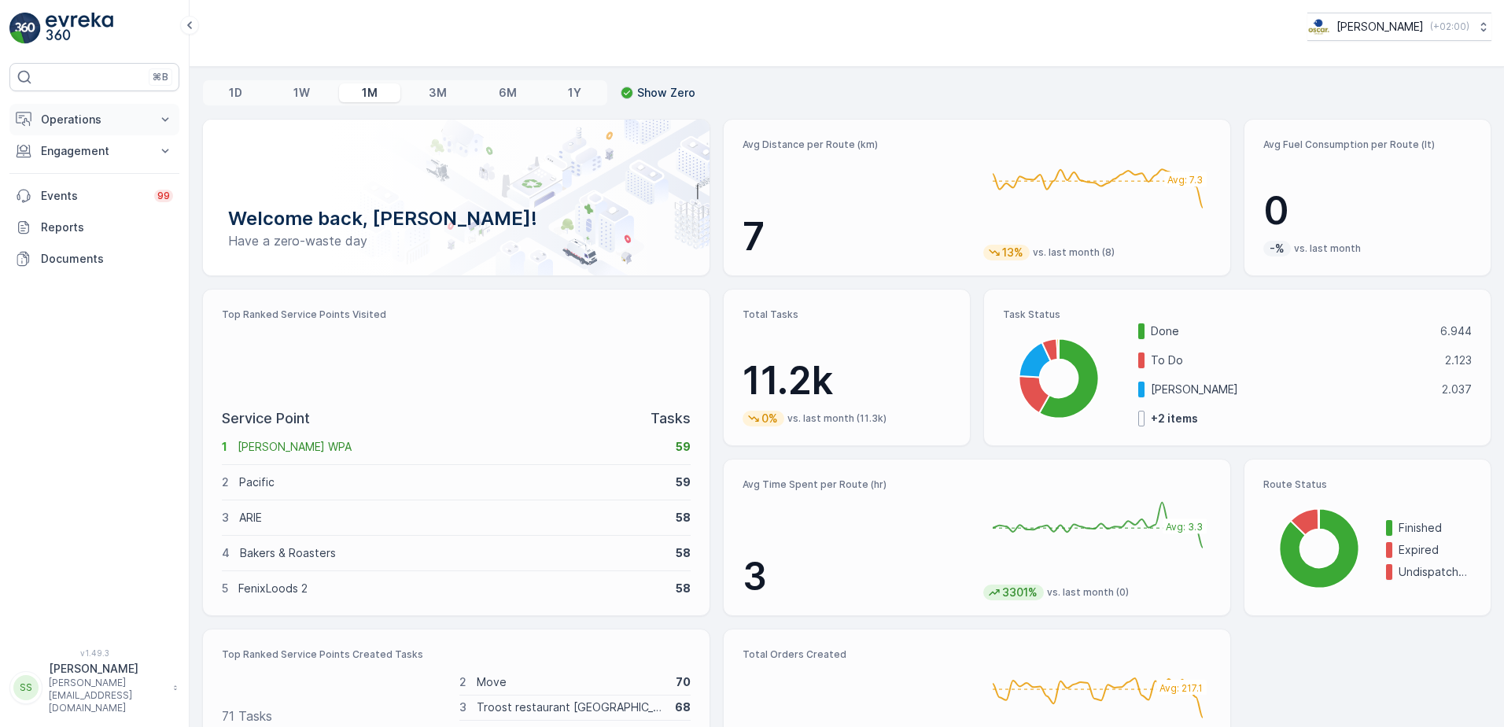
drag, startPoint x: 72, startPoint y: 116, endPoint x: 82, endPoint y: 121, distance: 10.9
click at [72, 116] on p "Operations" at bounding box center [94, 120] width 107 height 16
click at [75, 194] on p "Routes & Tasks" at bounding box center [80, 190] width 81 height 16
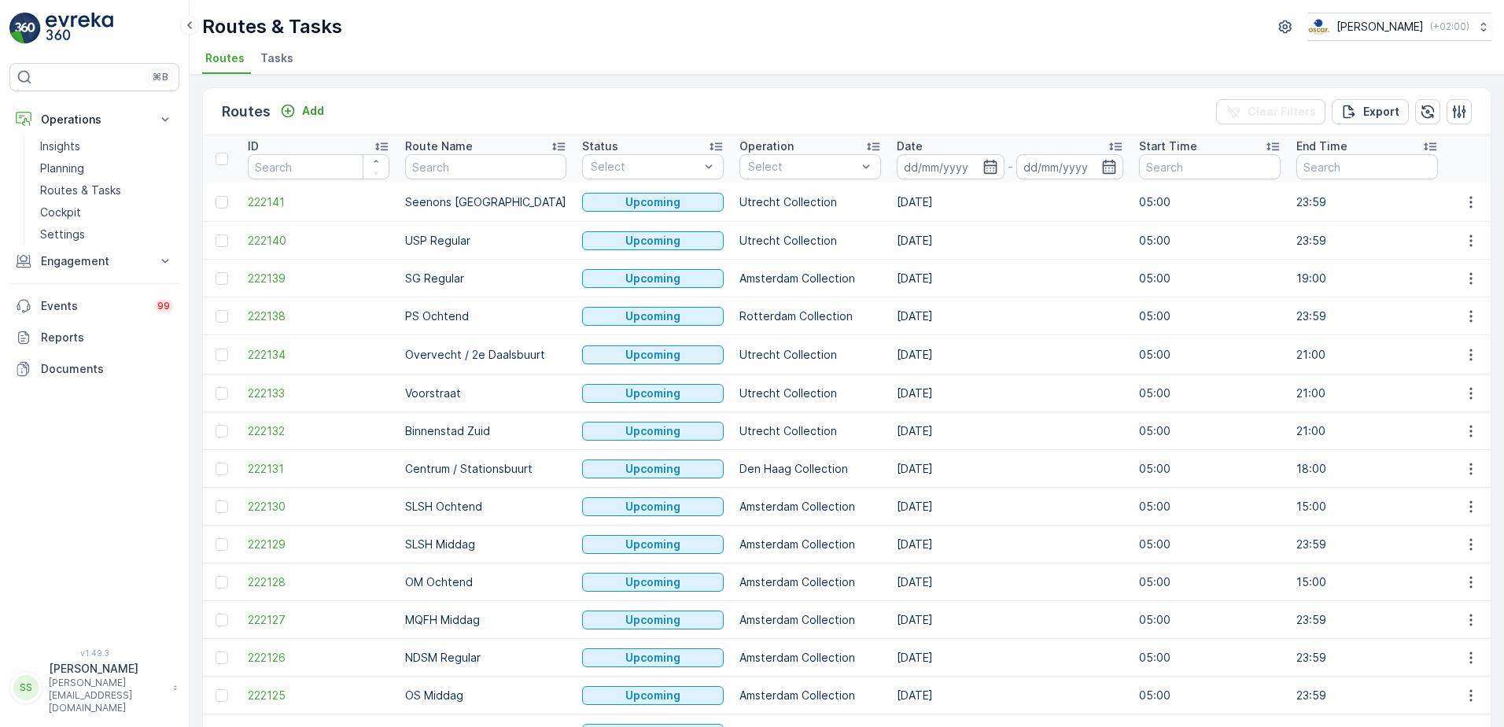
drag, startPoint x: 519, startPoint y: 49, endPoint x: 459, endPoint y: 17, distance: 68.3
click at [519, 49] on ul "Routes Tasks" at bounding box center [840, 60] width 1277 height 27
click at [411, 101] on div "Routes Add Clear Filters Export" at bounding box center [847, 111] width 1288 height 47
drag, startPoint x: 454, startPoint y: 116, endPoint x: 444, endPoint y: 115, distance: 9.5
click at [454, 116] on div "Routes Add Clear Filters Export" at bounding box center [847, 111] width 1288 height 47
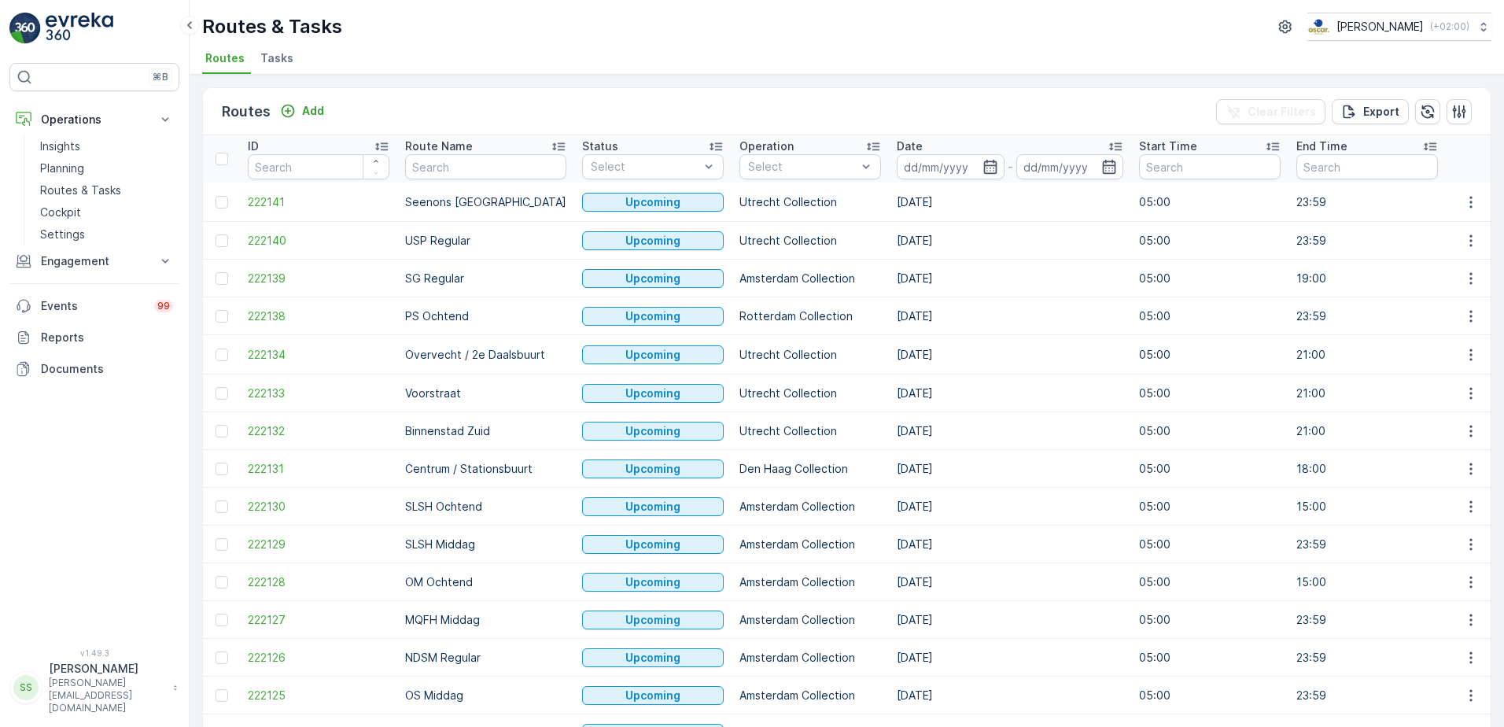
click at [378, 105] on div "Routes Add Clear Filters Export" at bounding box center [847, 111] width 1288 height 47
click at [983, 164] on icon "button" at bounding box center [989, 167] width 13 height 14
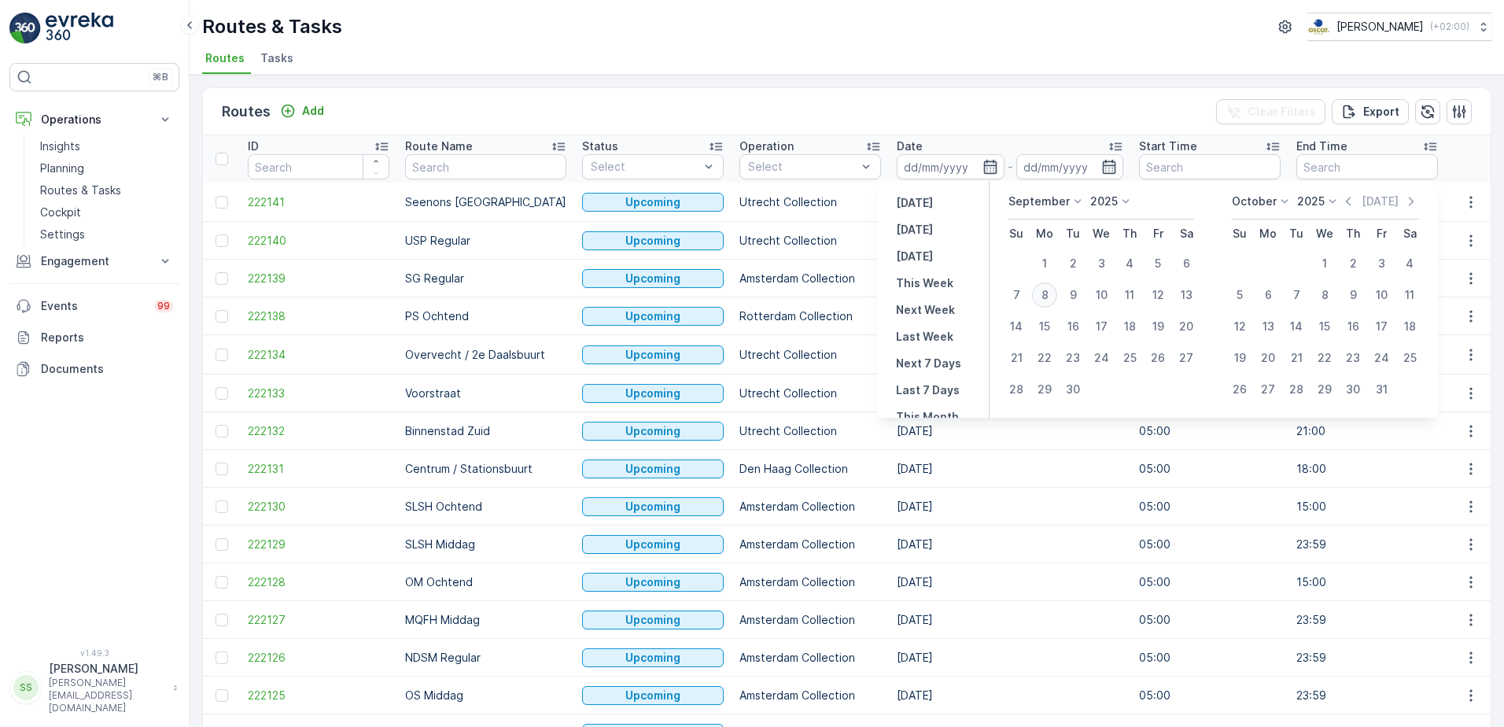
click at [1046, 290] on div "8" at bounding box center [1044, 294] width 25 height 25
type input "[DATE]"
click at [960, 112] on div "Routes Add Clear Filters Export" at bounding box center [847, 111] width 1288 height 47
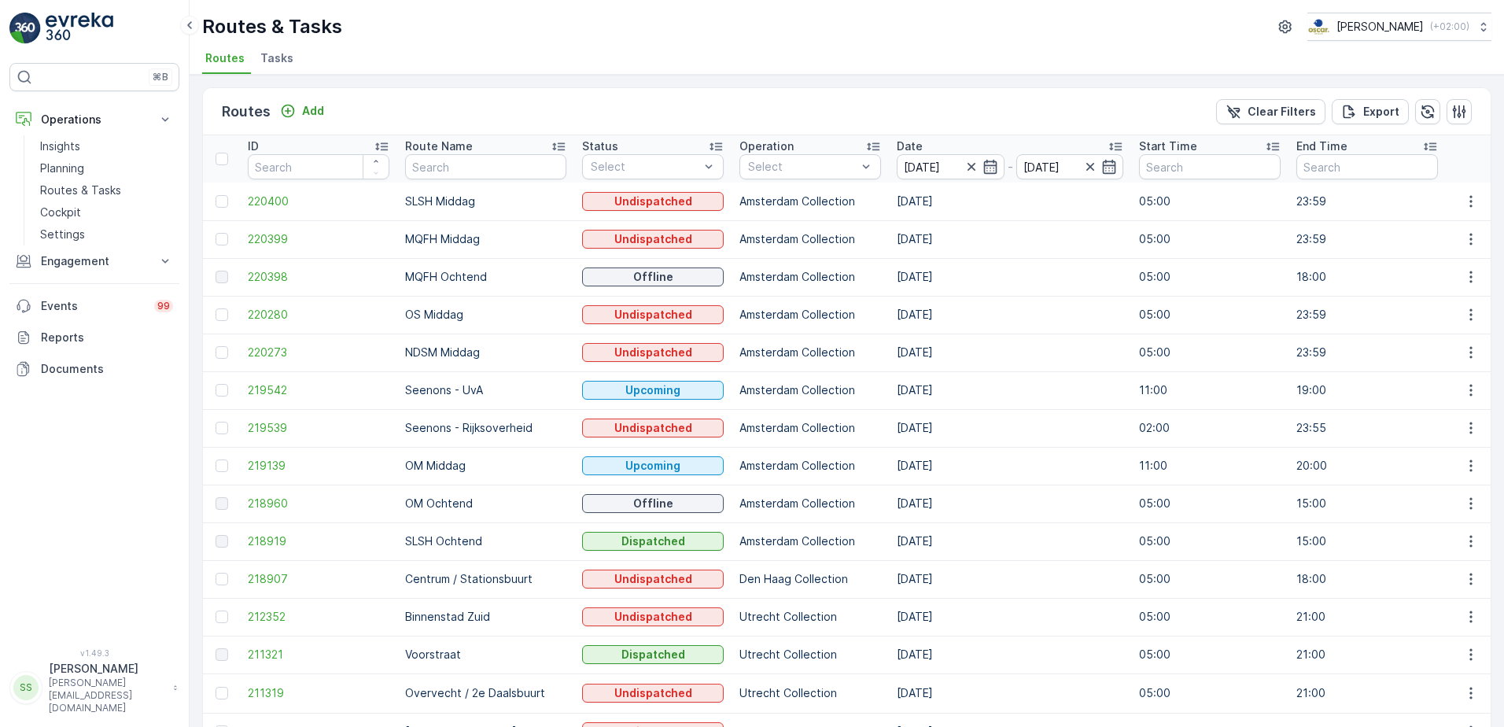
click at [367, 111] on div "Routes Add Clear Filters Export" at bounding box center [847, 111] width 1288 height 47
click at [749, 236] on div at bounding box center [755, 239] width 13 height 13
click at [773, 121] on div "Routes Add Clear Filters Export" at bounding box center [847, 111] width 1288 height 47
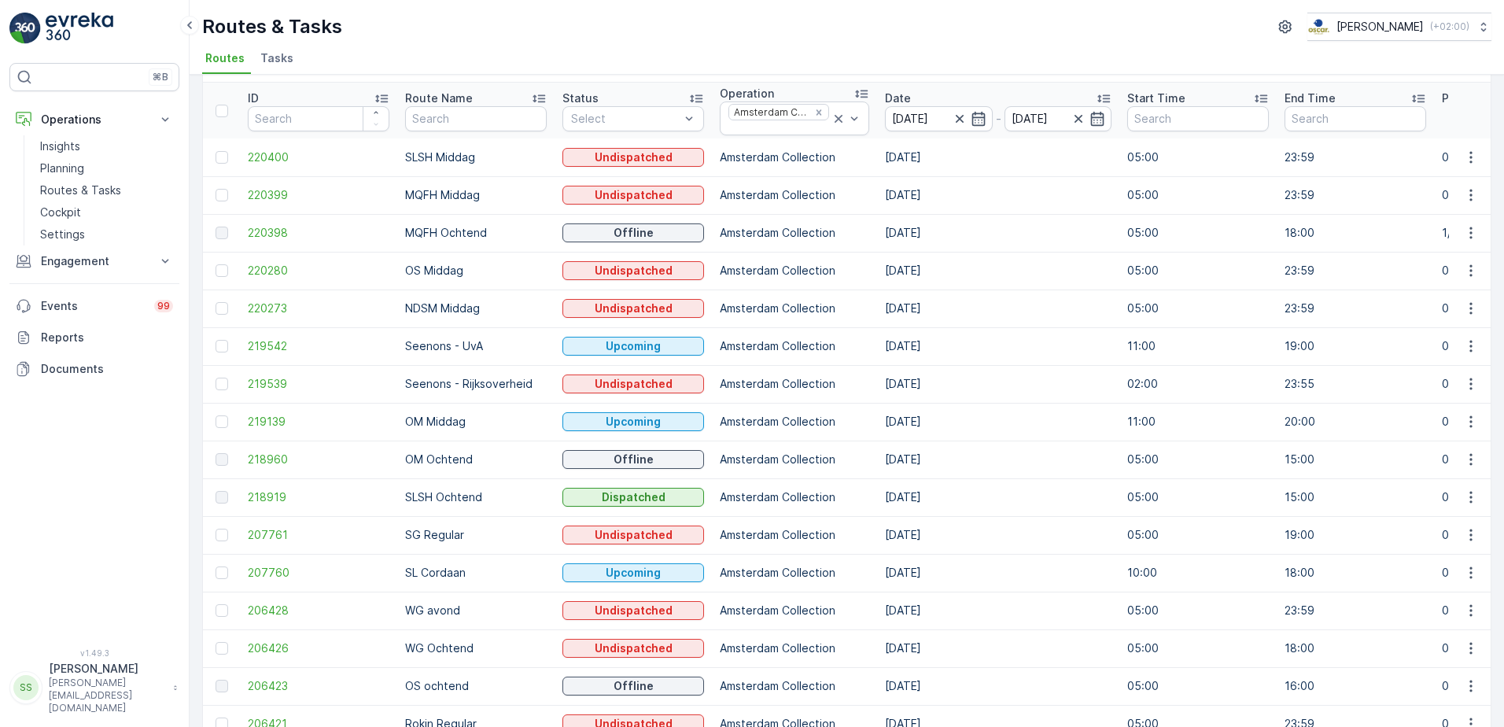
scroll to position [79, 0]
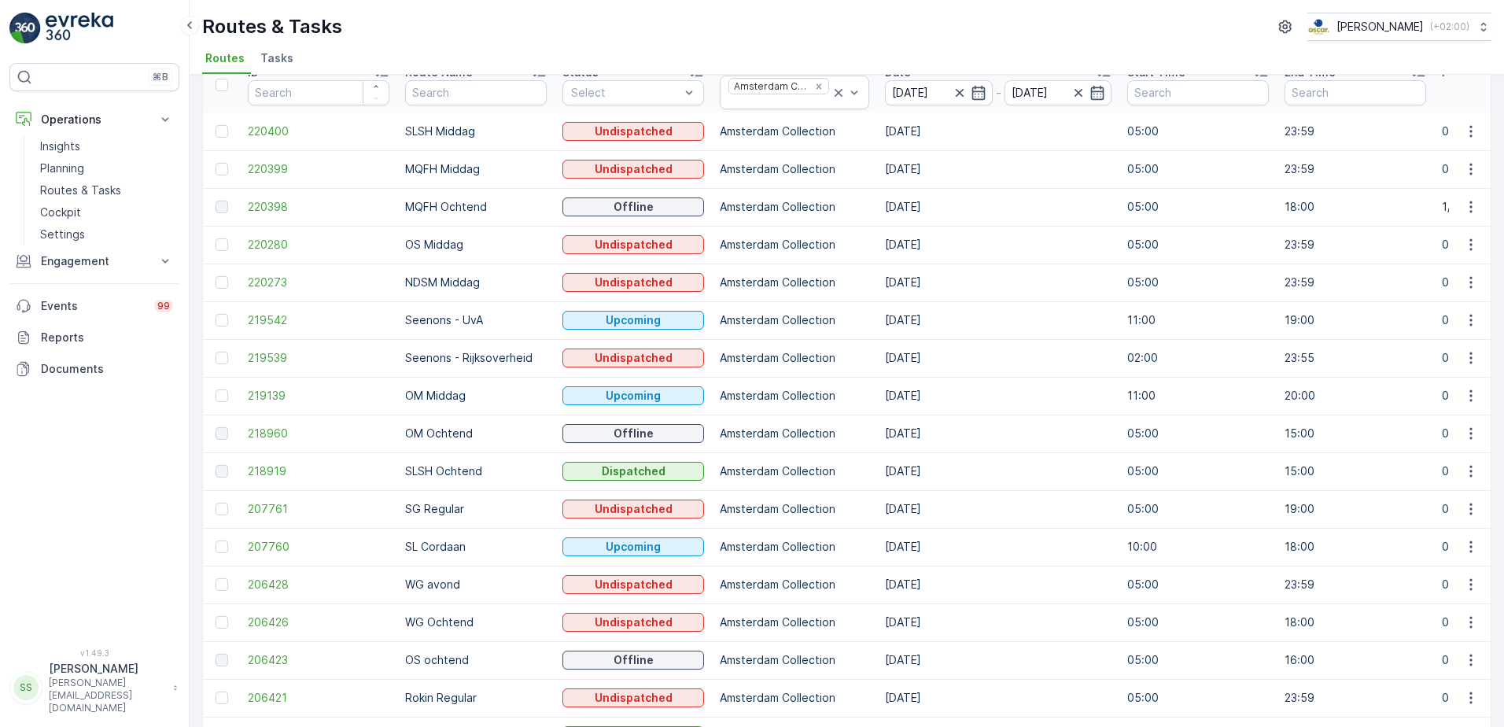
click at [1500, 182] on div "Routes Add Clear Filters Export ID Route Name Status Select Operation Amsterdam…" at bounding box center [847, 401] width 1314 height 652
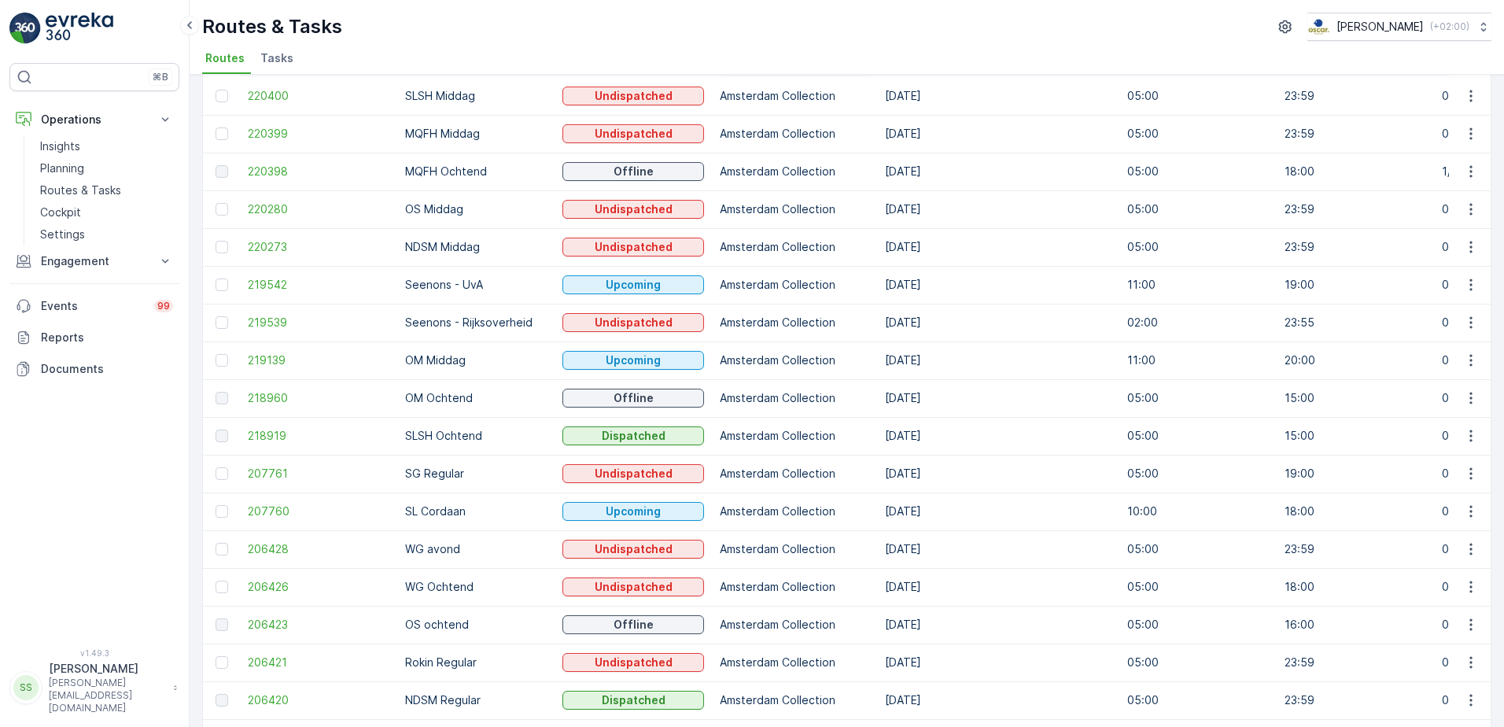
scroll to position [112, 0]
click at [278, 101] on span "220400" at bounding box center [319, 98] width 142 height 16
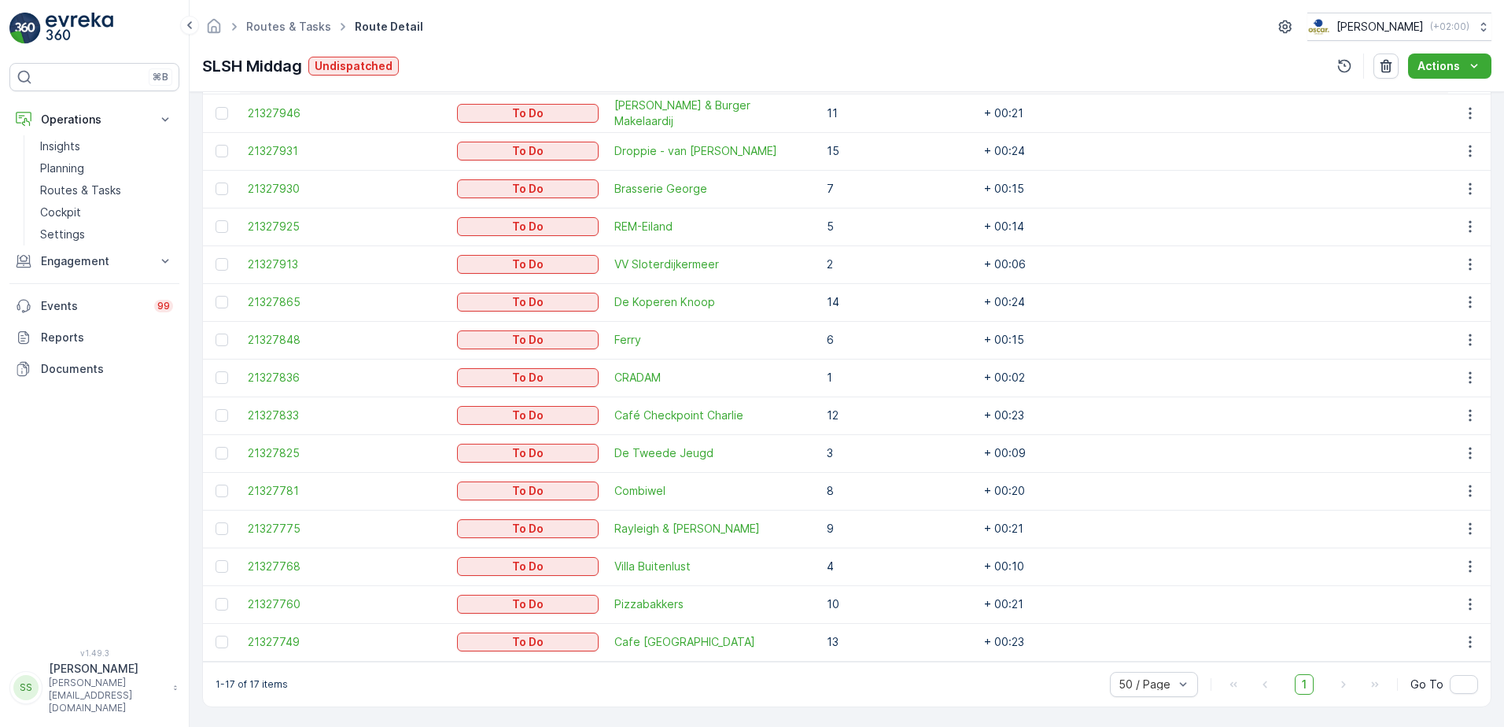
scroll to position [78, 0]
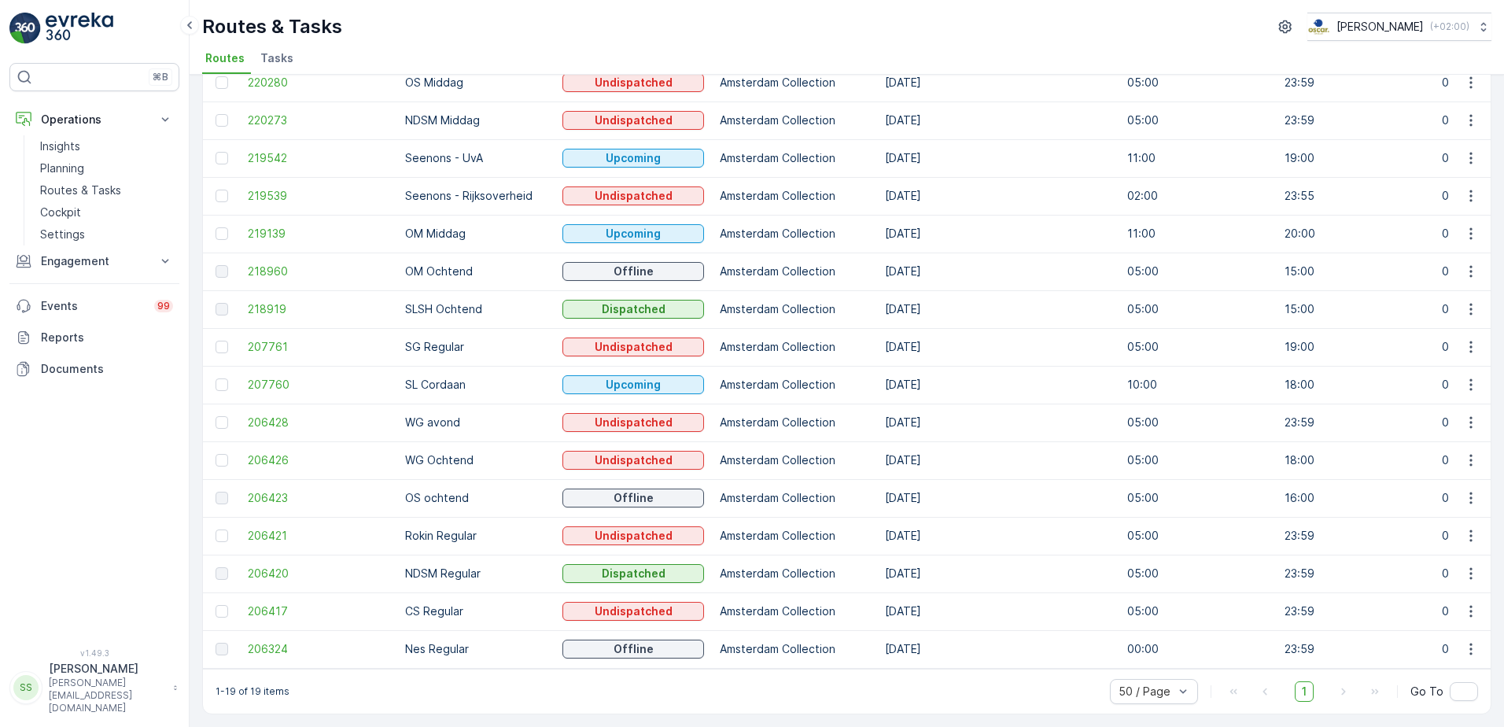
scroll to position [13, 0]
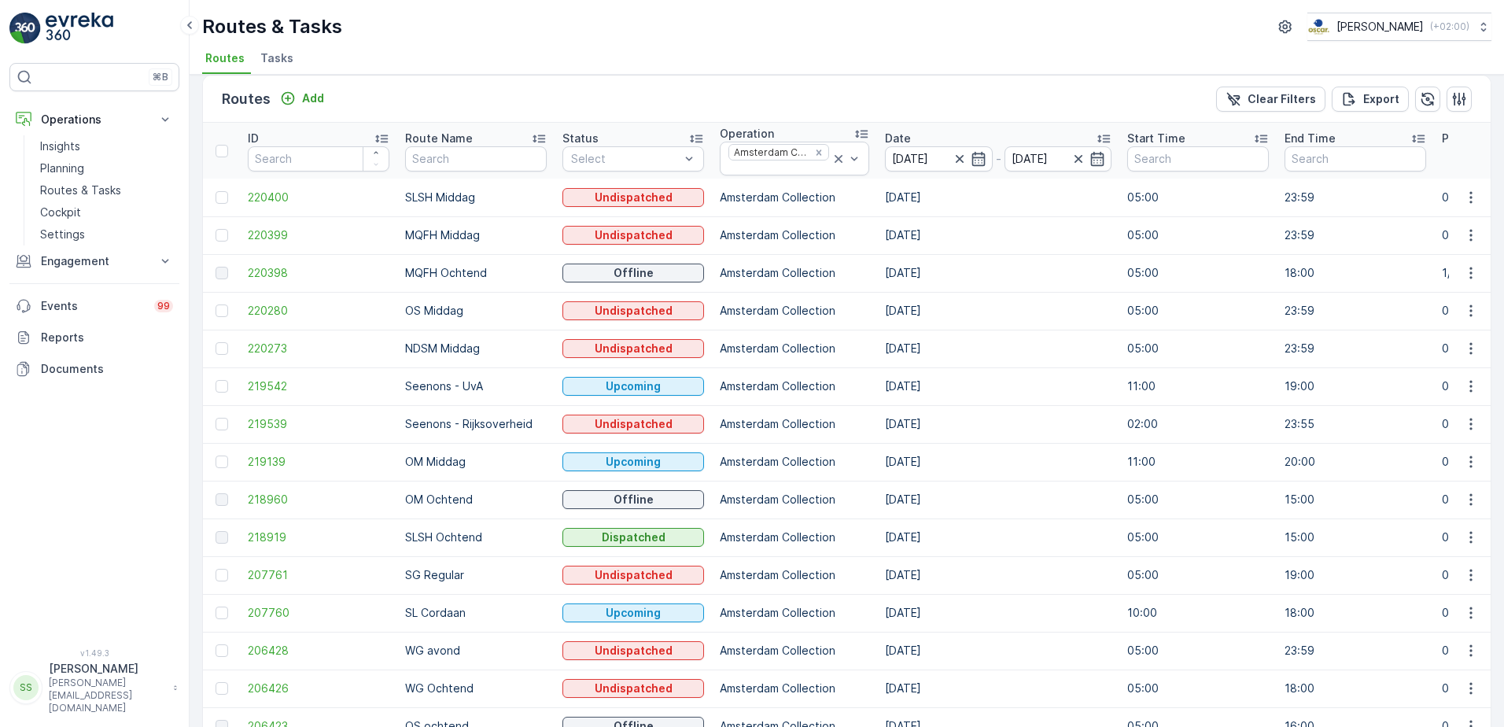
click at [428, 533] on td "SLSH Ochtend" at bounding box center [475, 537] width 157 height 38
click at [271, 533] on span "218919" at bounding box center [319, 537] width 142 height 16
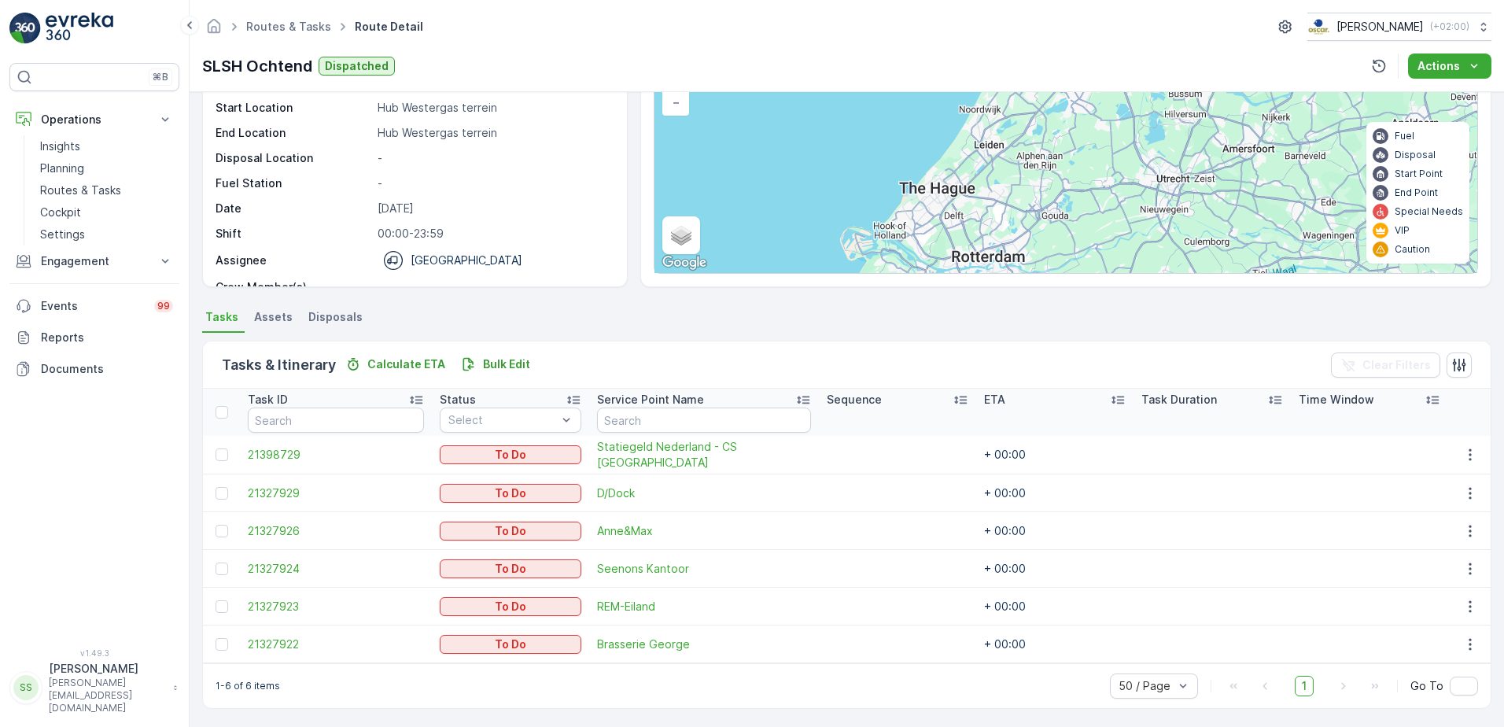
scroll to position [135, 0]
click at [856, 355] on div "Tasks & Itinerary Calculate ETA Bulk Edit Clear Filters" at bounding box center [847, 362] width 1288 height 47
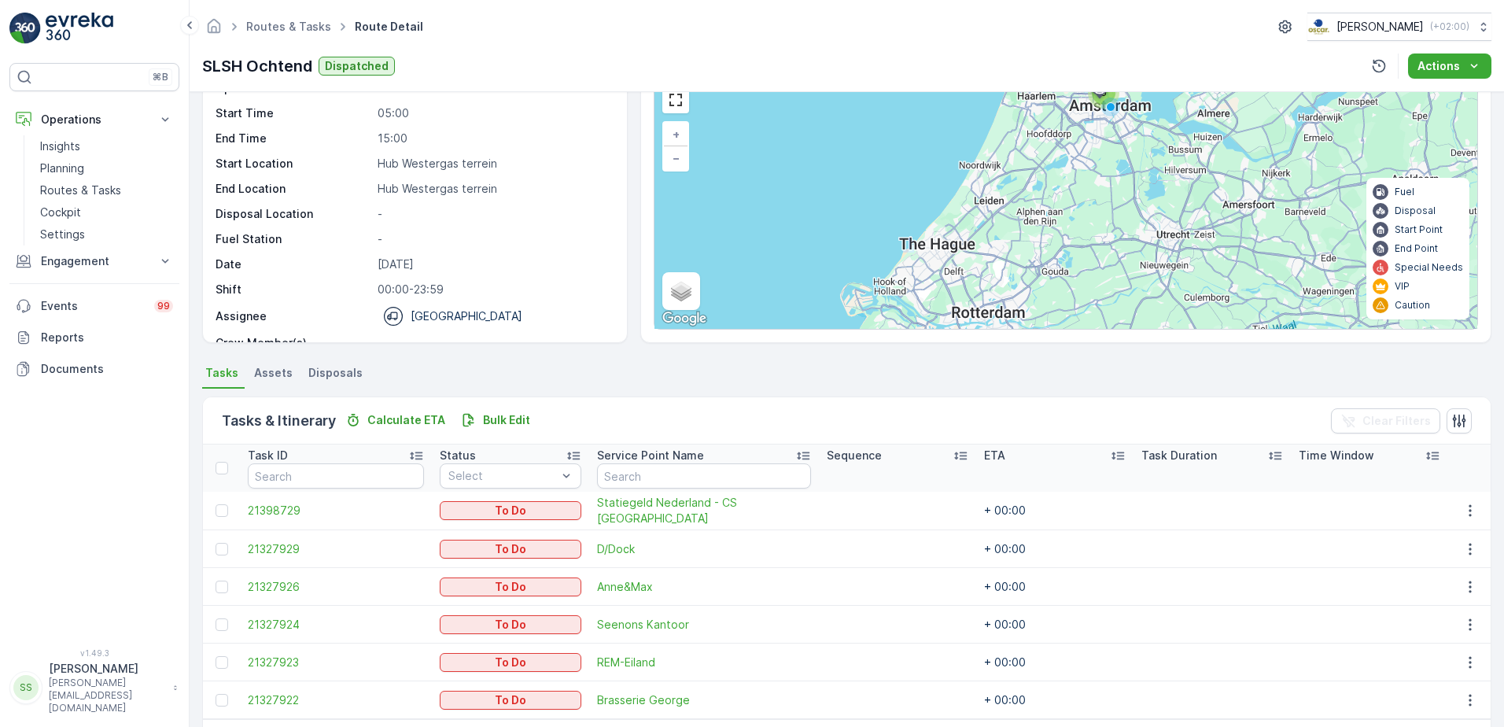
scroll to position [0, 0]
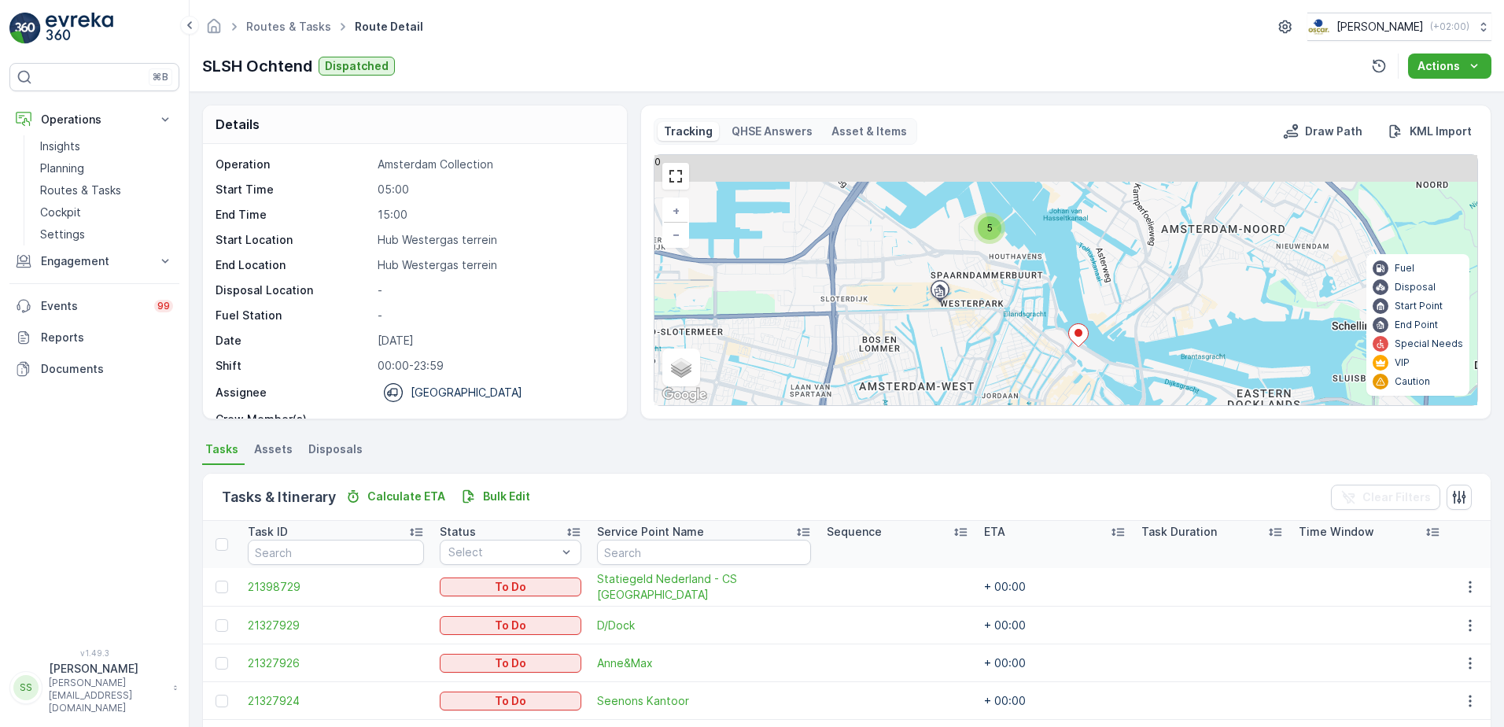
drag, startPoint x: 992, startPoint y: 227, endPoint x: 1001, endPoint y: 337, distance: 110.5
click at [1000, 341] on div "5 + − Satellite Roadmap Terrain Hybrid Leaflet Keyboard shortcuts Map Data Map …" at bounding box center [1065, 280] width 823 height 250
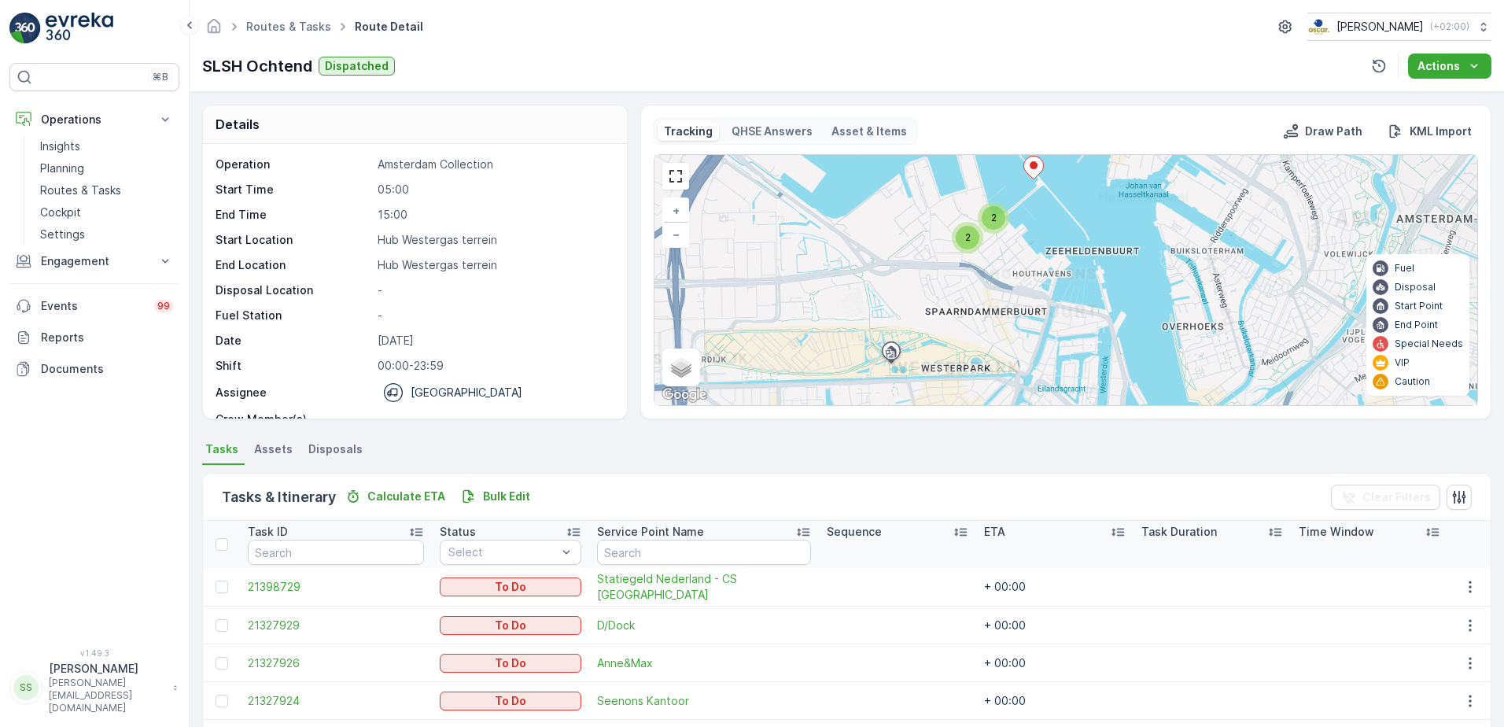
drag, startPoint x: 977, startPoint y: 234, endPoint x: 983, endPoint y: 270, distance: 36.0
click at [983, 329] on div "2 2 + − Satellite Roadmap Terrain Hybrid Leaflet Keyboard shortcuts Map Data Ma…" at bounding box center [1065, 280] width 823 height 250
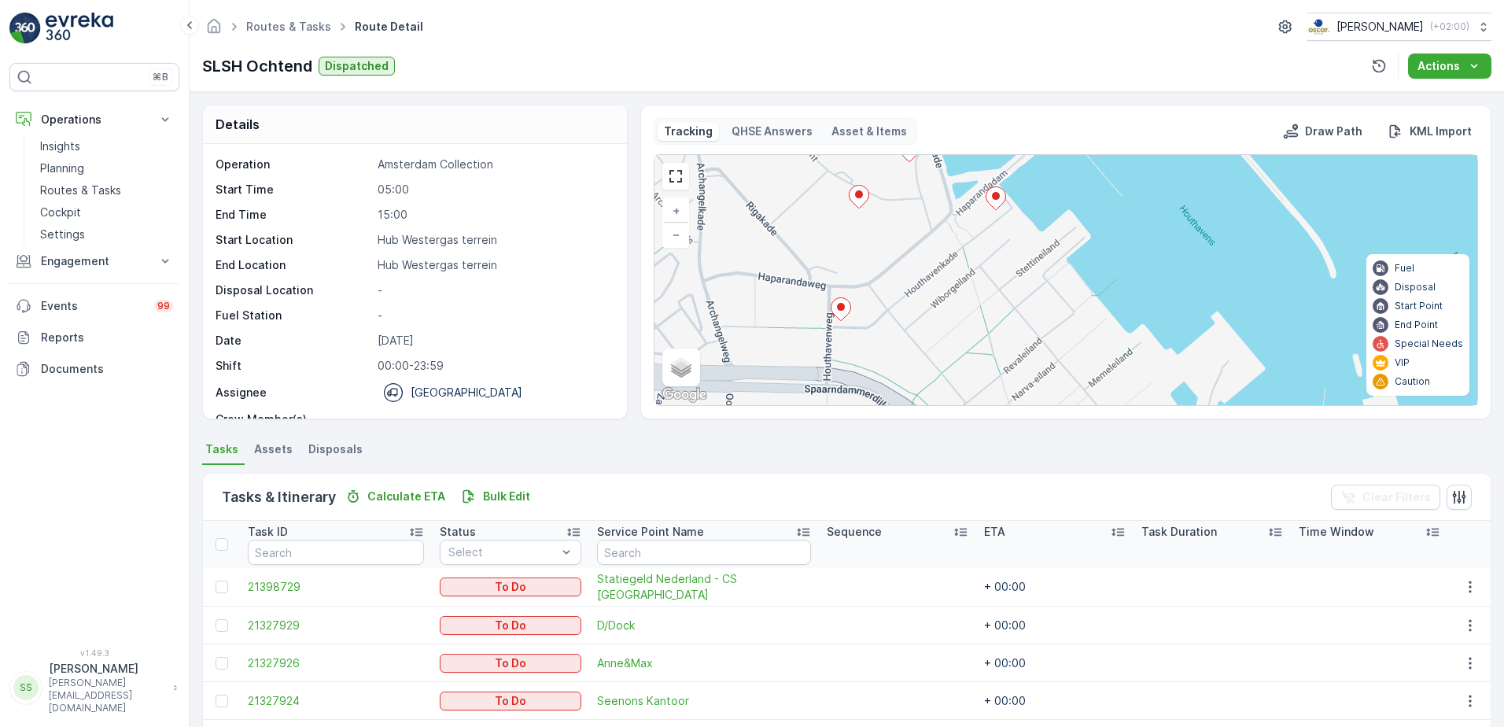
drag, startPoint x: 959, startPoint y: 302, endPoint x: 907, endPoint y: 205, distance: 109.8
click at [907, 205] on div "+ − Satellite Roadmap Terrain Hybrid Leaflet Keyboard shortcuts Map Data Map da…" at bounding box center [1065, 280] width 823 height 250
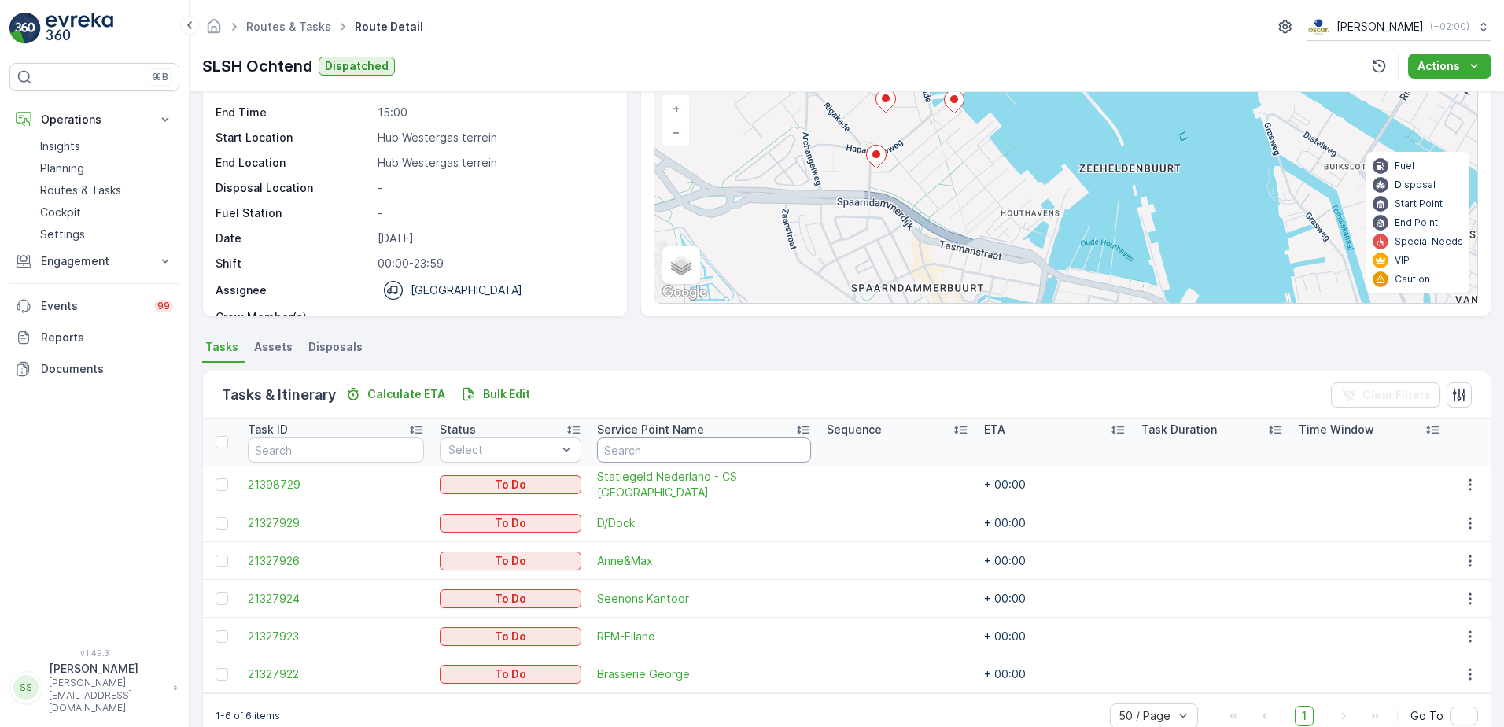
scroll to position [135, 0]
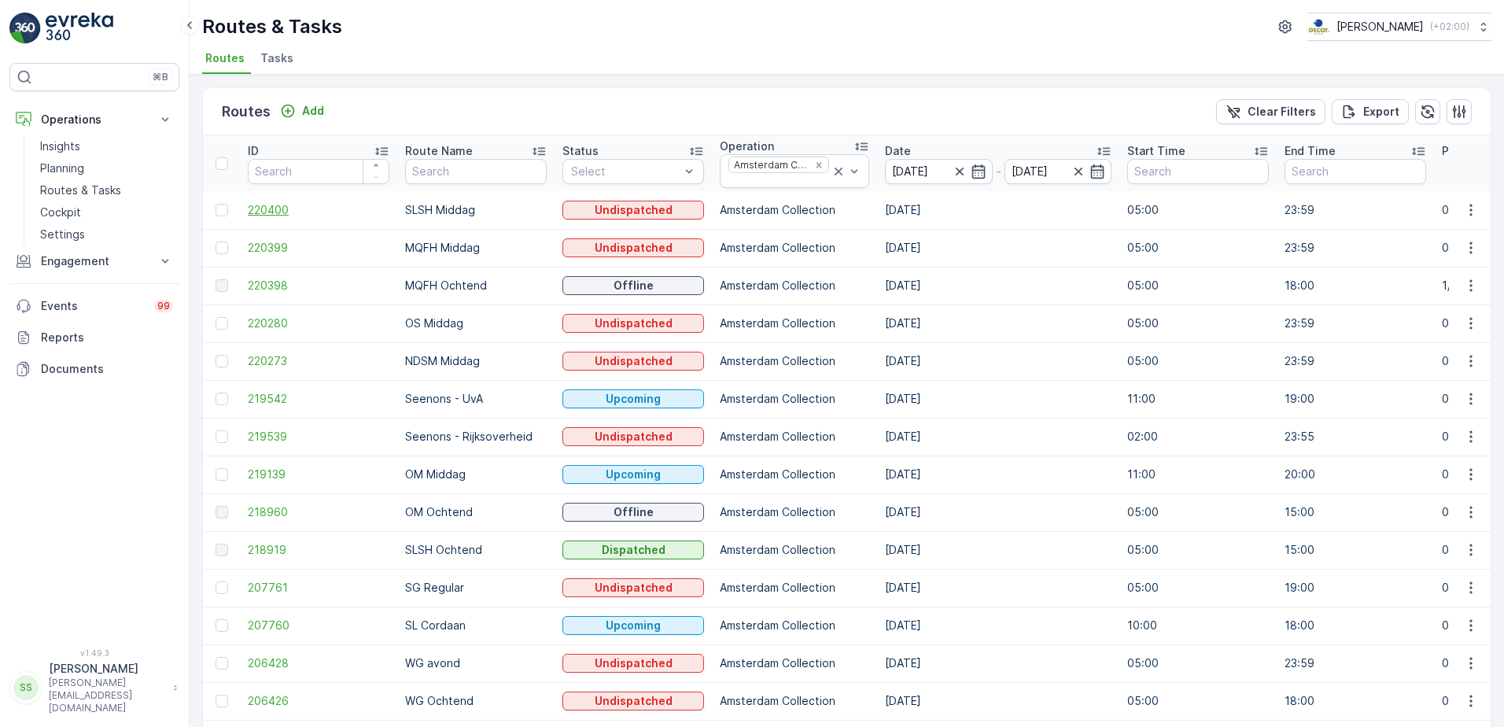
click at [267, 207] on span "220400" at bounding box center [319, 210] width 142 height 16
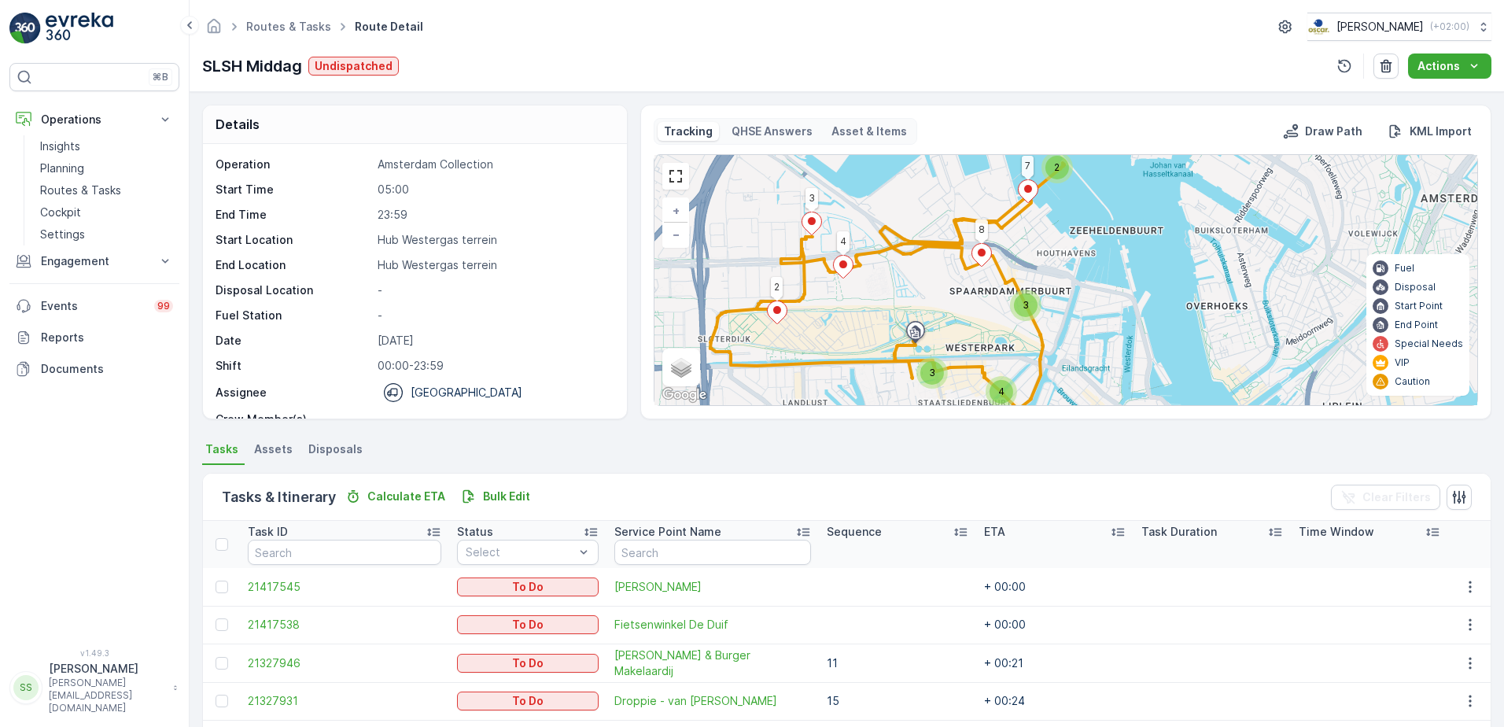
drag, startPoint x: 1037, startPoint y: 297, endPoint x: 843, endPoint y: 319, distance: 194.7
click at [853, 311] on div "2 3 4 3 2 7 3 4 8 + − Satellite Roadmap Terrain Hybrid Leaflet Keyboard shortcu…" at bounding box center [1065, 280] width 823 height 250
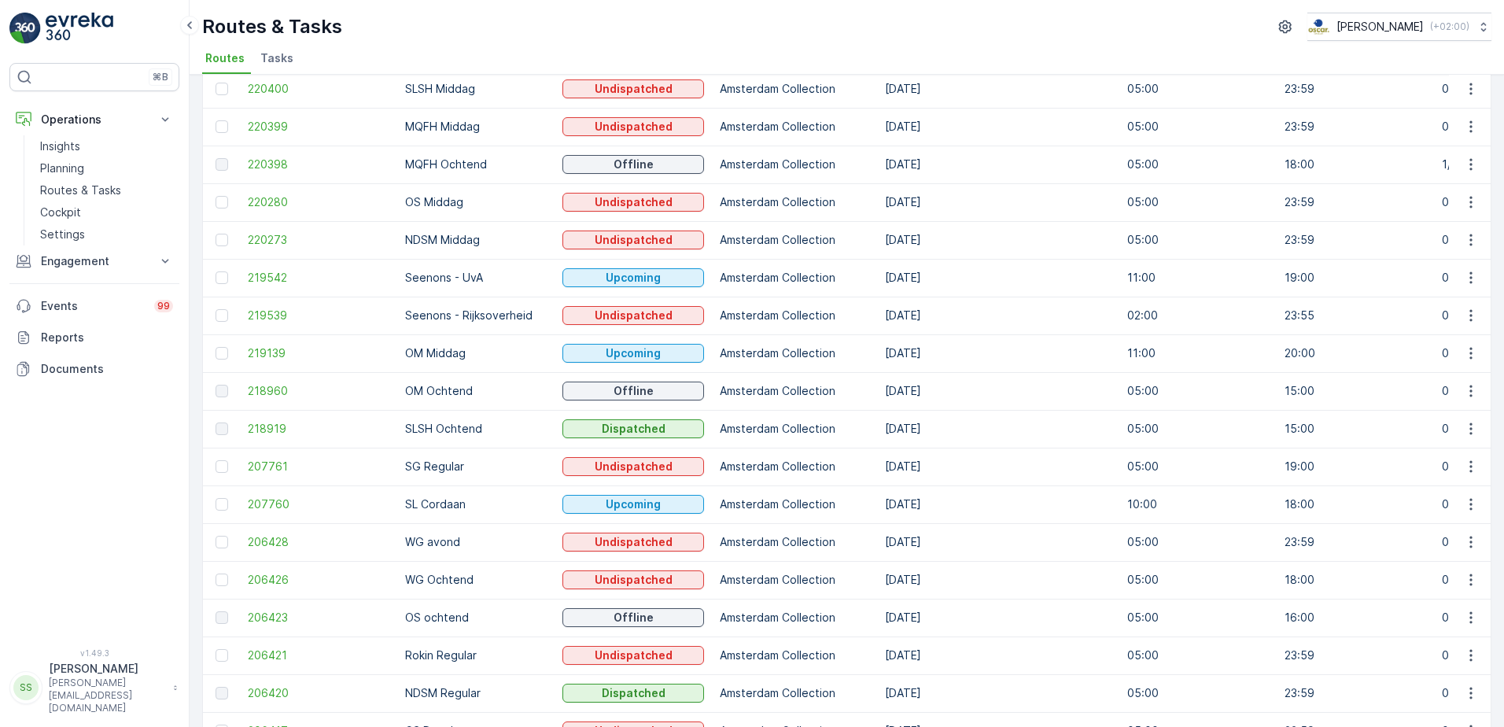
scroll to position [123, 0]
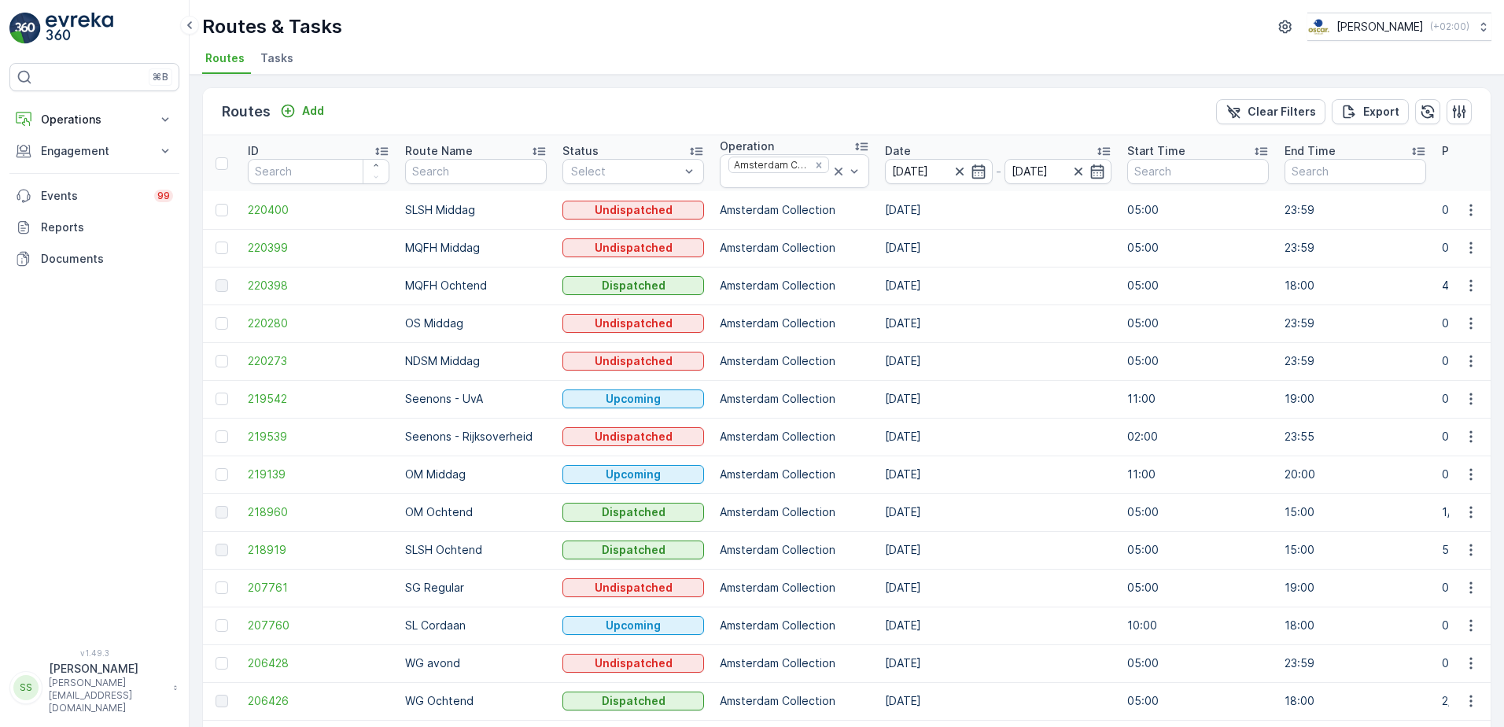
drag, startPoint x: 425, startPoint y: 120, endPoint x: 400, endPoint y: 120, distance: 24.4
click at [425, 120] on div "Routes Add Clear Filters Export" at bounding box center [847, 111] width 1288 height 47
click at [412, 99] on div "Routes Add Clear Filters Export" at bounding box center [847, 111] width 1288 height 47
click at [422, 99] on div "Routes Add Clear Filters Export" at bounding box center [847, 111] width 1288 height 47
drag, startPoint x: 159, startPoint y: 507, endPoint x: 197, endPoint y: 188, distance: 321.7
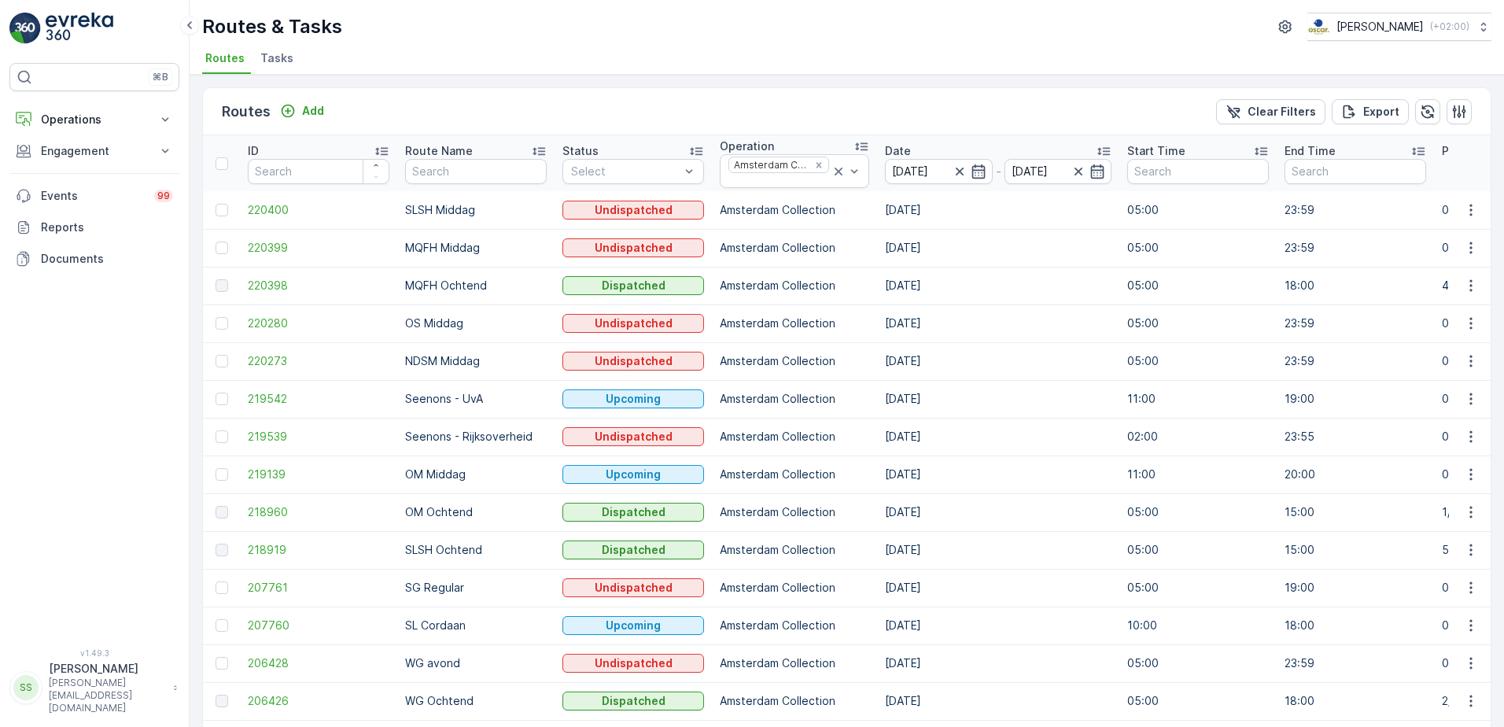
click at [158, 507] on div "⌘B Operations Insights Planning Routes & Tasks Cockpit Settings Engagement Insi…" at bounding box center [94, 346] width 170 height 566
click at [814, 159] on div "Remove Amsterdam Collection" at bounding box center [818, 165] width 17 height 13
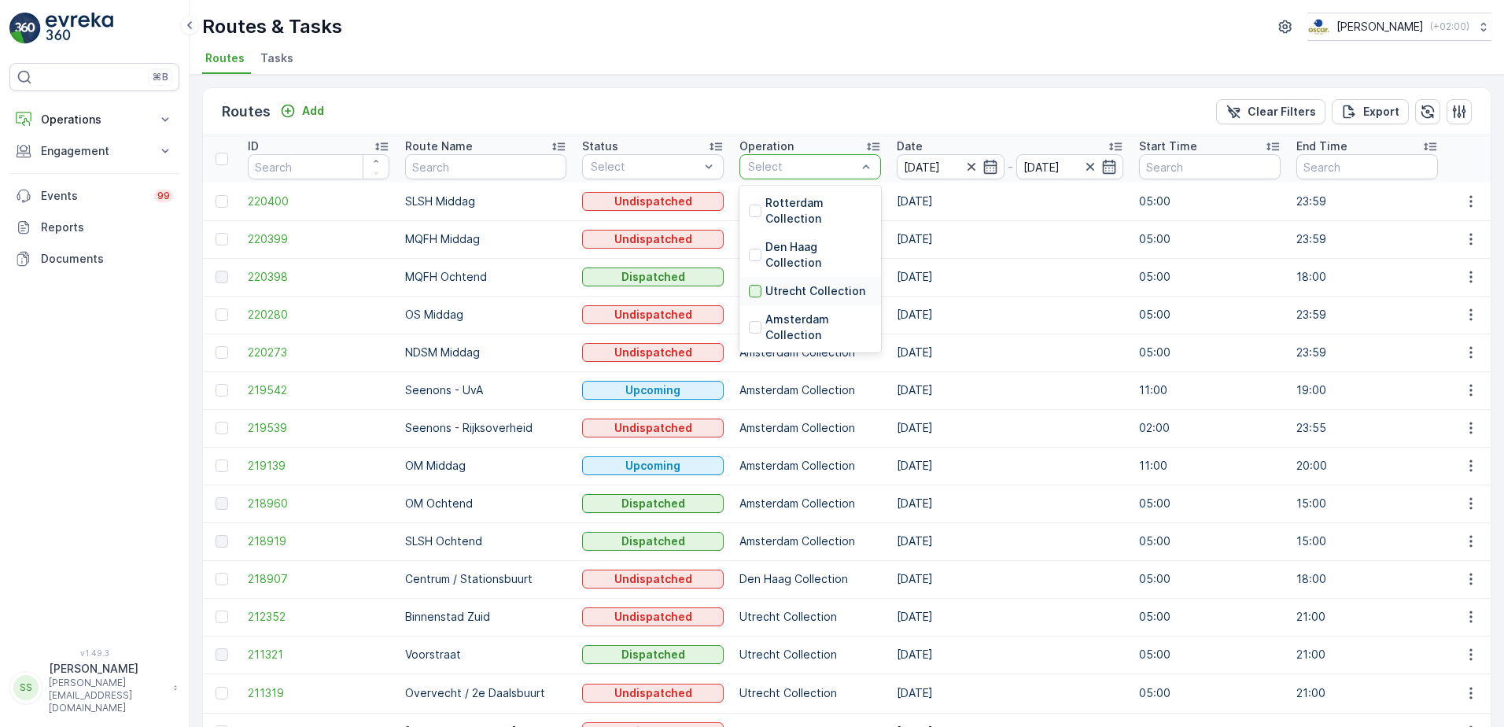
click at [749, 289] on div at bounding box center [755, 291] width 13 height 13
click at [852, 112] on div "Routes Add Clear Filters Export" at bounding box center [847, 111] width 1288 height 47
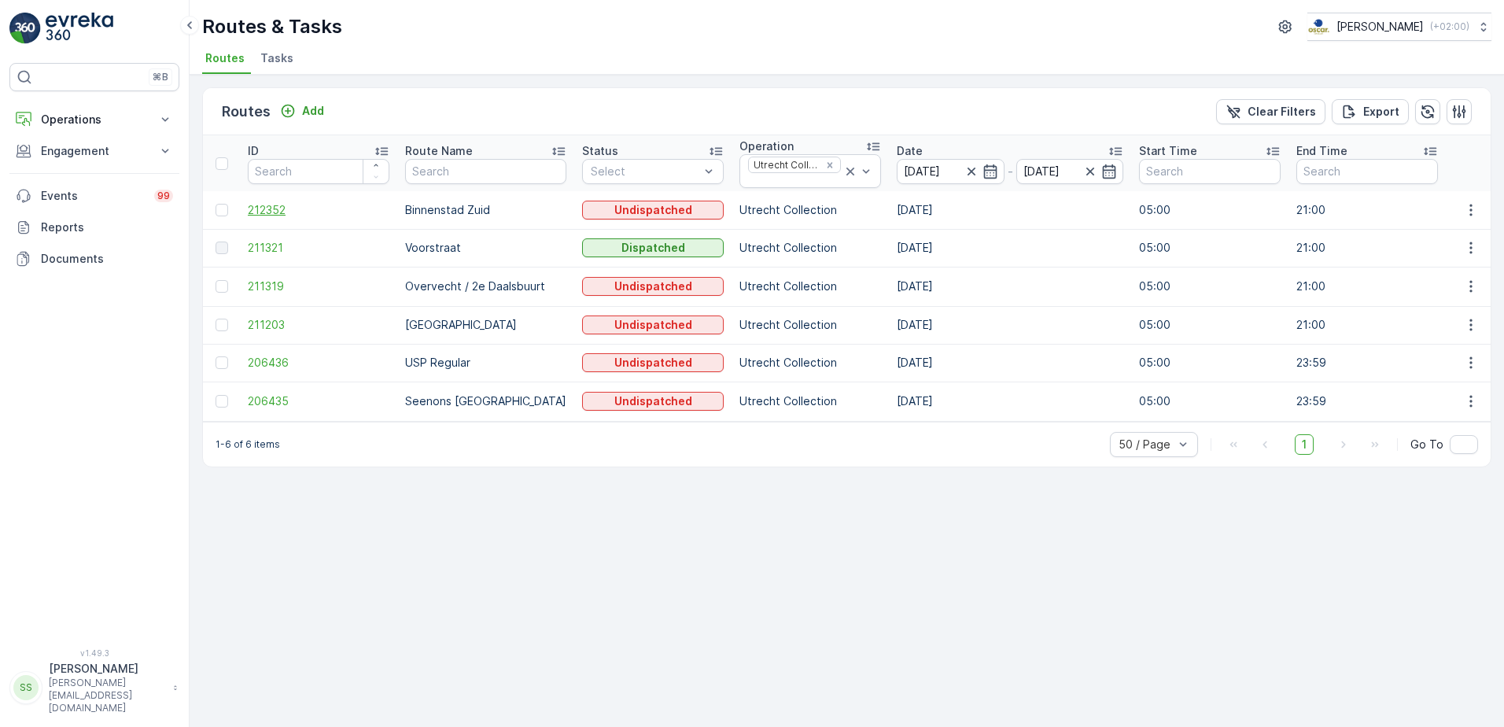
click at [265, 209] on span "212352" at bounding box center [319, 210] width 142 height 16
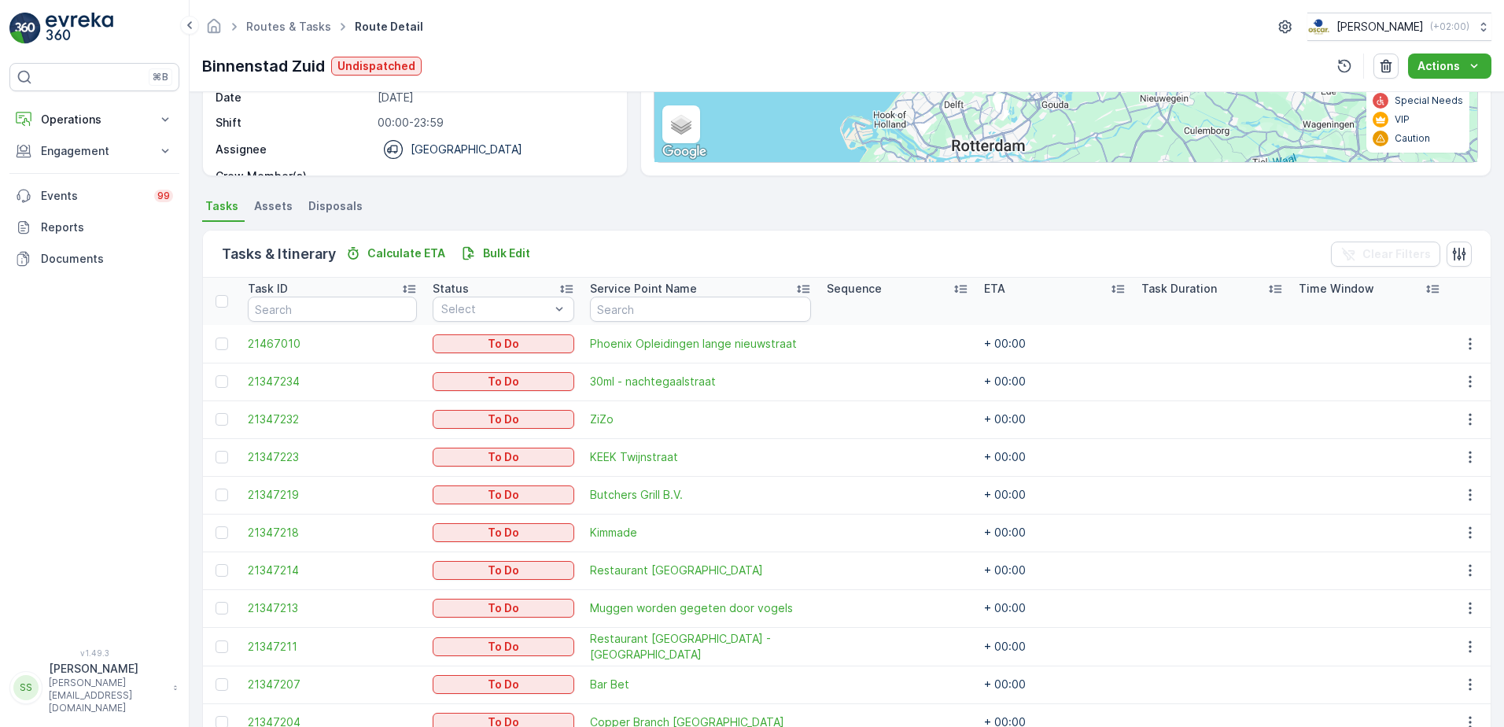
scroll to position [34, 0]
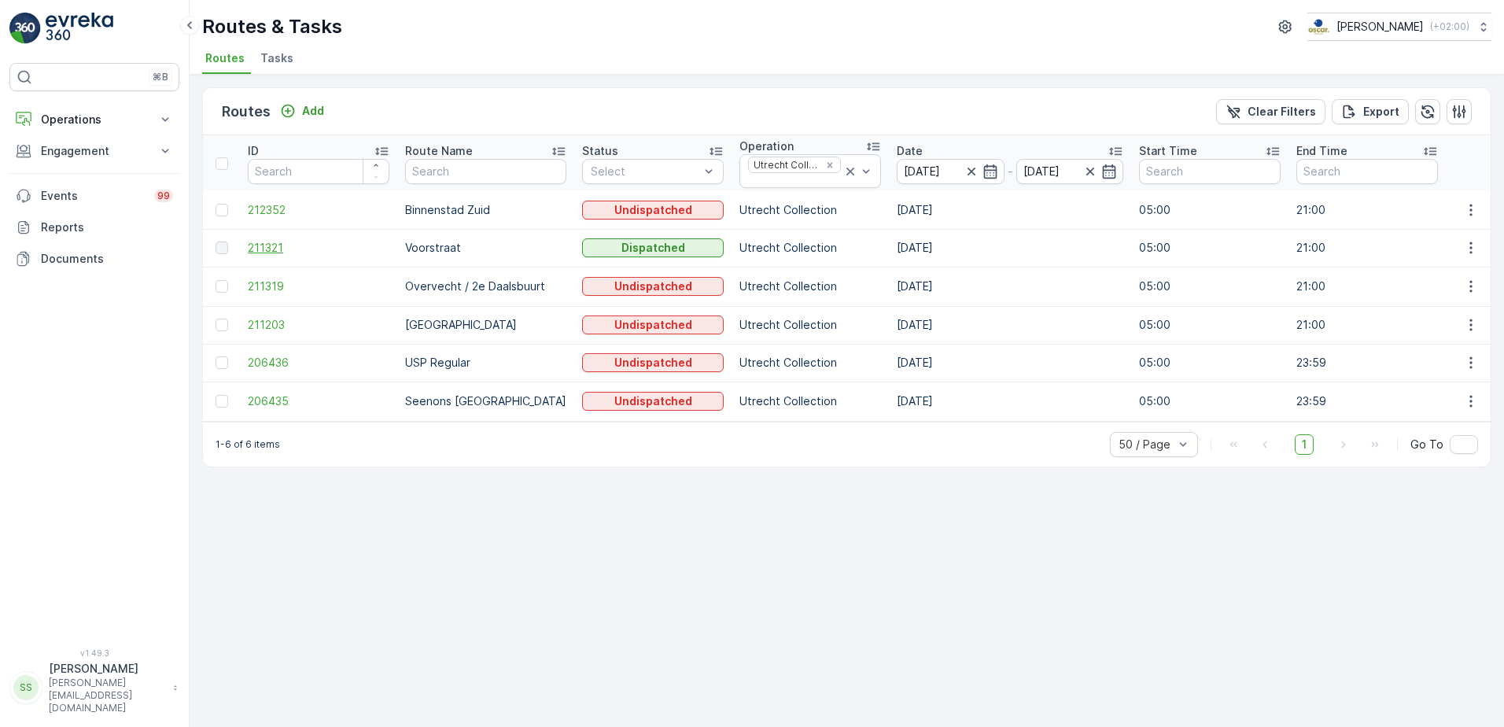
click at [265, 247] on span "211321" at bounding box center [319, 248] width 142 height 16
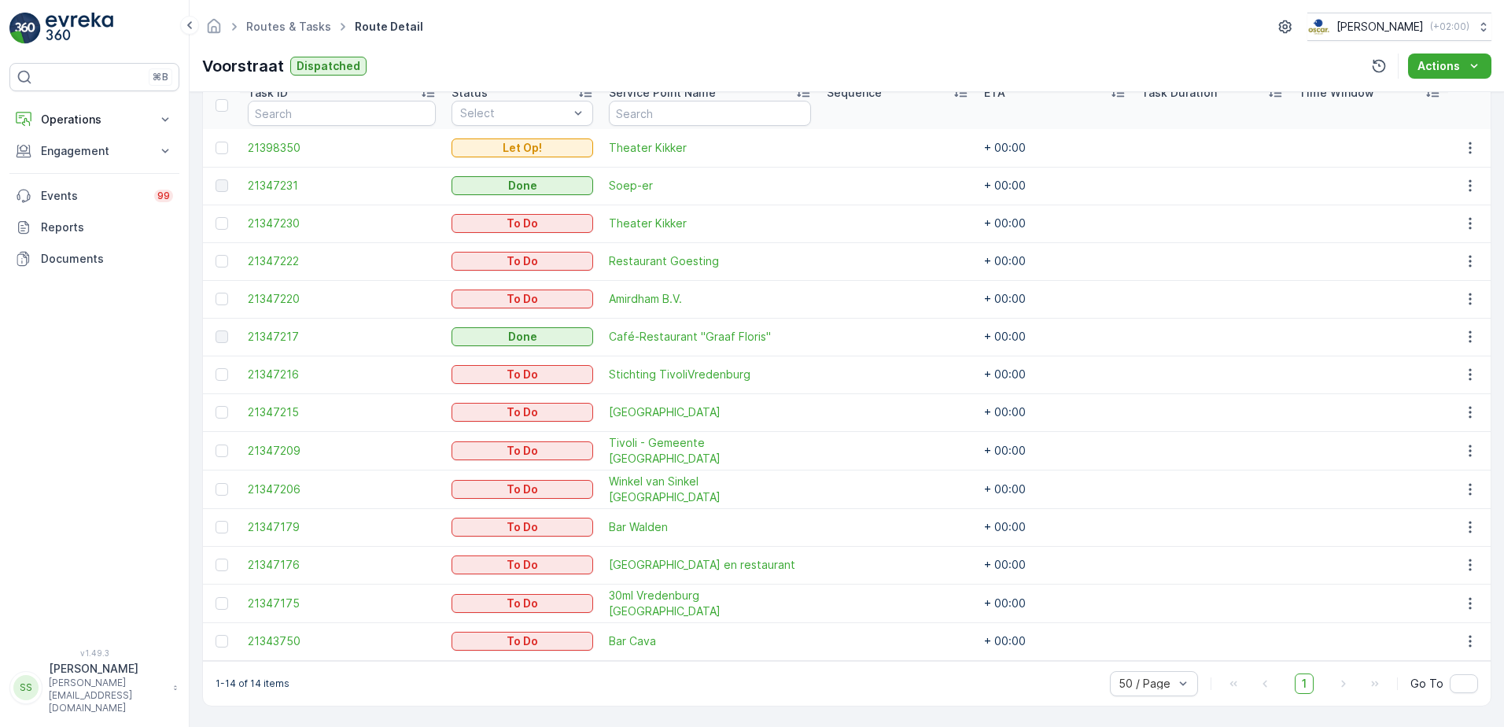
scroll to position [444, 0]
click at [647, 633] on span "Bar Cava" at bounding box center [710, 641] width 202 height 16
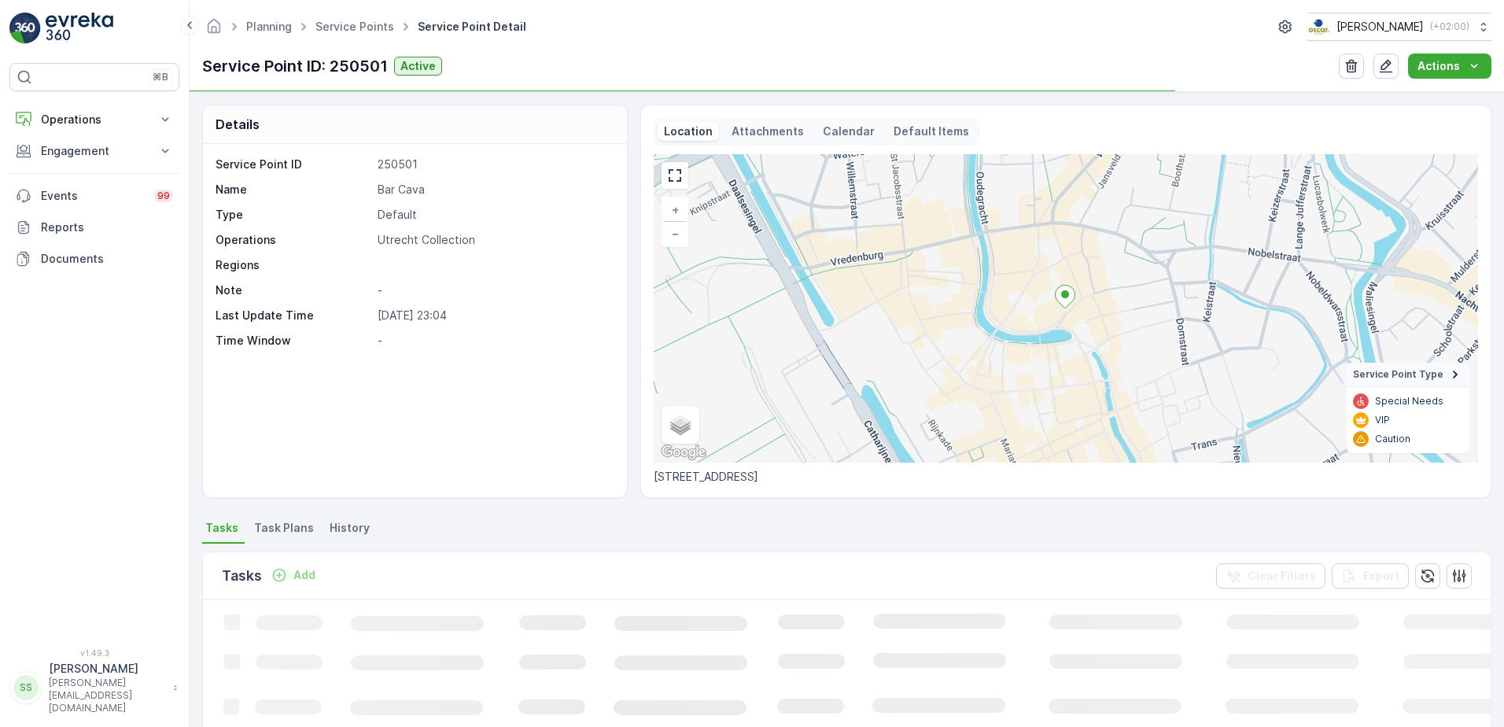
click at [779, 127] on p "Attachments" at bounding box center [768, 131] width 72 height 16
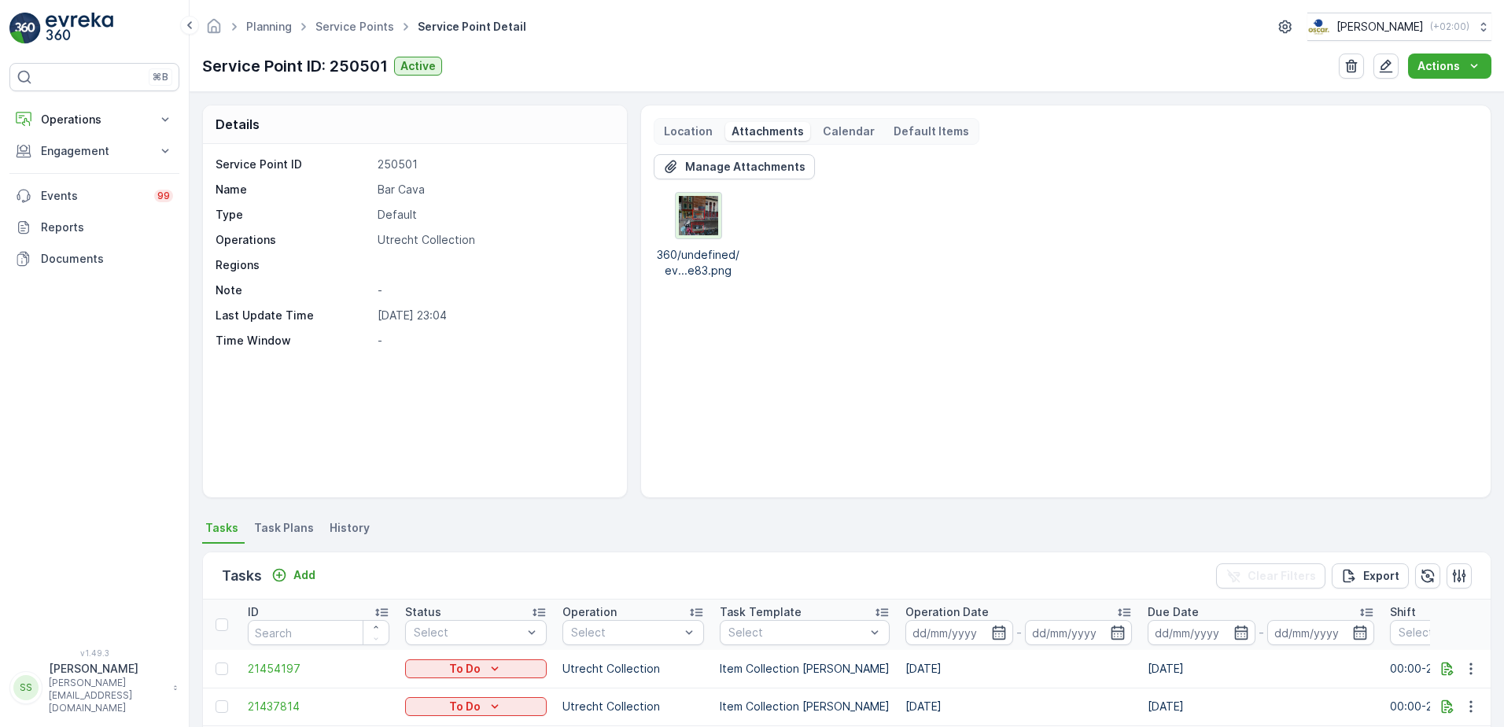
click at [697, 219] on img at bounding box center [698, 215] width 39 height 39
drag, startPoint x: 600, startPoint y: 335, endPoint x: 809, endPoint y: 121, distance: 298.7
click at [603, 333] on p "-" at bounding box center [494, 341] width 233 height 16
click at [706, 120] on div "Location Attachments Calendar Default Items" at bounding box center [817, 131] width 326 height 27
click at [704, 128] on p "Location" at bounding box center [688, 131] width 49 height 16
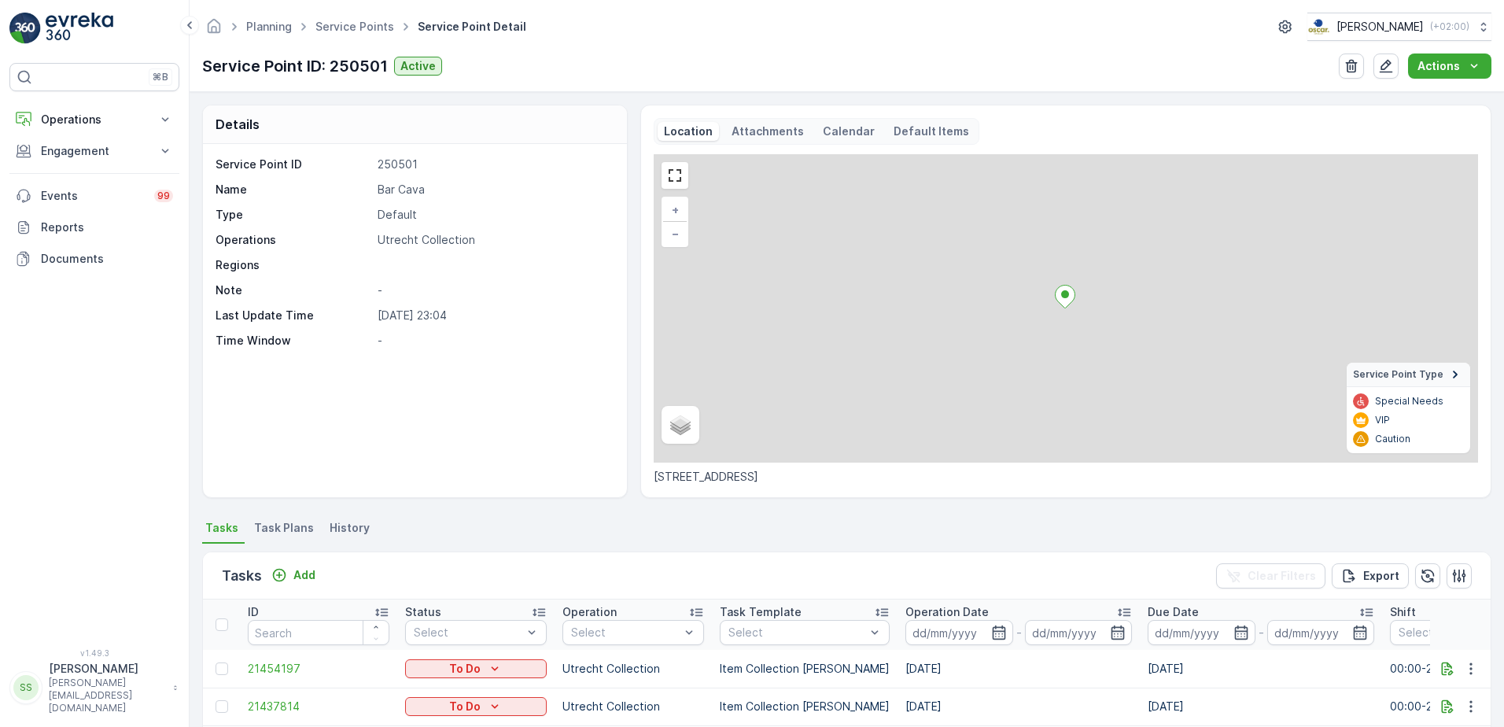
click at [462, 405] on div "Service Point ID 250501 Name Bar Cava Type Default Operations Utrecht Collectio…" at bounding box center [415, 320] width 424 height 353
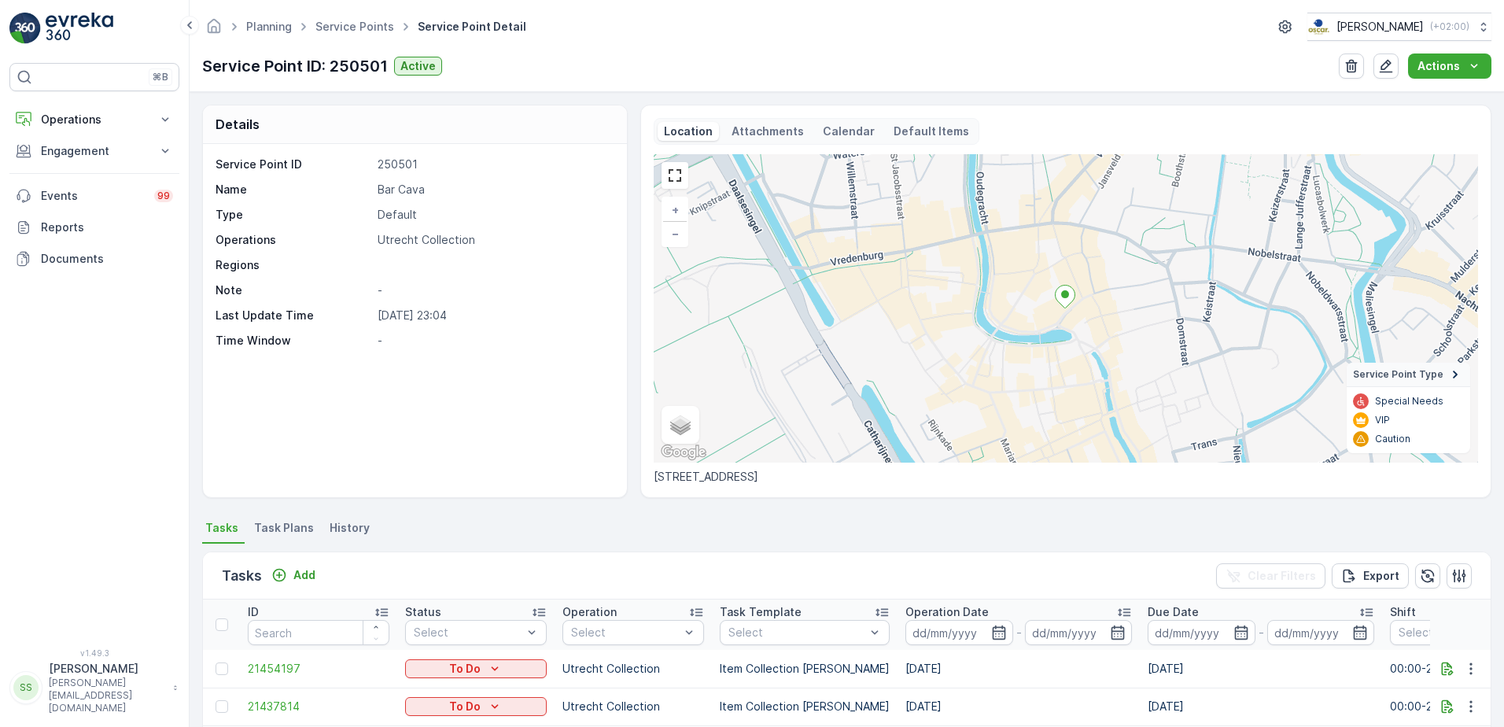
click at [392, 191] on p "Bar Cava" at bounding box center [494, 190] width 233 height 16
drag, startPoint x: 392, startPoint y: 191, endPoint x: 481, endPoint y: 247, distance: 105.6
click at [392, 191] on p "Bar Cava" at bounding box center [494, 190] width 233 height 16
drag, startPoint x: 481, startPoint y: 247, endPoint x: 451, endPoint y: 373, distance: 129.4
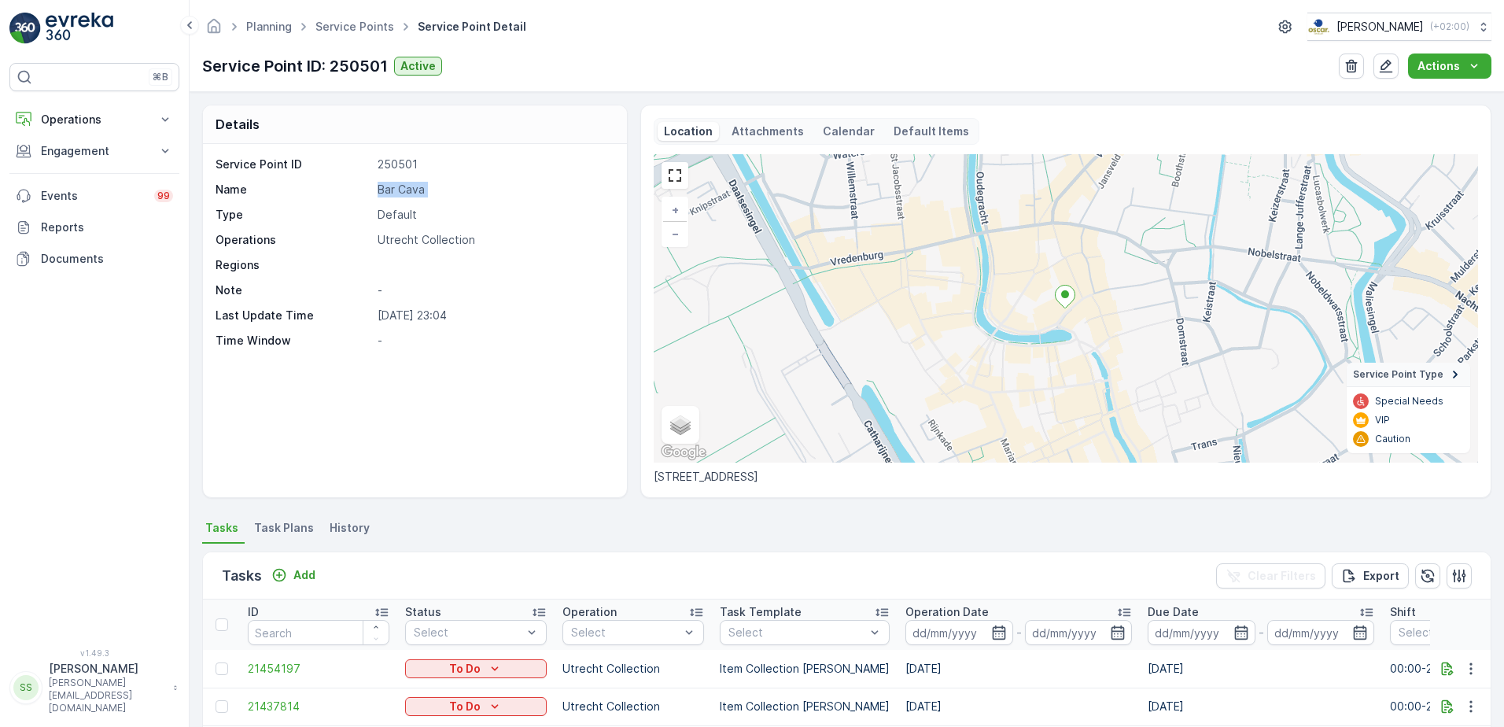
click at [451, 373] on div "Service Point ID 250501 Name Bar Cava Type Default Operations Utrecht Collectio…" at bounding box center [415, 320] width 424 height 353
drag, startPoint x: 378, startPoint y: 361, endPoint x: 372, endPoint y: 327, distance: 34.3
click at [374, 337] on div "Service Point ID 250501 Name Bar Cava Type Default Operations Utrecht Collectio…" at bounding box center [415, 320] width 424 height 353
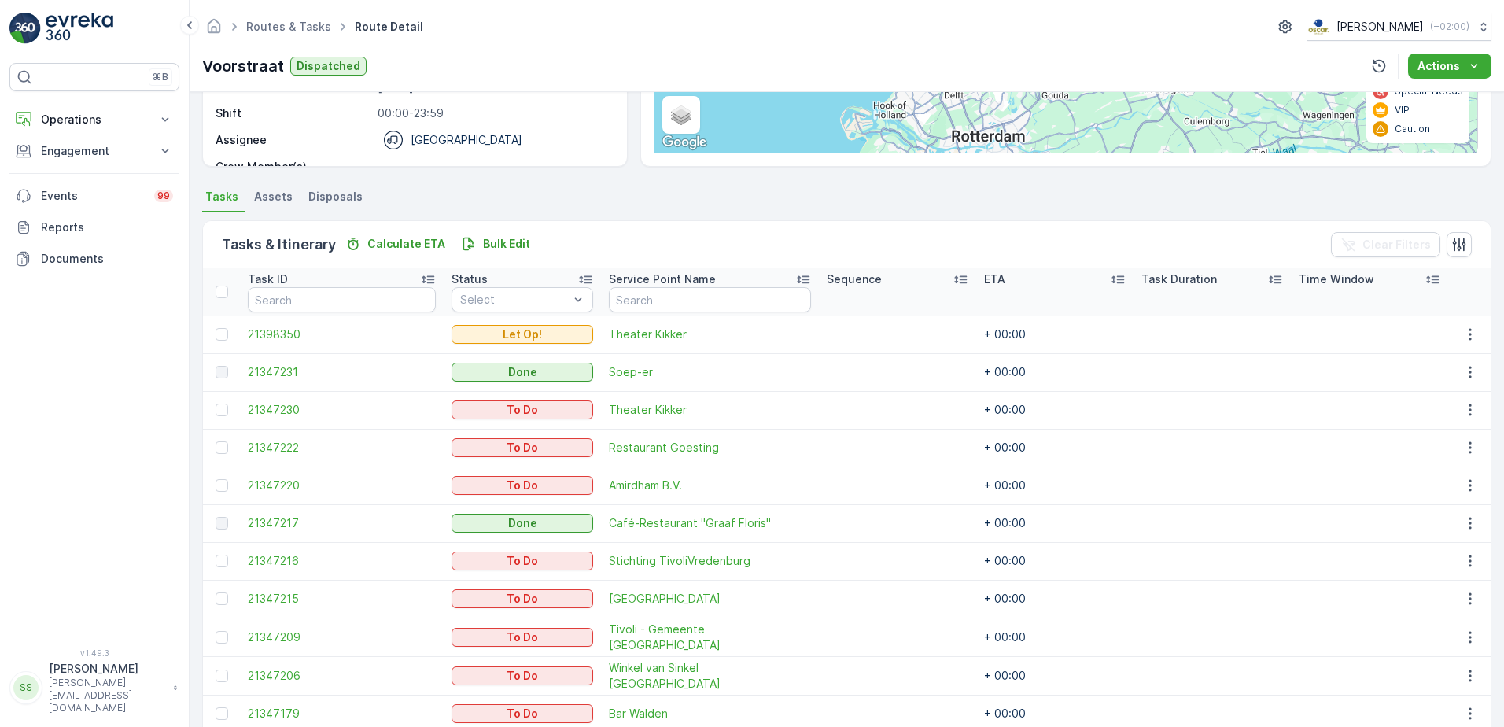
scroll to position [393, 0]
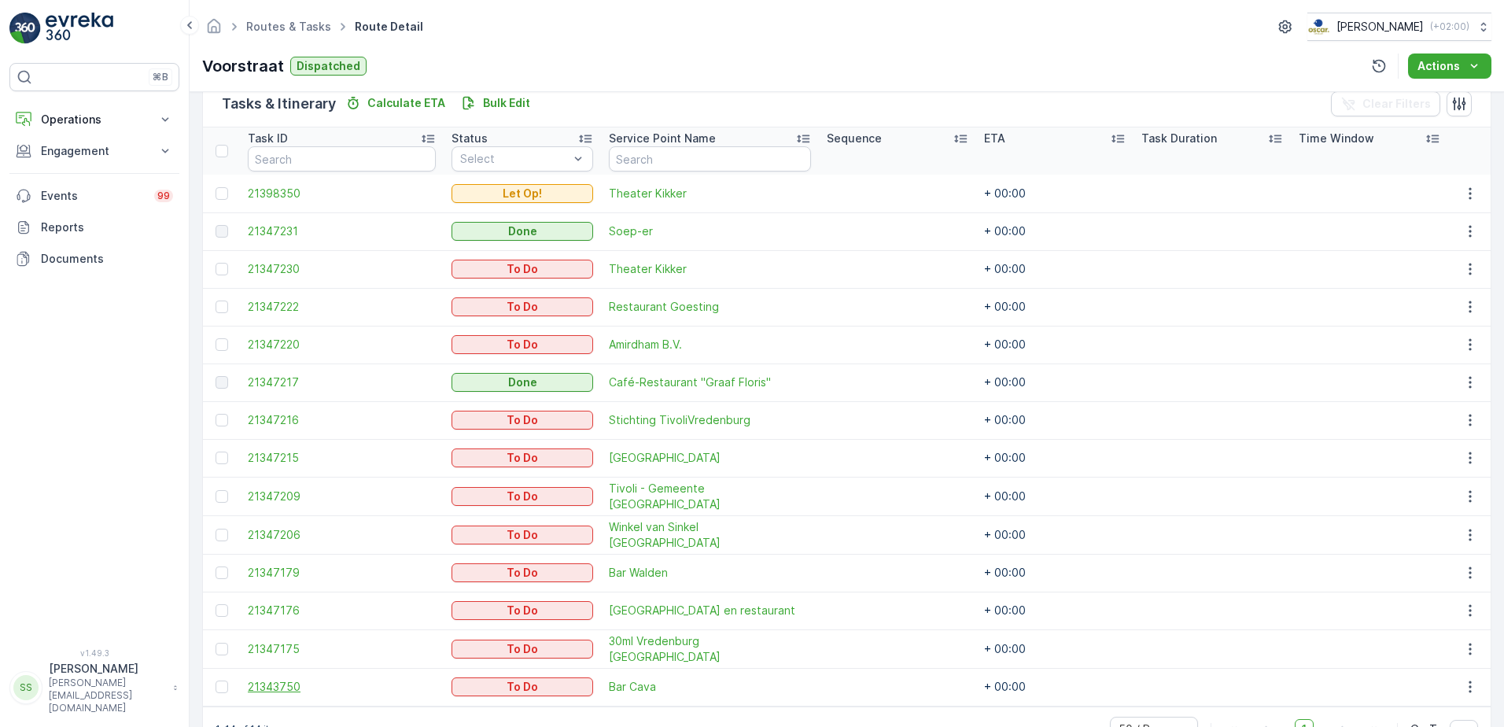
click at [266, 684] on span "21343750" at bounding box center [342, 687] width 188 height 16
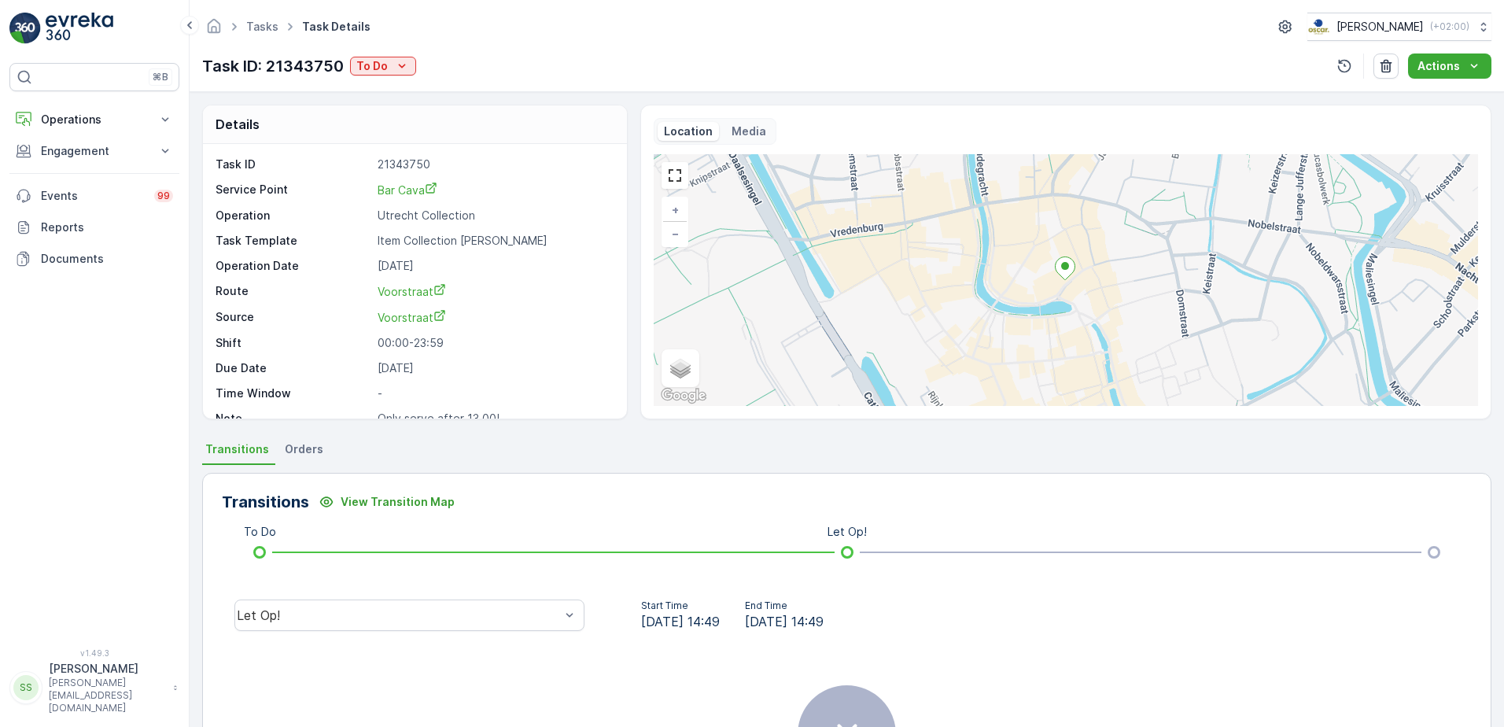
scroll to position [20, 0]
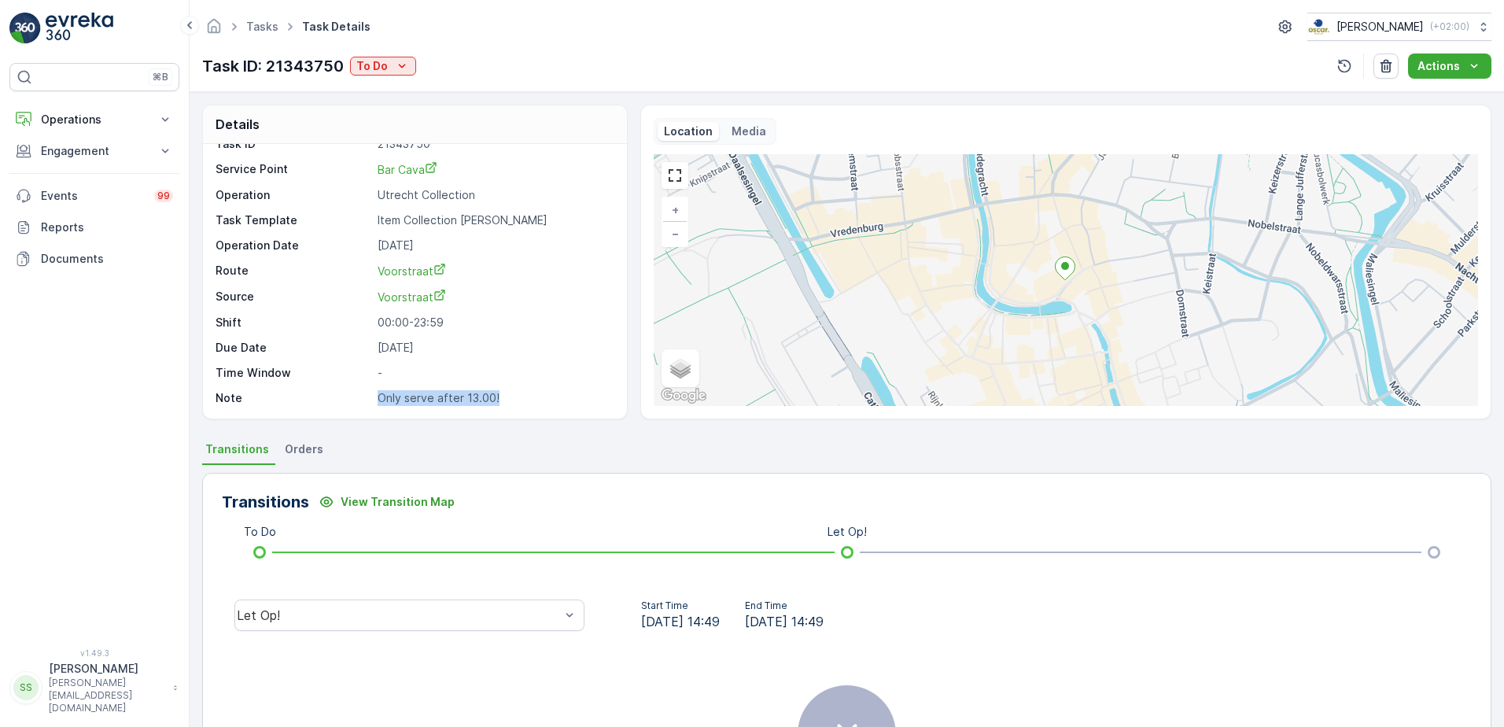
drag, startPoint x: 506, startPoint y: 394, endPoint x: 362, endPoint y: 400, distance: 144.1
click at [362, 400] on div "Note Only serve after 13.00!" at bounding box center [413, 398] width 395 height 16
click at [562, 397] on p "Only serve after 13.00!" at bounding box center [494, 398] width 233 height 16
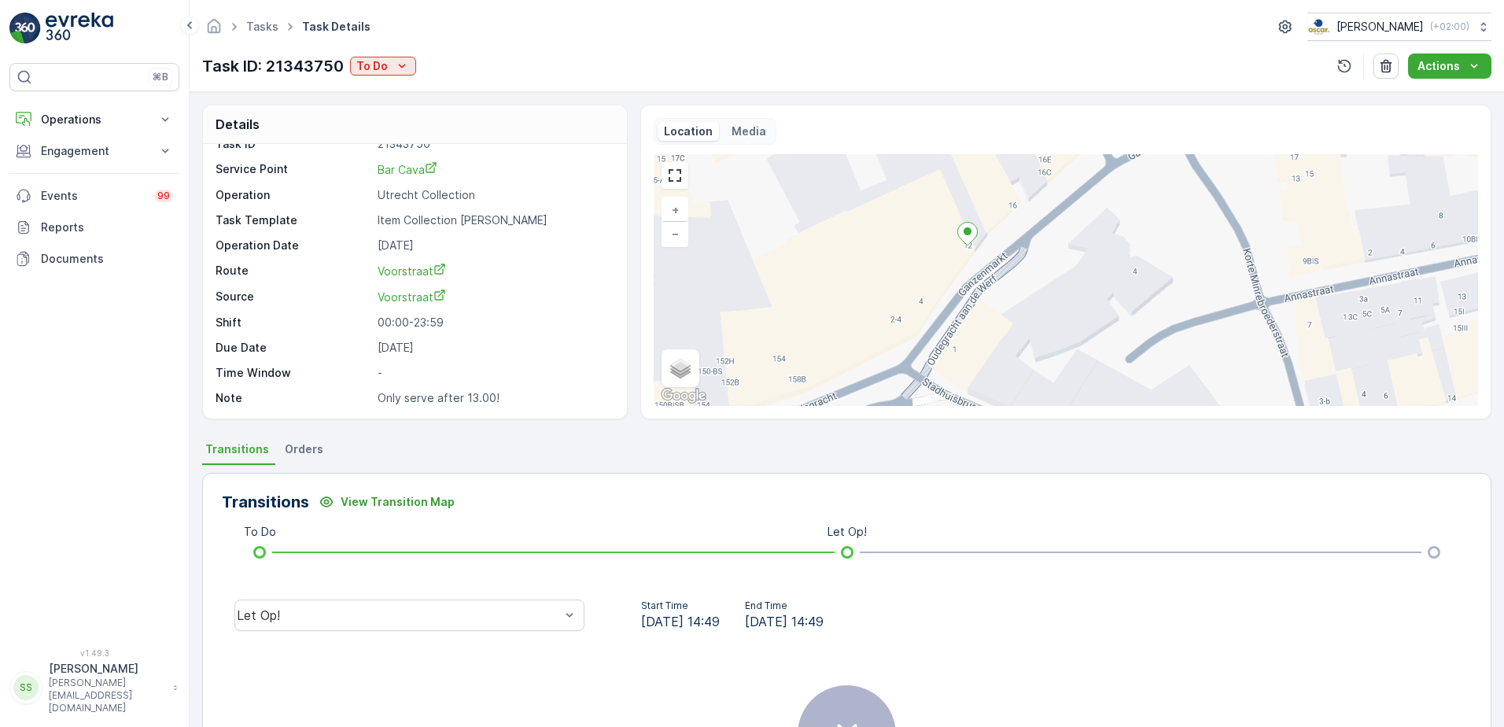
click at [927, 278] on div "+ − Satellite Roadmap Terrain Hybrid Leaflet Keyboard shortcuts Map Data Map da…" at bounding box center [1066, 280] width 824 height 252
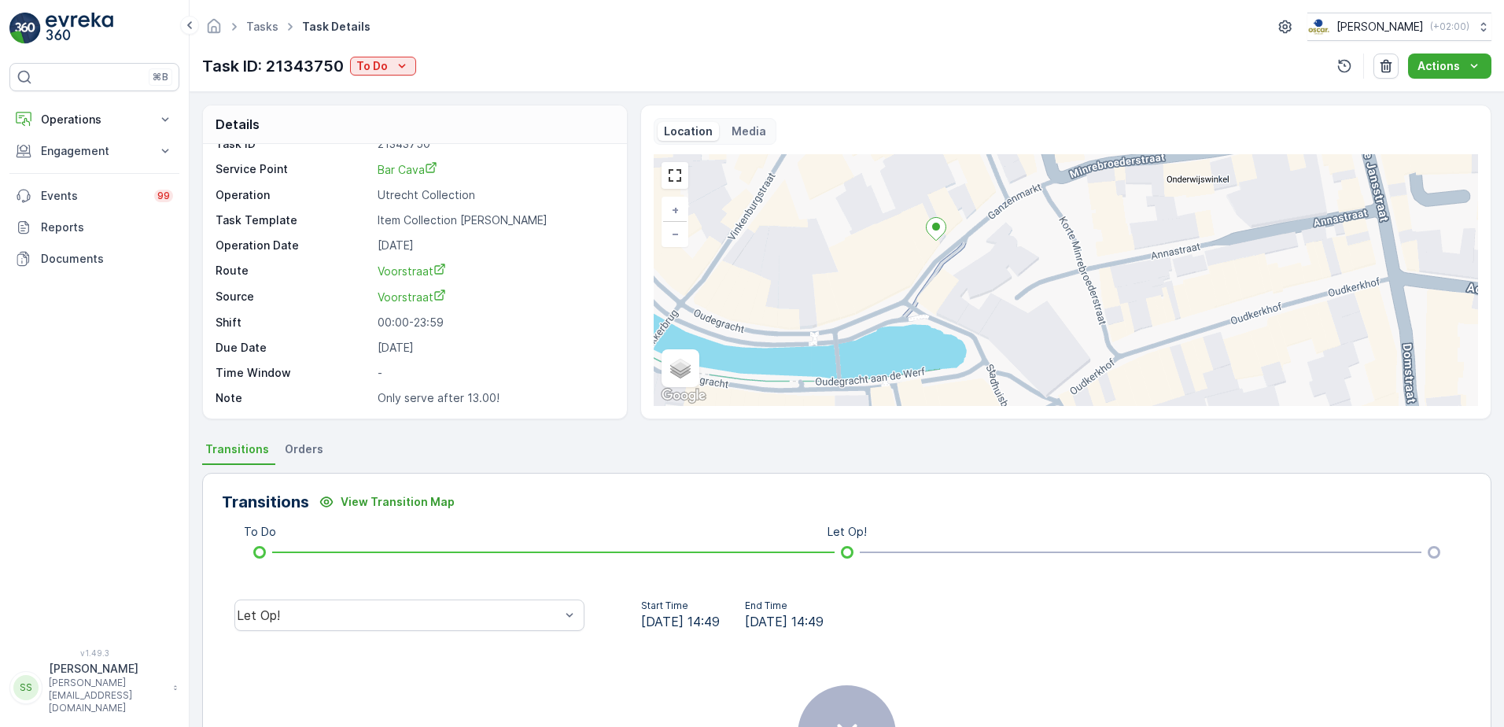
drag, startPoint x: 583, startPoint y: 230, endPoint x: 590, endPoint y: 256, distance: 26.9
click at [584, 230] on div "Task ID 21343750 Service Point Bar Cava Operation Utrecht Collection Task Templ…" at bounding box center [413, 271] width 395 height 270
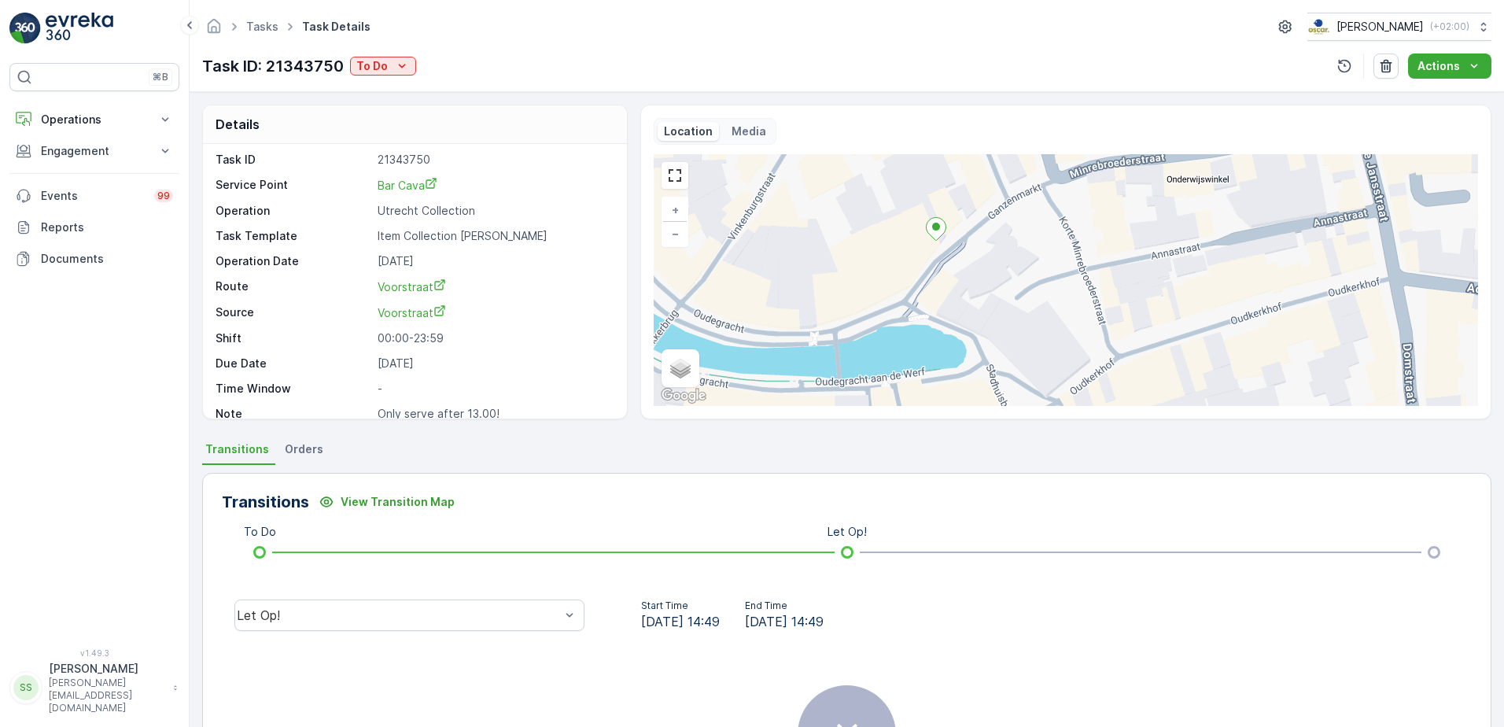
scroll to position [0, 0]
click at [585, 316] on link "Voorstraat" at bounding box center [494, 317] width 233 height 17
click at [594, 242] on div "Task ID 21343750 Service Point Bar Cava Operation Utrecht Collection Task Templ…" at bounding box center [413, 292] width 395 height 270
drag, startPoint x: 594, startPoint y: 242, endPoint x: 626, endPoint y: 307, distance: 72.1
click at [633, 308] on div "Details Task ID 21343750 Service Point Bar Cava Operation Utrecht Collection Ta…" at bounding box center [846, 262] width 1289 height 315
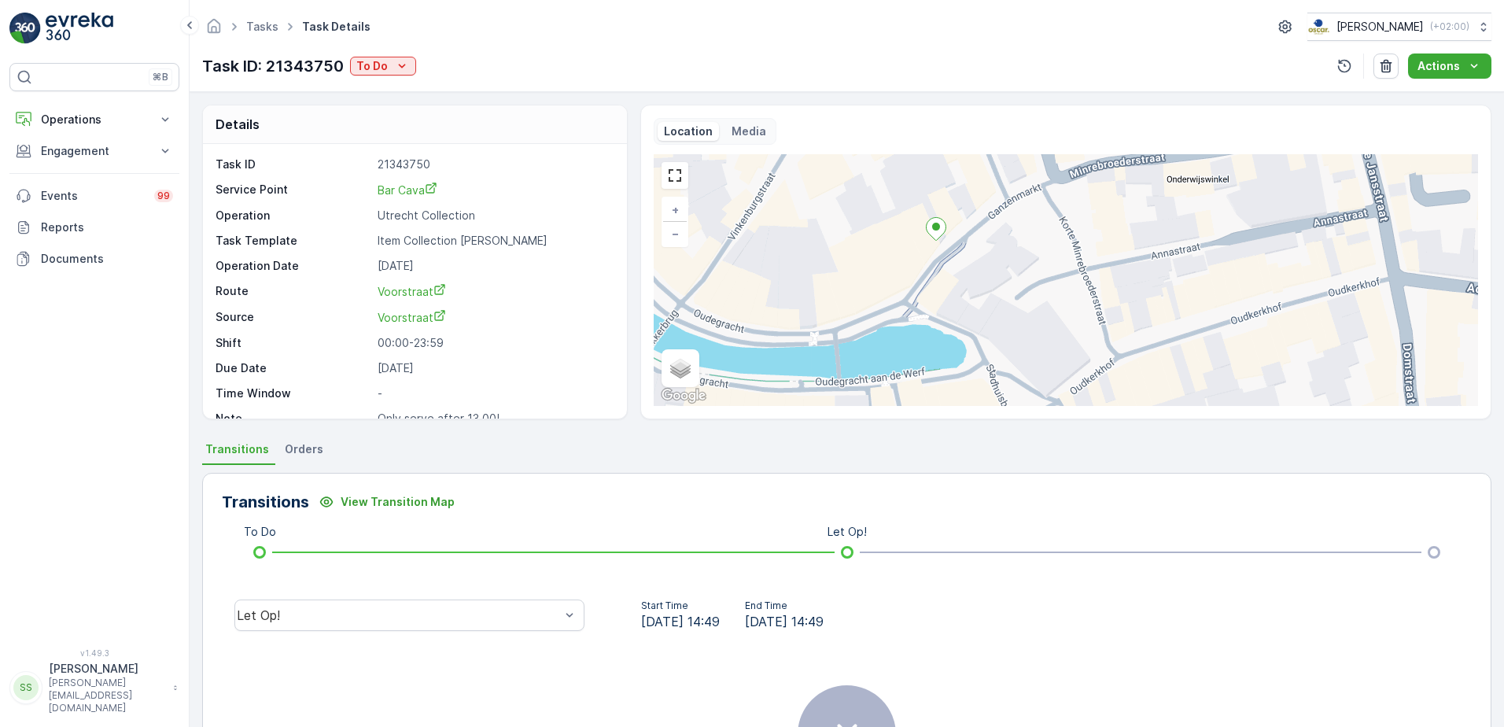
scroll to position [20, 0]
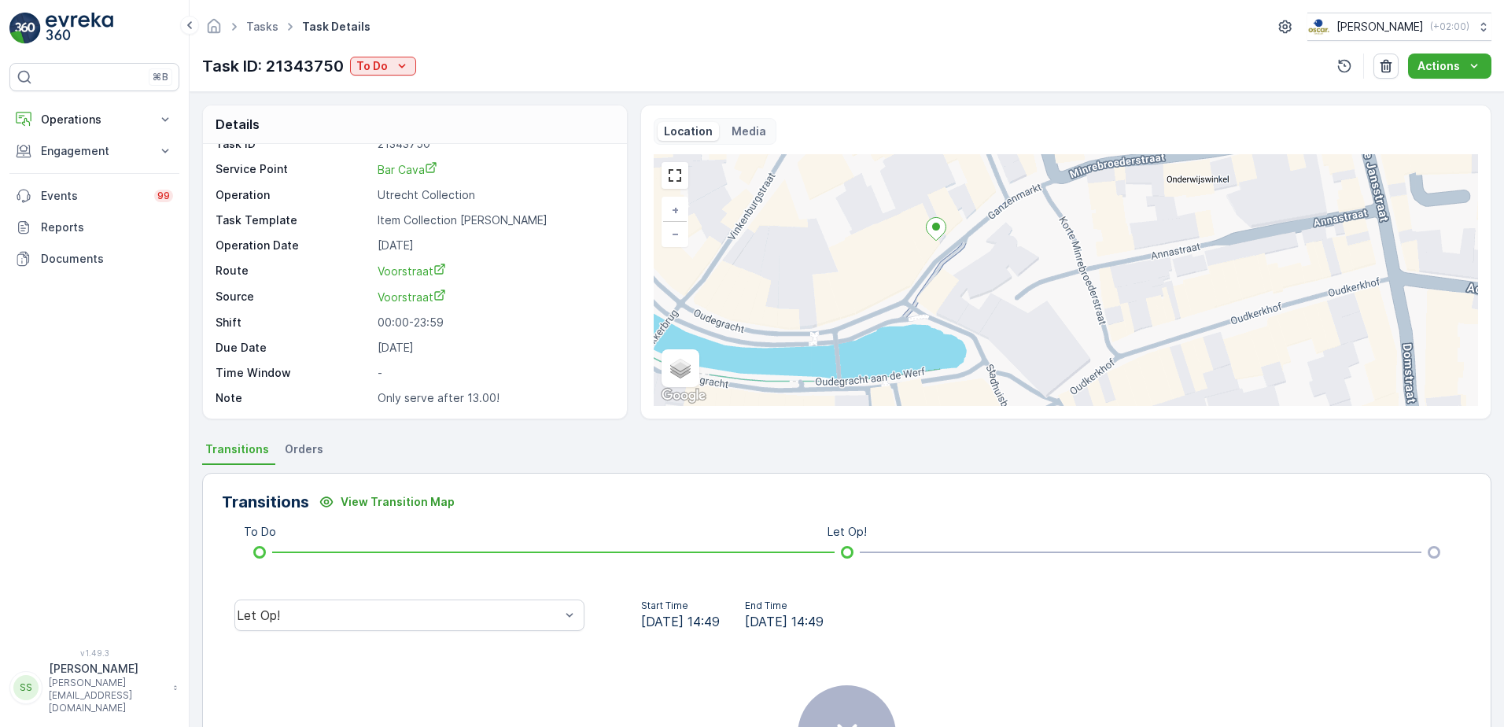
click at [610, 481] on div "Transitions View Transition Map To Do Let Op! Let Op! Start Time 01.09.2025 14:…" at bounding box center [846, 683] width 1289 height 420
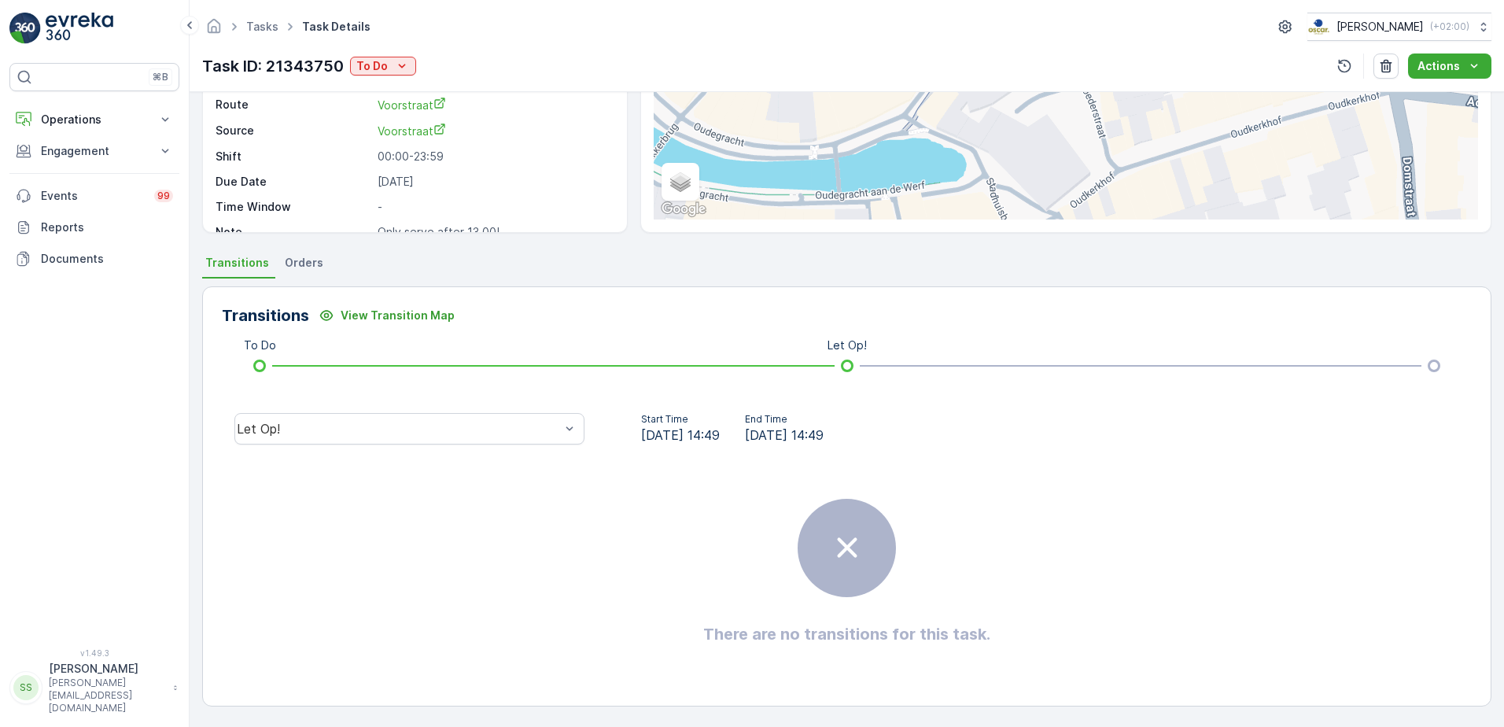
scroll to position [0, 0]
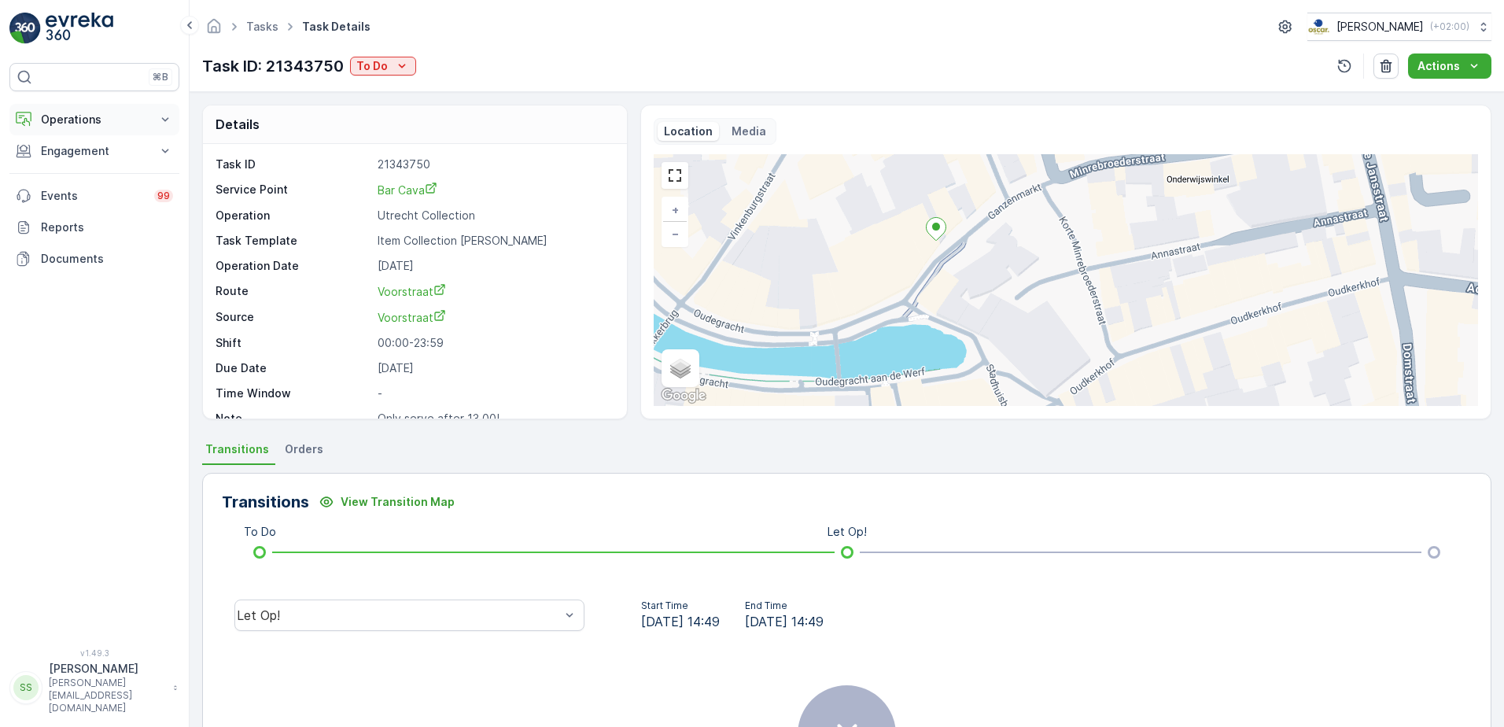
click at [90, 123] on p "Operations" at bounding box center [94, 120] width 107 height 16
click at [65, 191] on p "Routes & Tasks" at bounding box center [80, 190] width 81 height 16
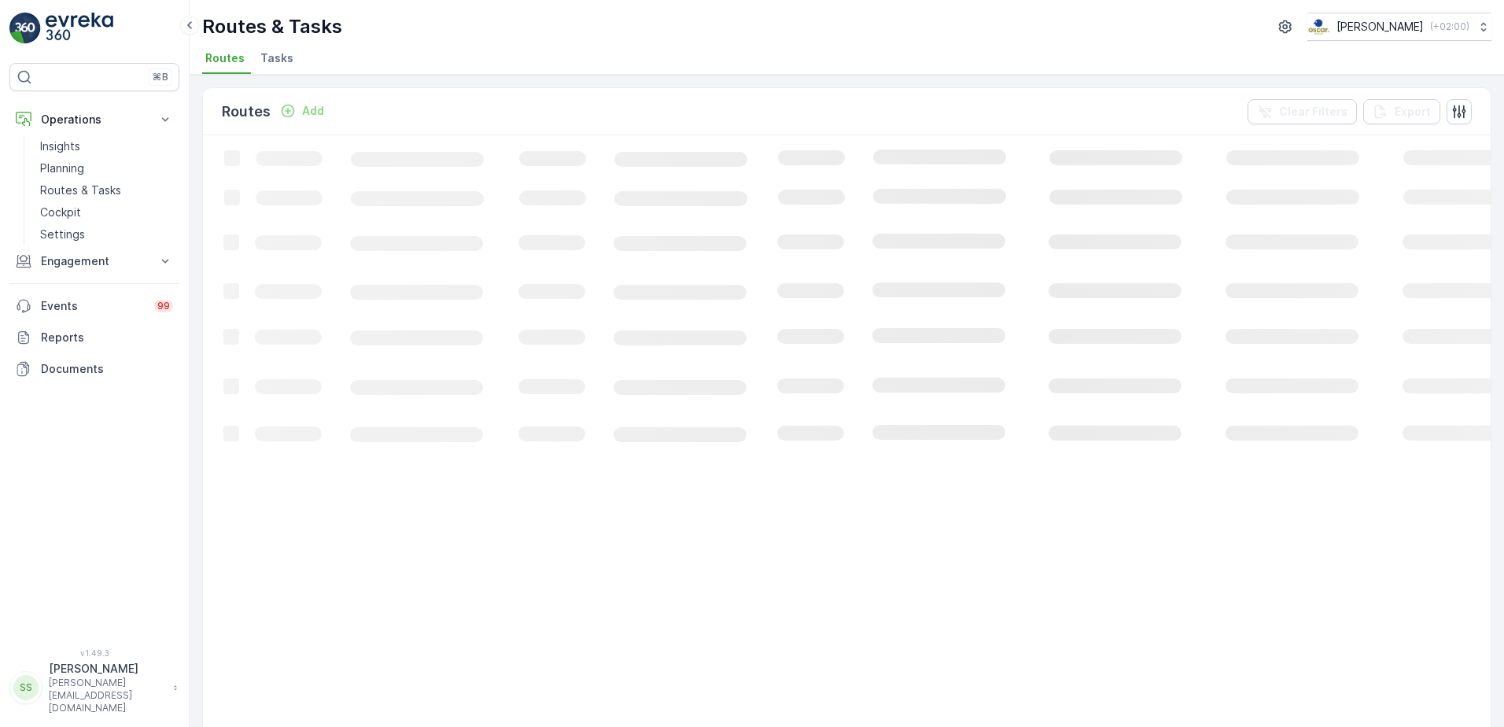
click at [422, 86] on div "Routes Add Clear Filters Export Loading... 50 / Page Previous Next" at bounding box center [847, 401] width 1314 height 652
click at [265, 59] on span "Tasks" at bounding box center [276, 58] width 33 height 16
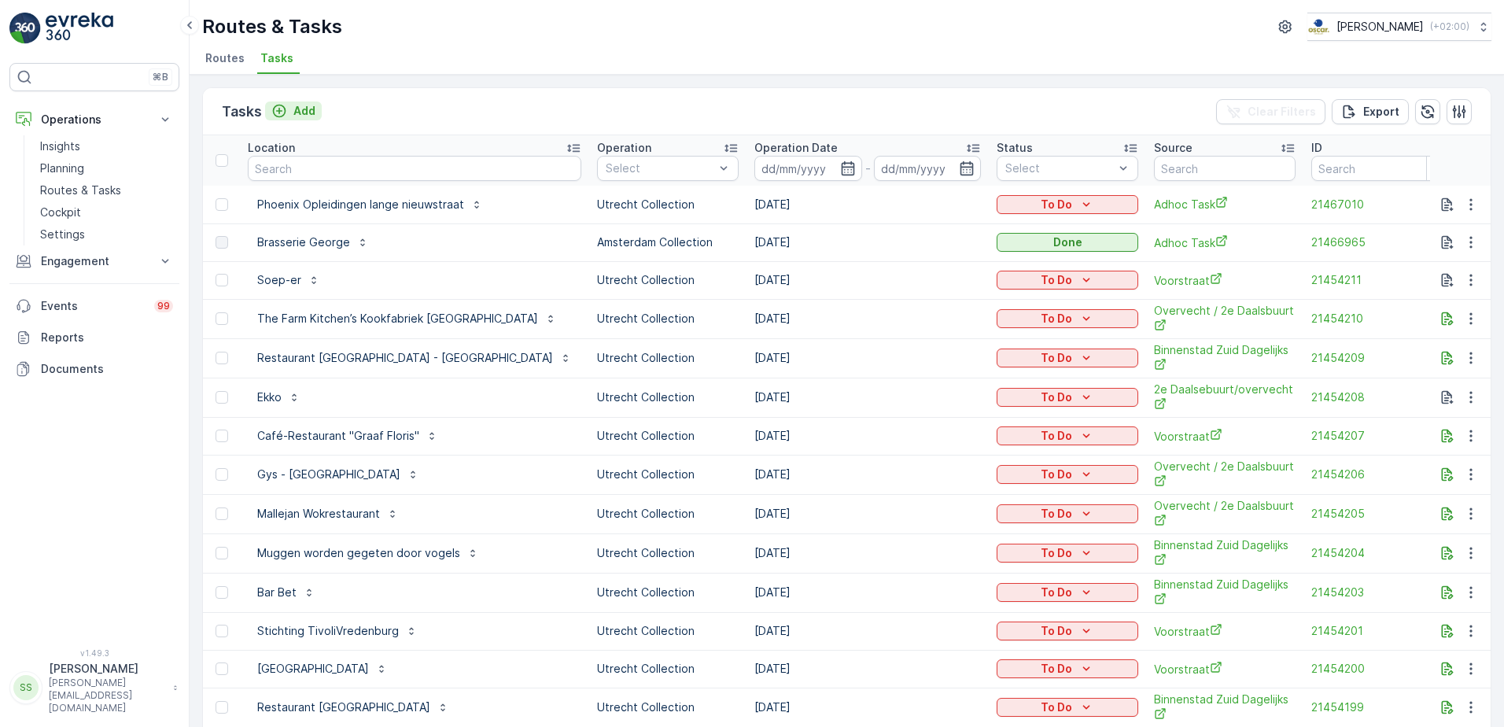
click at [302, 111] on p "Add" at bounding box center [304, 111] width 22 height 16
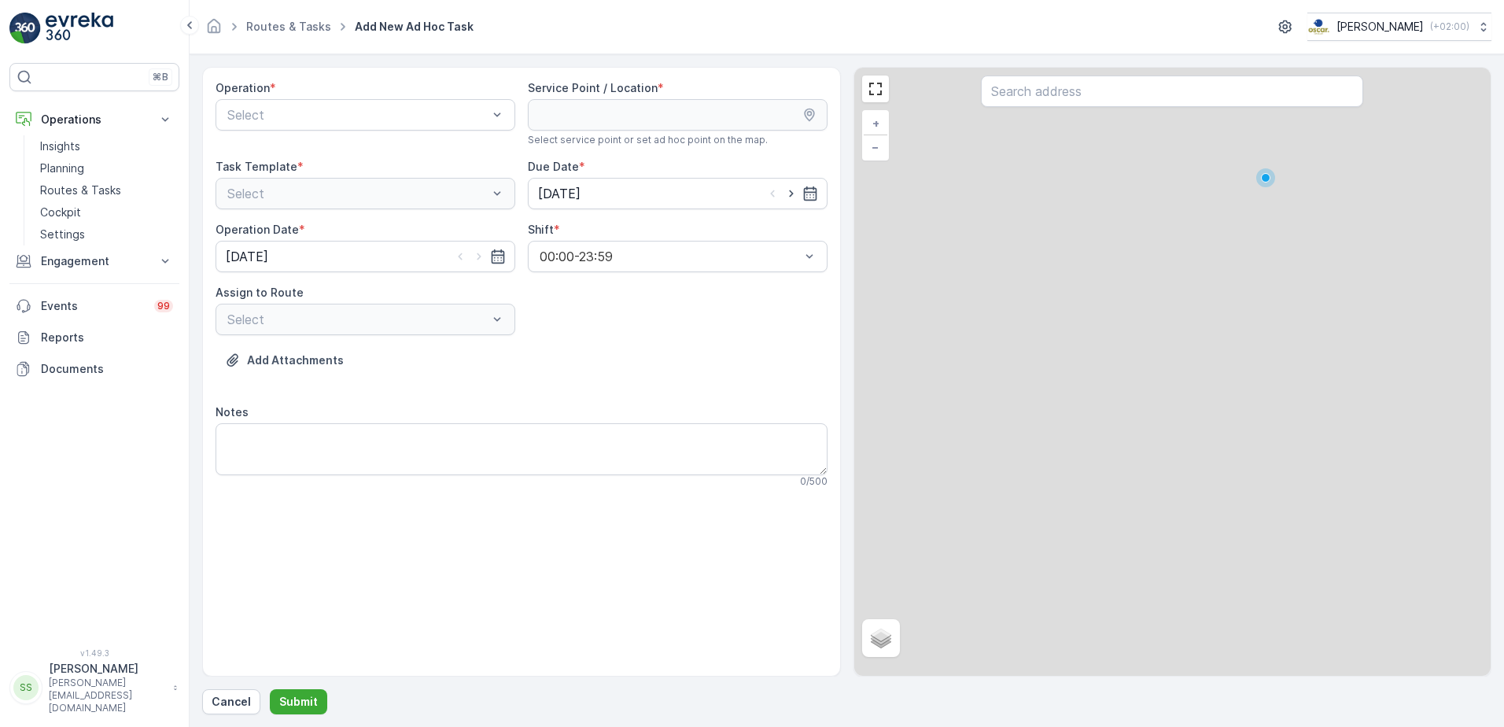
click at [292, 94] on div "Operation *" at bounding box center [366, 88] width 300 height 16
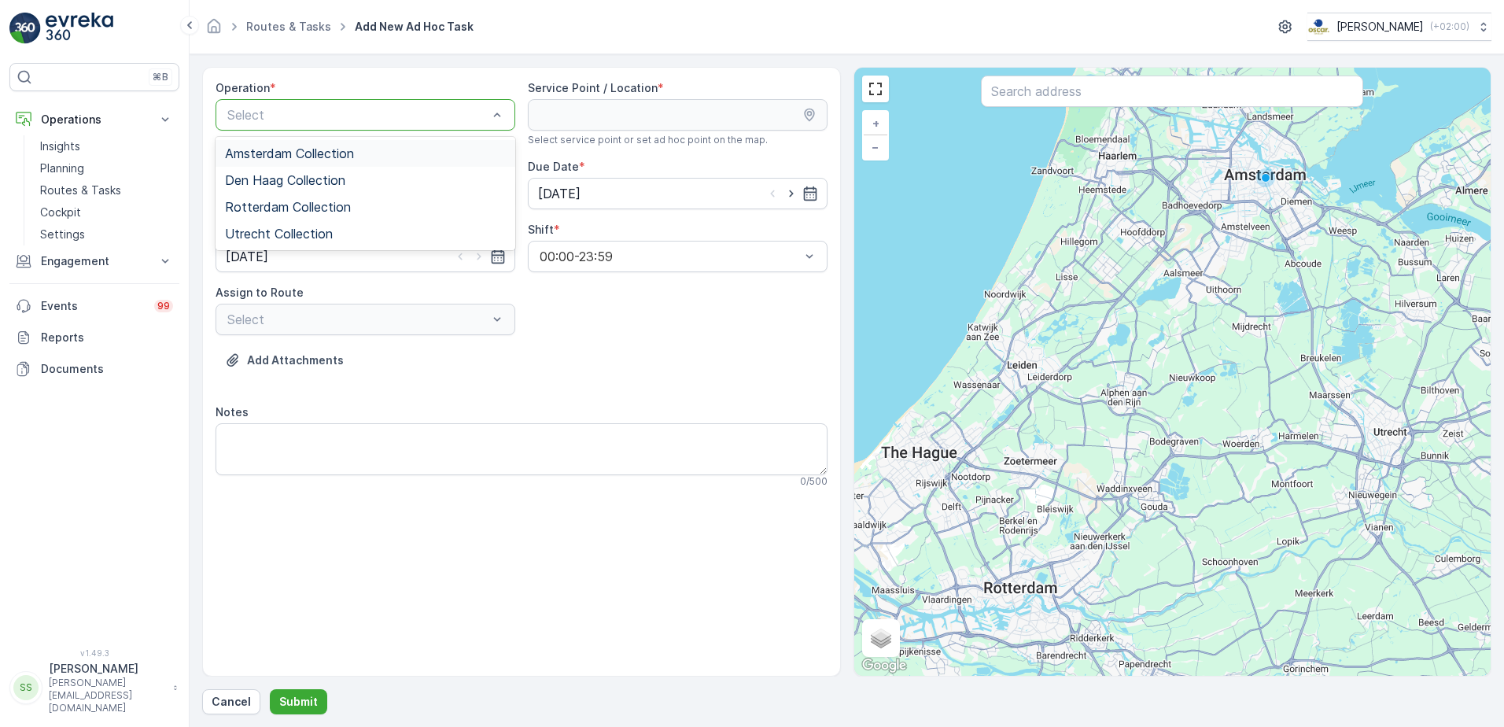
click at [282, 150] on span "Amsterdam Collection" at bounding box center [289, 153] width 129 height 14
drag, startPoint x: 738, startPoint y: 350, endPoint x: 708, endPoint y: 319, distance: 42.8
click at [737, 350] on div "Add Attachments" at bounding box center [522, 370] width 612 height 44
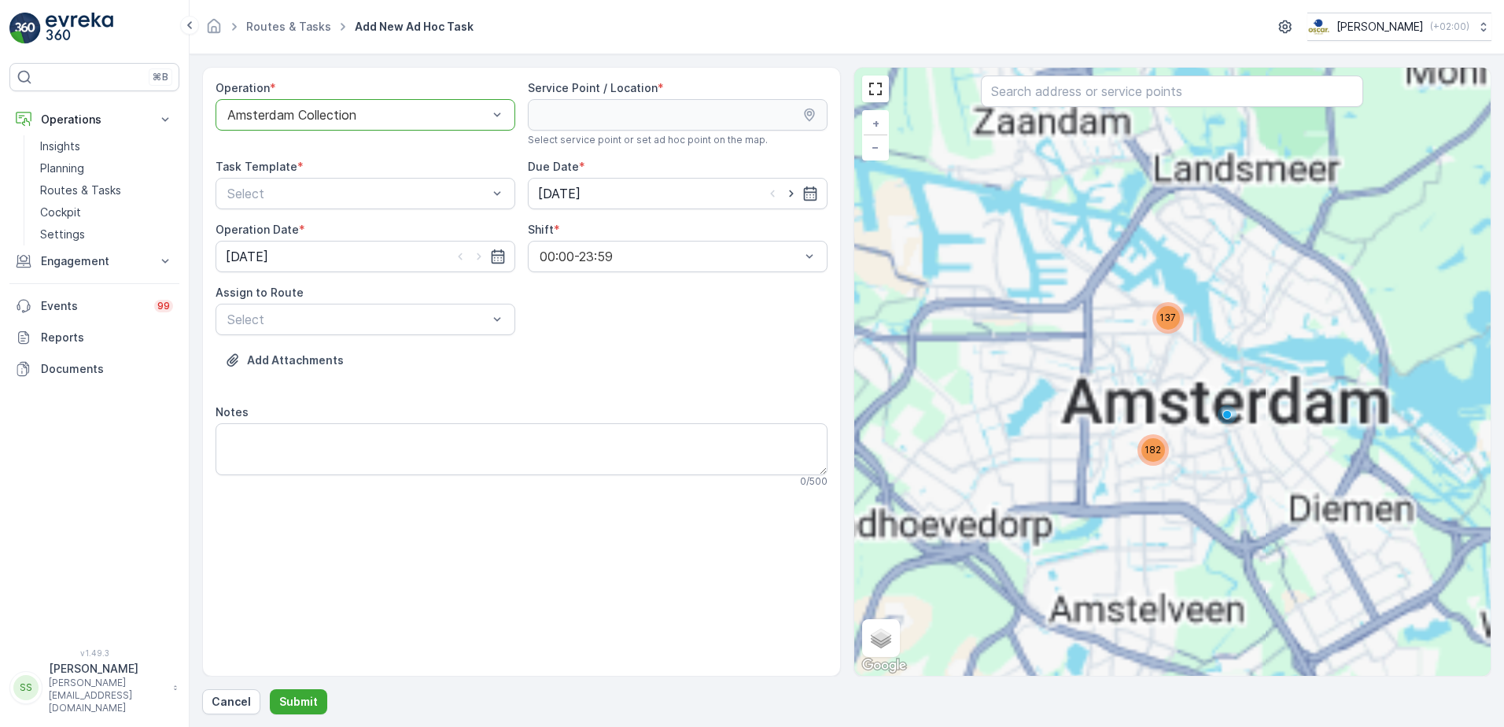
click at [415, 113] on div at bounding box center [357, 115] width 263 height 14
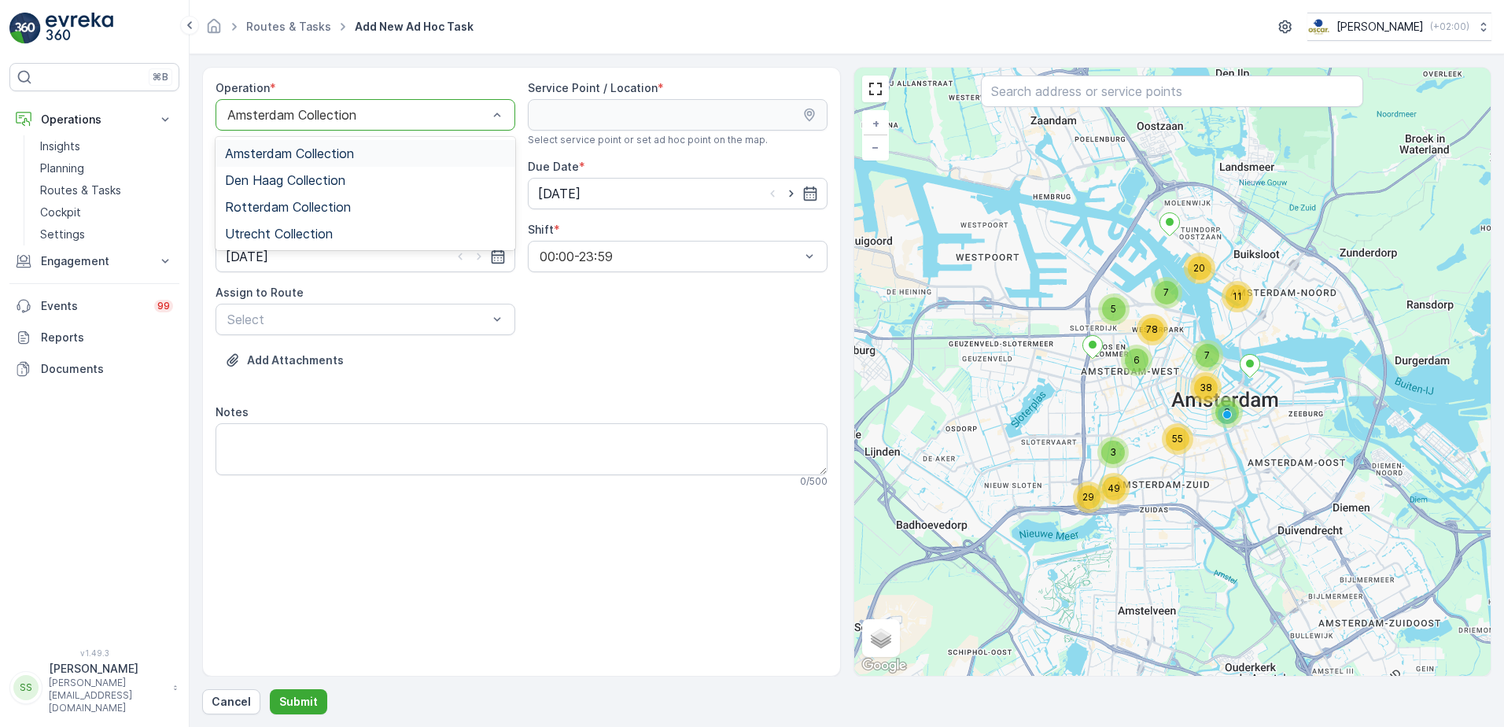
click at [275, 212] on span "Rotterdam Collection" at bounding box center [288, 207] width 126 height 14
click at [680, 331] on div "Operation * option Rotterdam Collection, selected. Rotterdam Collection Service…" at bounding box center [522, 290] width 612 height 420
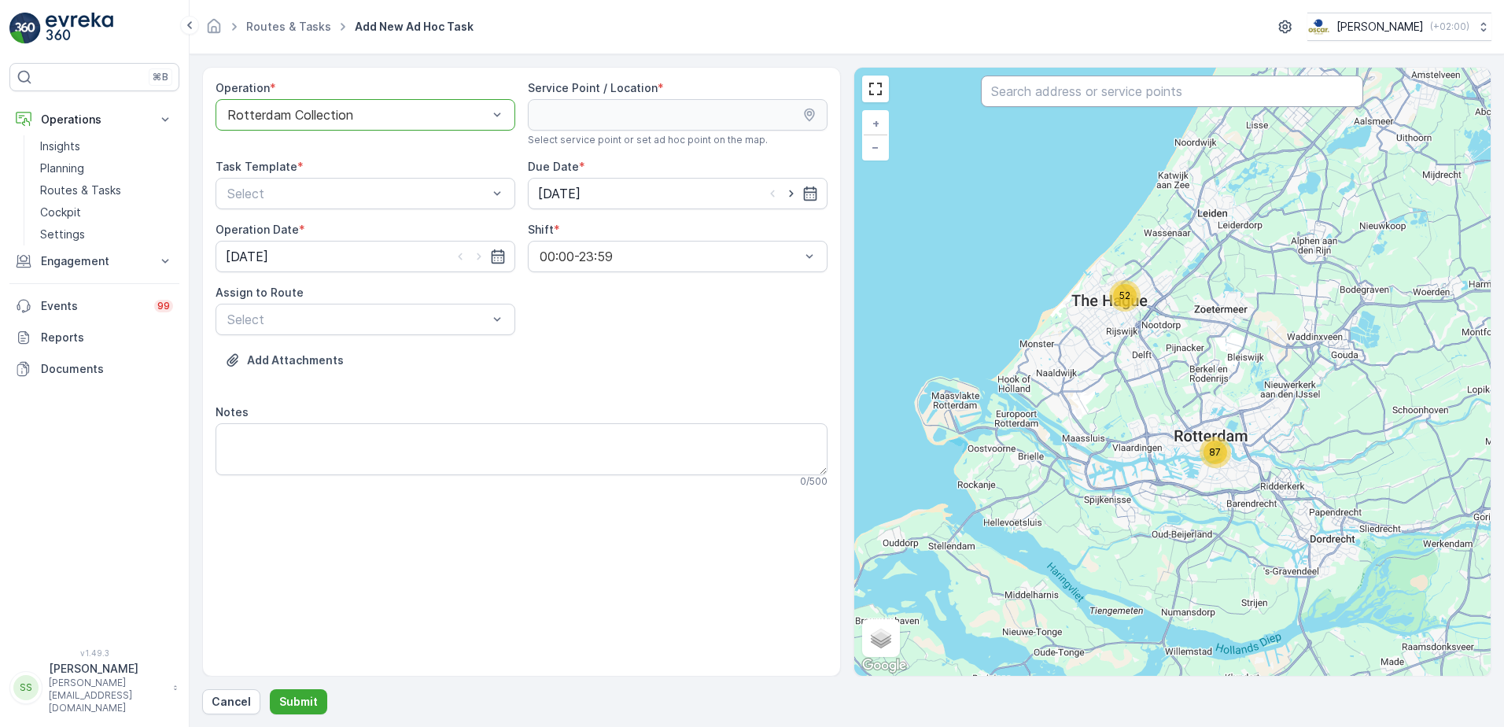
click at [1128, 95] on input "text" at bounding box center [1172, 91] width 382 height 31
type input "cabri"
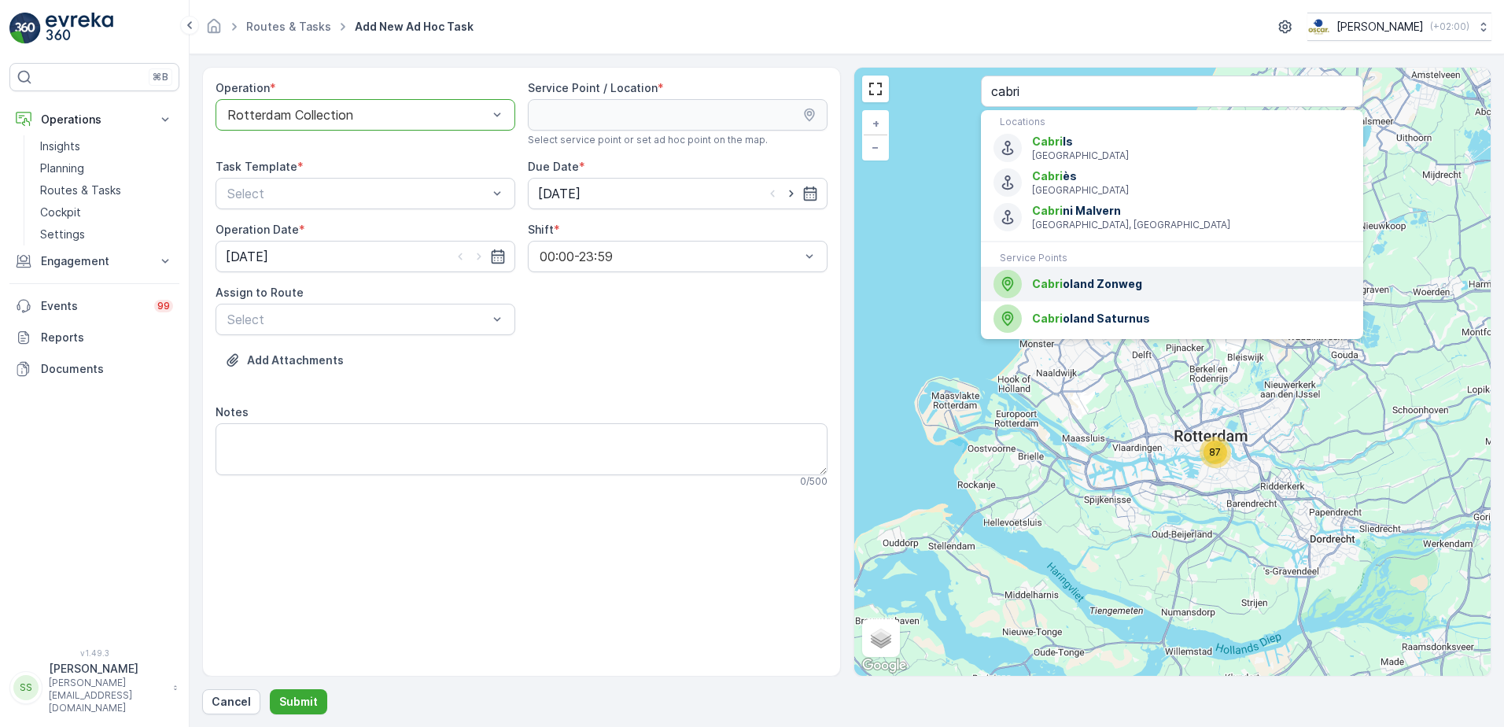
click at [1124, 280] on span "Cabri oland Zonweg" at bounding box center [1191, 284] width 319 height 16
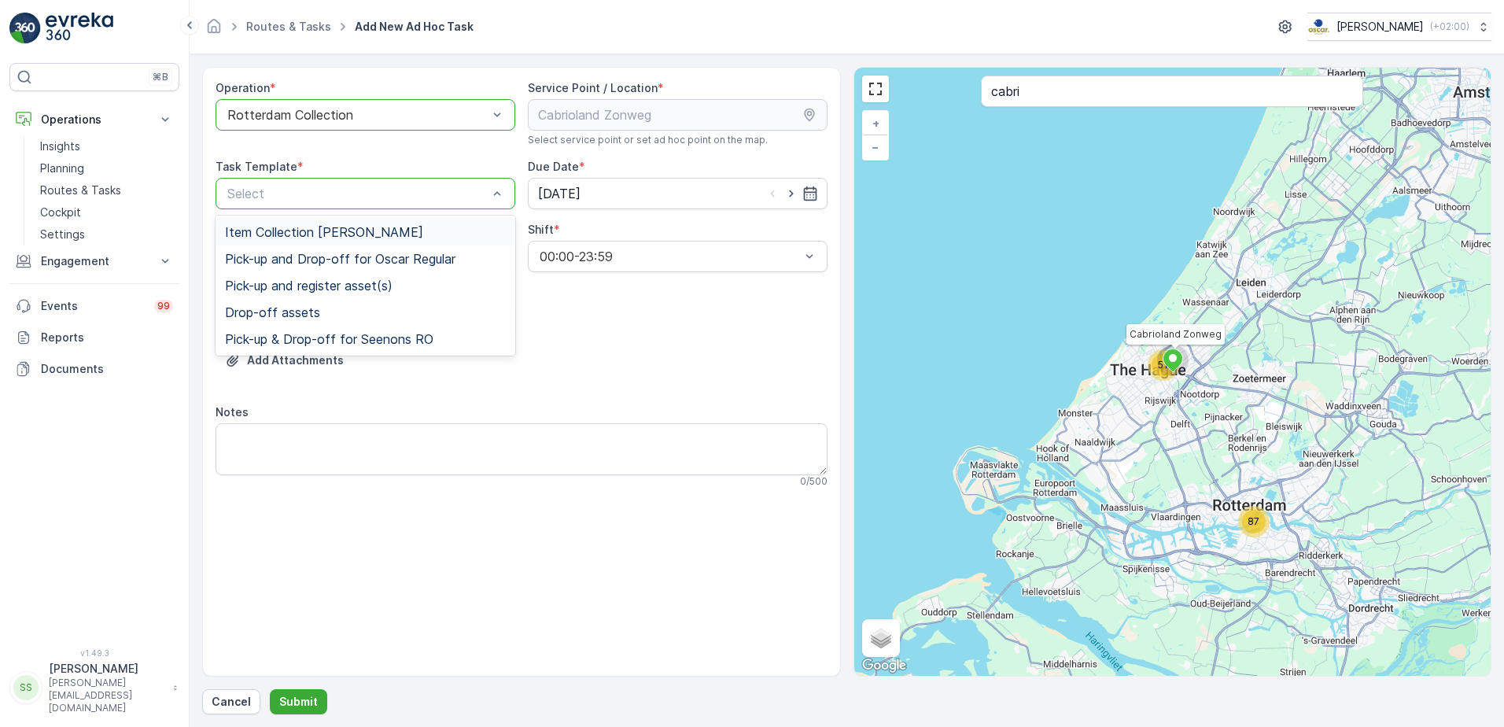
click at [302, 204] on div "Select" at bounding box center [366, 193] width 300 height 31
click at [286, 228] on span "Item Collection [PERSON_NAME]" at bounding box center [324, 232] width 198 height 14
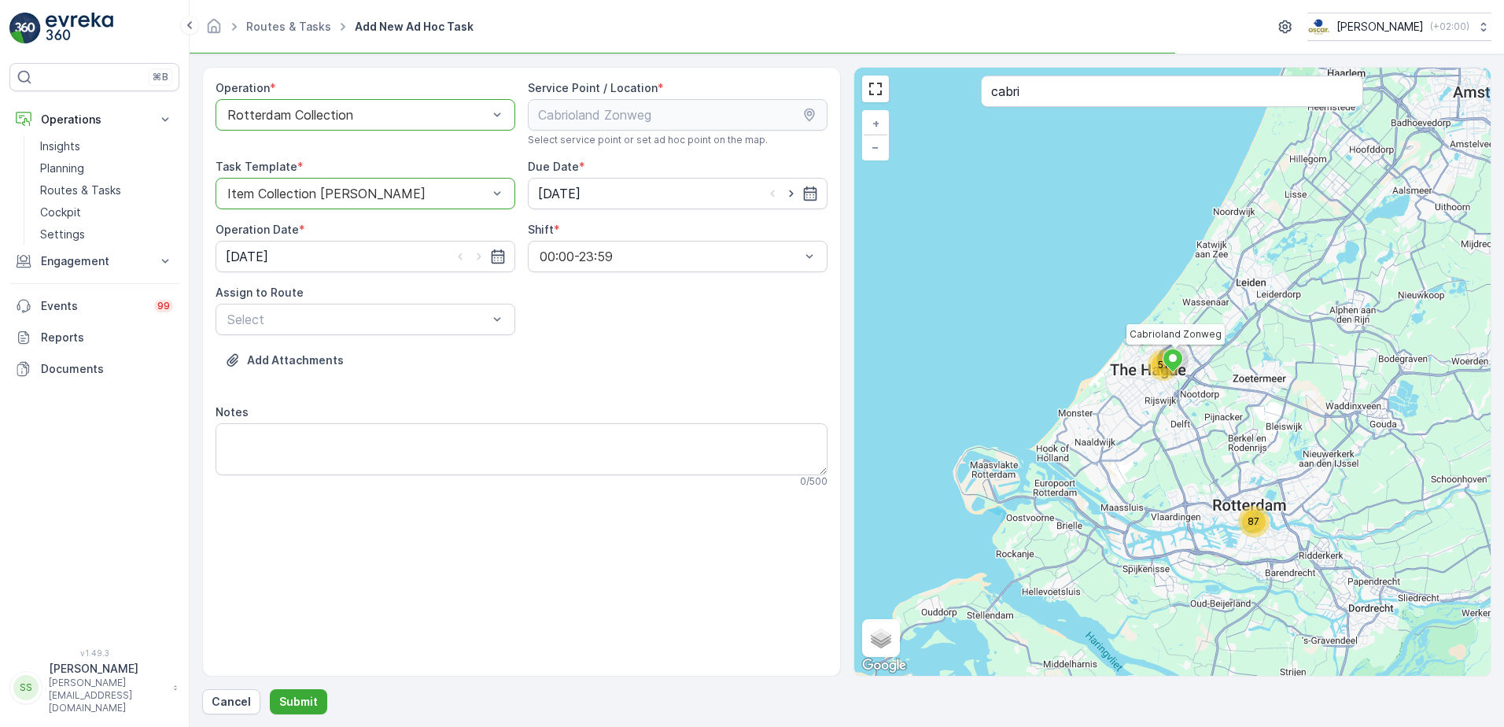
click at [683, 356] on div "Add Attachments" at bounding box center [522, 370] width 612 height 44
drag, startPoint x: 790, startPoint y: 195, endPoint x: 741, endPoint y: 242, distance: 67.9
click at [786, 195] on icon "button" at bounding box center [791, 194] width 16 height 16
type input "09.09.2025"
click at [480, 257] on icon "button" at bounding box center [479, 257] width 16 height 16
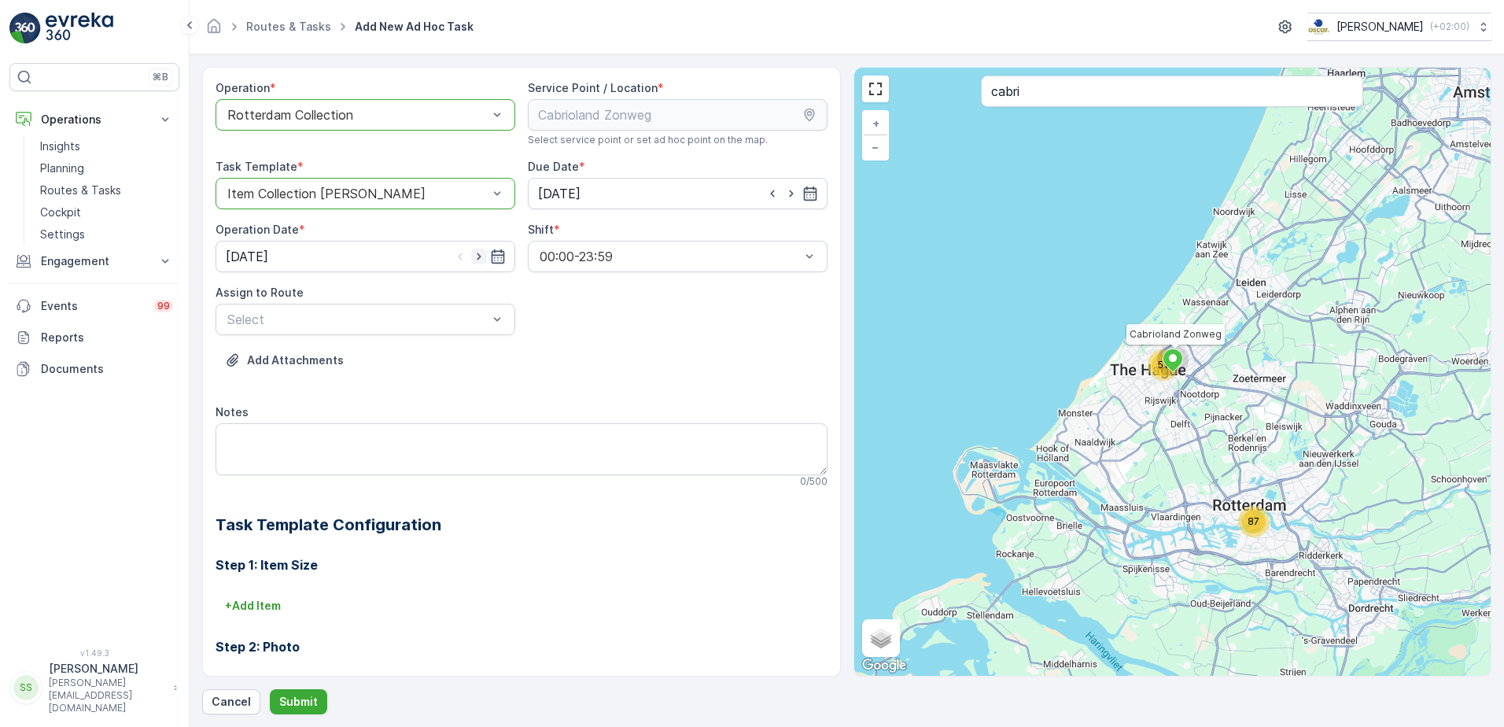
type input "09.09.2025"
click at [580, 322] on div "Operation * option Rotterdam Collection, selected. Rotterdam Collection Service…" at bounding box center [522, 470] width 612 height 780
click at [396, 371] on div "Add Attachments" at bounding box center [522, 370] width 612 height 44
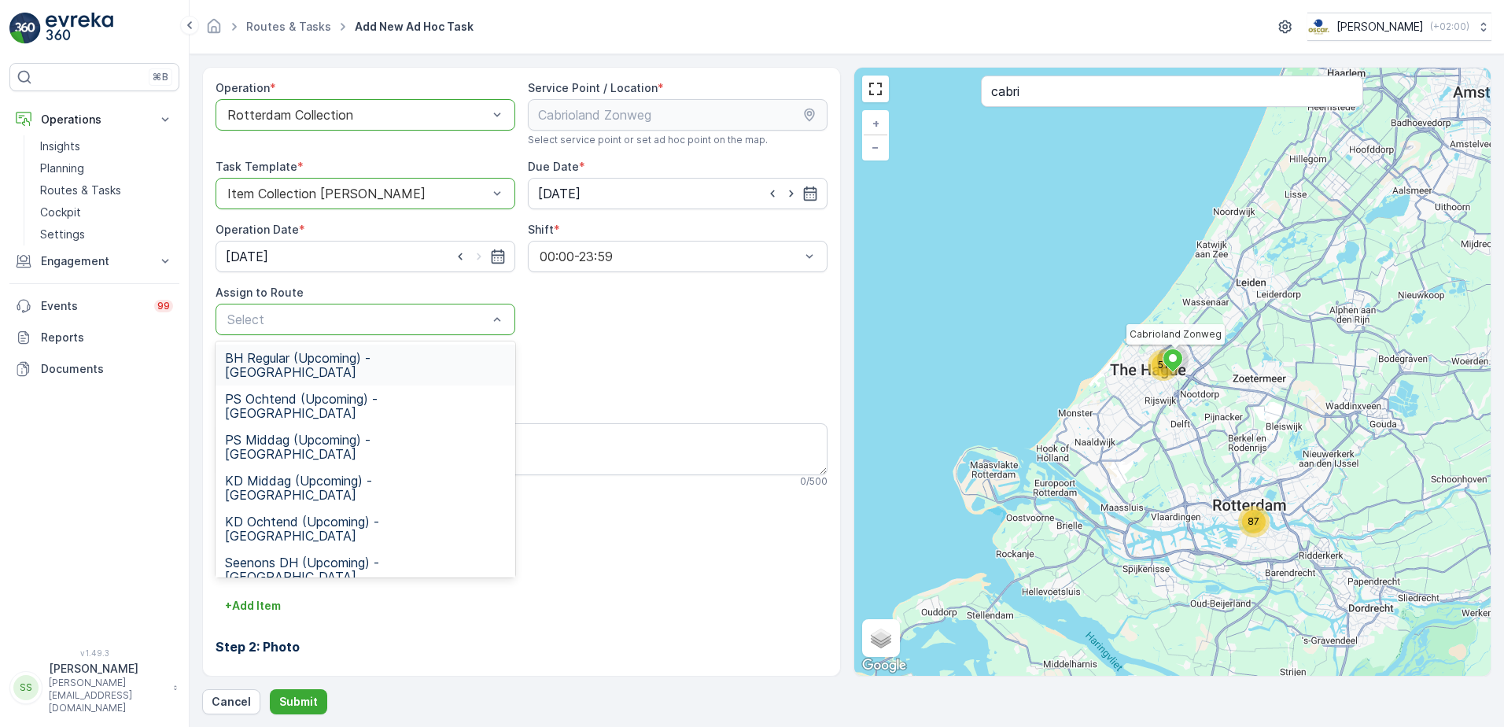
click at [289, 355] on span "BH Regular (Upcoming) - Rotterdam" at bounding box center [365, 365] width 281 height 28
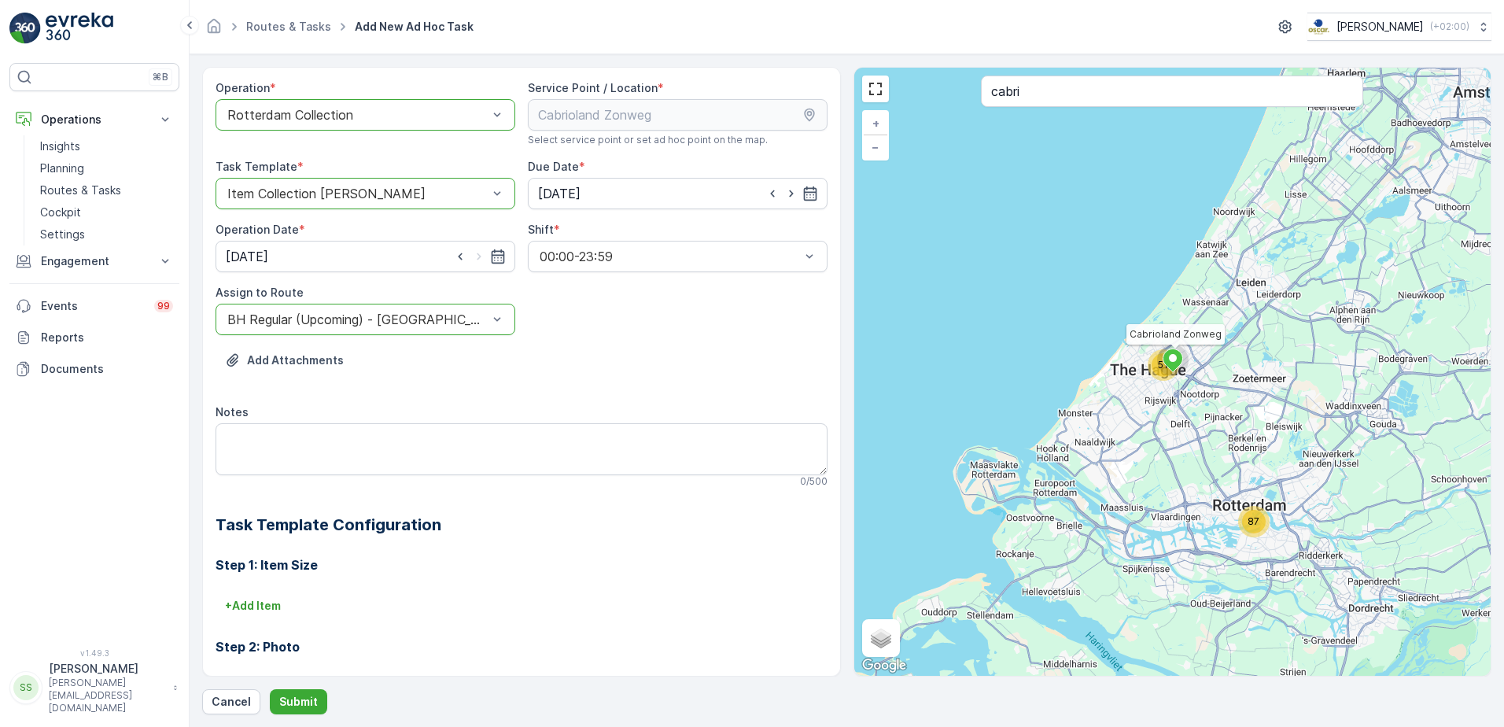
drag, startPoint x: 787, startPoint y: 355, endPoint x: 754, endPoint y: 342, distance: 34.6
click at [783, 355] on div "Add Attachments" at bounding box center [522, 370] width 612 height 44
click at [566, 363] on div "Add Attachments" at bounding box center [522, 370] width 612 height 44
click at [349, 462] on textarea "Notes" at bounding box center [522, 449] width 612 height 52
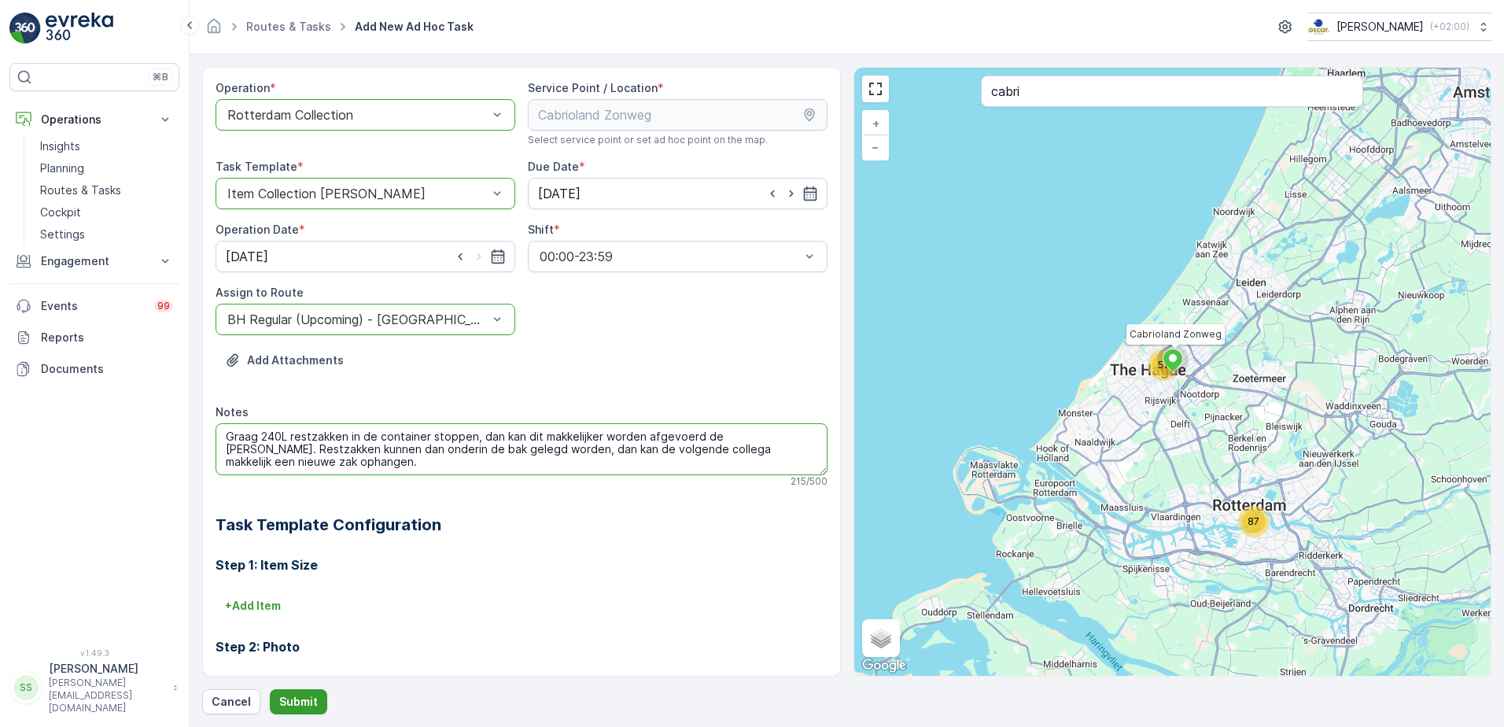
type textarea "Graag 240L restzakken in de container stoppen, dan kan dit makkelijker worden a…"
click at [293, 702] on p "Submit" at bounding box center [298, 702] width 39 height 16
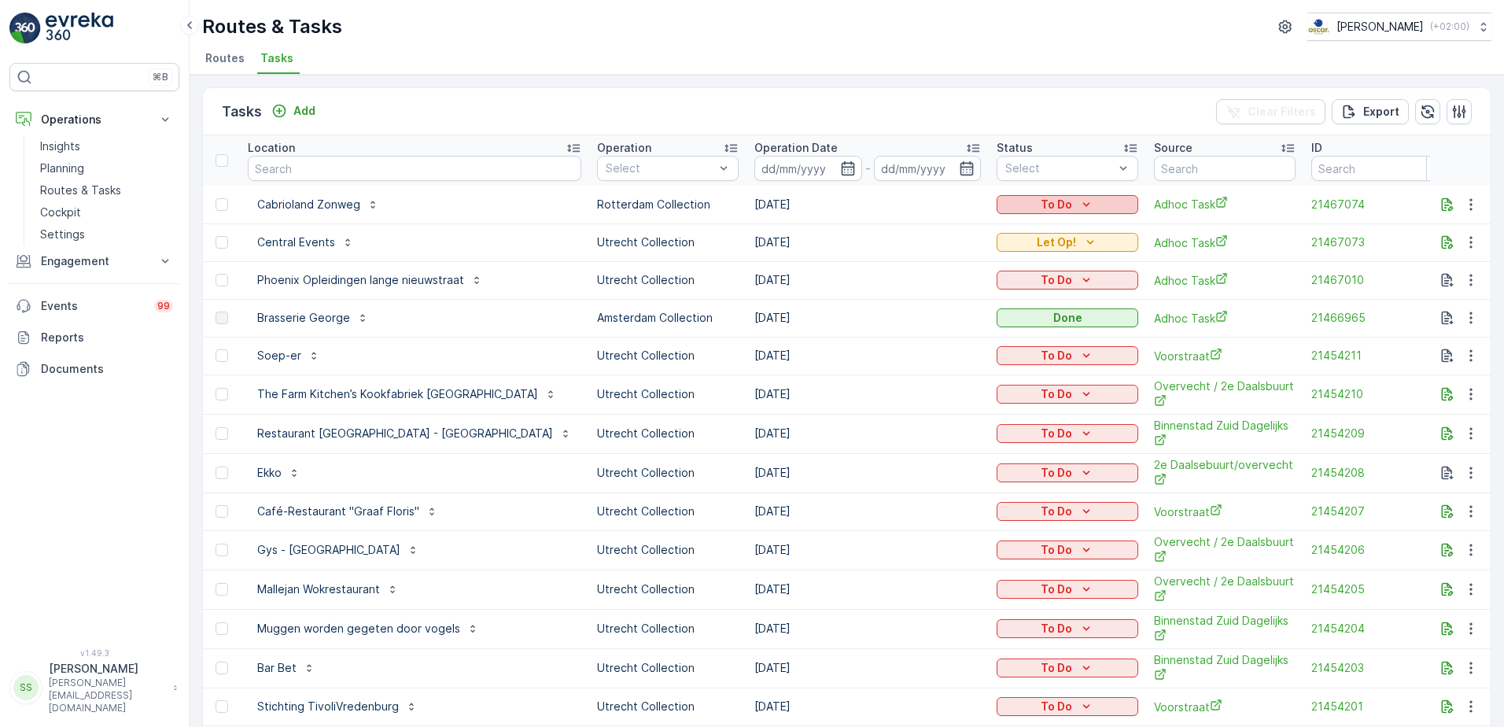
click at [1004, 197] on div "To Do" at bounding box center [1067, 205] width 129 height 16
click at [927, 227] on span "Let Op!" at bounding box center [935, 228] width 39 height 16
click at [890, 64] on ul "Routes Tasks" at bounding box center [840, 60] width 1277 height 27
click at [377, 121] on div "Tasks Add Clear Filters Export" at bounding box center [847, 111] width 1288 height 47
click at [214, 55] on span "Routes" at bounding box center [224, 58] width 39 height 16
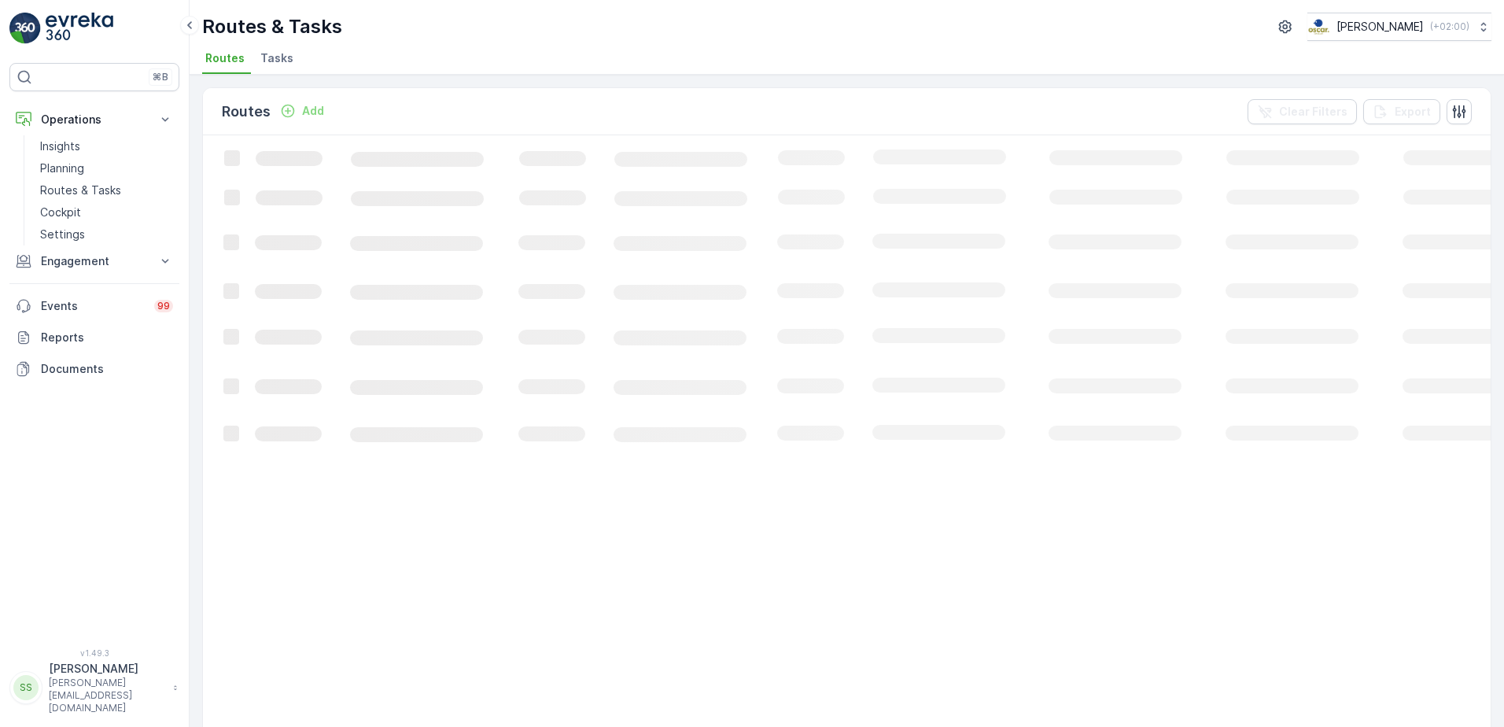
click at [363, 59] on ul "Routes Tasks" at bounding box center [840, 60] width 1277 height 27
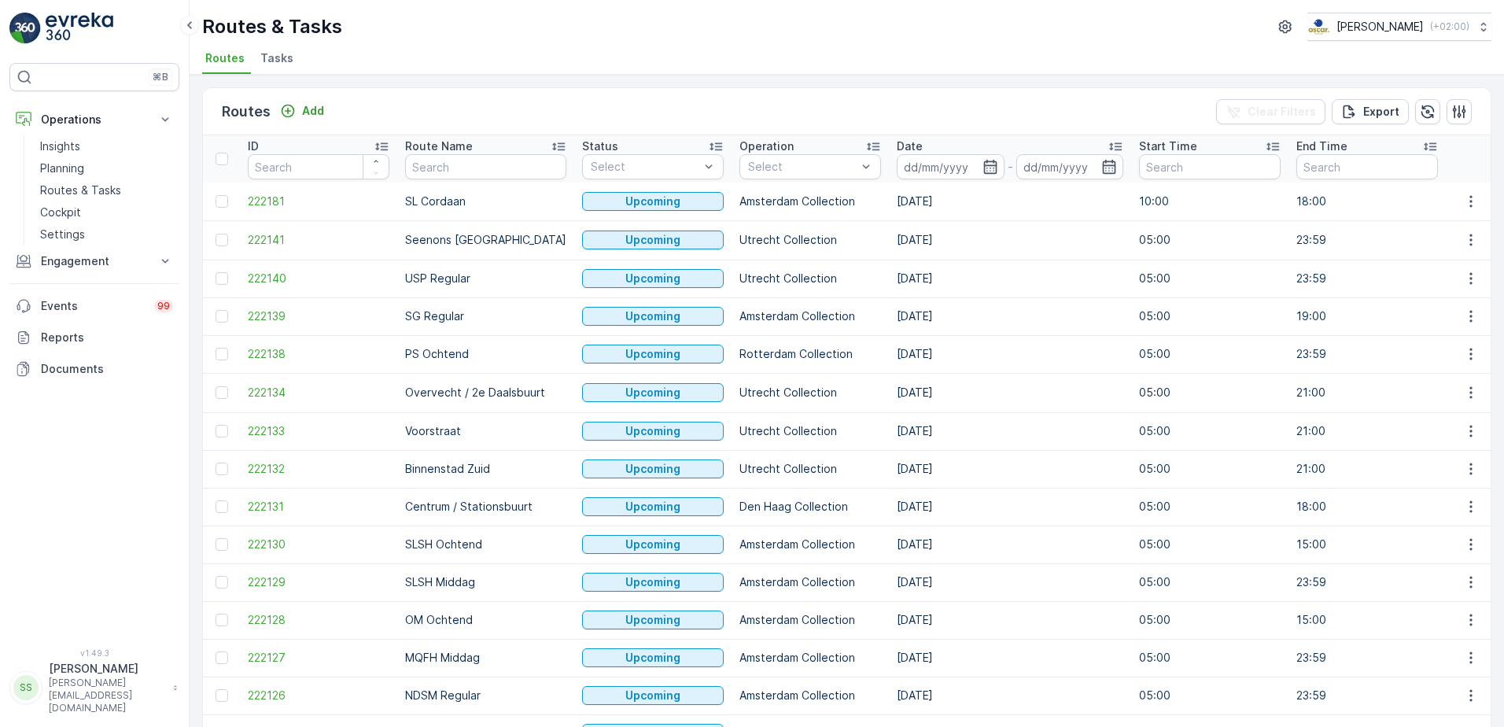
click at [645, 93] on div "Routes Add Clear Filters Export" at bounding box center [847, 111] width 1288 height 47
click at [983, 161] on icon "button" at bounding box center [989, 167] width 13 height 14
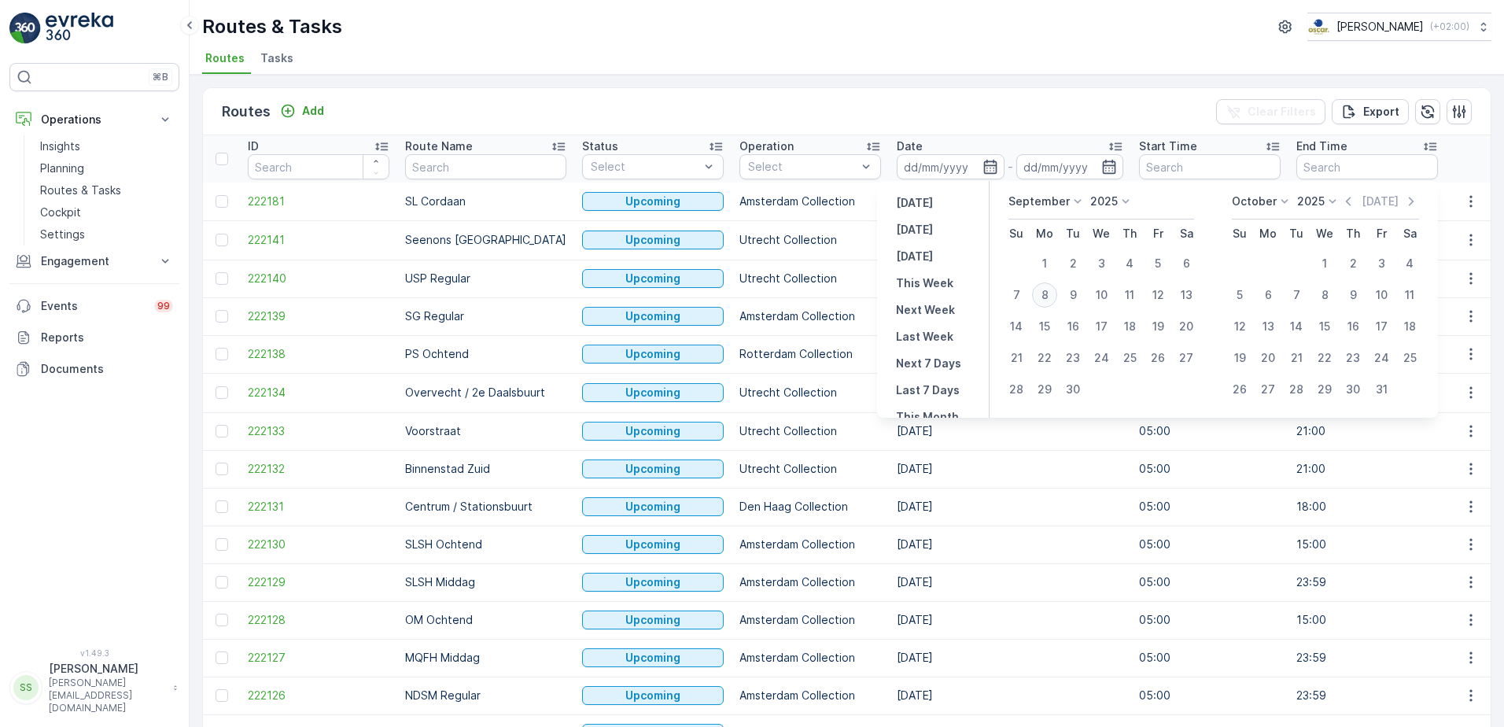
click at [1048, 297] on div "8" at bounding box center [1044, 294] width 25 height 25
type input "[DATE]"
click at [893, 95] on div "Routes Add Clear Filters Export" at bounding box center [847, 111] width 1288 height 47
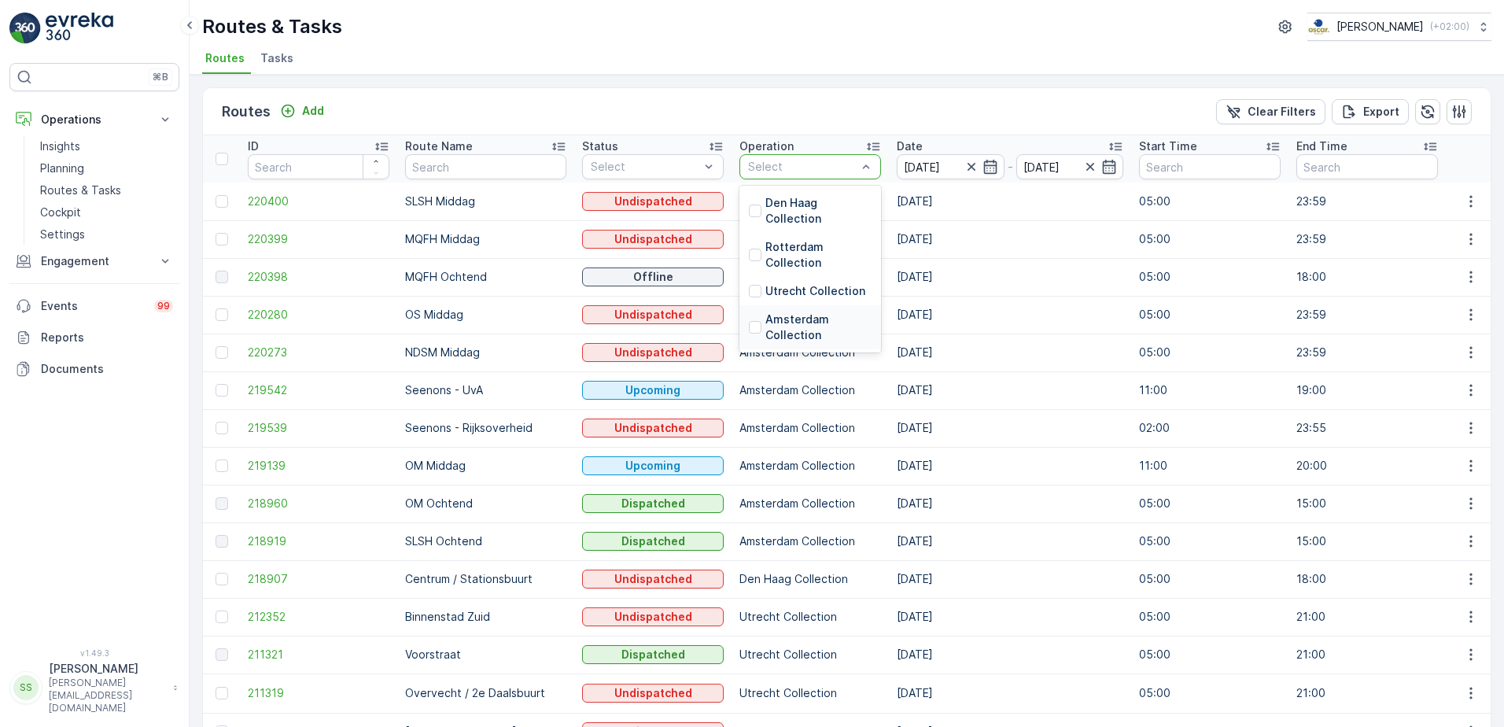
click at [749, 324] on div "Amsterdam Collection" at bounding box center [810, 326] width 123 height 31
click at [756, 107] on div "Routes Add Clear Filters Export" at bounding box center [847, 111] width 1288 height 47
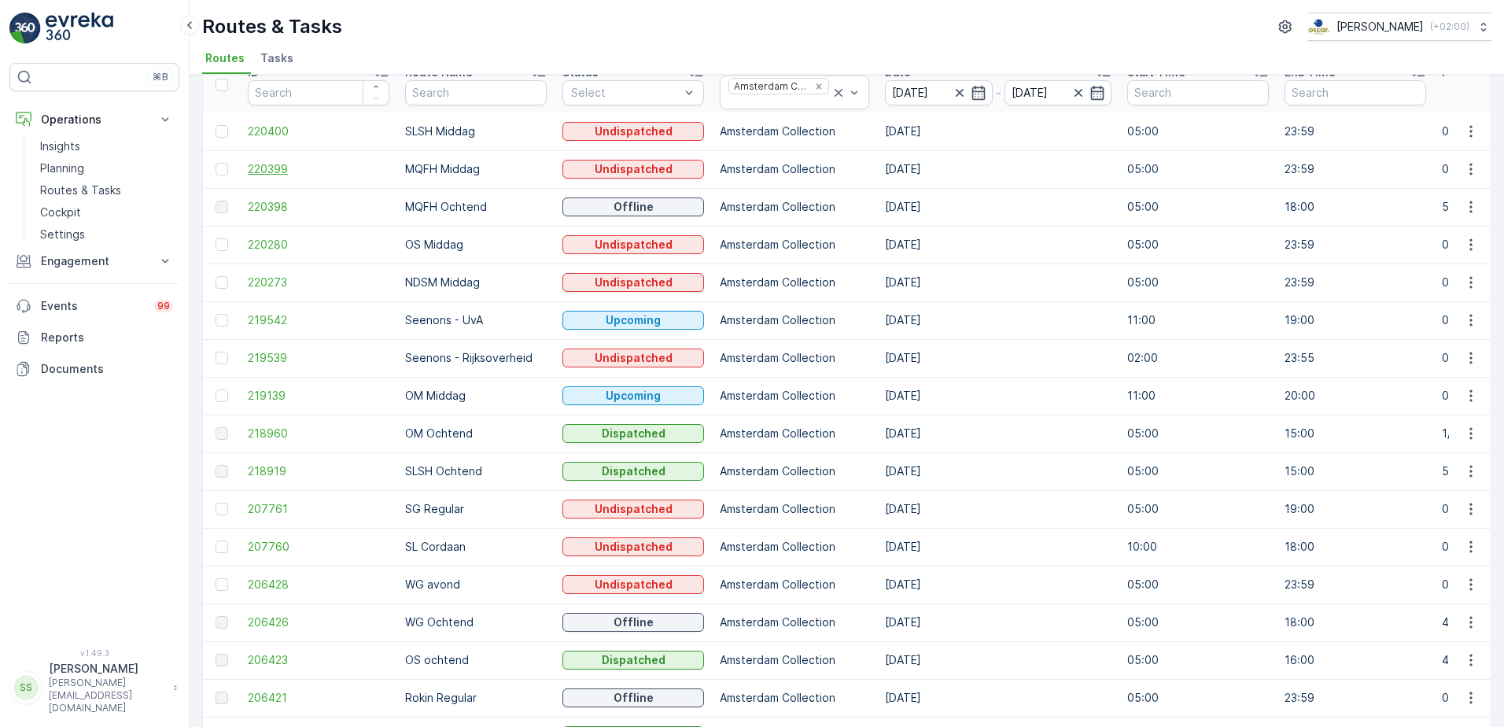
scroll to position [236, 0]
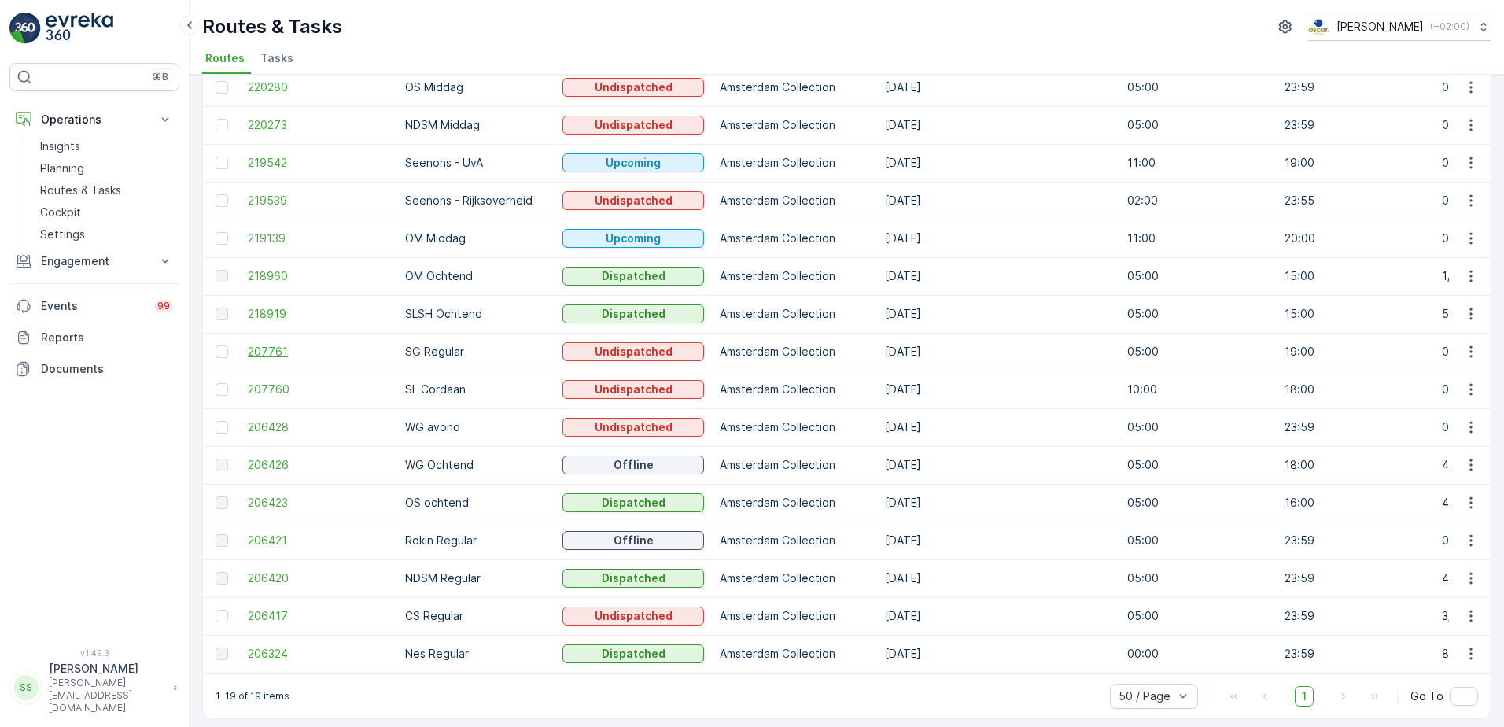
click at [283, 345] on span "207761" at bounding box center [319, 352] width 142 height 16
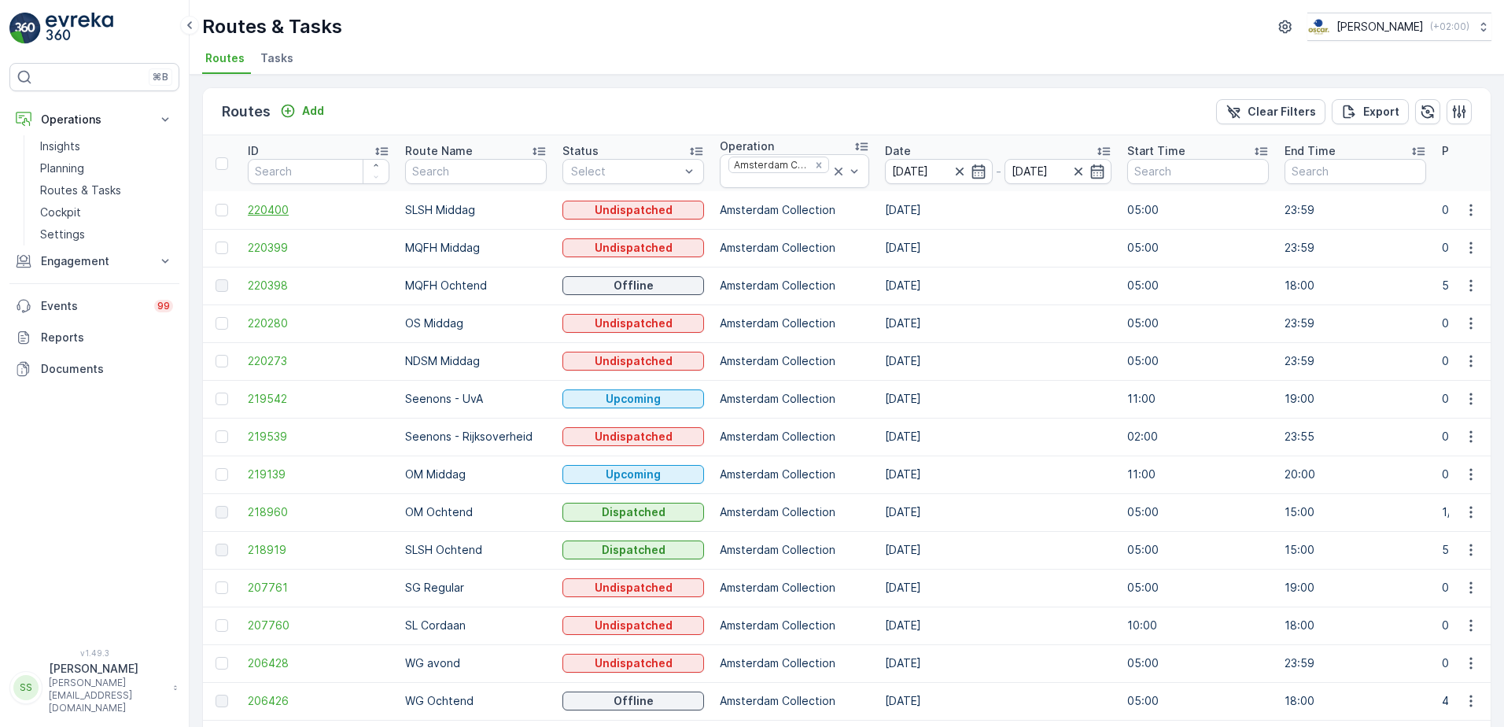
click at [271, 213] on span "220400" at bounding box center [319, 210] width 142 height 16
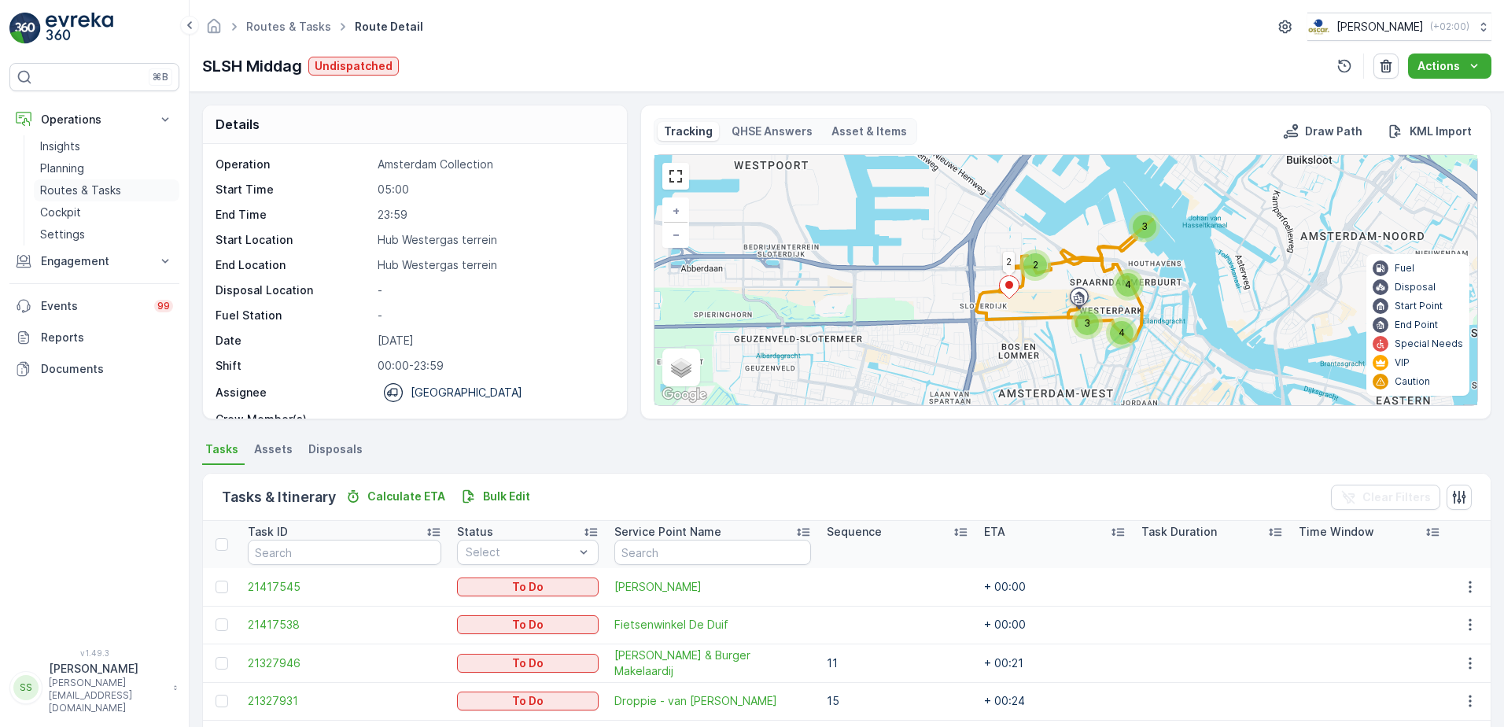
click at [80, 187] on p "Routes & Tasks" at bounding box center [80, 190] width 81 height 16
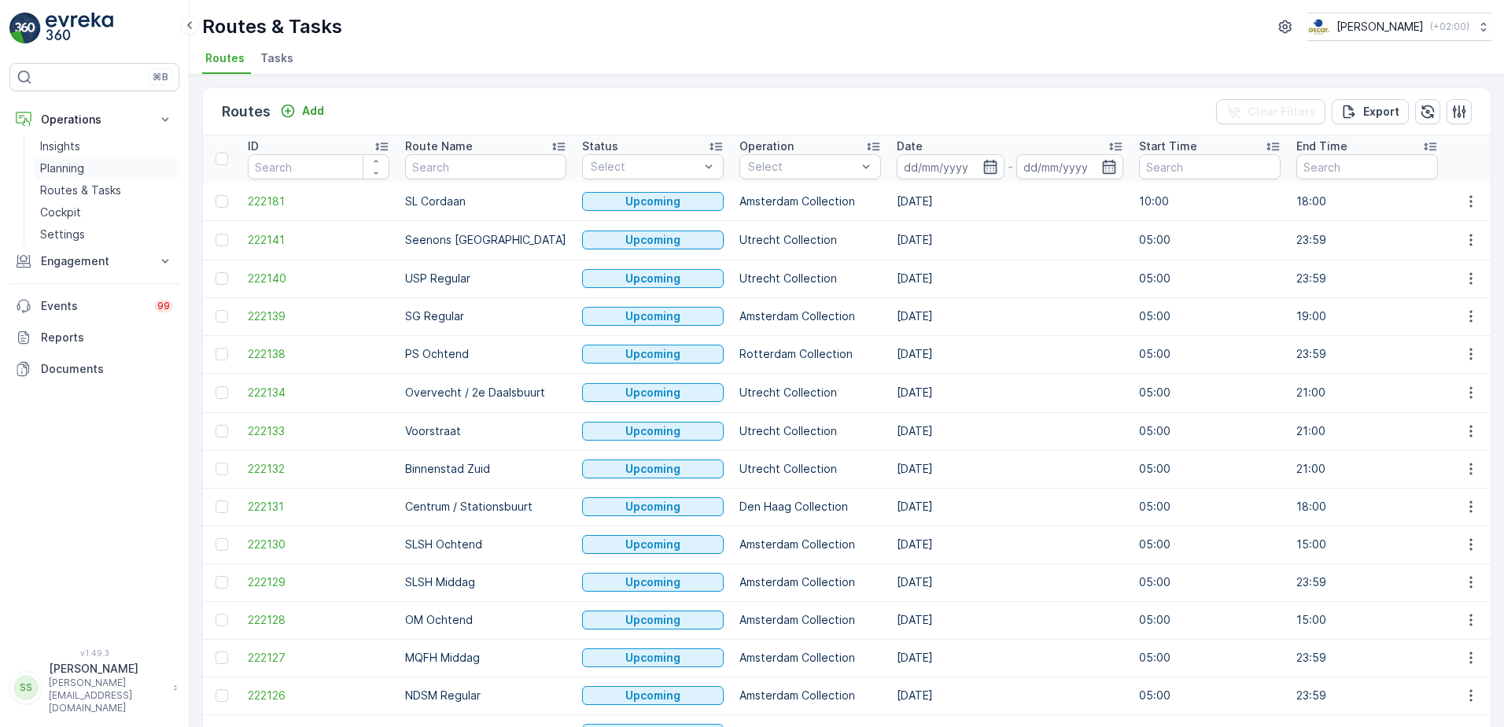
click at [57, 164] on p "Planning" at bounding box center [62, 168] width 44 height 16
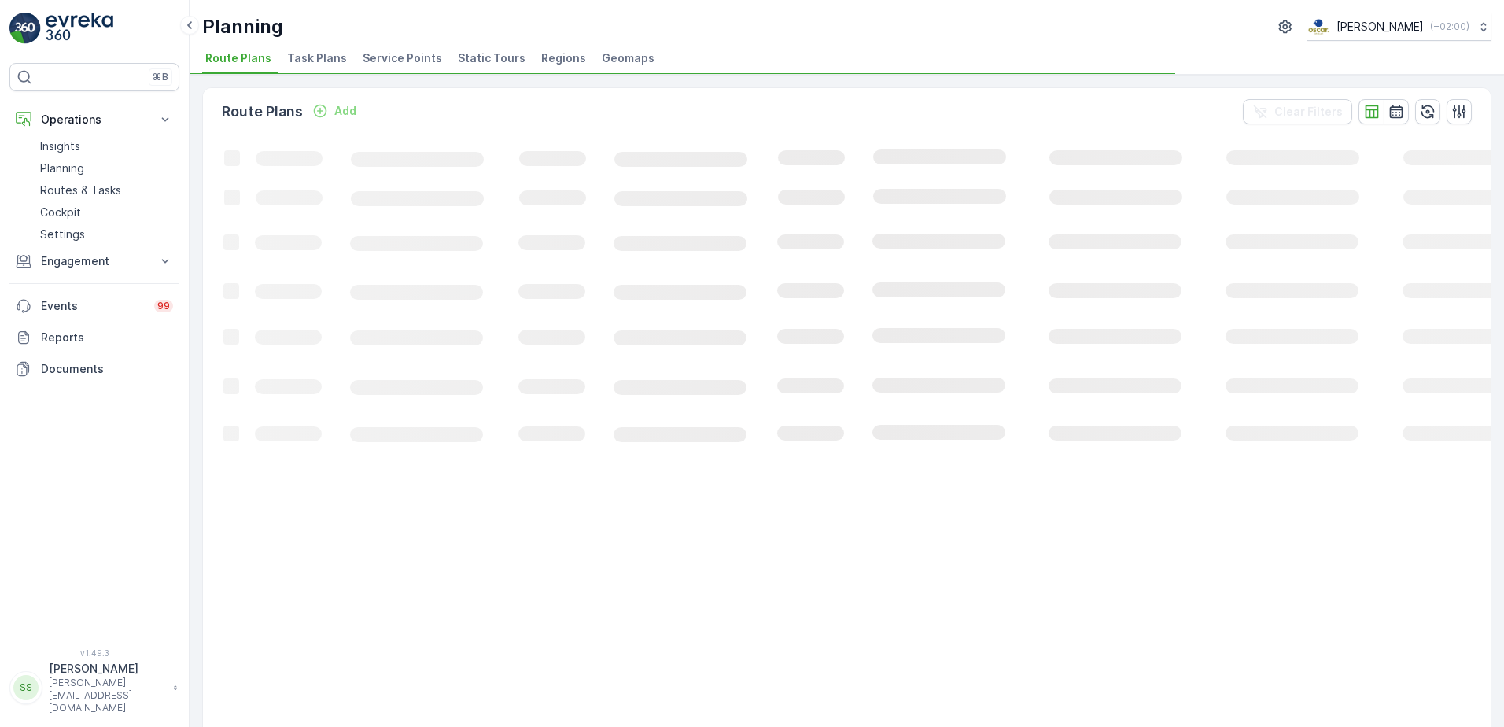
click at [315, 58] on span "Task Plans" at bounding box center [317, 58] width 60 height 16
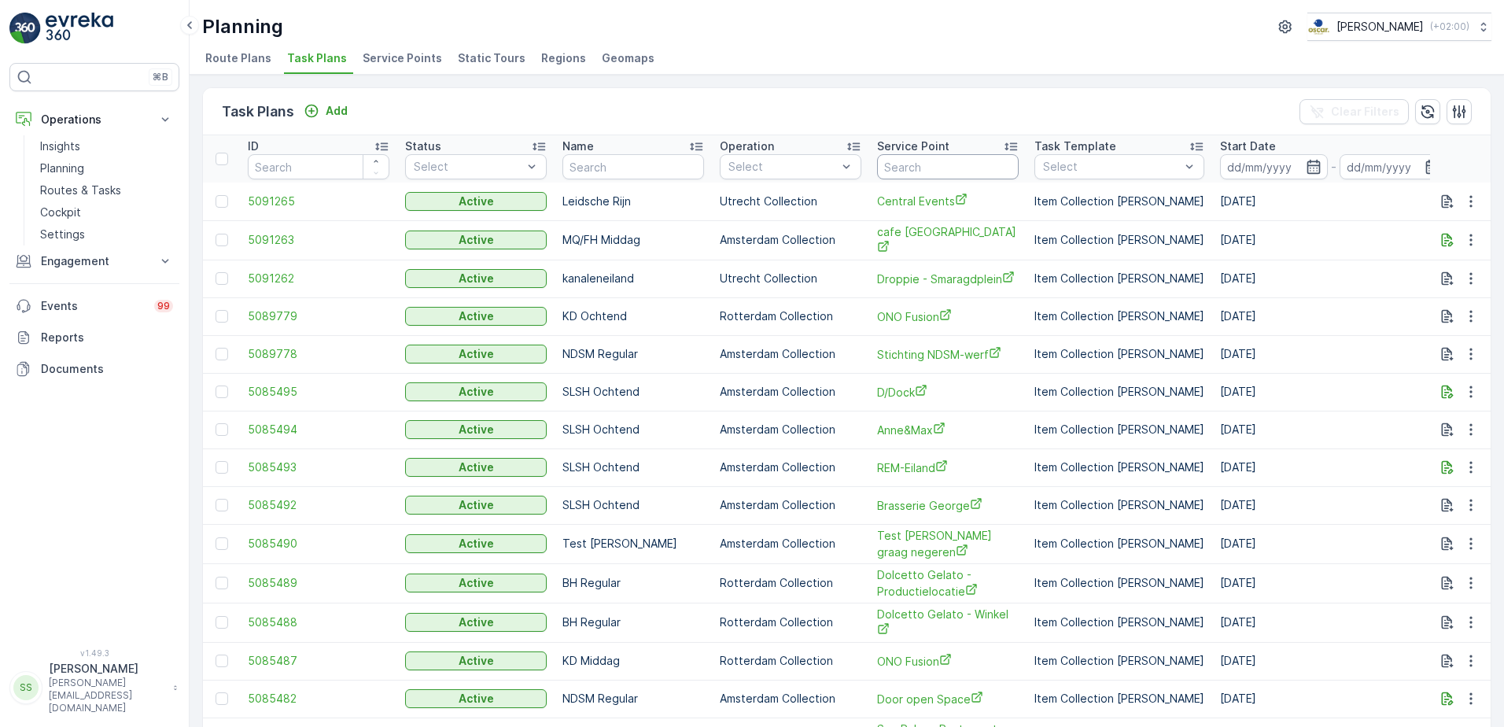
click at [942, 168] on input "text" at bounding box center [948, 166] width 142 height 25
type input "repro"
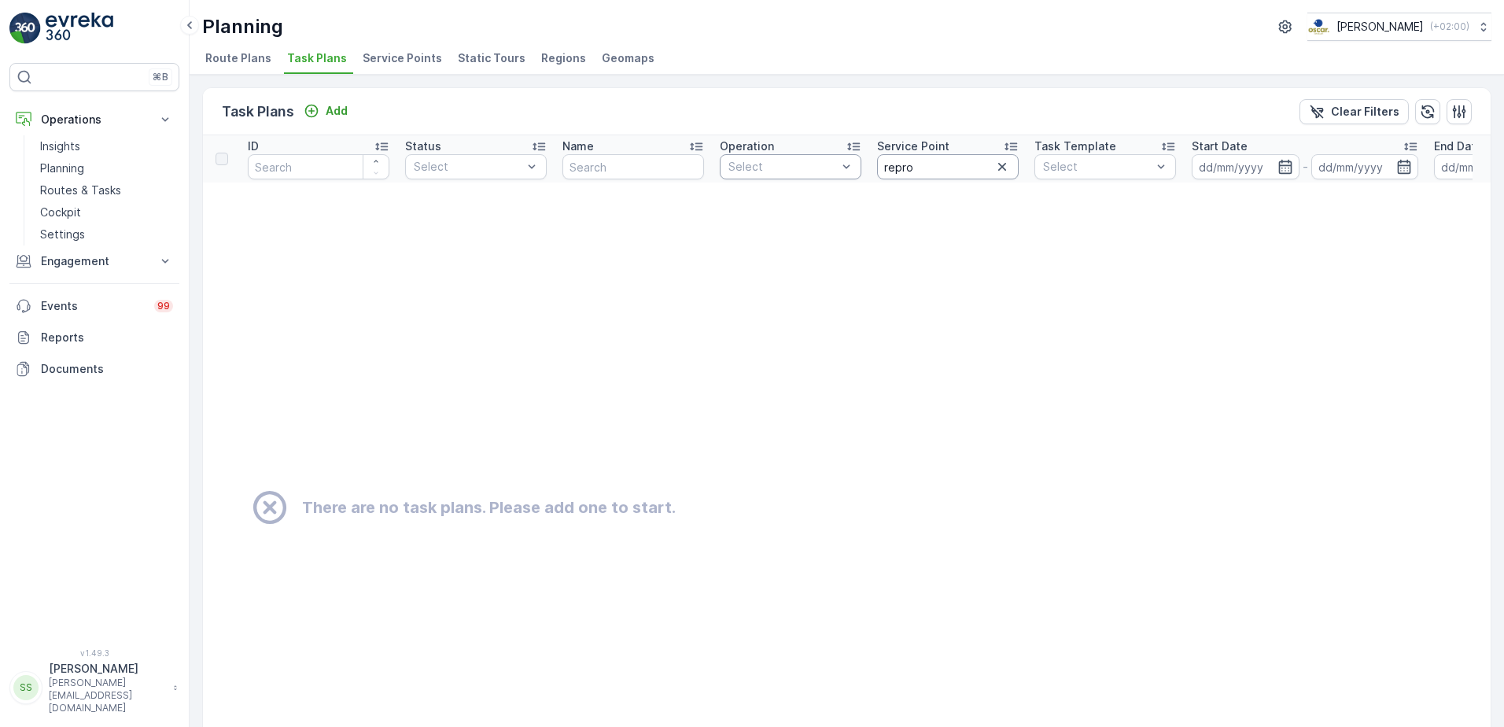
drag, startPoint x: 831, startPoint y: 172, endPoint x: 794, endPoint y: 173, distance: 37.0
click at [786, 176] on tr "ID Status Select Name Operation Select Service Point repro Task Template Select…" at bounding box center [1181, 158] width 1956 height 47
type input "hatt"
drag, startPoint x: 849, startPoint y: 164, endPoint x: 817, endPoint y: 163, distance: 32.3
click at [827, 164] on tr "ID Status Select Name Operation Select Service Point hatt Task Template Select …" at bounding box center [1181, 158] width 1956 height 47
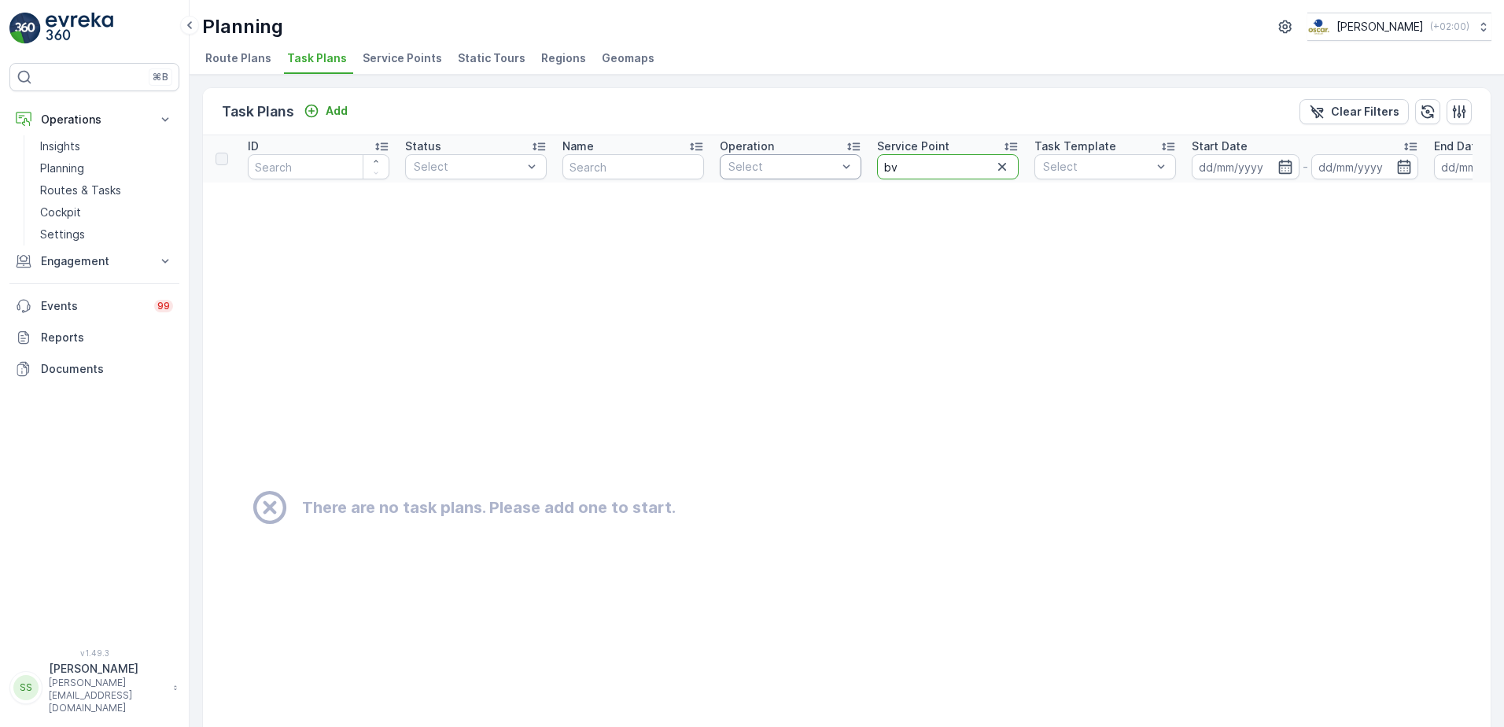
type input "bv"
drag, startPoint x: 938, startPoint y: 165, endPoint x: 835, endPoint y: 168, distance: 103.1
click at [835, 168] on tr "ID Status Select Name Operation Select Service Point bv Task Template Select St…" at bounding box center [1181, 158] width 1956 height 47
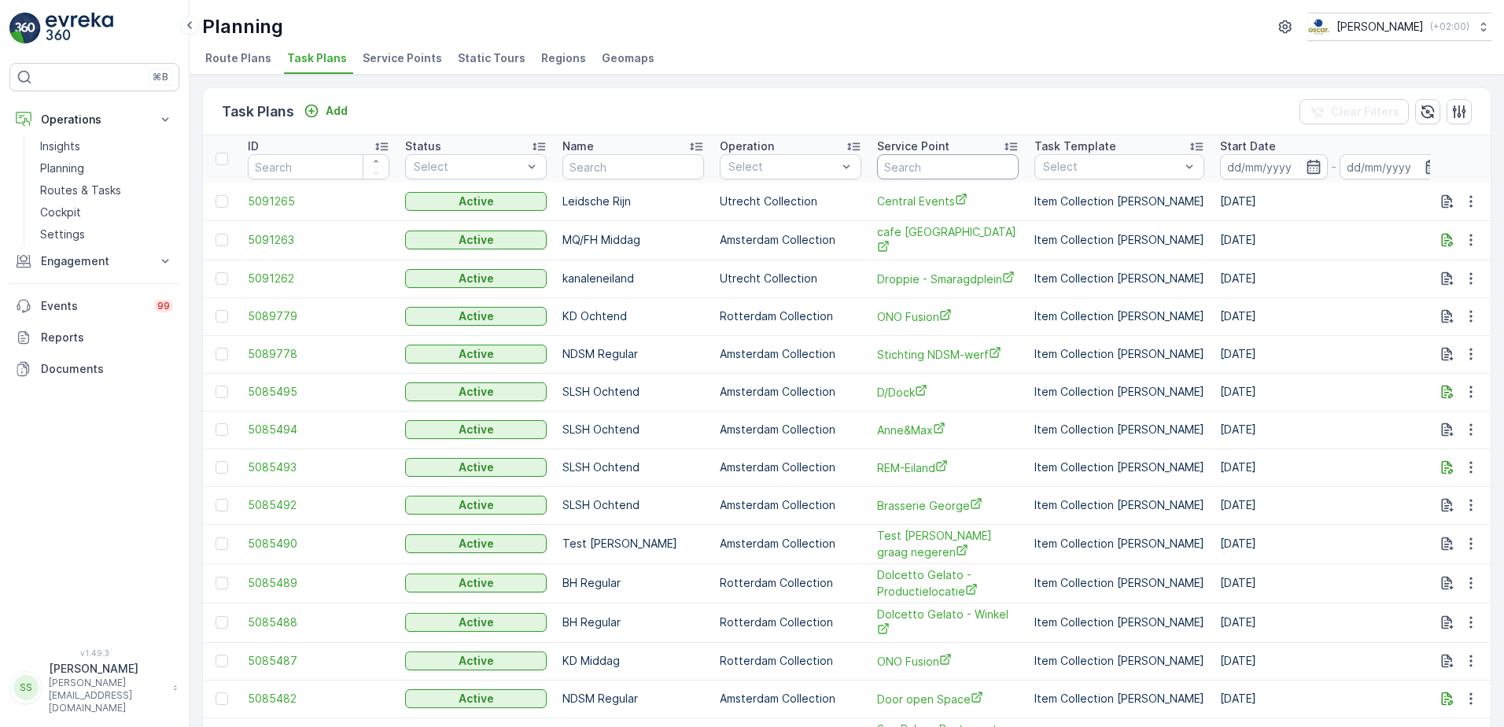
click at [903, 158] on input "text" at bounding box center [948, 166] width 142 height 25
type input "de regen"
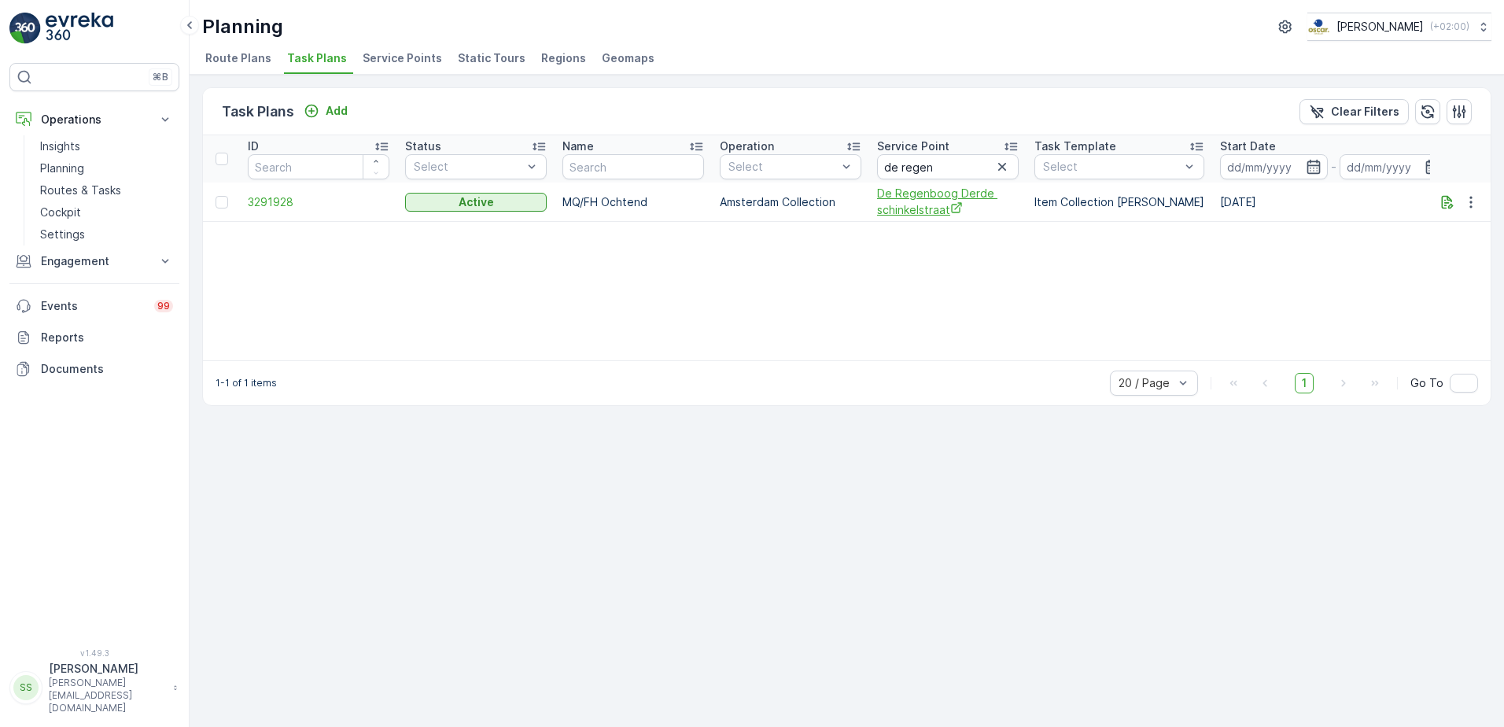
click at [931, 197] on span "De Regenboog Derde schinkelstraat" at bounding box center [948, 202] width 142 height 32
click at [595, 206] on td "MQ/FH Ochtend" at bounding box center [633, 201] width 157 height 39
click at [594, 206] on td "MQ/FH Ochtend" at bounding box center [633, 201] width 157 height 39
drag, startPoint x: 594, startPoint y: 206, endPoint x: 658, endPoint y: 283, distance: 100.5
click at [658, 296] on div "ID Status Select Name Operation Select Service Point de regen Task Template Sel…" at bounding box center [847, 247] width 1288 height 225
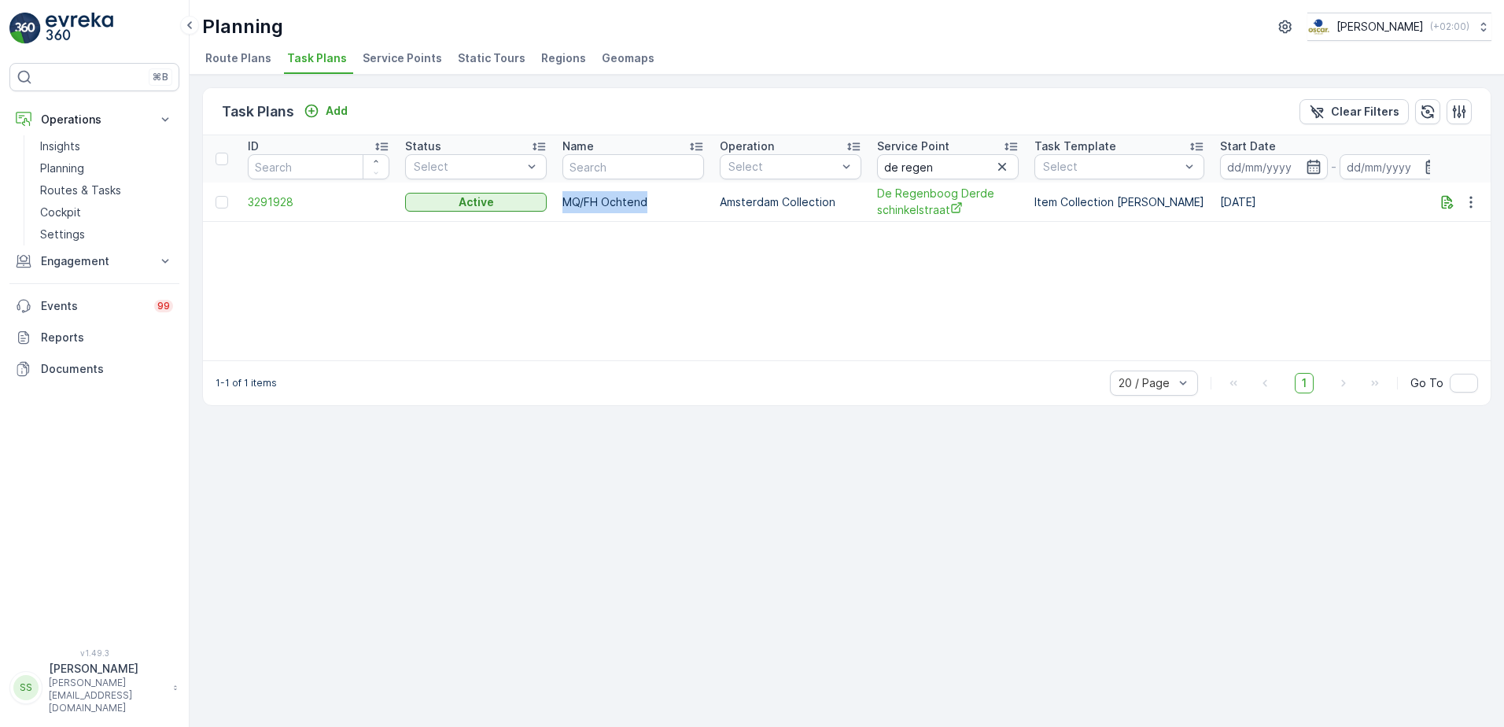
drag, startPoint x: 656, startPoint y: 197, endPoint x: 551, endPoint y: 201, distance: 105.4
click at [551, 201] on tr "3291928 Active MQ/FH Ochtend Amsterdam Collection De Regenboog Derde schinkelst…" at bounding box center [1244, 201] width 2082 height 39
drag, startPoint x: 551, startPoint y: 201, endPoint x: 571, endPoint y: 230, distance: 35.6
click at [570, 230] on div "ID Status Select Name Operation Select Service Point de regen Task Template Sel…" at bounding box center [847, 247] width 1288 height 225
click at [686, 78] on div "Task Plans Add Clear Filters ID Status Select Name Operation Select Service Poi…" at bounding box center [847, 401] width 1314 height 652
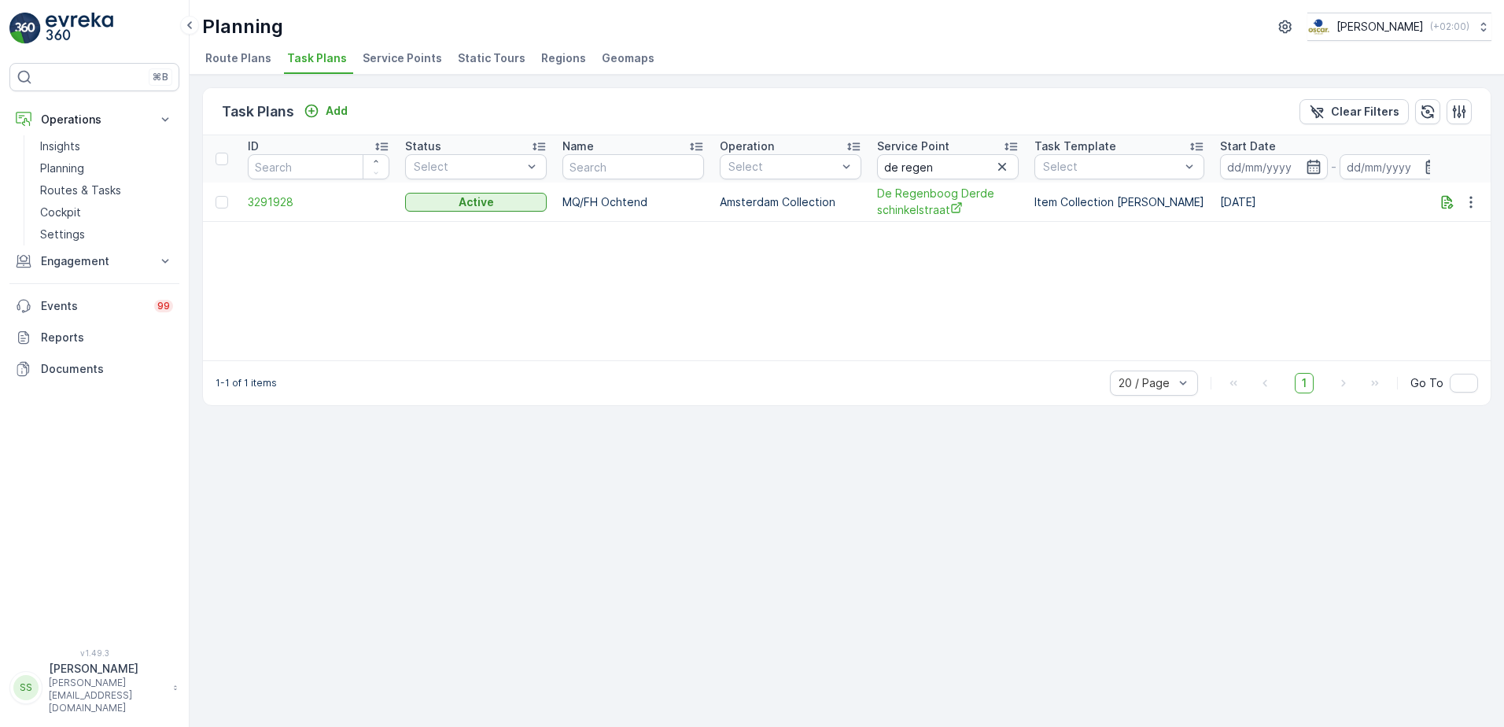
click at [418, 282] on div "ID Status Select Name Operation Select Service Point de regen Task Template Sel…" at bounding box center [847, 247] width 1288 height 225
click at [471, 278] on div "ID Status Select Name Operation Select Service Point de regen Task Template Sel…" at bounding box center [847, 247] width 1288 height 225
drag, startPoint x: 952, startPoint y: 167, endPoint x: 749, endPoint y: 151, distance: 203.5
click at [751, 151] on tr "ID Status Select Name Operation Select Service Point de regen Task Template Sel…" at bounding box center [1244, 158] width 2082 height 47
type input "down"
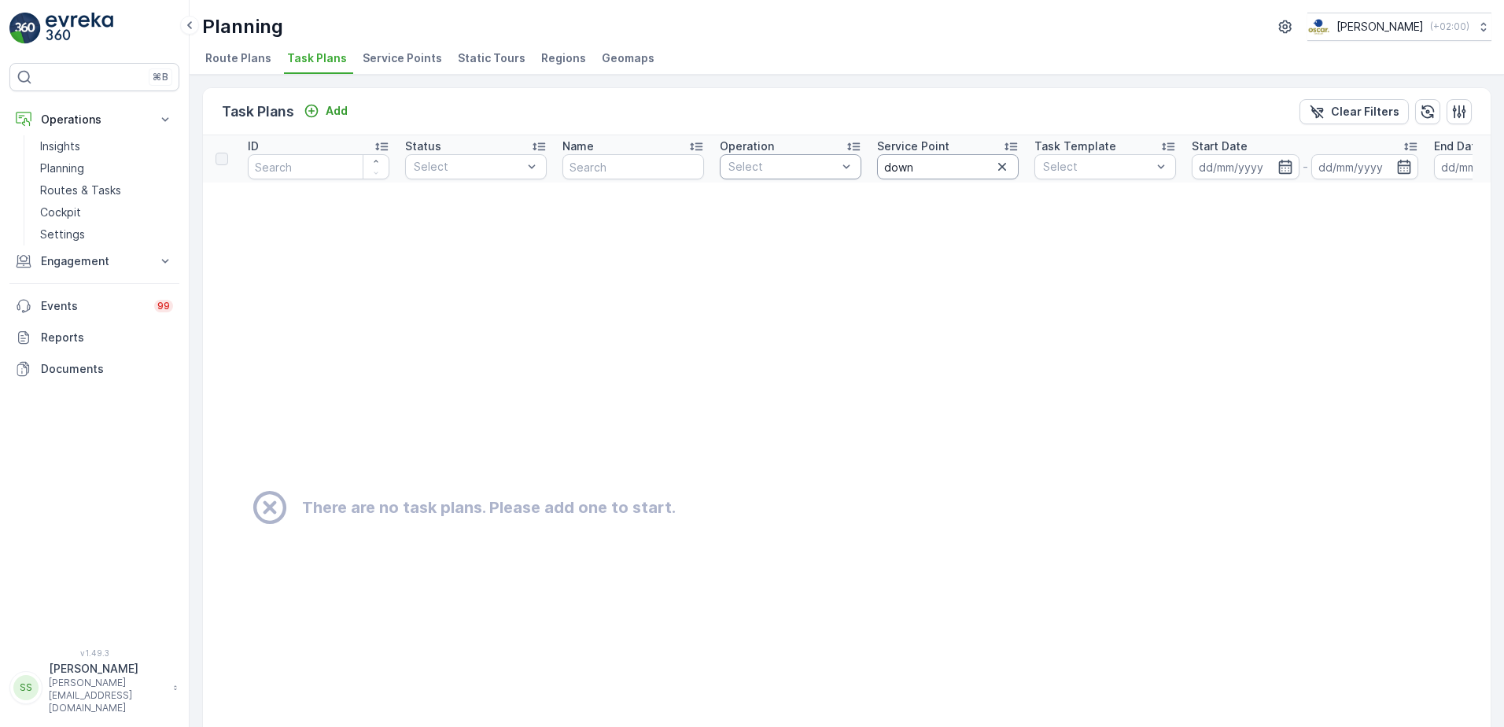
drag, startPoint x: 914, startPoint y: 164, endPoint x: 733, endPoint y: 164, distance: 180.9
click at [733, 164] on tr "ID Status Select Name Operation Select Service Point down Task Template Select …" at bounding box center [1181, 158] width 1956 height 47
type input "office"
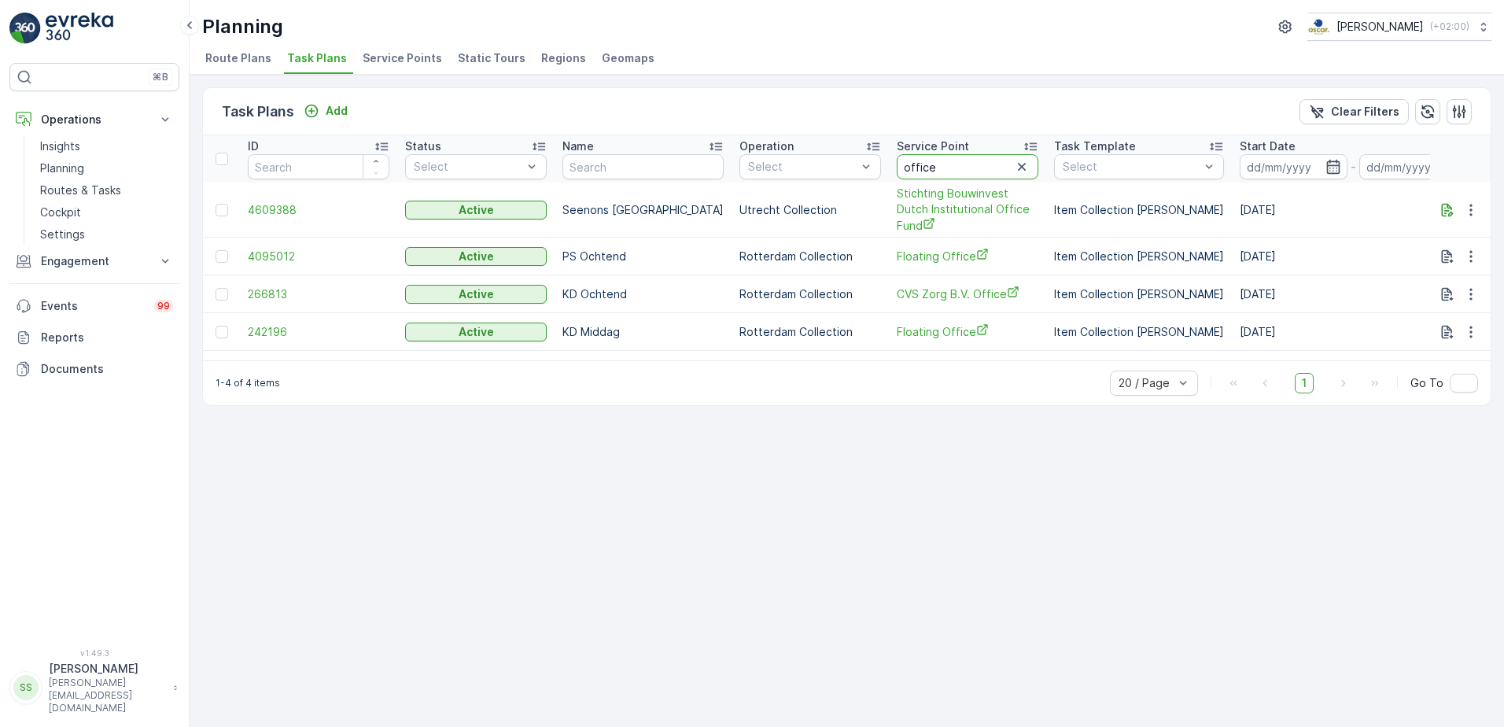
drag, startPoint x: 903, startPoint y: 171, endPoint x: 688, endPoint y: 153, distance: 215.5
click at [784, 153] on tr "ID Status Select Name Operation Select Service Point office Task Template Selec…" at bounding box center [1275, 158] width 2144 height 47
type input "warmo"
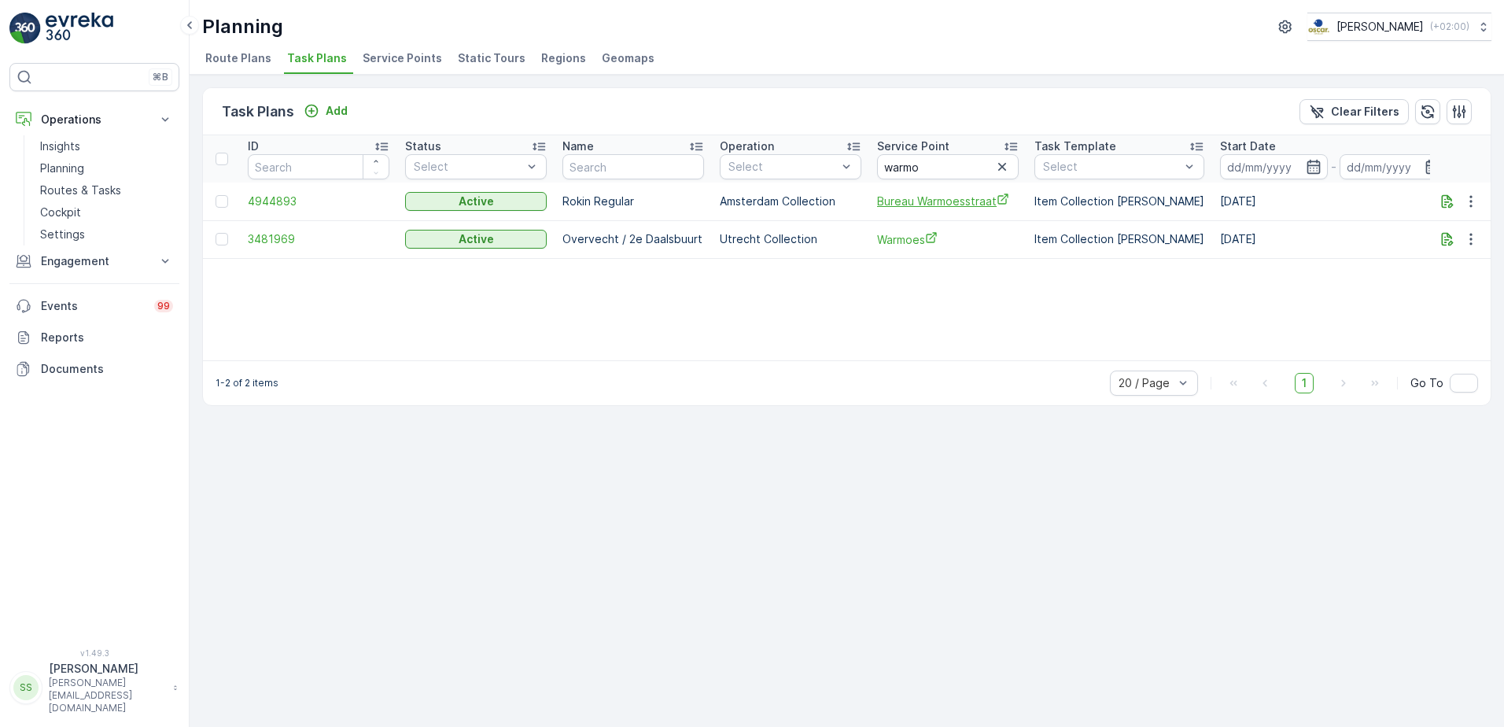
click at [929, 201] on span "Bureau Warmoesstraat" at bounding box center [948, 201] width 142 height 17
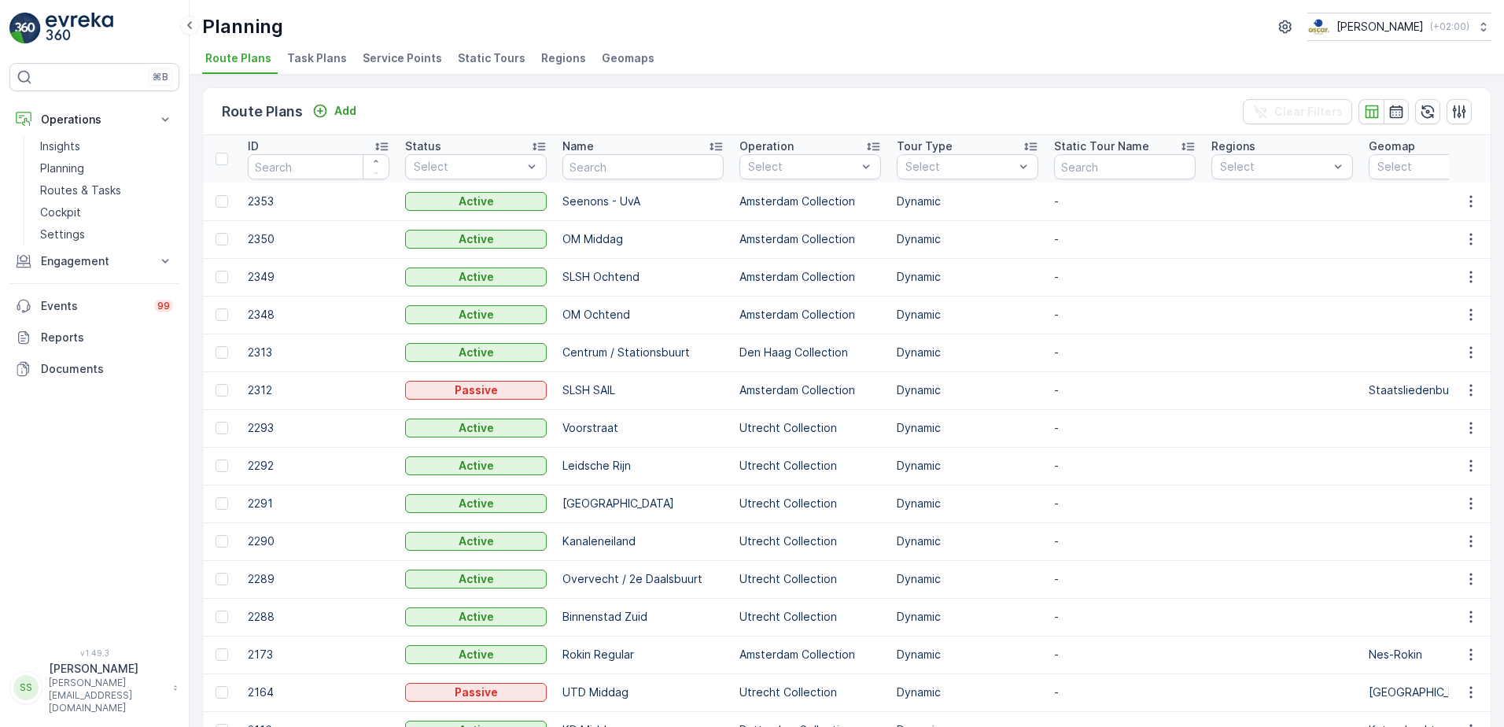
click at [315, 50] on li "Task Plans" at bounding box center [318, 60] width 69 height 27
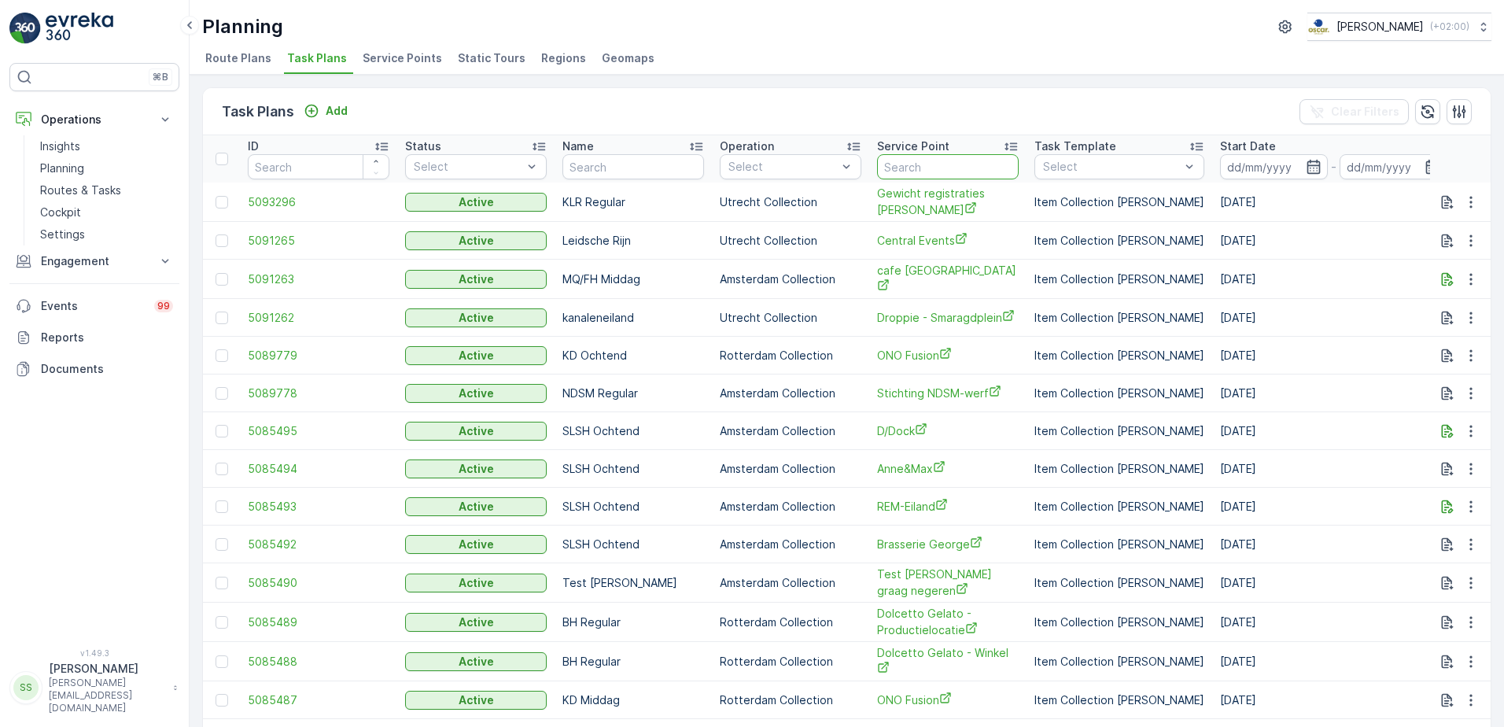
click at [961, 168] on input "text" at bounding box center [948, 166] width 142 height 25
type input "warmoe"
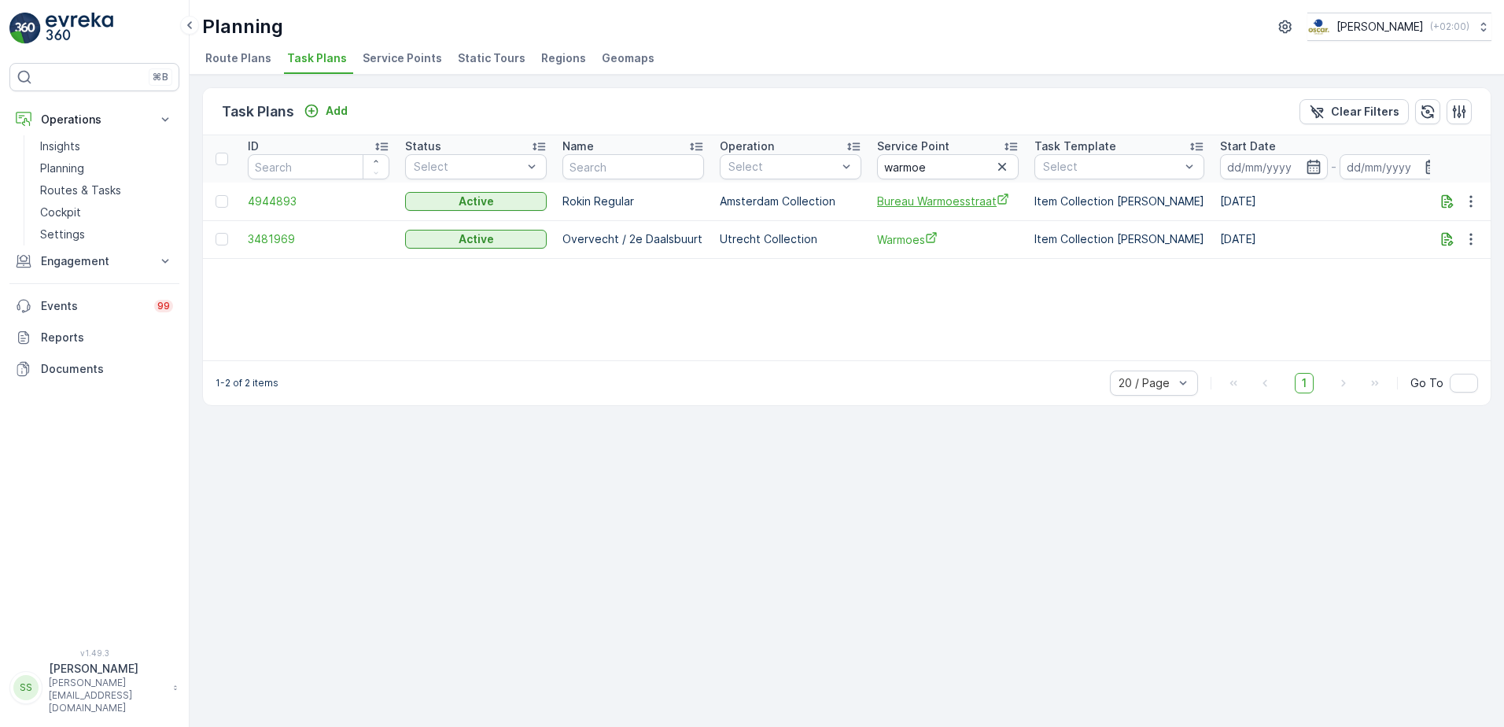
click at [964, 206] on span "Bureau Warmoesstraat" at bounding box center [948, 201] width 142 height 17
click at [43, 186] on p "Routes & Tasks" at bounding box center [80, 190] width 81 height 16
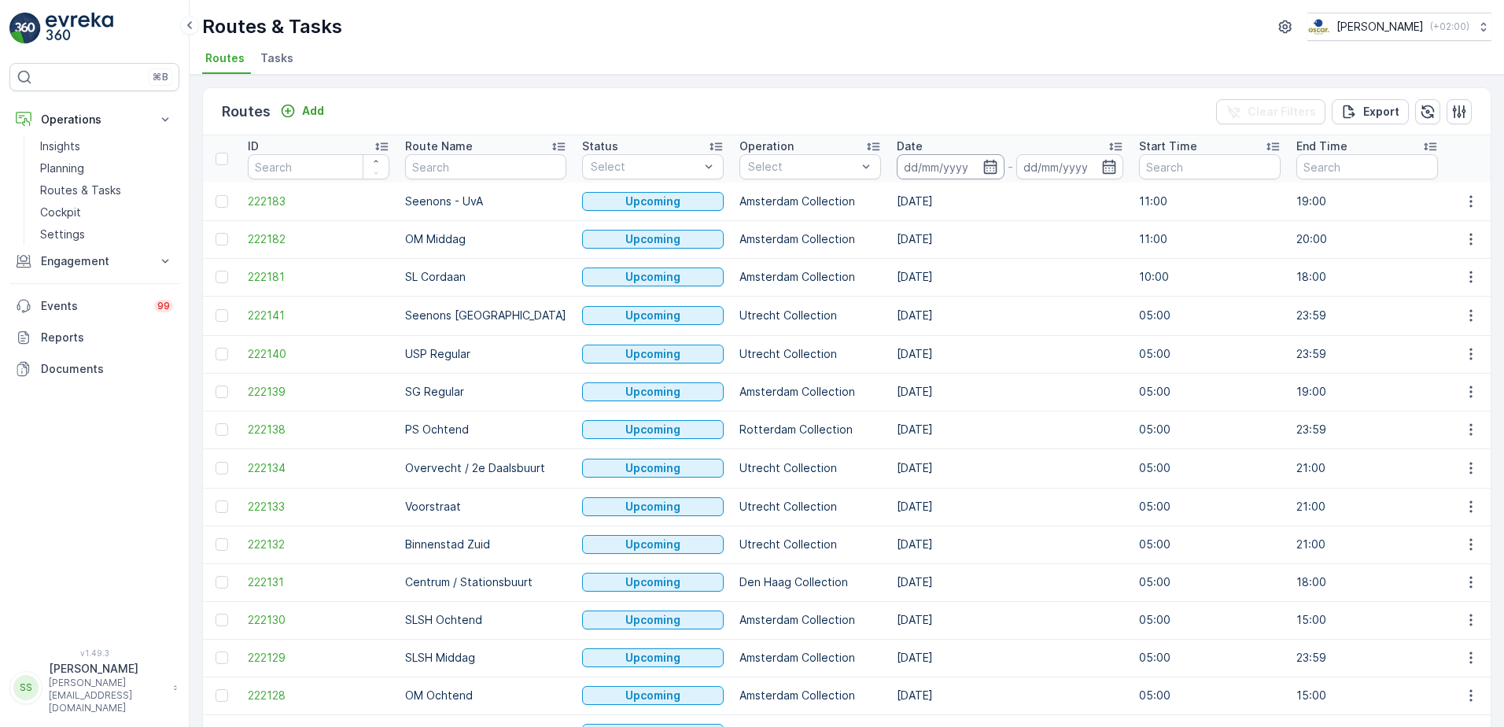
click at [926, 166] on input at bounding box center [951, 166] width 108 height 25
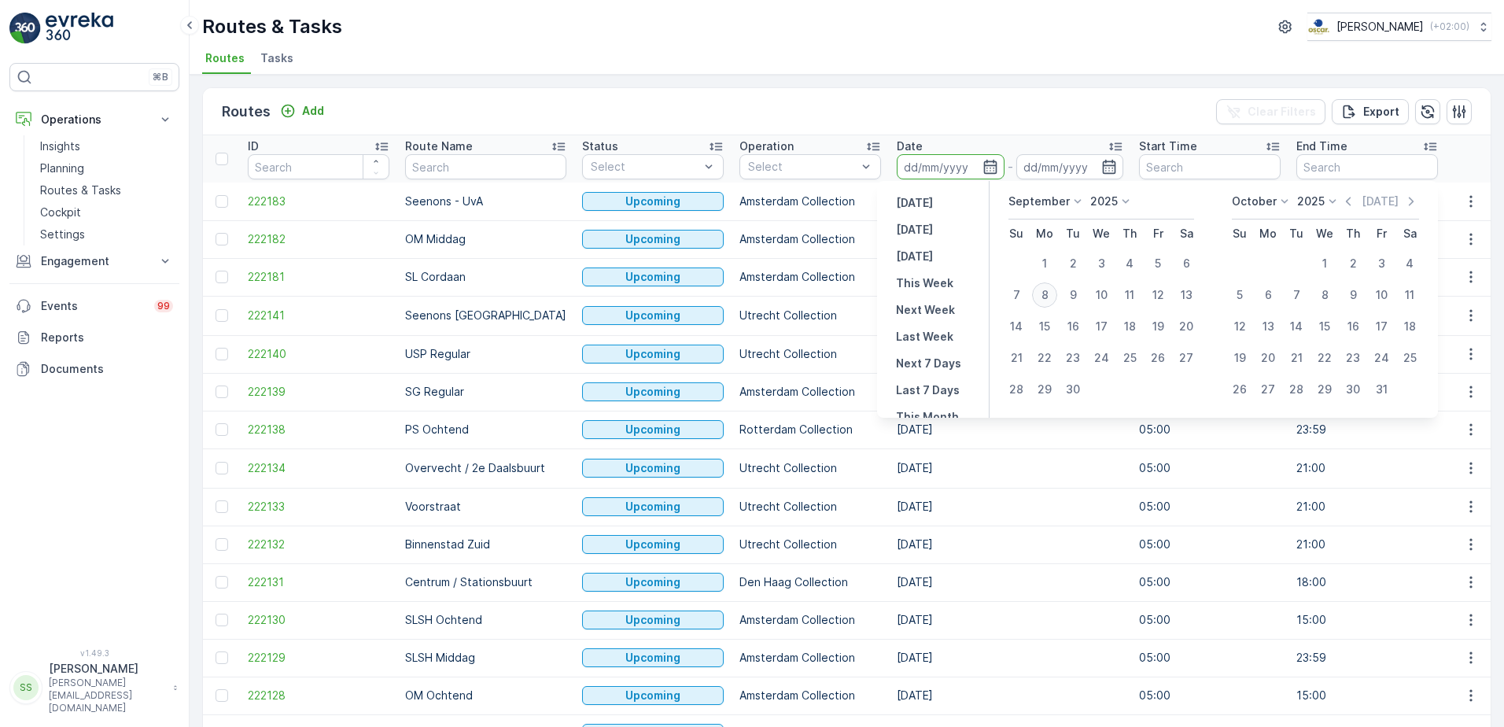
click at [1048, 297] on div "8" at bounding box center [1044, 294] width 25 height 25
type input "[DATE]"
click at [952, 109] on div "Routes Add Clear Filters Export" at bounding box center [847, 111] width 1288 height 47
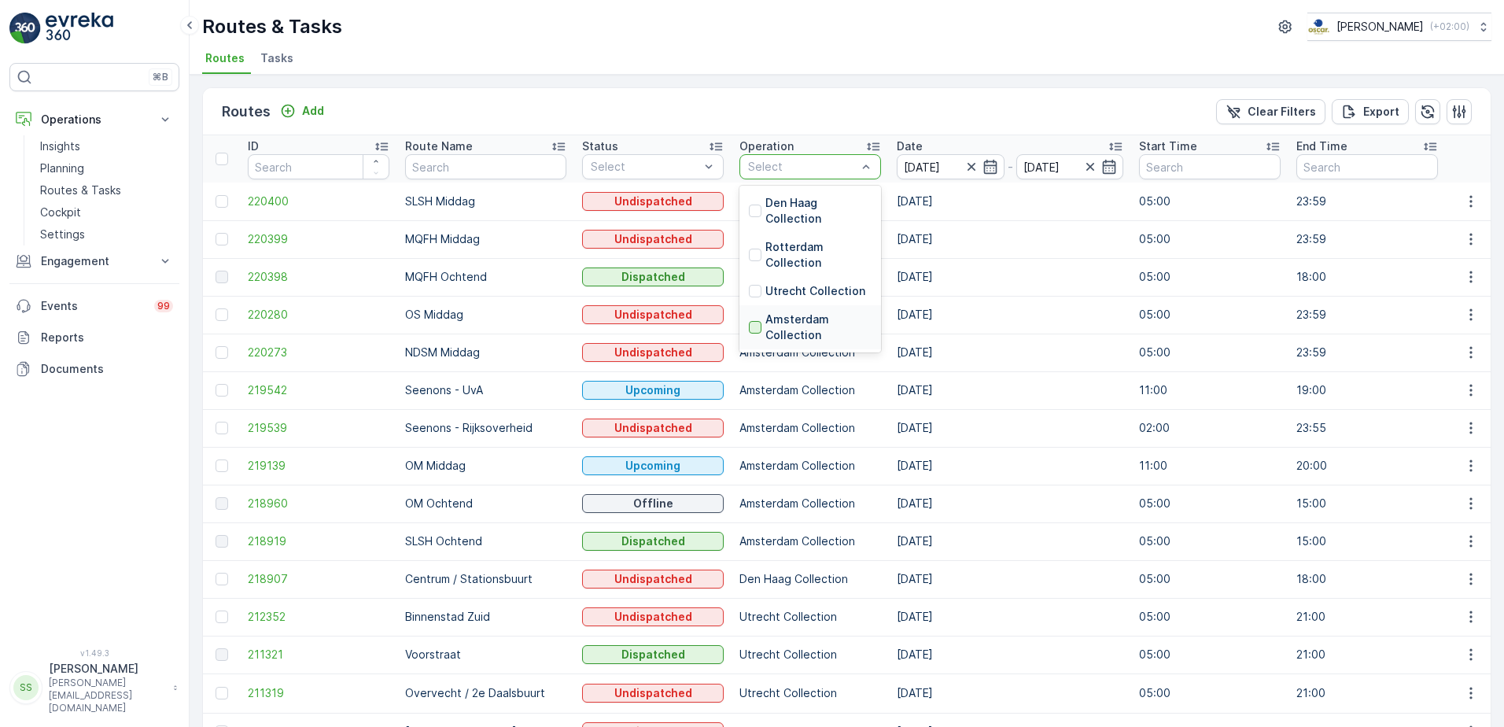
click at [749, 330] on div at bounding box center [755, 327] width 13 height 13
click at [684, 114] on div "Routes Add Clear Filters Export" at bounding box center [847, 111] width 1288 height 47
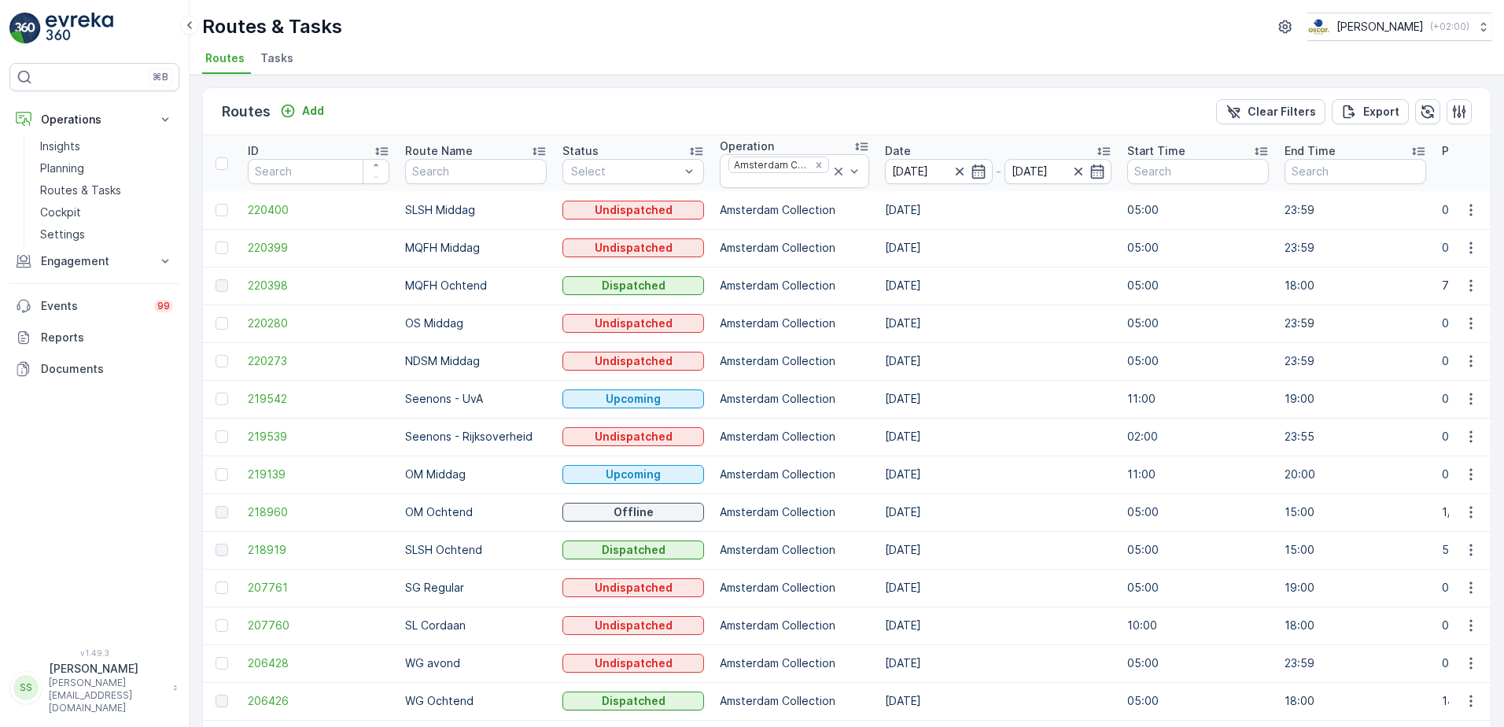
click at [673, 119] on div "Routes Add Clear Filters Export" at bounding box center [847, 111] width 1288 height 47
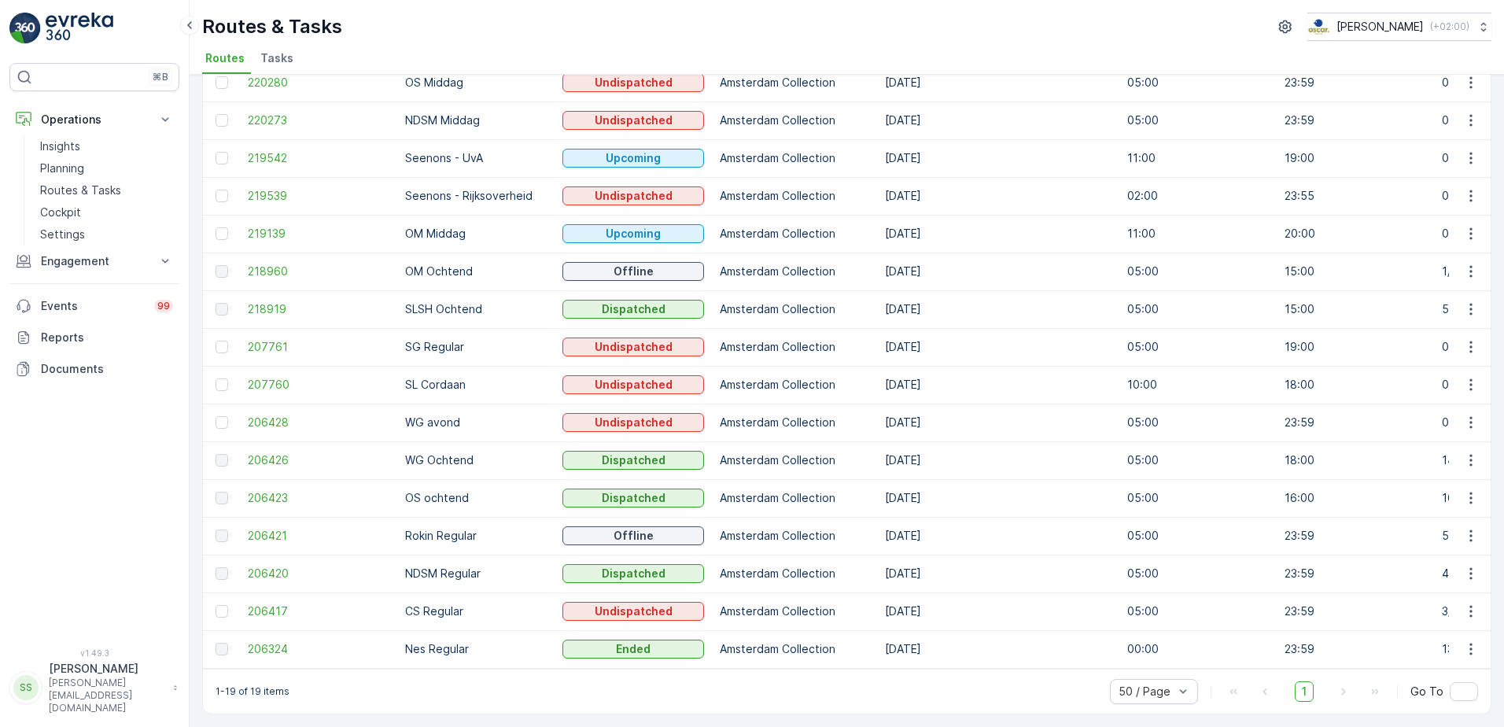
scroll to position [249, 0]
click at [294, 641] on span "206324" at bounding box center [319, 649] width 142 height 16
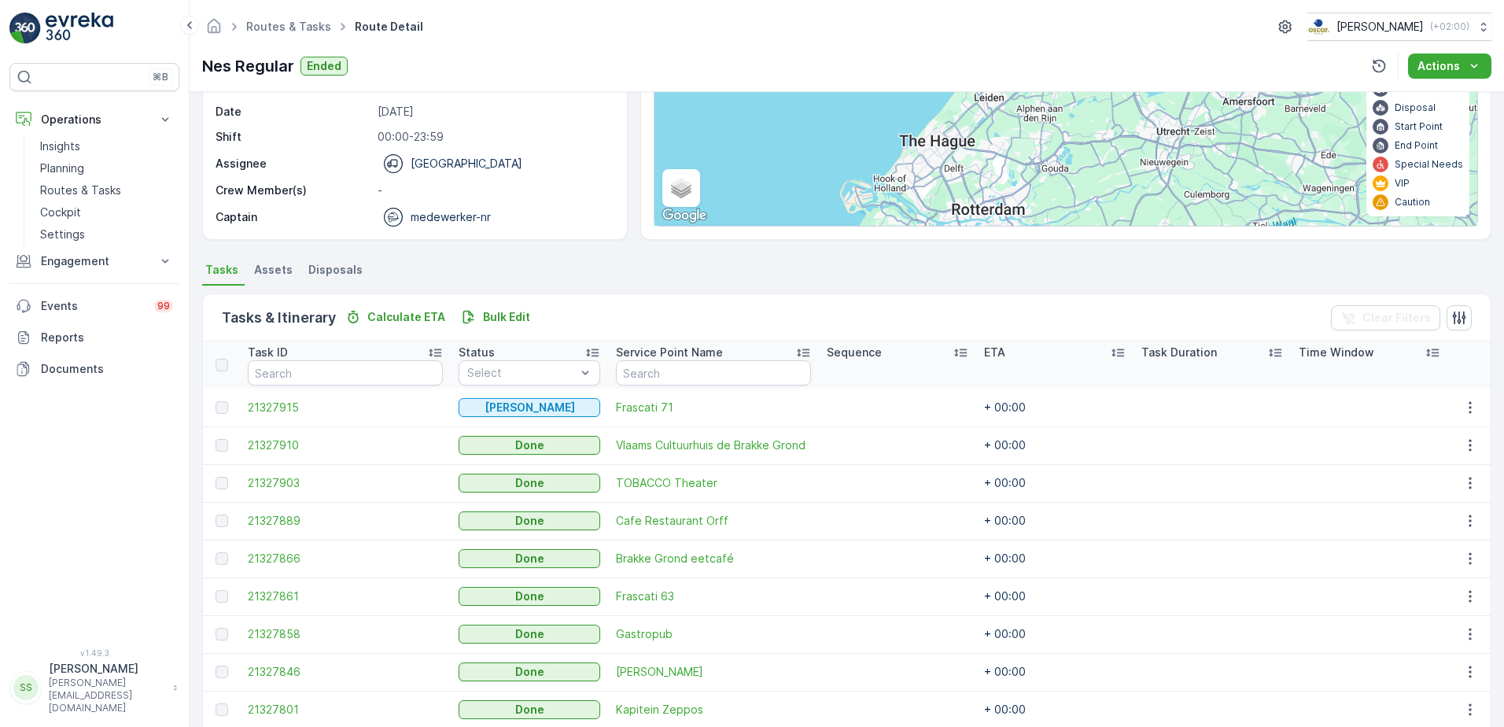
scroll to position [399, 0]
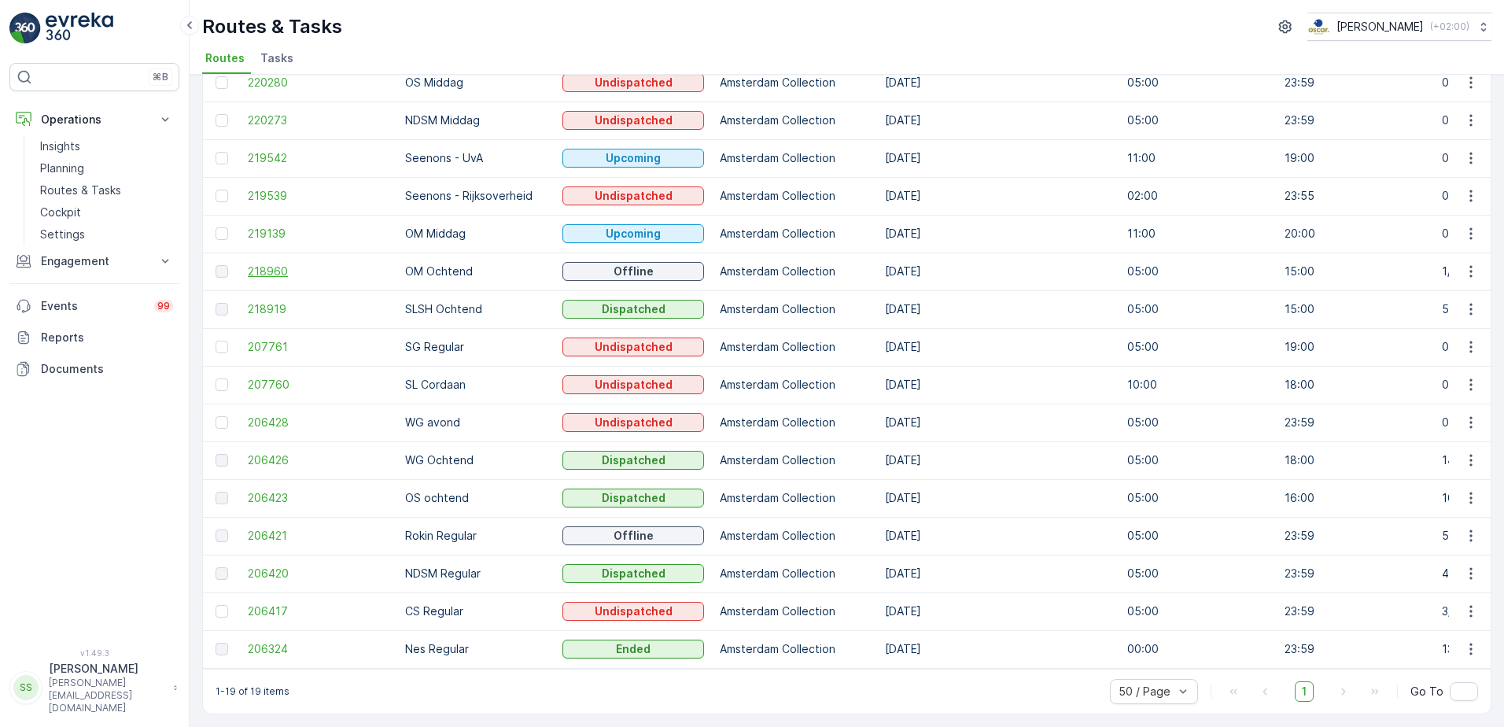
scroll to position [249, 0]
click at [264, 529] on span "206421" at bounding box center [319, 536] width 142 height 16
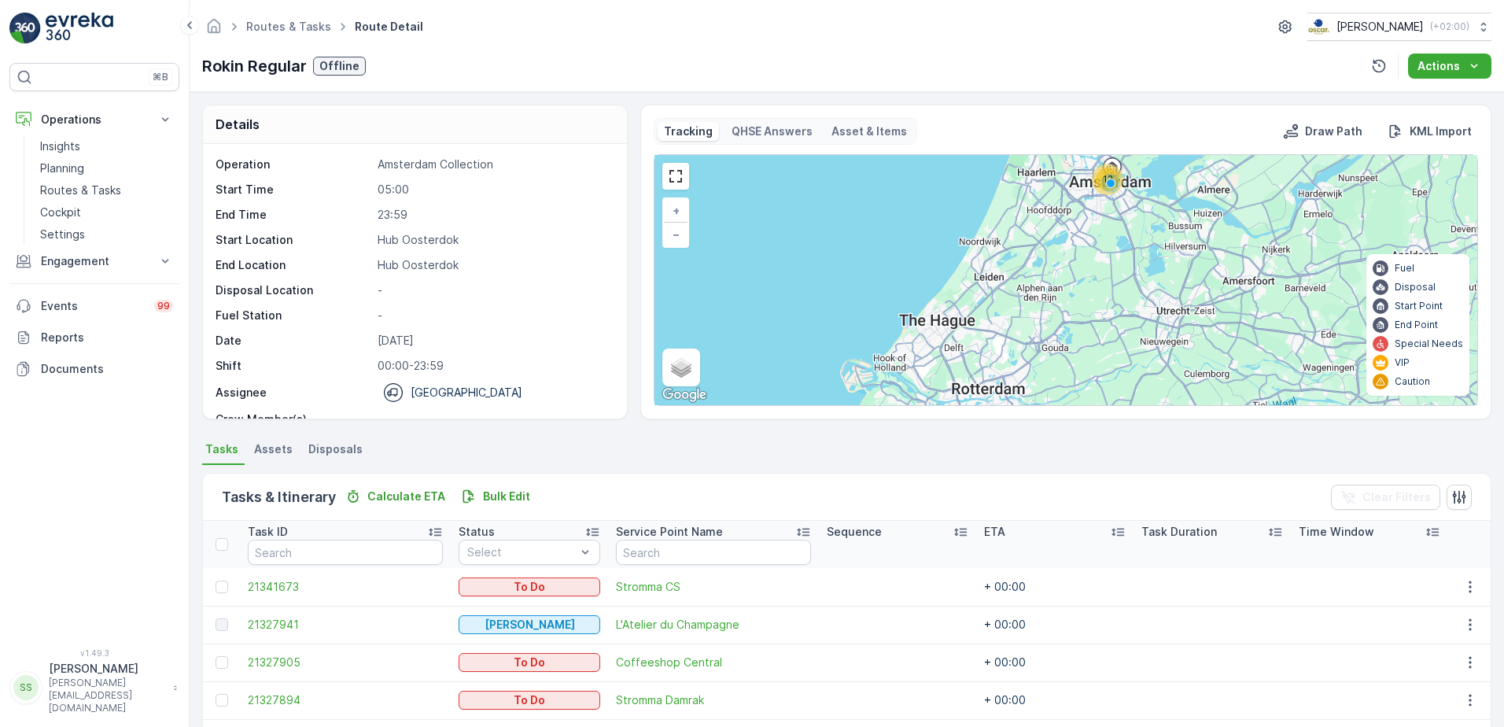
click at [480, 37] on div "Routes & Tasks Route Detail Oscar Circulair ( +02:00 )" at bounding box center [846, 27] width 1289 height 28
click at [230, 61] on p "Rokin Regular" at bounding box center [254, 66] width 105 height 24
click at [228, 61] on p "Rokin Regular" at bounding box center [254, 66] width 105 height 24
drag, startPoint x: 228, startPoint y: 61, endPoint x: 525, endPoint y: 62, distance: 296.5
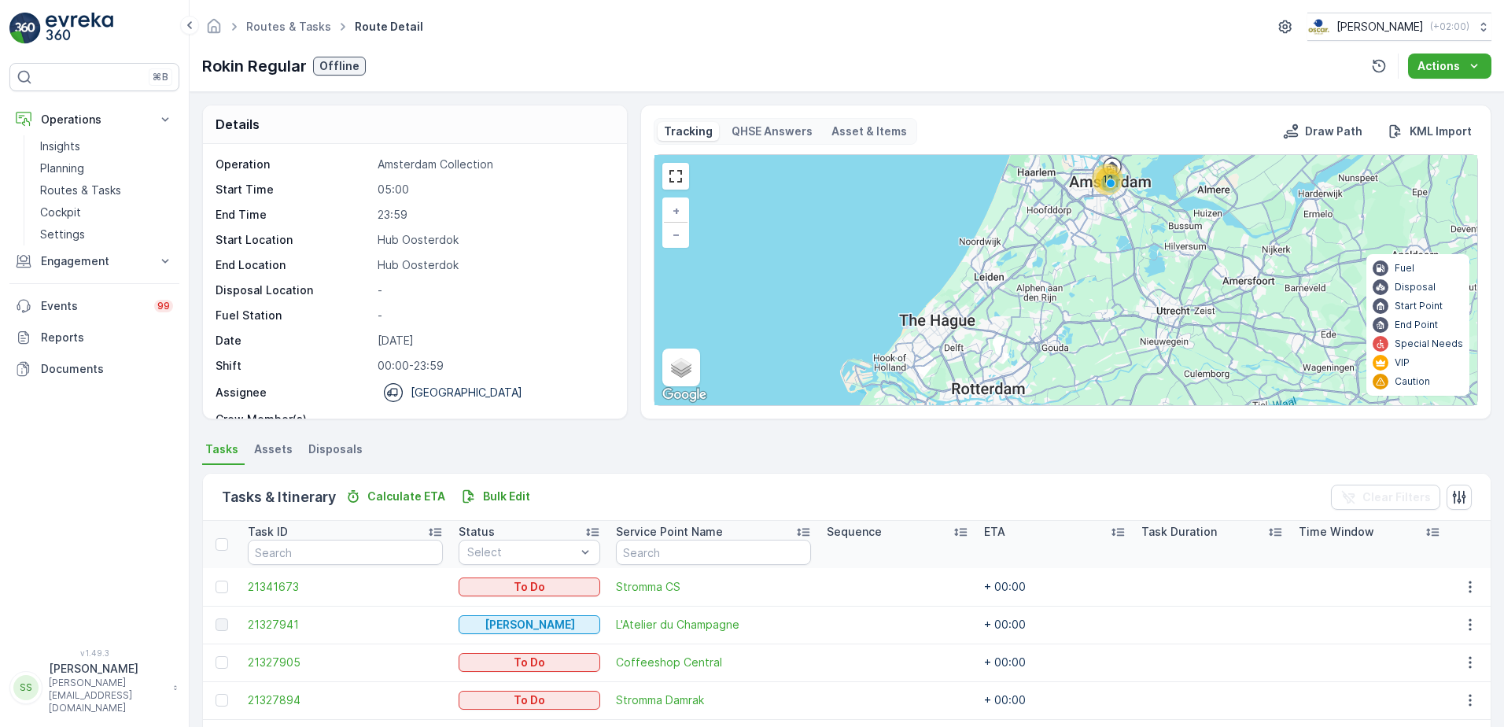
click at [525, 62] on div "Rokin Regular Offline Actions" at bounding box center [846, 65] width 1289 height 25
click at [256, 68] on p "Rokin Regular" at bounding box center [254, 66] width 105 height 24
click at [255, 68] on p "Rokin Regular" at bounding box center [254, 66] width 105 height 24
click at [669, 68] on div "Rokin Regular Offline Actions" at bounding box center [846, 65] width 1289 height 25
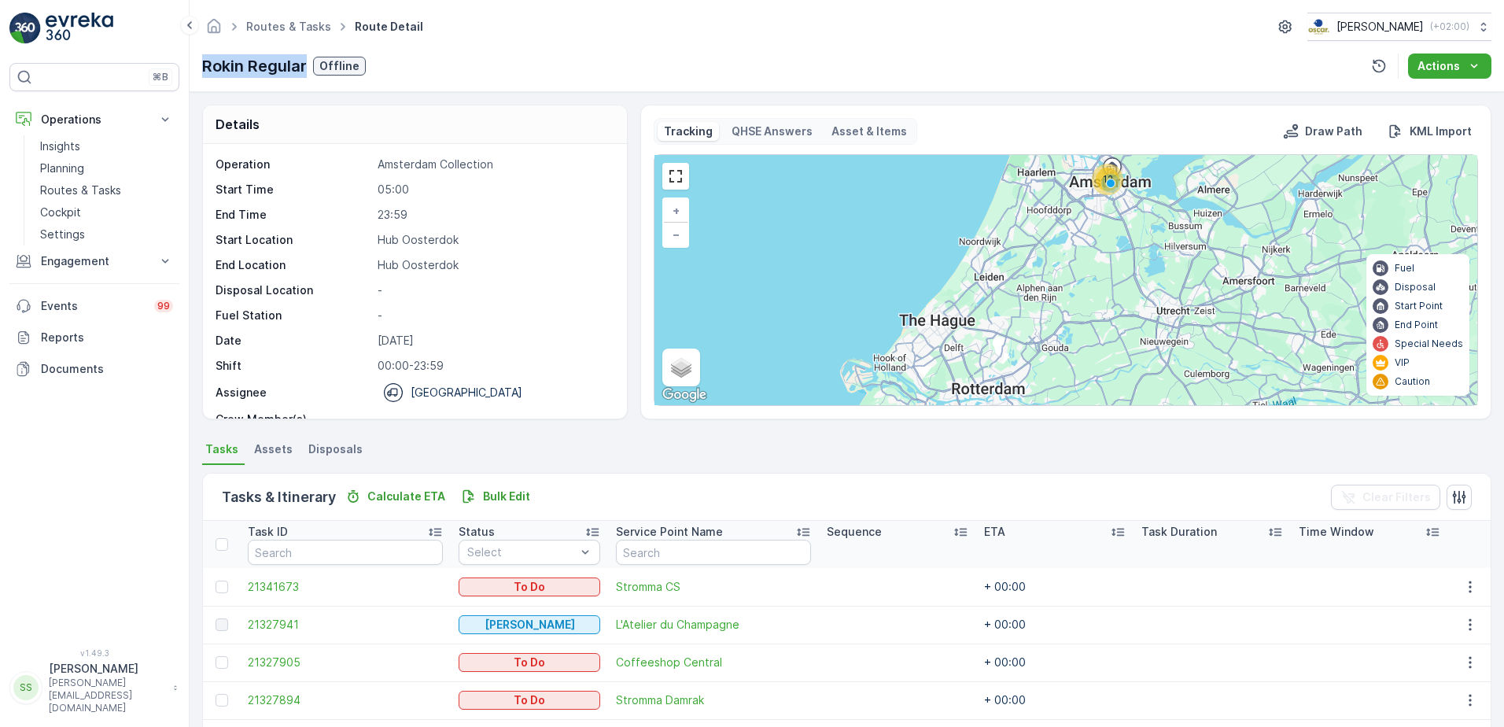
drag, startPoint x: 305, startPoint y: 68, endPoint x: 192, endPoint y: 71, distance: 113.3
click at [192, 71] on div "Routes & Tasks Route Detail Oscar Circulair ( +02:00 ) Rokin Regular Offline Ac…" at bounding box center [847, 46] width 1314 height 92
click at [623, 59] on div "Rokin Regular Offline Actions" at bounding box center [846, 65] width 1289 height 25
click at [512, 64] on div "Rokin Regular Offline Actions" at bounding box center [846, 65] width 1289 height 25
click at [525, 42] on div "Routes & Tasks Route Detail Oscar Circulair ( +02:00 ) Rokin Regular Offline Ac…" at bounding box center [847, 46] width 1314 height 92
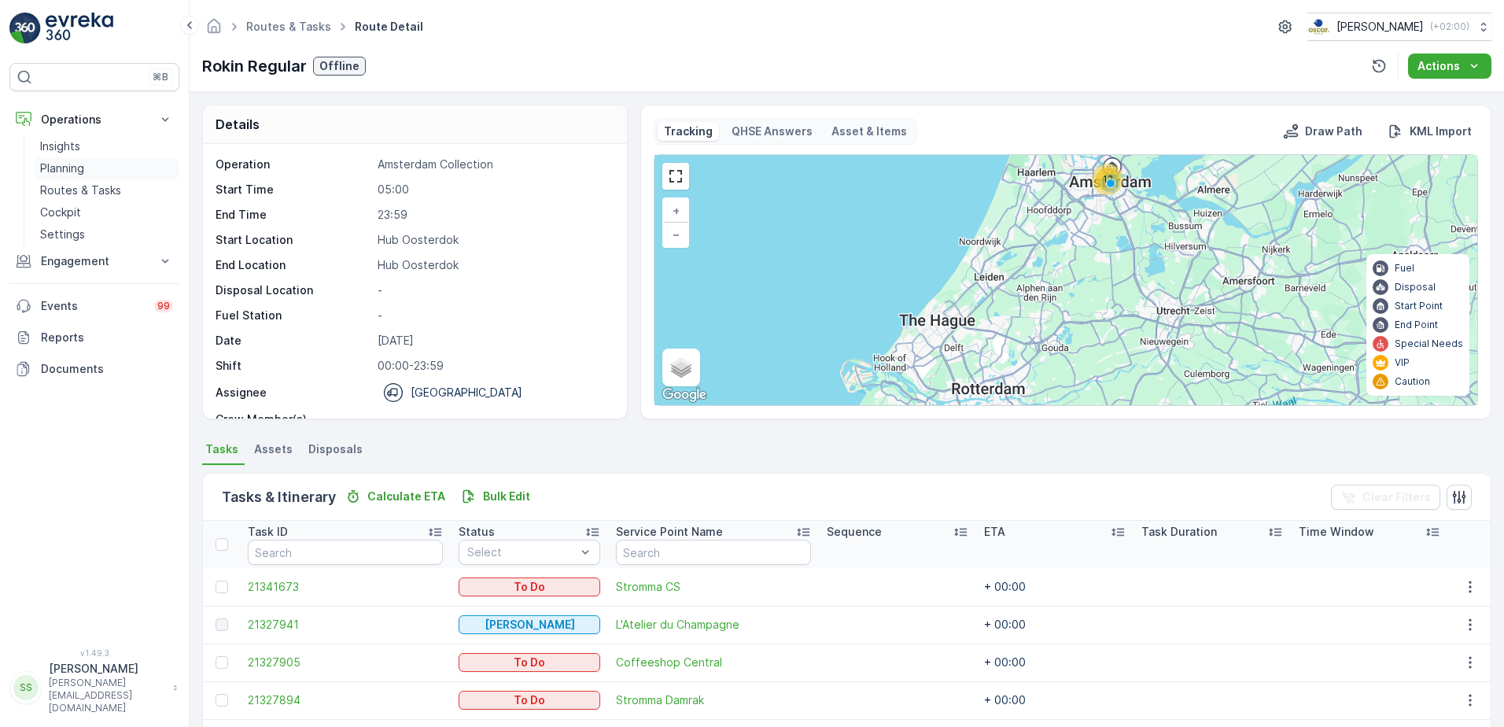
click at [59, 162] on p "Planning" at bounding box center [62, 168] width 44 height 16
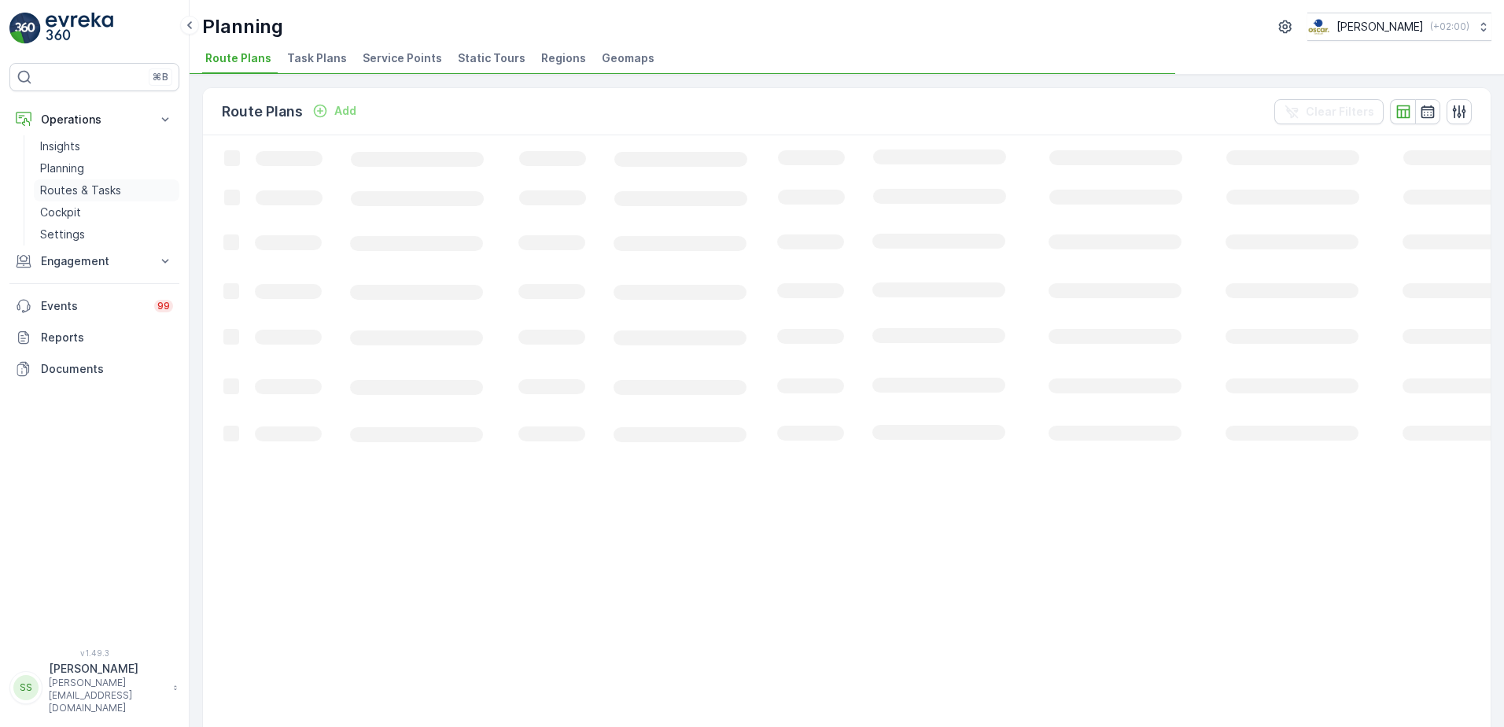
click at [77, 179] on link "Routes & Tasks" at bounding box center [107, 190] width 146 height 22
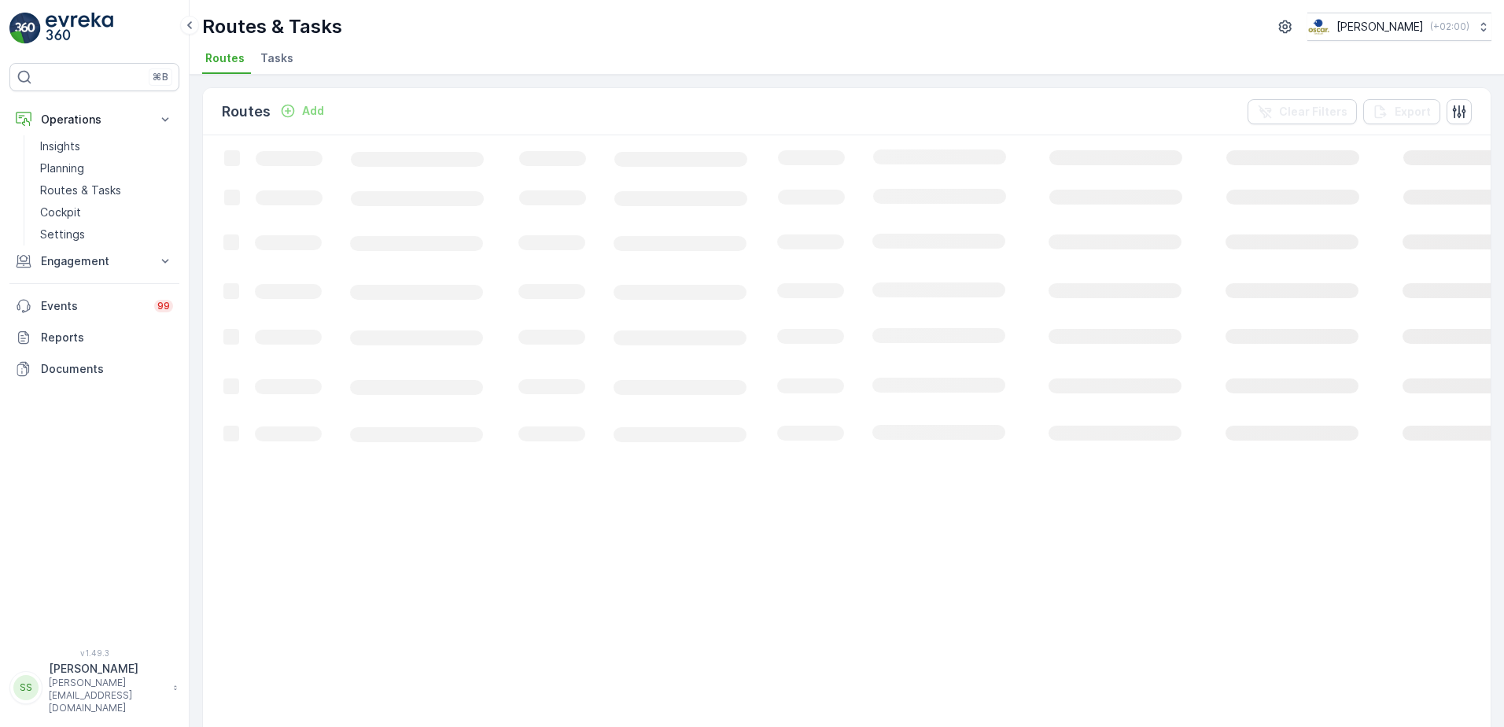
click at [278, 56] on span "Tasks" at bounding box center [276, 58] width 33 height 16
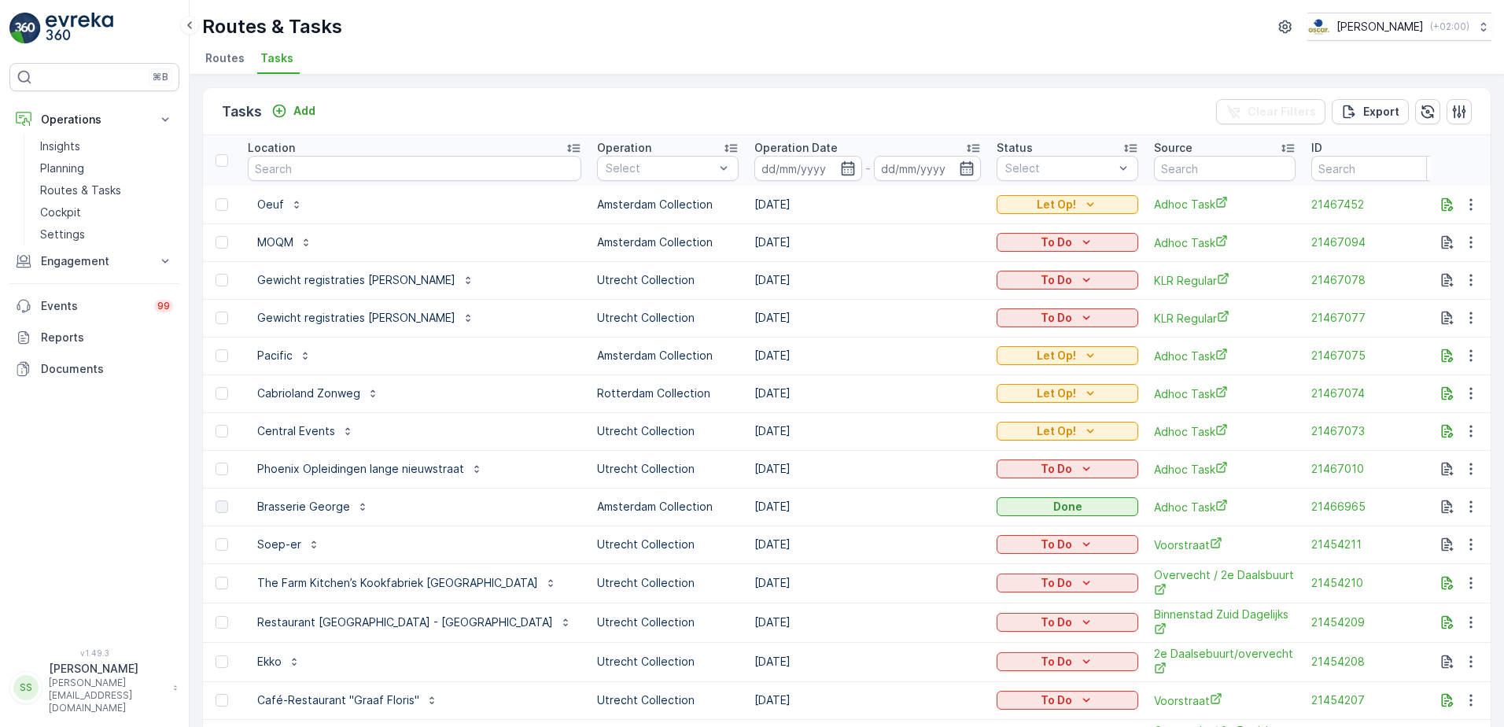
click at [872, 118] on div "Tasks Add Clear Filters Export" at bounding box center [847, 111] width 1288 height 47
drag, startPoint x: 217, startPoint y: 109, endPoint x: 443, endPoint y: 116, distance: 225.9
click at [443, 116] on div "Tasks Add Clear Filters Export" at bounding box center [847, 111] width 1288 height 47
drag, startPoint x: 443, startPoint y: 116, endPoint x: 392, endPoint y: 105, distance: 52.5
click at [392, 105] on div "Tasks Add Clear Filters Export" at bounding box center [847, 111] width 1288 height 47
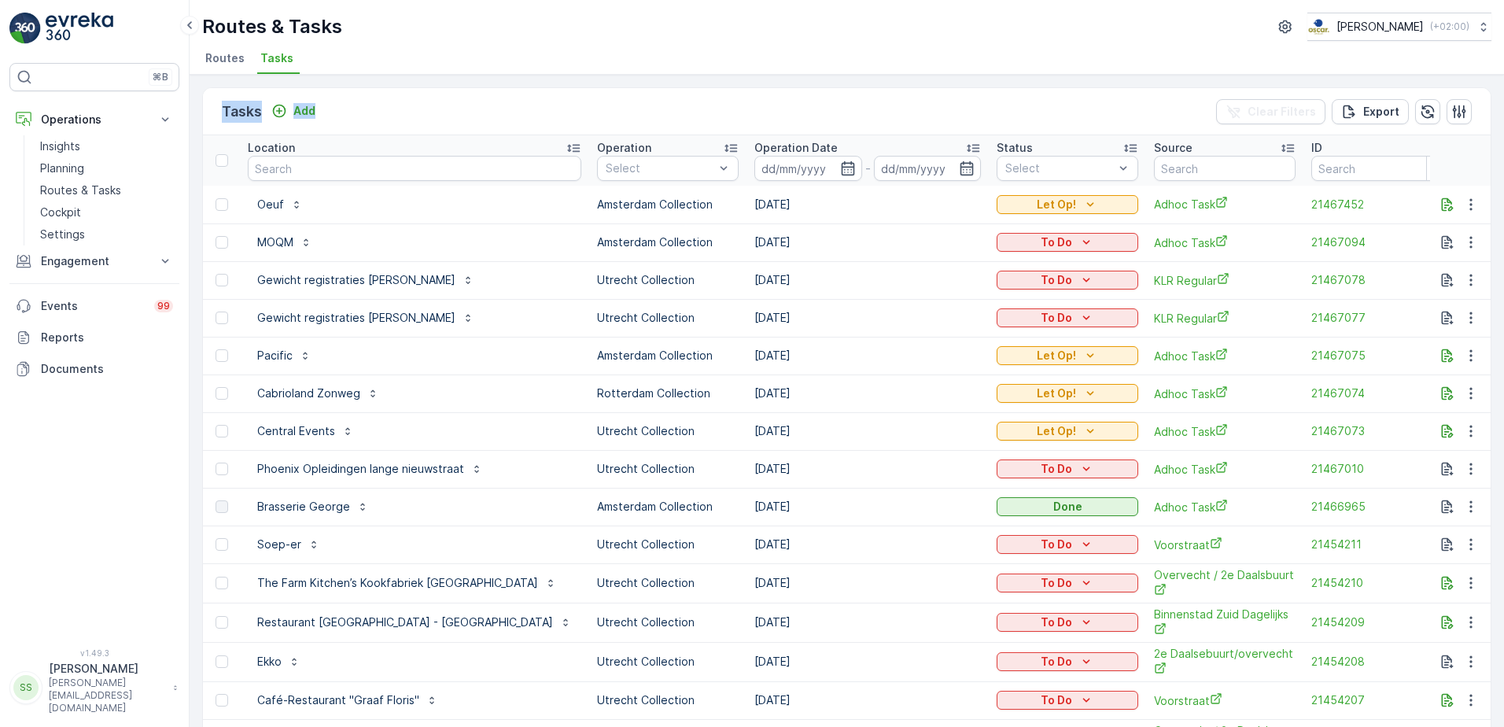
drag, startPoint x: 265, startPoint y: 109, endPoint x: 217, endPoint y: 121, distance: 49.4
click at [217, 121] on div "Tasks Add Clear Filters Export" at bounding box center [847, 111] width 1288 height 47
click at [463, 96] on div "Tasks Add Clear Filters Export" at bounding box center [847, 111] width 1288 height 47
click at [50, 191] on p "Routes & Tasks" at bounding box center [80, 190] width 81 height 16
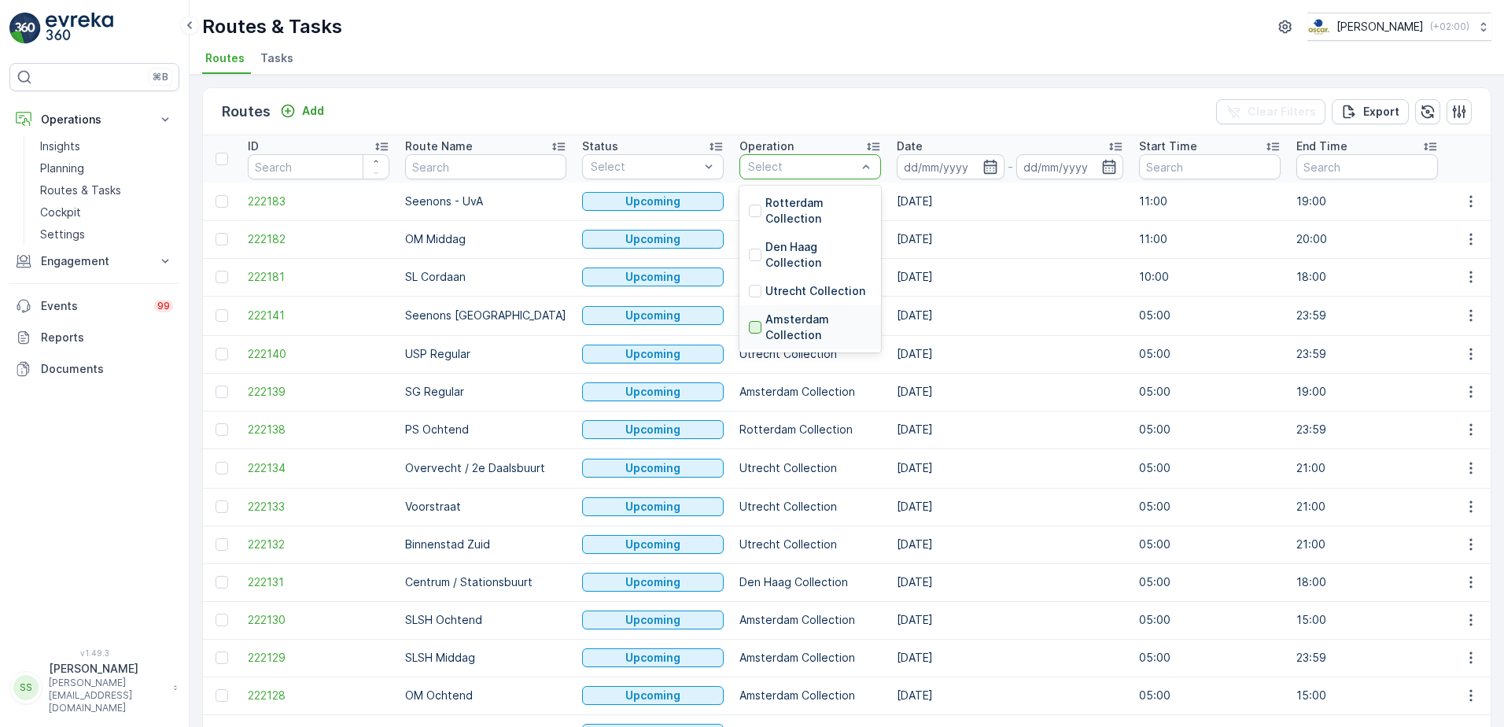
click at [749, 324] on div at bounding box center [755, 327] width 13 height 13
click at [892, 113] on div "Routes Add Clear Filters Export" at bounding box center [847, 111] width 1288 height 47
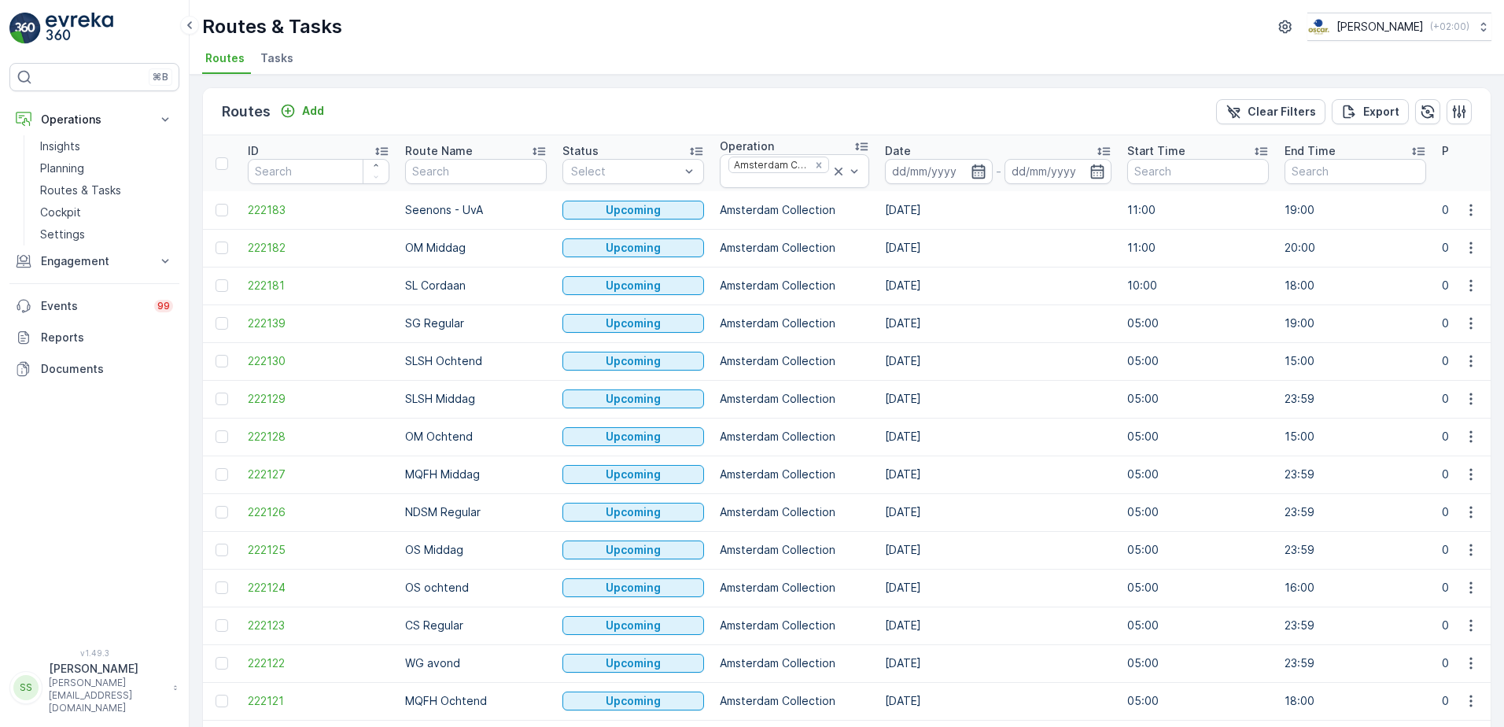
click at [972, 172] on icon "button" at bounding box center [977, 171] width 13 height 14
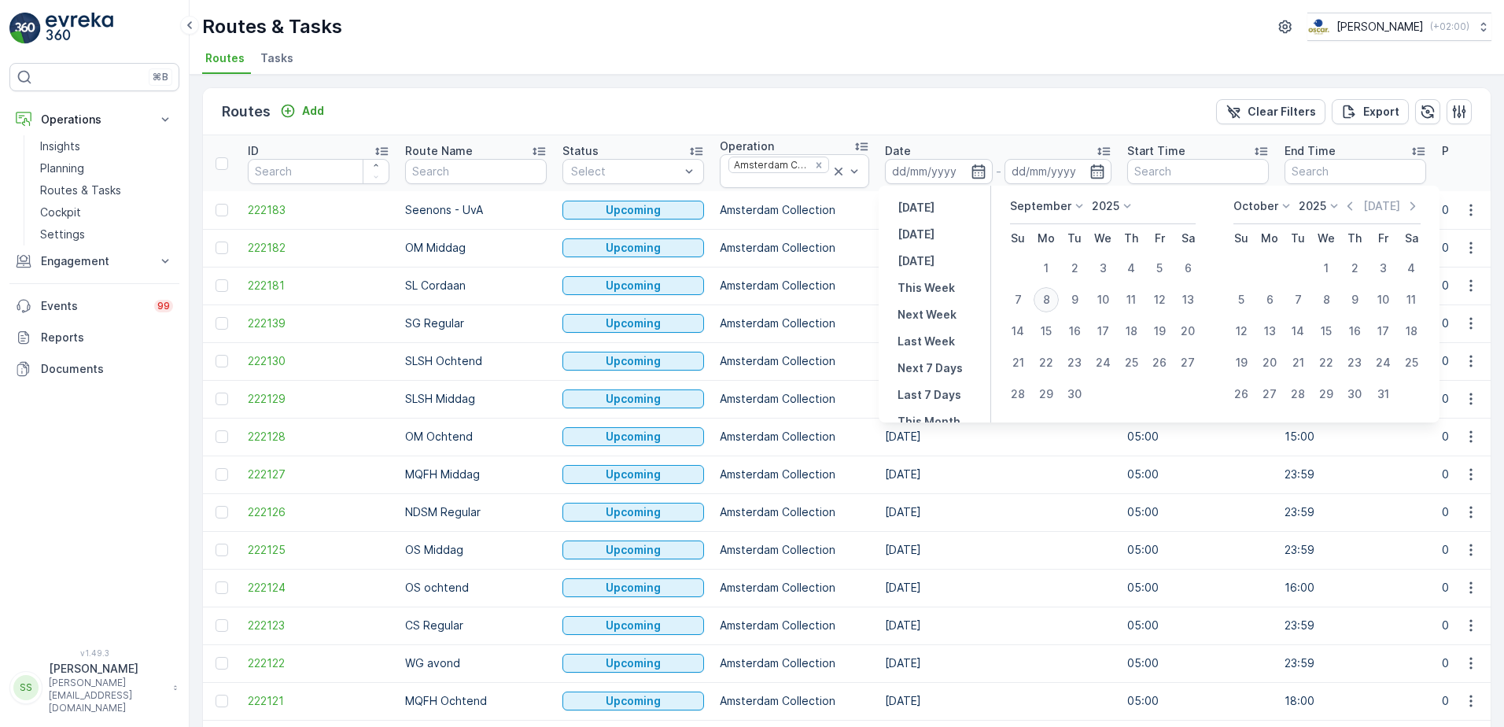
click at [1042, 306] on div "8" at bounding box center [1046, 299] width 25 height 25
type input "[DATE]"
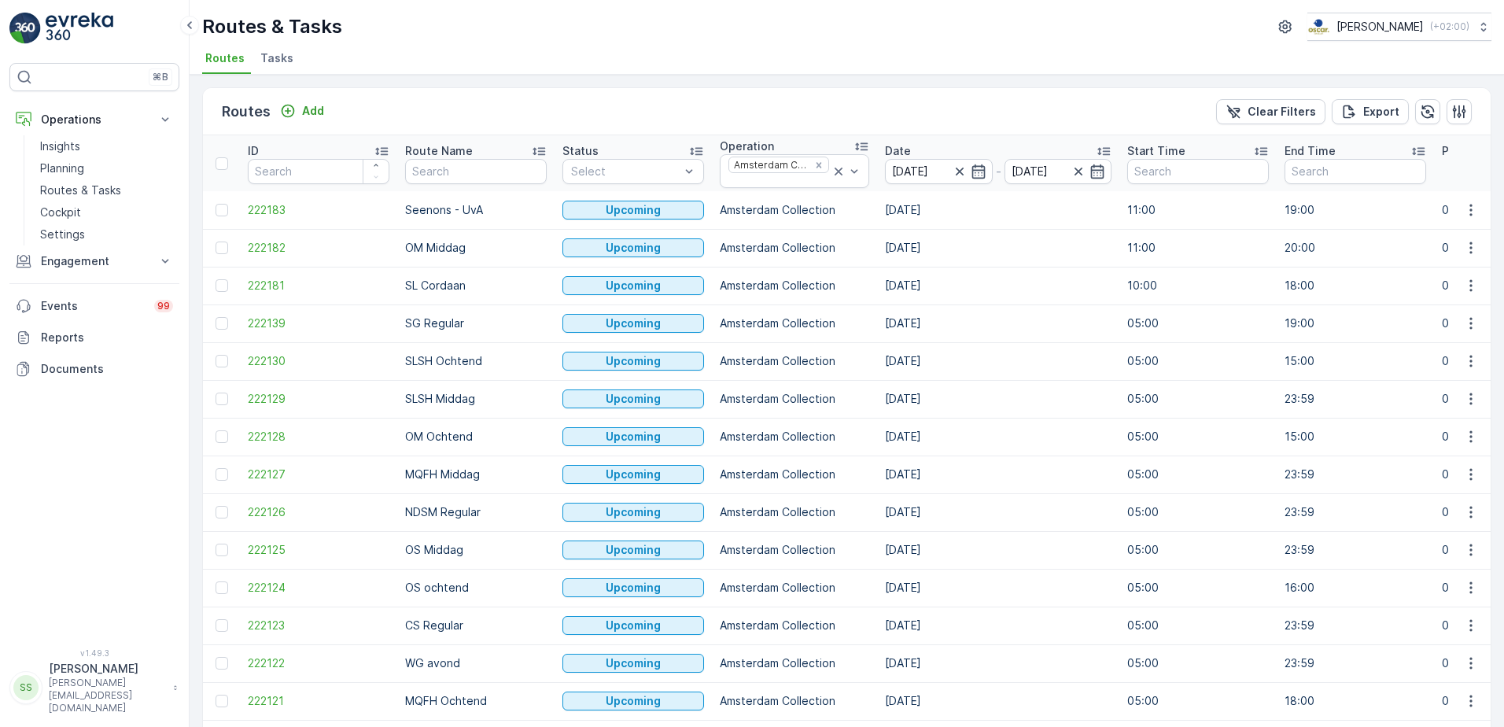
type input "[DATE]"
click at [1009, 97] on div "Routes Add Clear Filters Export" at bounding box center [847, 111] width 1288 height 47
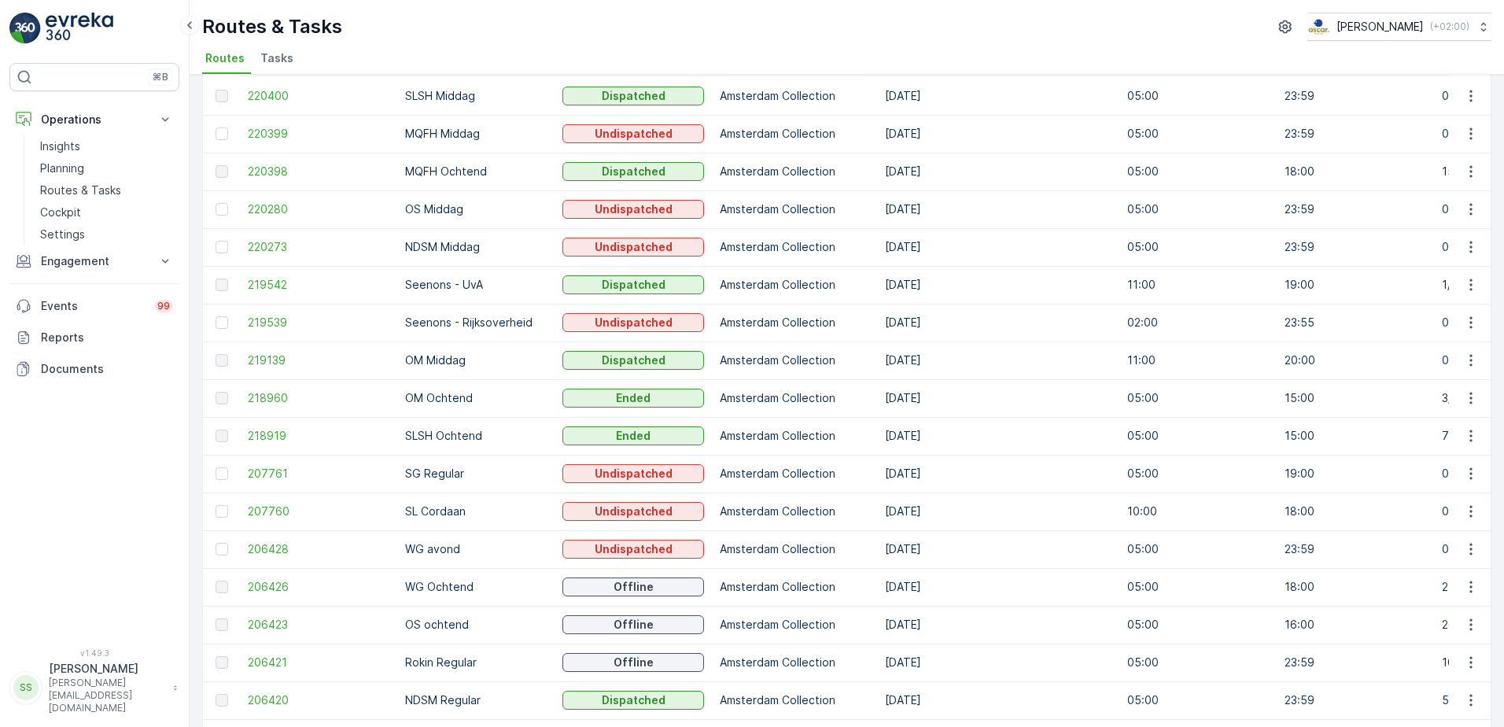
scroll to position [91, 0]
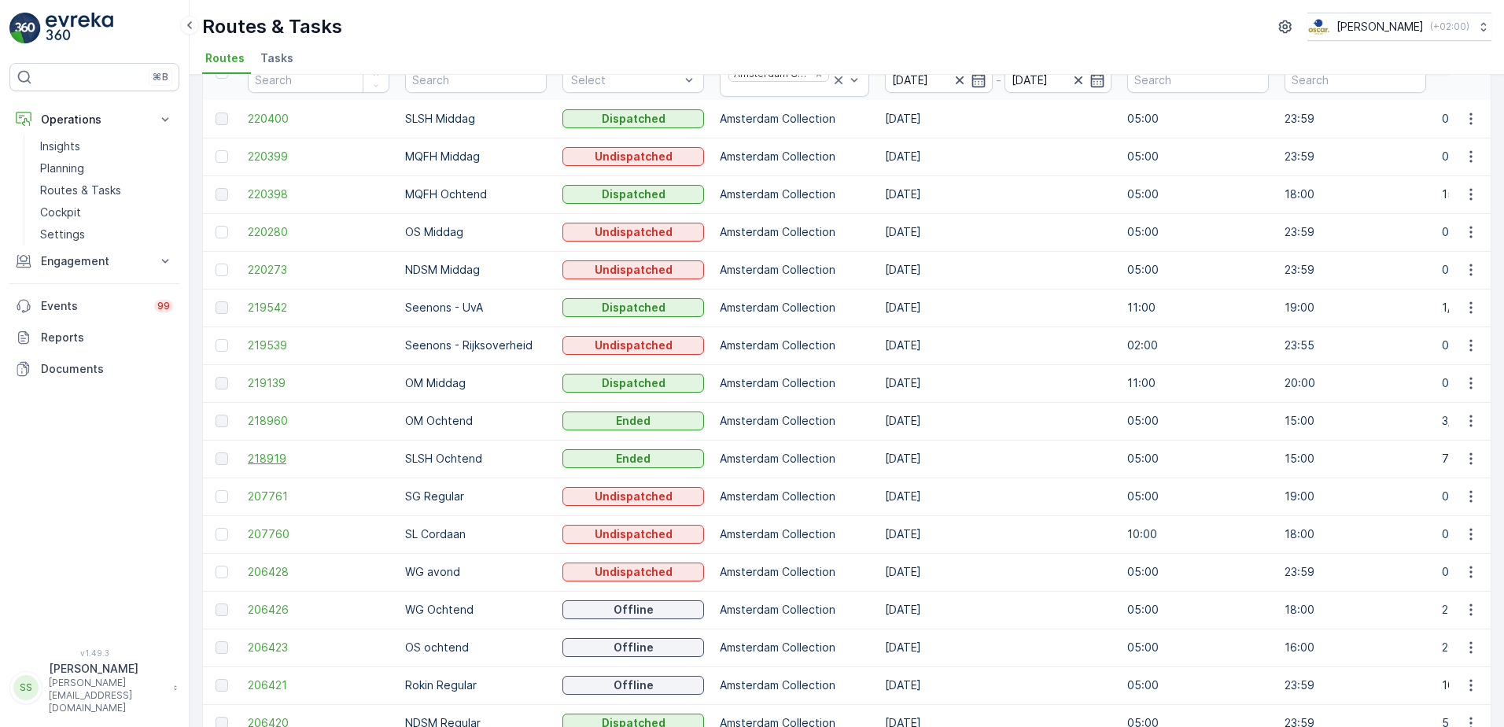
click at [278, 460] on span "218919" at bounding box center [319, 459] width 142 height 16
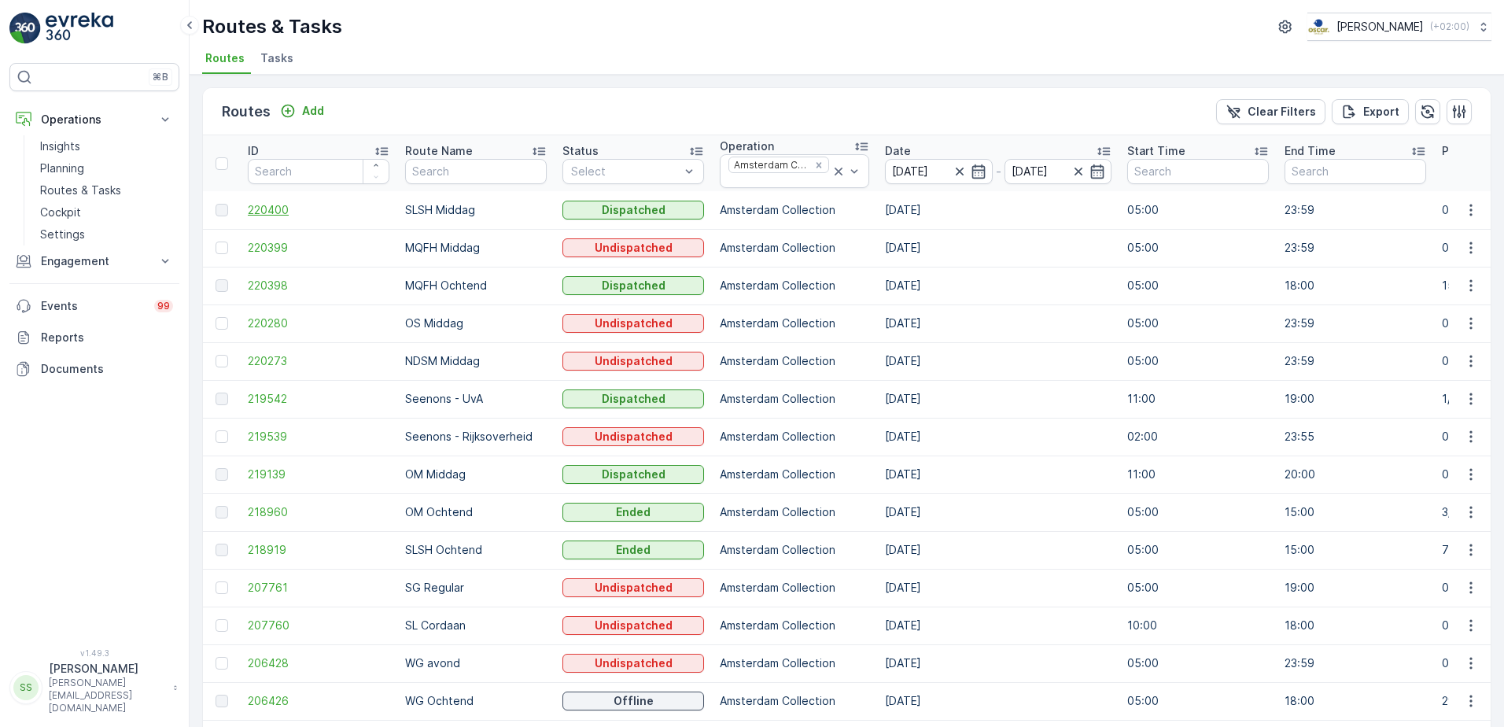
click at [276, 205] on span "220400" at bounding box center [319, 210] width 142 height 16
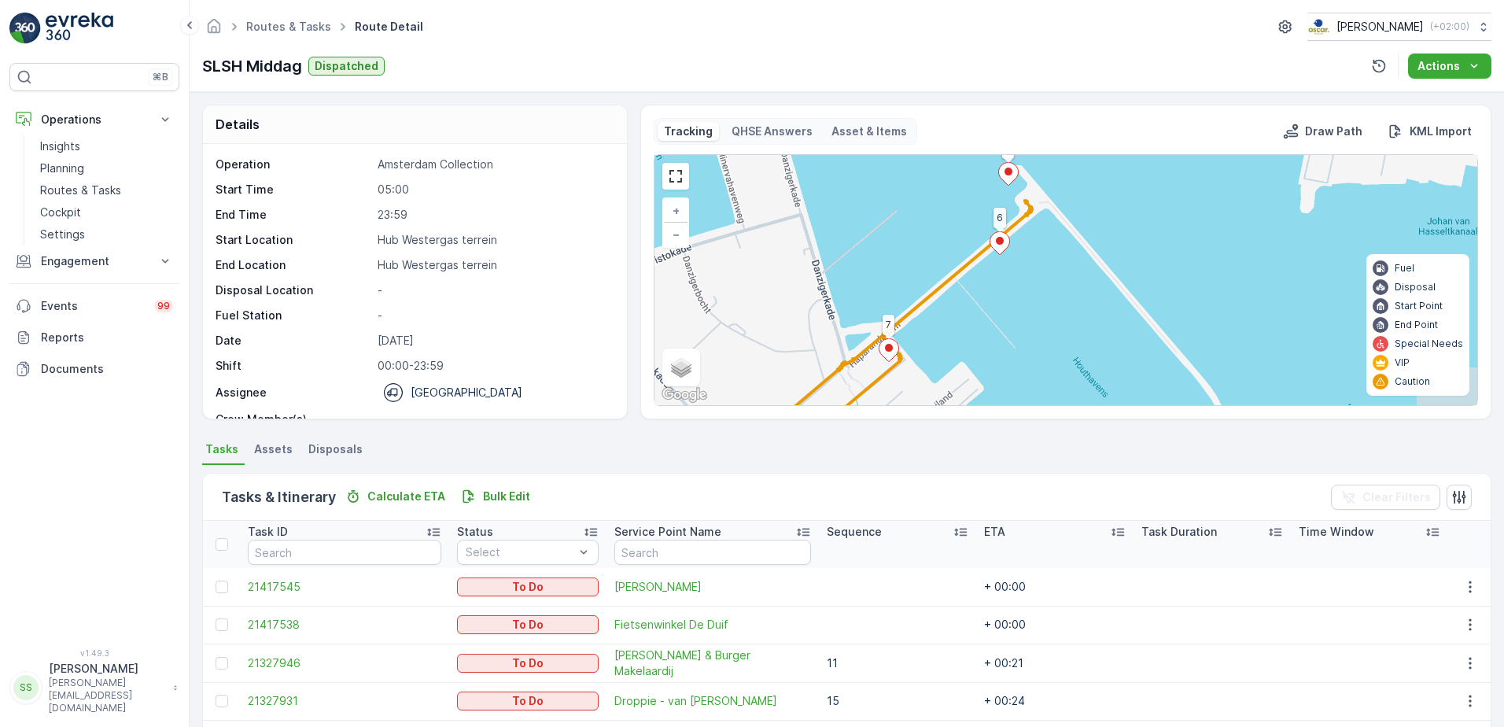
drag, startPoint x: 1100, startPoint y: 272, endPoint x: 1026, endPoint y: 316, distance: 86.1
click at [1026, 316] on div "2 3 2 7 5 6 3 4 15 12 8 14 13 + − Satellite Roadmap Terrain Hybrid Leaflet Keyb…" at bounding box center [1065, 280] width 823 height 250
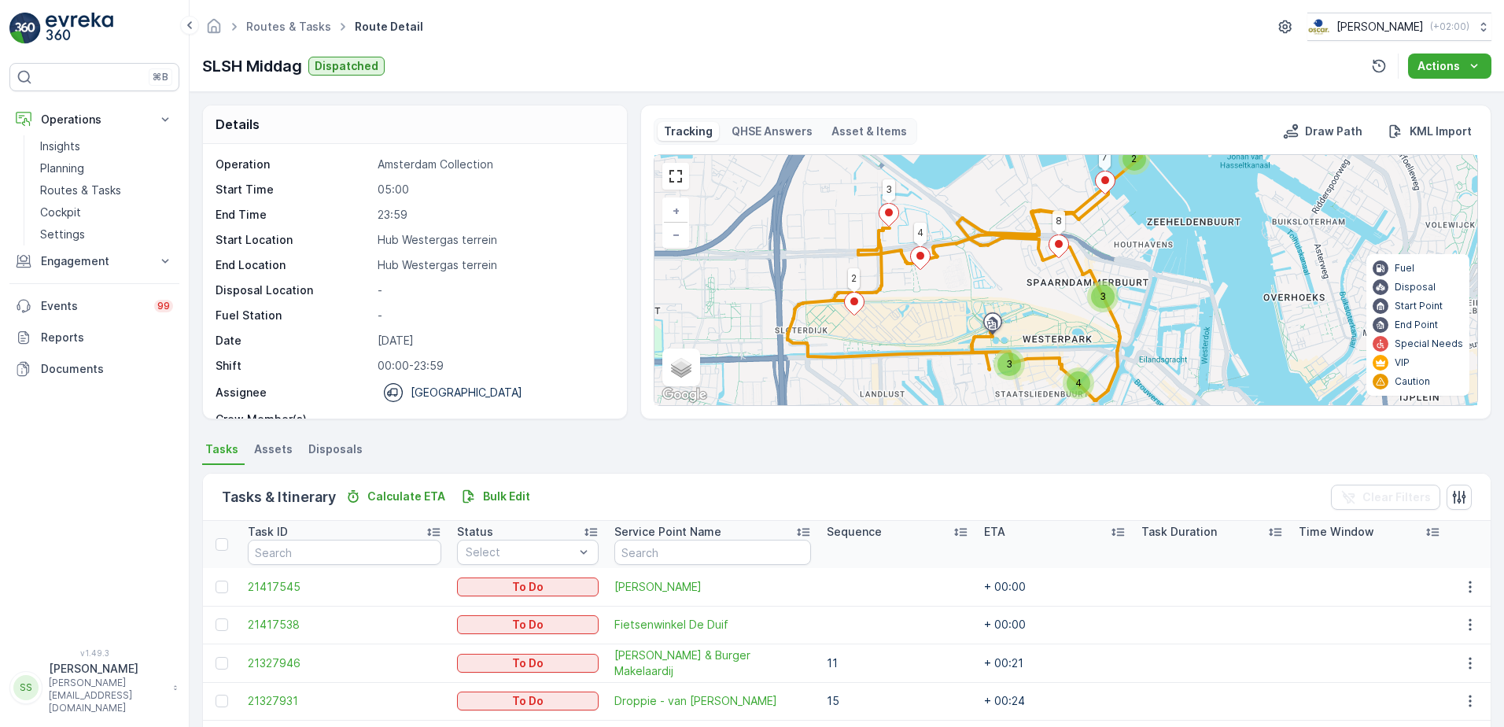
drag, startPoint x: 901, startPoint y: 327, endPoint x: 964, endPoint y: 313, distance: 65.3
click at [964, 313] on div "2 3 4 3 2 7 3 4 8 + − Satellite Roadmap Terrain Hybrid Leaflet Keyboard shortcu…" at bounding box center [1065, 280] width 823 height 250
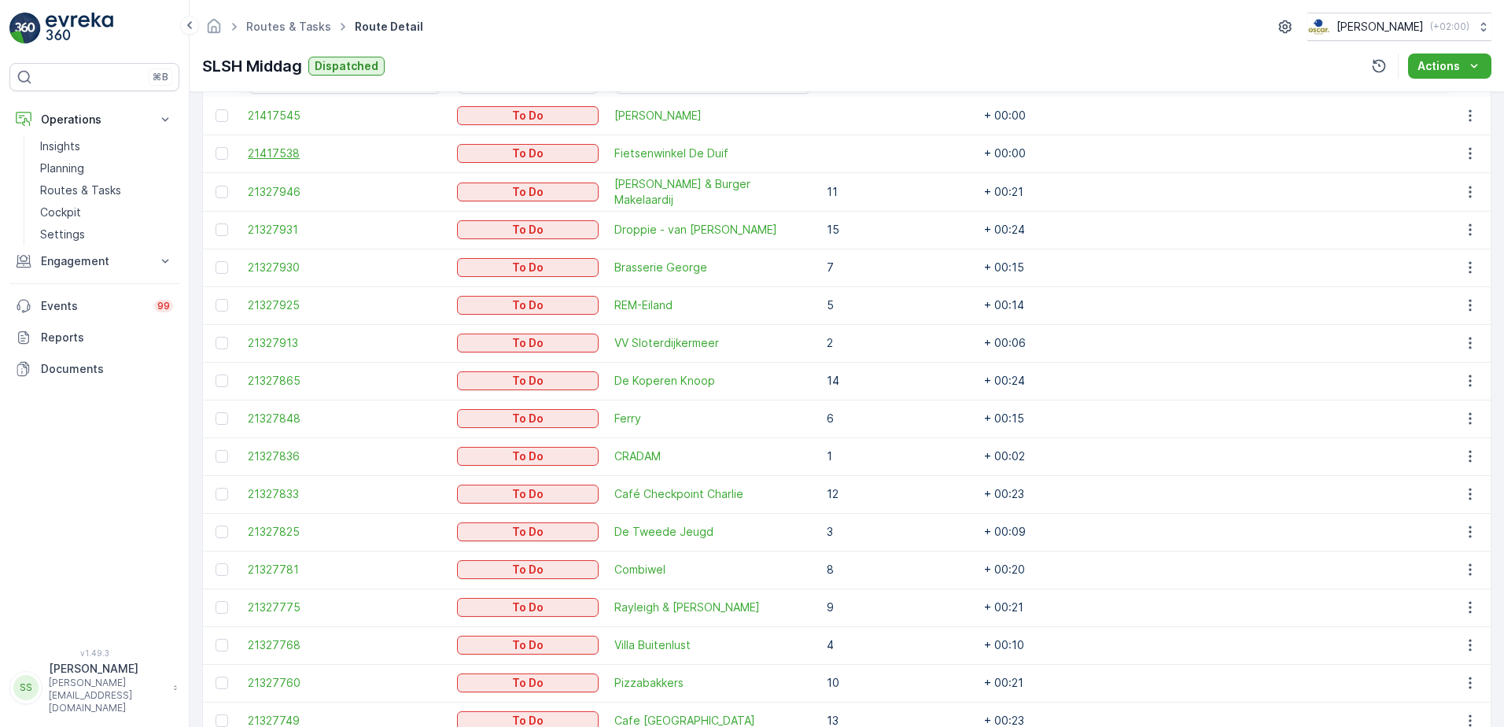
scroll to position [314, 0]
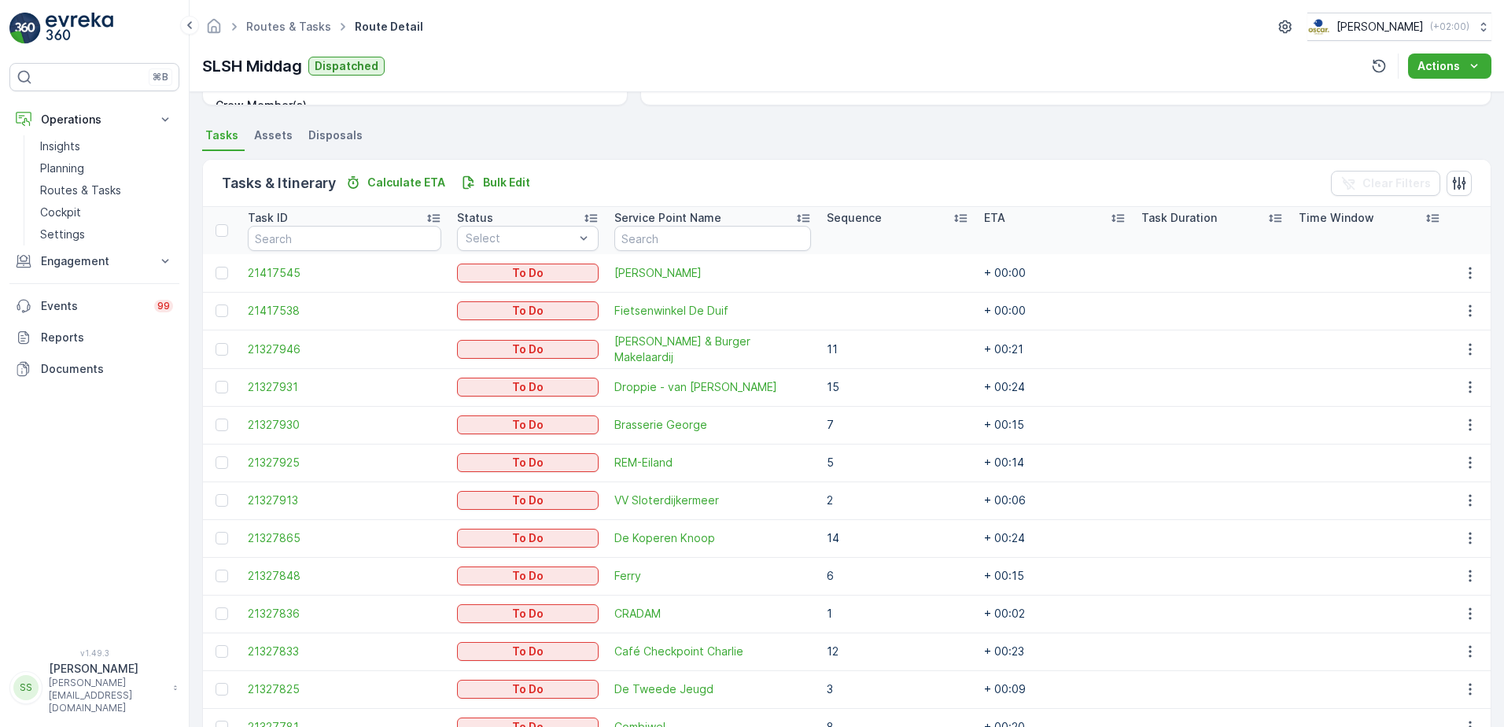
click at [415, 135] on ul "Tasks Assets Disposals" at bounding box center [846, 137] width 1289 height 27
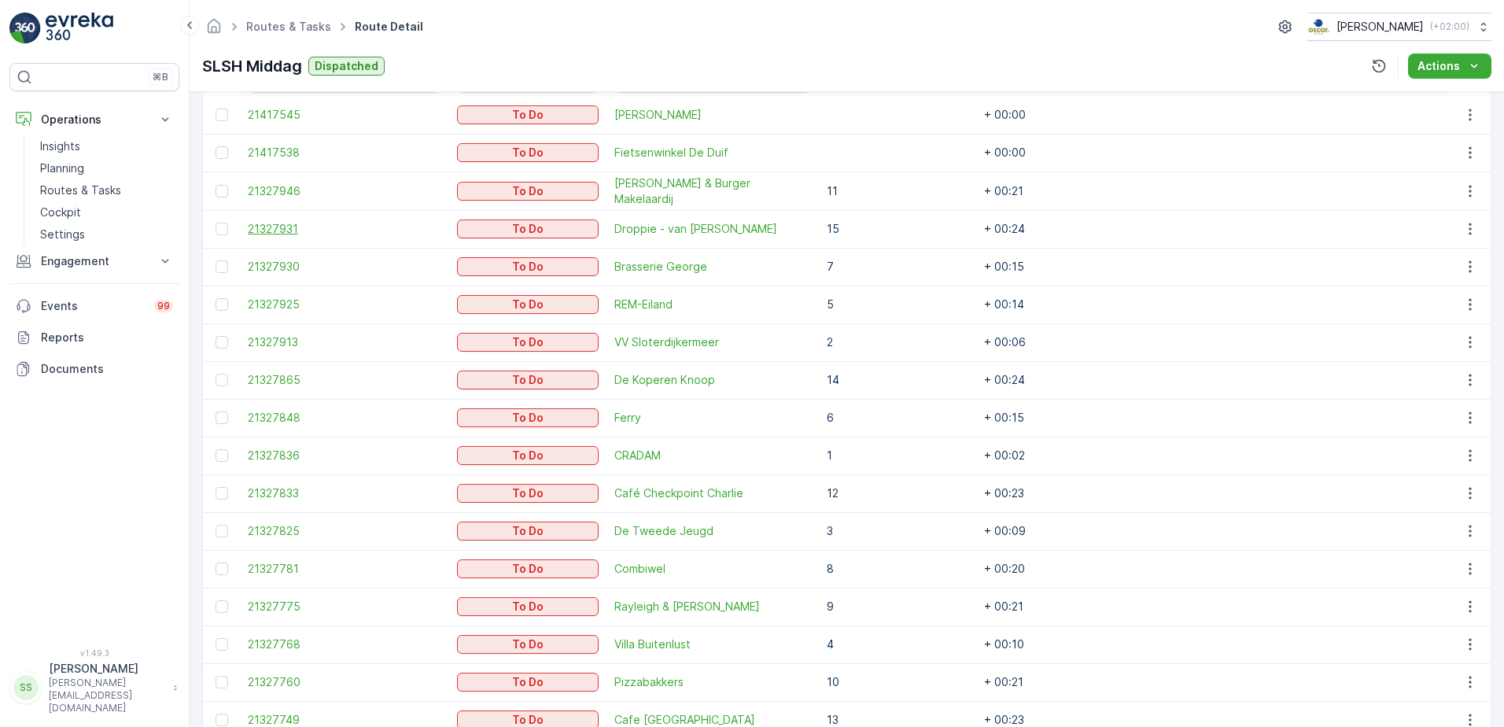
scroll to position [550, 0]
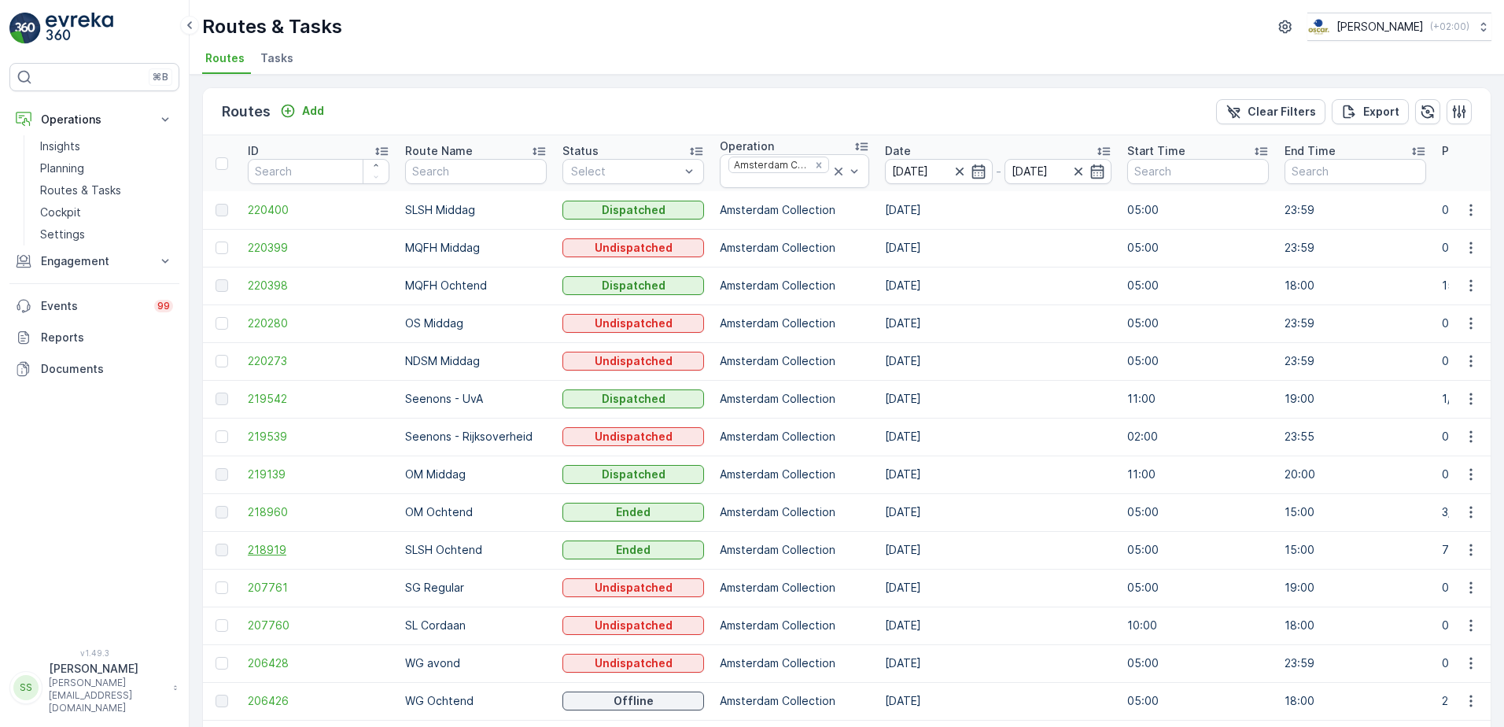
click at [255, 549] on span "218919" at bounding box center [319, 550] width 142 height 16
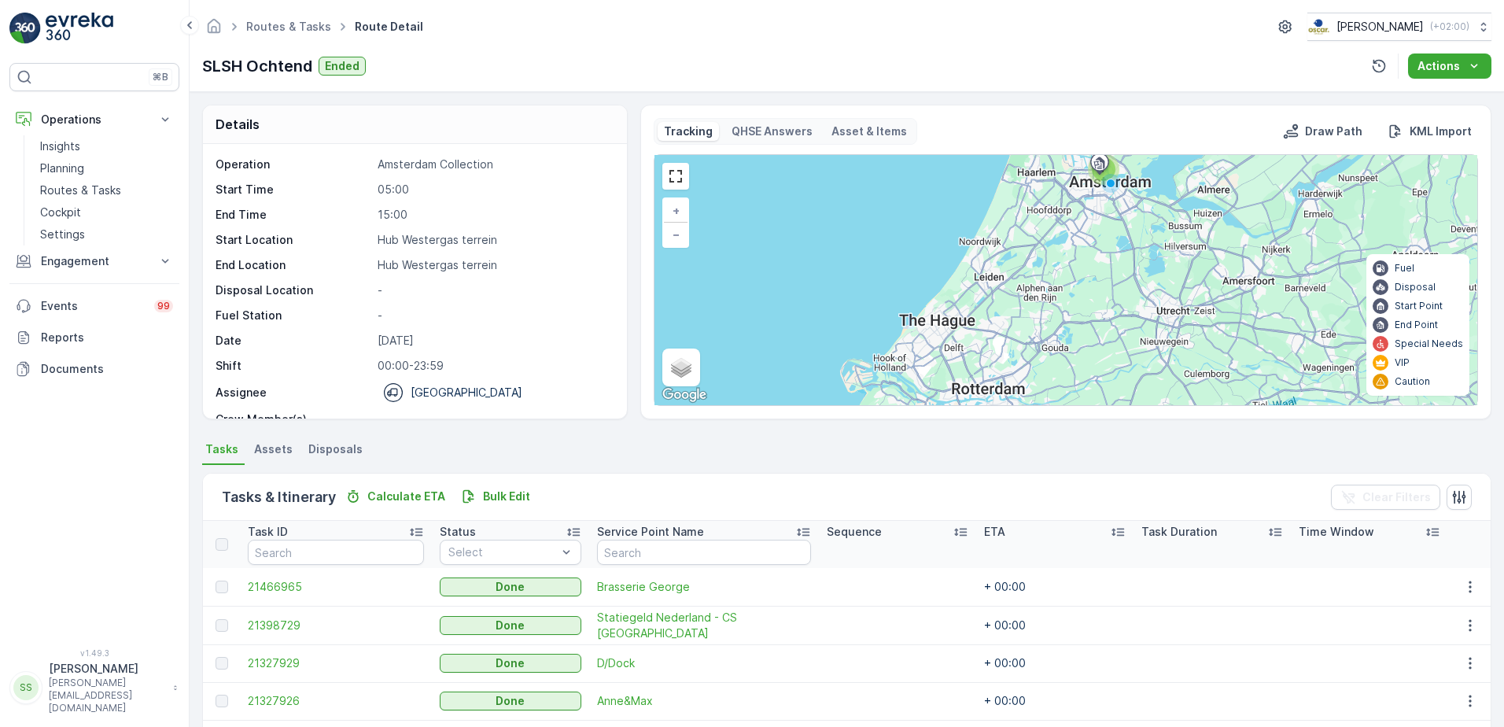
drag, startPoint x: 76, startPoint y: 167, endPoint x: 186, endPoint y: 266, distance: 148.2
click at [76, 167] on p "Planning" at bounding box center [62, 168] width 44 height 16
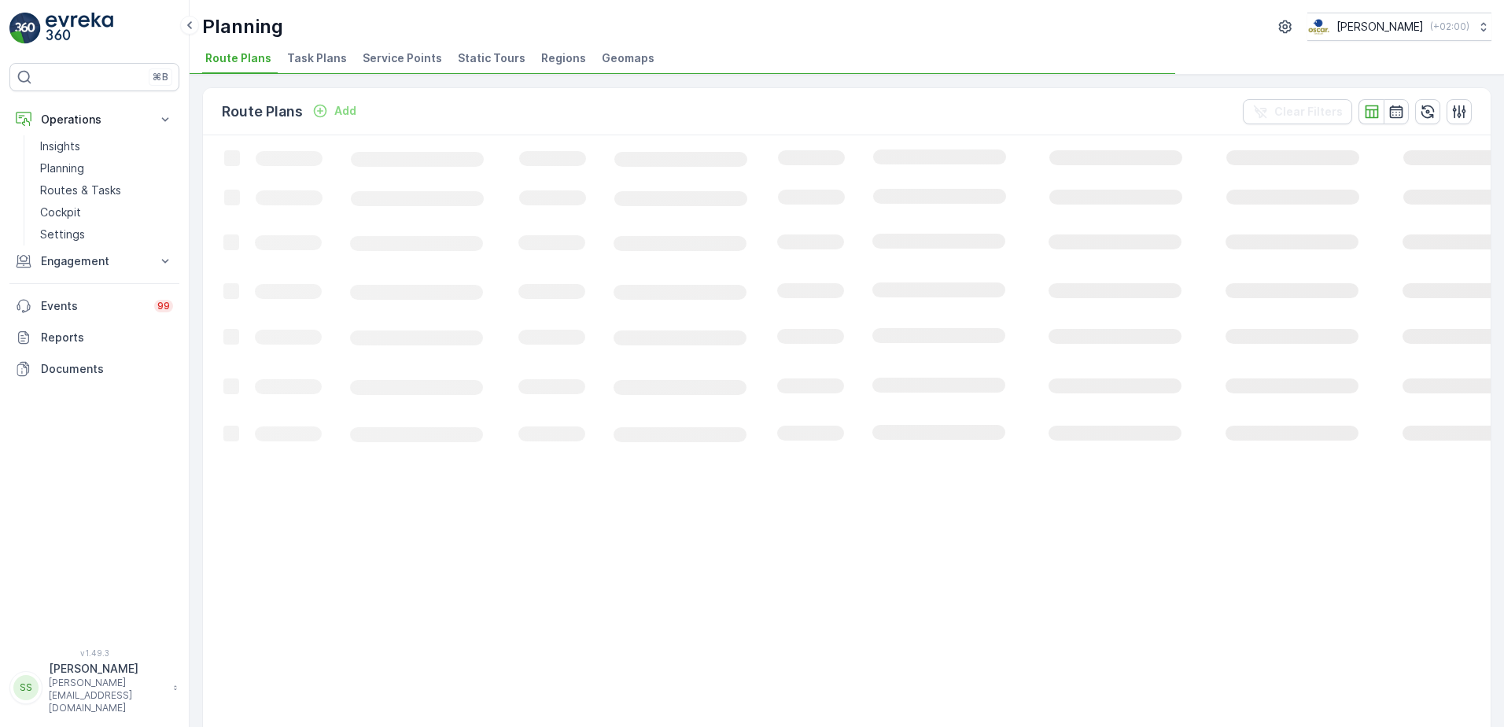
click at [322, 56] on span "Task Plans" at bounding box center [317, 58] width 60 height 16
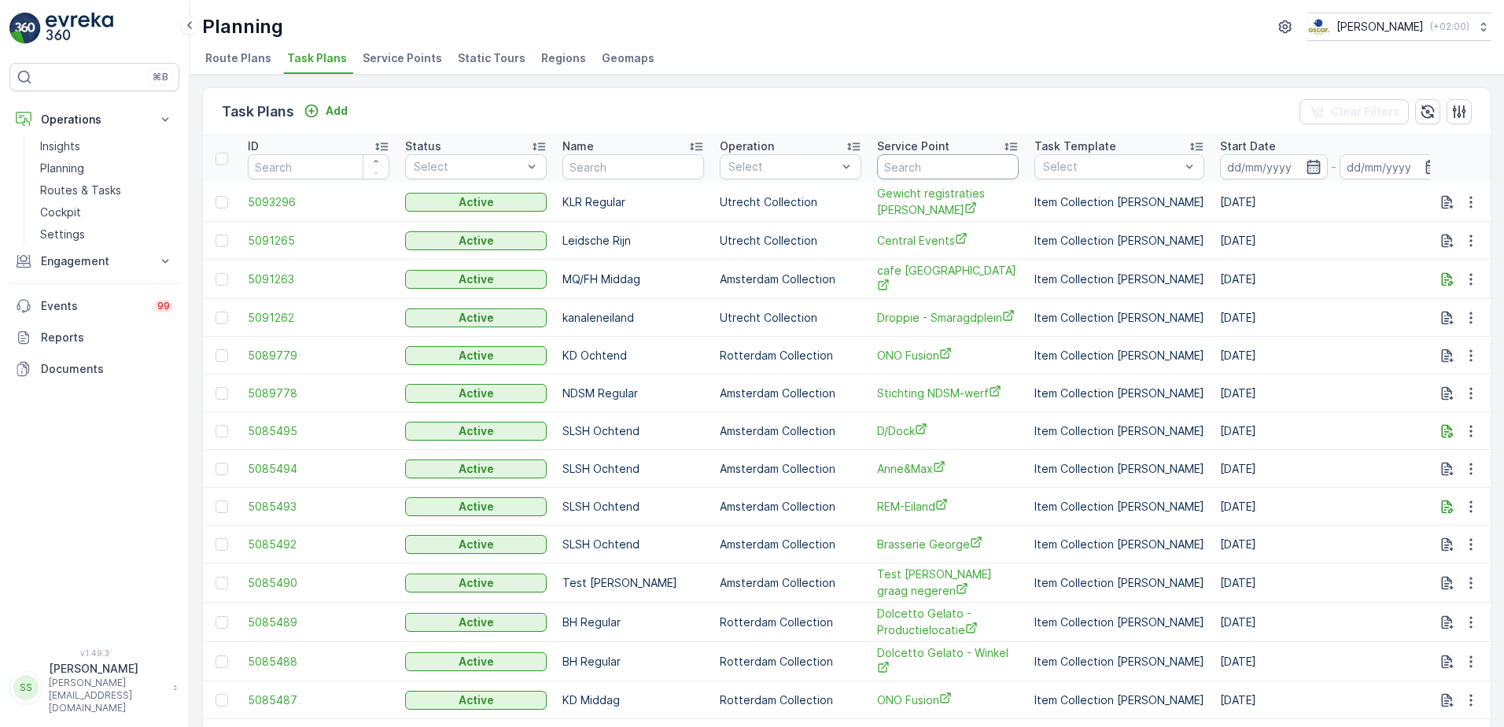
click at [942, 166] on input "text" at bounding box center [948, 166] width 142 height 25
type input "gener"
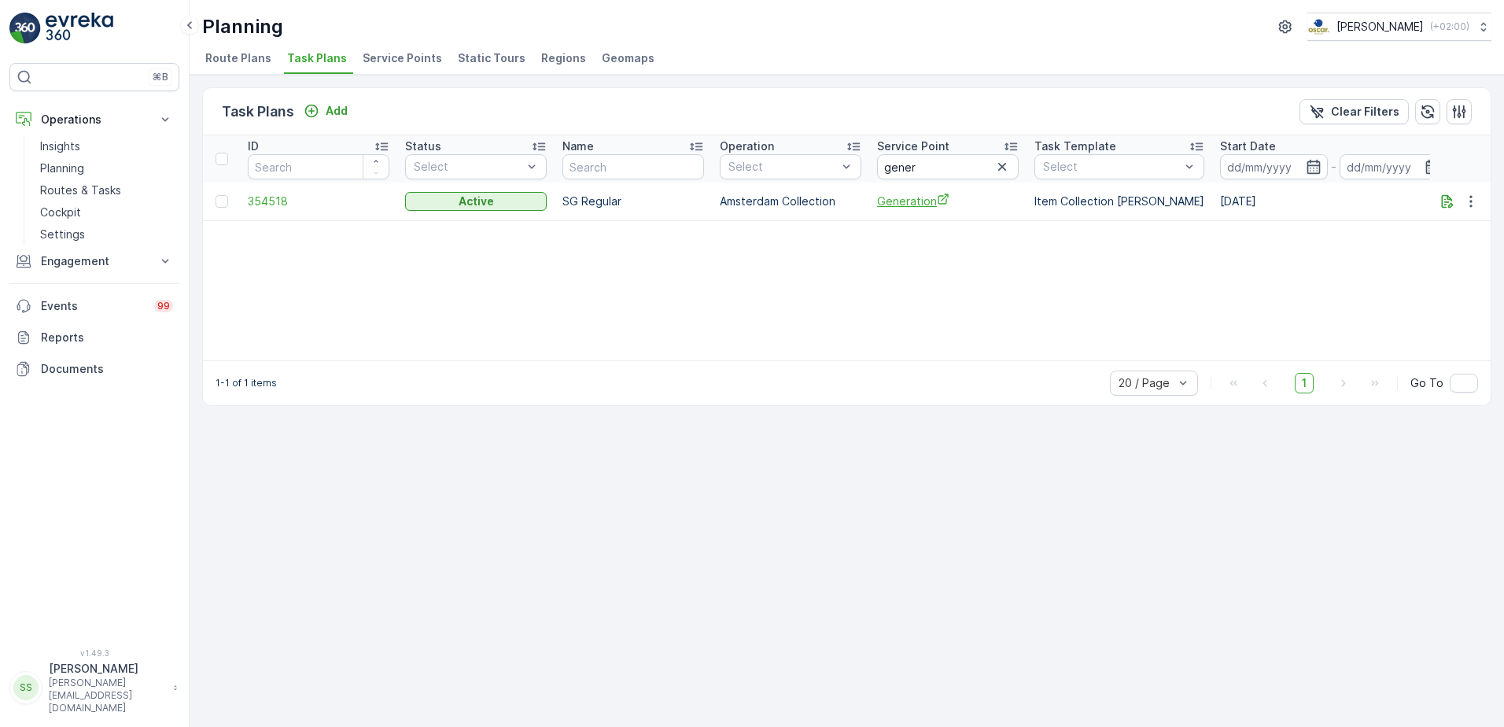
click at [904, 205] on span "Generation" at bounding box center [948, 201] width 142 height 17
click at [1474, 201] on icon "button" at bounding box center [1471, 201] width 16 height 16
click at [1453, 251] on span "Edit Task Plan" at bounding box center [1442, 247] width 73 height 16
click at [230, 53] on span "Route Plans" at bounding box center [238, 58] width 66 height 16
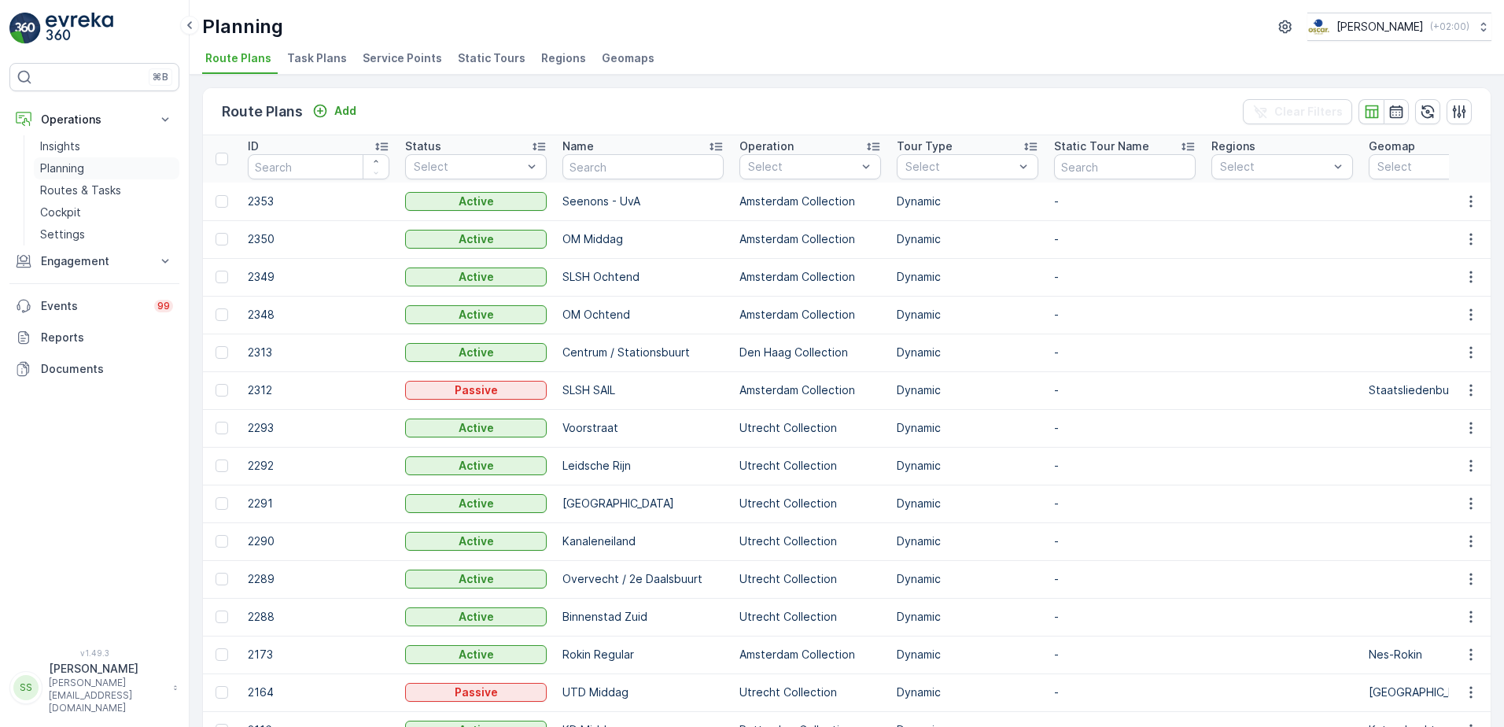
click at [72, 166] on p "Planning" at bounding box center [62, 168] width 44 height 16
drag, startPoint x: 61, startPoint y: 190, endPoint x: 135, endPoint y: 195, distance: 74.9
click at [61, 190] on p "Routes & Tasks" at bounding box center [80, 190] width 81 height 16
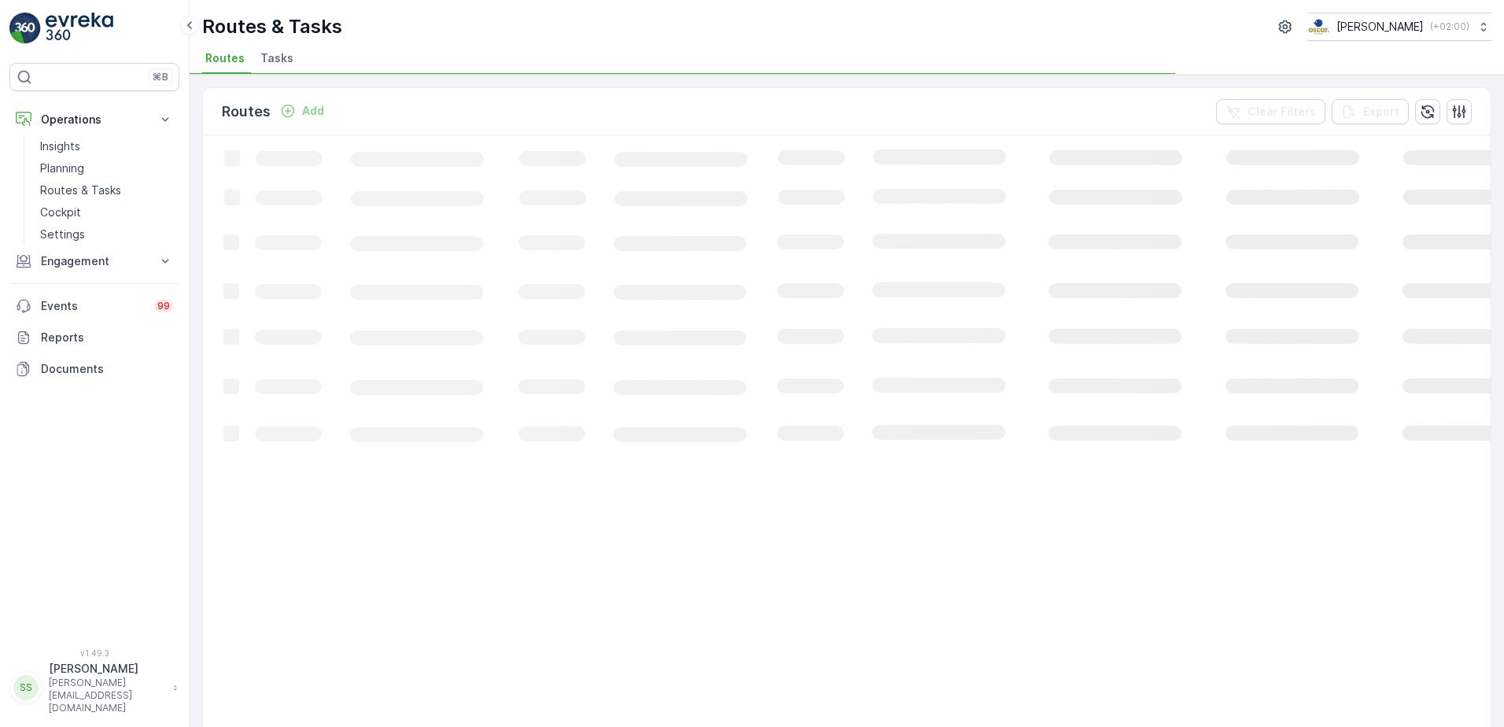
click at [374, 112] on div "Routes Add Clear Filters Export" at bounding box center [847, 111] width 1288 height 47
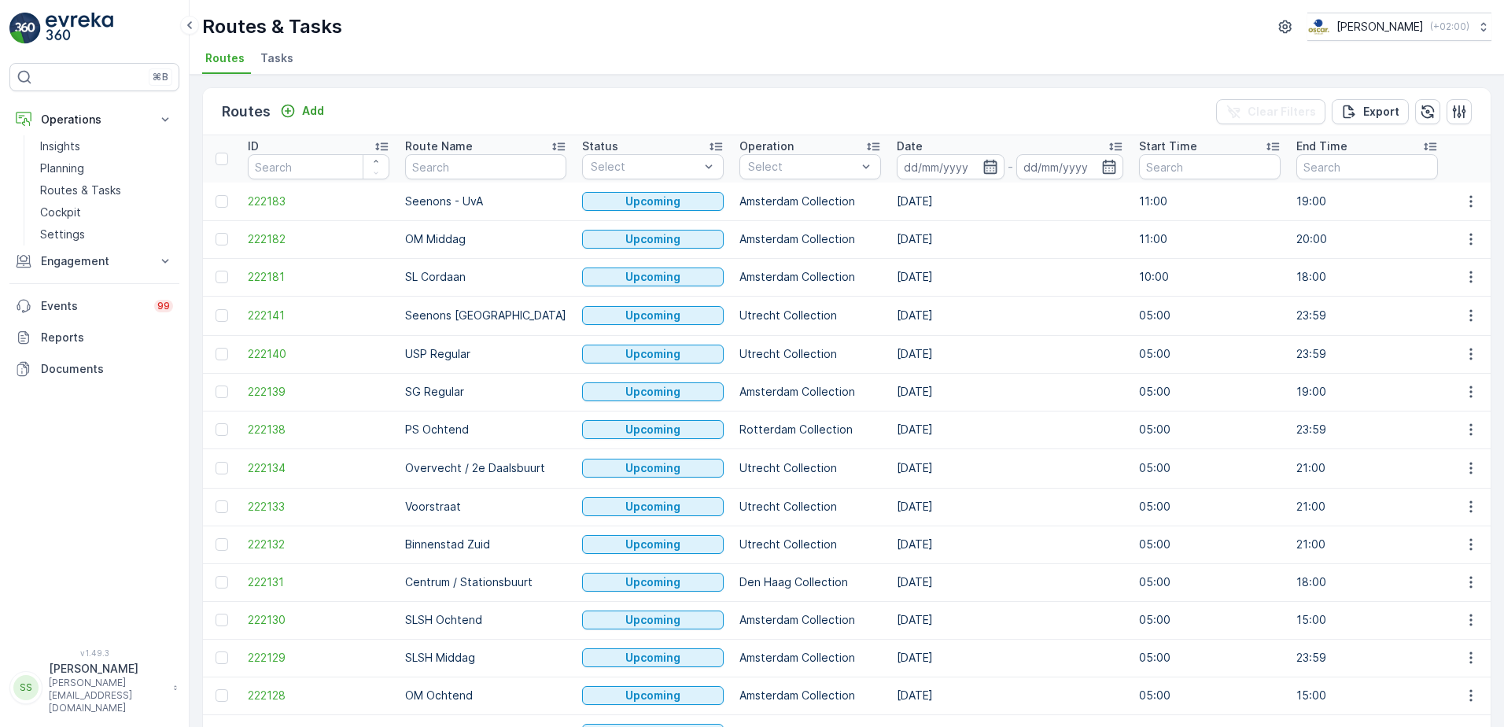
click at [982, 164] on icon "button" at bounding box center [990, 167] width 16 height 16
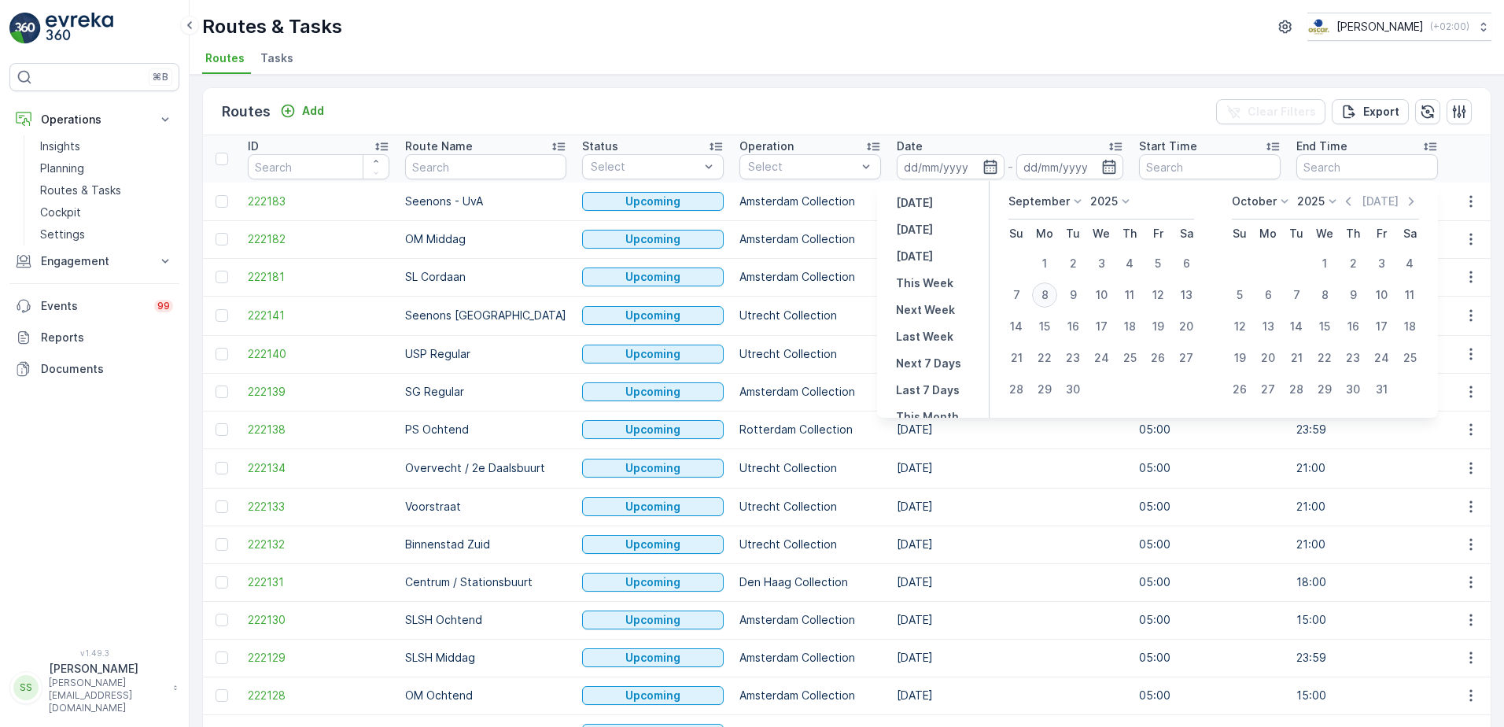
click at [1048, 293] on div "8" at bounding box center [1044, 294] width 25 height 25
type input "[DATE]"
click at [911, 118] on div "Routes Add Clear Filters Export" at bounding box center [847, 111] width 1288 height 47
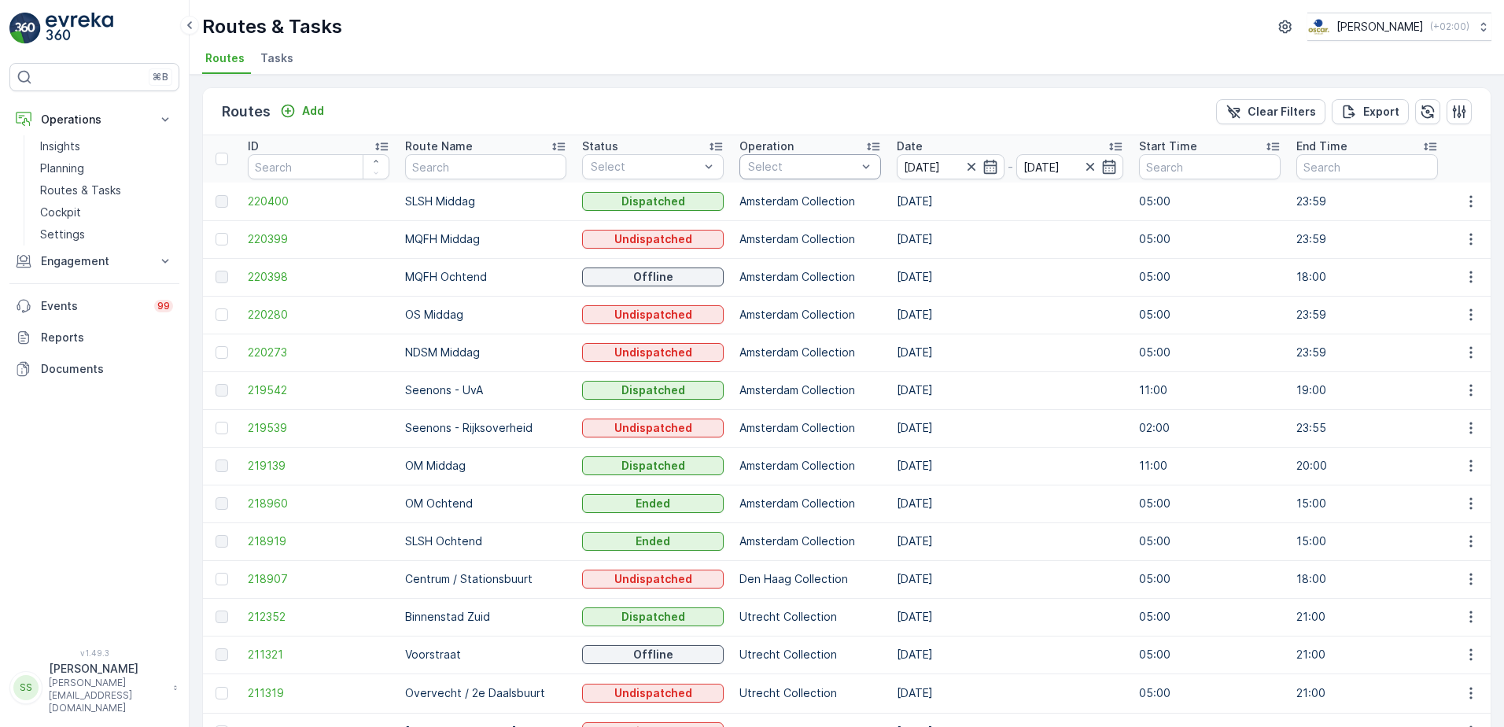
click at [824, 176] on div "Select" at bounding box center [810, 166] width 142 height 25
click at [749, 323] on div at bounding box center [755, 327] width 13 height 13
click at [757, 112] on div "Routes Add Clear Filters Export" at bounding box center [847, 111] width 1288 height 47
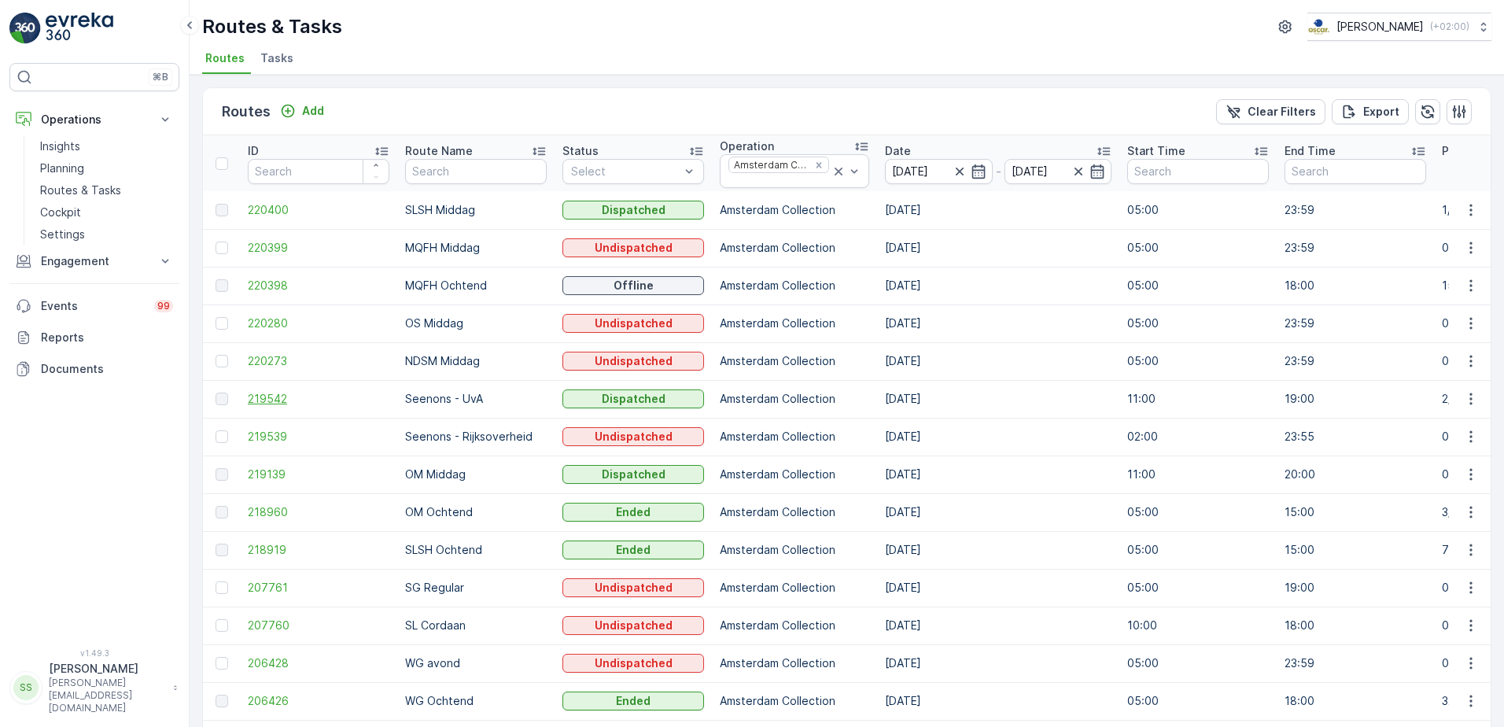
click at [279, 401] on span "219542" at bounding box center [319, 399] width 142 height 16
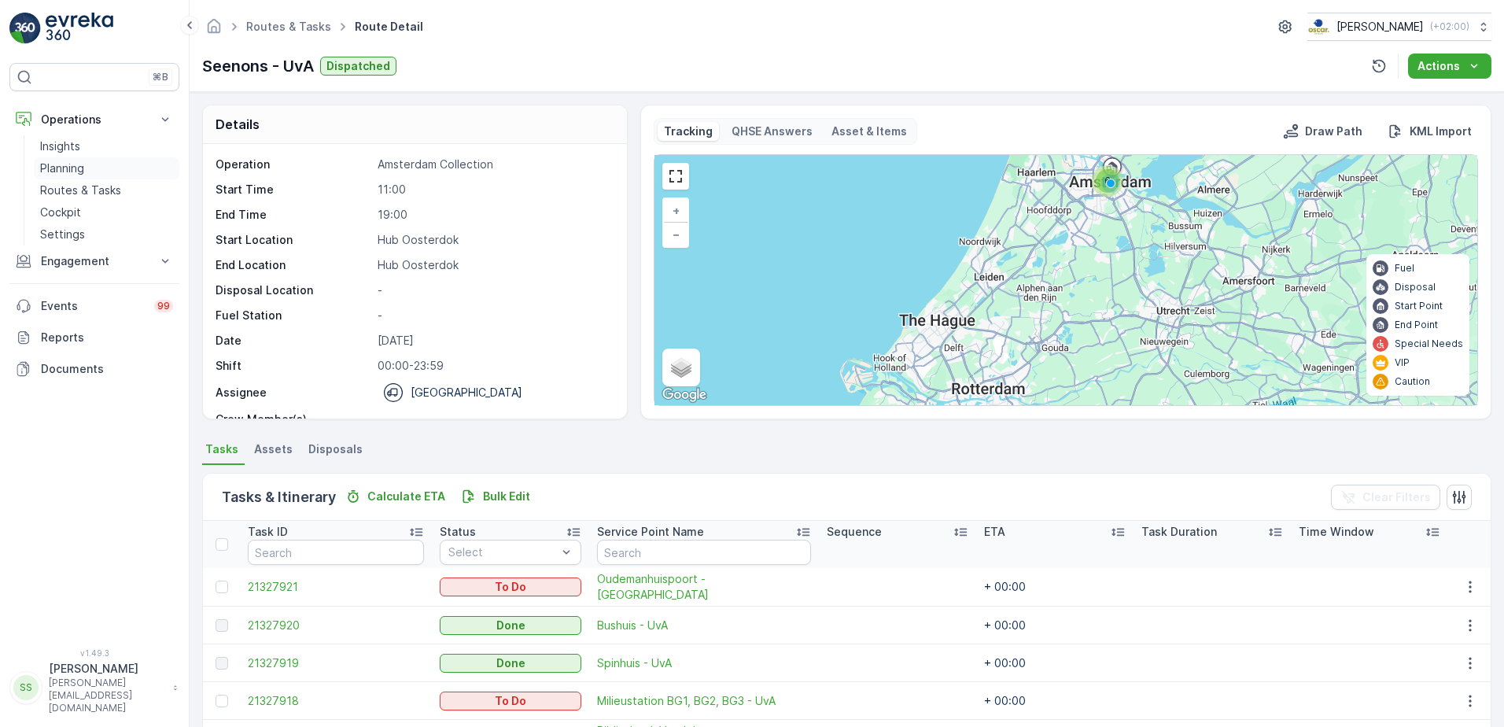
click at [62, 168] on p "Planning" at bounding box center [62, 168] width 44 height 16
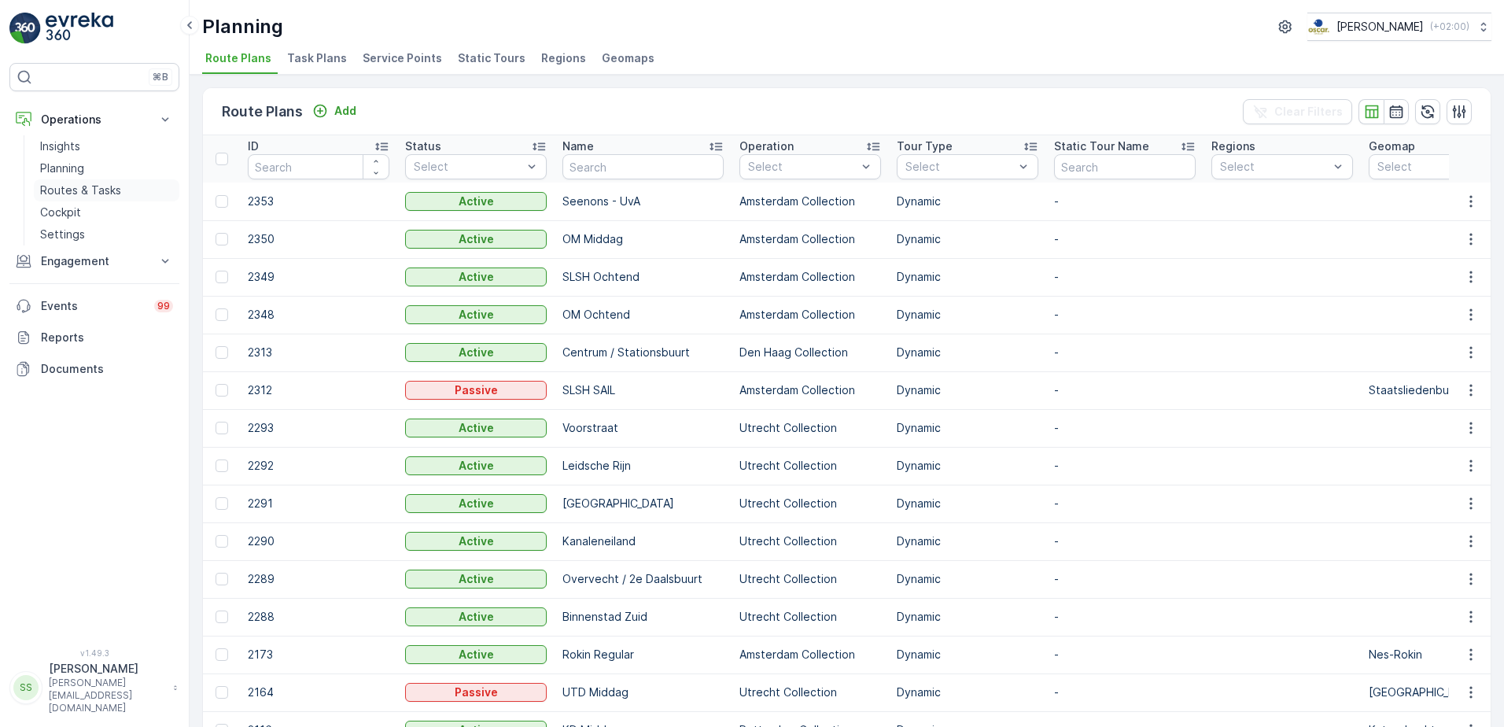
click at [61, 183] on p "Routes & Tasks" at bounding box center [80, 190] width 81 height 16
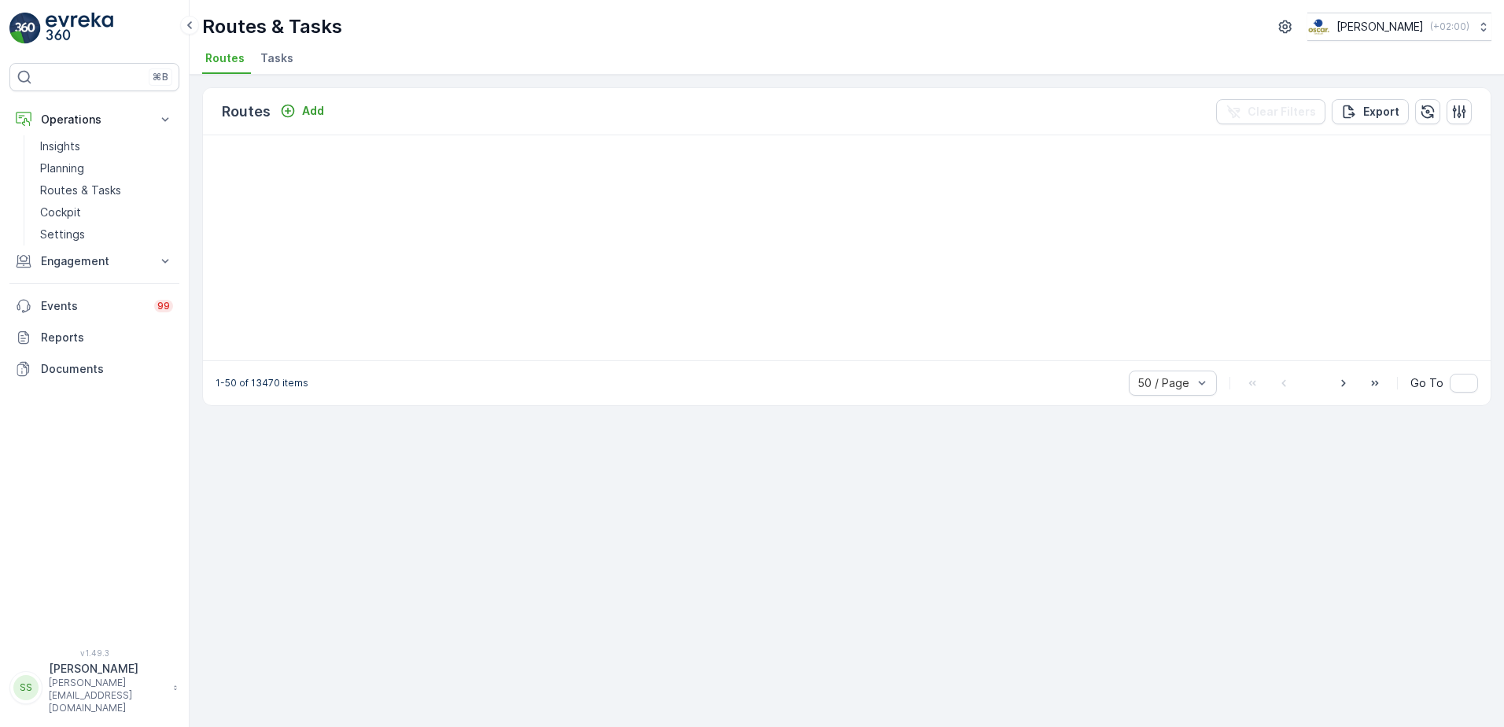
click at [280, 57] on div "Routes & Tasks Oscar Circulair ( +02:00 ) Routes Tasks" at bounding box center [847, 37] width 1314 height 75
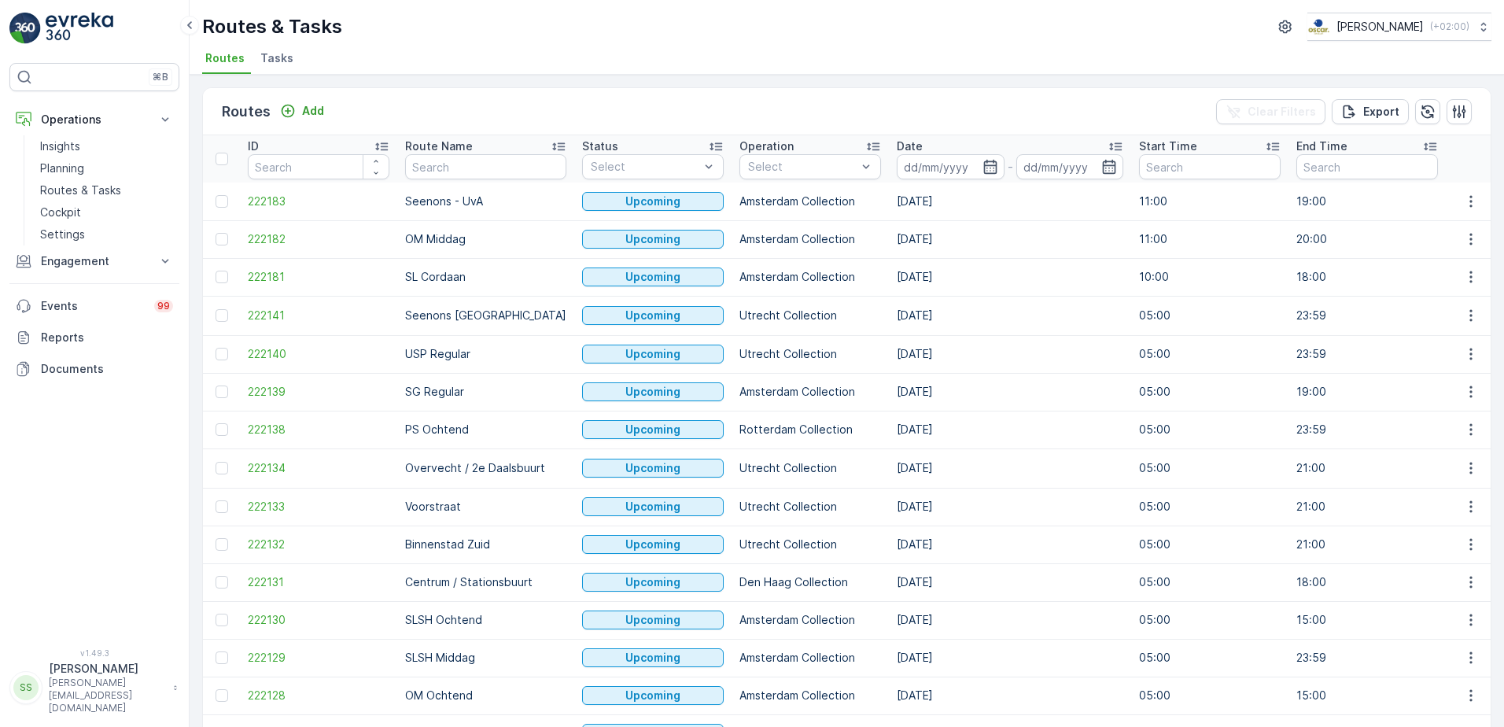
click at [278, 58] on span "Tasks" at bounding box center [276, 58] width 33 height 16
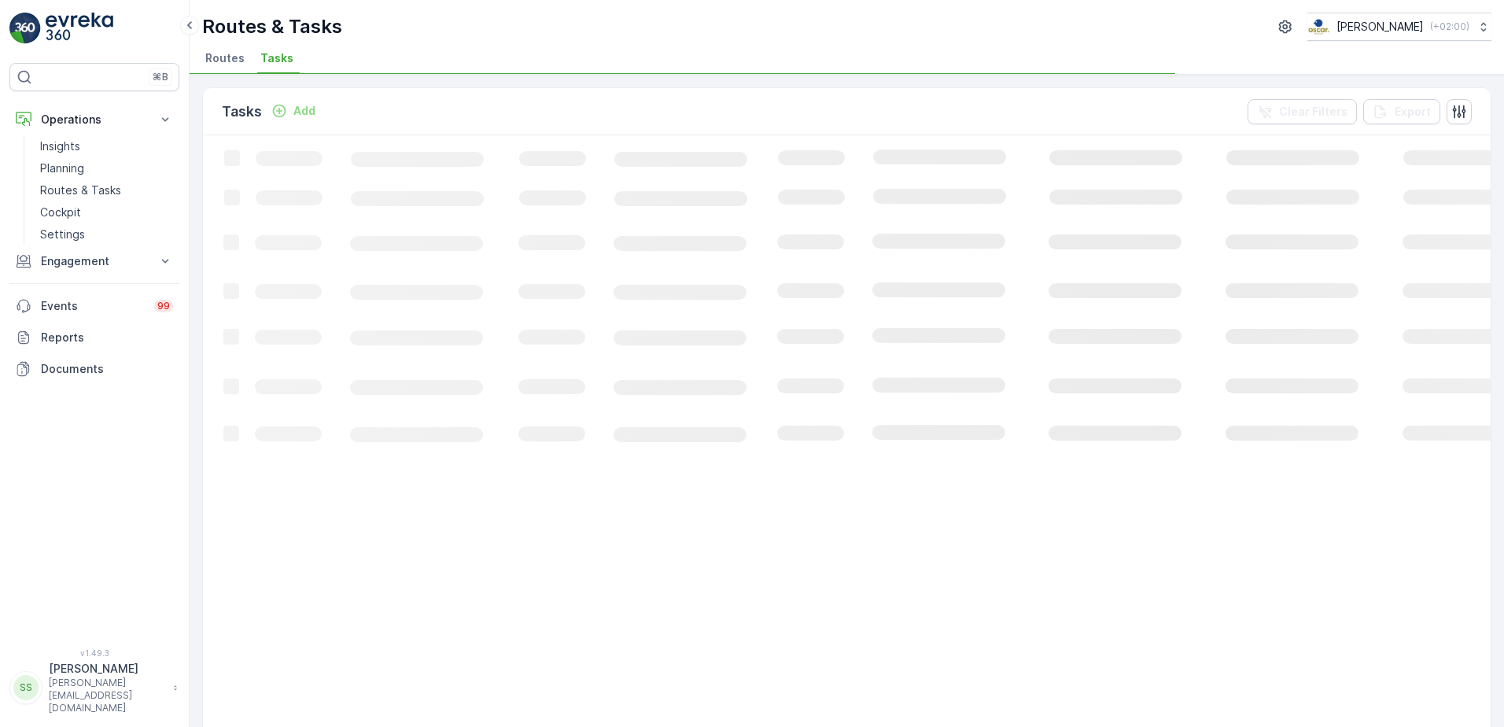
click at [288, 112] on div "Add" at bounding box center [293, 111] width 44 height 16
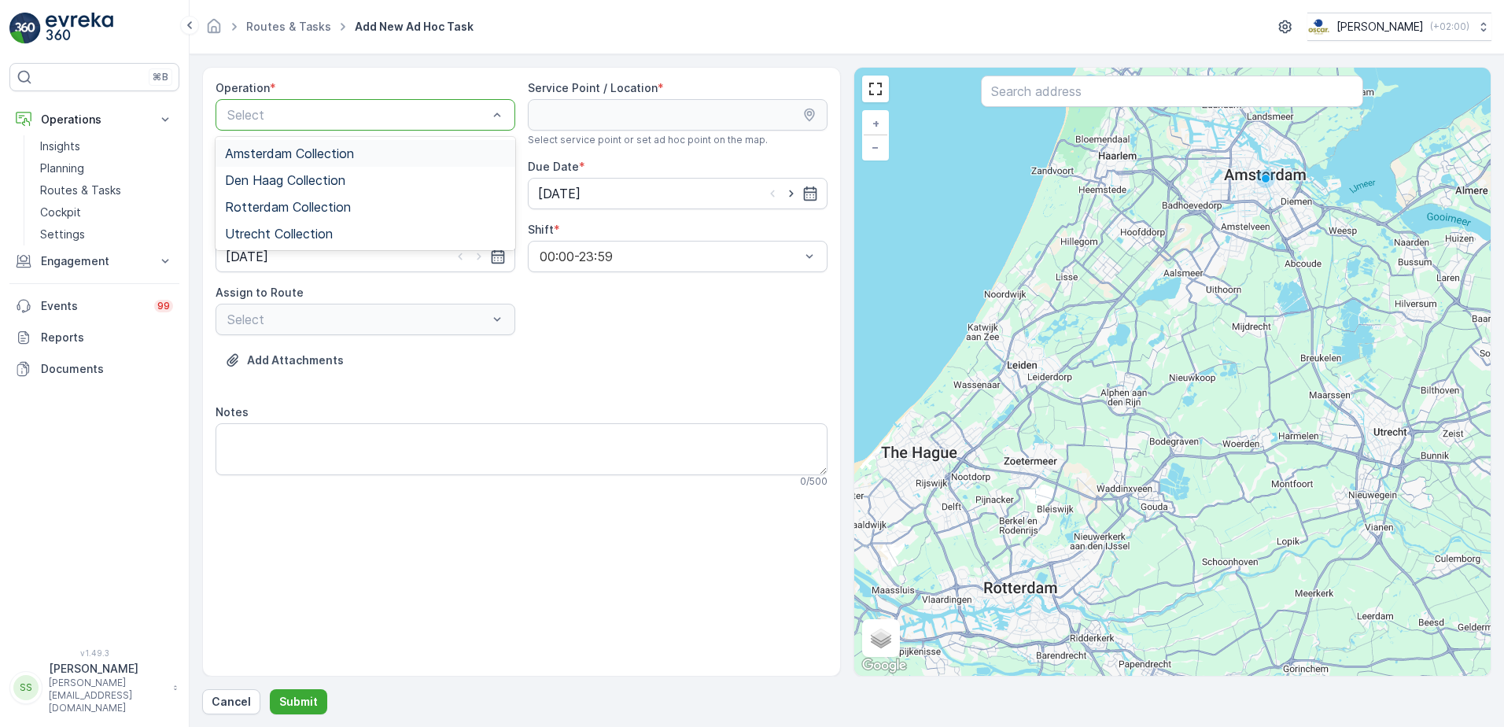
click at [282, 145] on div "Amsterdam Collection" at bounding box center [366, 153] width 300 height 27
click at [1096, 113] on div "+ − Satellite Roadmap Terrain Hybrid Leaflet Keyboard shortcuts Map Data Map da…" at bounding box center [1172, 372] width 637 height 608
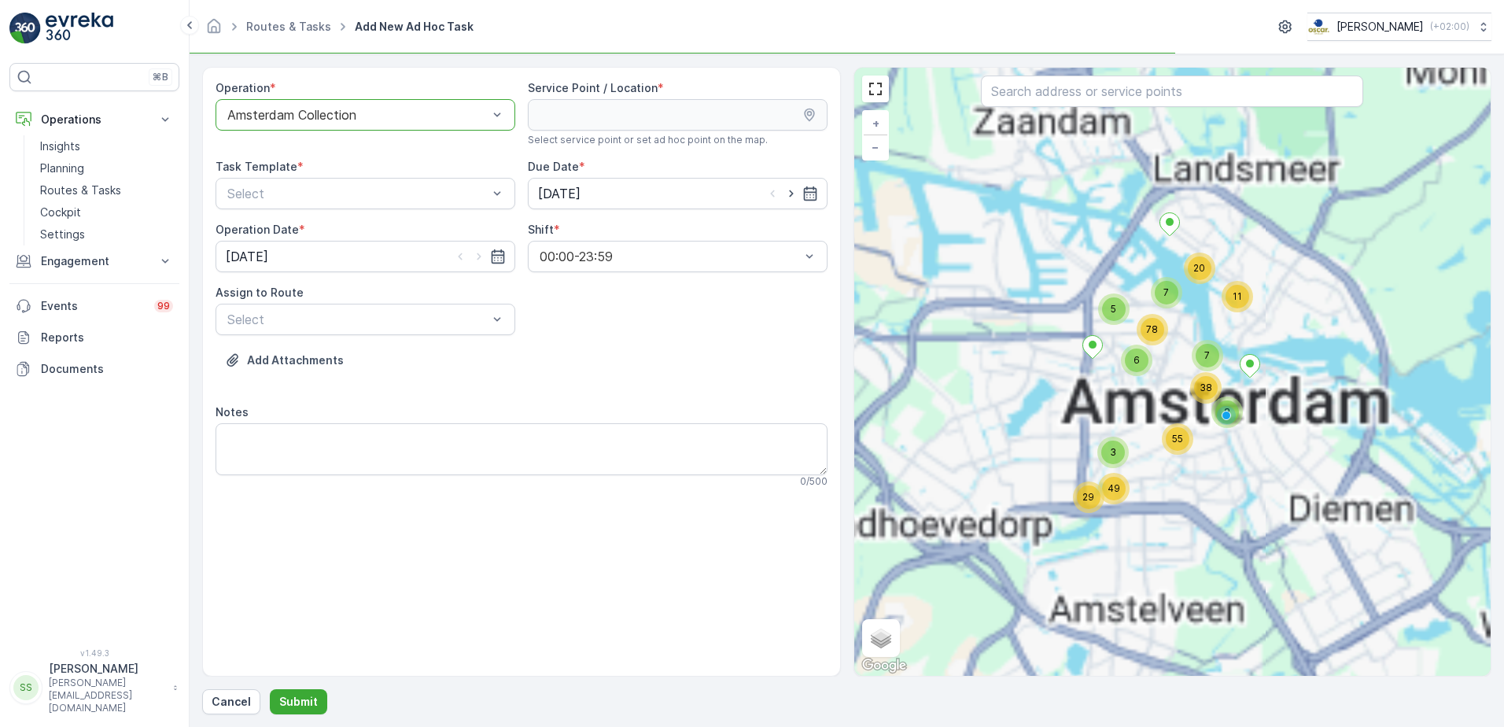
click at [1069, 86] on input "text" at bounding box center [1172, 91] width 382 height 31
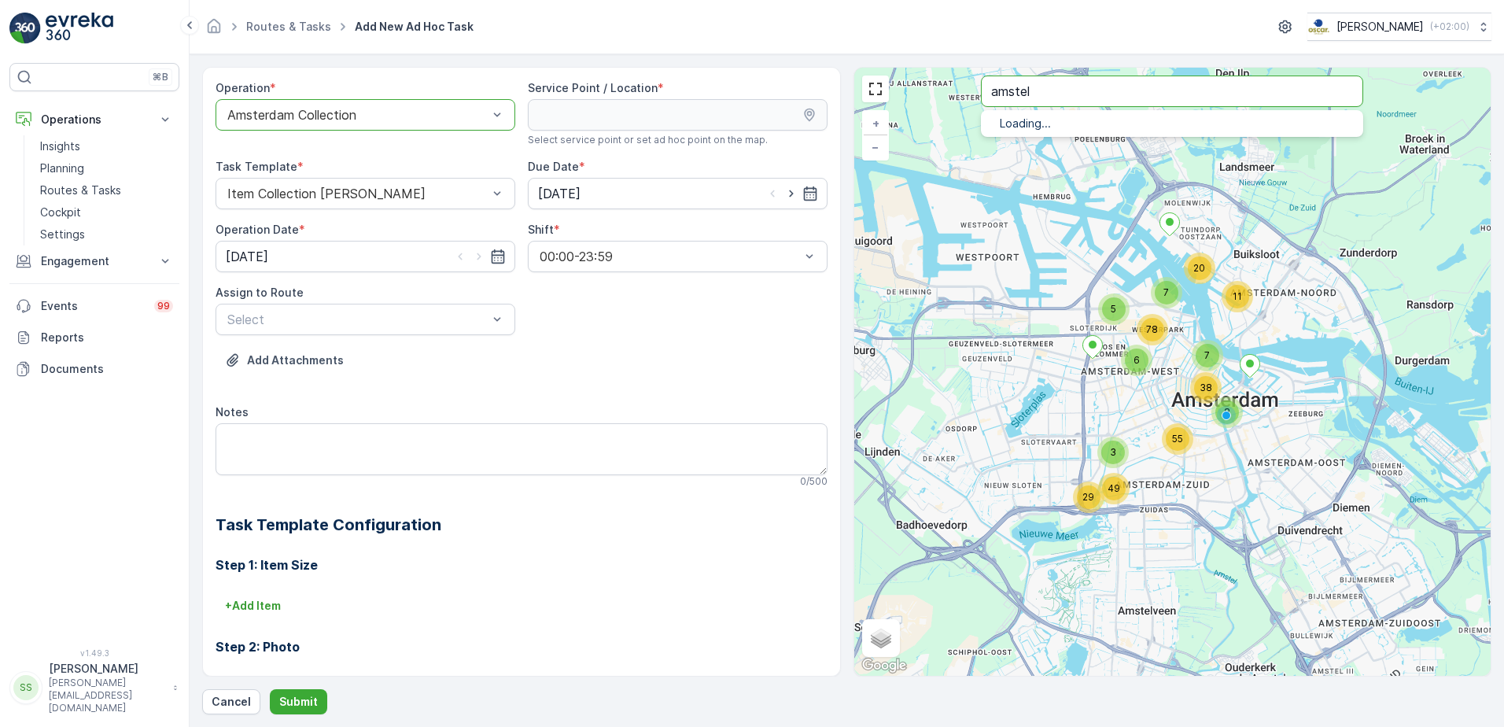
type input "amstel"
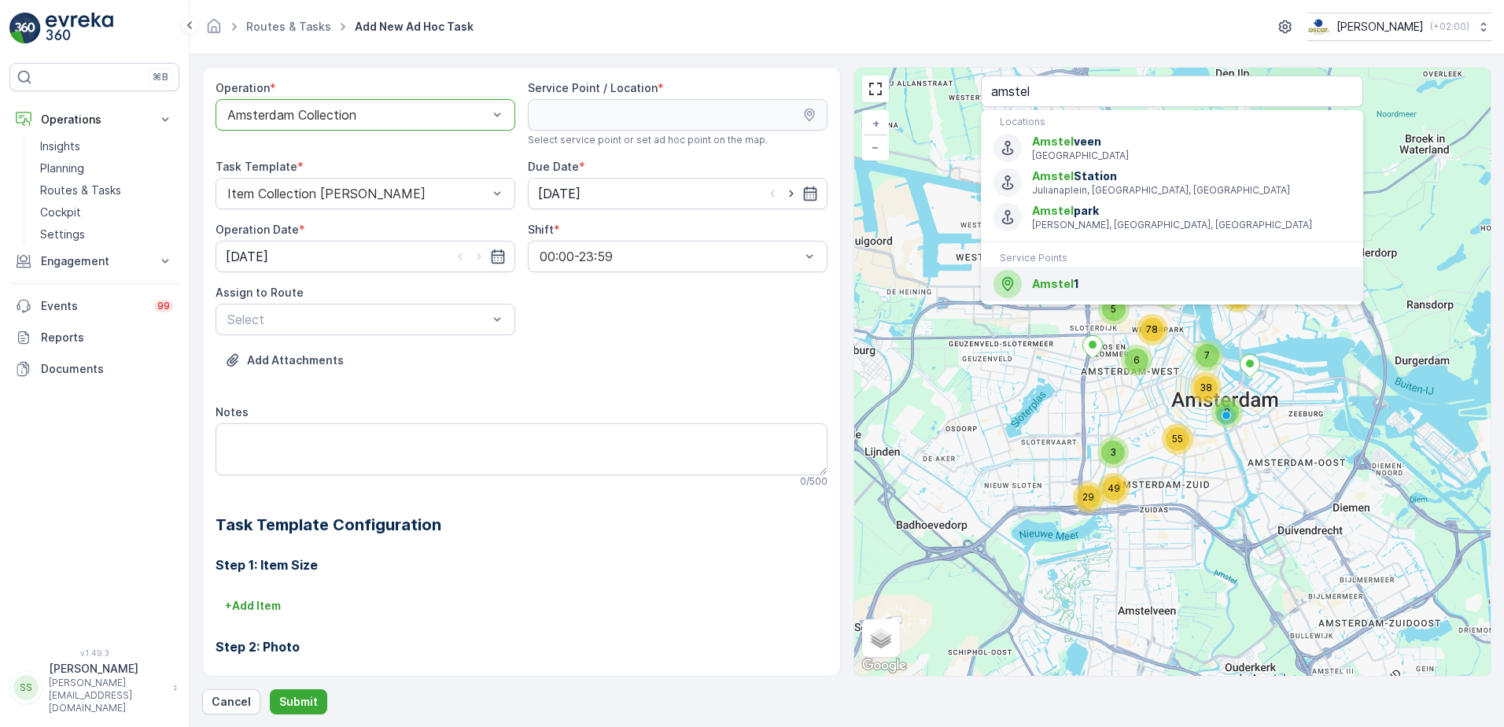
click at [1063, 288] on span "Amstel" at bounding box center [1053, 283] width 42 height 13
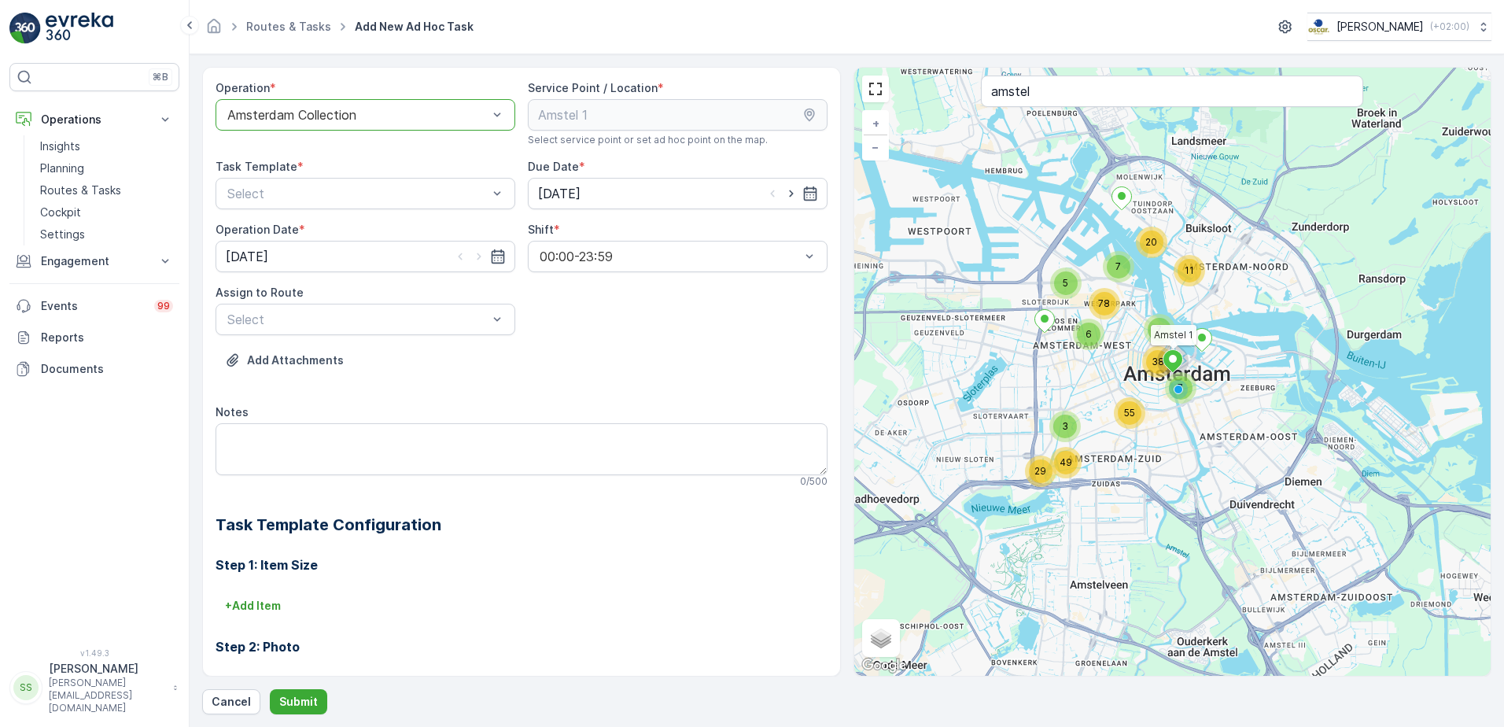
drag, startPoint x: 749, startPoint y: 418, endPoint x: 533, endPoint y: 311, distance: 241.0
click at [744, 416] on div "Notes" at bounding box center [522, 412] width 612 height 16
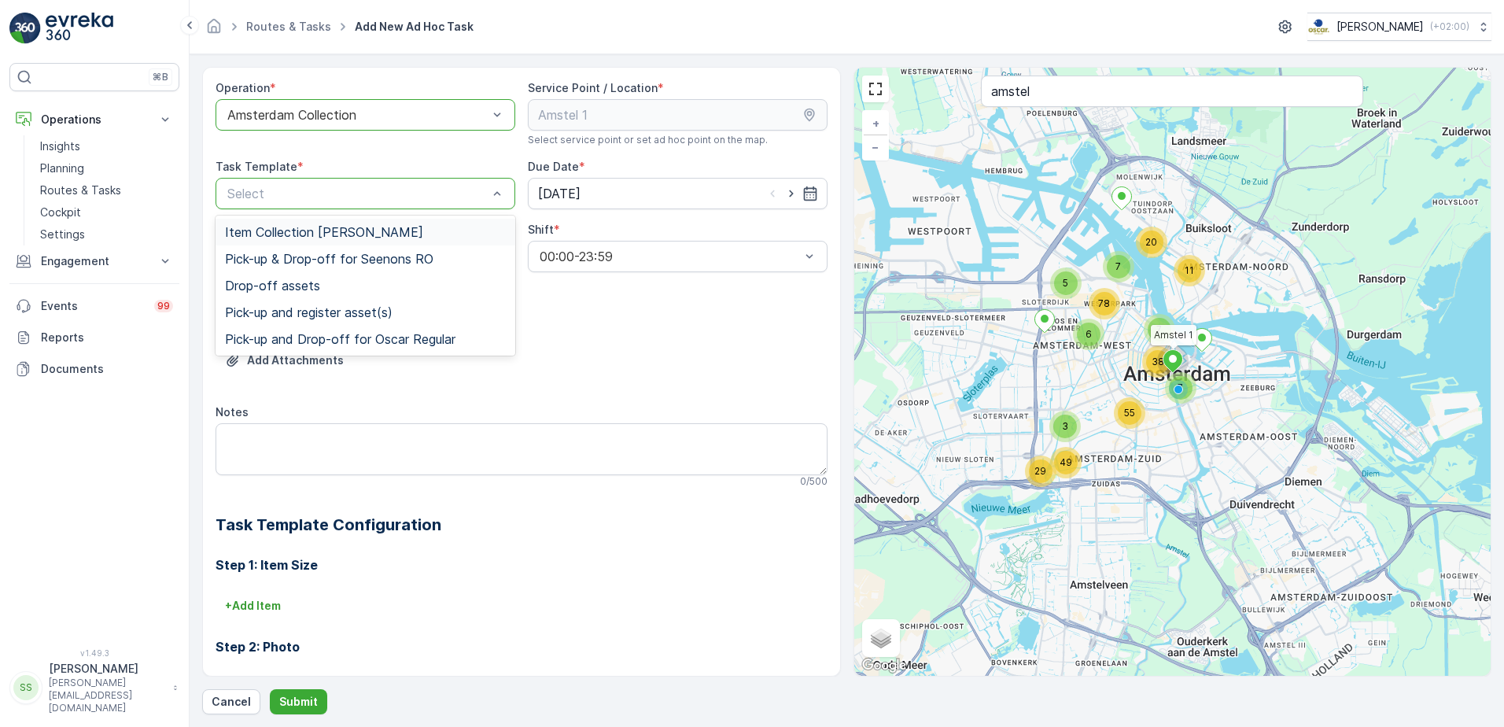
click at [282, 223] on div "Item Collection [PERSON_NAME]" at bounding box center [366, 232] width 300 height 27
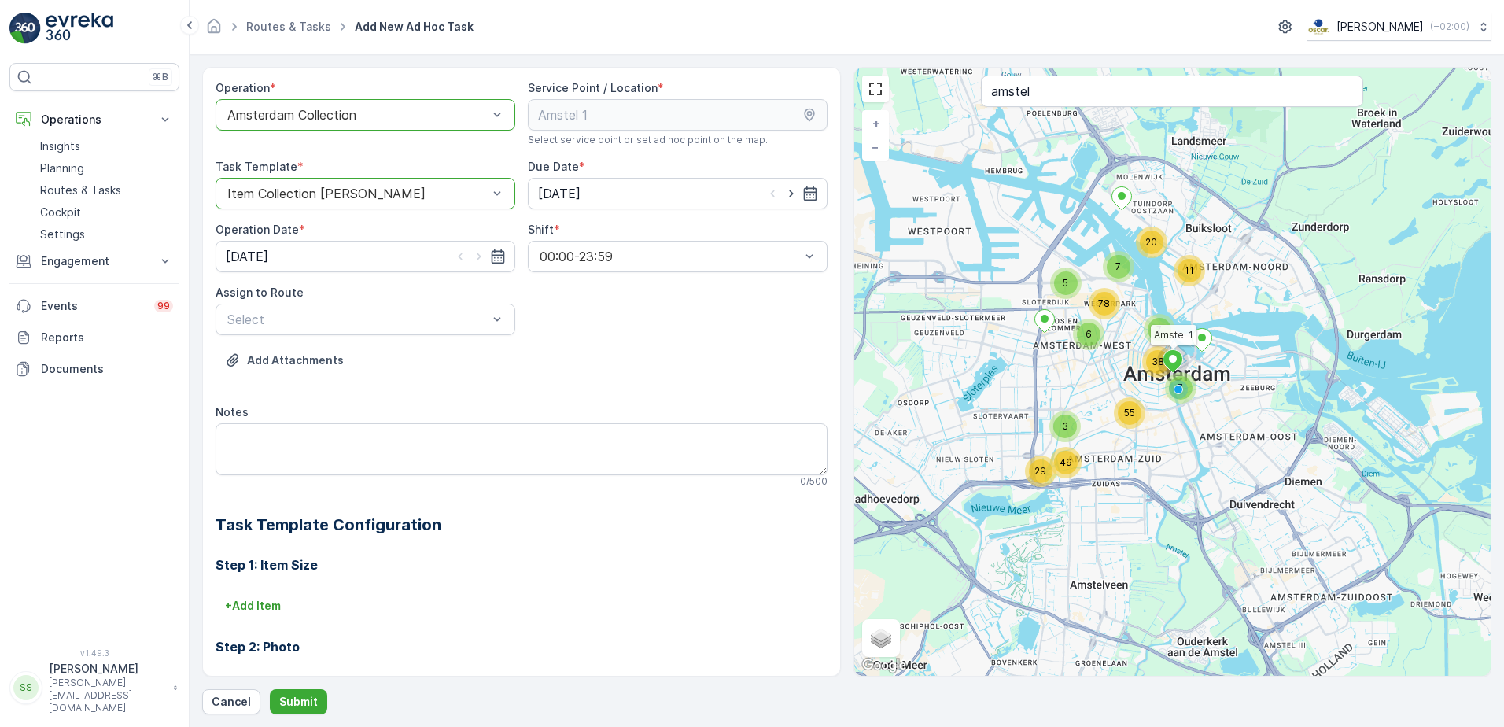
drag, startPoint x: 822, startPoint y: 368, endPoint x: 774, endPoint y: 356, distance: 49.6
click at [821, 368] on div "Add Attachments" at bounding box center [522, 370] width 612 height 44
click at [787, 194] on icon "button" at bounding box center [791, 194] width 16 height 16
click at [765, 194] on icon "button" at bounding box center [773, 194] width 16 height 16
type input "[DATE]"
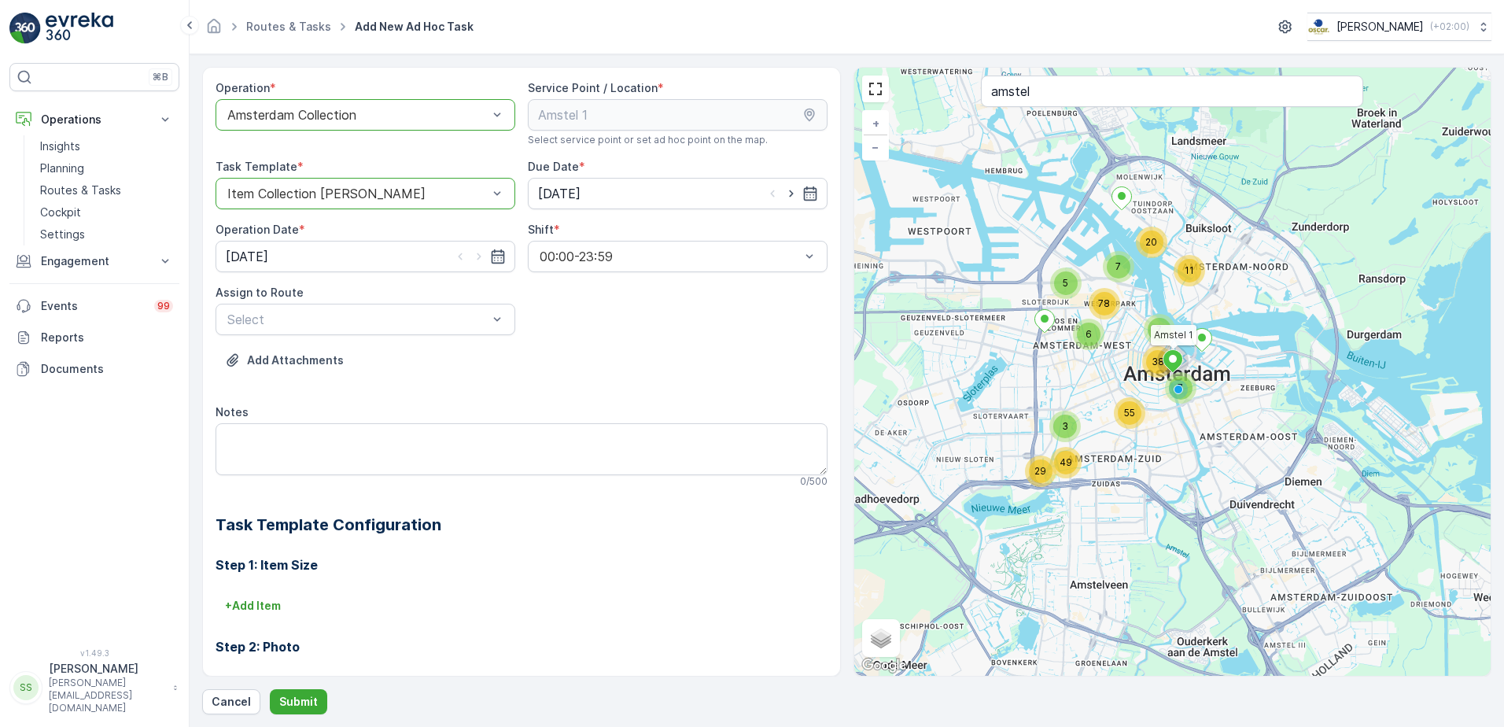
click at [615, 328] on div "Operation * option Amsterdam Collection, selected. Amsterdam Collection Service…" at bounding box center [522, 470] width 612 height 780
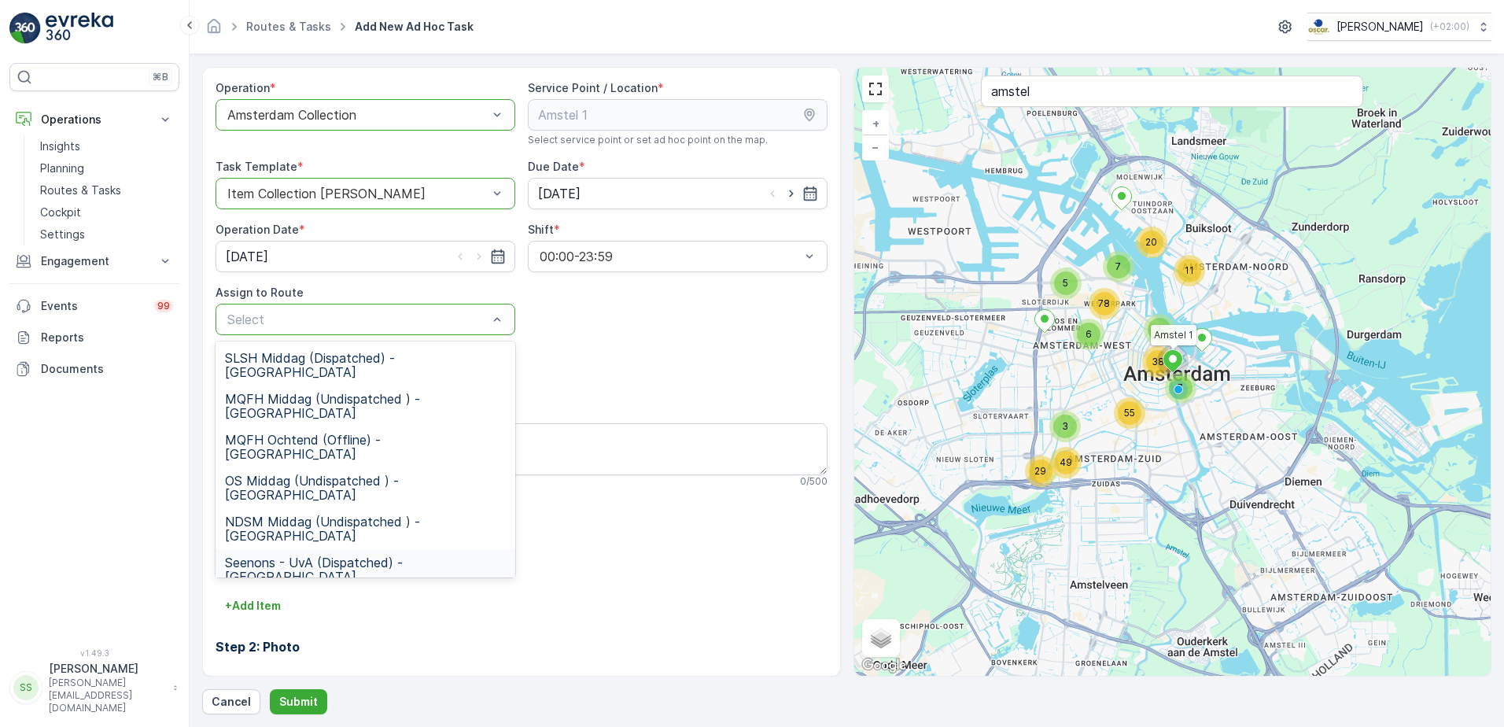
click at [304, 555] on span "Seenons - UvA (Dispatched) - Amsterdam" at bounding box center [365, 569] width 281 height 28
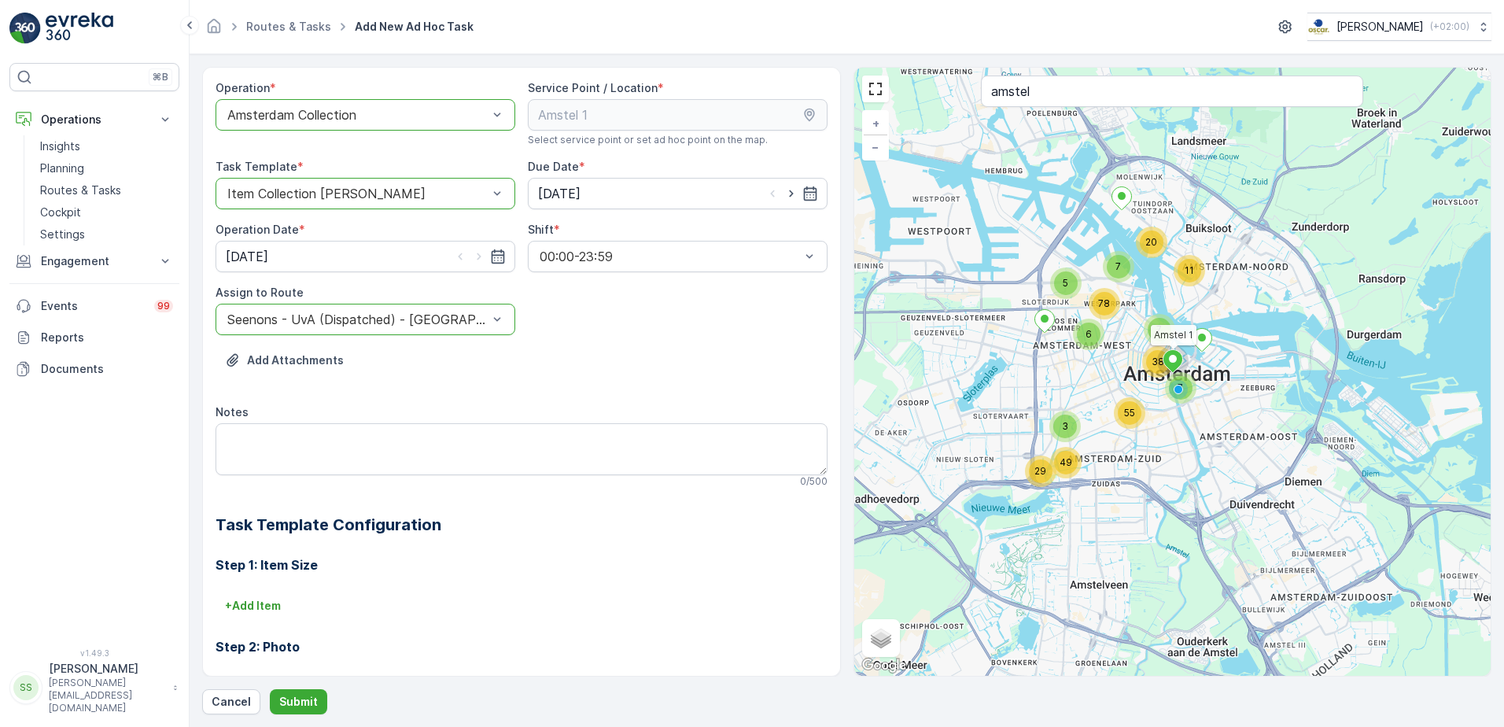
drag, startPoint x: 710, startPoint y: 338, endPoint x: 391, endPoint y: 366, distance: 320.5
click at [710, 338] on div "Operation * option Amsterdam Collection, selected. Amsterdam Collection Service…" at bounding box center [522, 470] width 612 height 780
click at [293, 698] on p "Submit" at bounding box center [298, 702] width 39 height 16
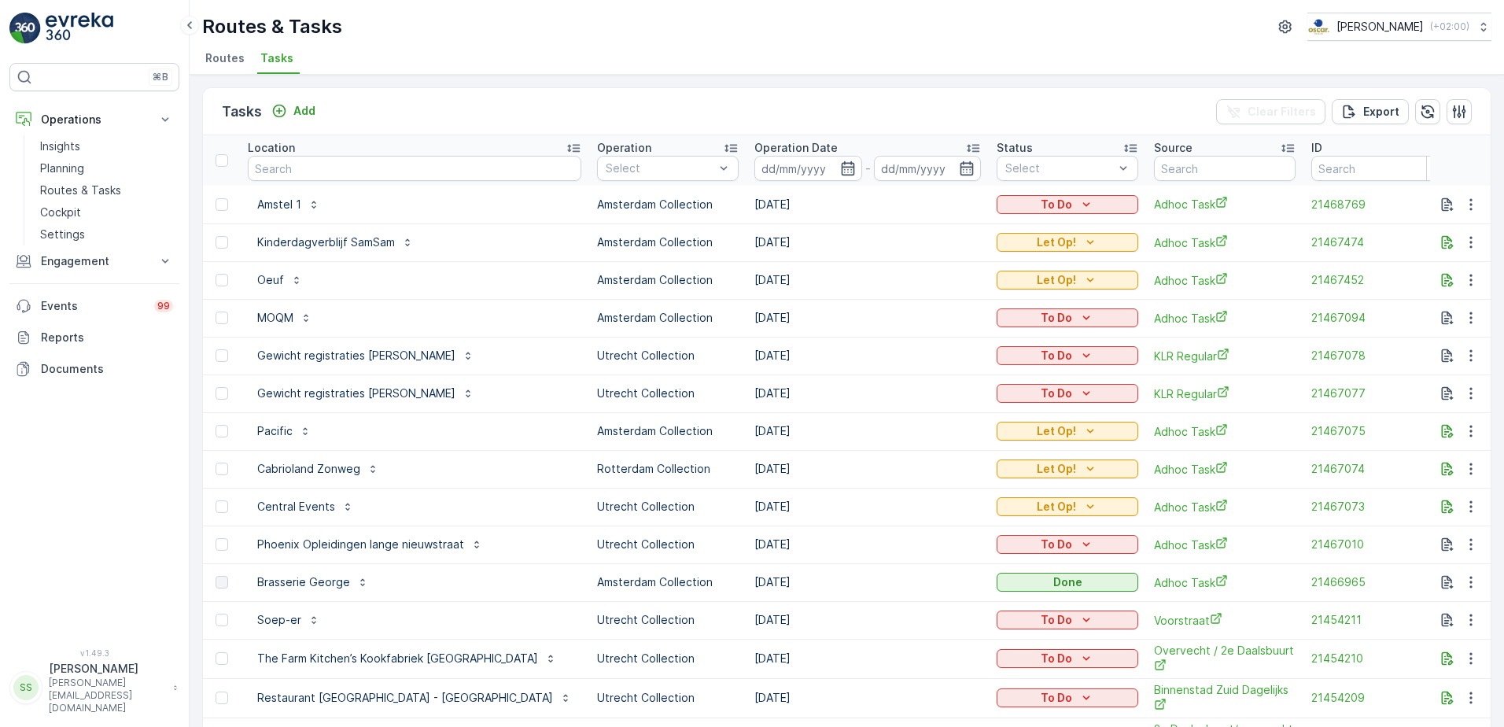
click at [363, 111] on div "Tasks Add Clear Filters Export" at bounding box center [847, 111] width 1288 height 47
click at [216, 57] on span "Routes" at bounding box center [224, 58] width 39 height 16
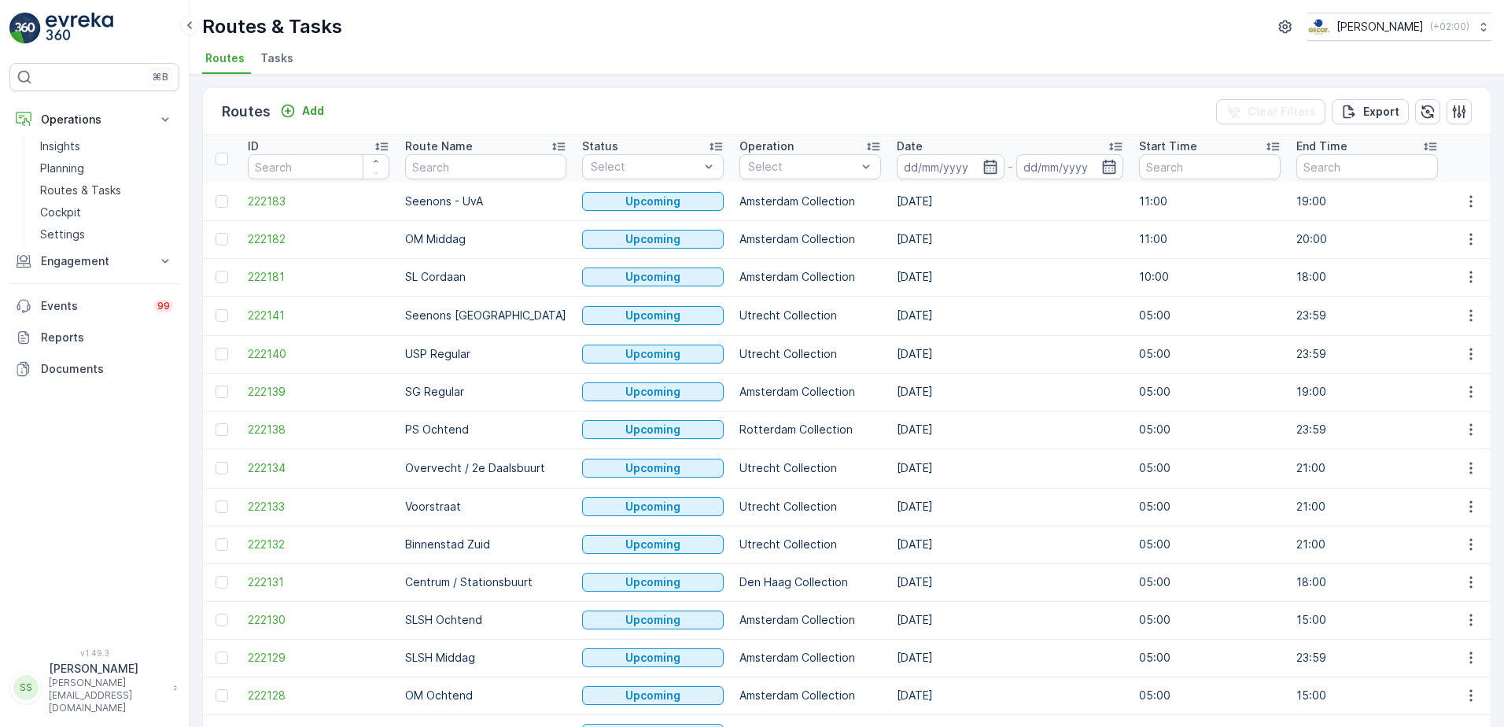
click at [408, 114] on div "Routes Add Clear Filters Export" at bounding box center [847, 111] width 1288 height 47
click at [934, 168] on input at bounding box center [951, 166] width 108 height 25
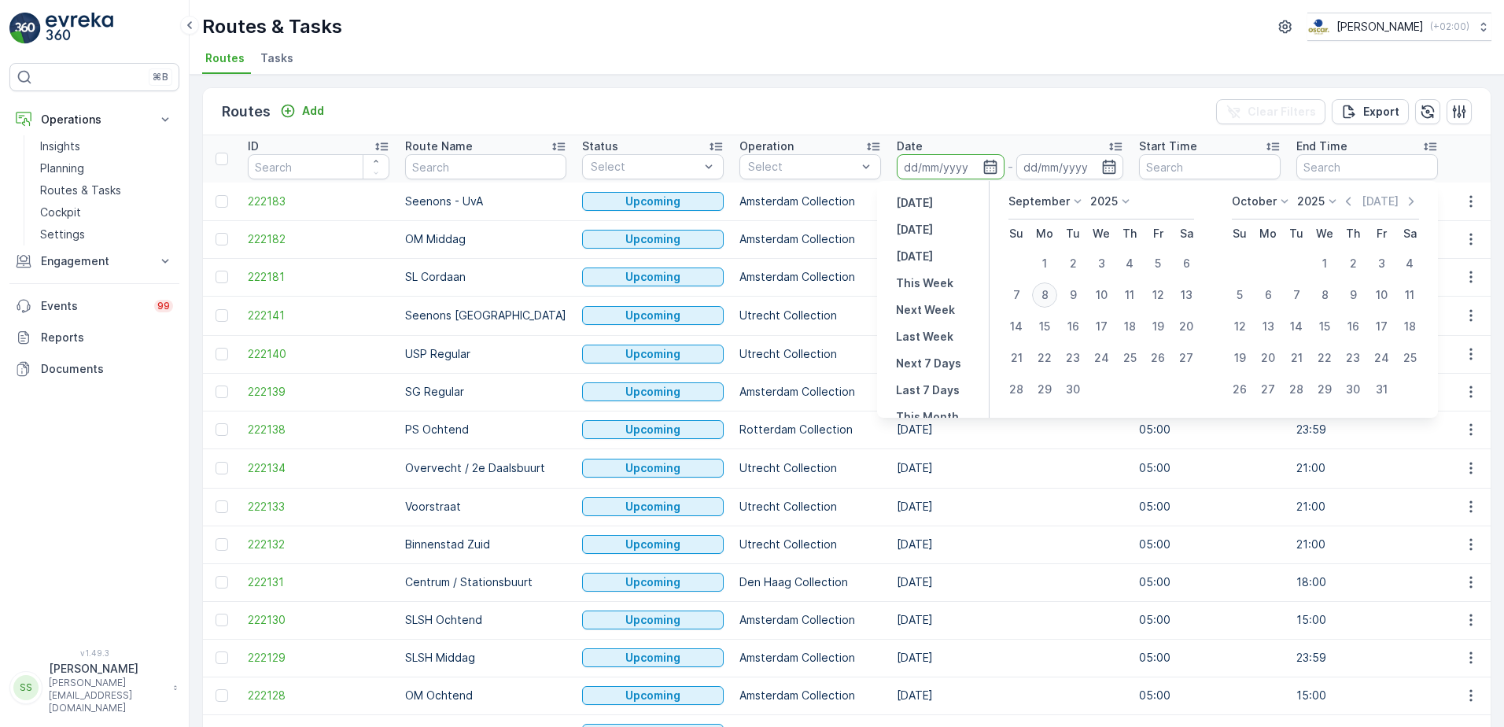
click at [1050, 291] on div "8" at bounding box center [1044, 294] width 25 height 25
type input "[DATE]"
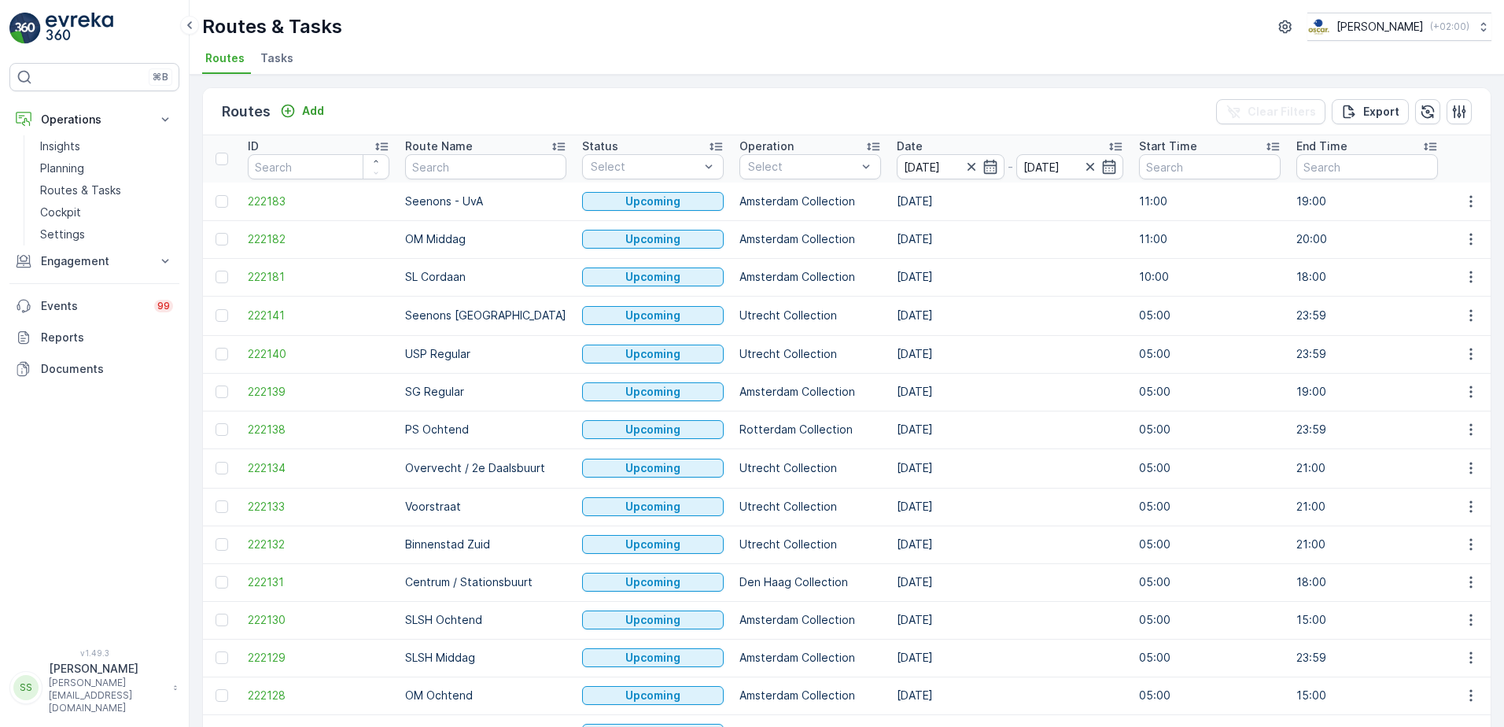
click at [916, 114] on div "Routes Add Clear Filters Export" at bounding box center [847, 111] width 1288 height 47
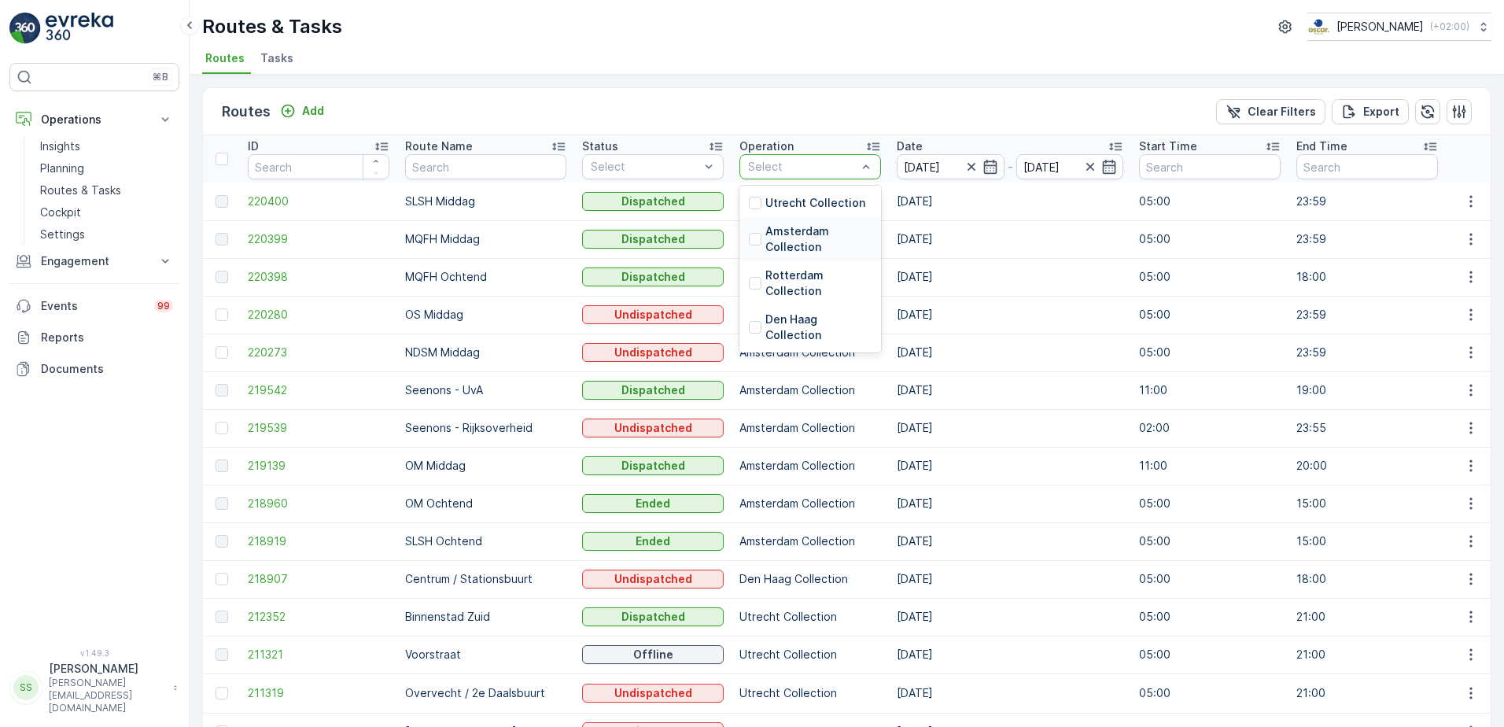
click at [749, 231] on div "Amsterdam Collection" at bounding box center [810, 238] width 123 height 31
click at [690, 91] on div "Routes Add Clear Filters Export" at bounding box center [847, 111] width 1288 height 47
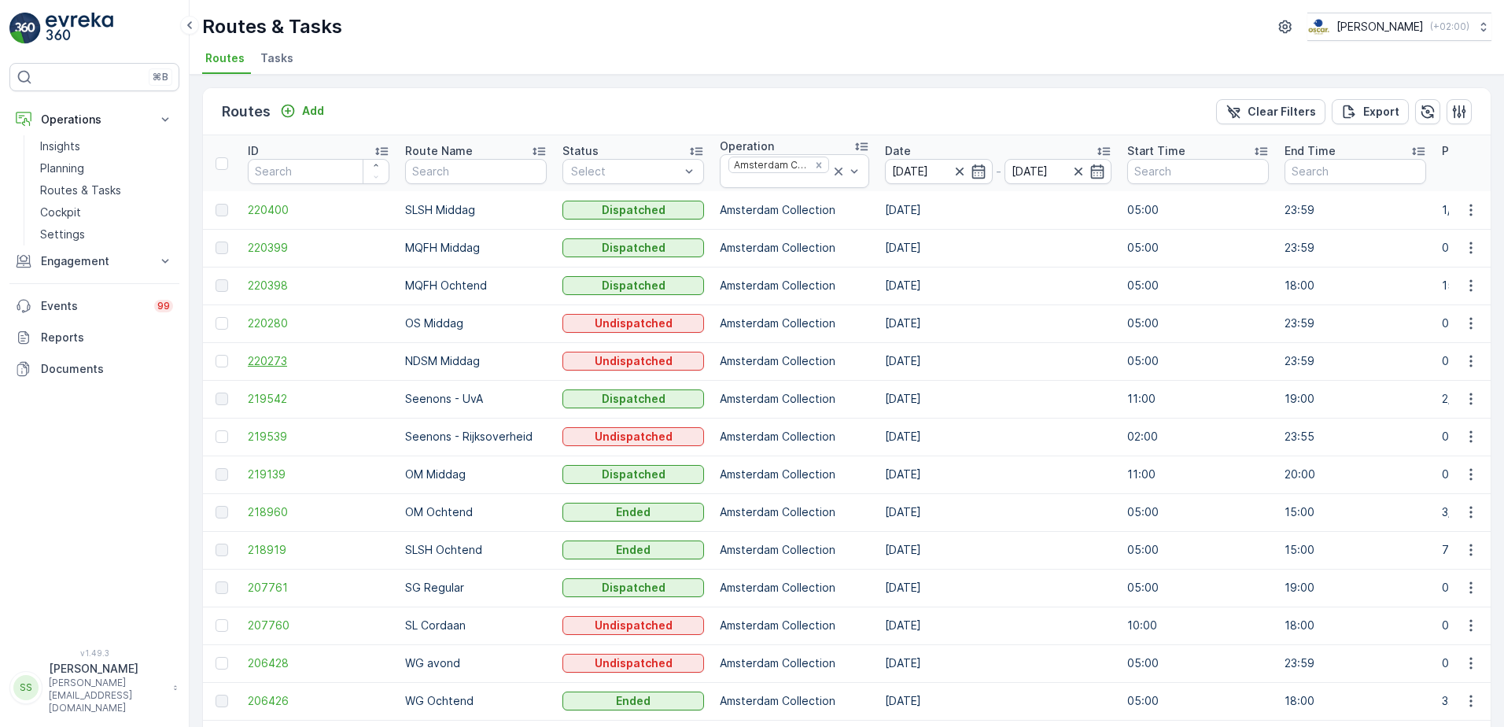
click at [255, 367] on span "220273" at bounding box center [319, 361] width 142 height 16
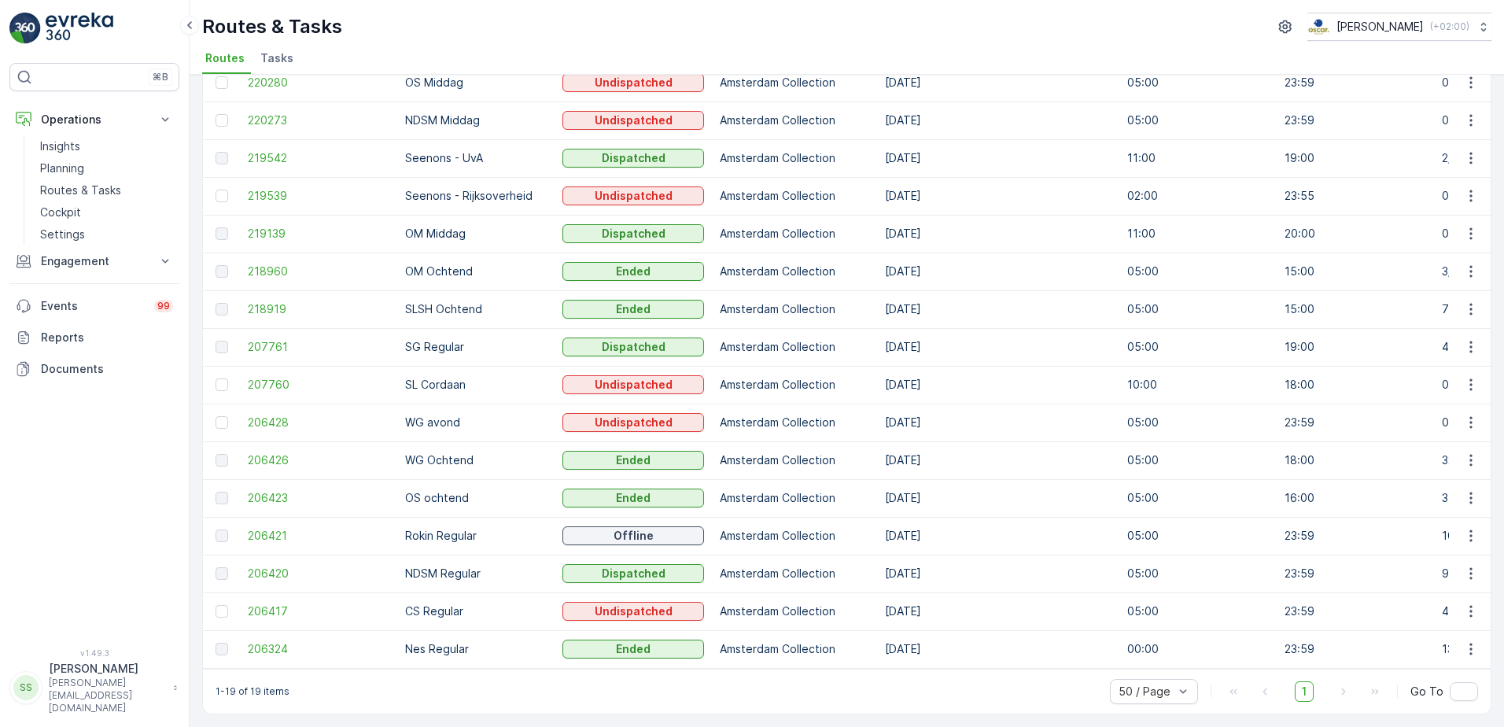
scroll to position [13, 0]
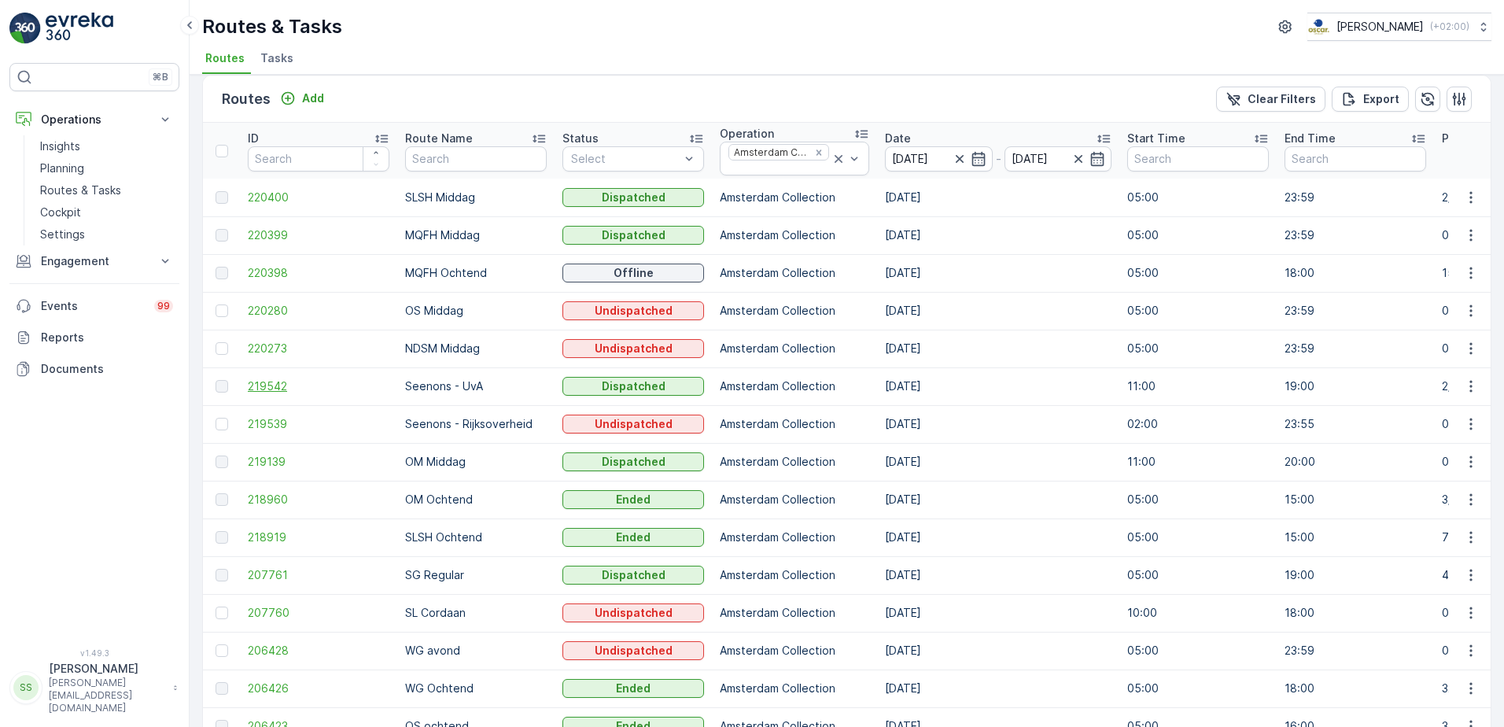
click at [266, 391] on span "219542" at bounding box center [319, 386] width 142 height 16
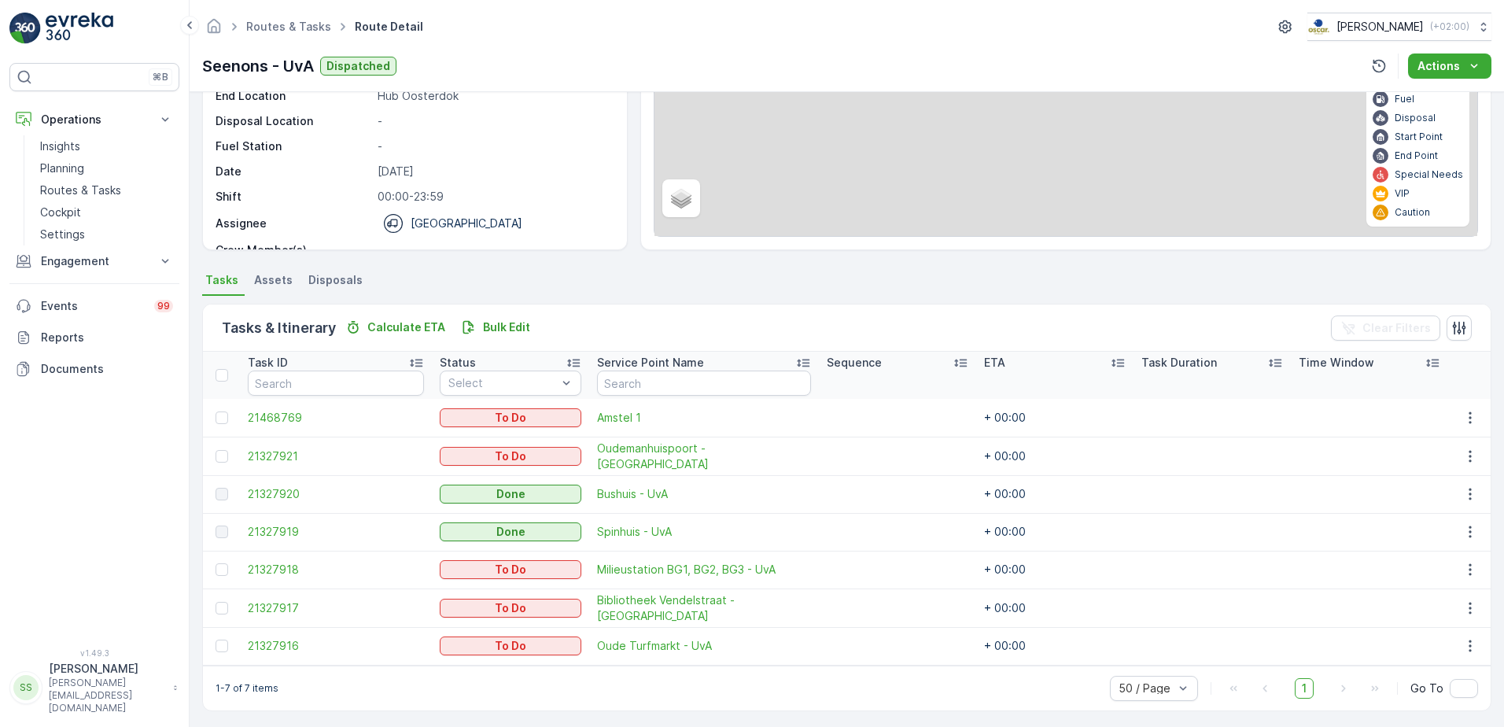
scroll to position [172, 0]
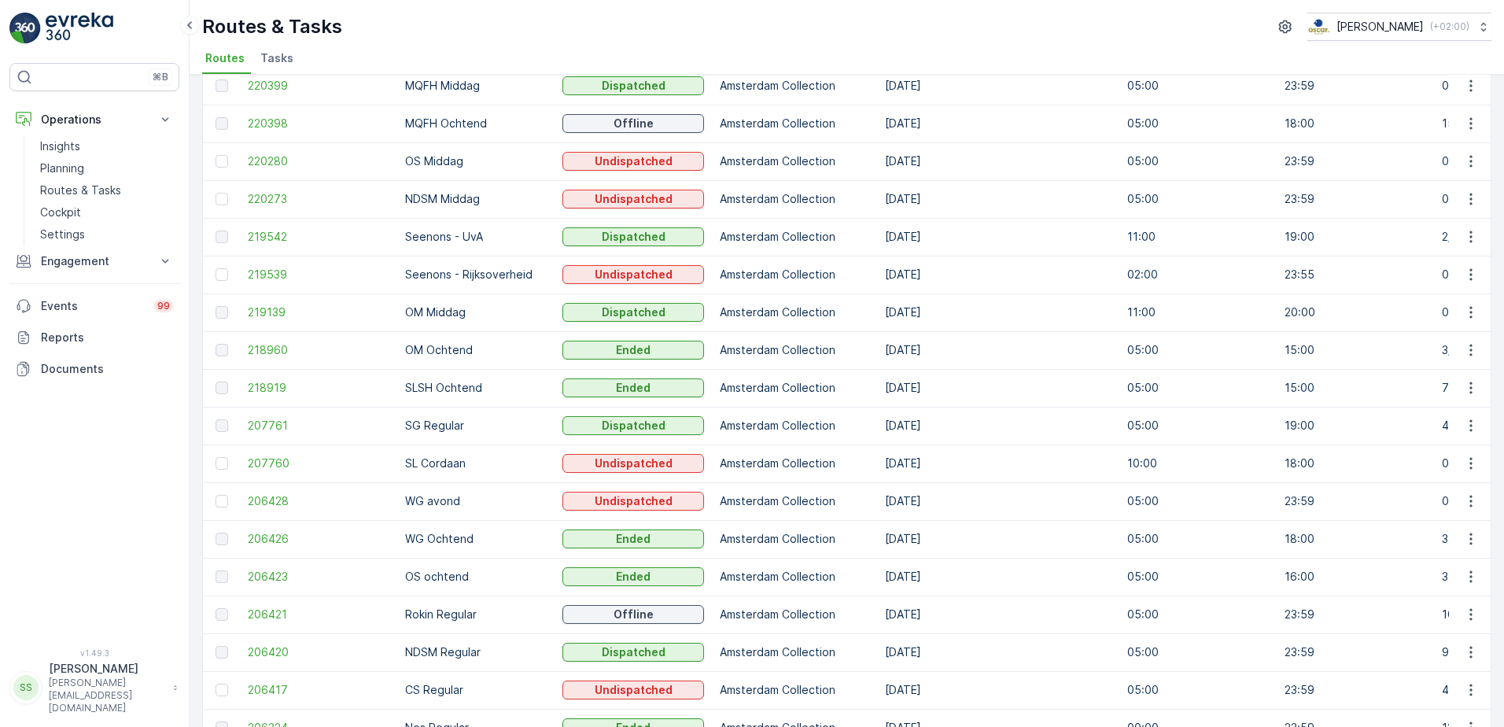
scroll to position [79, 0]
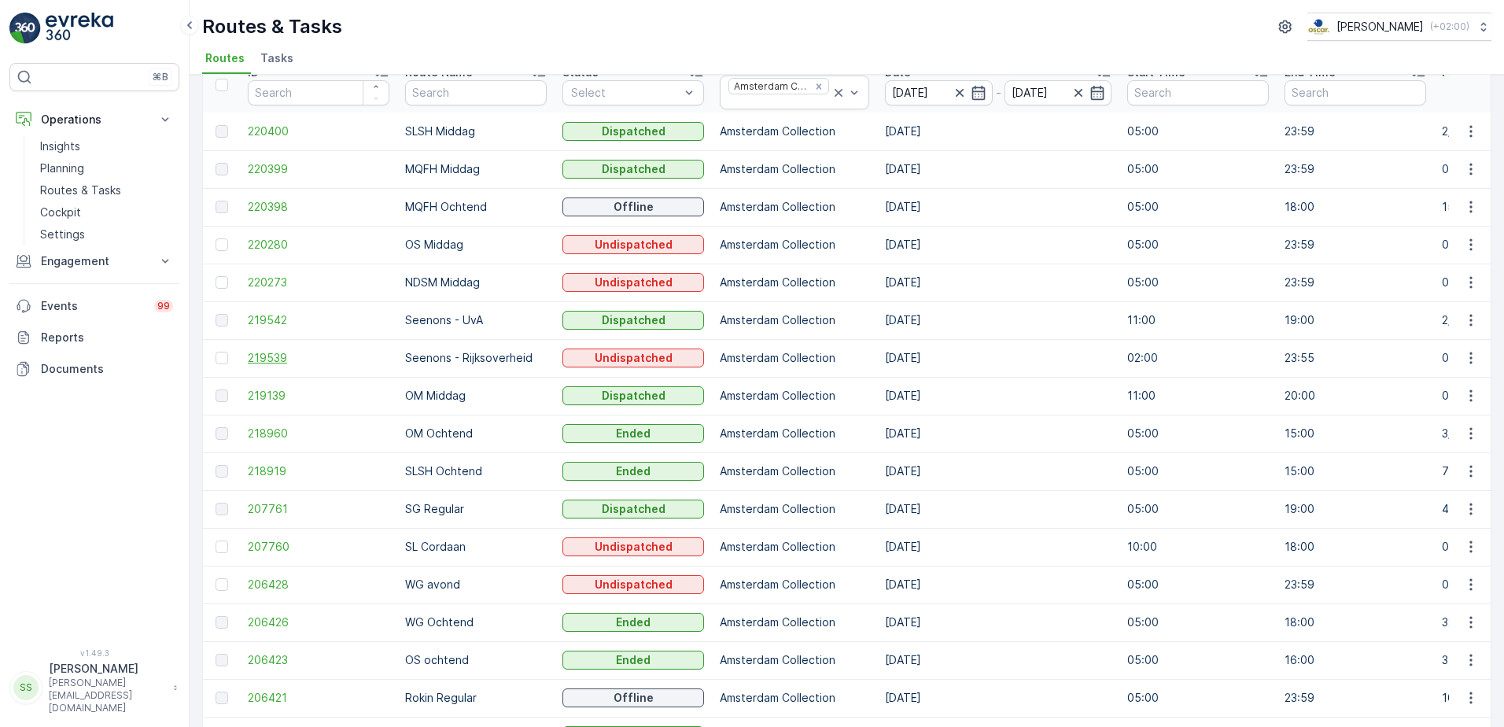
click at [281, 356] on span "219539" at bounding box center [319, 358] width 142 height 16
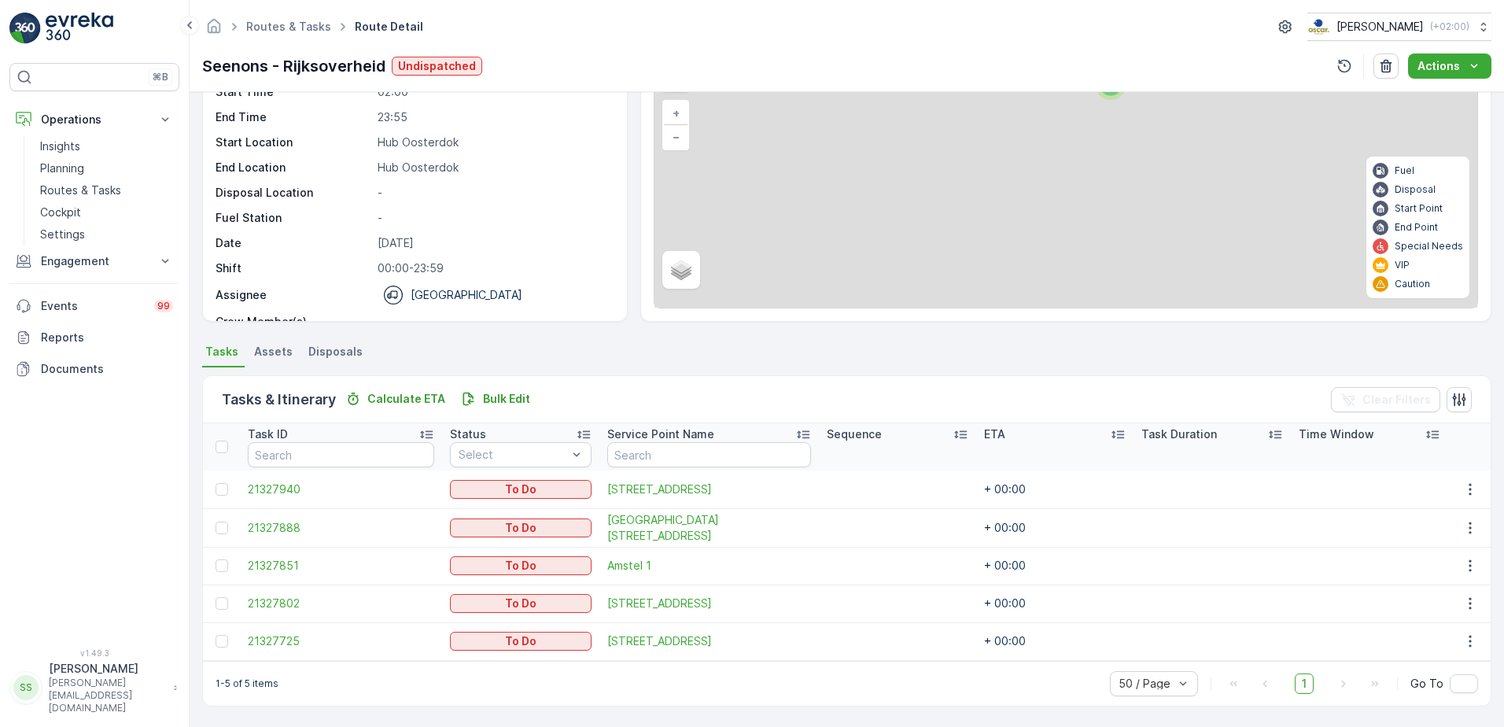
scroll to position [97, 0]
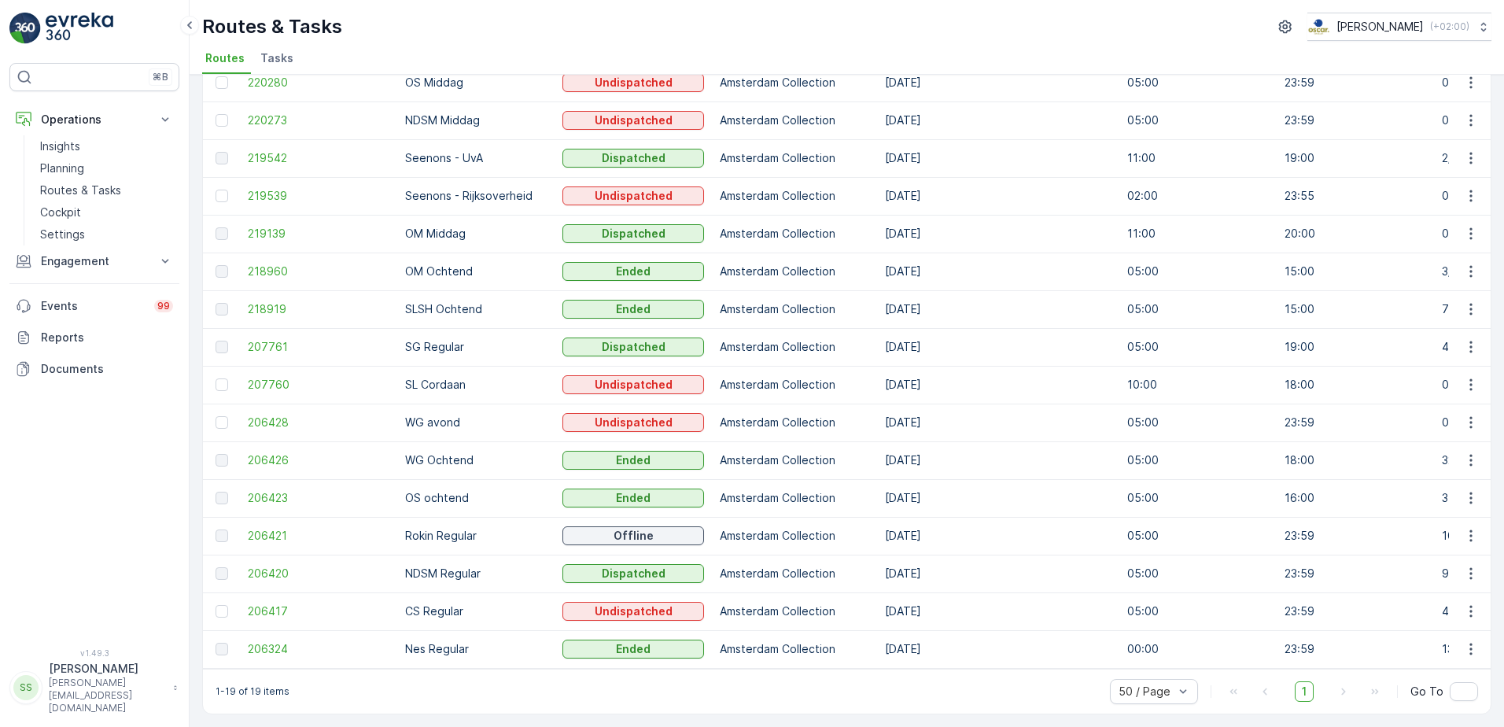
scroll to position [170, 0]
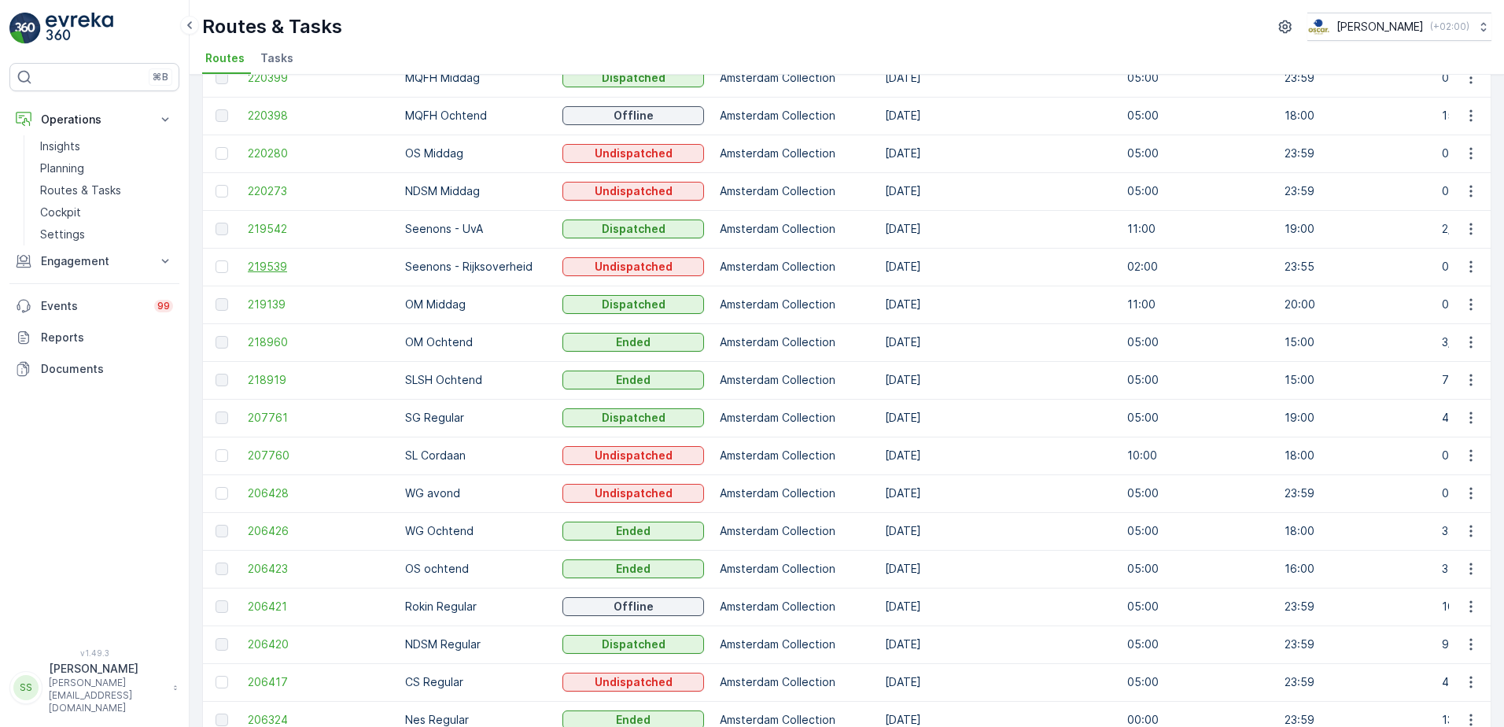
click at [267, 262] on span "219539" at bounding box center [319, 267] width 142 height 16
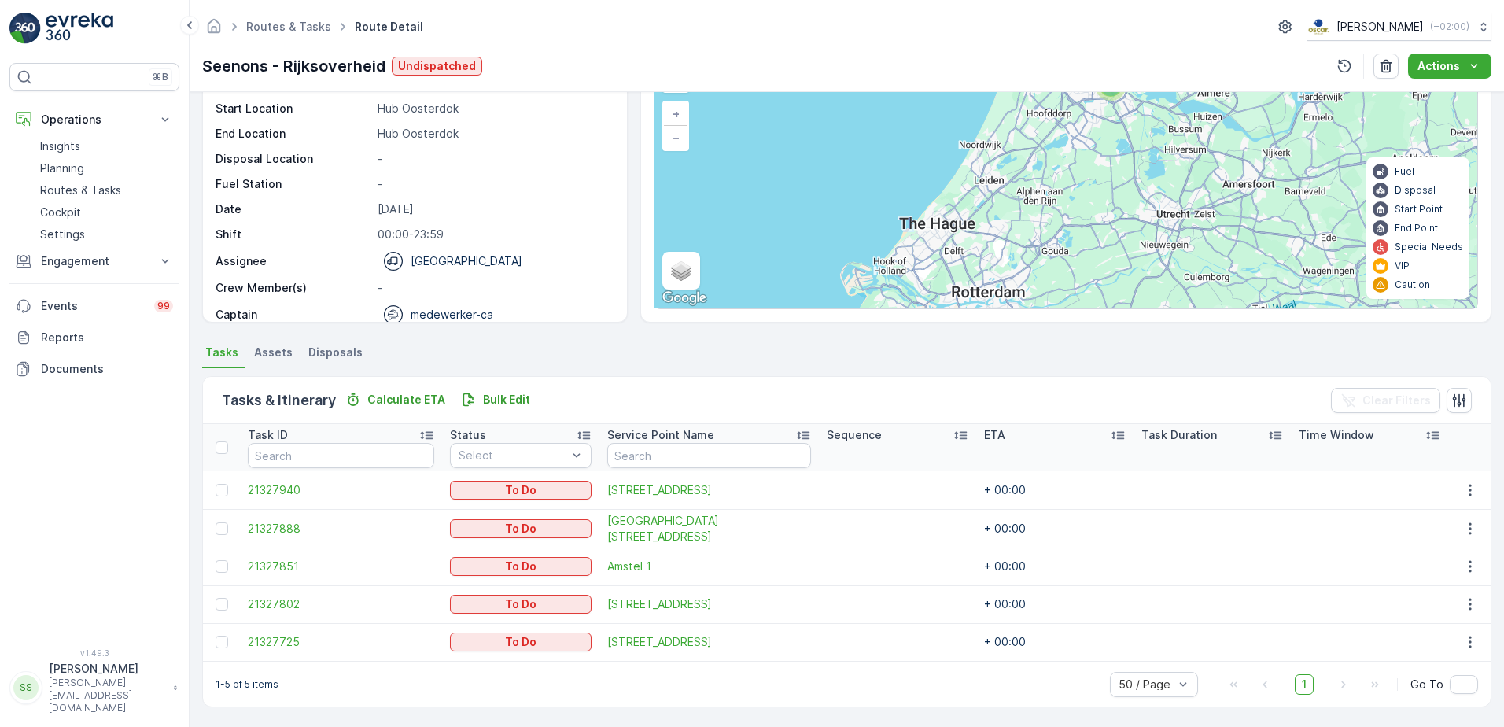
scroll to position [50, 0]
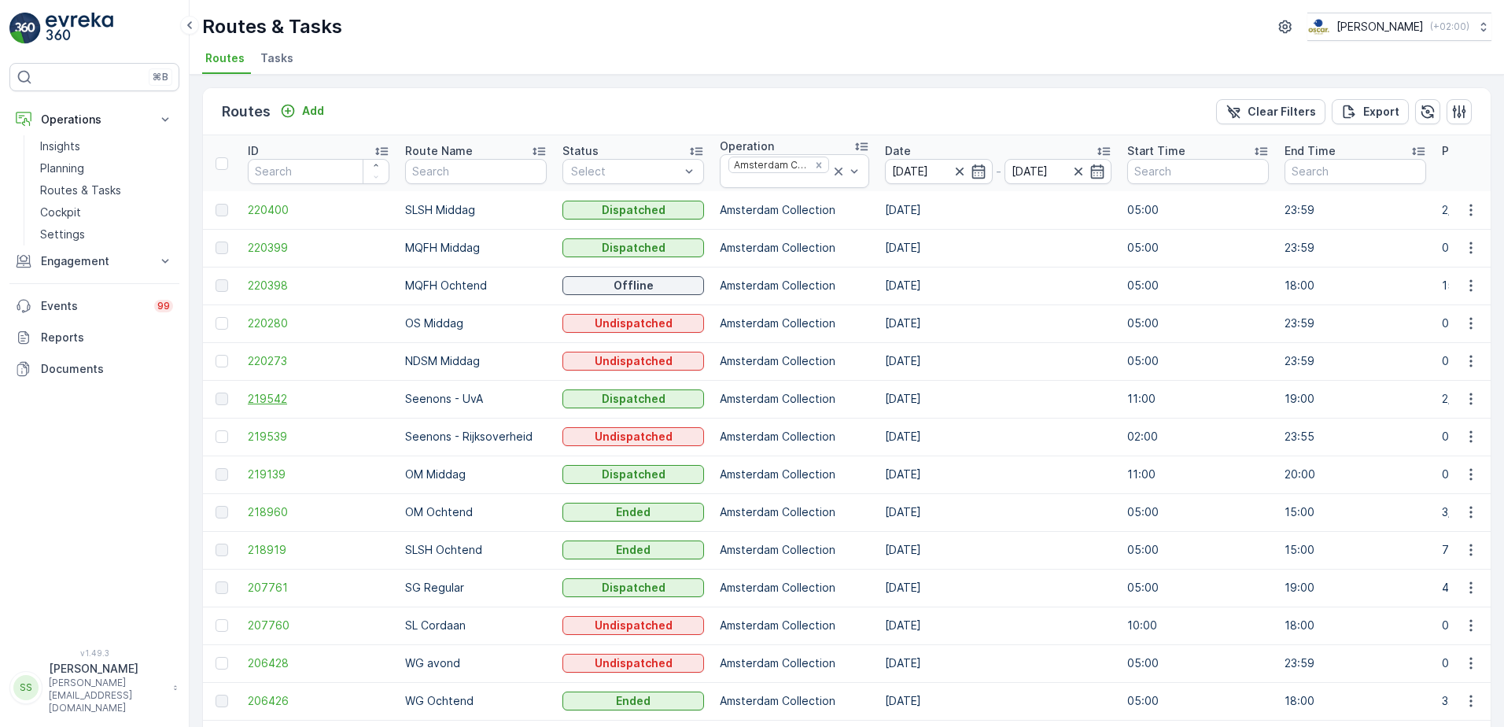
click at [265, 400] on span "219542" at bounding box center [319, 399] width 142 height 16
click at [190, 329] on div "Routes Add Clear Filters Export ID Route Name Status Select Operation Amsterdam…" at bounding box center [847, 401] width 1314 height 652
click at [379, 57] on ul "Routes Tasks" at bounding box center [840, 60] width 1277 height 27
click at [562, 27] on div "Routes & Tasks Oscar Circulair ( +02:00 )" at bounding box center [846, 27] width 1289 height 28
click at [191, 211] on div "Routes Add Clear Filters Export ID Route Name Status Select Operation Amsterdam…" at bounding box center [847, 401] width 1314 height 652
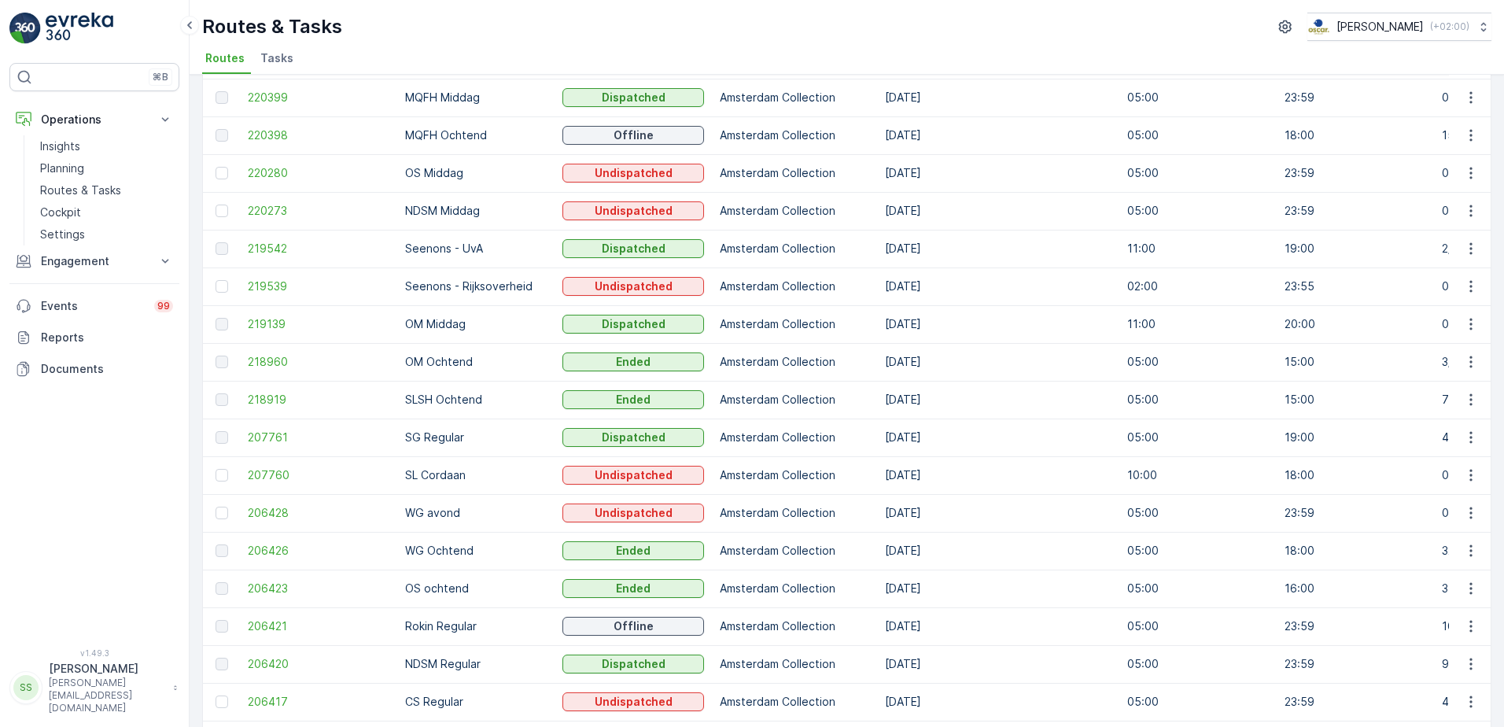
scroll to position [249, 0]
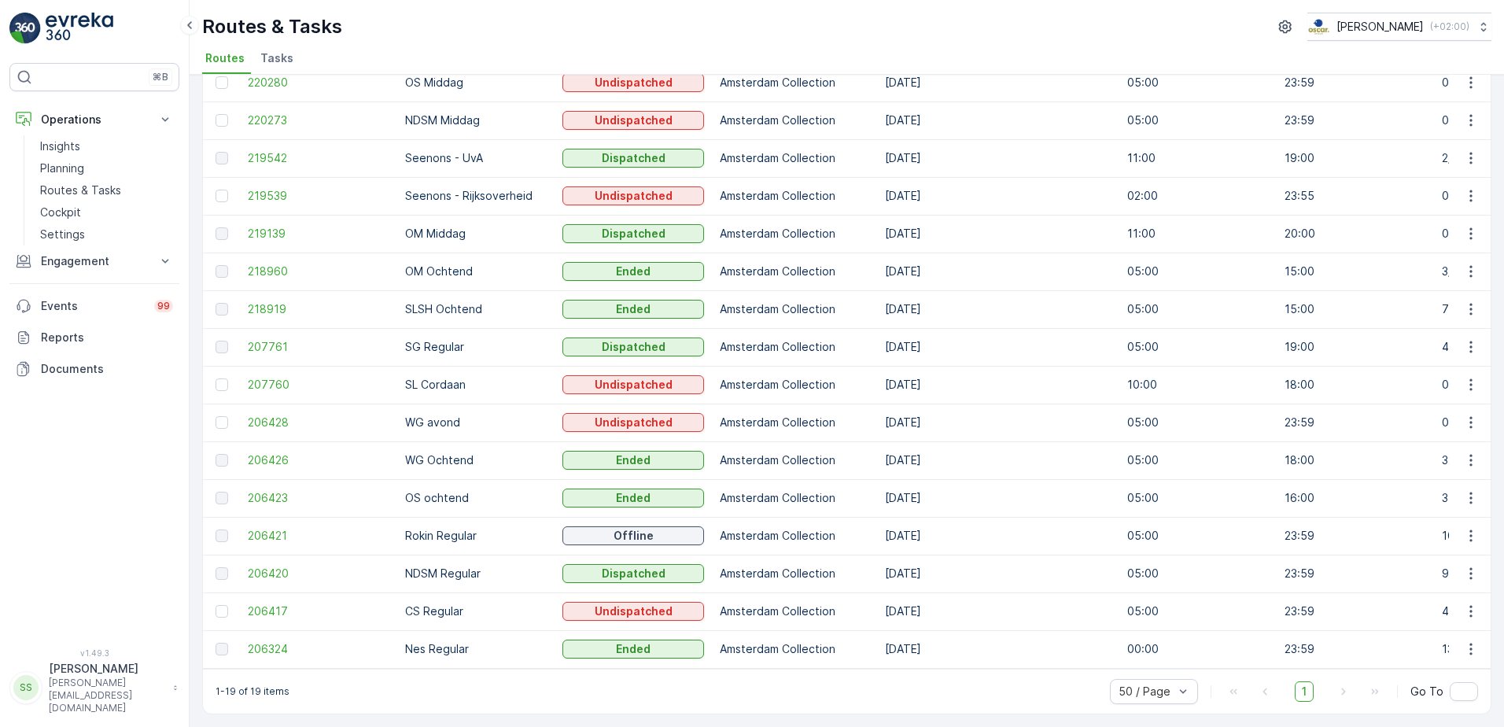
click at [510, 635] on td "Nes Regular" at bounding box center [475, 649] width 157 height 38
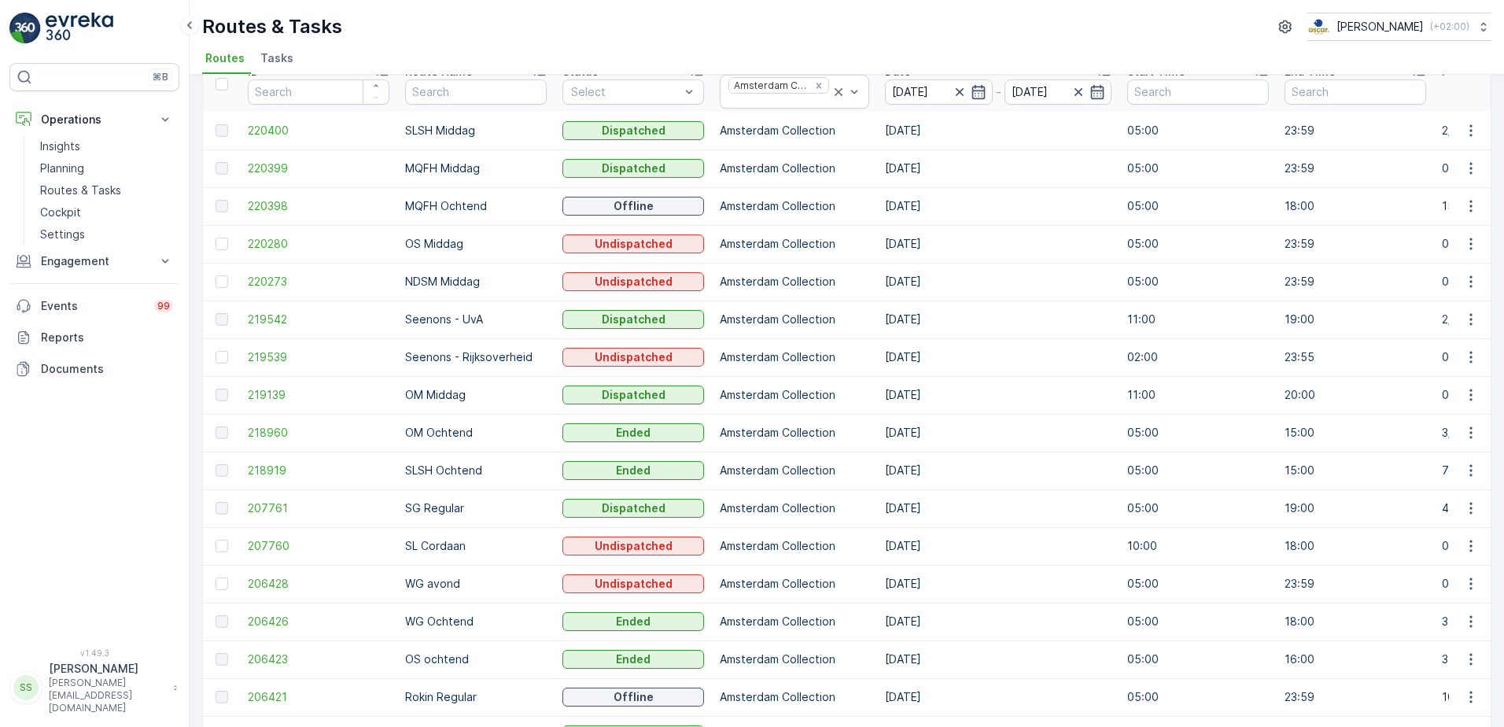
scroll to position [0, 0]
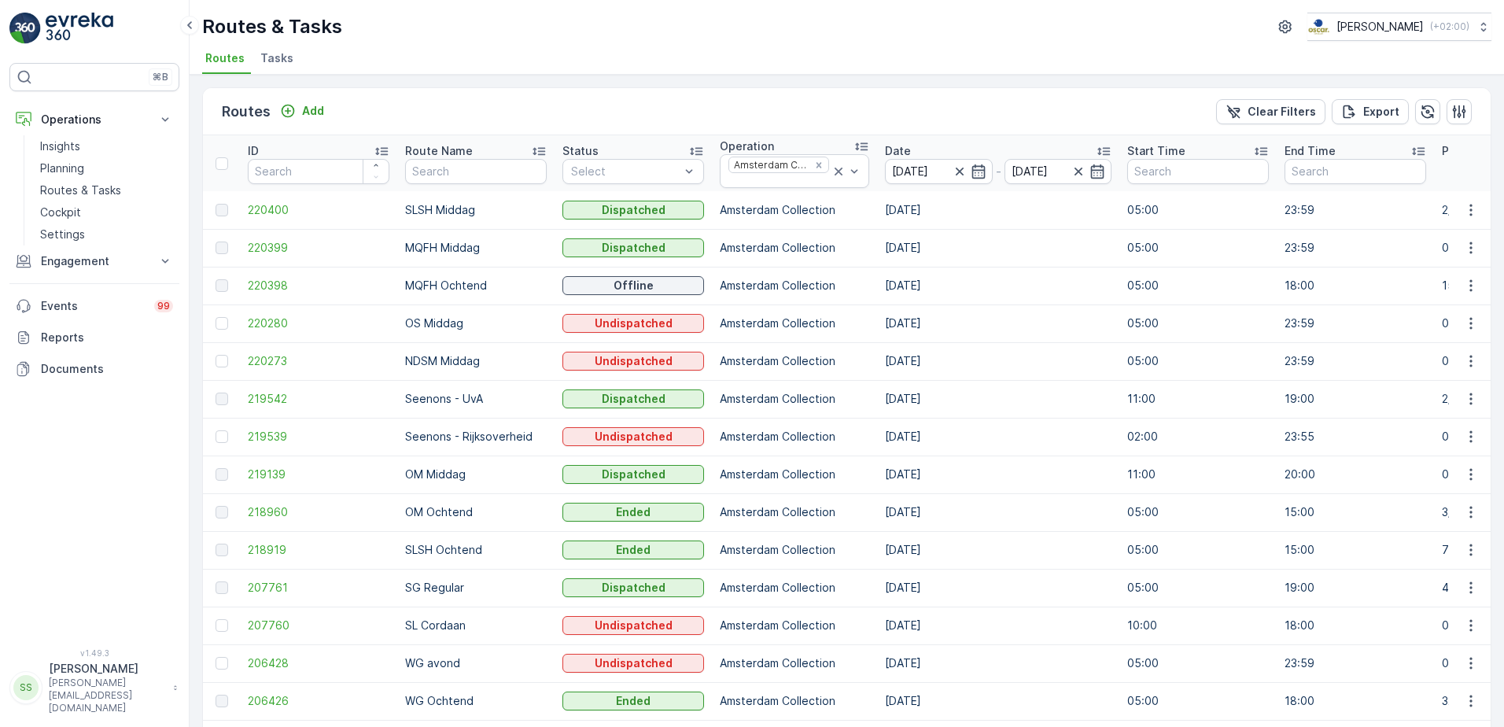
click at [556, 104] on div "Routes Add Clear Filters Export" at bounding box center [847, 111] width 1288 height 47
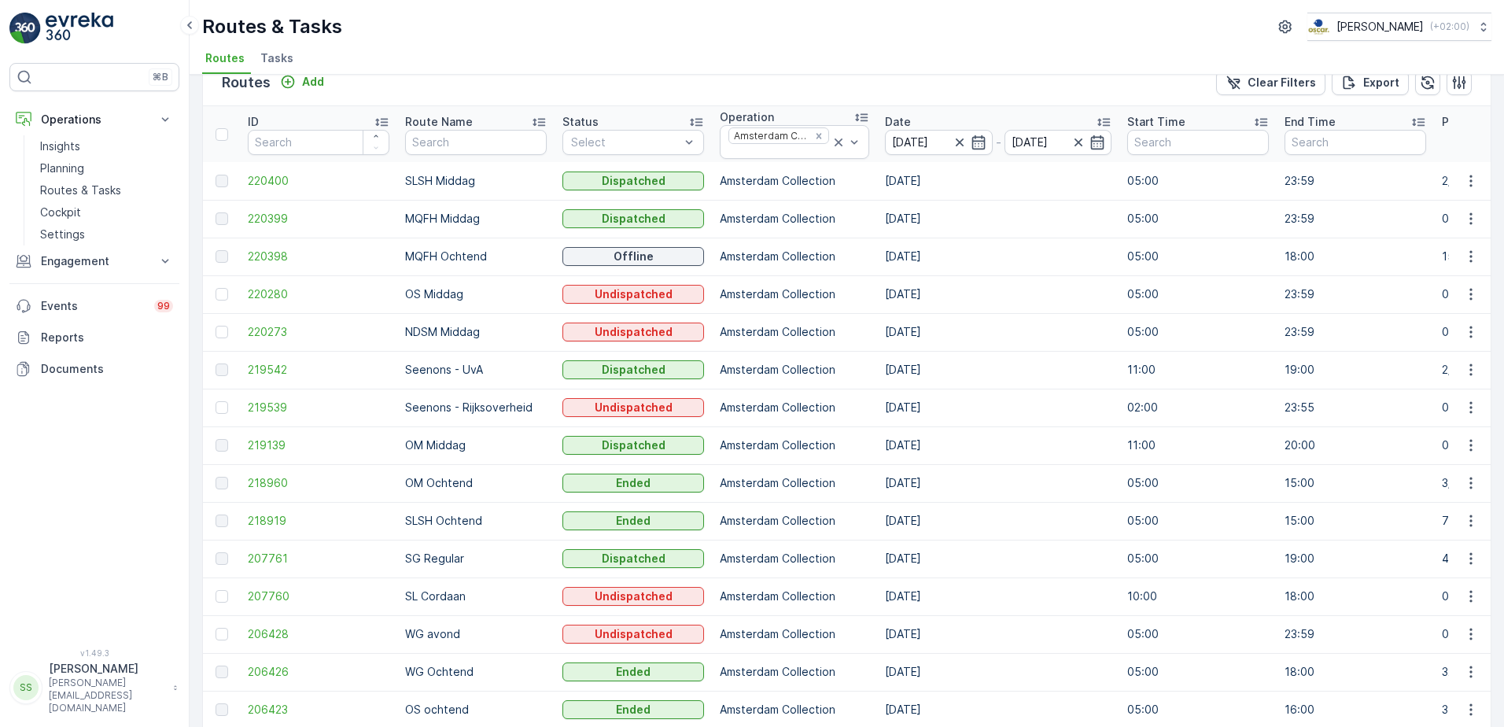
scroll to position [79, 0]
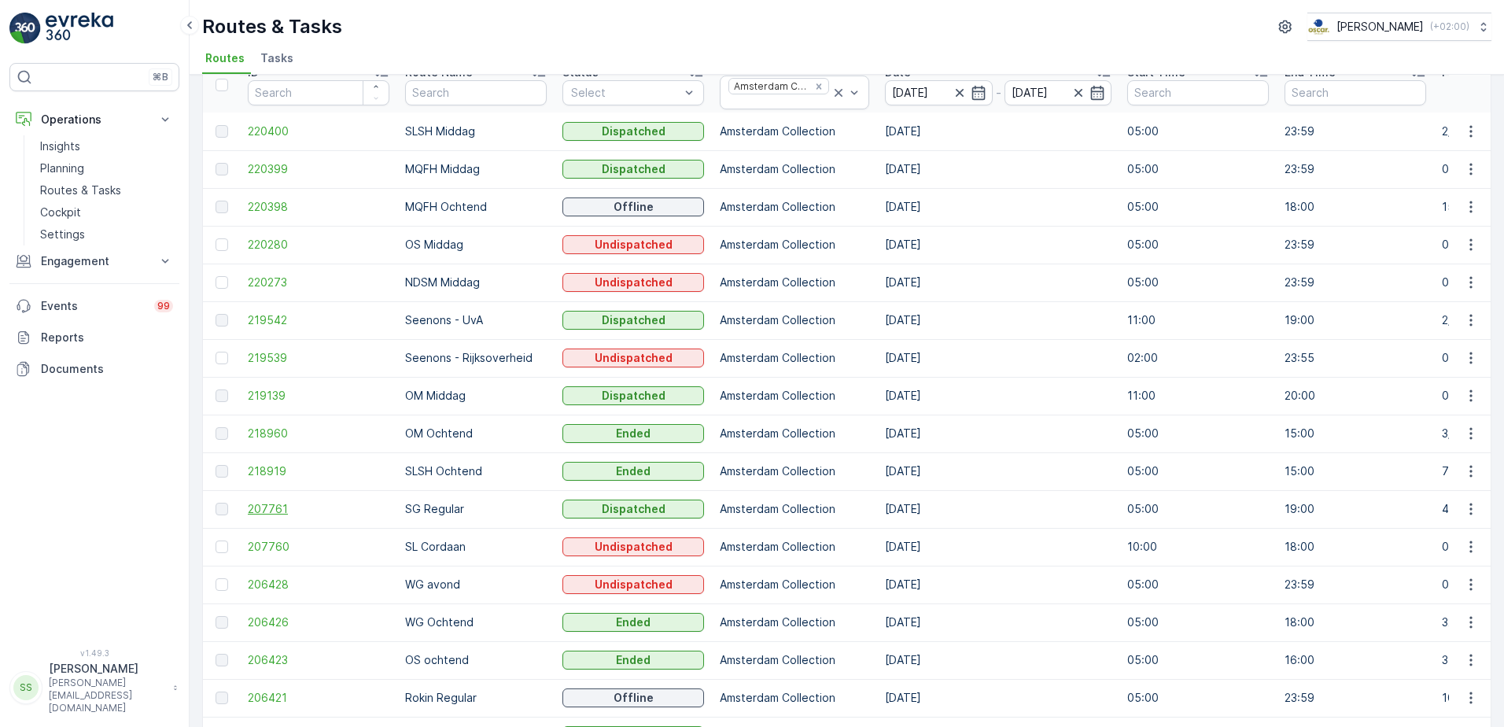
click at [276, 513] on span "207761" at bounding box center [319, 509] width 142 height 16
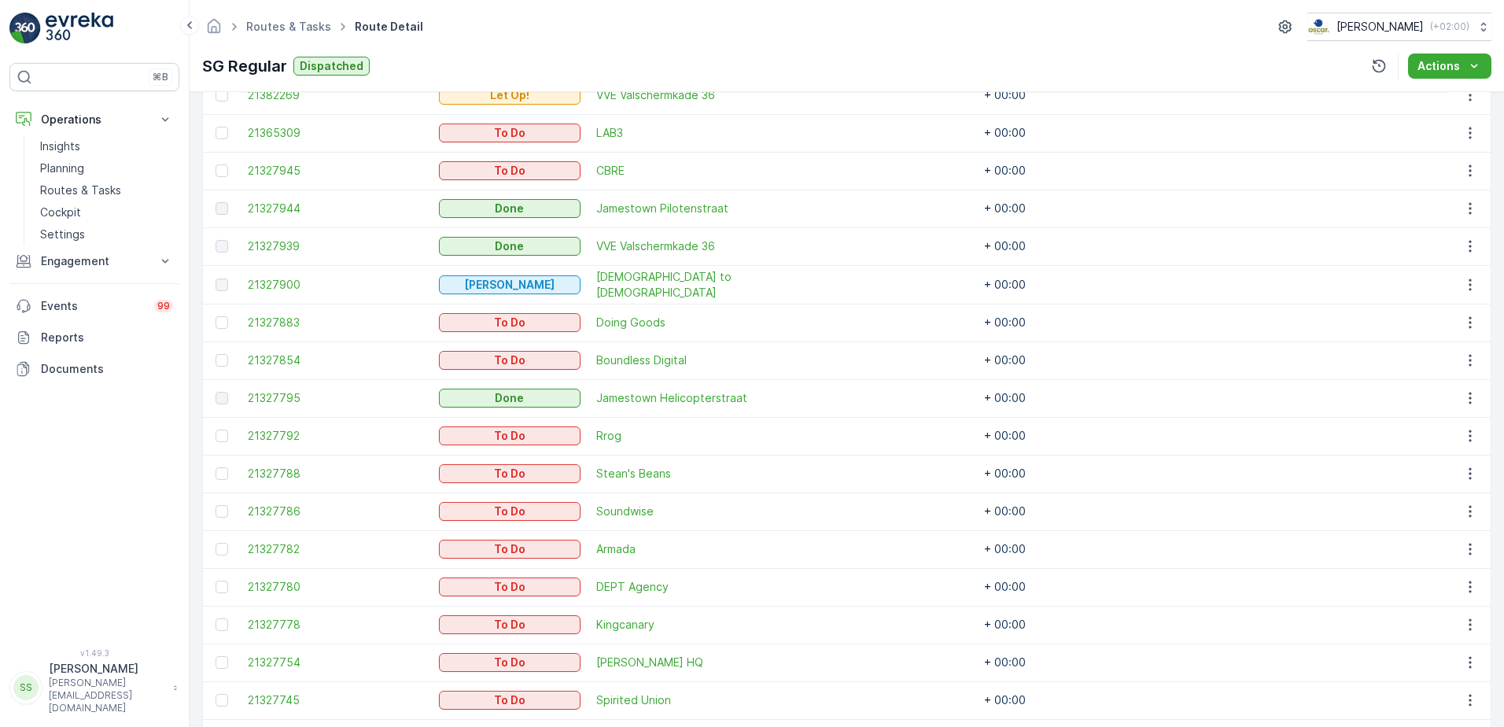
scroll to position [927, 0]
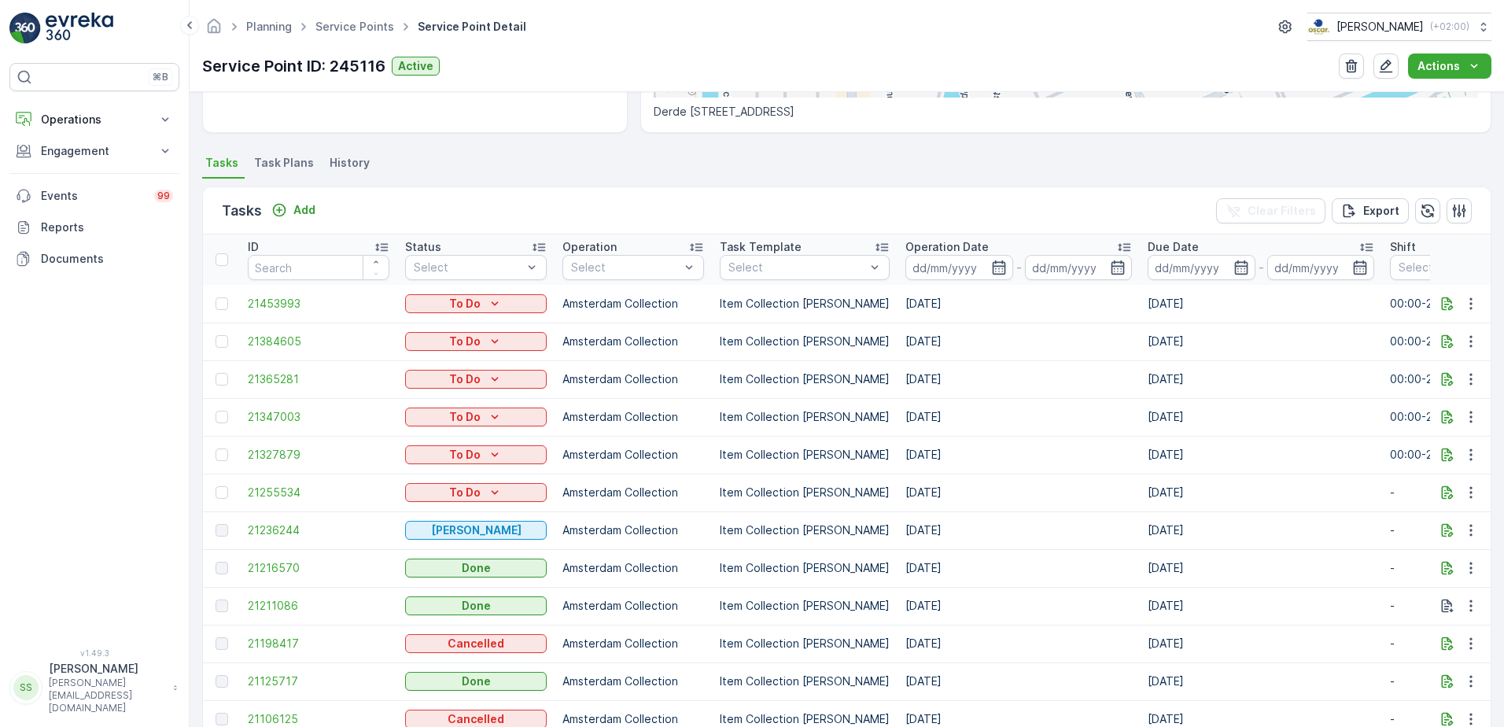
scroll to position [393, 0]
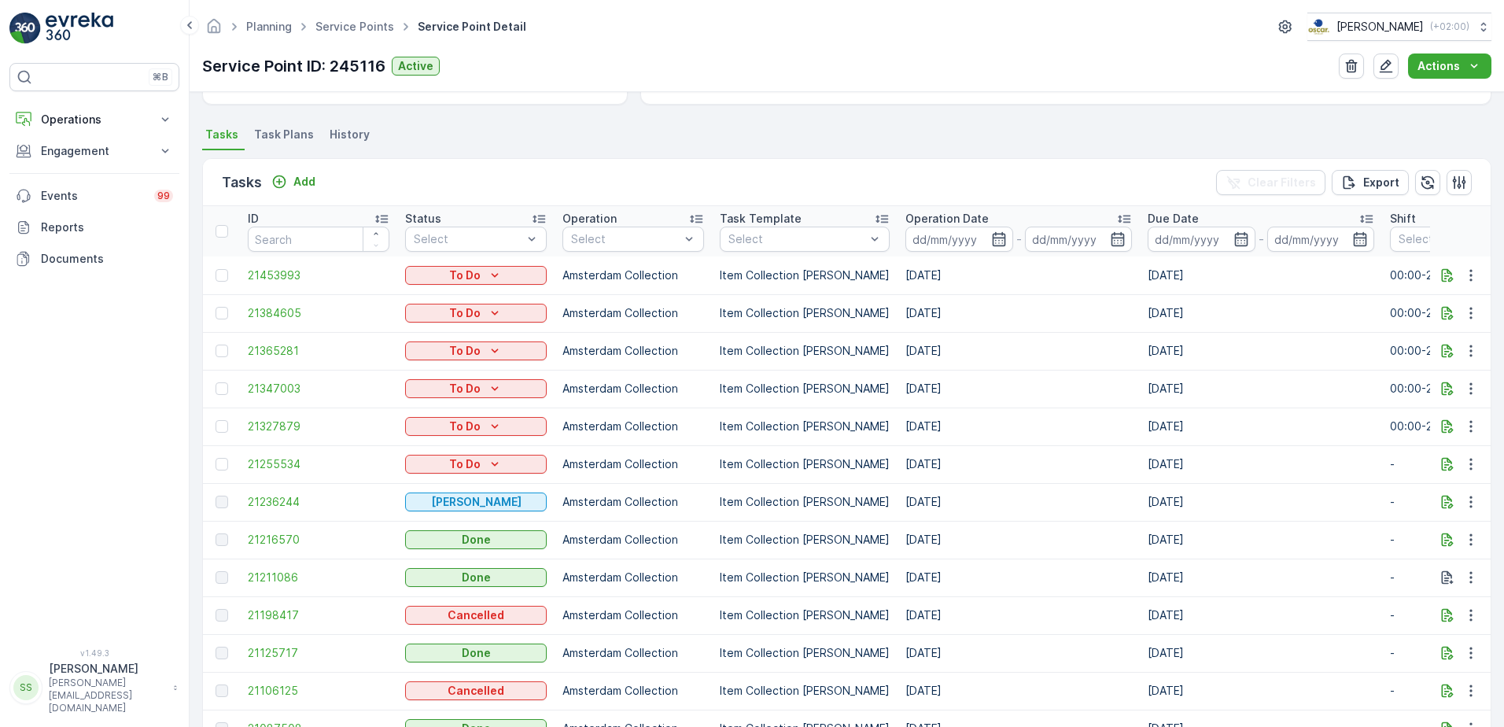
click at [945, 431] on td "[DATE]" at bounding box center [1018, 426] width 242 height 38
drag, startPoint x: 945, startPoint y: 431, endPoint x: 958, endPoint y: 469, distance: 40.1
click at [954, 453] on td "[DATE]" at bounding box center [1018, 464] width 242 height 38
click at [1442, 429] on icon "button" at bounding box center [1448, 426] width 12 height 13
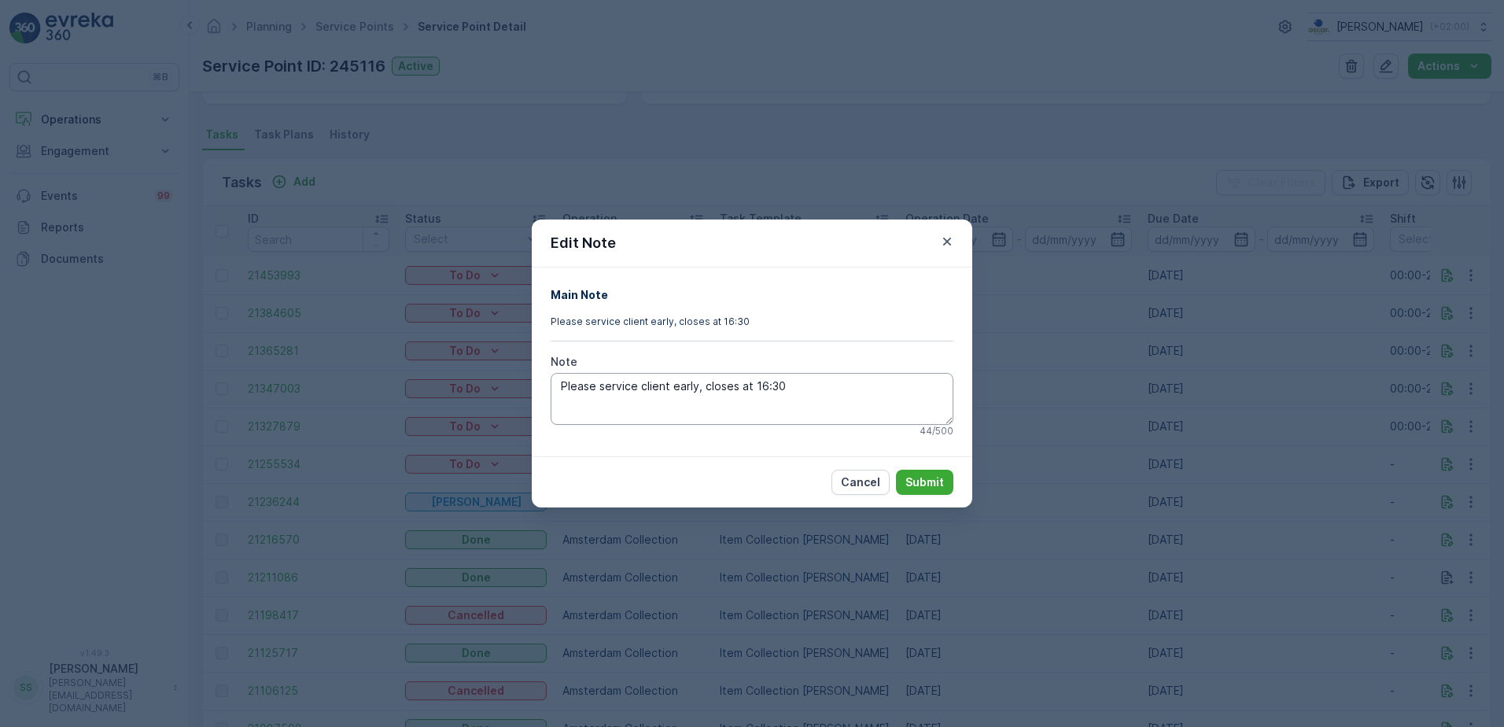
click at [799, 390] on textarea "Please service client early, closes at 16:30" at bounding box center [752, 399] width 403 height 52
click at [949, 241] on icon "button" at bounding box center [947, 242] width 16 height 16
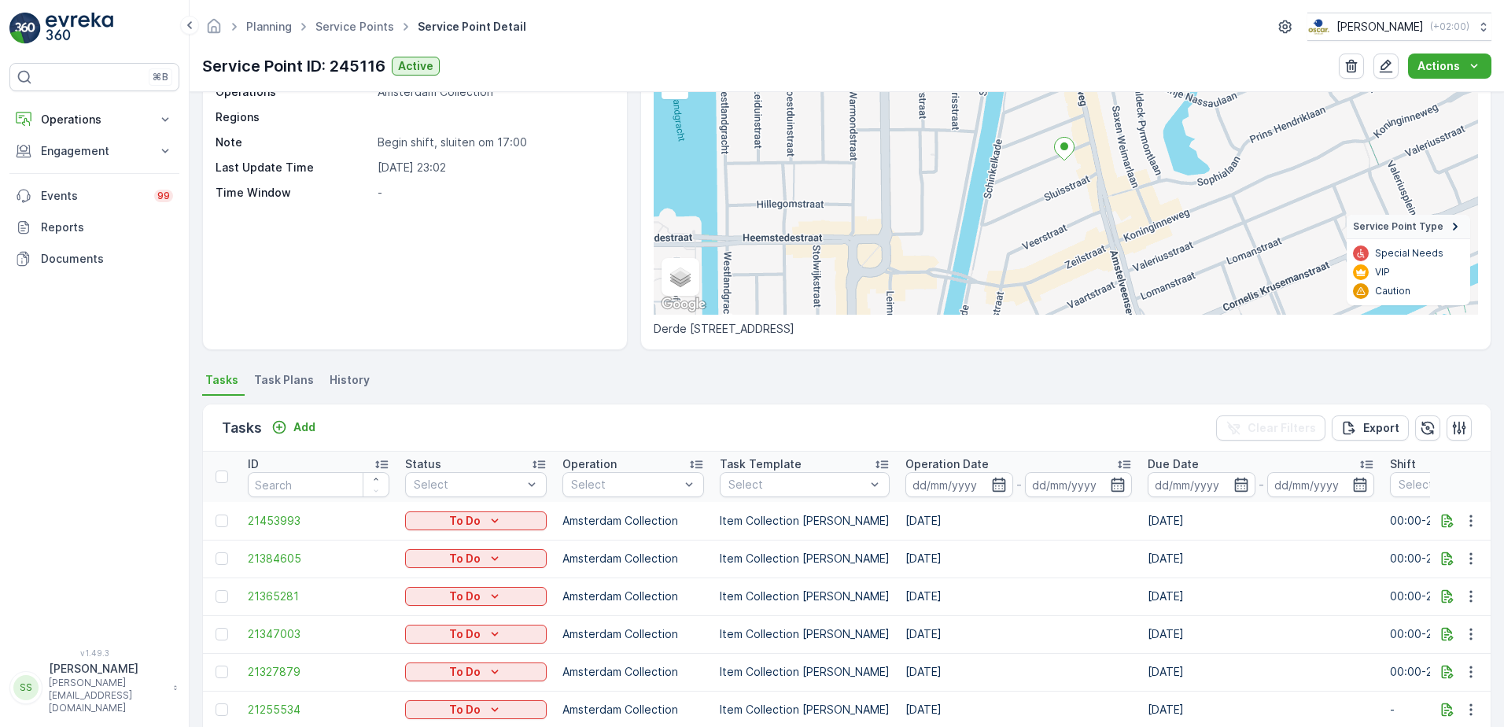
scroll to position [0, 0]
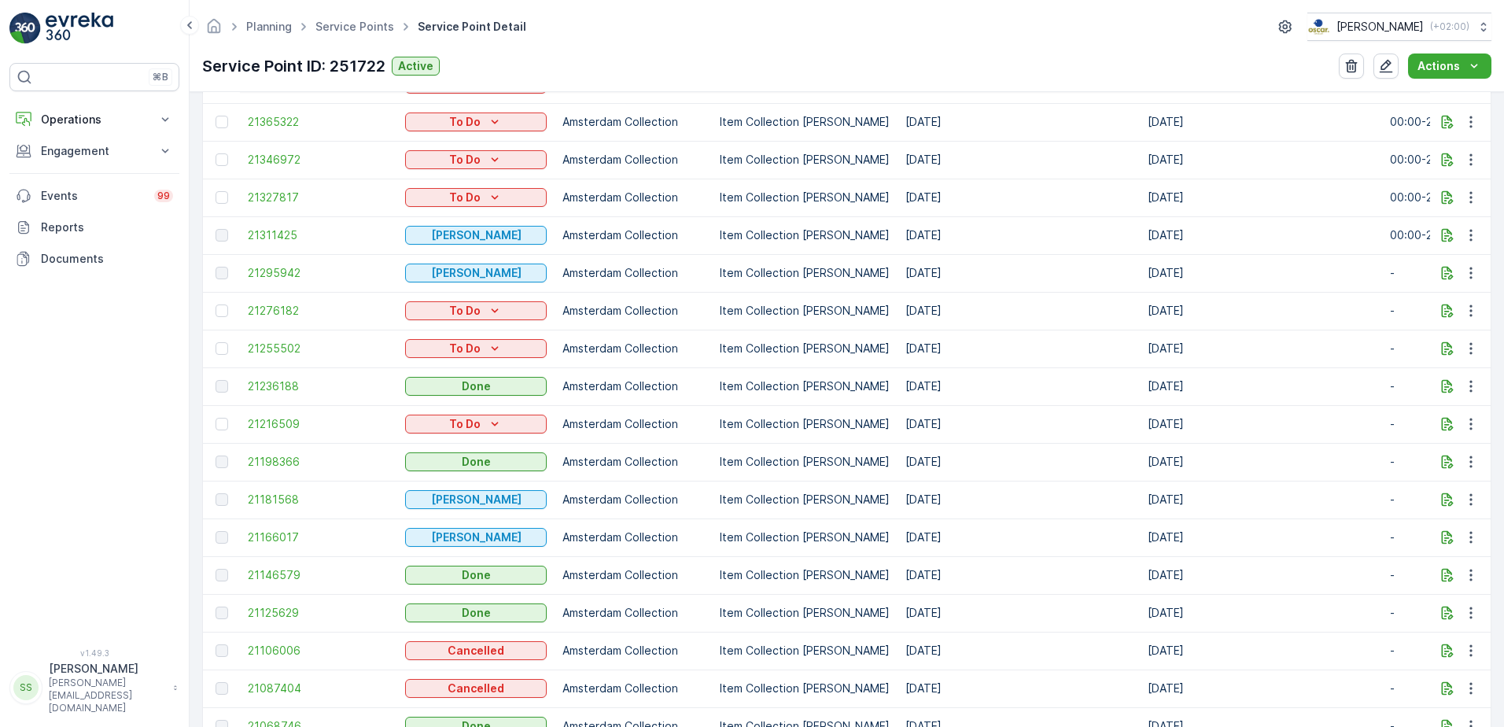
scroll to position [708, 0]
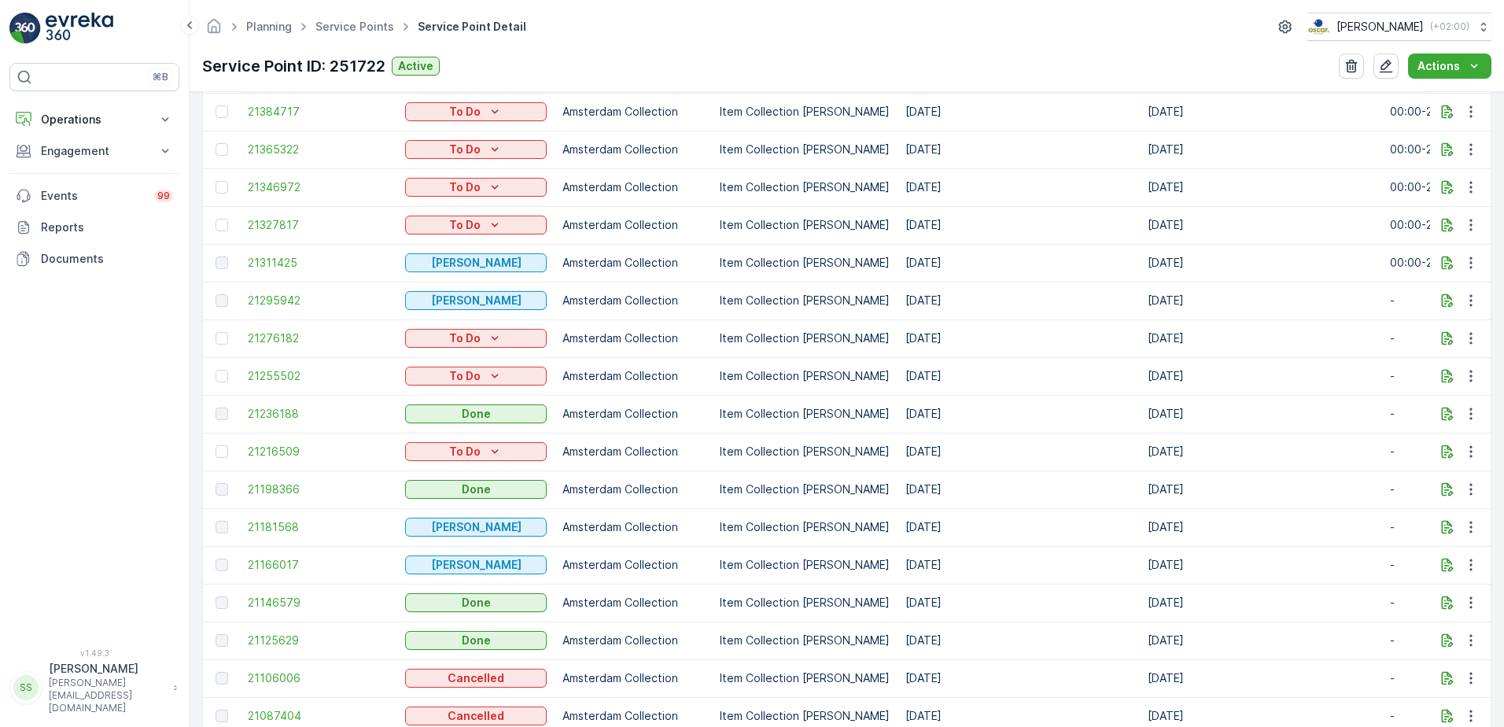
click at [357, 218] on span "21327817" at bounding box center [319, 225] width 142 height 16
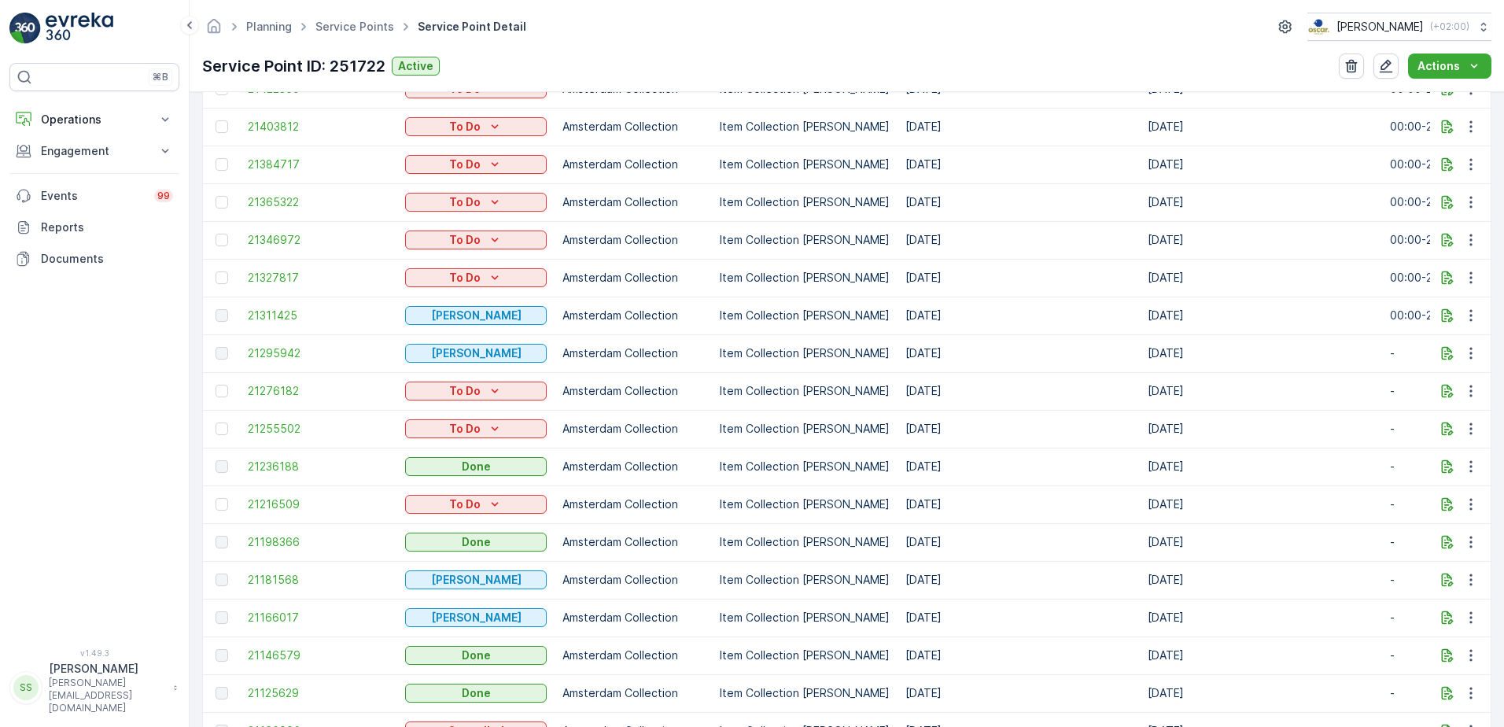
scroll to position [629, 0]
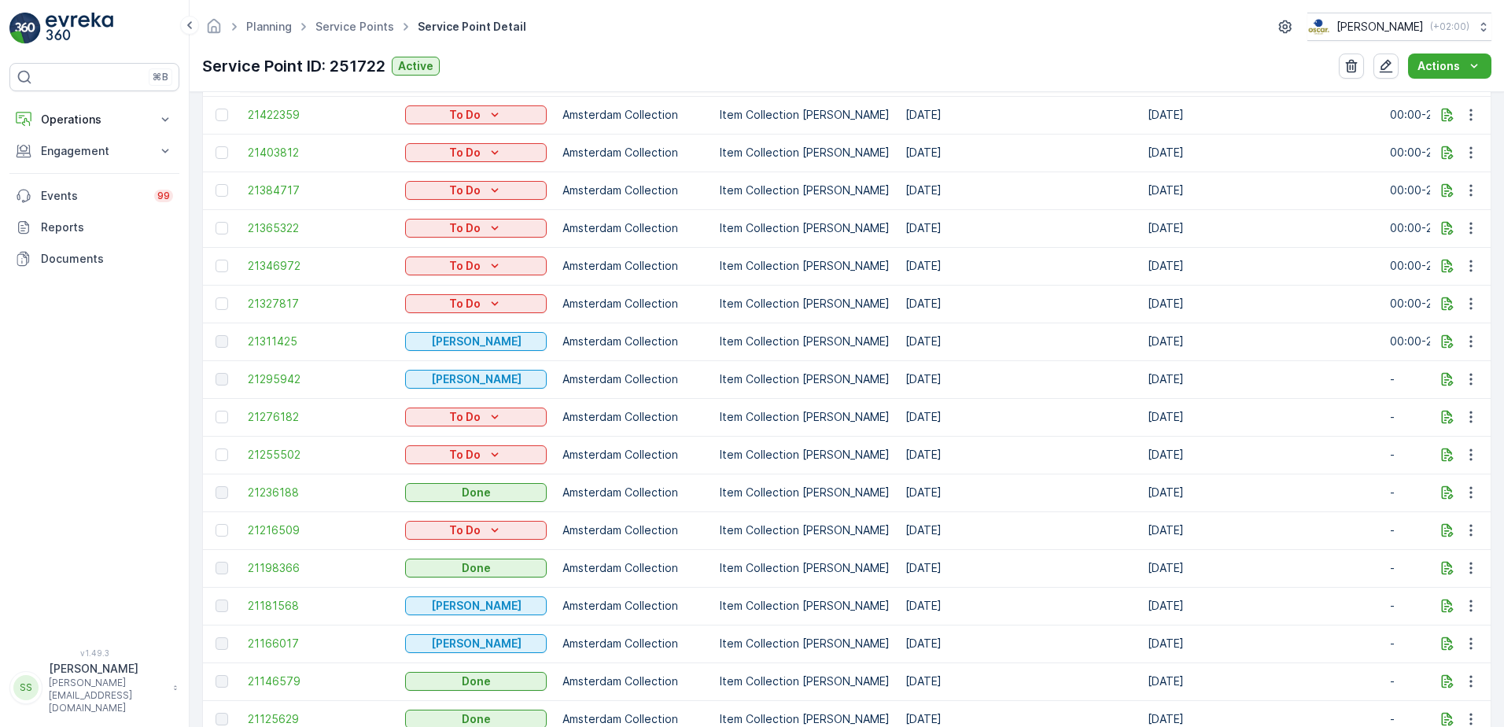
click at [897, 492] on td "[DATE]" at bounding box center [1018, 493] width 242 height 38
click at [1085, 383] on td "[DATE]" at bounding box center [1018, 379] width 242 height 38
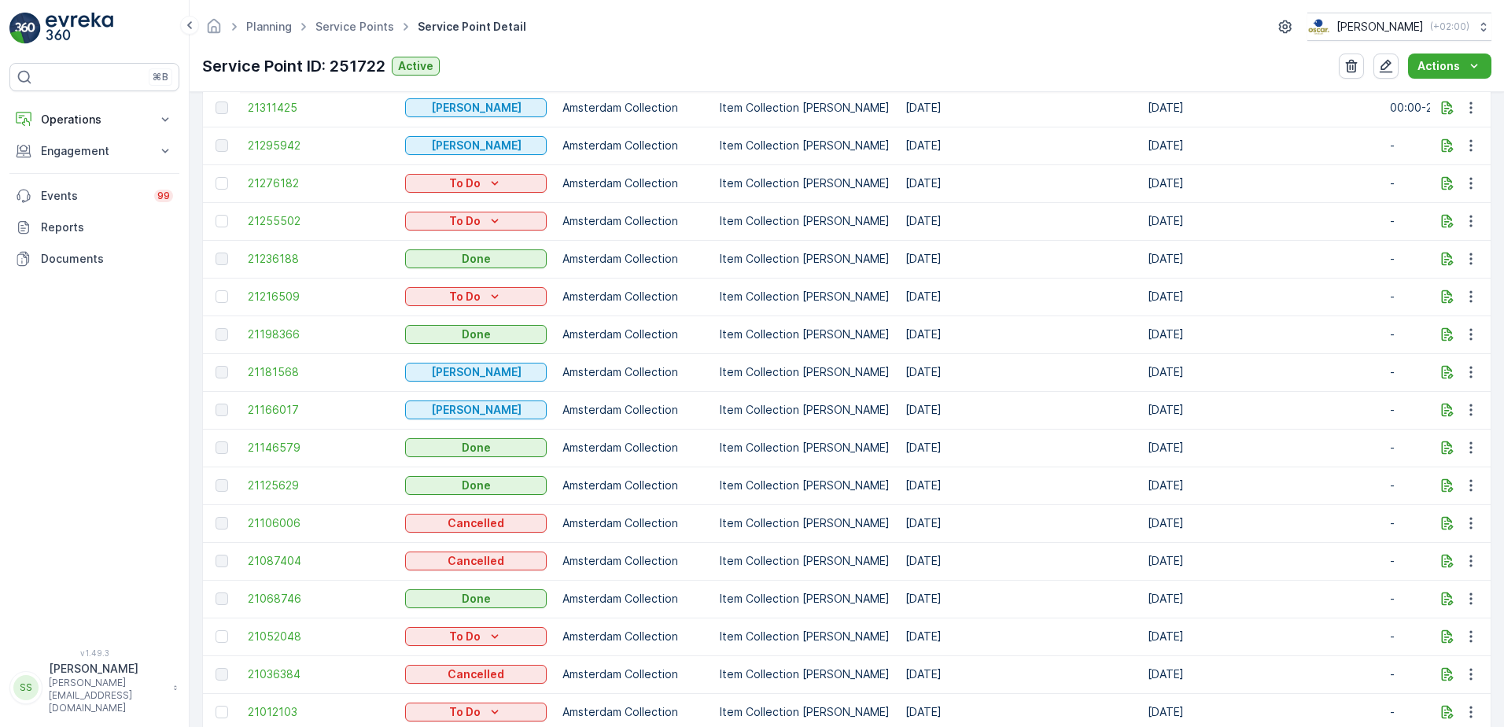
scroll to position [865, 0]
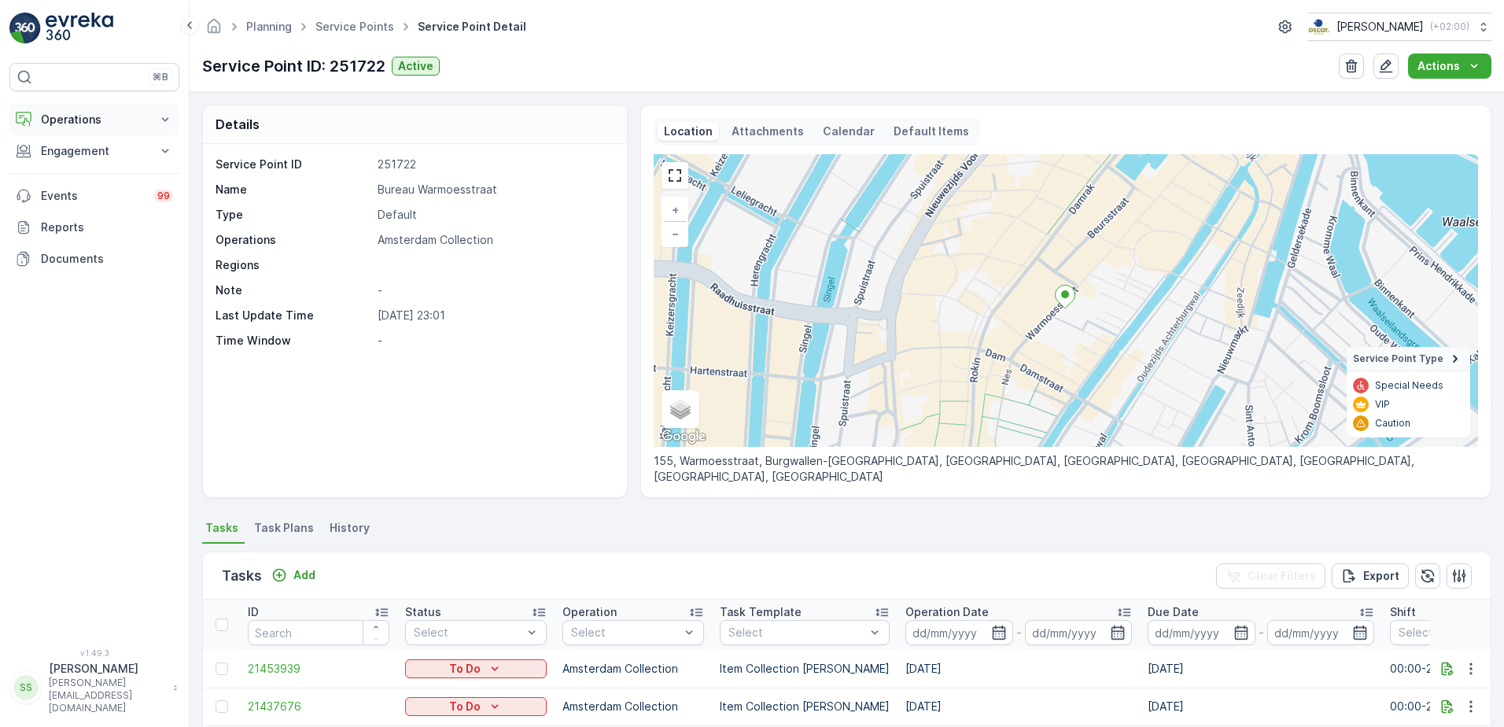
click at [78, 116] on p "Operations" at bounding box center [94, 120] width 107 height 16
click at [448, 404] on div "Service Point ID 251722 Name Bureau Warmoesstraat Type Default Operations Amste…" at bounding box center [415, 320] width 424 height 353
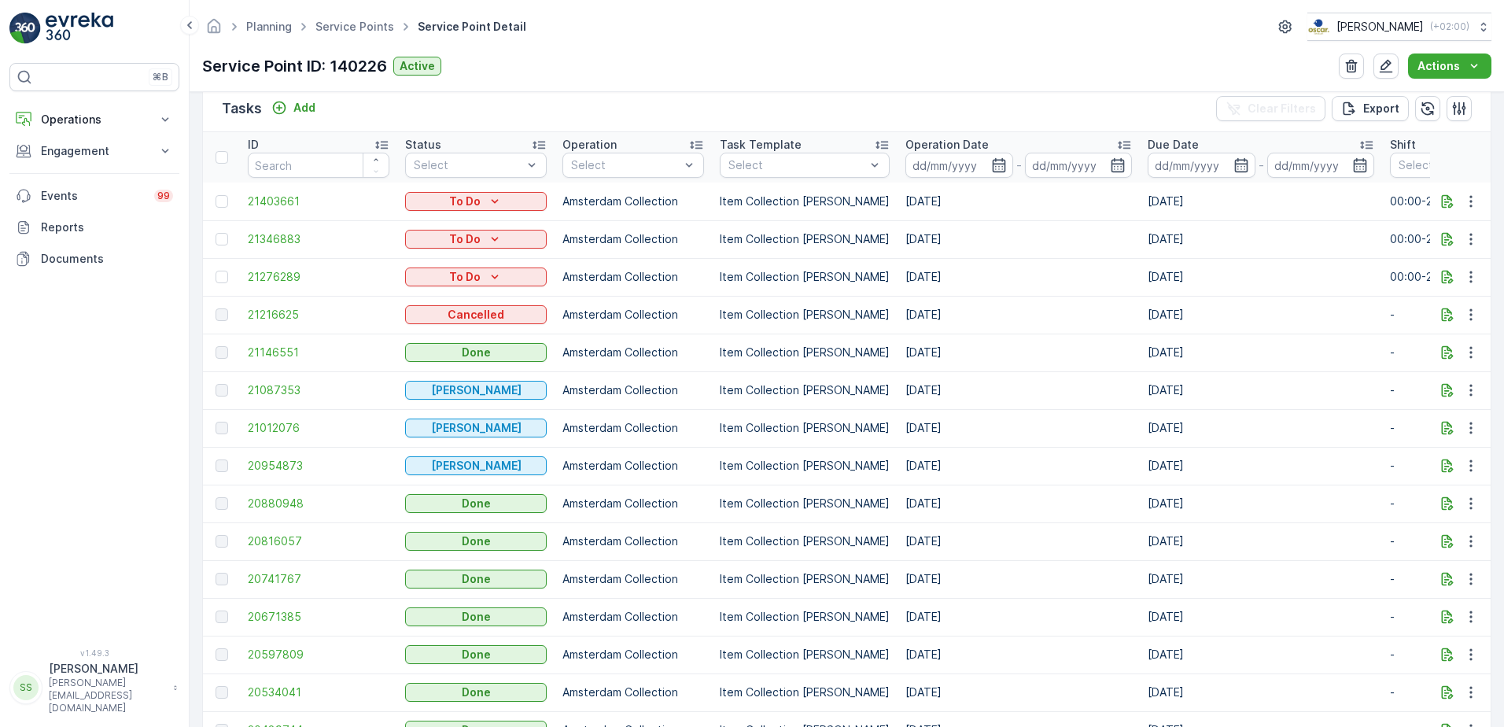
scroll to position [472, 0]
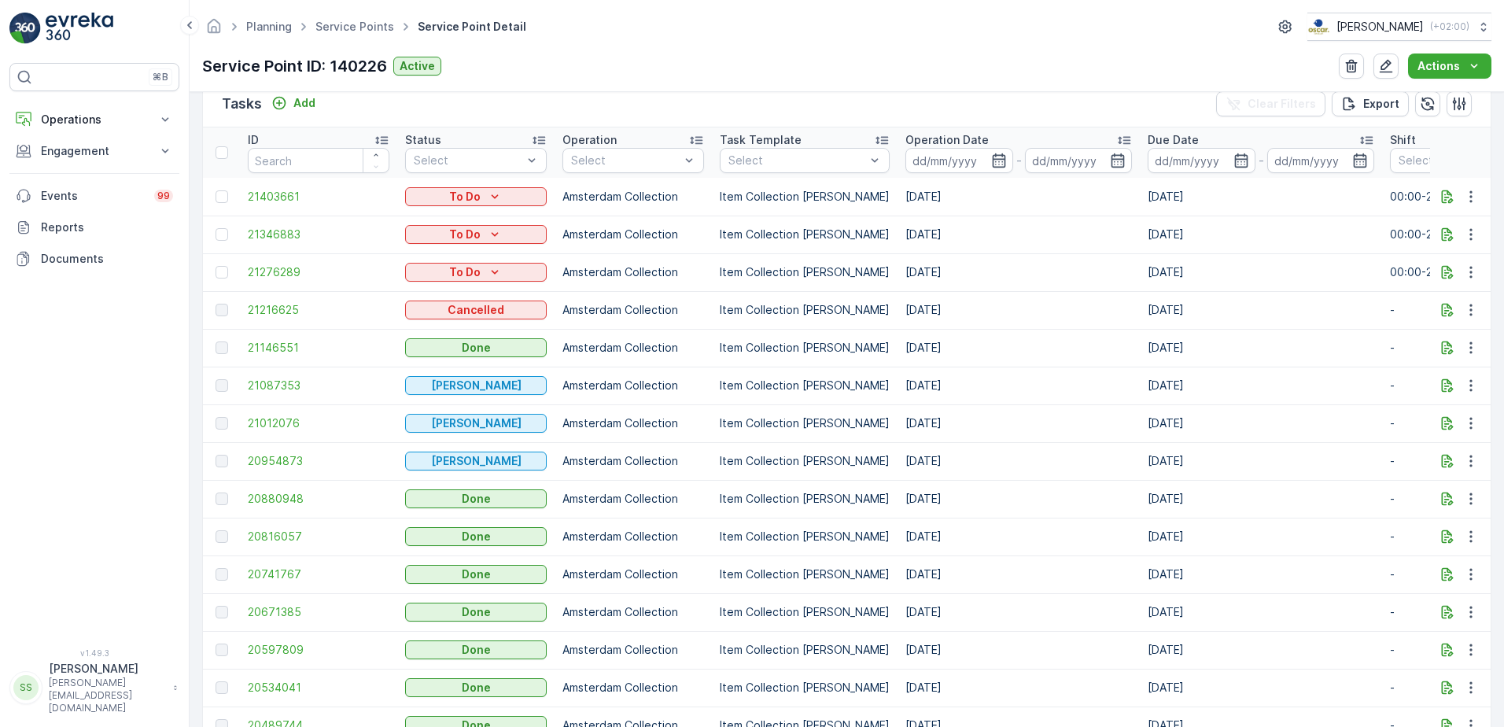
drag, startPoint x: 958, startPoint y: 465, endPoint x: 688, endPoint y: 379, distance: 283.1
drag, startPoint x: 688, startPoint y: 379, endPoint x: 953, endPoint y: 439, distance: 271.0
click at [951, 431] on td "[DATE]" at bounding box center [1018, 423] width 242 height 38
click at [992, 494] on td "[DATE]" at bounding box center [1018, 499] width 242 height 38
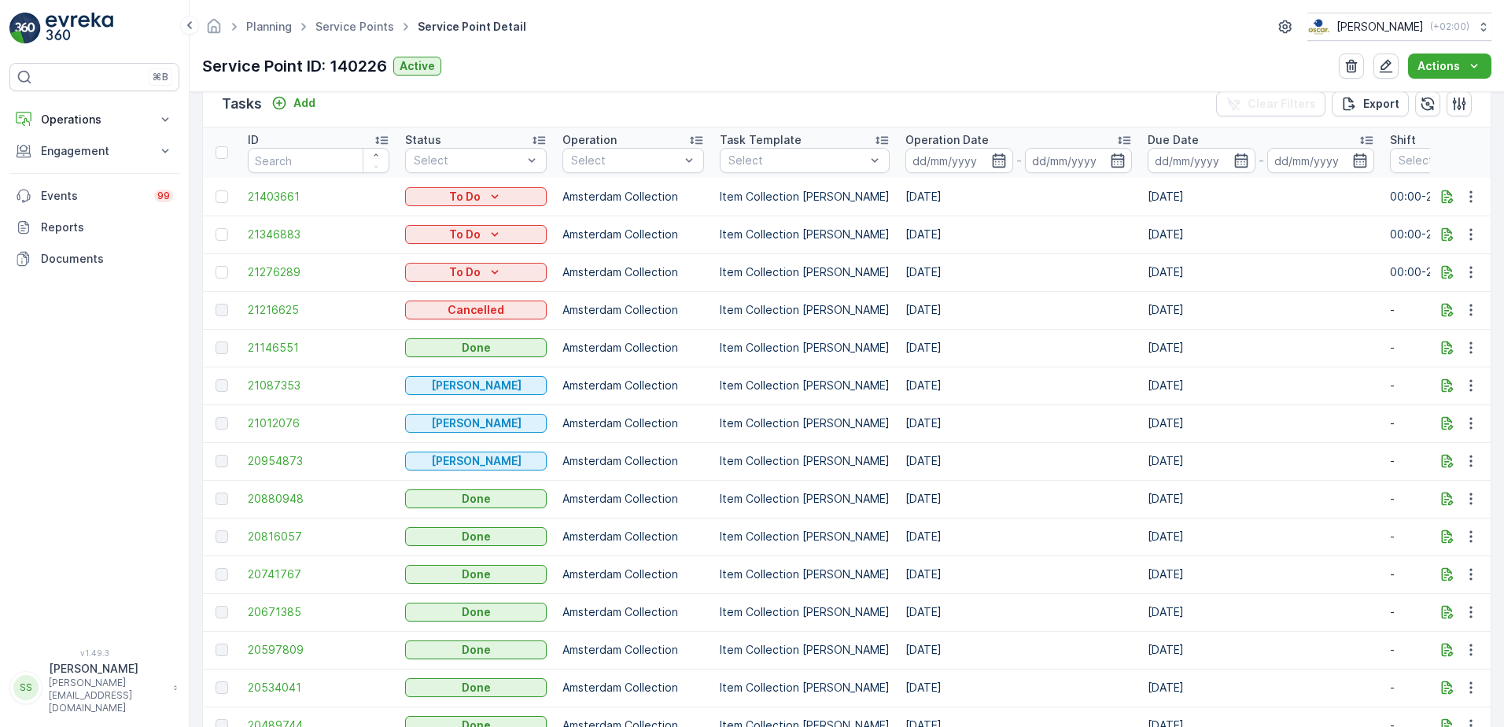
drag, startPoint x: 966, startPoint y: 457, endPoint x: 886, endPoint y: 385, distance: 106.9
click at [979, 442] on td "[DATE]" at bounding box center [1018, 461] width 242 height 38
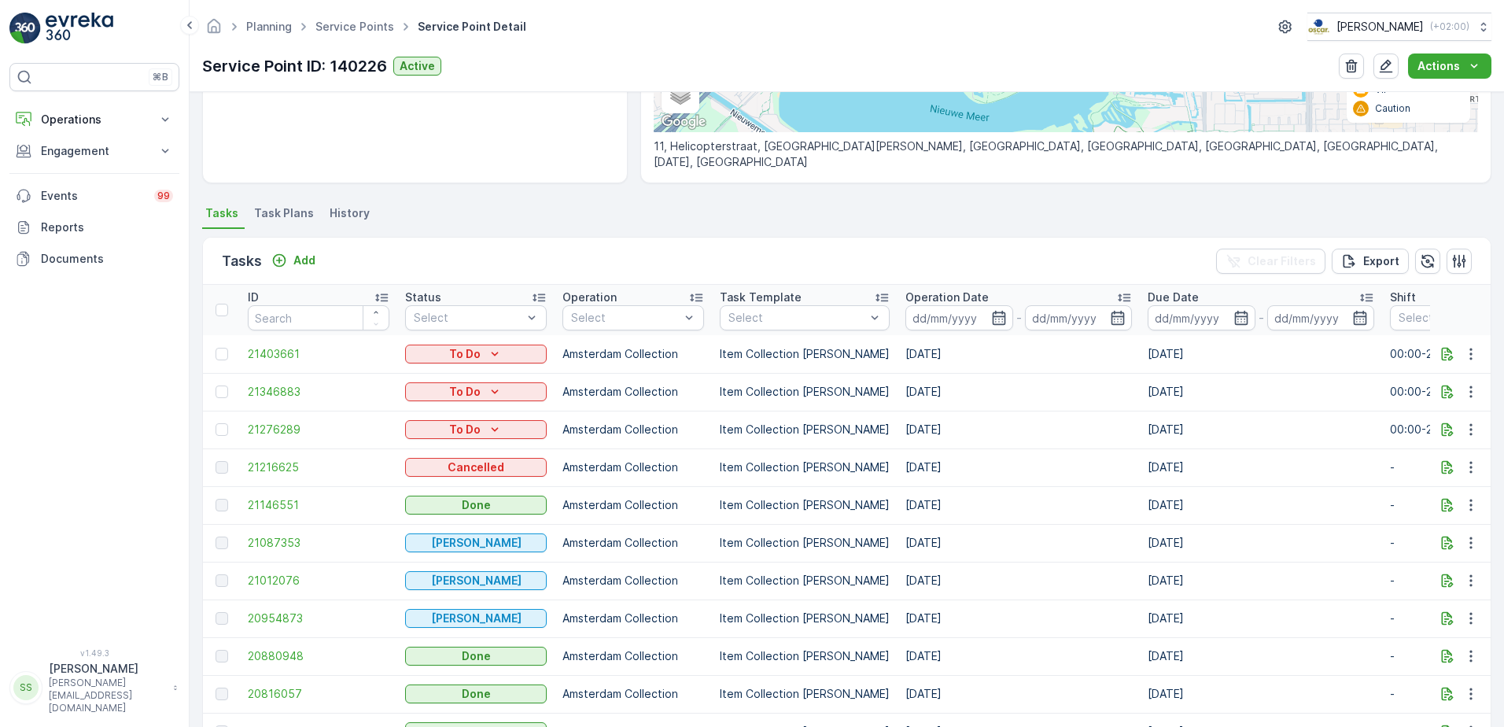
click at [919, 471] on td "[DATE]" at bounding box center [1018, 467] width 242 height 38
drag, startPoint x: 919, startPoint y: 471, endPoint x: 1023, endPoint y: 473, distance: 103.8
click at [1045, 468] on td "[DATE]" at bounding box center [1018, 467] width 242 height 38
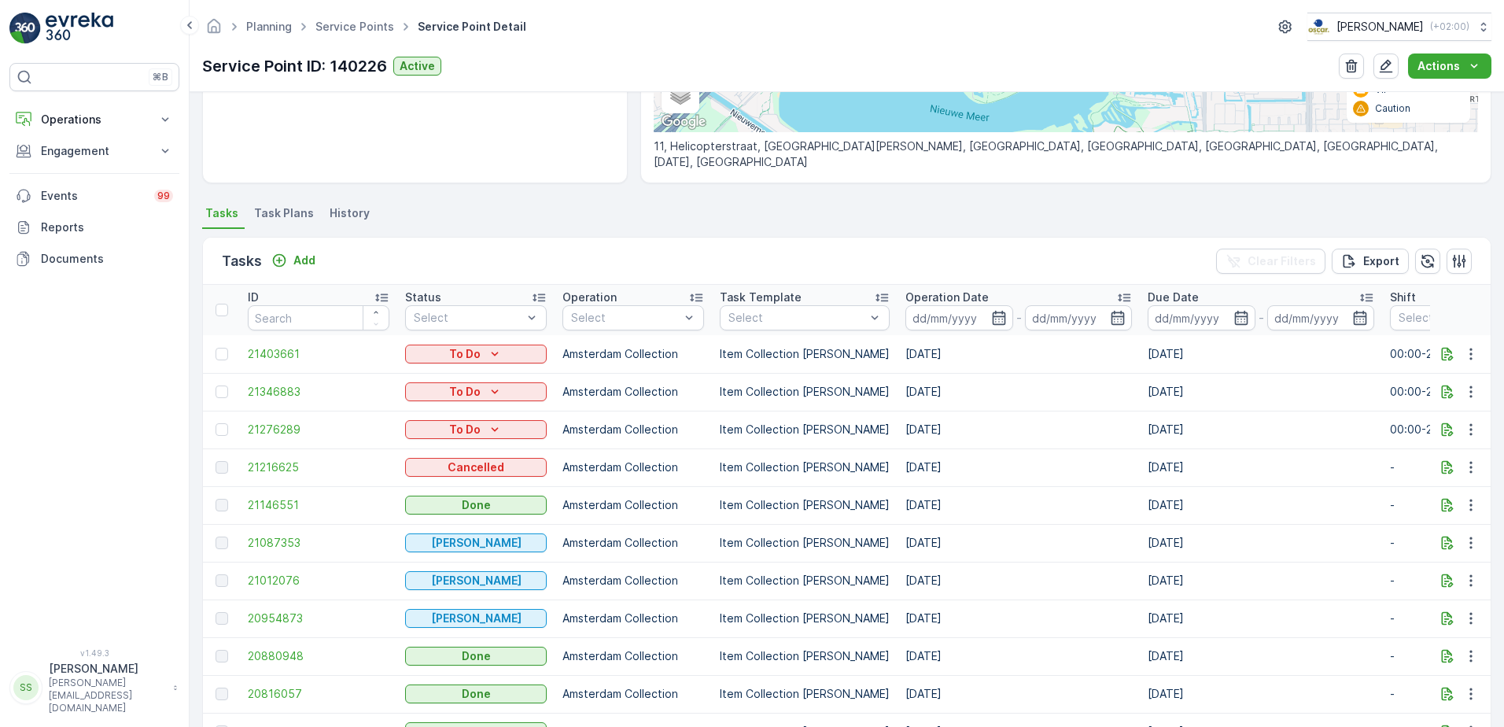
click at [906, 425] on td "[DATE]" at bounding box center [1018, 430] width 242 height 38
drag, startPoint x: 906, startPoint y: 425, endPoint x: 892, endPoint y: 478, distance: 55.3
click at [1059, 476] on td "[DATE]" at bounding box center [1018, 467] width 242 height 38
click at [924, 430] on td "[DATE]" at bounding box center [1018, 430] width 242 height 38
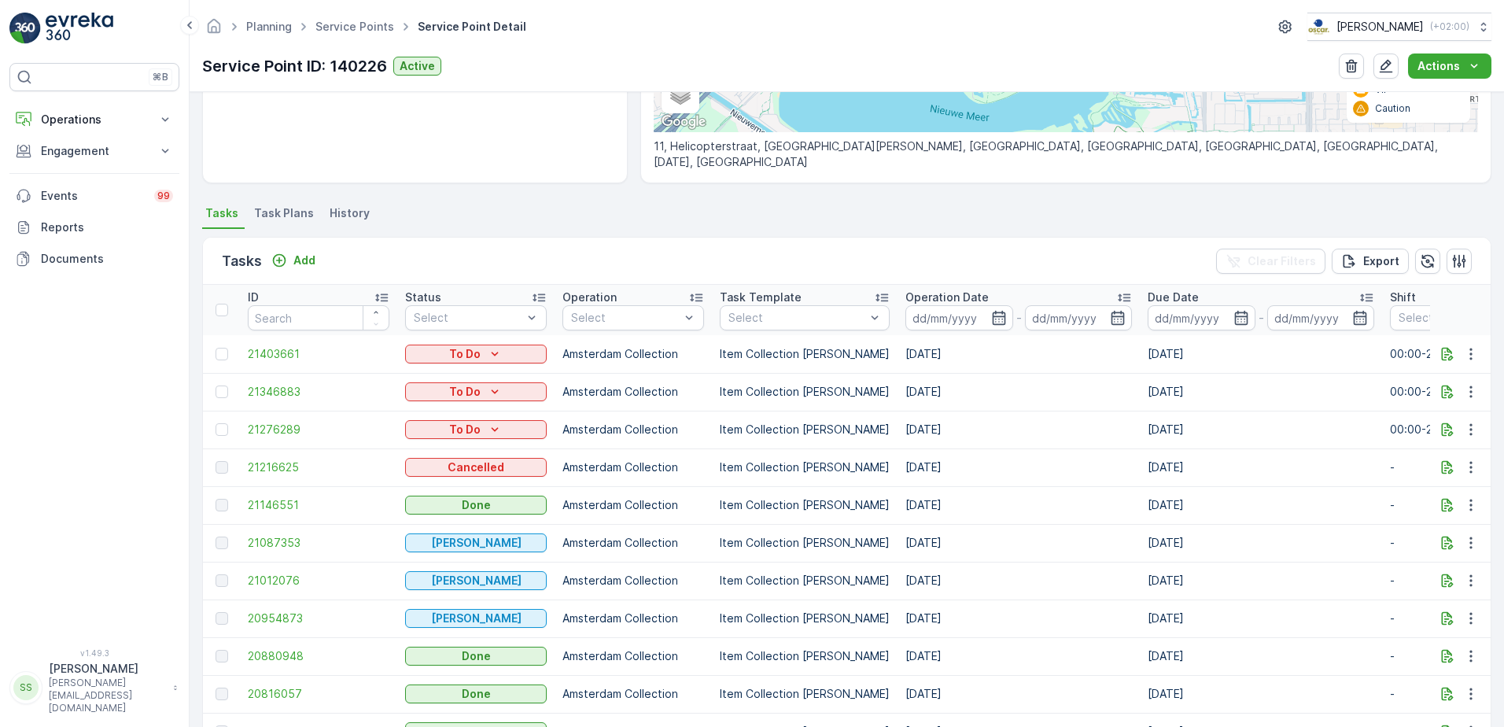
click at [924, 430] on td "[DATE]" at bounding box center [1018, 430] width 242 height 38
drag, startPoint x: 924, startPoint y: 430, endPoint x: 918, endPoint y: 467, distance: 37.5
click at [1037, 438] on td "[DATE]" at bounding box center [1018, 430] width 242 height 38
drag, startPoint x: 934, startPoint y: 466, endPoint x: 874, endPoint y: 465, distance: 59.8
click at [874, 465] on tr "21216625 Cancelled Amsterdam Collection Item Collection Oscar Regulier 02.09.20…" at bounding box center [1416, 467] width 2427 height 38
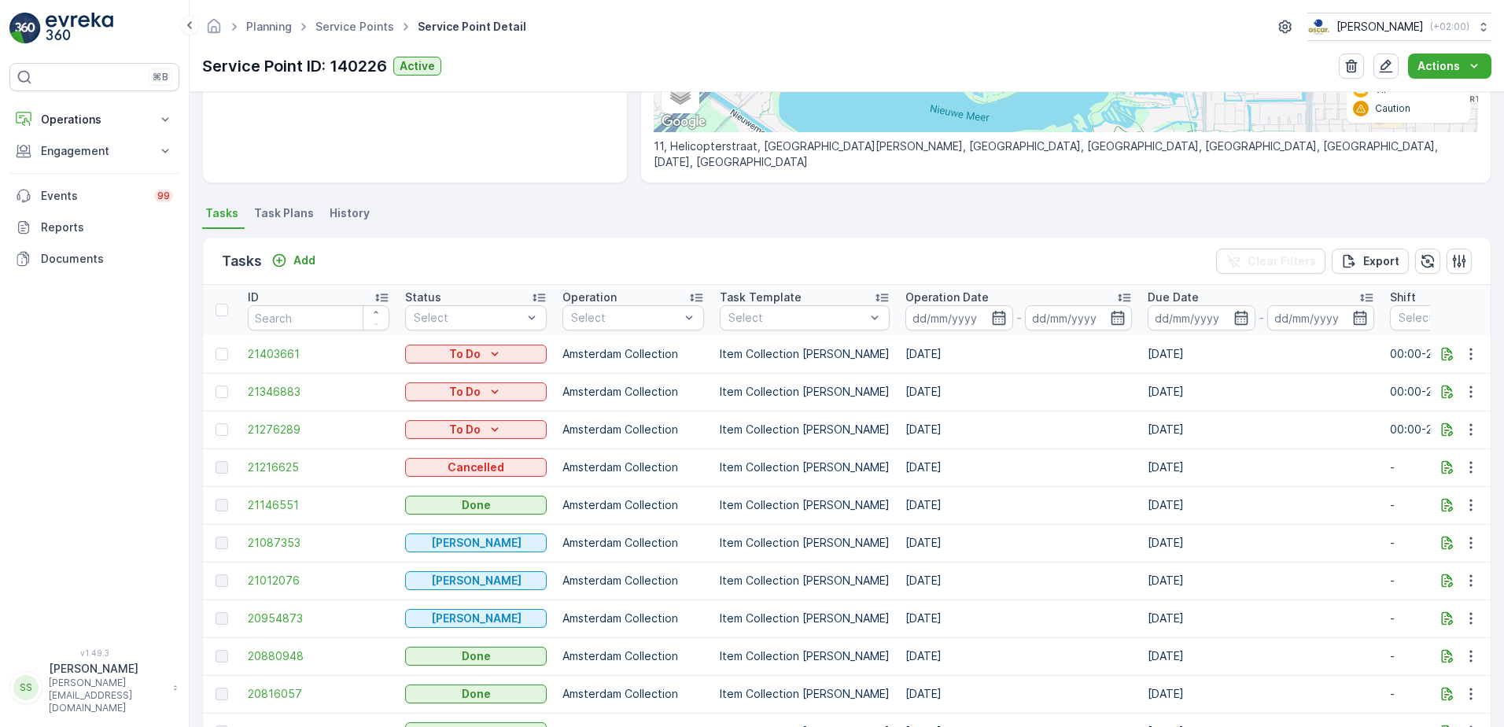
click at [1023, 496] on td "[DATE]" at bounding box center [1018, 505] width 242 height 38
click at [932, 429] on td "[DATE]" at bounding box center [1018, 430] width 242 height 38
click at [975, 434] on td "[DATE]" at bounding box center [1018, 430] width 242 height 38
click at [919, 433] on td "[DATE]" at bounding box center [1018, 430] width 242 height 38
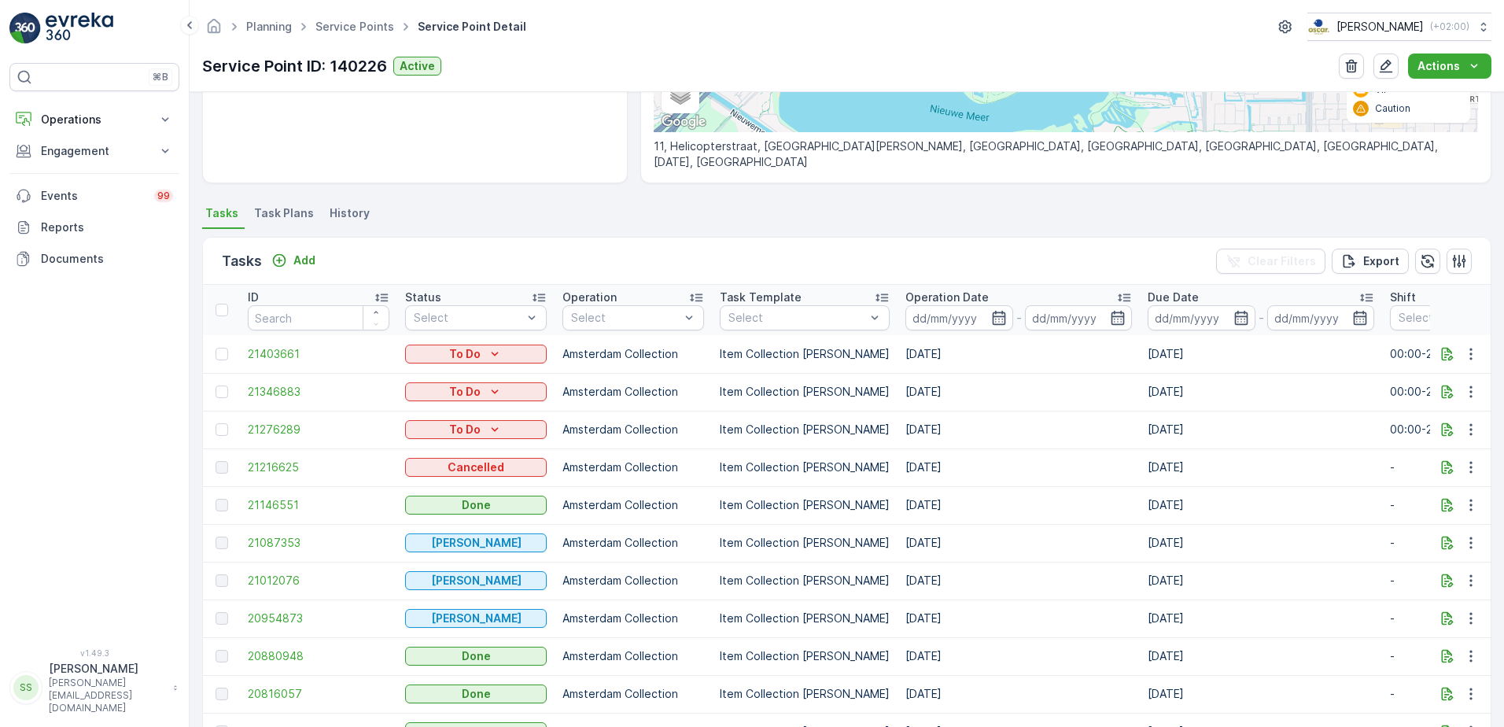
click at [919, 433] on td "[DATE]" at bounding box center [1018, 430] width 242 height 38
drag, startPoint x: 919, startPoint y: 433, endPoint x: 1022, endPoint y: 439, distance: 103.2
click at [1022, 439] on td "[DATE]" at bounding box center [1018, 430] width 242 height 38
drag, startPoint x: 958, startPoint y: 428, endPoint x: 881, endPoint y: 429, distance: 77.1
click at [881, 429] on tr "21276289 To Do Amsterdam Collection Item Collection Oscar Regulier 08.09.2025 0…" at bounding box center [1416, 430] width 2427 height 38
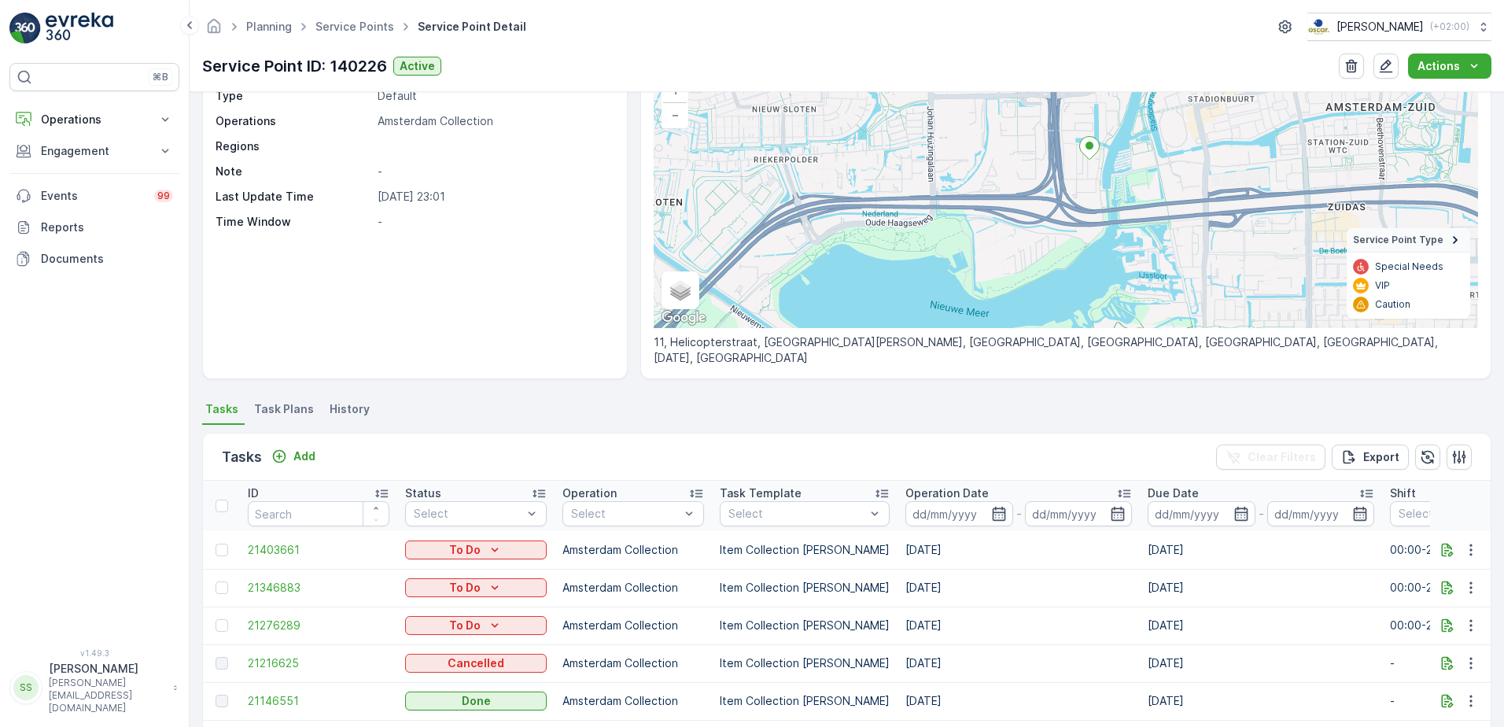
scroll to position [0, 0]
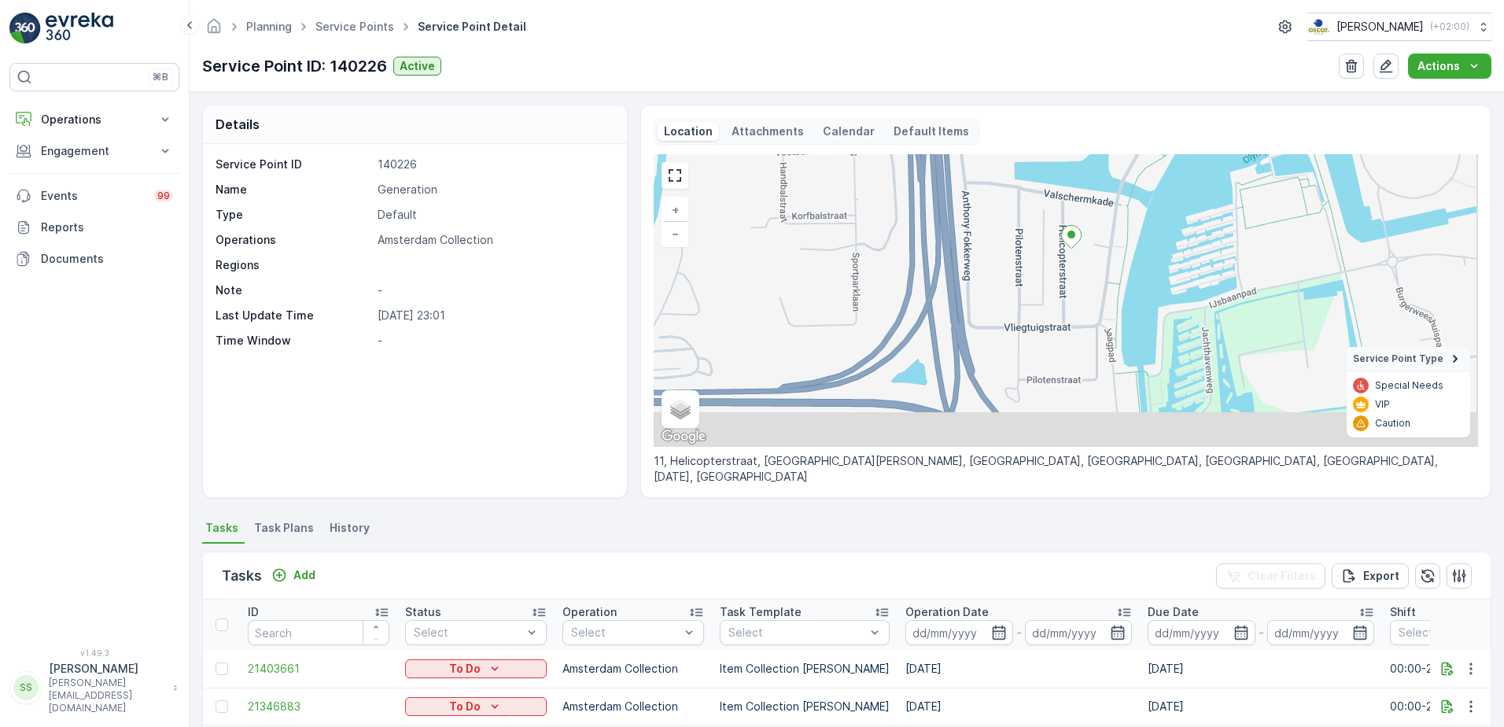
drag, startPoint x: 1098, startPoint y: 364, endPoint x: 962, endPoint y: 440, distance: 156.0
click at [1057, 308] on div "+ − Satellite Roadmap Terrain Hybrid Leaflet Keyboard shortcuts Map Data Map da…" at bounding box center [1066, 300] width 824 height 293
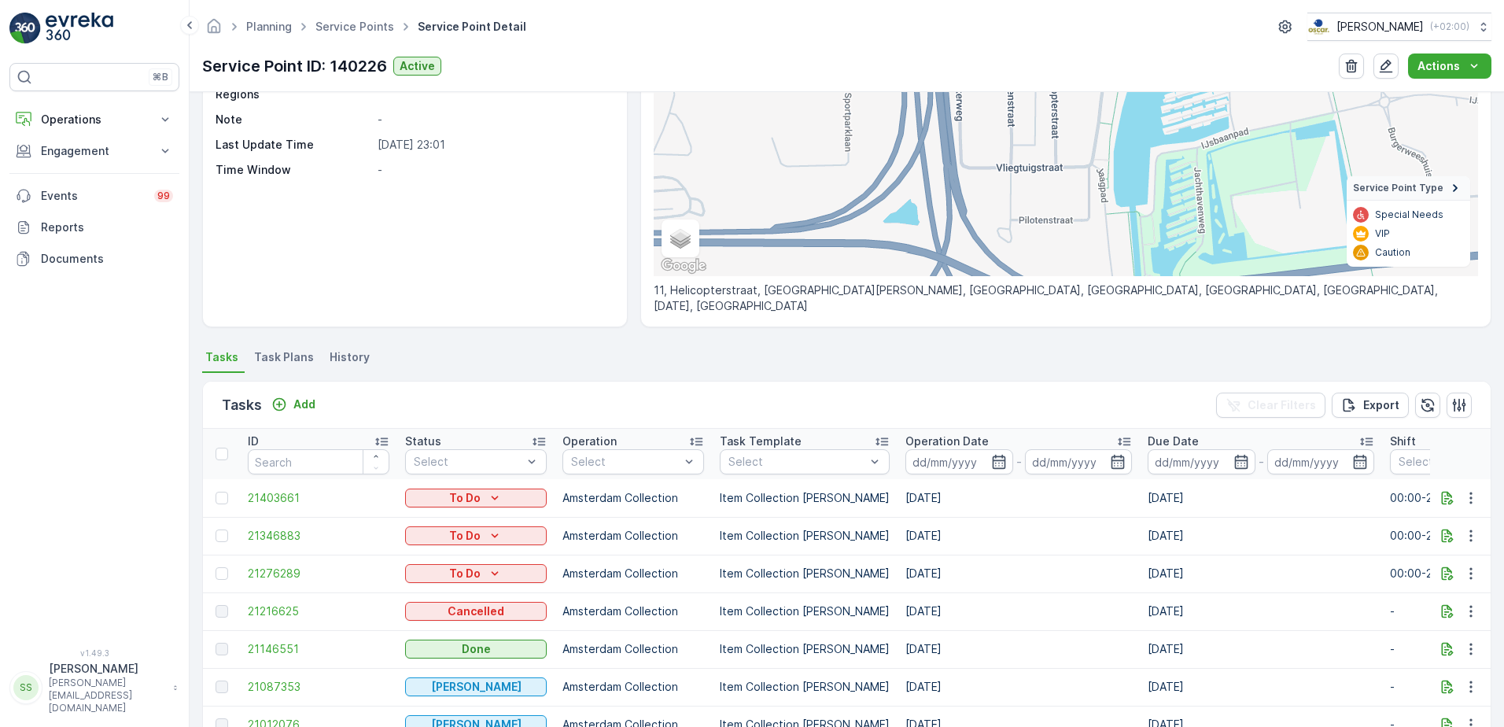
scroll to position [236, 0]
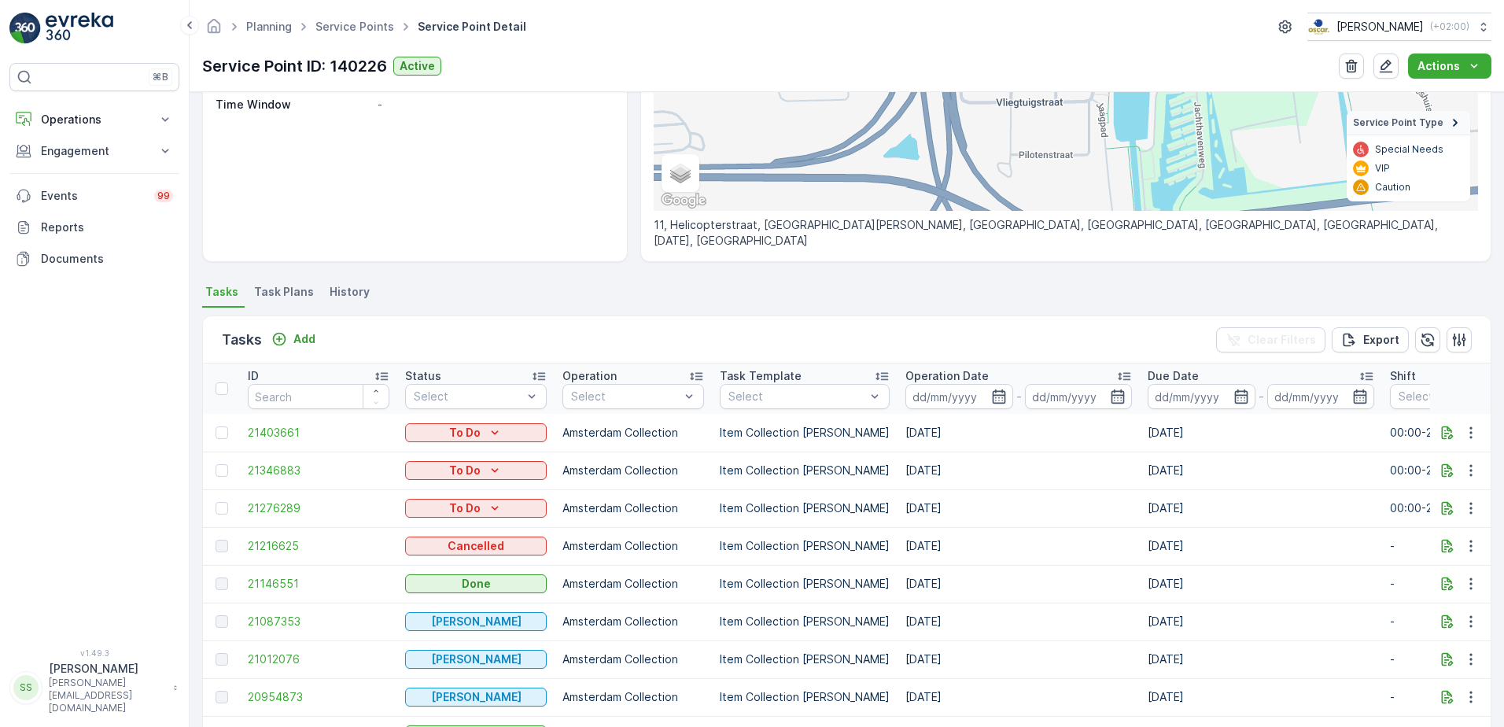
click at [1086, 499] on td "[DATE]" at bounding box center [1018, 508] width 242 height 38
click at [933, 504] on td "[DATE]" at bounding box center [1018, 508] width 242 height 38
drag, startPoint x: 933, startPoint y: 504, endPoint x: 1026, endPoint y: 531, distance: 96.6
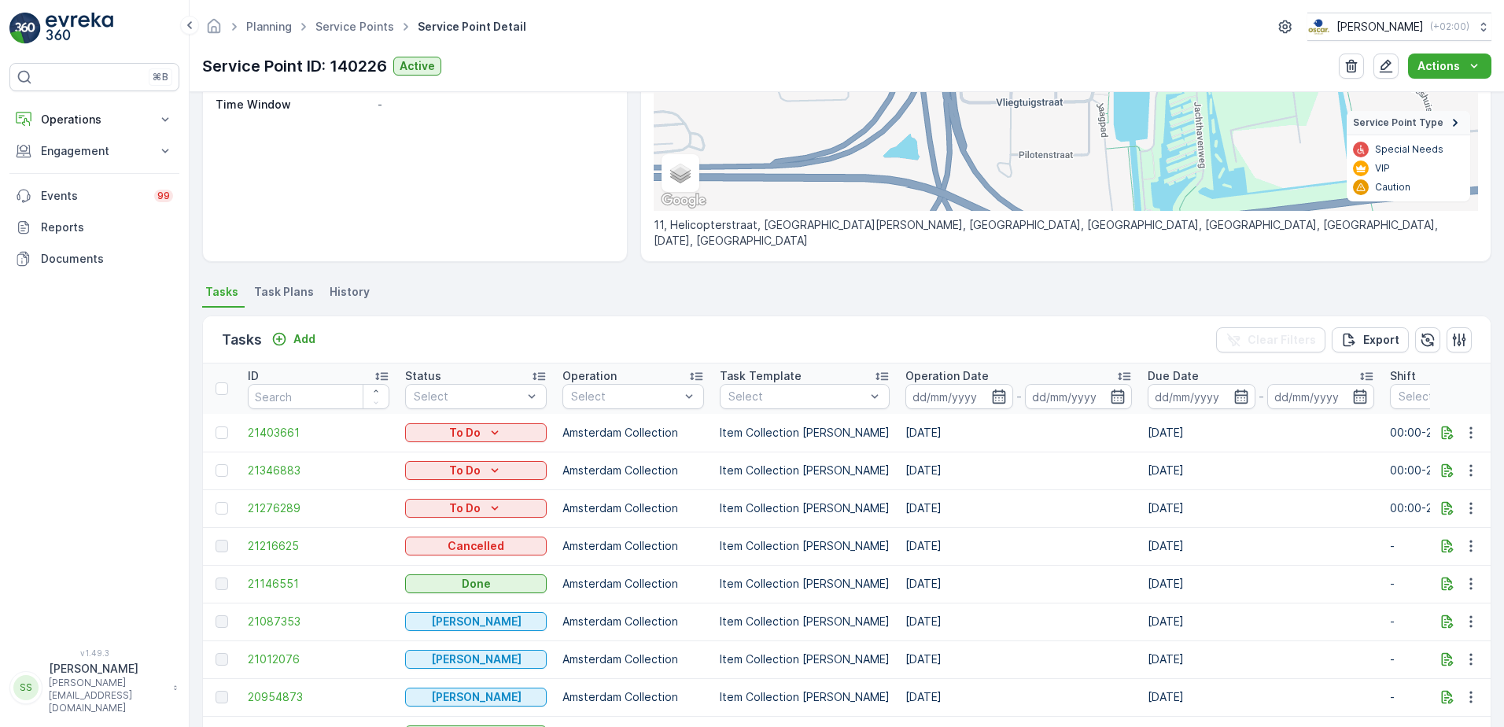
click at [1031, 530] on td "[DATE]" at bounding box center [1018, 546] width 242 height 38
click at [905, 505] on td "[DATE]" at bounding box center [1018, 508] width 242 height 38
click at [910, 503] on td "[DATE]" at bounding box center [1018, 508] width 242 height 38
drag, startPoint x: 922, startPoint y: 507, endPoint x: 883, endPoint y: 509, distance: 39.4
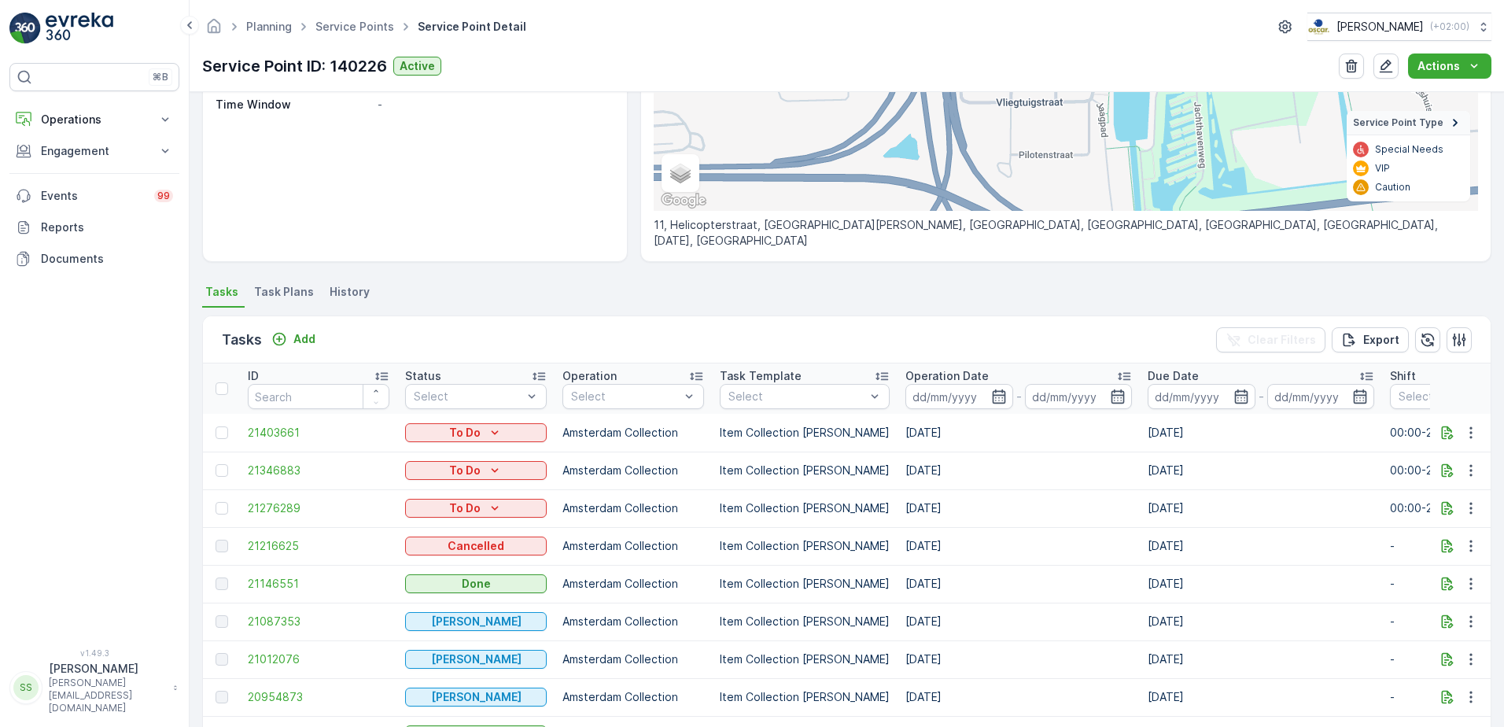
click at [883, 509] on tr "21276289 To Do Amsterdam Collection Item Collection Oscar Regulier 08.09.2025 0…" at bounding box center [1416, 508] width 2427 height 38
drag, startPoint x: 883, startPoint y: 509, endPoint x: 909, endPoint y: 547, distance: 46.3
click at [909, 547] on td "[DATE]" at bounding box center [1018, 546] width 242 height 38
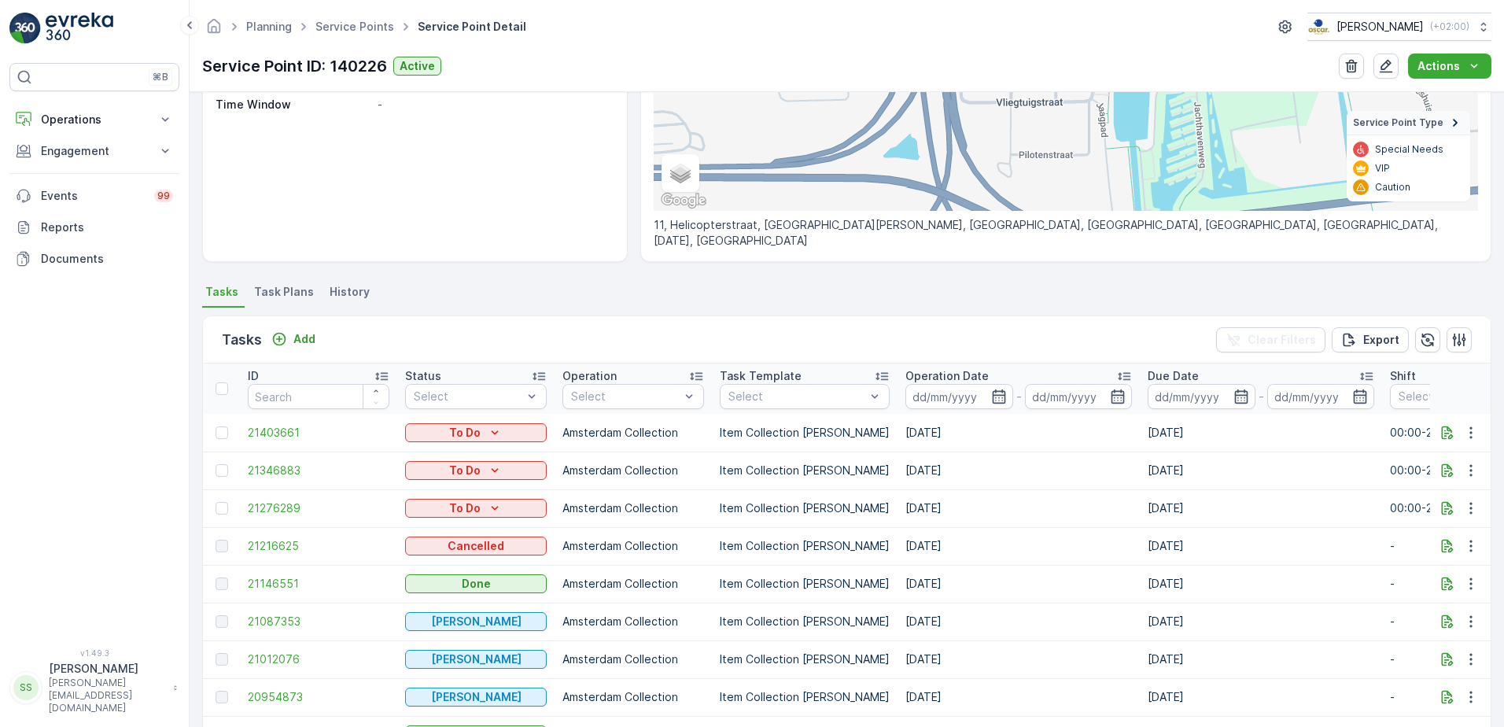
click at [910, 504] on td "[DATE]" at bounding box center [1018, 508] width 242 height 38
click at [810, 462] on td "Item Collection [PERSON_NAME]" at bounding box center [805, 470] width 186 height 38
click at [978, 523] on td "[DATE]" at bounding box center [1018, 508] width 242 height 38
click at [934, 506] on td "[DATE]" at bounding box center [1018, 508] width 242 height 38
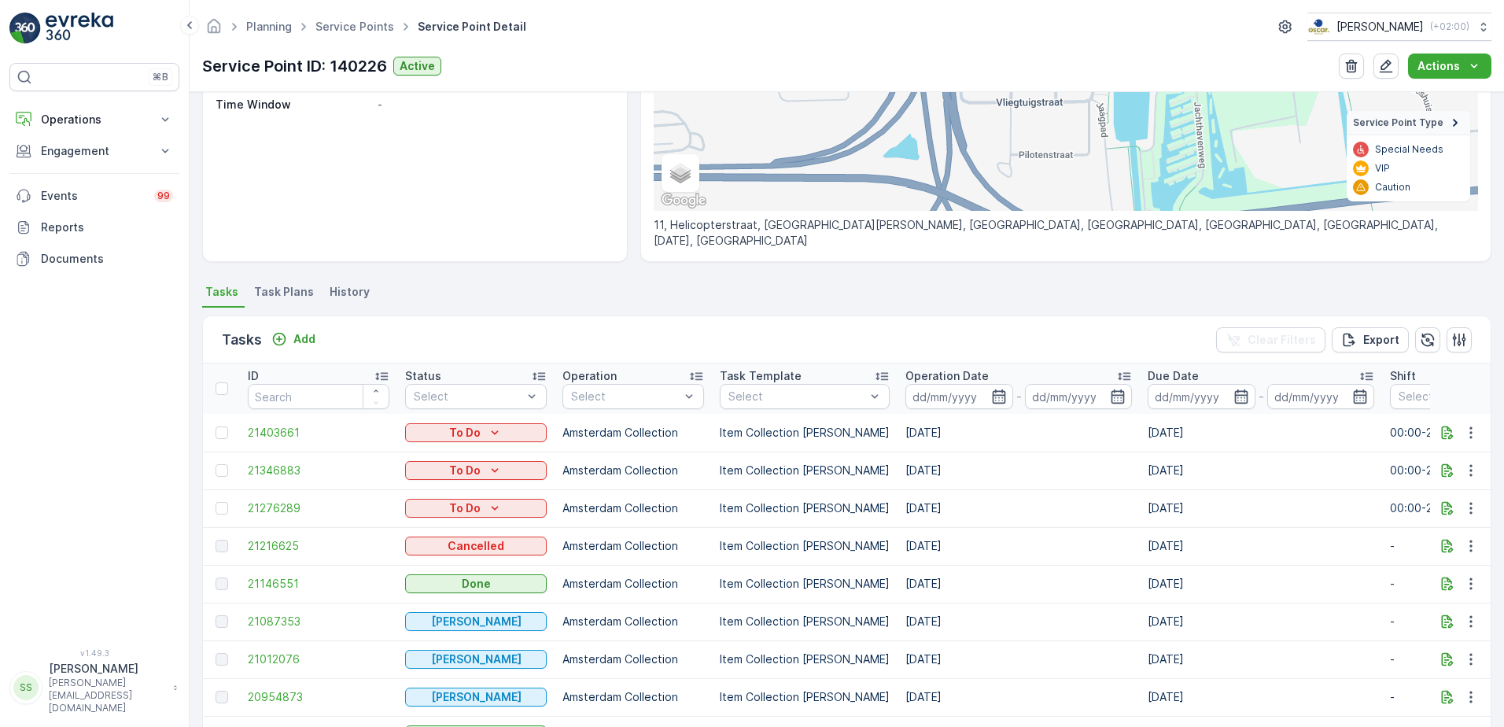
click at [934, 506] on td "[DATE]" at bounding box center [1018, 508] width 242 height 38
drag, startPoint x: 934, startPoint y: 506, endPoint x: 919, endPoint y: 514, distance: 17.3
click at [919, 514] on td "[DATE]" at bounding box center [1018, 508] width 242 height 38
click at [917, 504] on td "[DATE]" at bounding box center [1018, 508] width 242 height 38
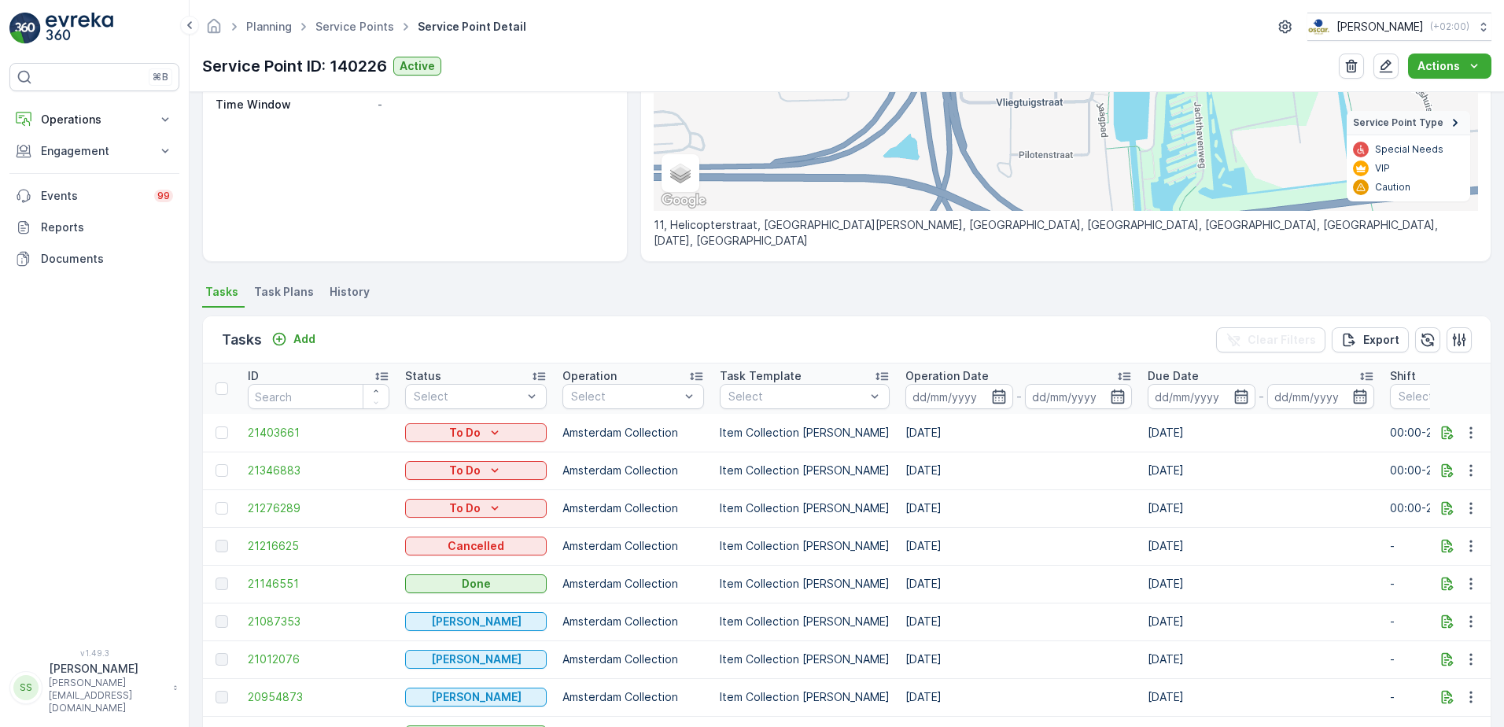
click at [917, 504] on td "[DATE]" at bounding box center [1018, 508] width 242 height 38
click at [897, 510] on td "[DATE]" at bounding box center [1018, 508] width 242 height 38
click at [930, 508] on td "[DATE]" at bounding box center [1018, 508] width 242 height 38
drag, startPoint x: 930, startPoint y: 508, endPoint x: 904, endPoint y: 509, distance: 26.0
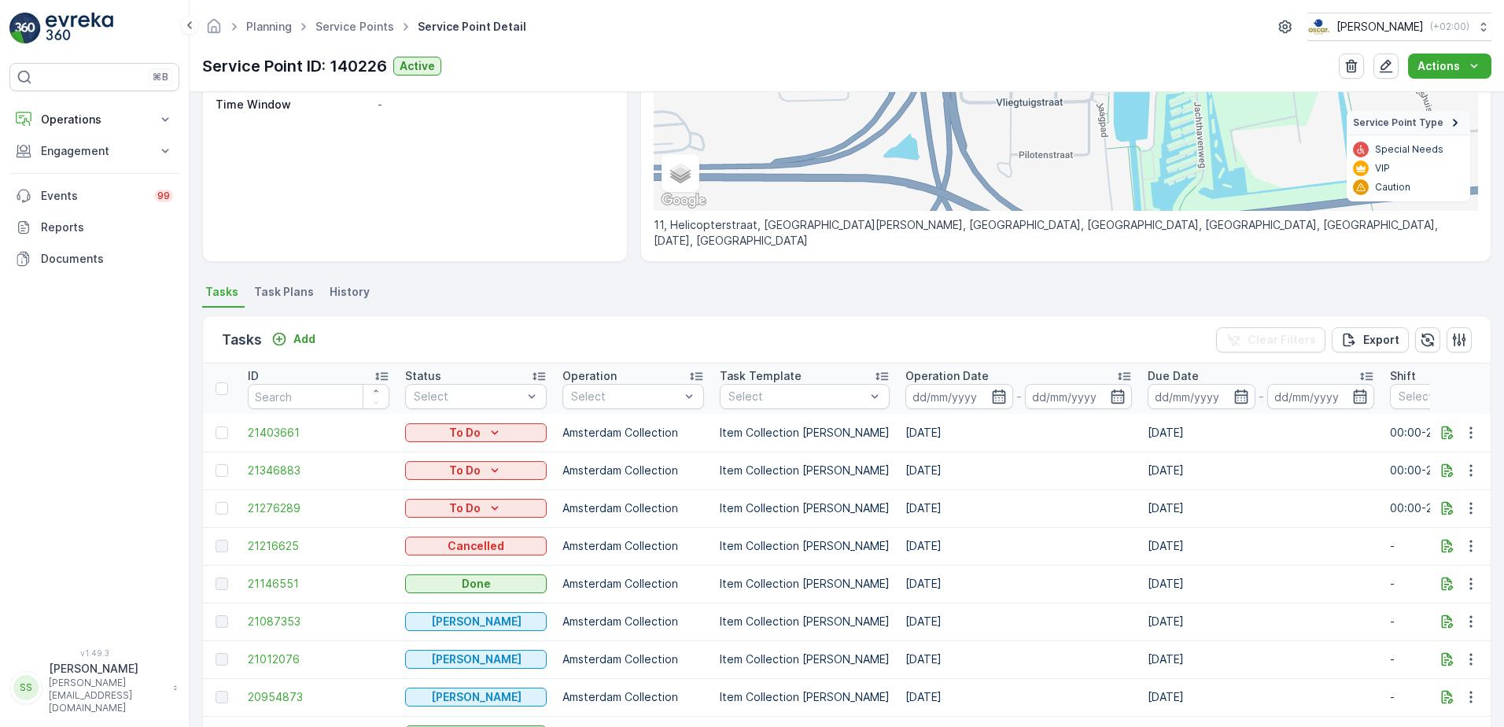
click at [904, 509] on td "[DATE]" at bounding box center [1018, 508] width 242 height 38
click at [905, 479] on td "[DATE]" at bounding box center [1018, 470] width 242 height 38
click at [905, 471] on td "[DATE]" at bounding box center [1018, 470] width 242 height 38
drag, startPoint x: 905, startPoint y: 471, endPoint x: 929, endPoint y: 507, distance: 42.5
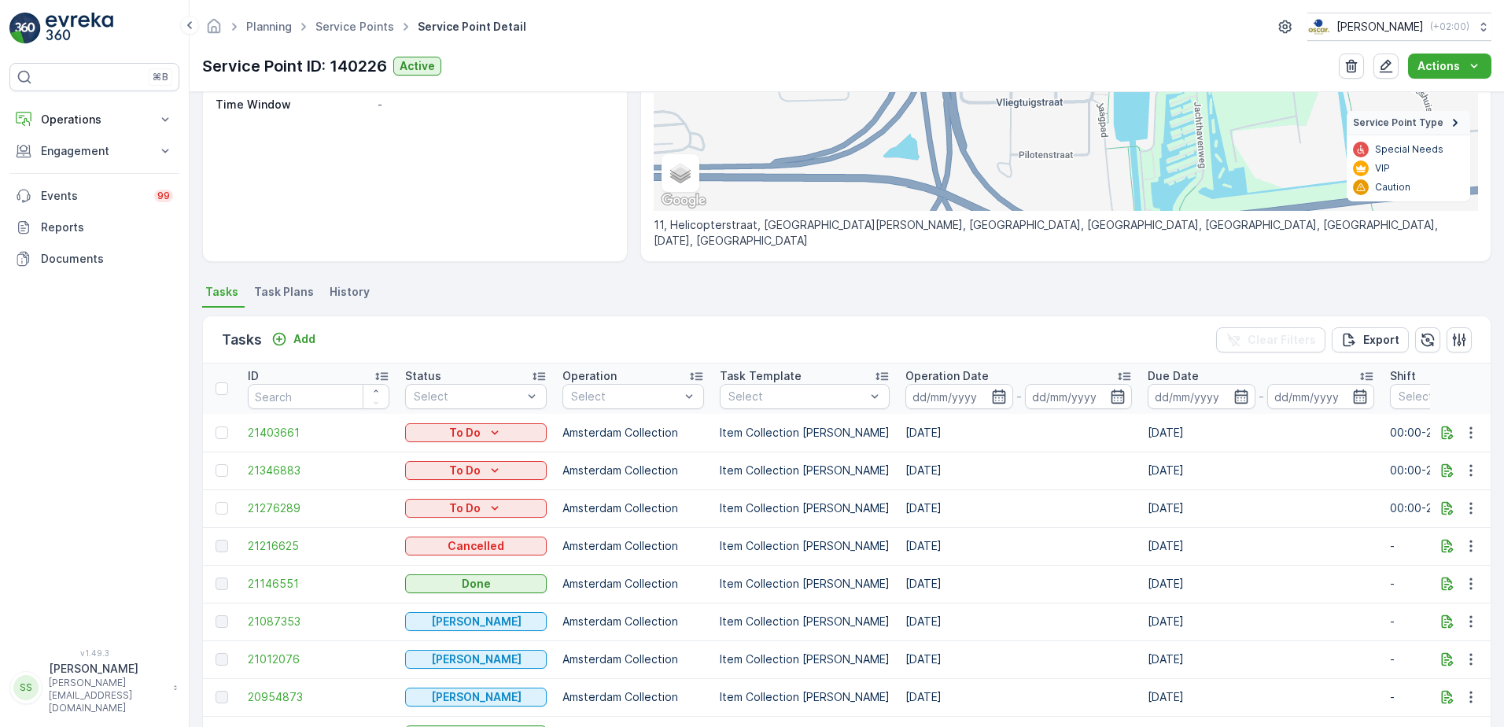
click at [921, 508] on td "[DATE]" at bounding box center [1018, 508] width 242 height 38
click at [930, 506] on td "[DATE]" at bounding box center [1018, 508] width 242 height 38
click at [935, 507] on td "[DATE]" at bounding box center [1018, 508] width 242 height 38
click at [1446, 510] on icon "button" at bounding box center [1447, 508] width 16 height 16
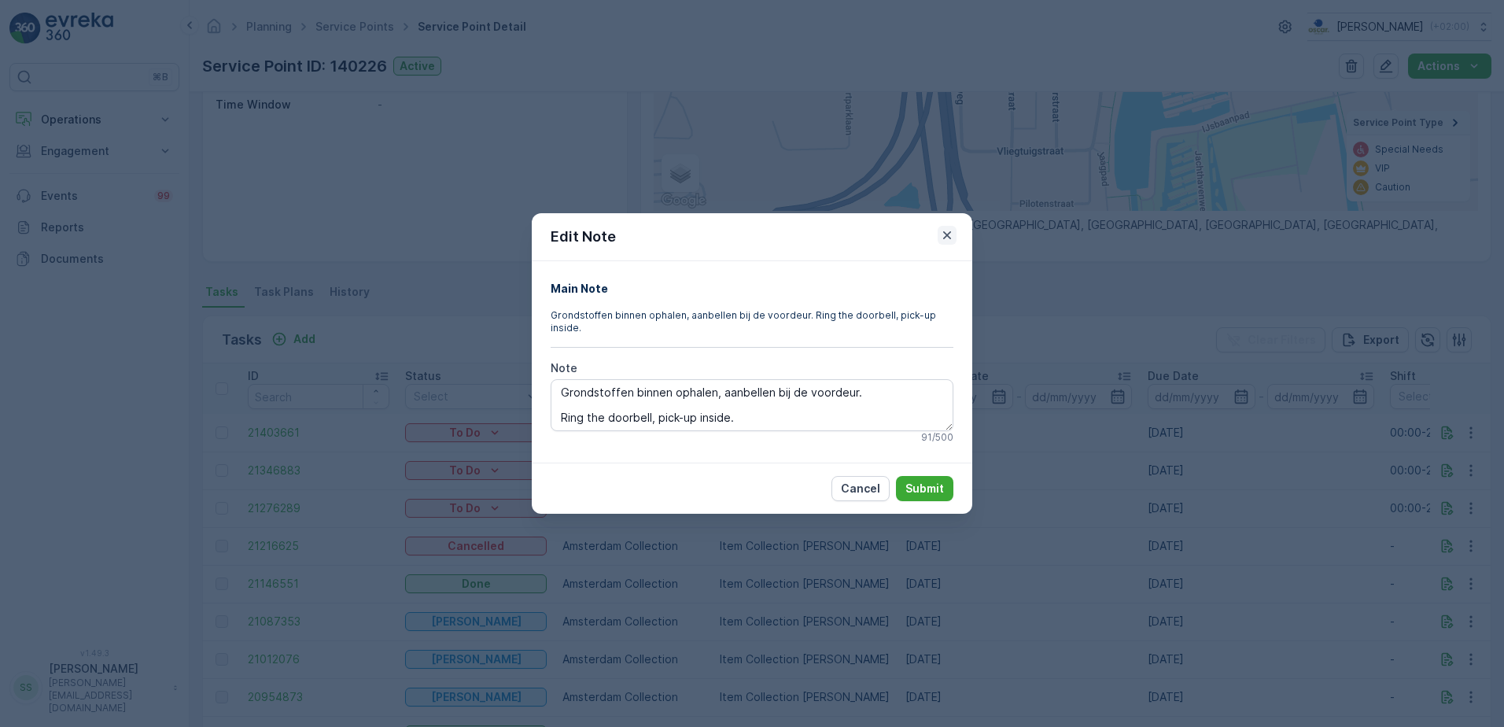
click at [945, 241] on icon "button" at bounding box center [947, 235] width 16 height 16
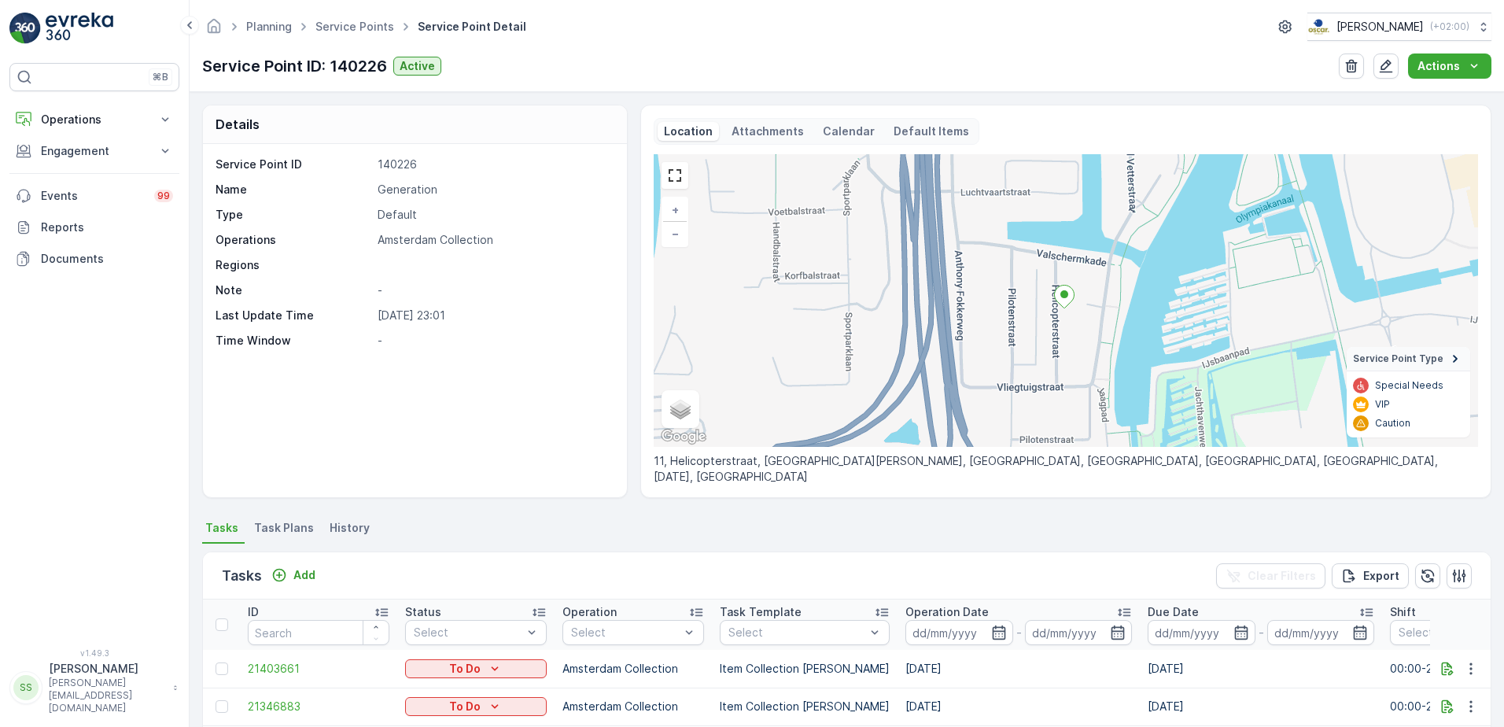
scroll to position [472, 0]
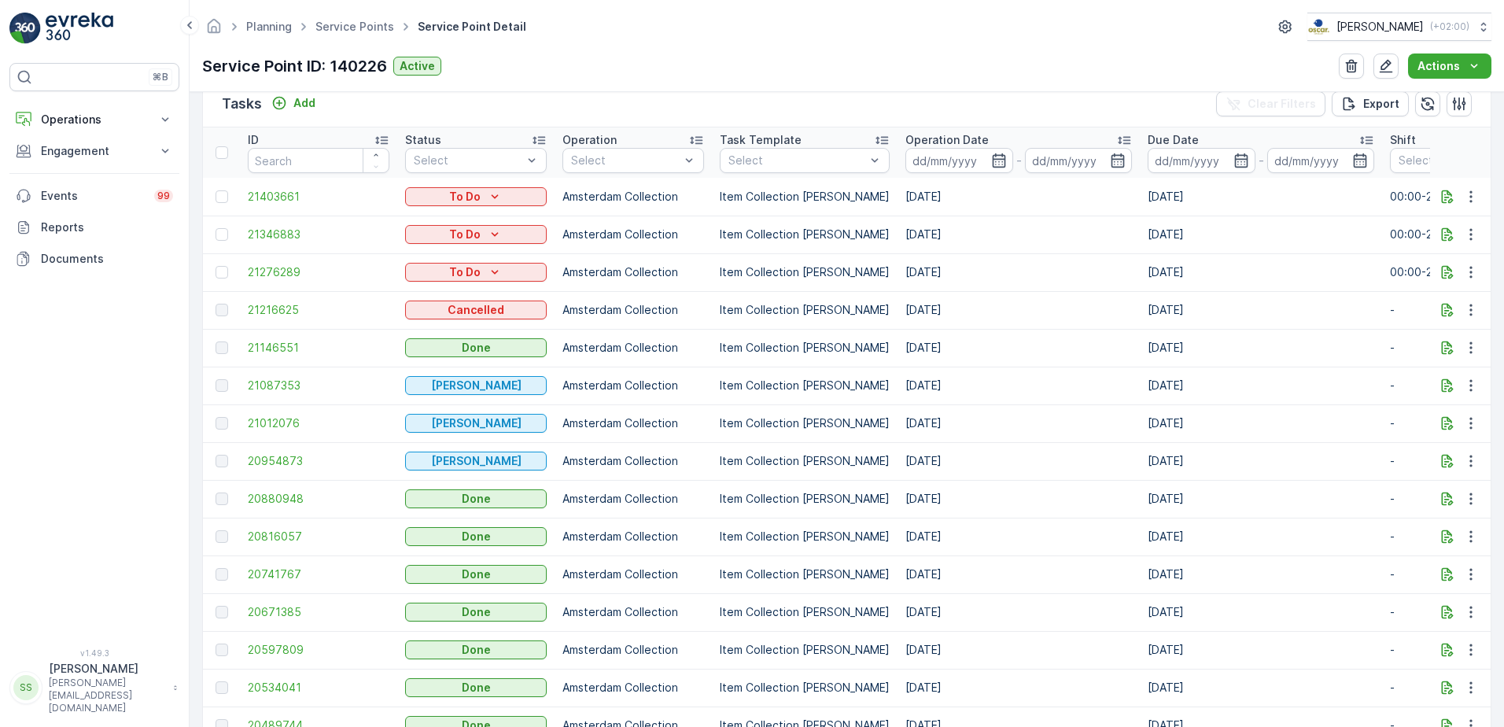
click at [922, 310] on td "02.09.2025" at bounding box center [1018, 310] width 242 height 38
drag, startPoint x: 922, startPoint y: 310, endPoint x: 1007, endPoint y: 339, distance: 89.8
click at [1007, 338] on td "29.08.2025" at bounding box center [1018, 348] width 242 height 38
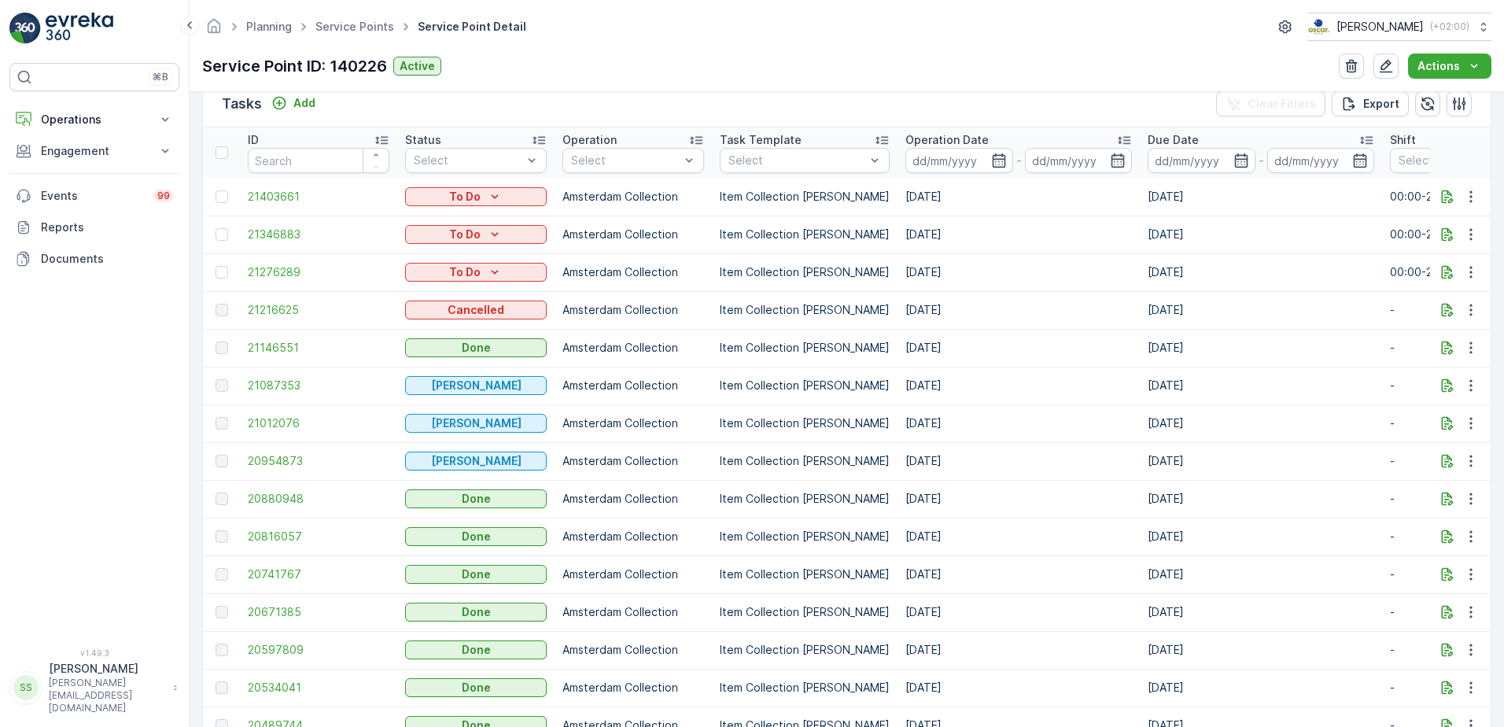
click at [916, 307] on td "02.09.2025" at bounding box center [1018, 310] width 242 height 38
drag, startPoint x: 916, startPoint y: 307, endPoint x: 907, endPoint y: 263, distance: 44.3
click at [907, 263] on td "[DATE]" at bounding box center [1018, 272] width 242 height 38
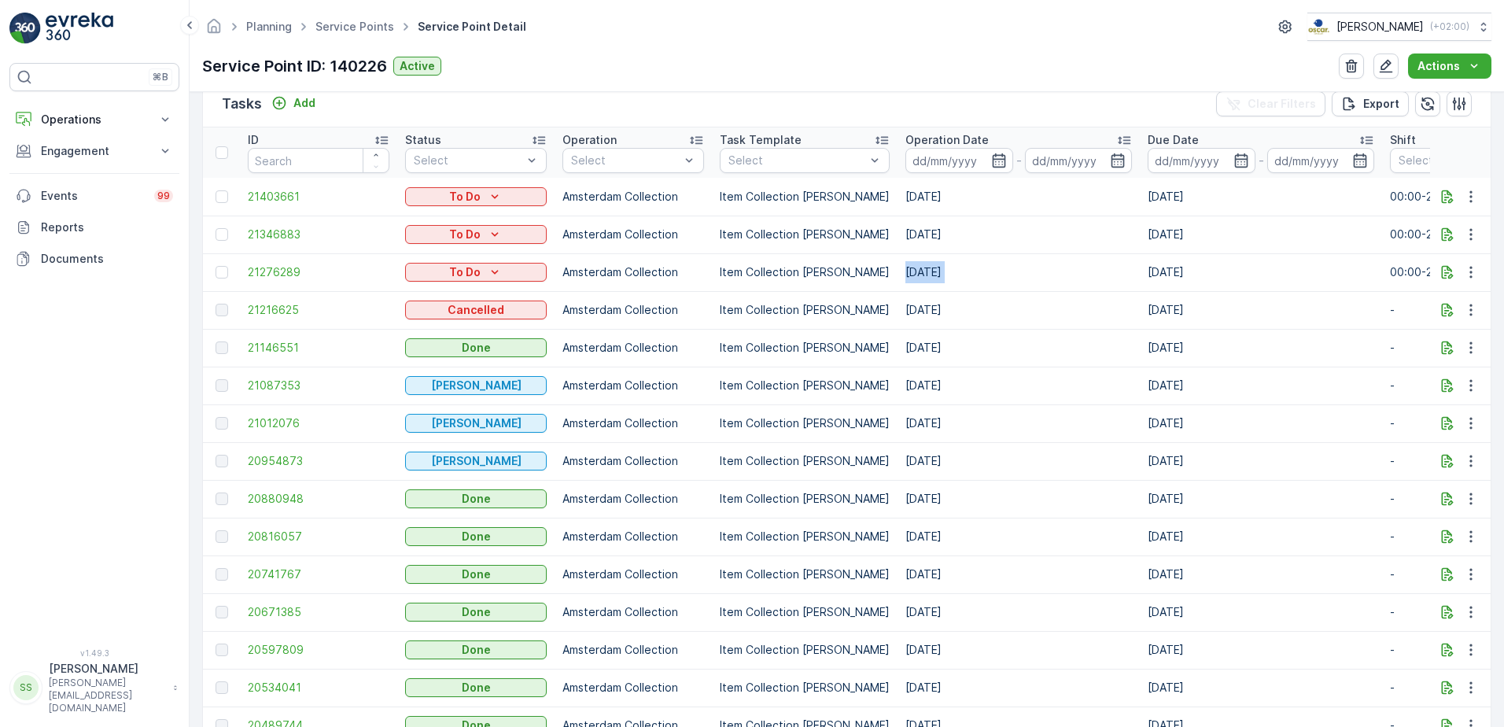
click at [907, 263] on td "[DATE]" at bounding box center [1018, 272] width 242 height 38
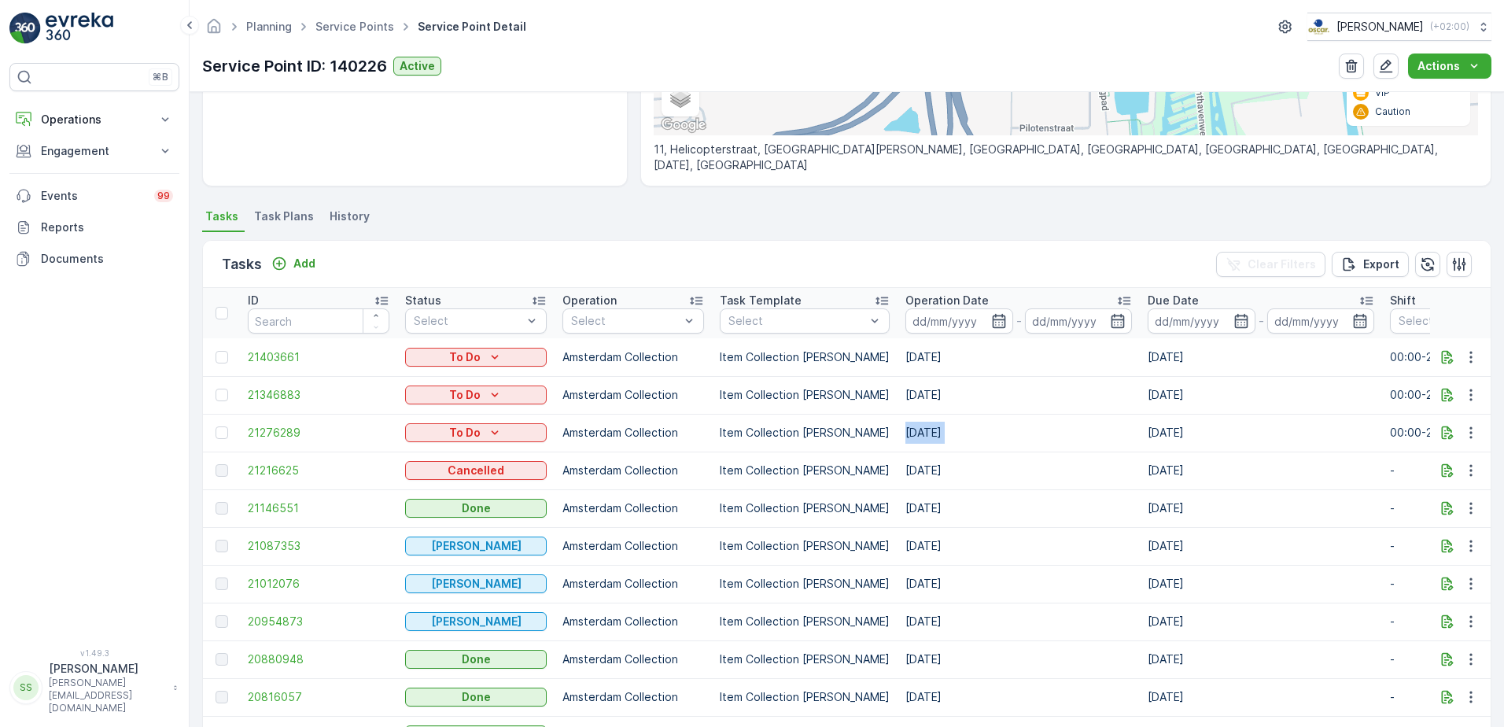
scroll to position [393, 0]
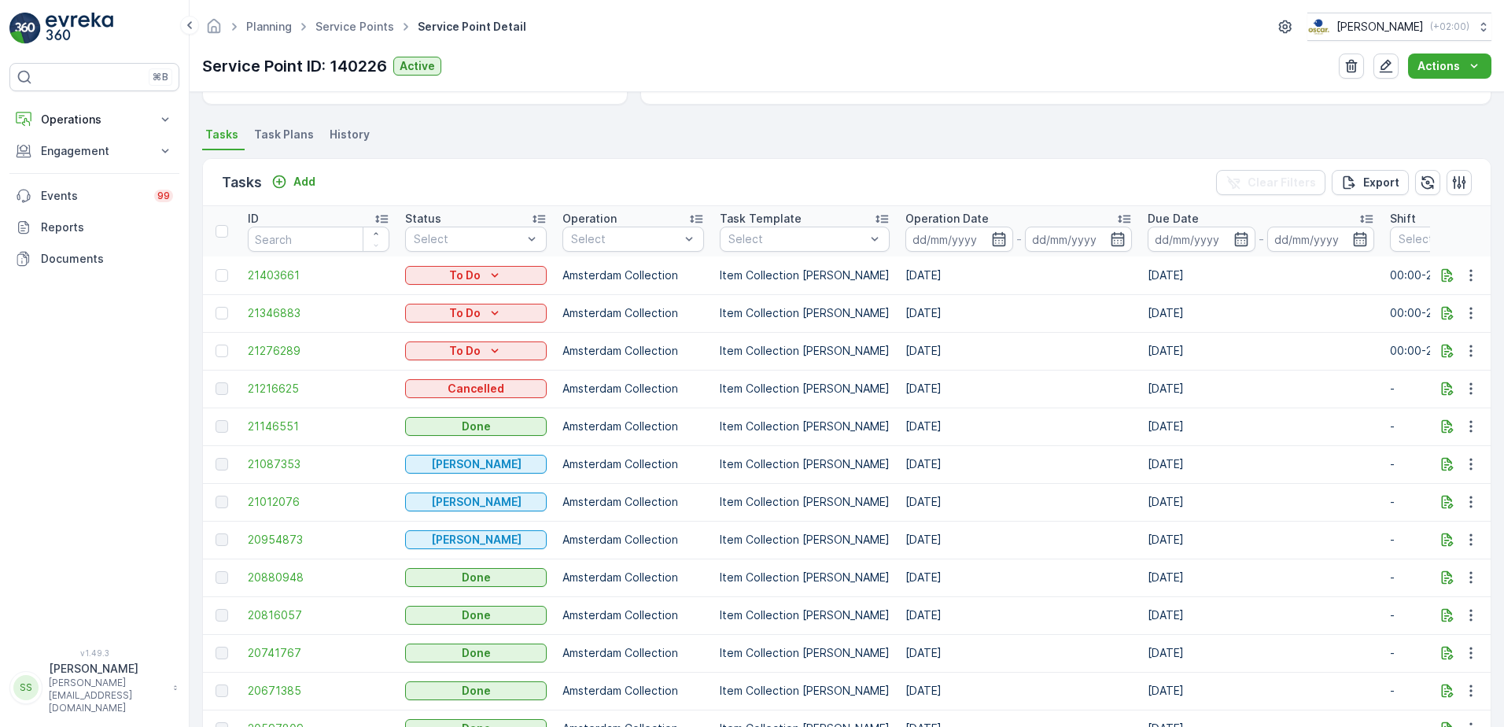
click at [897, 327] on td "09.09.2025" at bounding box center [1018, 313] width 242 height 38
click at [908, 317] on td "09.09.2025" at bounding box center [1018, 313] width 242 height 38
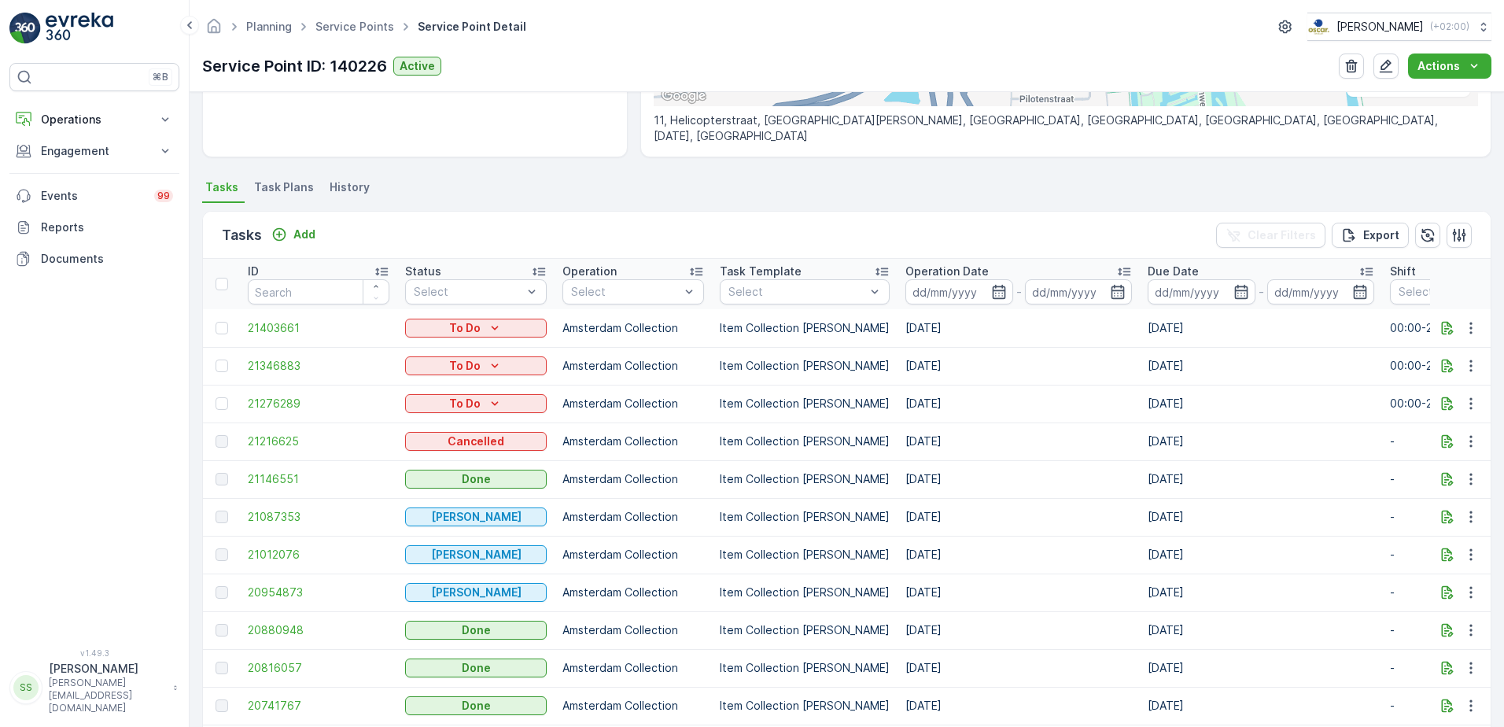
scroll to position [315, 0]
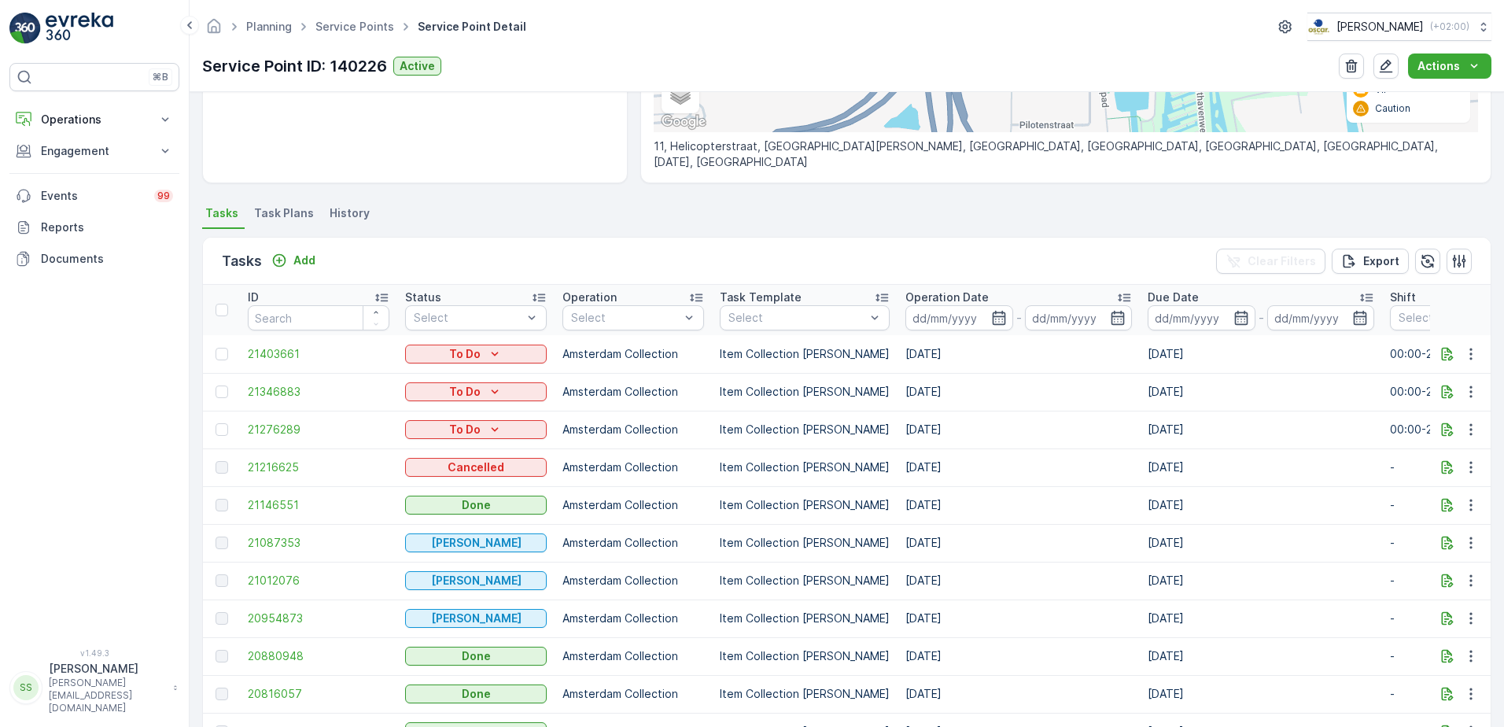
click at [907, 351] on td "12.09.2025" at bounding box center [1018, 354] width 242 height 38
click at [933, 422] on td "[DATE]" at bounding box center [1018, 430] width 242 height 38
drag, startPoint x: 933, startPoint y: 422, endPoint x: 967, endPoint y: 430, distance: 34.9
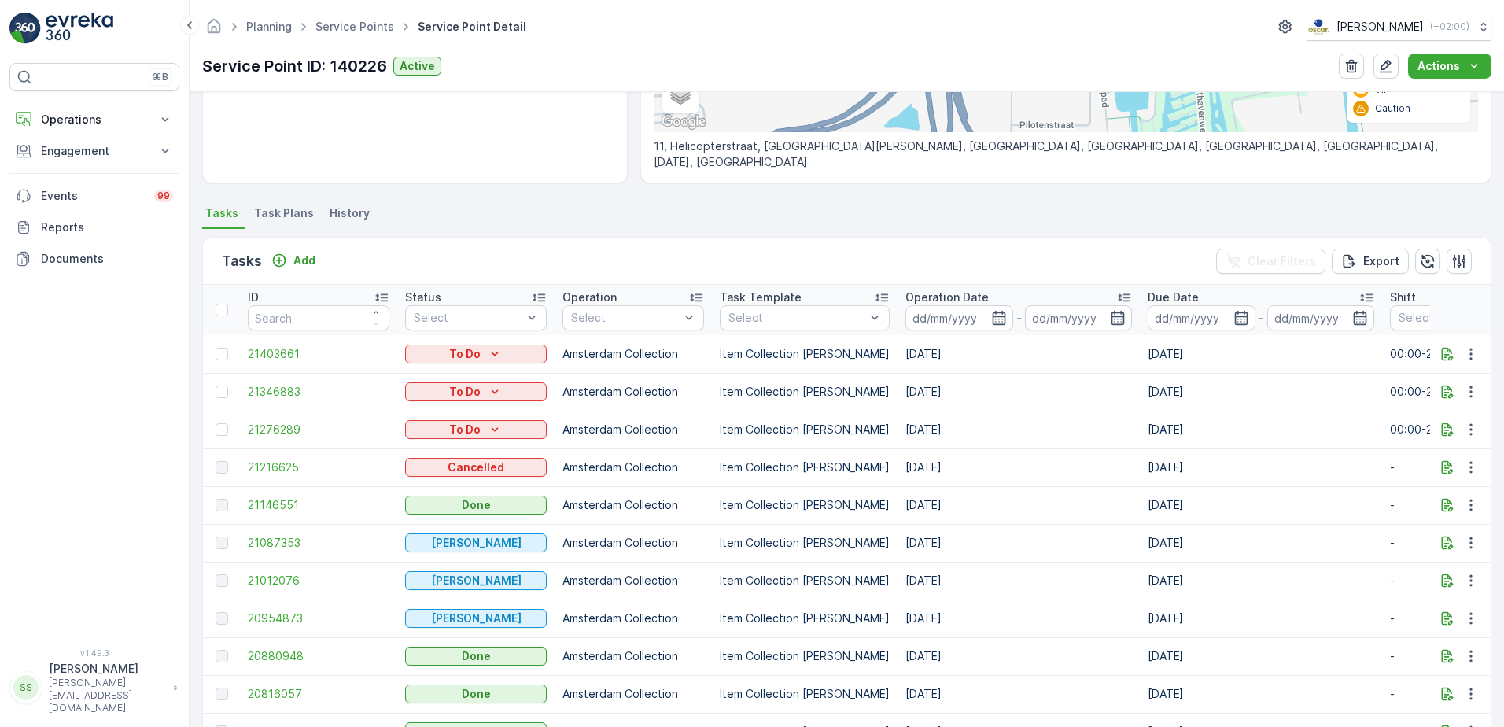
click at [967, 430] on td "[DATE]" at bounding box center [1018, 430] width 242 height 38
drag, startPoint x: 886, startPoint y: 429, endPoint x: 955, endPoint y: 432, distance: 69.3
click at [955, 432] on td "[DATE]" at bounding box center [1018, 430] width 242 height 38
drag, startPoint x: 955, startPoint y: 432, endPoint x: 1043, endPoint y: 455, distance: 91.0
click at [1043, 455] on td "02.09.2025" at bounding box center [1018, 467] width 242 height 38
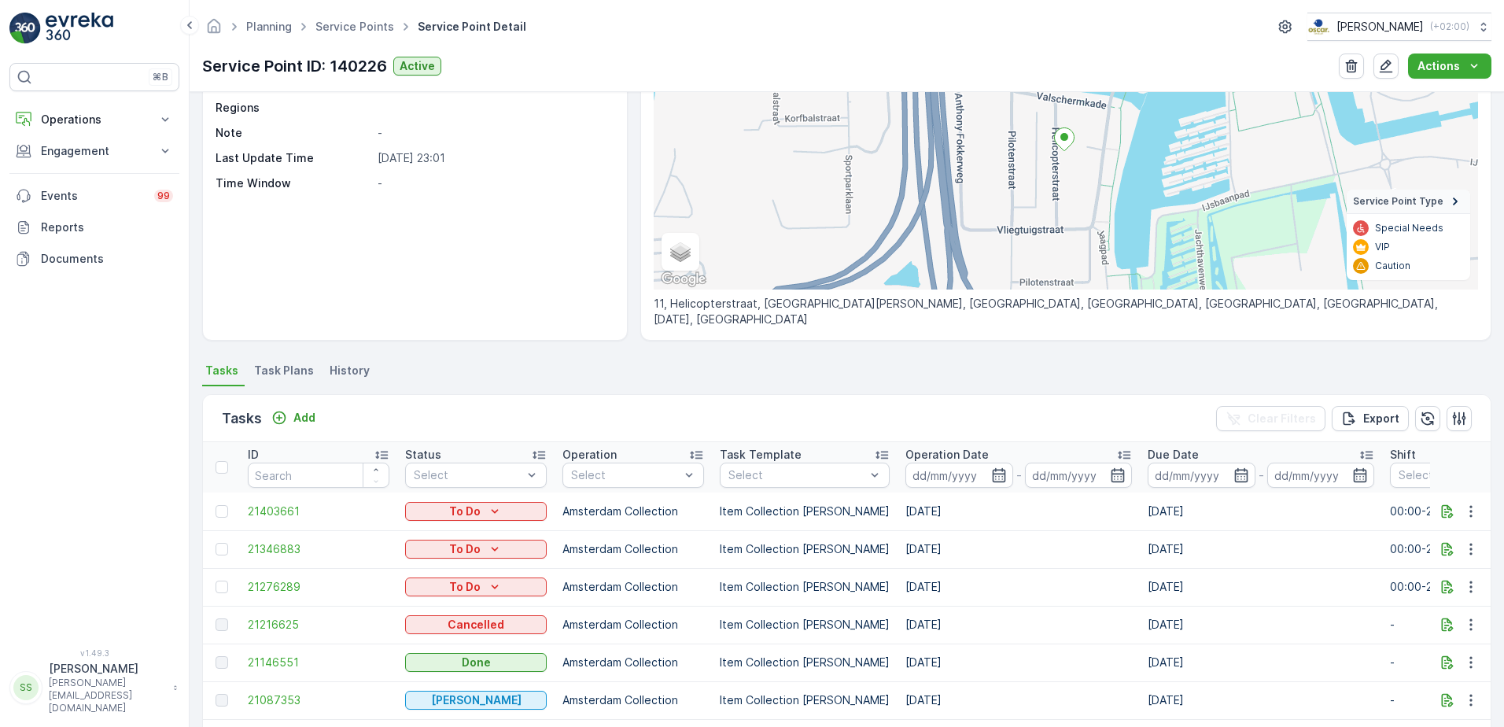
scroll to position [472, 0]
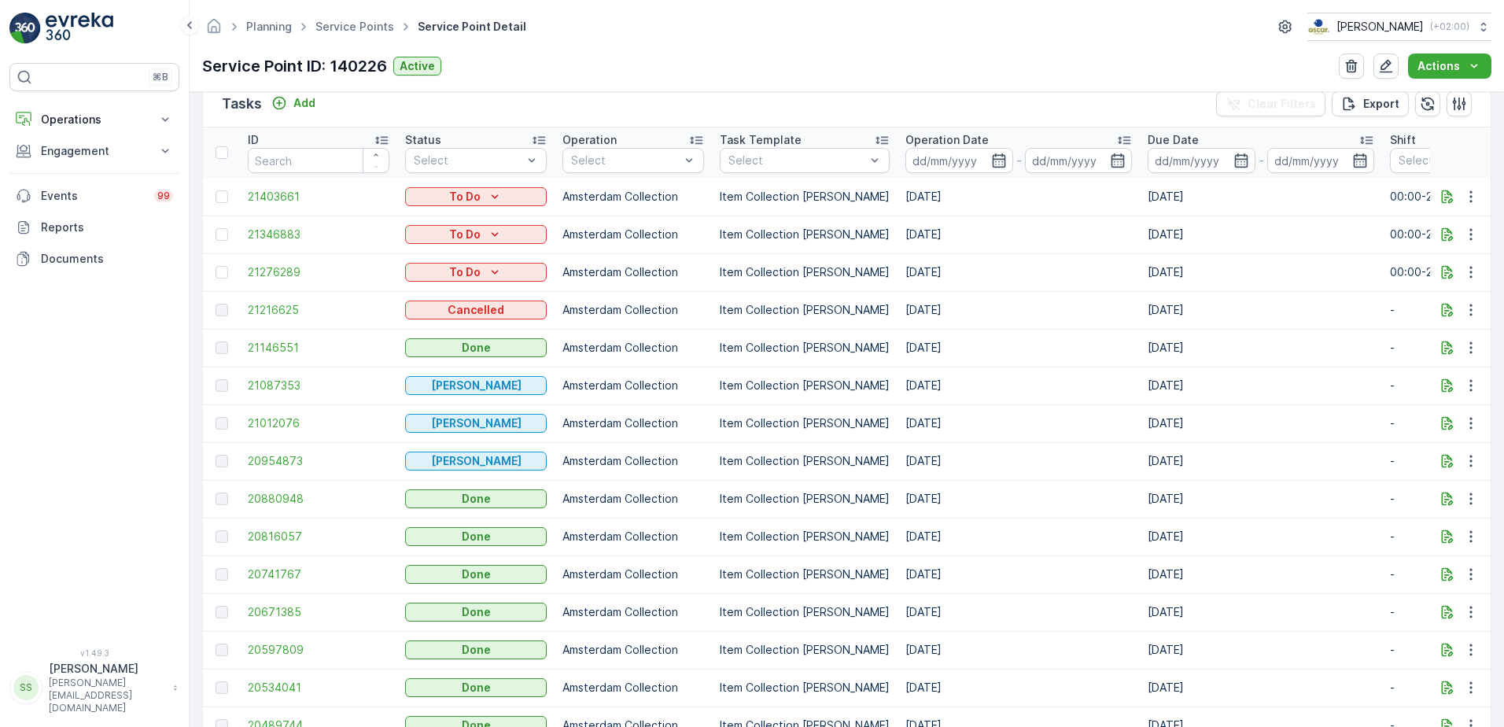
click at [925, 272] on td "[DATE]" at bounding box center [1018, 272] width 242 height 38
drag, startPoint x: 925, startPoint y: 272, endPoint x: 1084, endPoint y: 341, distance: 173.0
click at [1084, 341] on td "29.08.2025" at bounding box center [1018, 348] width 242 height 38
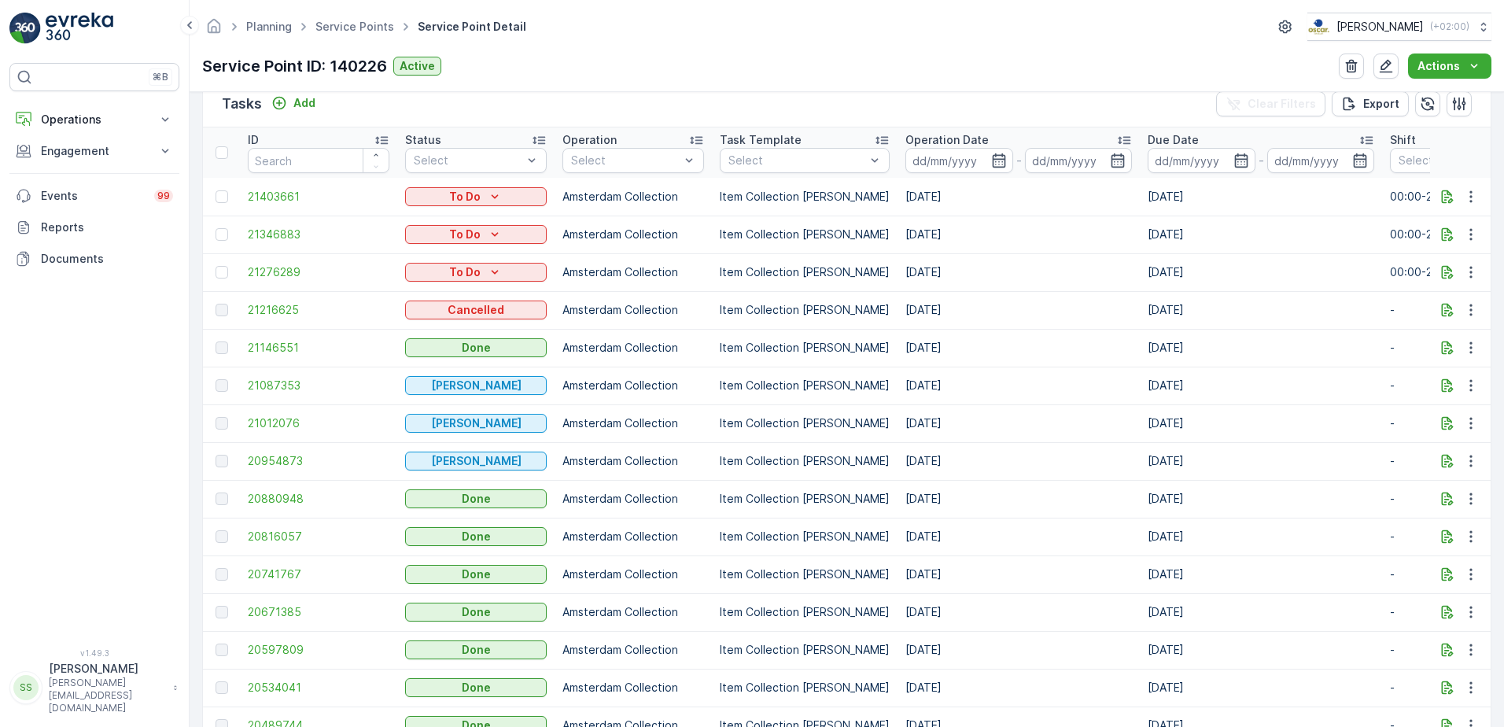
scroll to position [315, 0]
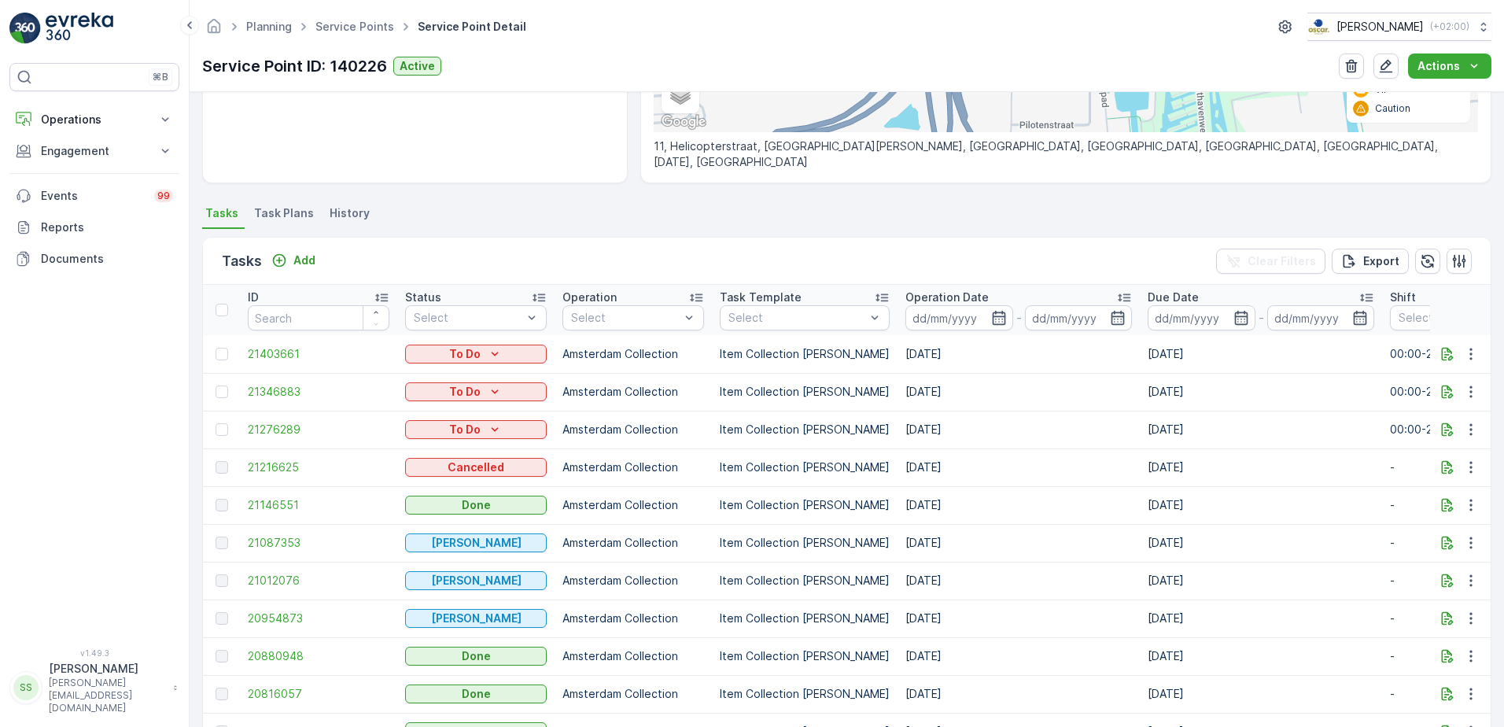
click at [631, 507] on td "Amsterdam Collection" at bounding box center [633, 505] width 157 height 38
click at [955, 503] on td "29.08.2025" at bounding box center [1018, 505] width 242 height 38
click at [941, 501] on td "29.08.2025" at bounding box center [1018, 505] width 242 height 38
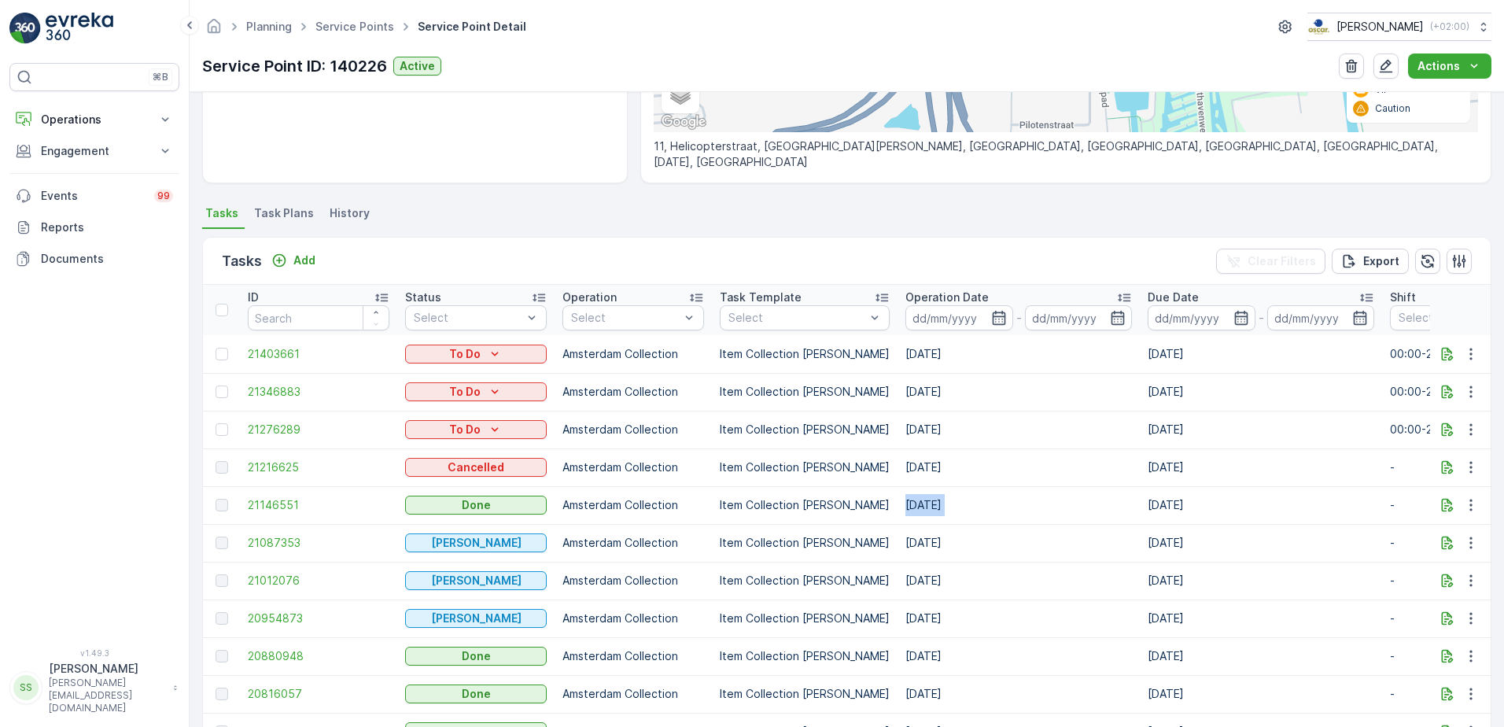
click at [941, 501] on td "29.08.2025" at bounding box center [1018, 505] width 242 height 38
drag, startPoint x: 941, startPoint y: 501, endPoint x: 949, endPoint y: 521, distance: 21.9
click at [971, 516] on td "29.08.2025" at bounding box center [1018, 505] width 242 height 38
click at [901, 510] on td "29.08.2025" at bounding box center [1018, 505] width 242 height 38
click at [905, 507] on td "29.08.2025" at bounding box center [1018, 505] width 242 height 38
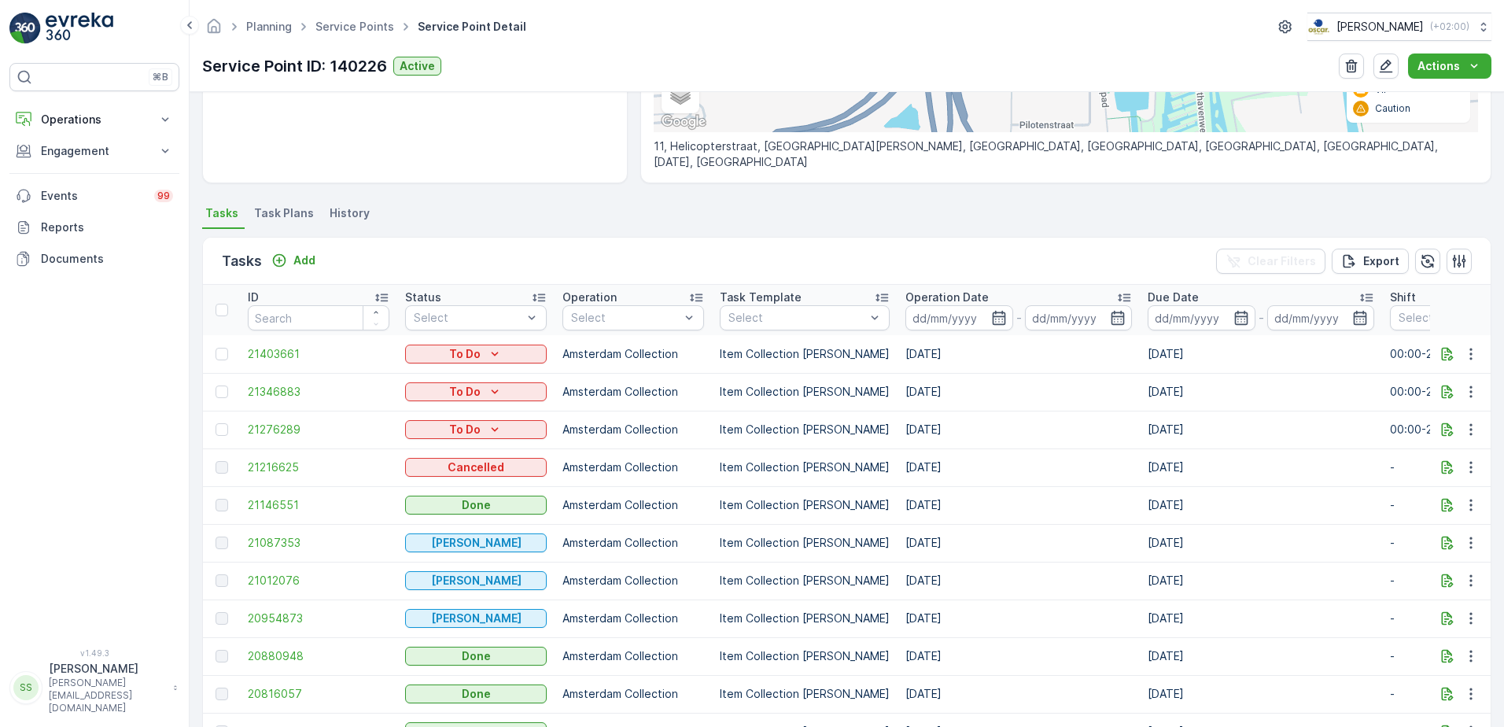
click at [905, 507] on td "29.08.2025" at bounding box center [1018, 505] width 242 height 38
drag, startPoint x: 905, startPoint y: 507, endPoint x: 913, endPoint y: 507, distance: 7.9
click at [913, 507] on td "29.08.2025" at bounding box center [1018, 505] width 242 height 38
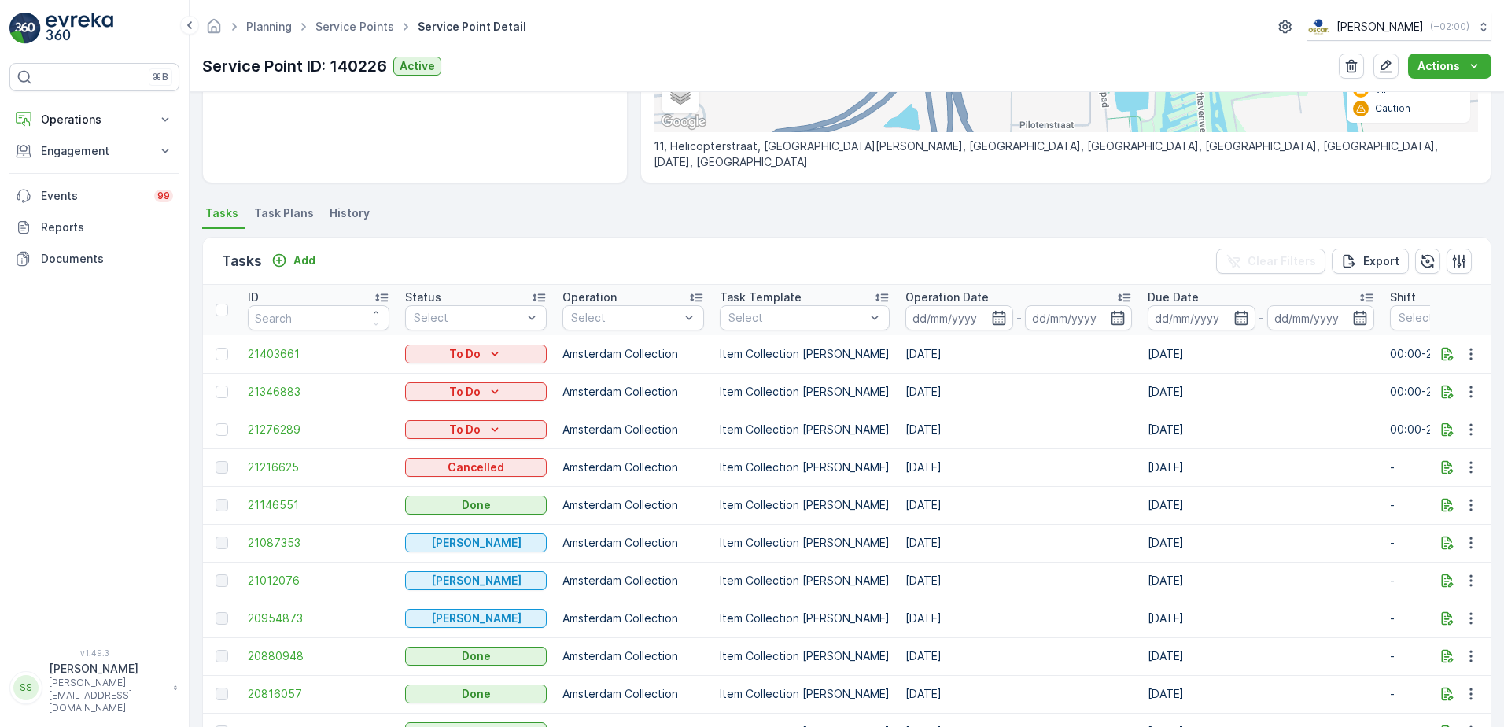
click at [913, 507] on td "29.08.2025" at bounding box center [1018, 505] width 242 height 38
drag, startPoint x: 913, startPoint y: 507, endPoint x: 816, endPoint y: 525, distance: 98.6
click at [816, 525] on td "Item Collection [PERSON_NAME]" at bounding box center [805, 543] width 186 height 38
click at [919, 426] on td "[DATE]" at bounding box center [1018, 430] width 242 height 38
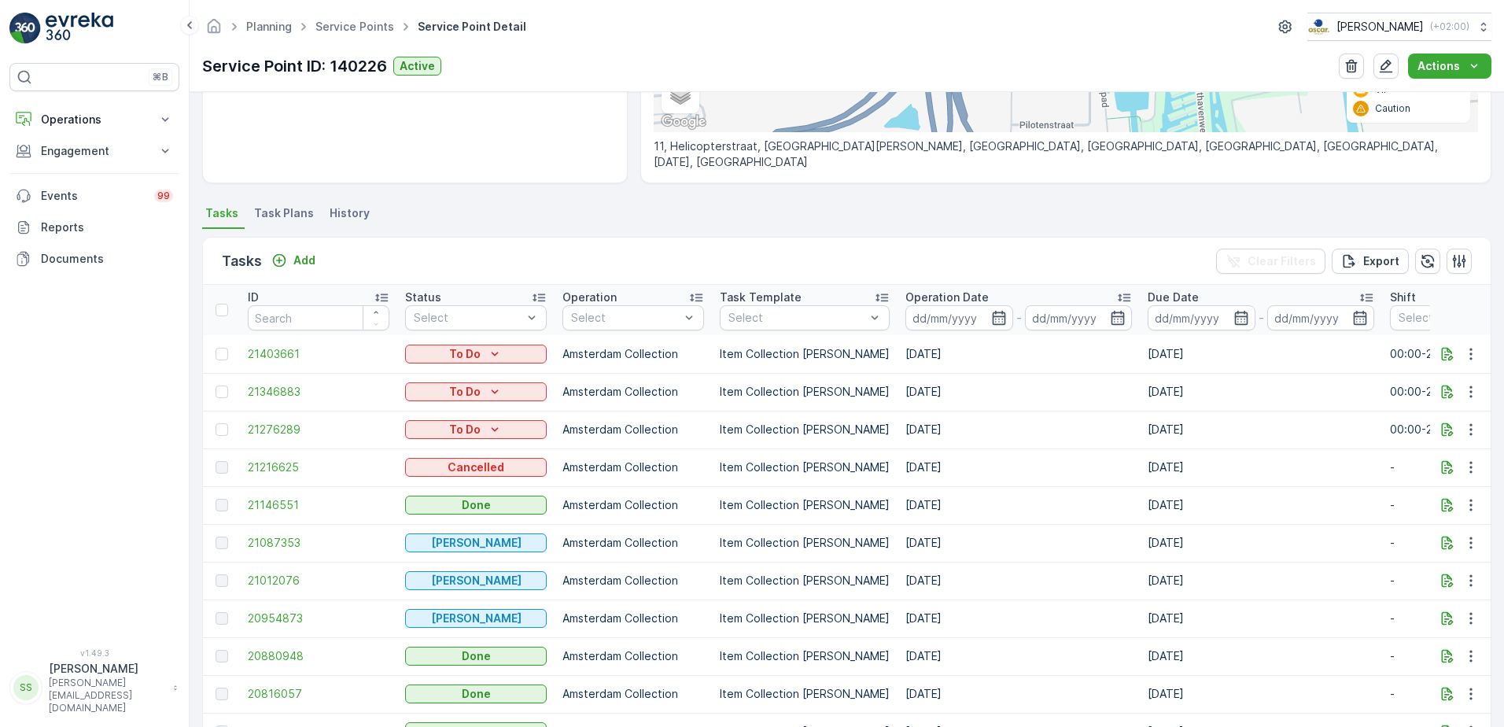
click at [1154, 428] on td "[DATE]" at bounding box center [1261, 430] width 242 height 38
click at [959, 247] on div "Tasks Add Clear Filters Export" at bounding box center [847, 261] width 1288 height 47
click at [935, 258] on div "Tasks Add Clear Filters Export" at bounding box center [847, 261] width 1288 height 47
click at [897, 422] on td "[DATE]" at bounding box center [1018, 430] width 242 height 38
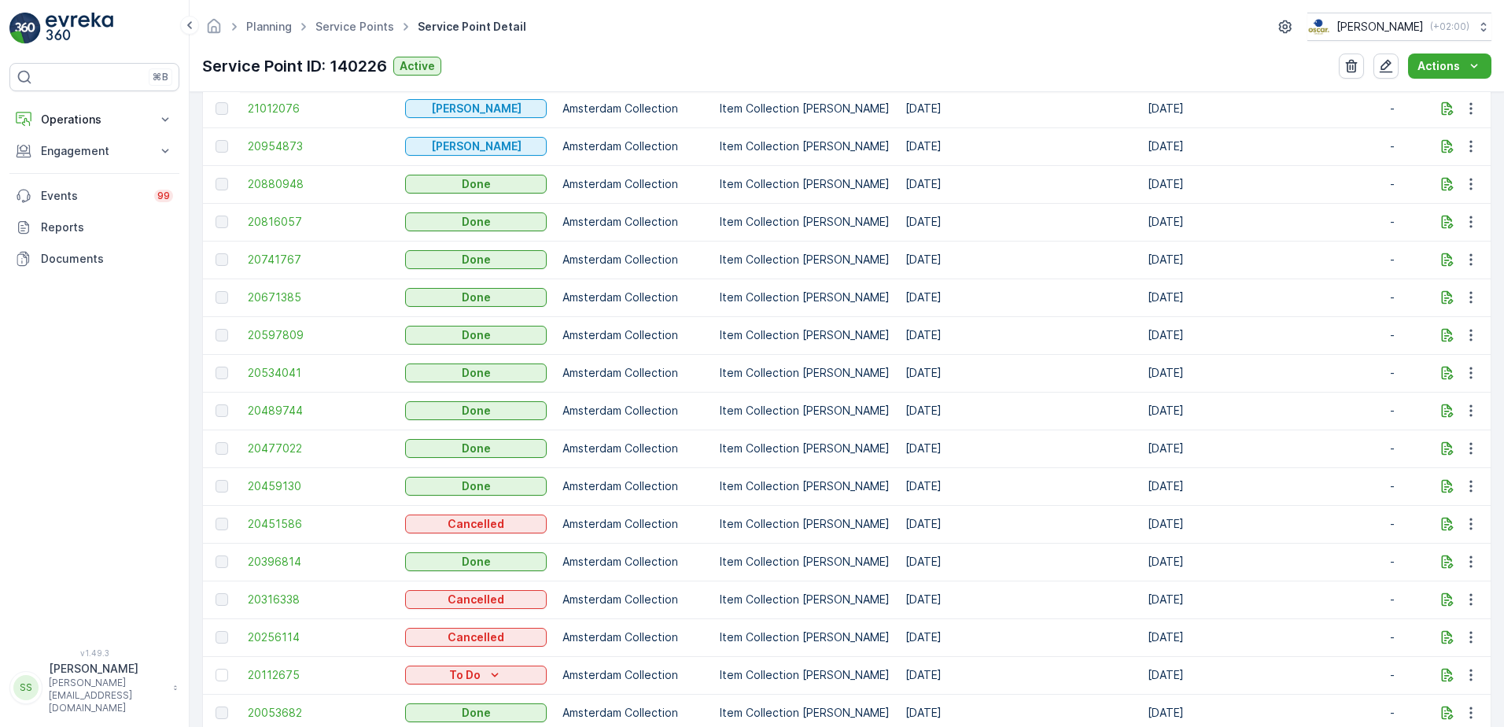
scroll to position [551, 0]
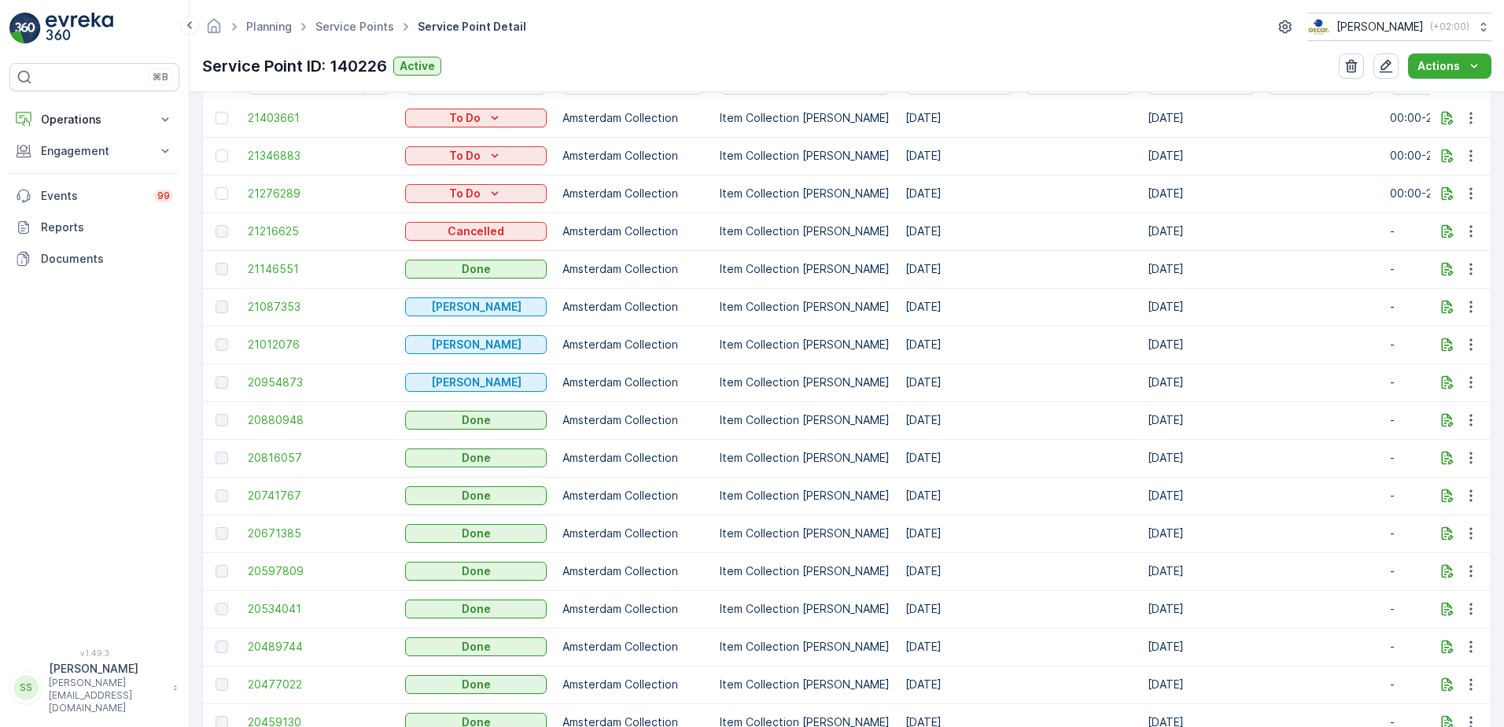
click at [931, 234] on td "02.09.2025" at bounding box center [1018, 231] width 242 height 38
drag, startPoint x: 931, startPoint y: 234, endPoint x: 1107, endPoint y: 259, distance: 178.0
click at [1107, 259] on td "29.08.2025" at bounding box center [1018, 269] width 242 height 38
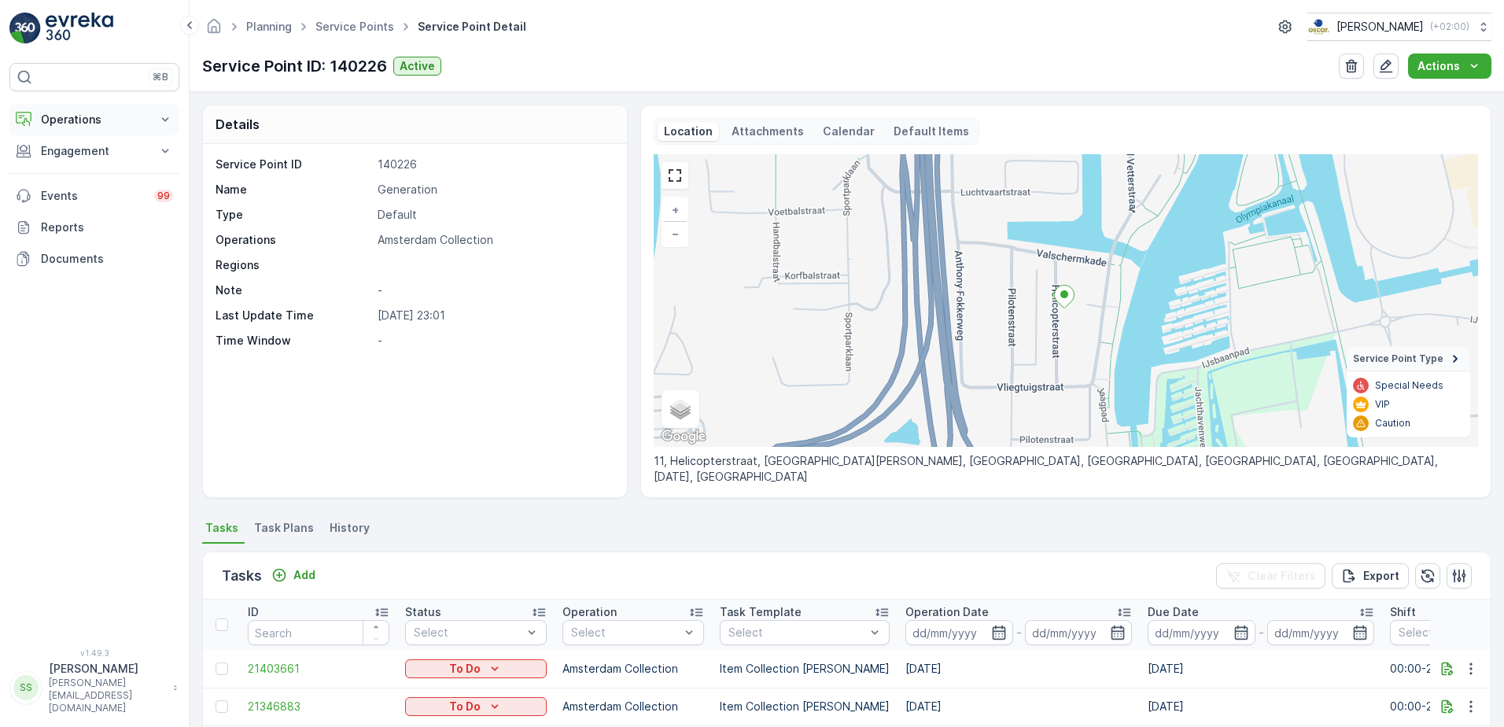
click at [79, 116] on p "Operations" at bounding box center [94, 120] width 107 height 16
click at [71, 190] on p "Routes & Tasks" at bounding box center [80, 190] width 81 height 16
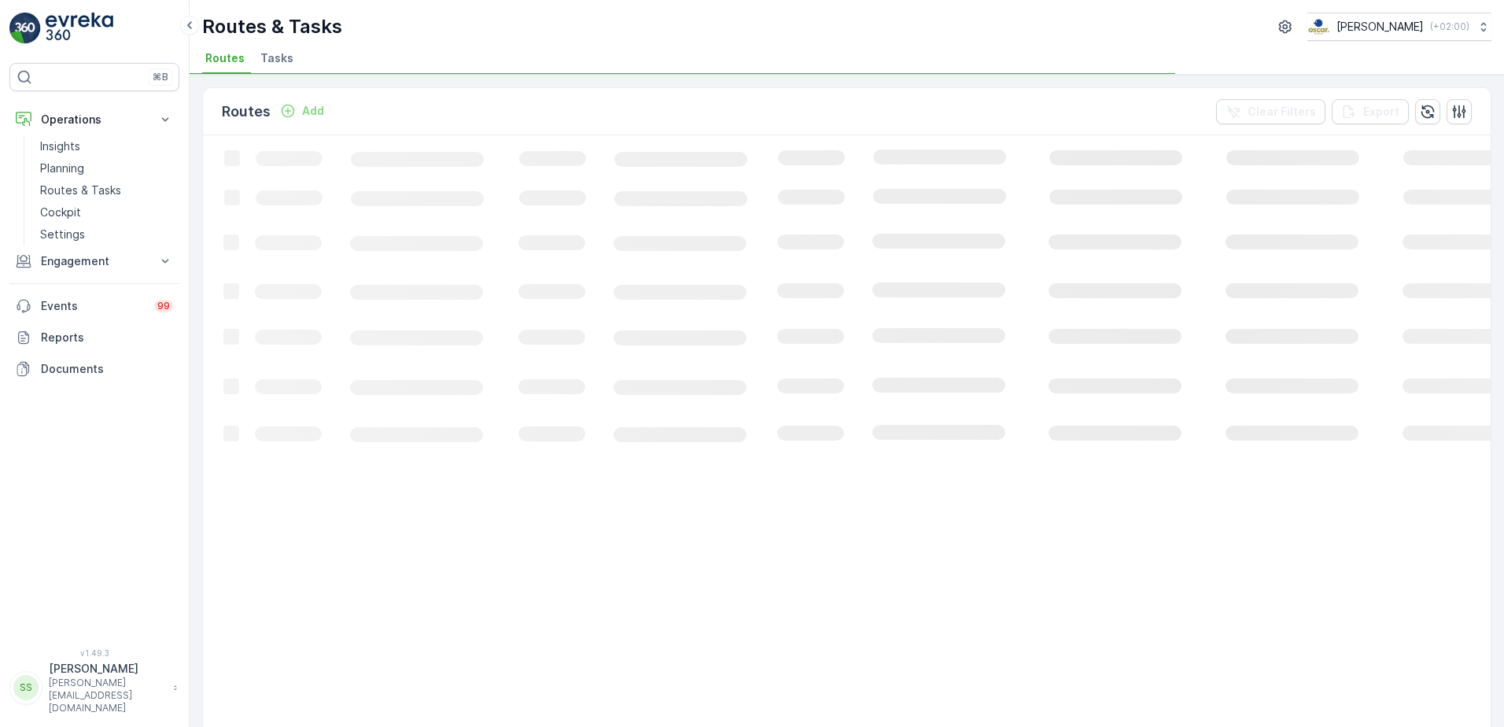
click at [279, 57] on span "Tasks" at bounding box center [276, 58] width 33 height 16
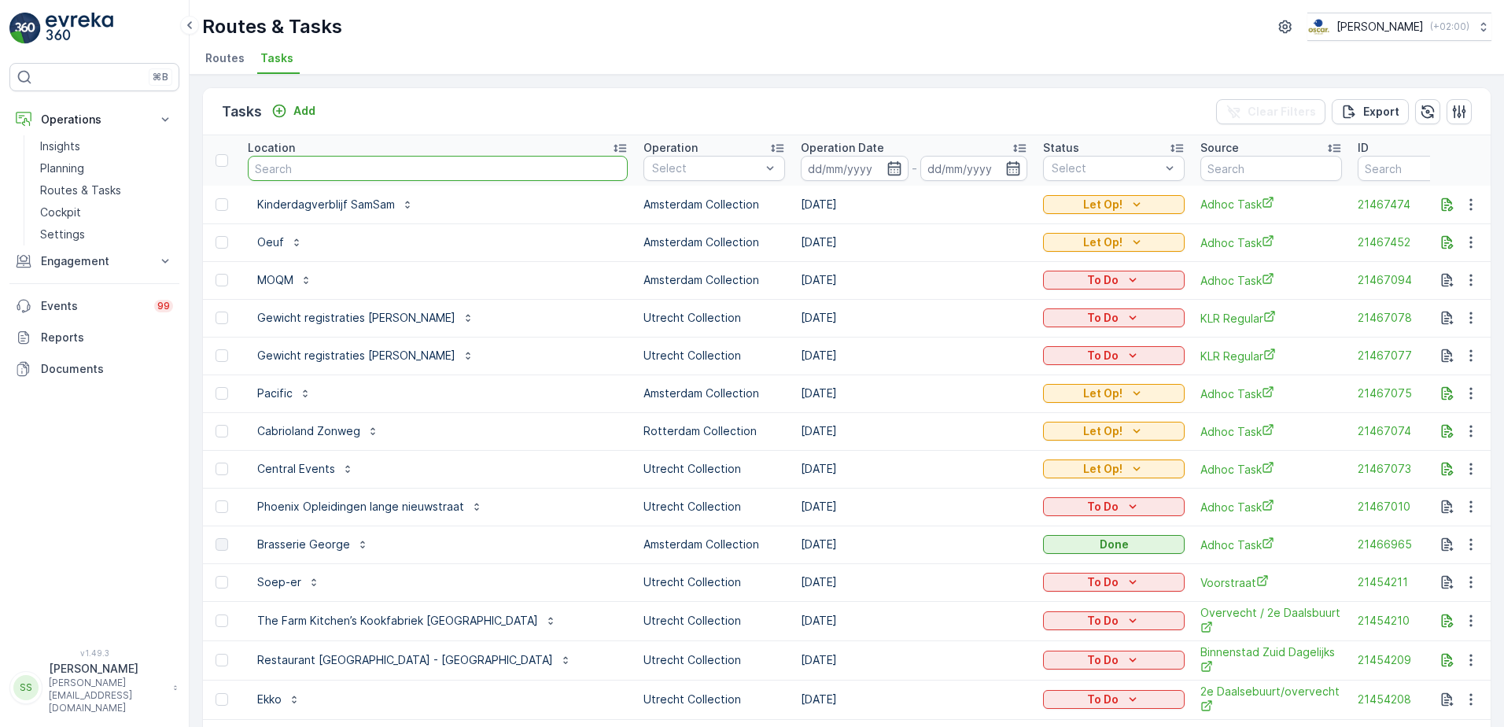
click at [396, 175] on input "text" at bounding box center [438, 168] width 380 height 25
type input "lucas"
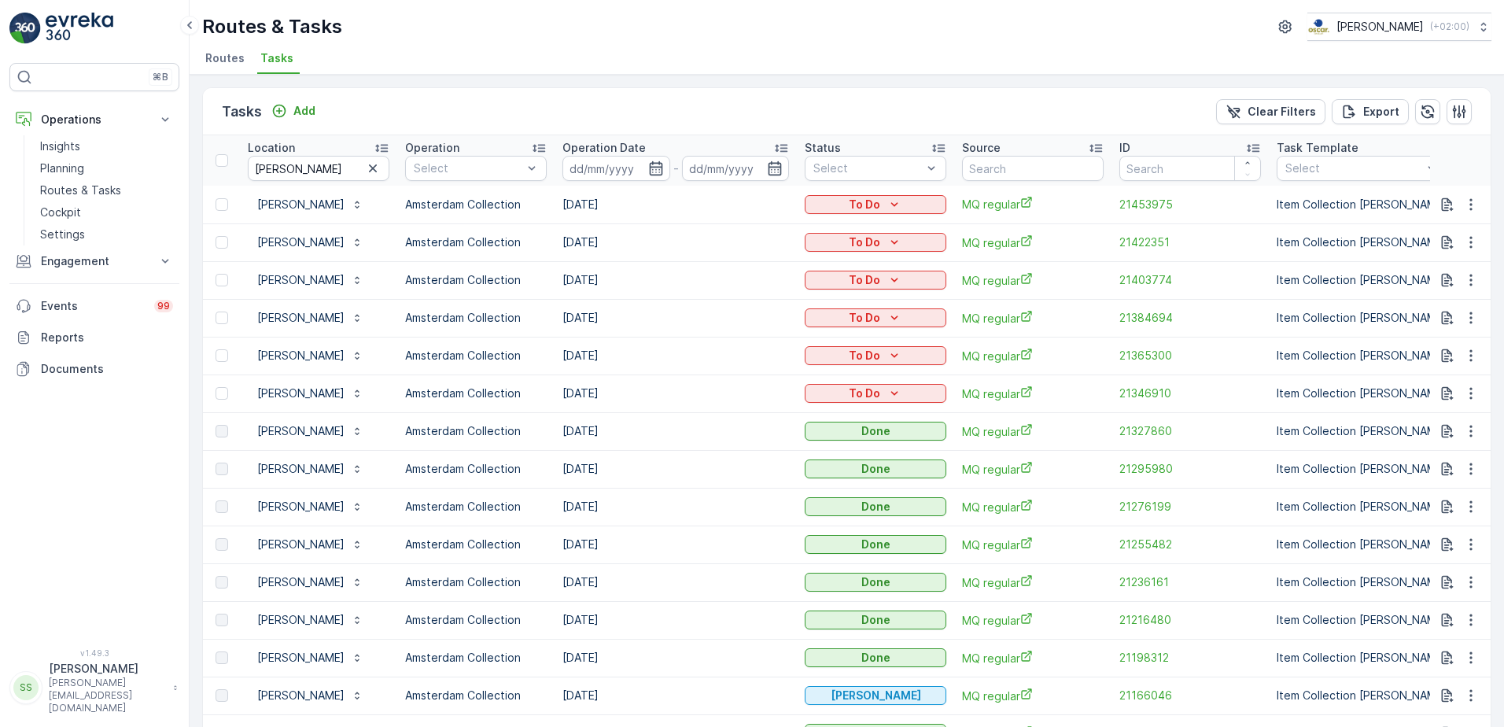
click at [613, 429] on td "[DATE]" at bounding box center [676, 431] width 242 height 38
click at [717, 431] on td "[DATE]" at bounding box center [676, 431] width 242 height 38
click at [649, 166] on icon "button" at bounding box center [655, 168] width 13 height 14
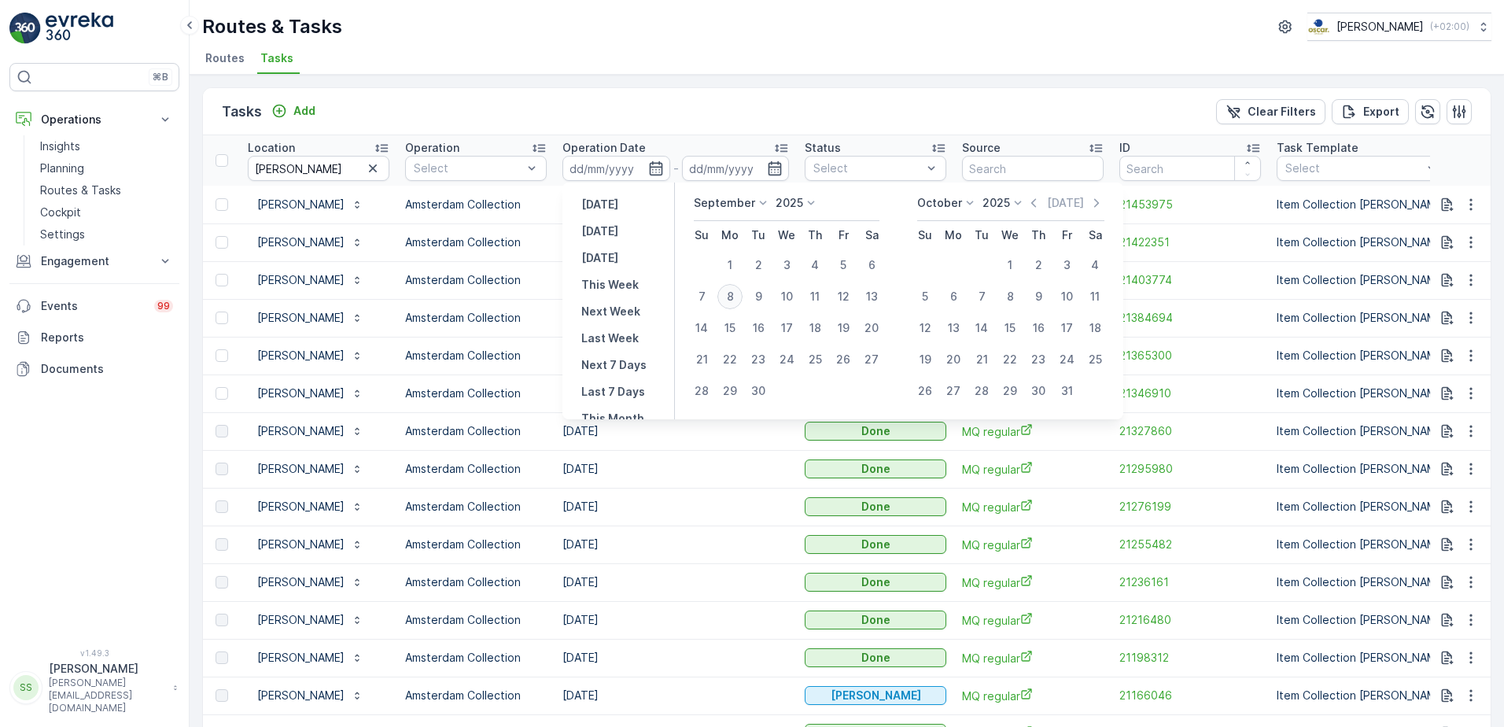
click at [735, 295] on div "8" at bounding box center [729, 296] width 25 height 25
type input "[DATE]"
click at [707, 111] on div "Tasks Add Clear Filters Export" at bounding box center [847, 111] width 1288 height 47
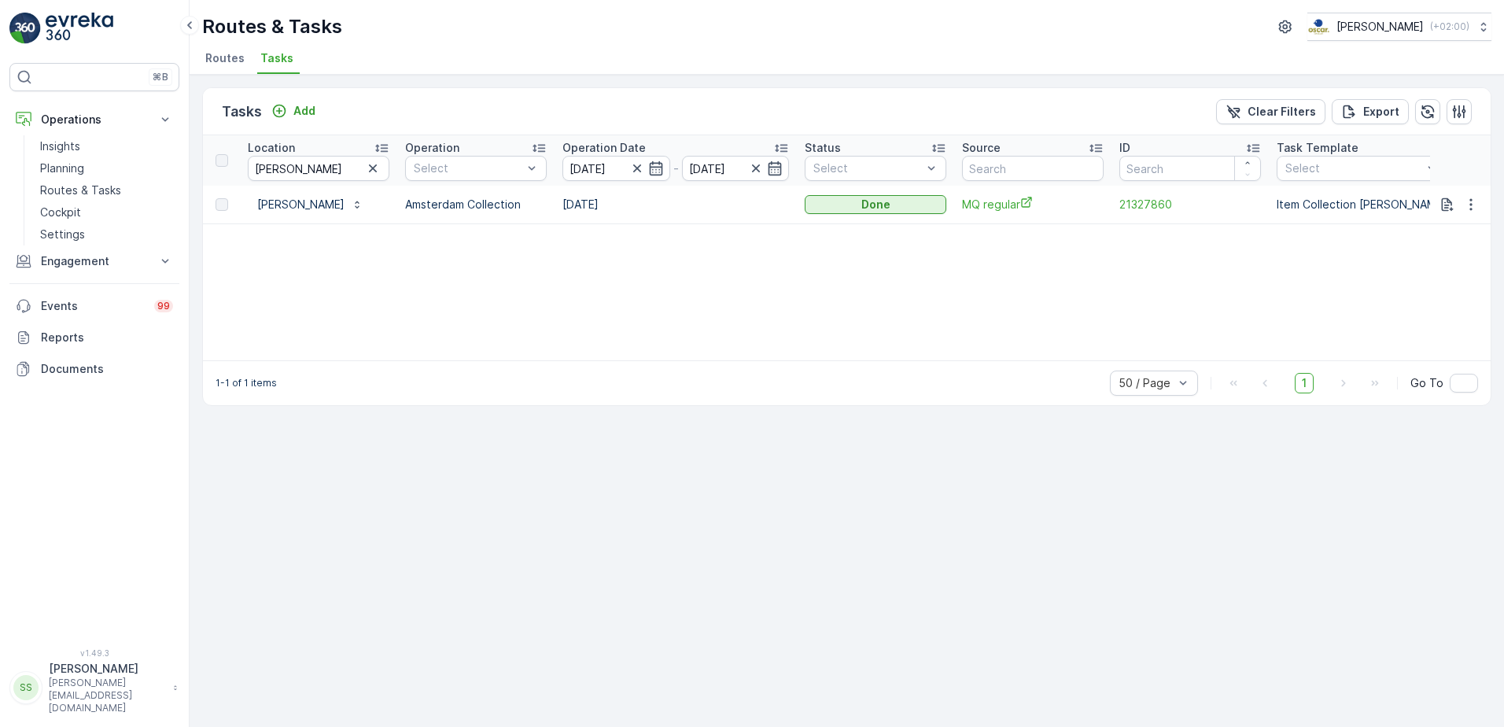
click at [405, 120] on div "Tasks Add Clear Filters Export" at bounding box center [847, 111] width 1288 height 47
click at [232, 62] on span "Routes" at bounding box center [224, 58] width 39 height 16
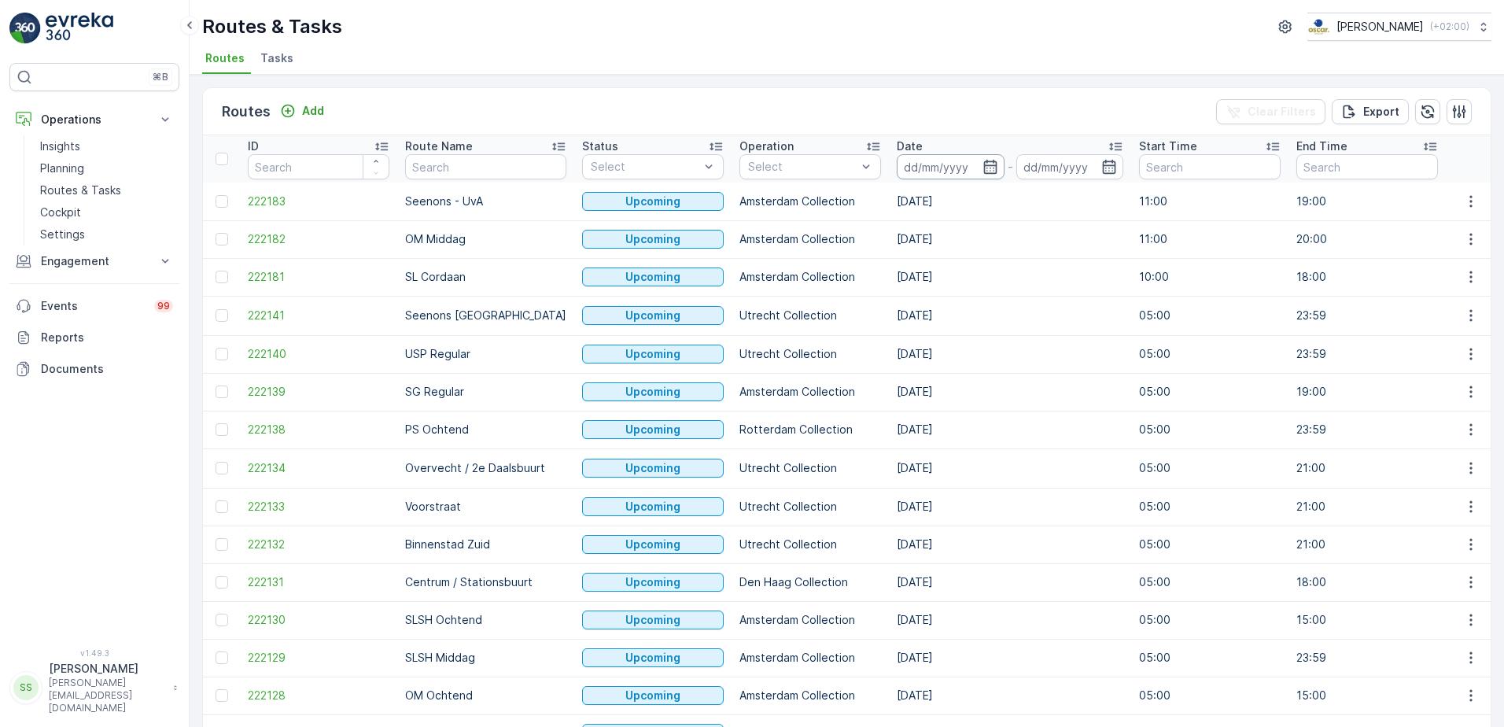
drag, startPoint x: 961, startPoint y: 170, endPoint x: 945, endPoint y: 178, distance: 17.6
click at [961, 170] on input at bounding box center [951, 166] width 108 height 25
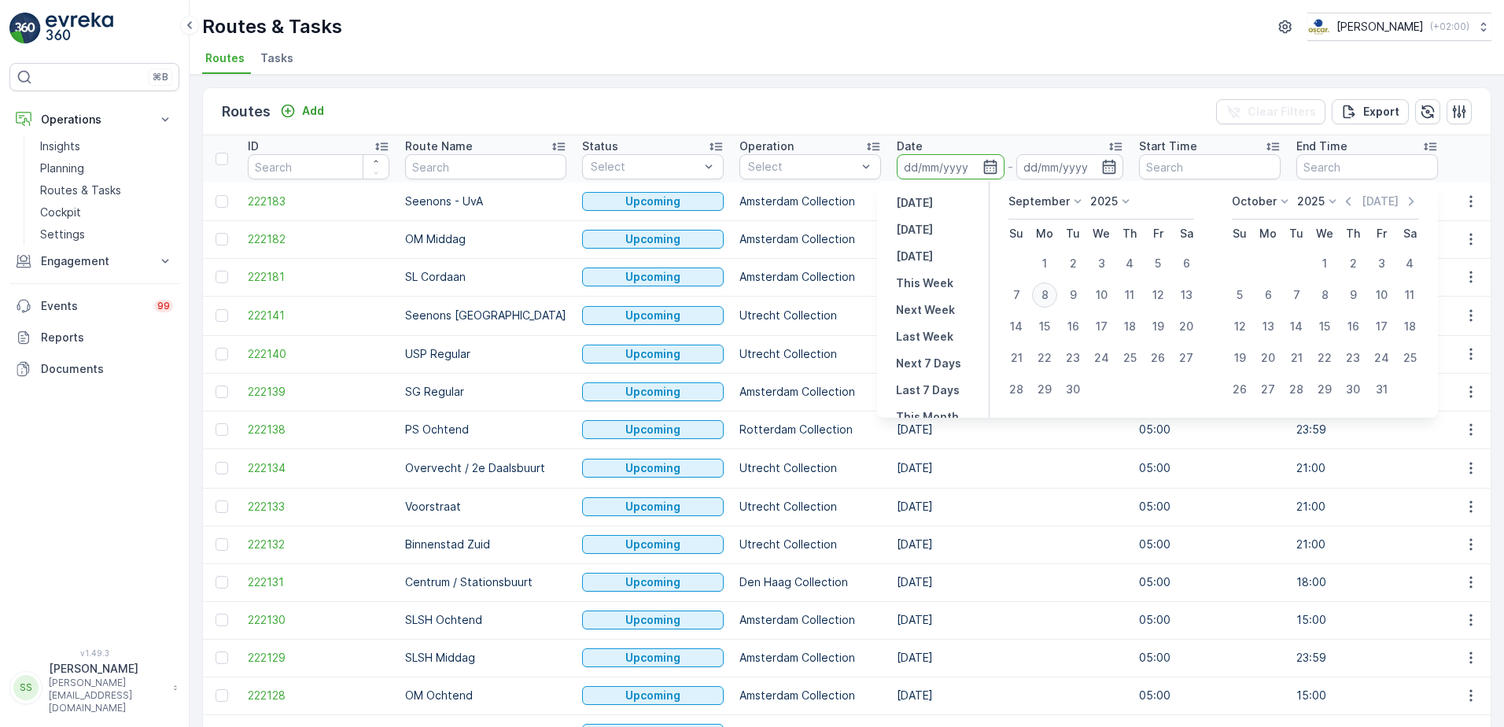
click at [1041, 292] on div "8" at bounding box center [1044, 294] width 25 height 25
type input "[DATE]"
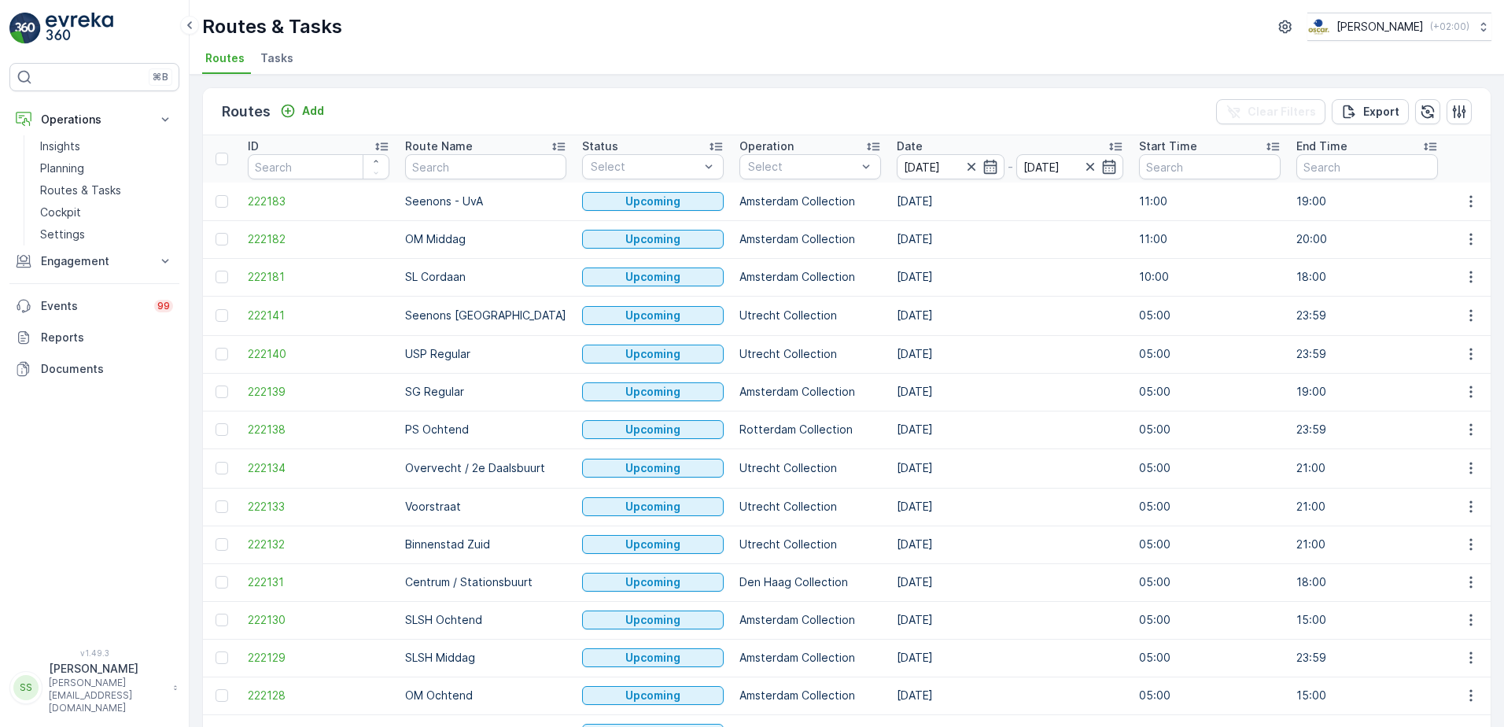
click at [932, 85] on div "Routes Add Clear Filters Export ID Route Name Status Select Operation Select Da…" at bounding box center [847, 401] width 1314 height 652
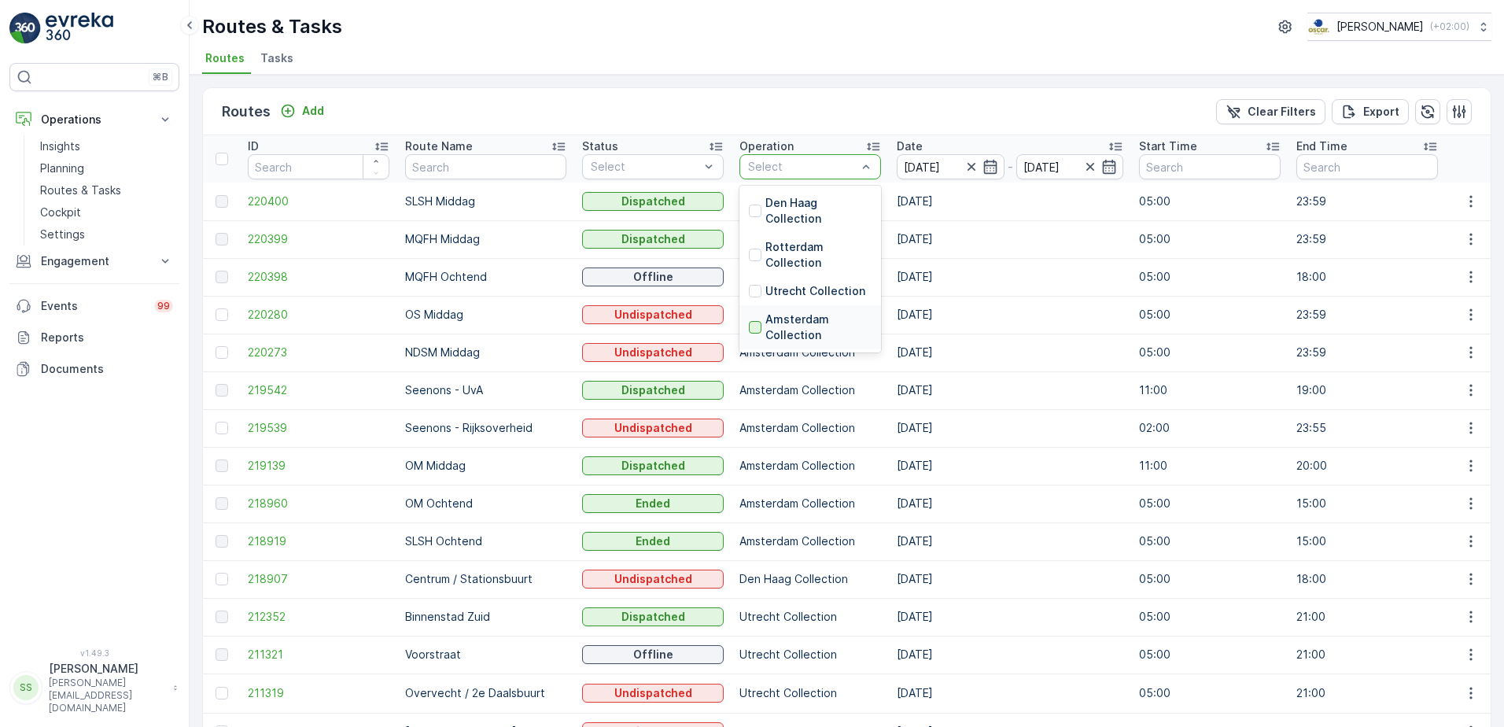
click at [749, 324] on div at bounding box center [755, 327] width 13 height 13
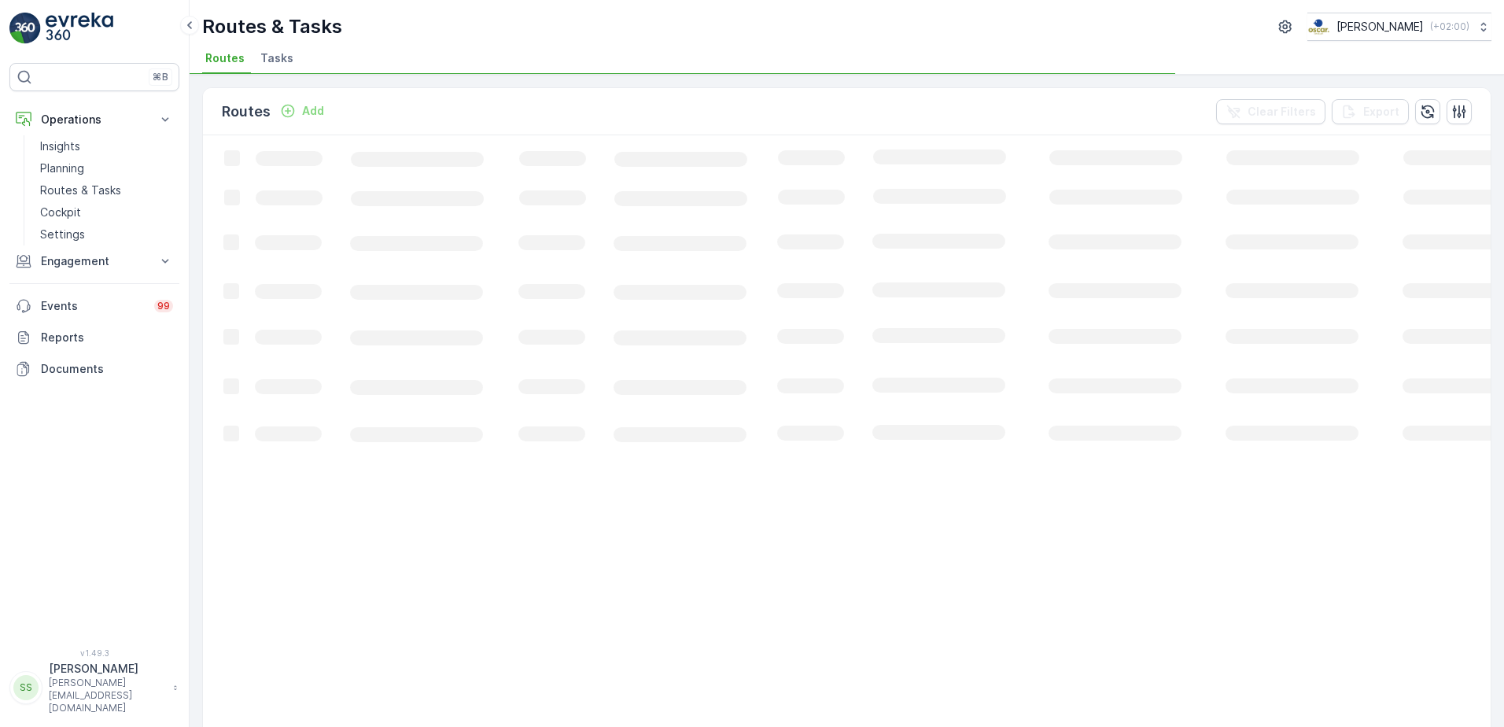
click at [705, 118] on div "Routes Add Clear Filters Export" at bounding box center [847, 111] width 1288 height 47
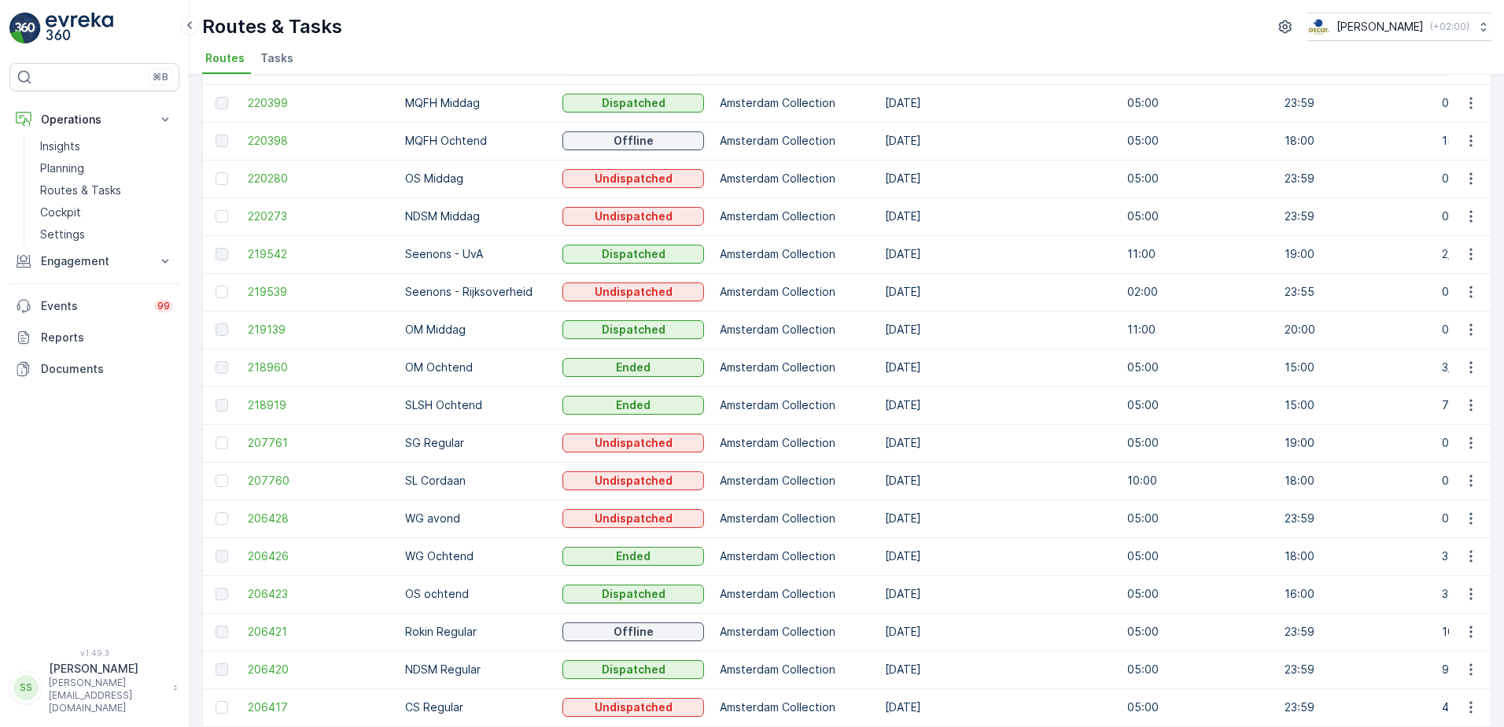
scroll to position [236, 0]
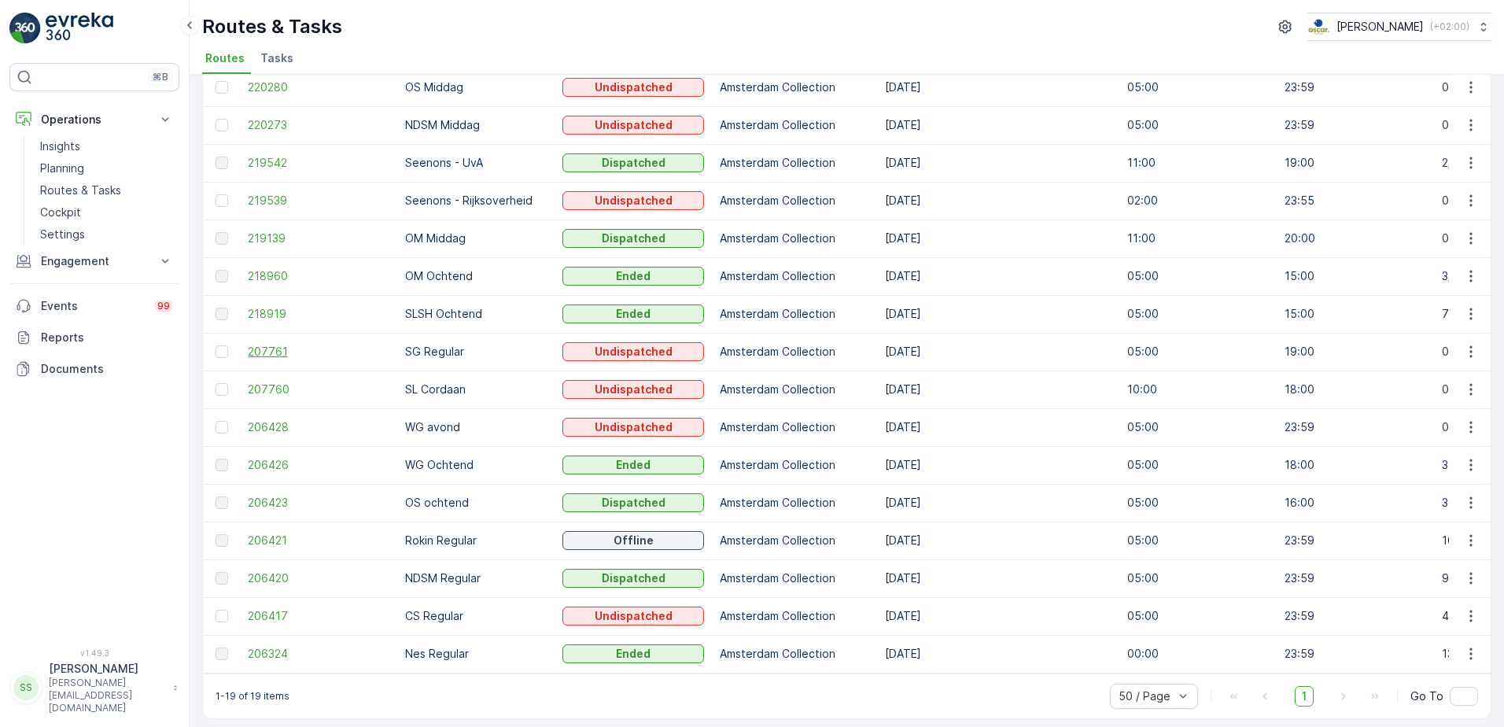
click at [256, 348] on span "207761" at bounding box center [319, 352] width 142 height 16
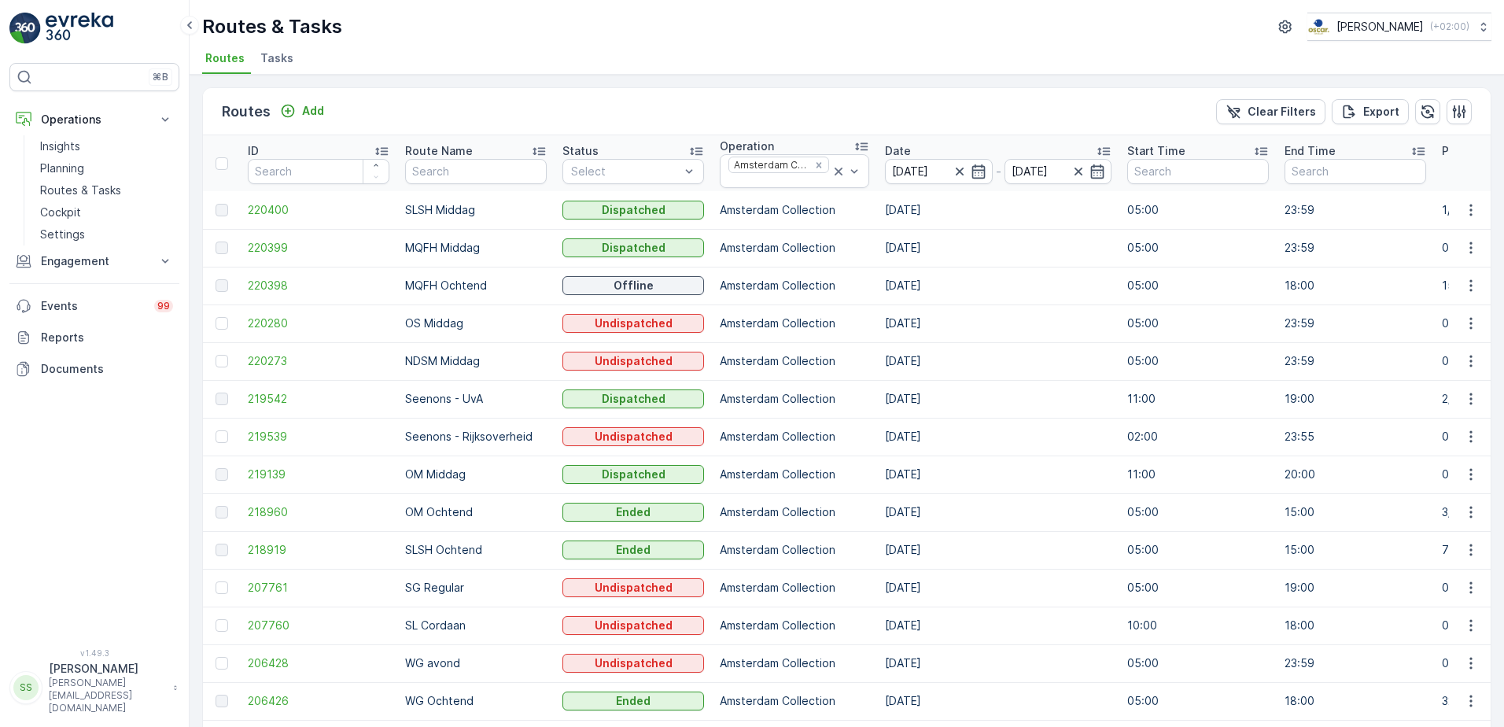
click at [408, 94] on div "Routes Add Clear Filters Export" at bounding box center [847, 111] width 1288 height 47
click at [440, 588] on td "SG Regular" at bounding box center [475, 588] width 157 height 38
drag, startPoint x: 440, startPoint y: 588, endPoint x: 481, endPoint y: 588, distance: 41.7
click at [481, 588] on td "SG Regular" at bounding box center [475, 588] width 157 height 38
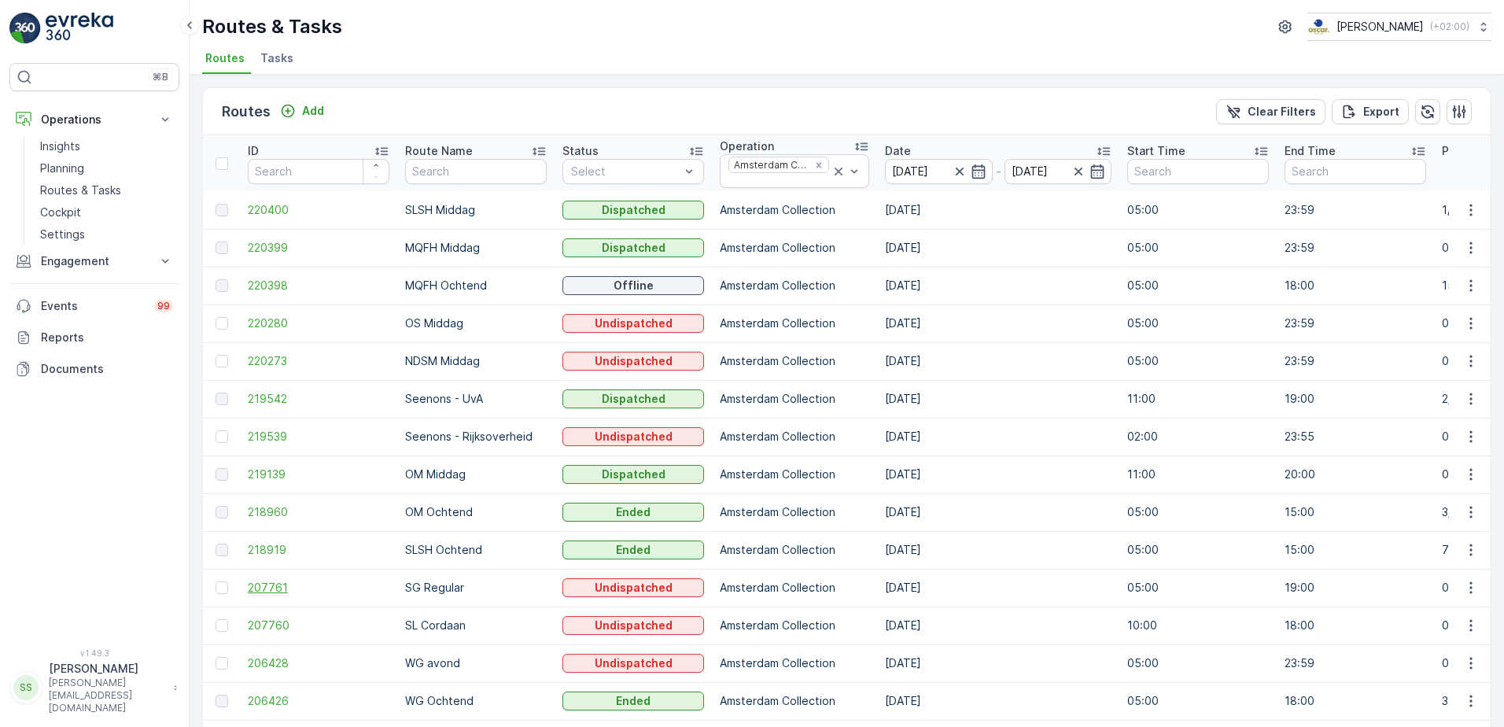
click at [258, 585] on span "207761" at bounding box center [319, 588] width 142 height 16
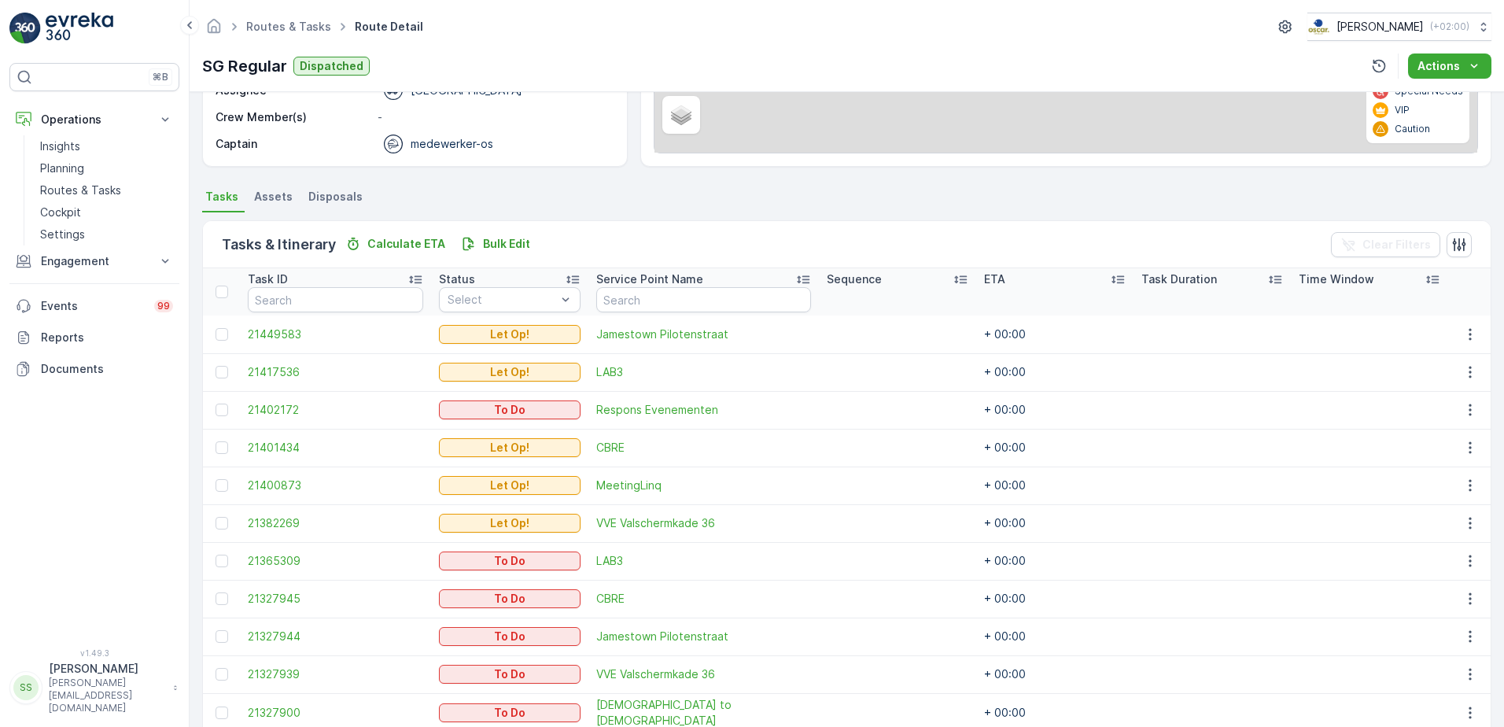
scroll to position [393, 0]
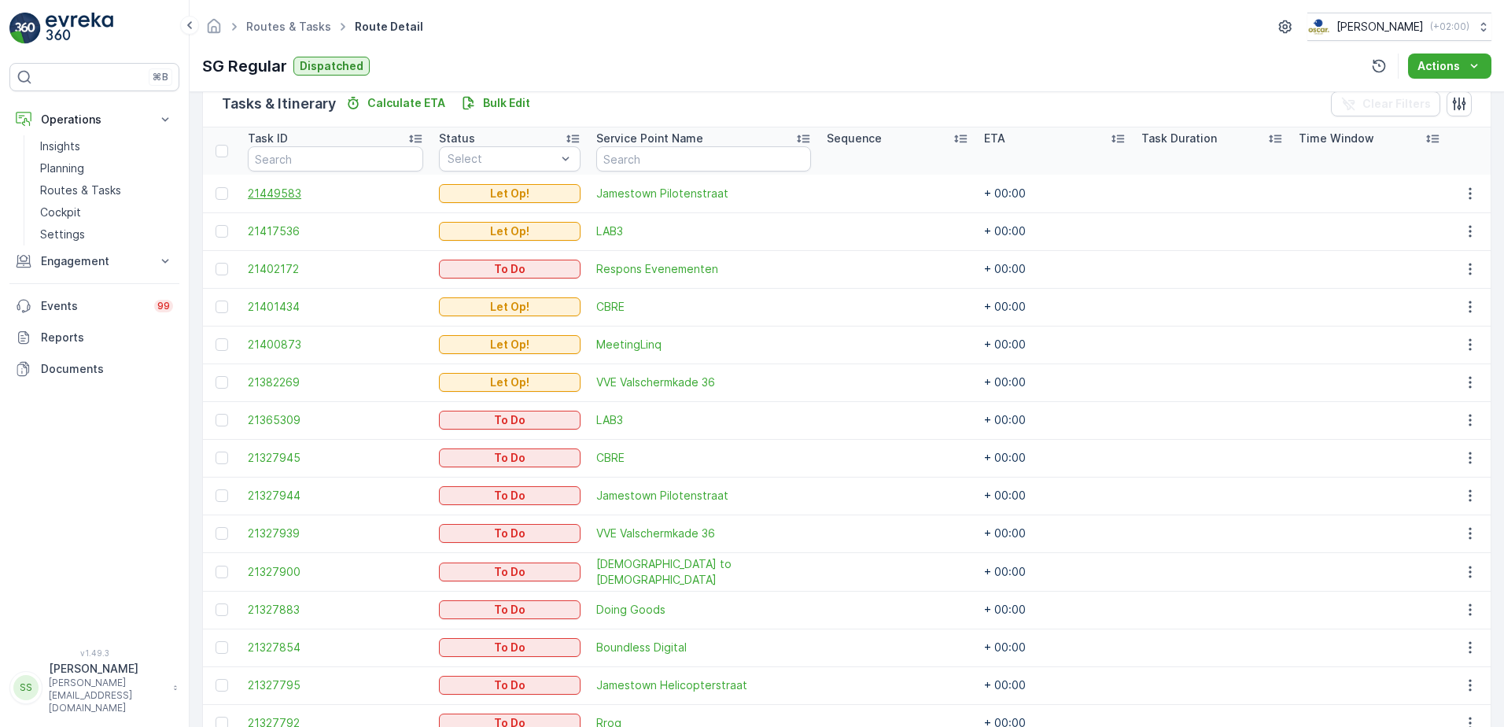
click at [285, 194] on span "21449583" at bounding box center [335, 194] width 175 height 16
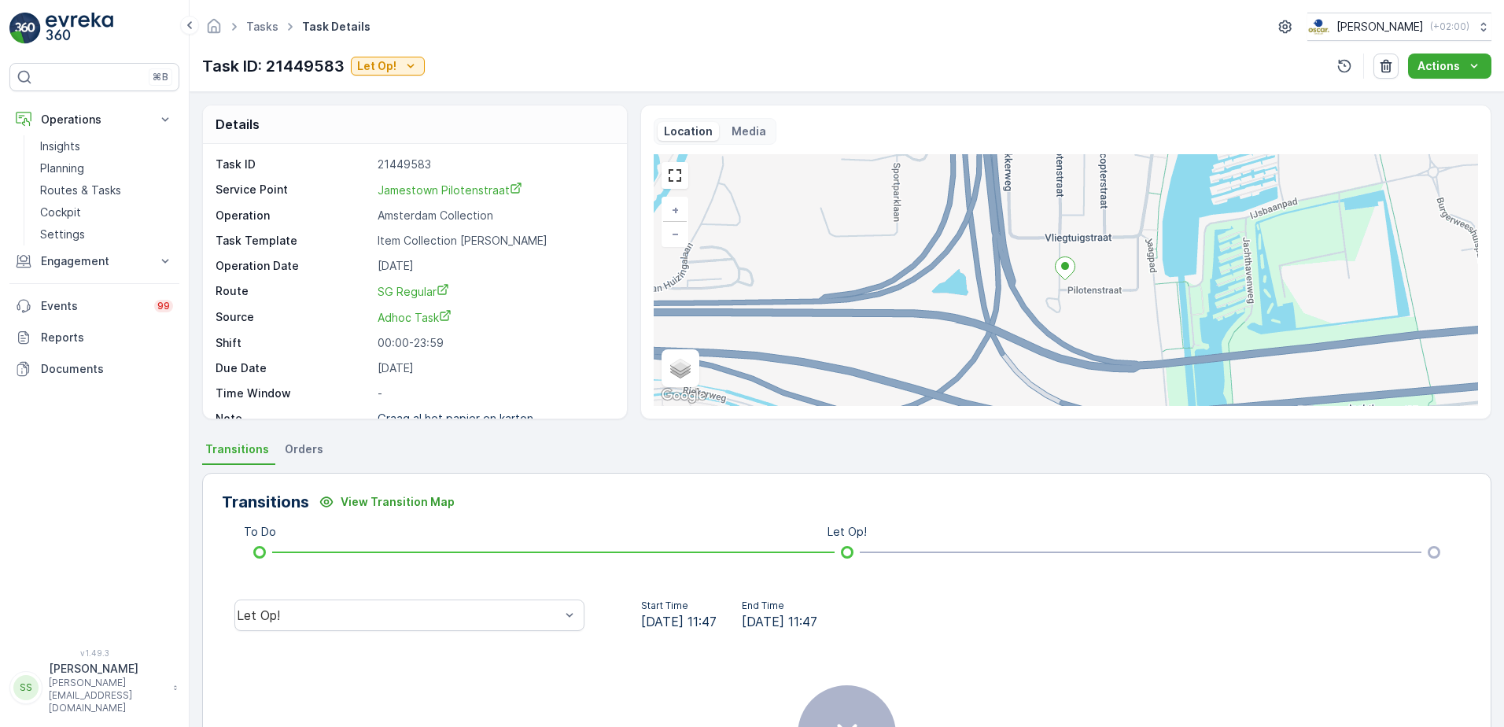
click at [603, 123] on div "Details" at bounding box center [415, 124] width 424 height 39
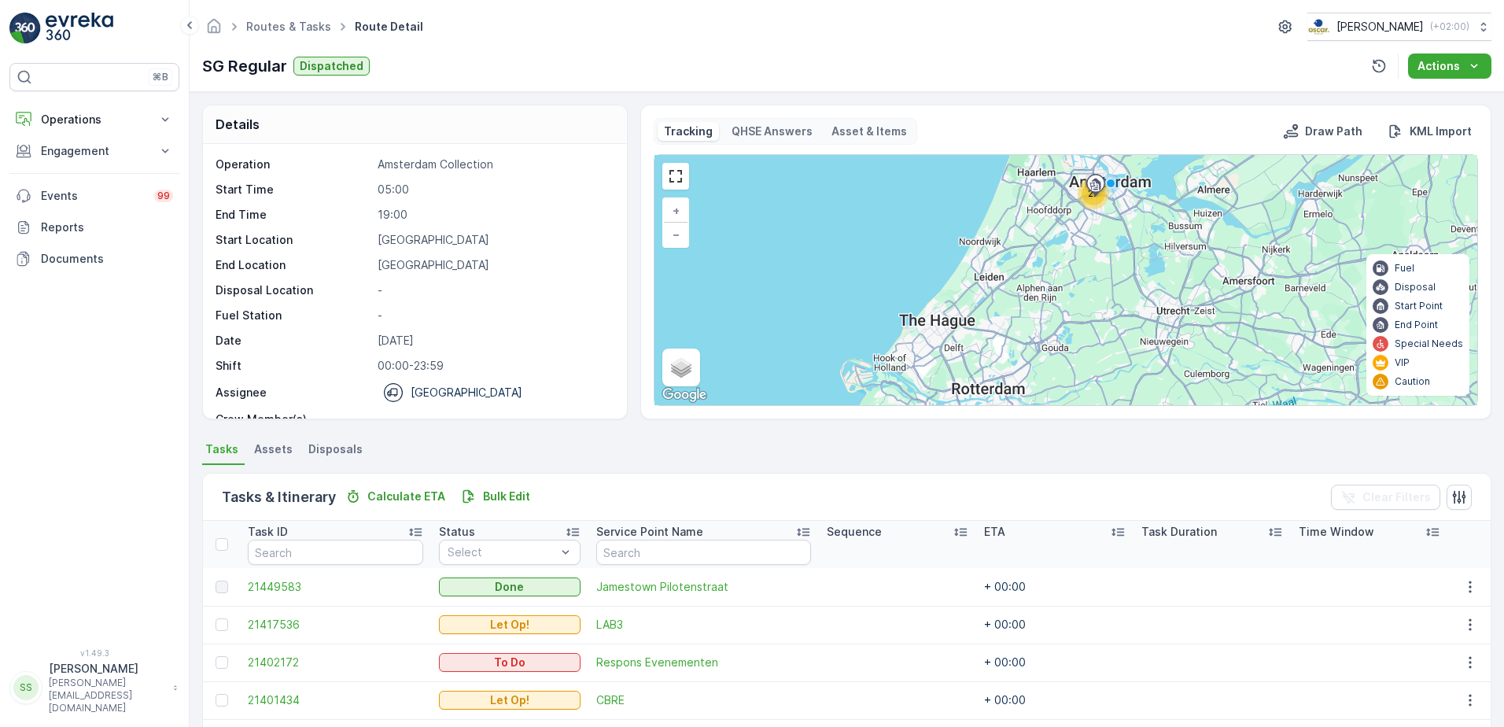
click at [473, 146] on div "Operation Amsterdam Collection Start Time 05:00 End Time 19:00 Start Location […" at bounding box center [415, 281] width 424 height 275
click at [497, 164] on p "Amsterdam Collection" at bounding box center [494, 165] width 233 height 16
click at [420, 164] on p "Amsterdam Collection" at bounding box center [494, 165] width 233 height 16
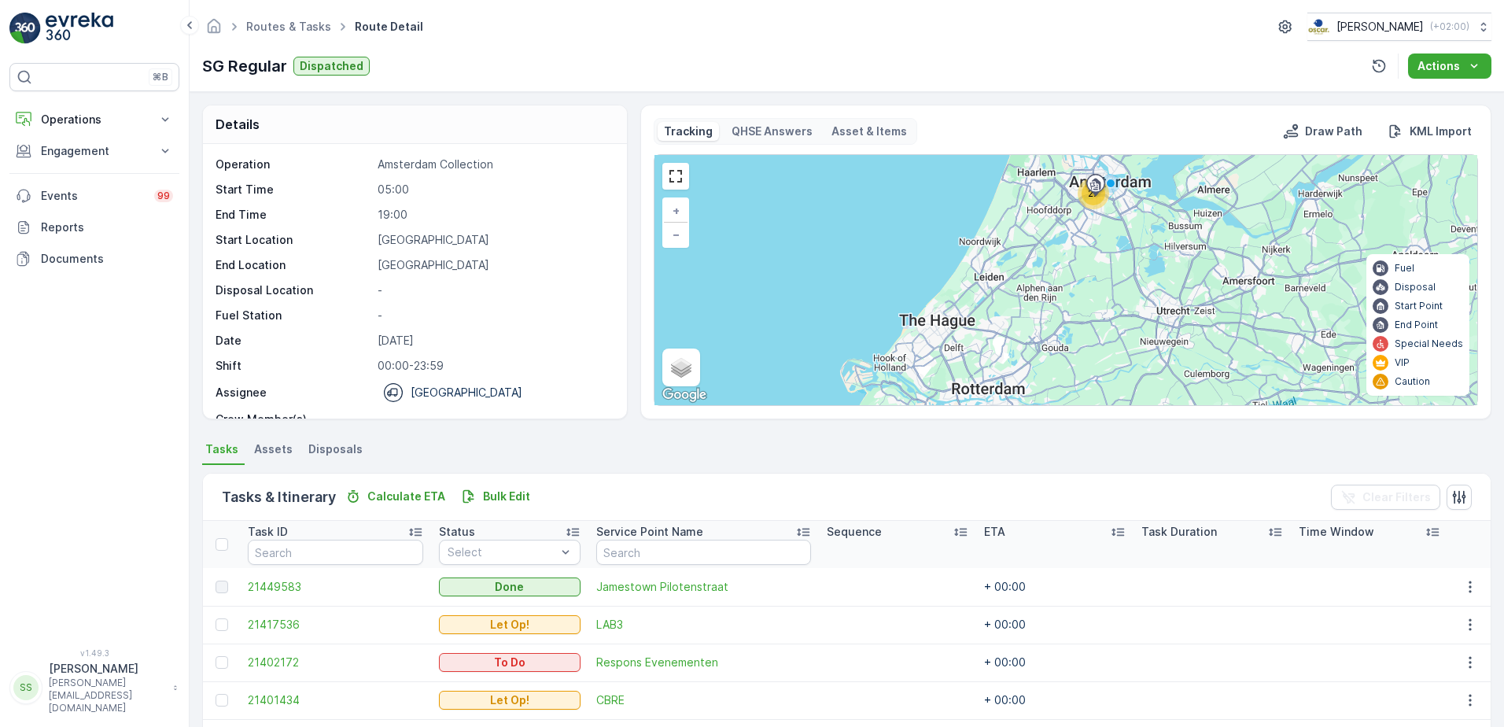
drag, startPoint x: 420, startPoint y: 164, endPoint x: 567, endPoint y: 216, distance: 155.7
click at [567, 216] on p "19:00" at bounding box center [494, 215] width 233 height 16
click at [61, 115] on p "Operations" at bounding box center [94, 120] width 107 height 16
drag, startPoint x: 88, startPoint y: 186, endPoint x: 108, endPoint y: 191, distance: 20.4
click at [88, 186] on p "Routes & Tasks" at bounding box center [80, 190] width 81 height 16
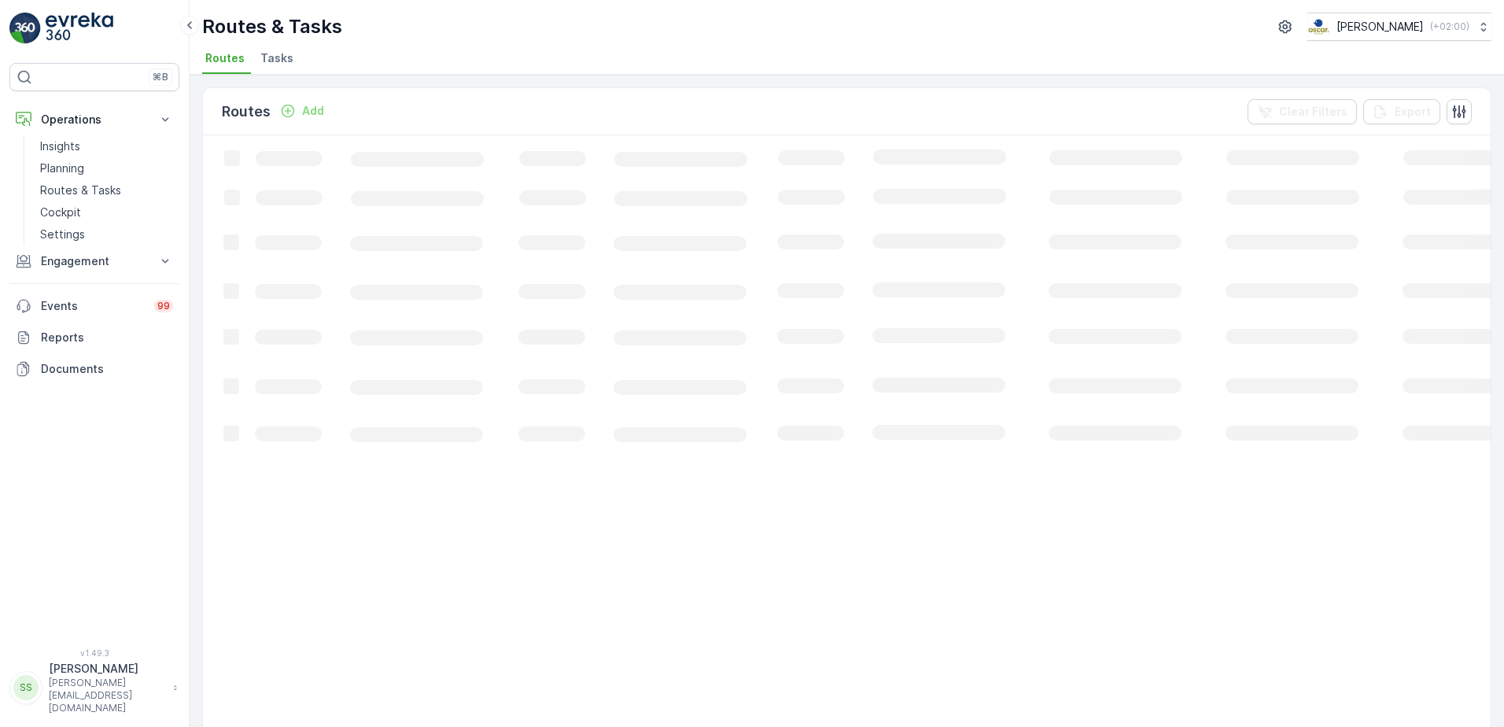
click at [274, 60] on span "Tasks" at bounding box center [276, 58] width 33 height 16
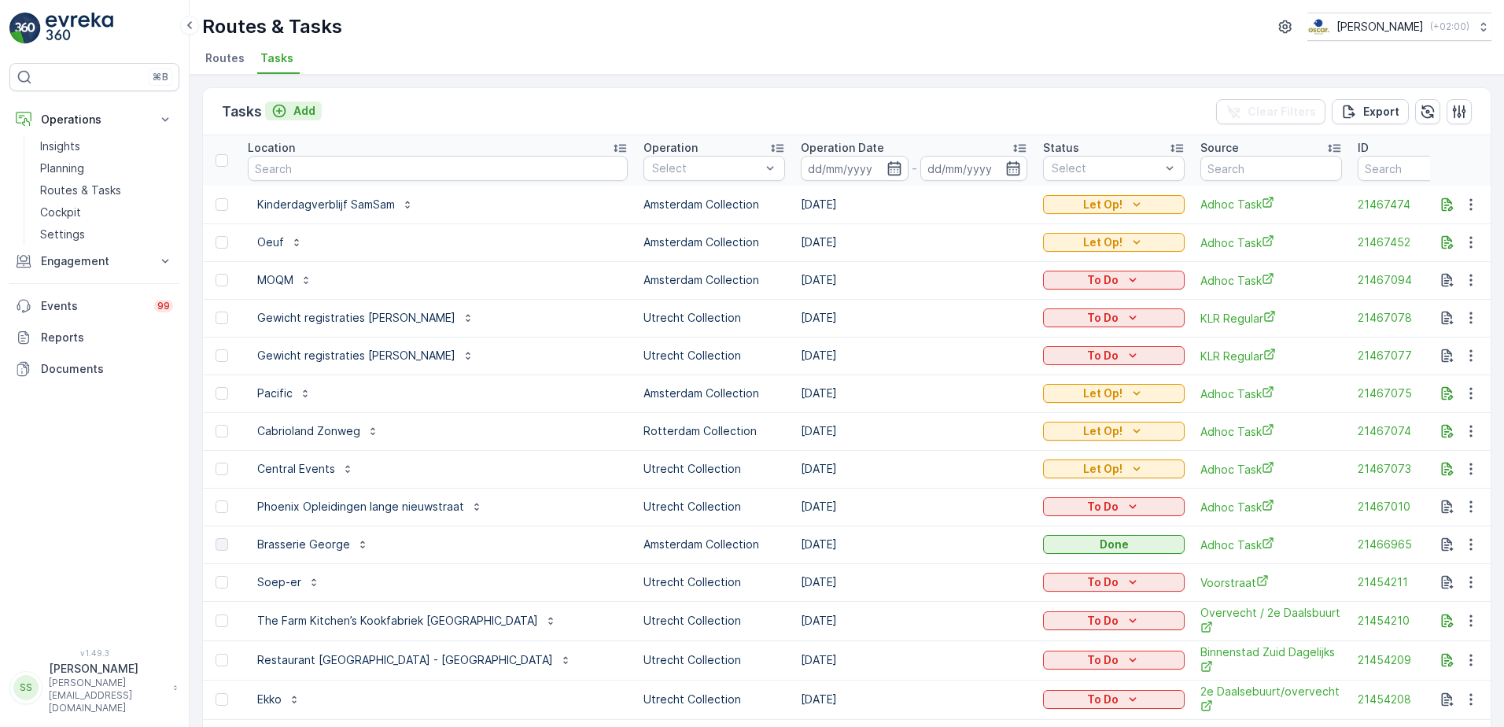
click at [314, 109] on p "Add" at bounding box center [304, 111] width 22 height 16
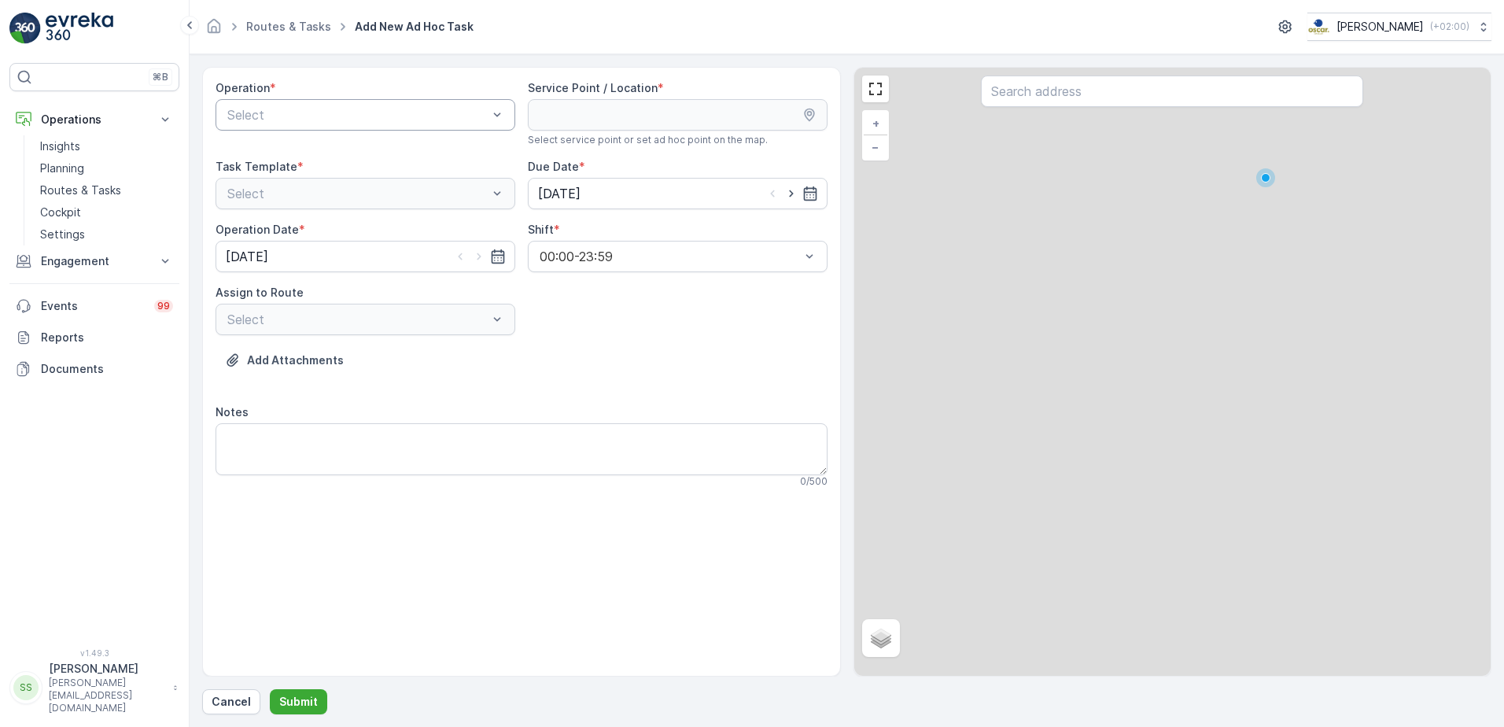
click at [433, 100] on div "Select" at bounding box center [366, 114] width 300 height 31
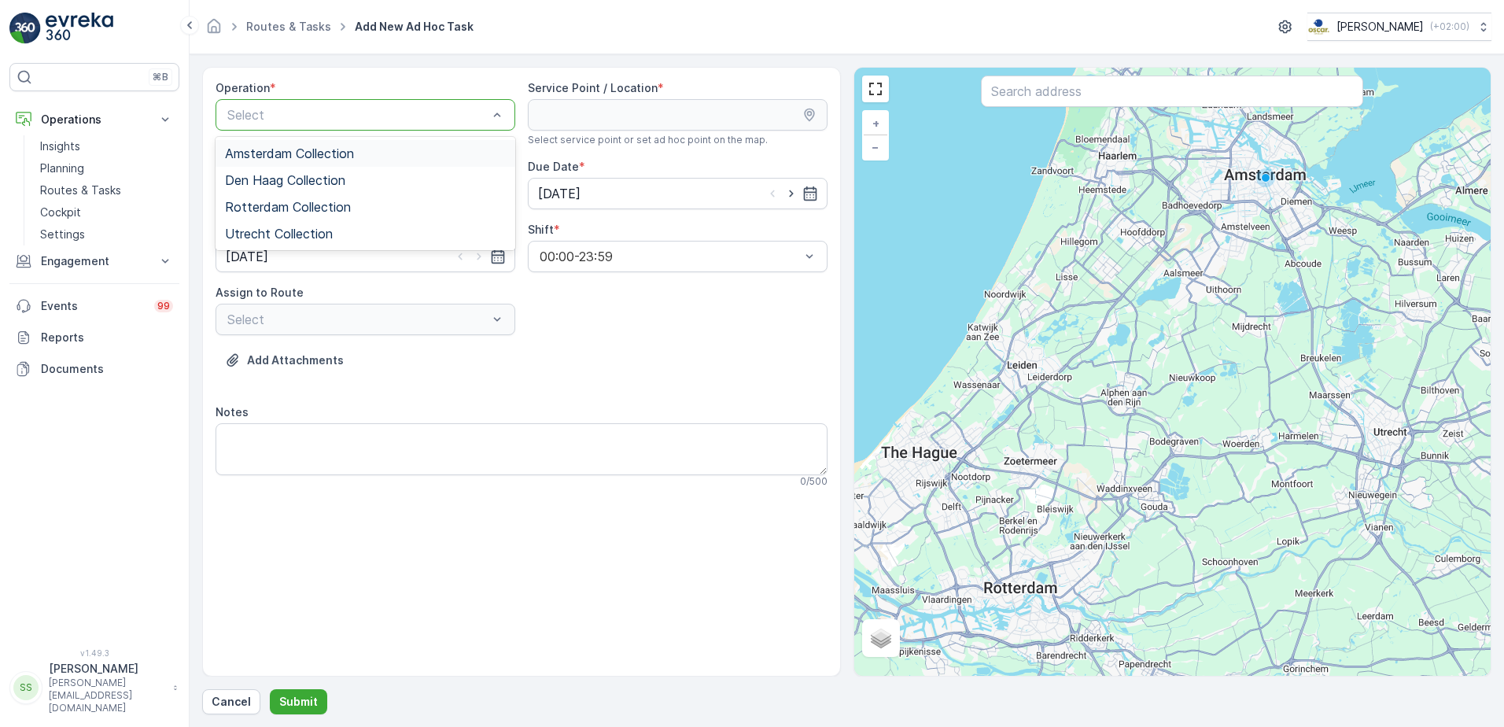
click at [287, 142] on div "Amsterdam Collection" at bounding box center [366, 153] width 300 height 27
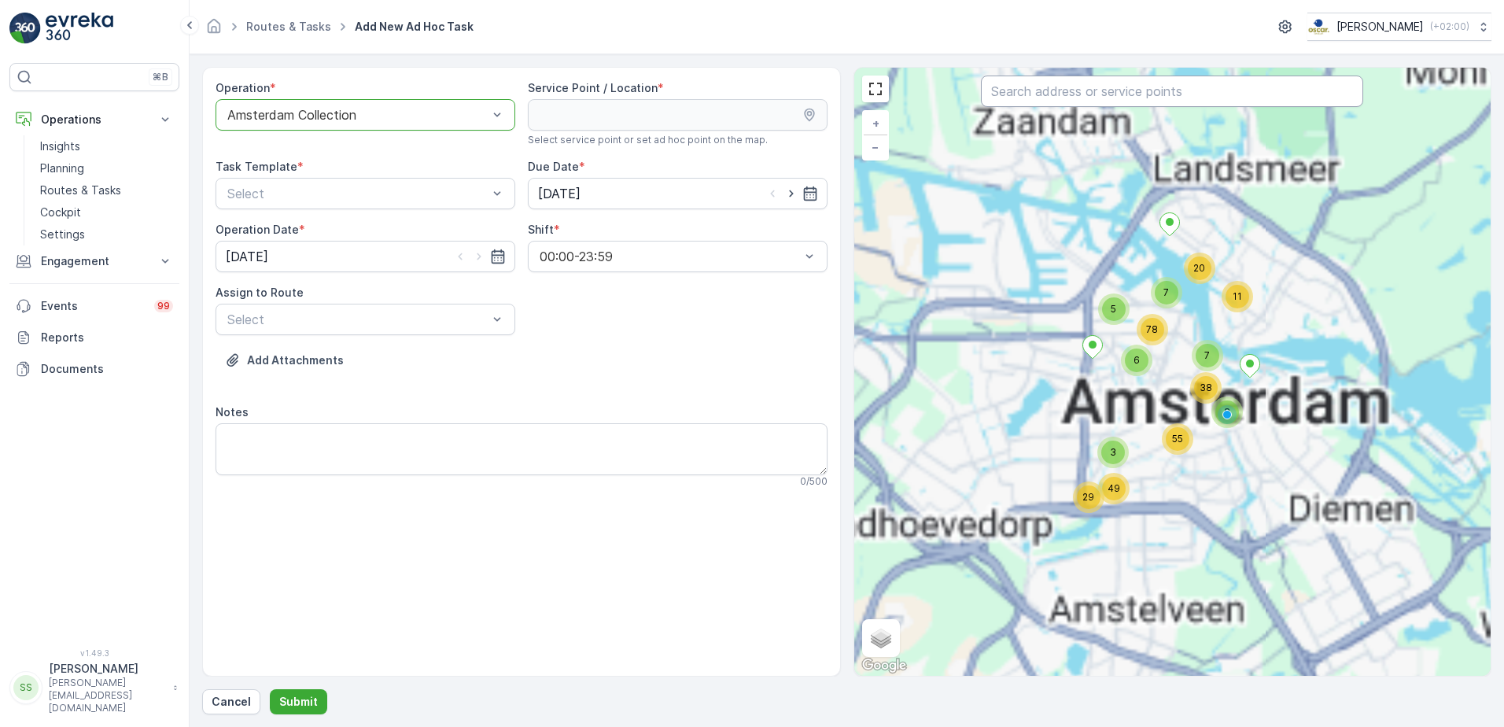
click at [1080, 93] on input "text" at bounding box center [1172, 91] width 382 height 31
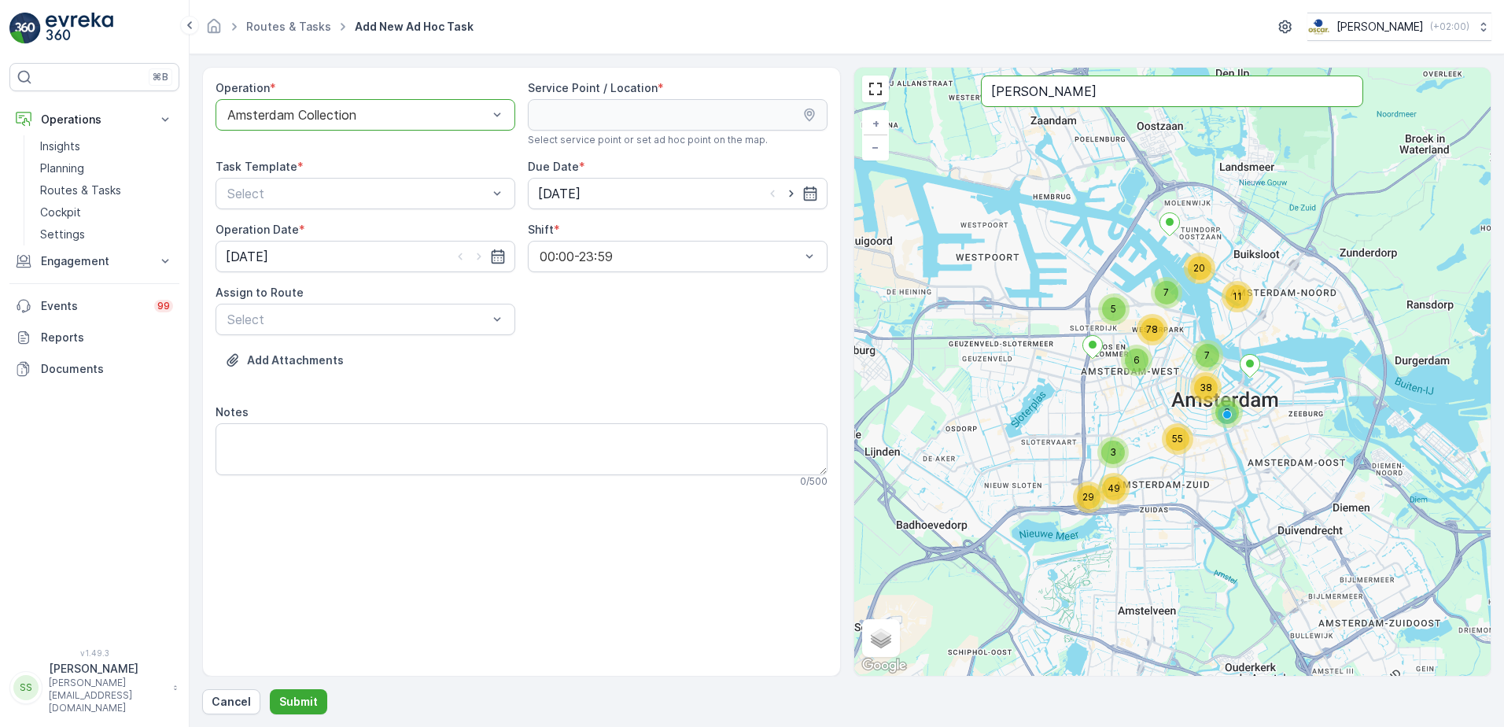
type input "[PERSON_NAME]"
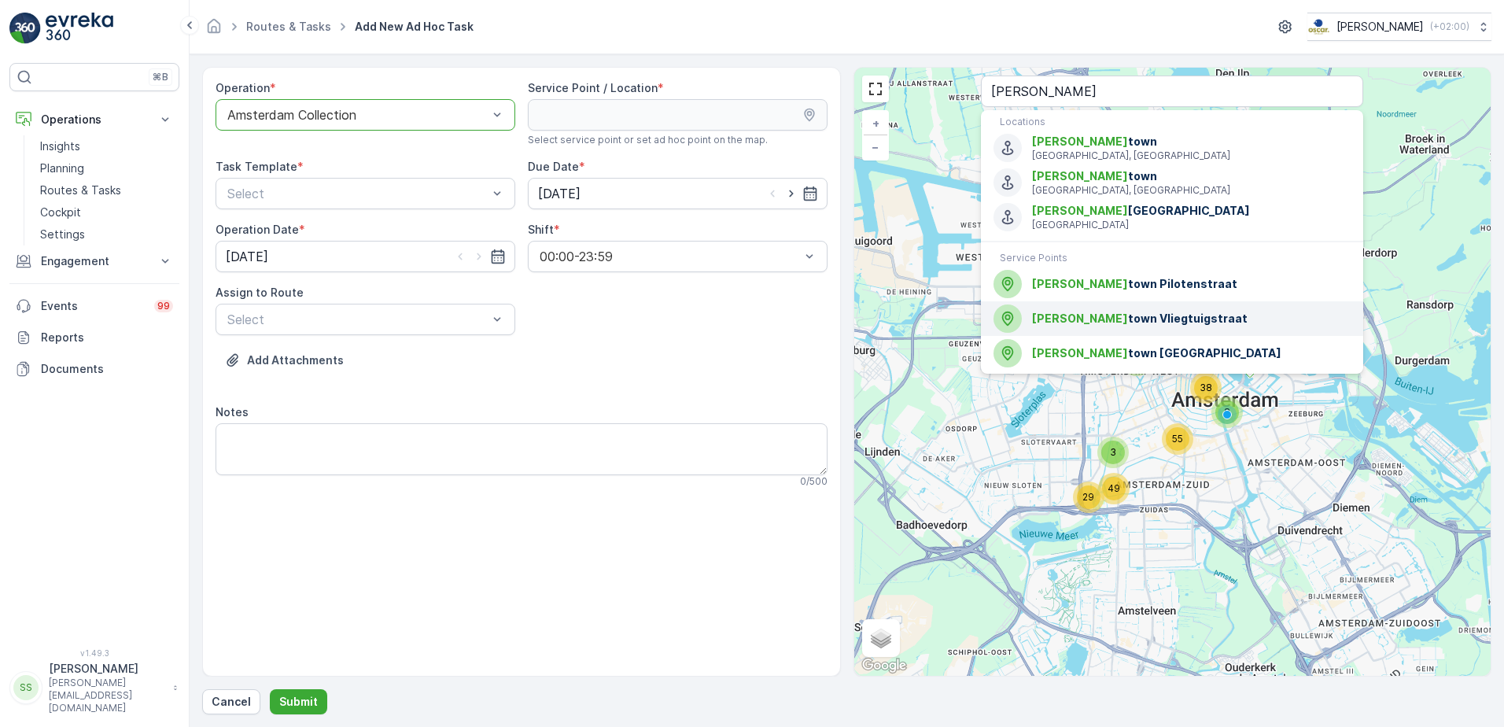
drag, startPoint x: 1138, startPoint y: 319, endPoint x: 301, endPoint y: 35, distance: 883.8
click at [1137, 319] on span "[PERSON_NAME] town Vliegtuigstraat" at bounding box center [1191, 319] width 319 height 16
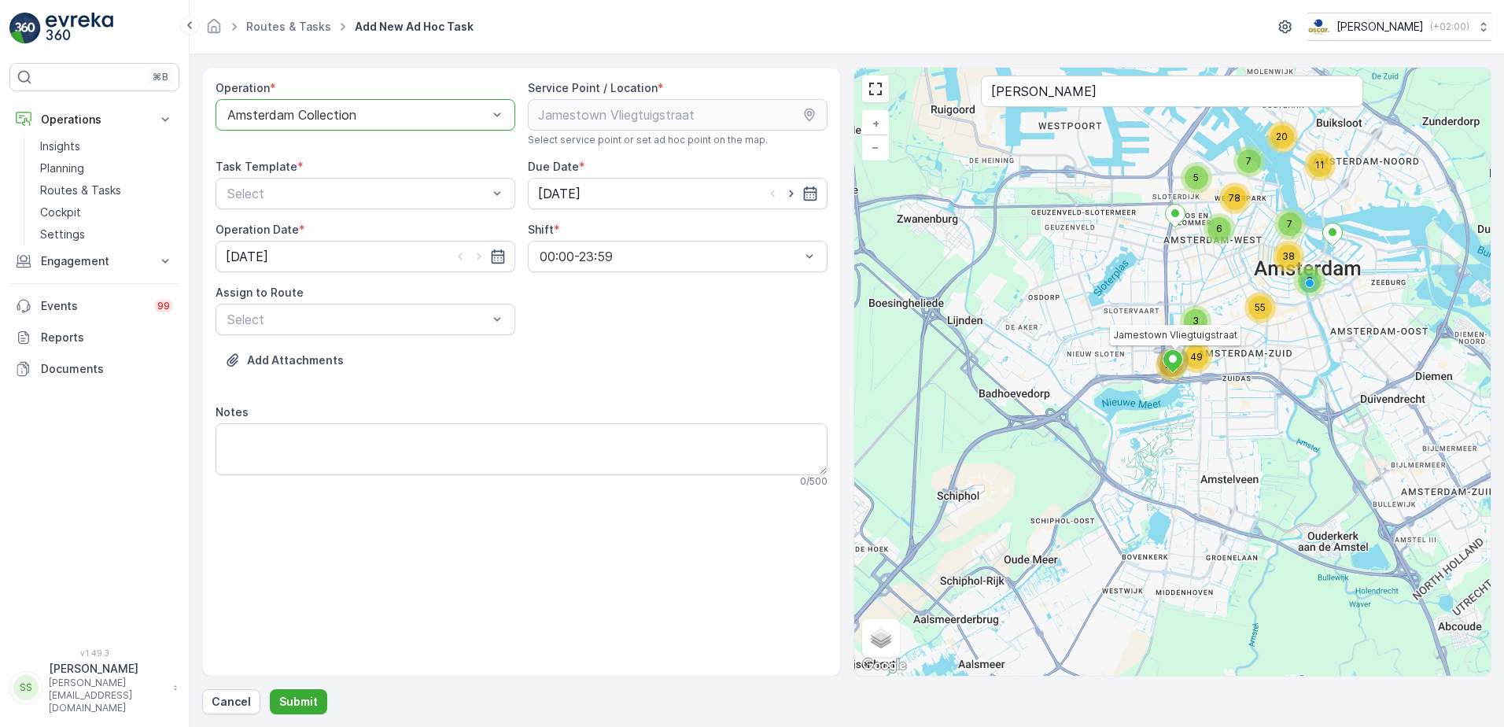
click at [620, 369] on div "Add Attachments" at bounding box center [522, 370] width 612 height 44
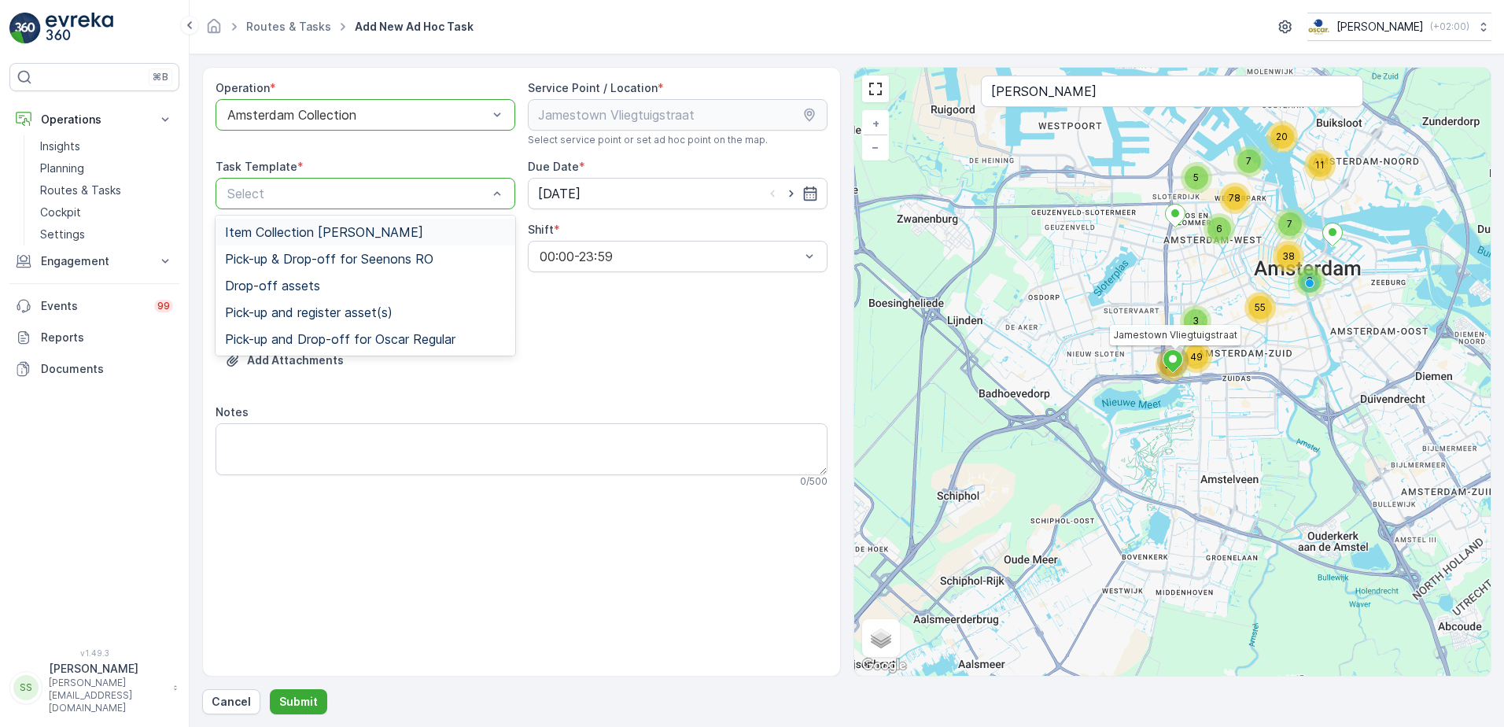
click at [239, 235] on span "Item Collection [PERSON_NAME]" at bounding box center [324, 232] width 198 height 14
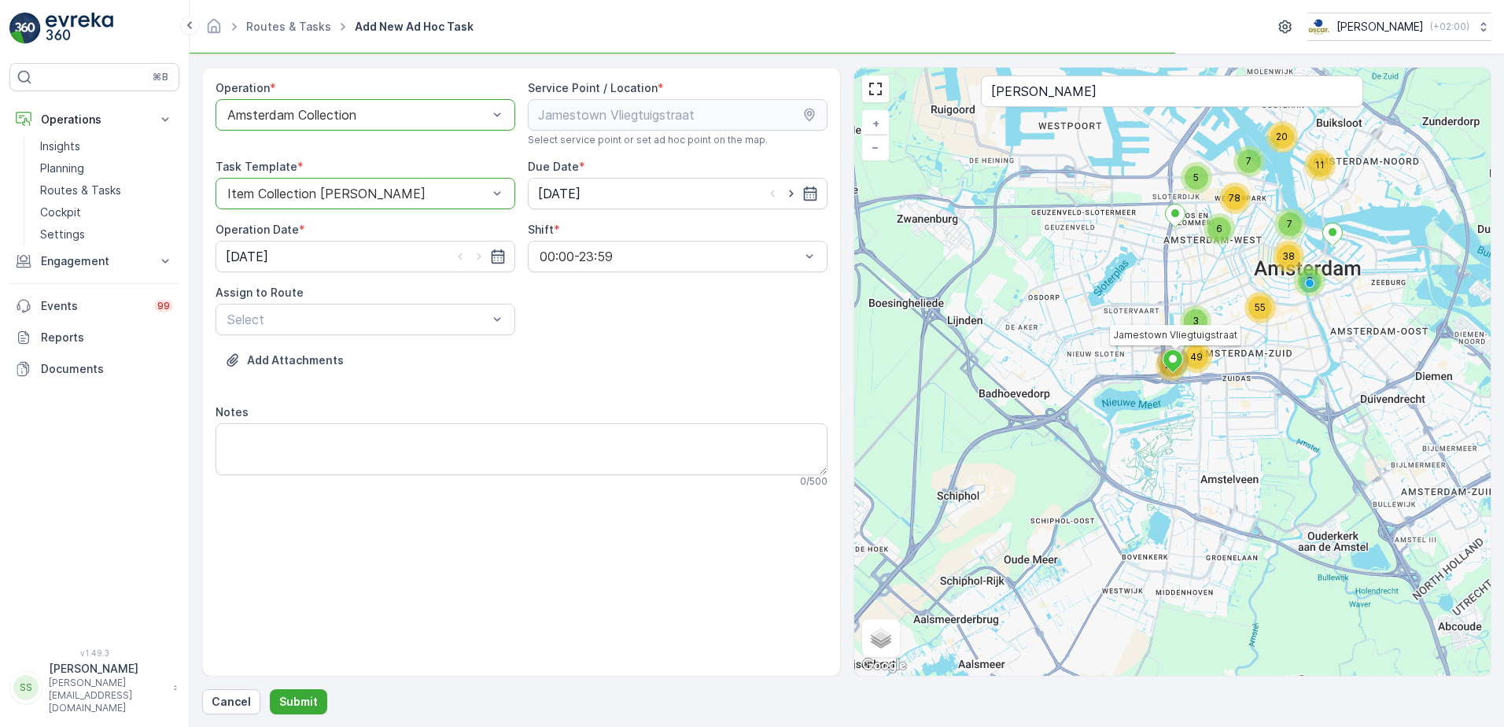
click at [731, 349] on div "Add Attachments" at bounding box center [522, 370] width 612 height 44
click at [695, 365] on div "Add Attachments" at bounding box center [522, 370] width 612 height 44
click at [791, 191] on icon "button" at bounding box center [791, 194] width 16 height 16
type input "[DATE]"
click at [476, 255] on icon "button" at bounding box center [479, 257] width 16 height 16
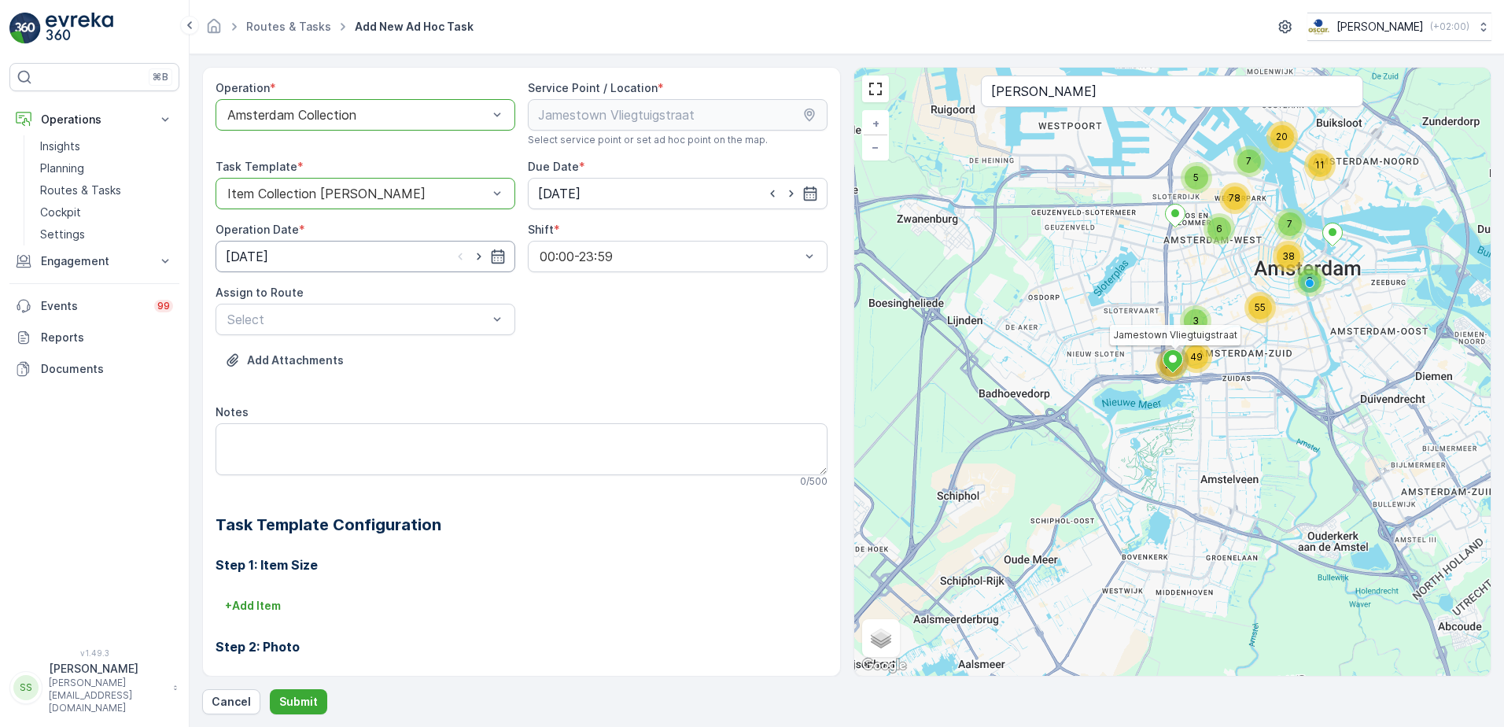
type input "[DATE]"
click at [598, 336] on div "Operation * option Amsterdam Collection, selected. Amsterdam Collection Service…" at bounding box center [522, 470] width 612 height 780
click at [363, 376] on div "Add Attachments" at bounding box center [522, 370] width 612 height 44
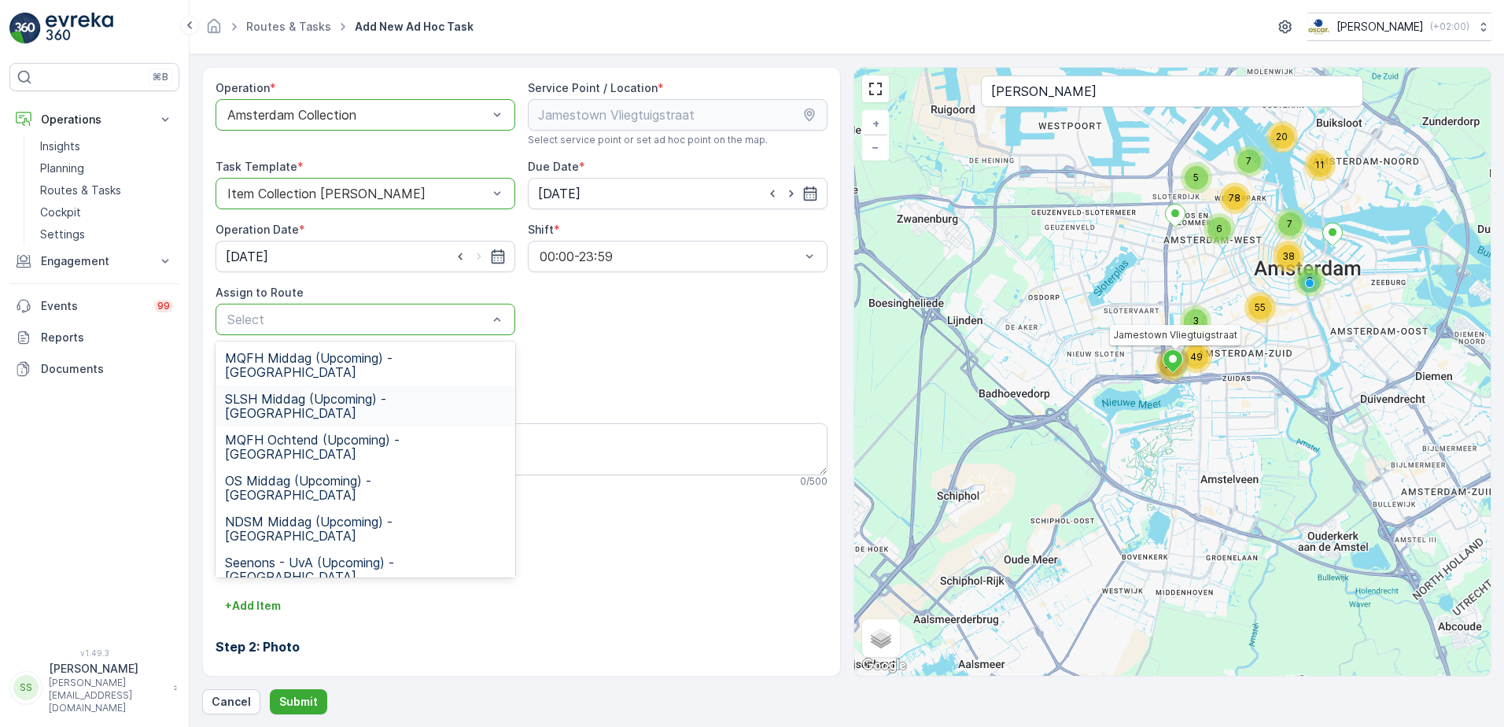
scroll to position [293, 0]
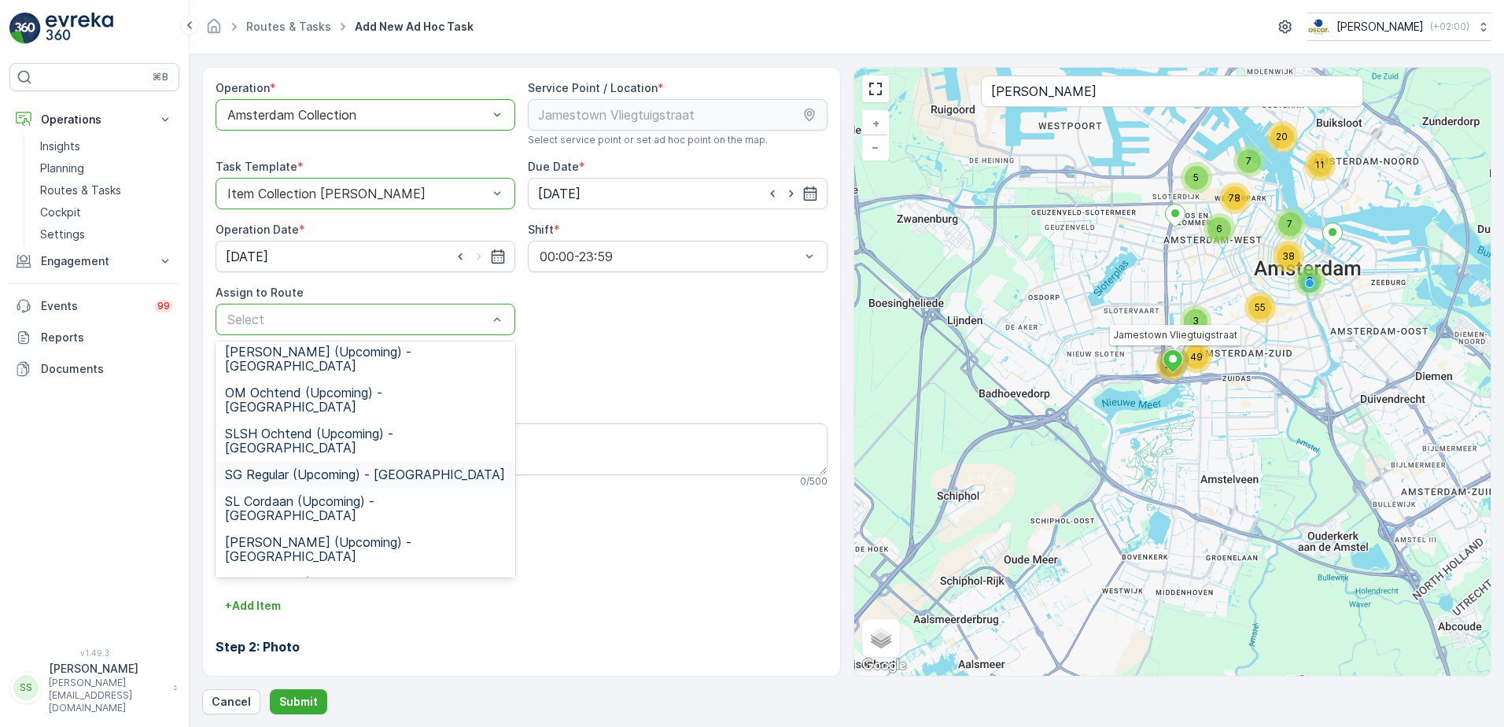
click at [263, 467] on span "SG Regular (Upcoming) - [GEOGRAPHIC_DATA]" at bounding box center [365, 474] width 280 height 14
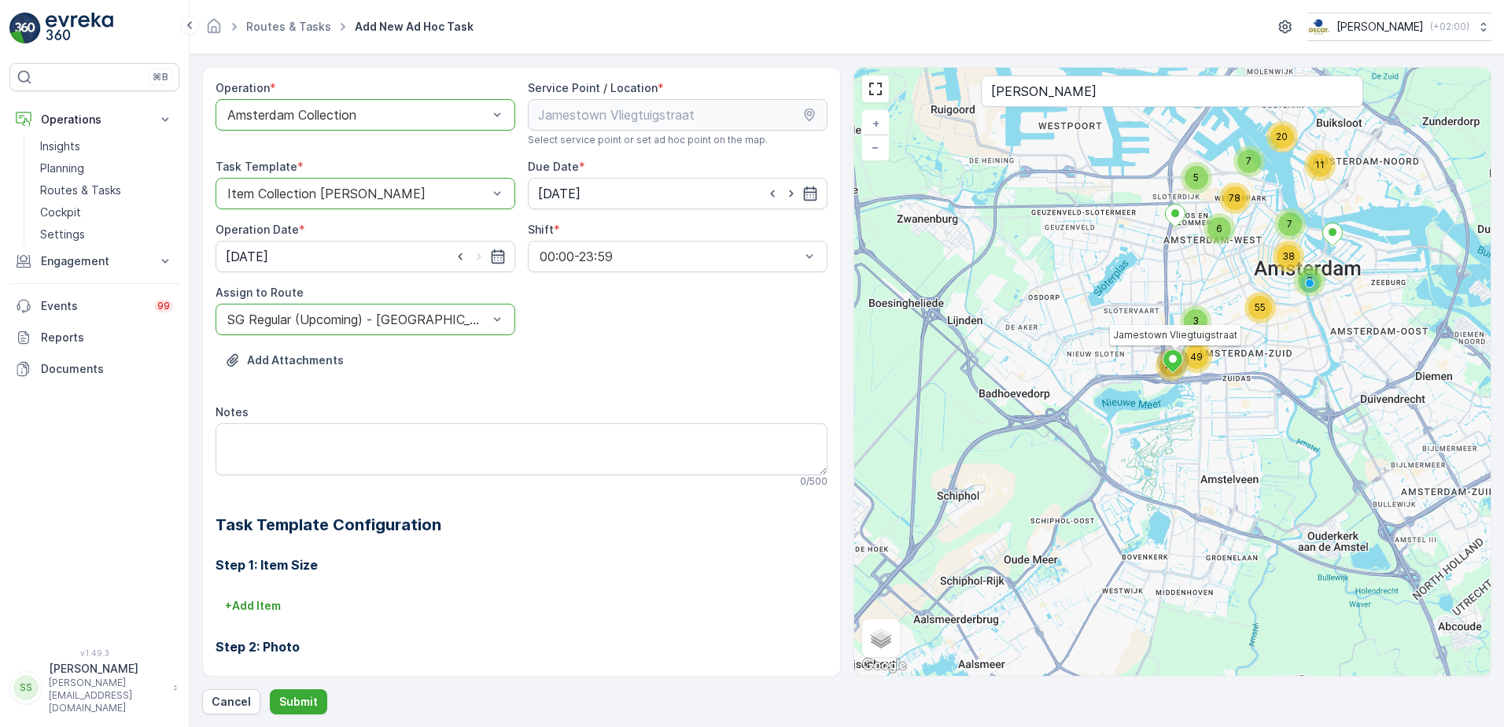
drag, startPoint x: 642, startPoint y: 360, endPoint x: 345, endPoint y: 399, distance: 299.8
click at [639, 362] on div "Add Attachments" at bounding box center [522, 370] width 612 height 44
click at [308, 448] on textarea "Notes" at bounding box center [522, 449] width 612 height 52
click at [357, 381] on div "Add Attachments" at bounding box center [522, 370] width 612 height 44
click at [295, 450] on textarea "Notes" at bounding box center [522, 449] width 612 height 52
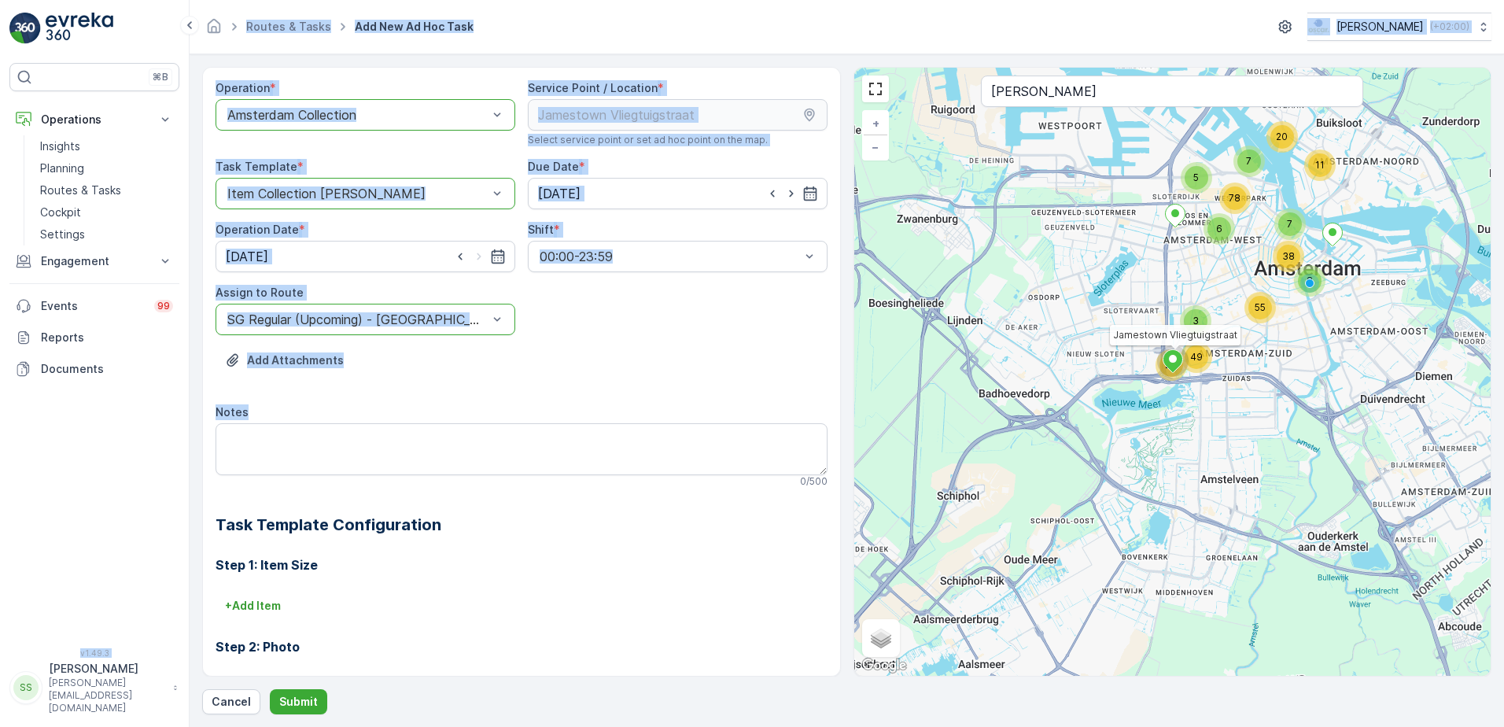
drag, startPoint x: 240, startPoint y: 412, endPoint x: 182, endPoint y: 412, distance: 58.2
click at [182, 412] on div "⌘B Operations Insights Planning Routes & Tasks Cockpit Settings Engagement Insi…" at bounding box center [752, 363] width 1504 height 727
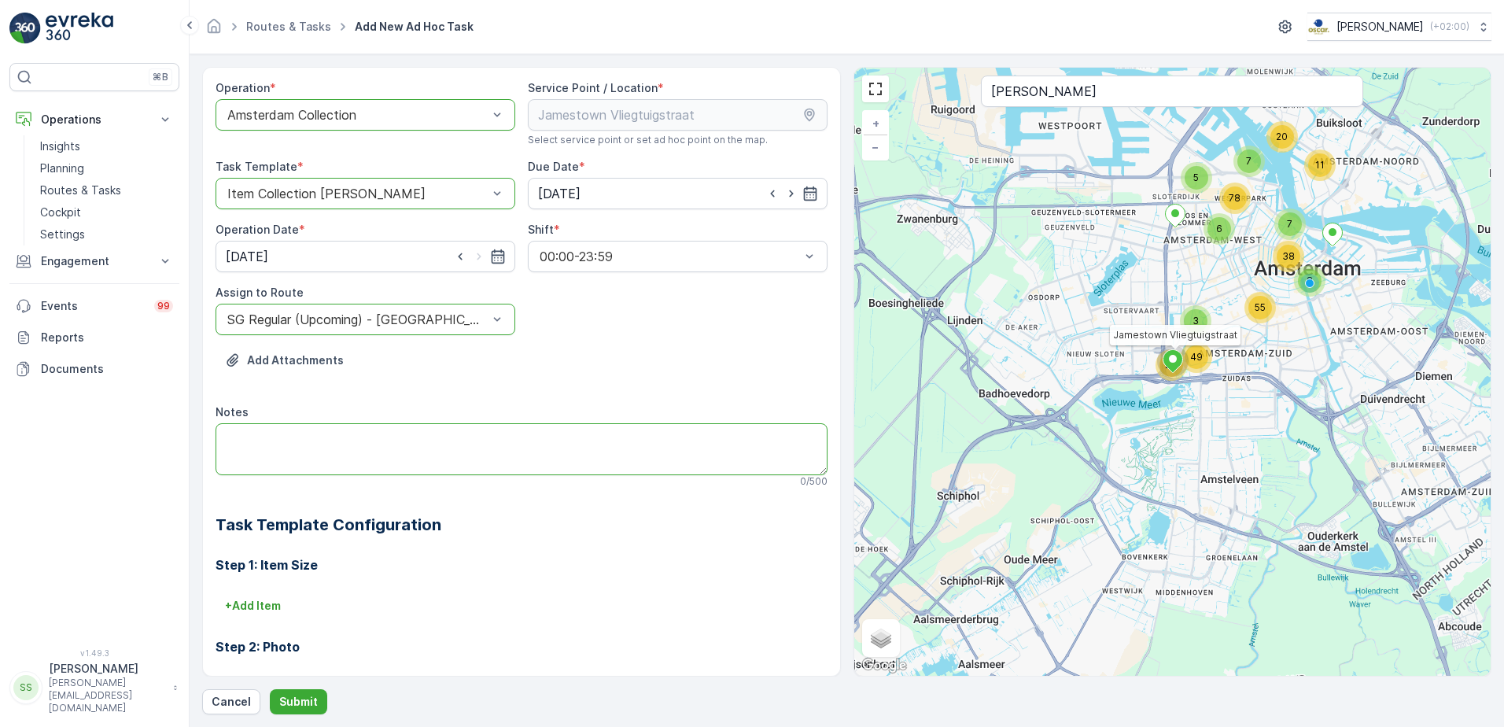
drag, startPoint x: 182, startPoint y: 412, endPoint x: 319, endPoint y: 447, distance: 141.2
click at [330, 447] on textarea "Notes" at bounding box center [522, 449] width 612 height 52
type textarea "Staat een volle glas 240L, ruimte houden op de wagen hiervoor om mee te nemen"
click at [308, 703] on p "Submit" at bounding box center [298, 702] width 39 height 16
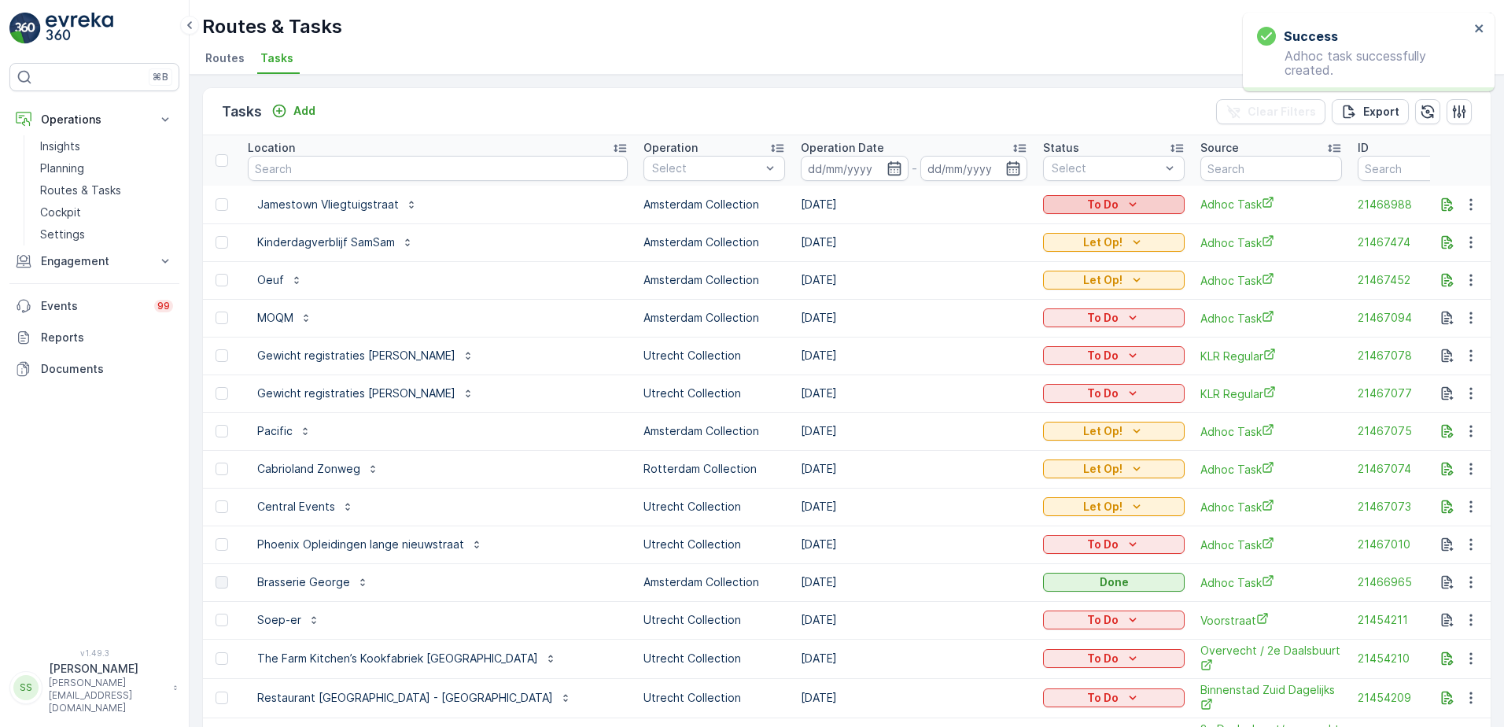
click at [1043, 195] on button "To Do" at bounding box center [1114, 204] width 142 height 19
click at [933, 228] on span "Let Op!" at bounding box center [935, 228] width 39 height 16
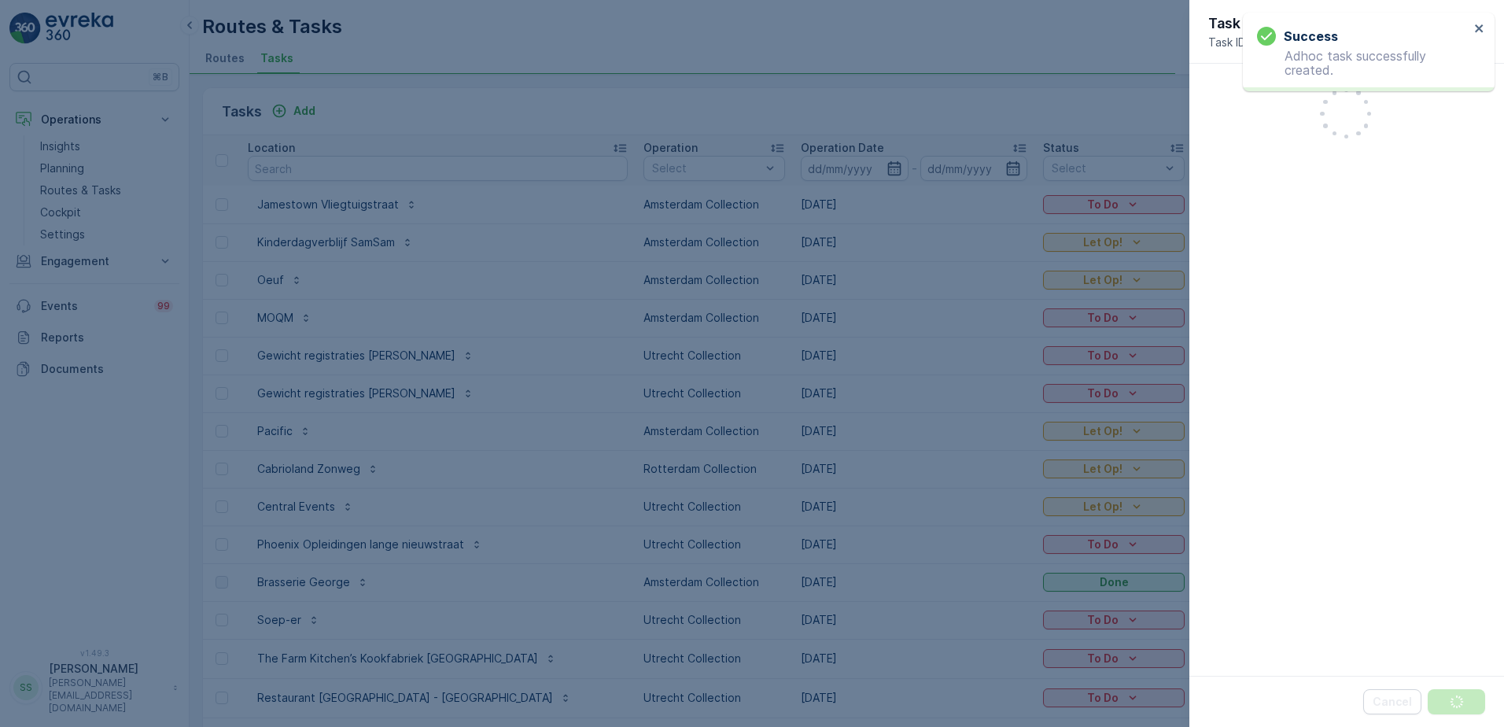
click at [963, 105] on div at bounding box center [752, 363] width 1504 height 727
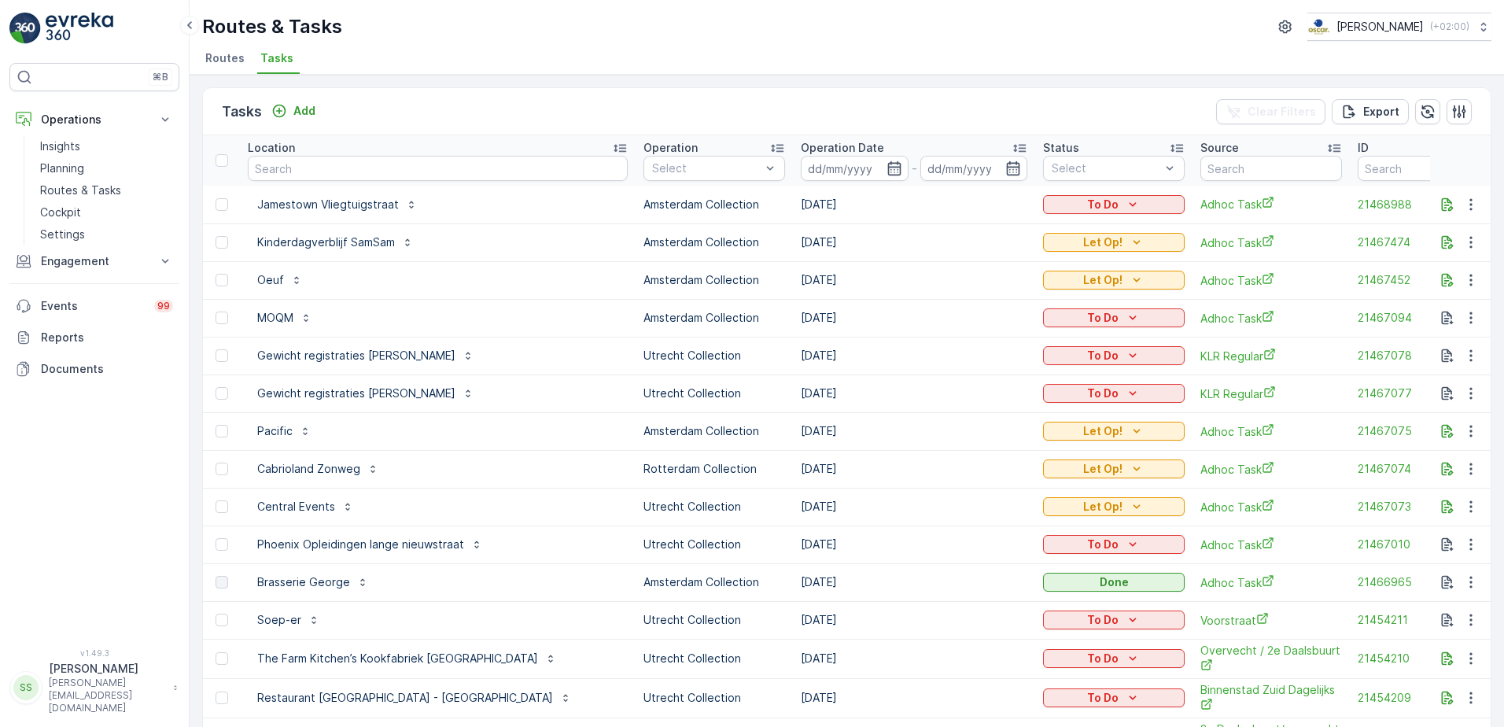
click at [963, 105] on div "Tasks Add Clear Filters Export" at bounding box center [847, 111] width 1288 height 47
click at [1125, 203] on icon "To Do" at bounding box center [1133, 205] width 16 height 16
click at [938, 231] on span "Let Op!" at bounding box center [935, 228] width 39 height 16
click at [74, 185] on p "Routes & Tasks" at bounding box center [80, 190] width 81 height 16
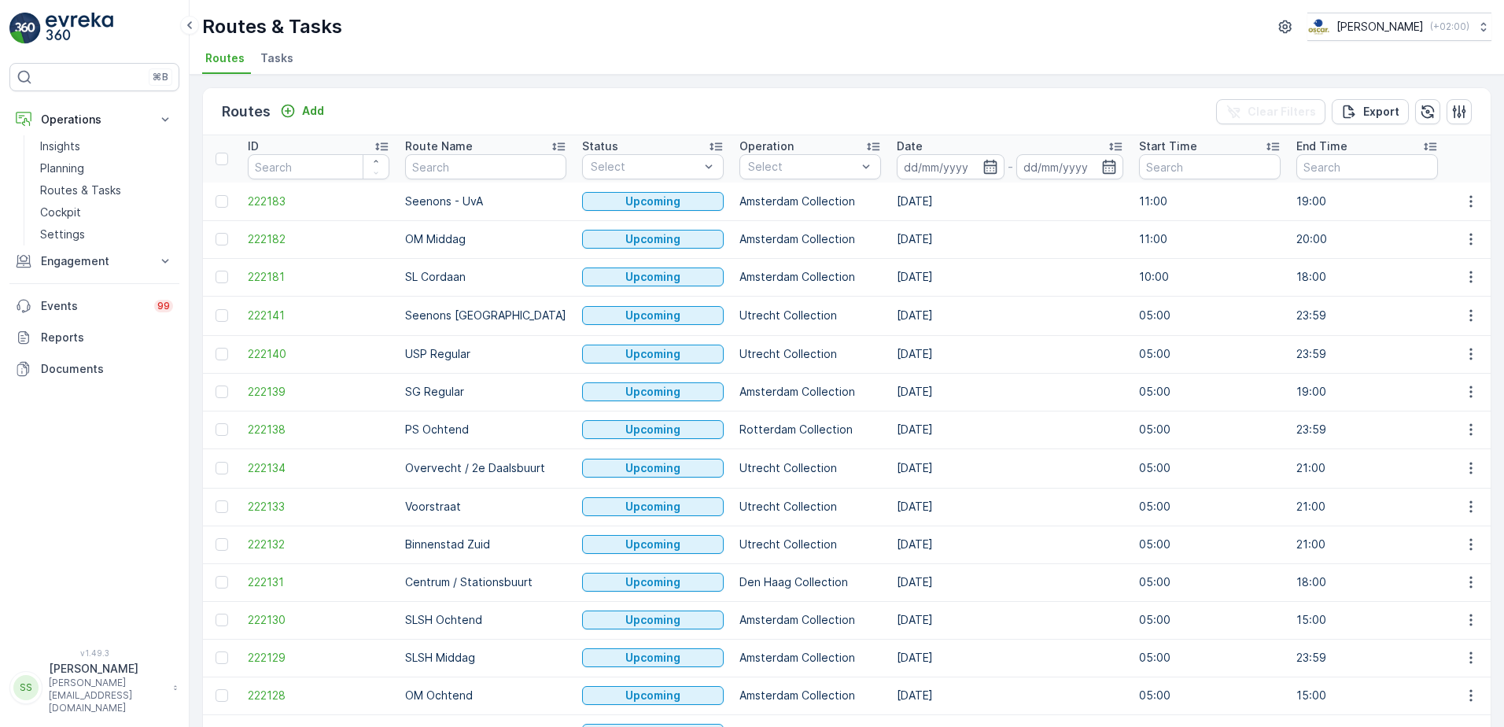
click at [275, 48] on li "Tasks" at bounding box center [278, 60] width 42 height 27
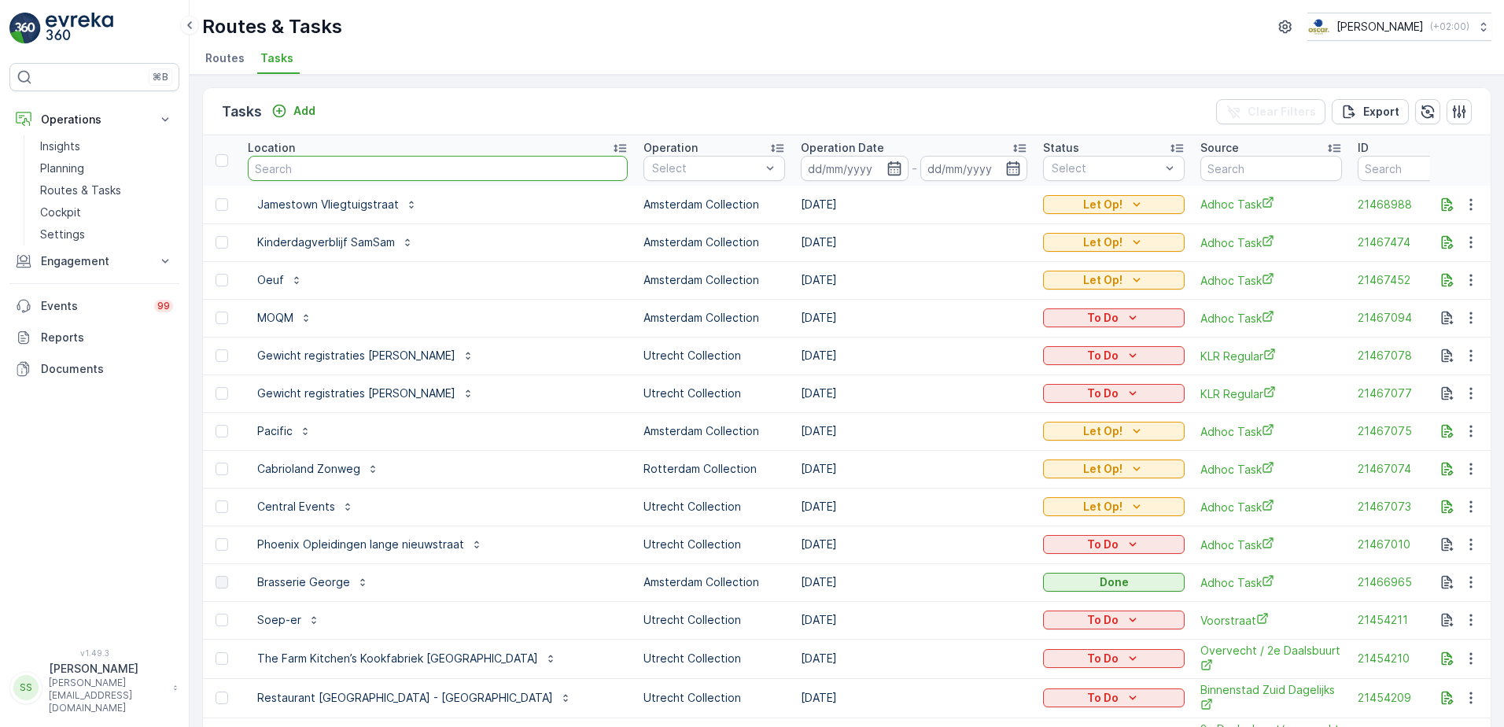
click at [336, 163] on input "text" at bounding box center [438, 168] width 380 height 25
type input "kikker"
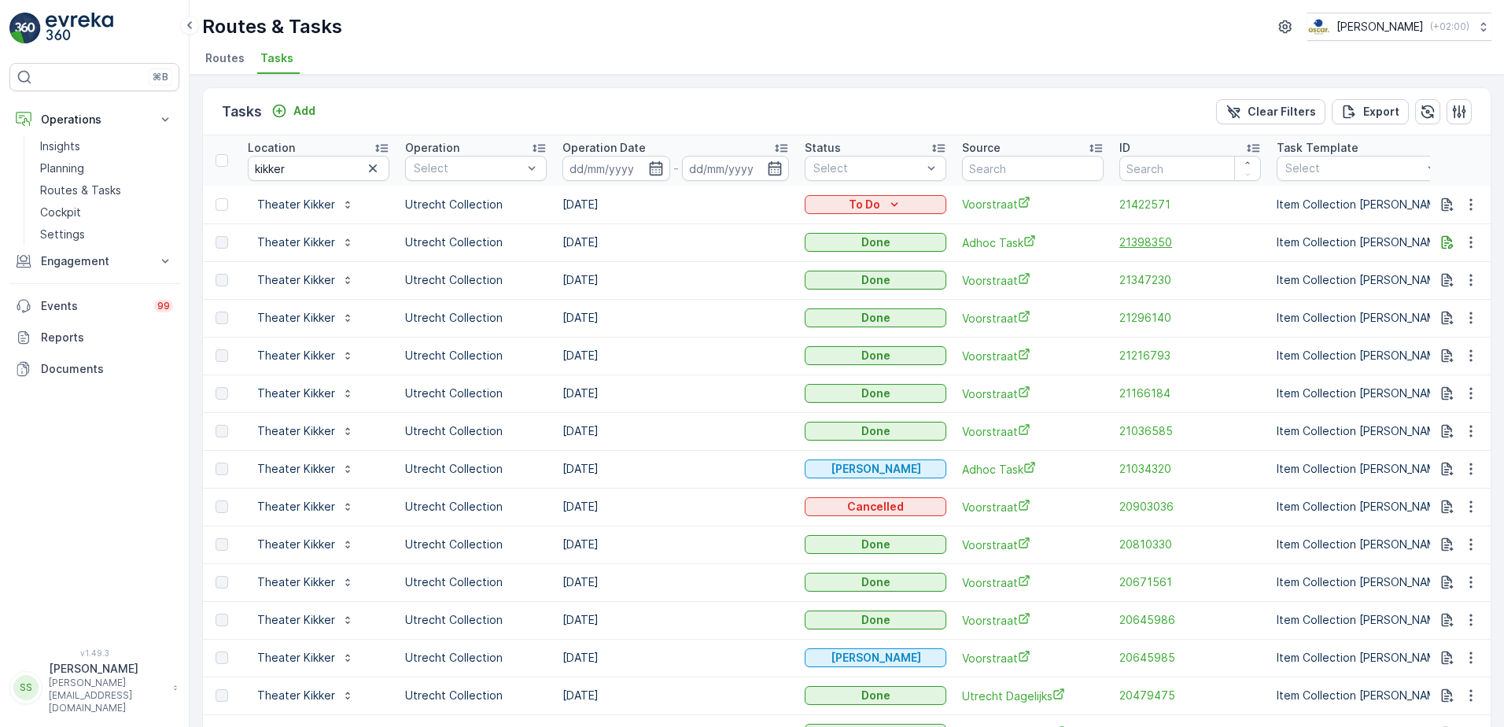
click at [1152, 245] on span "21398350" at bounding box center [1190, 242] width 142 height 16
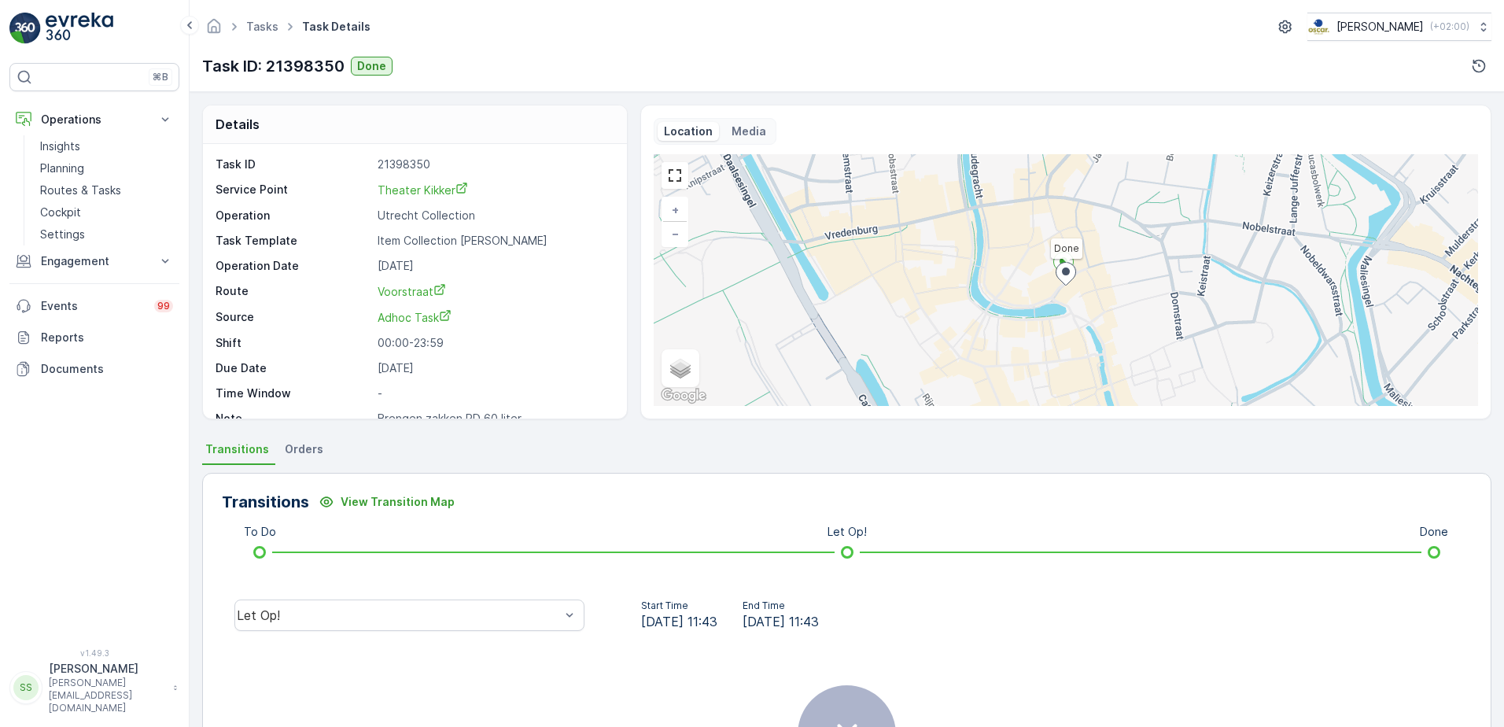
click at [285, 447] on span "Orders" at bounding box center [304, 449] width 39 height 16
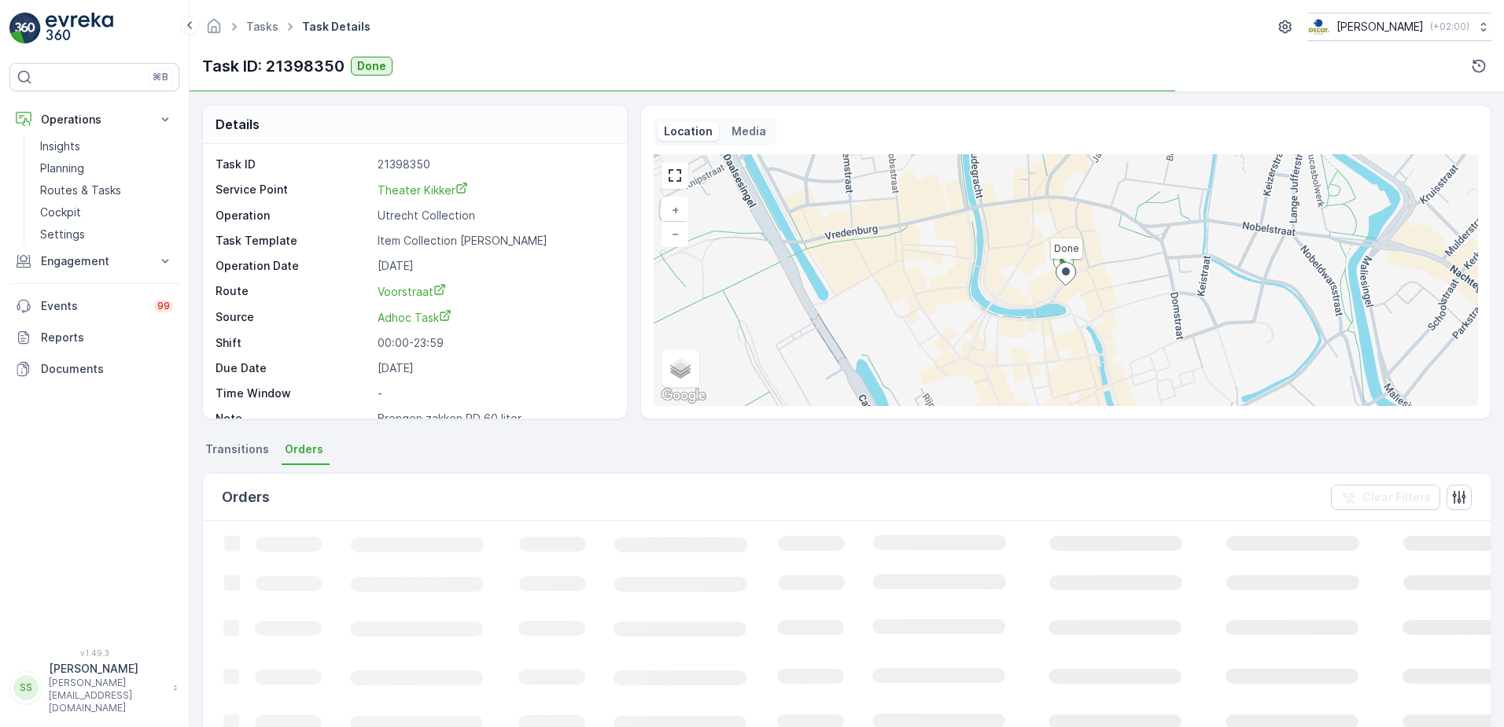
click at [216, 446] on span "Transitions" at bounding box center [237, 449] width 64 height 16
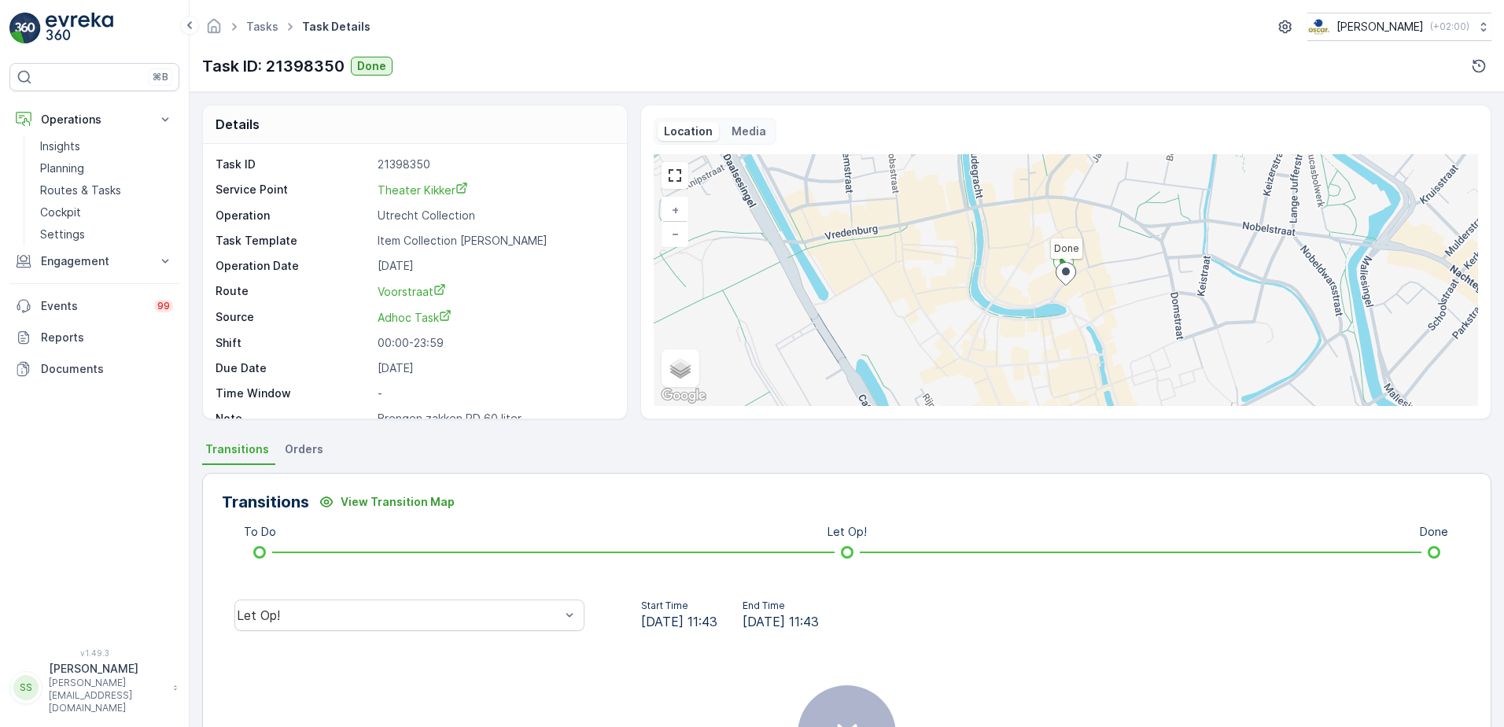
click at [301, 448] on span "Orders" at bounding box center [304, 449] width 39 height 16
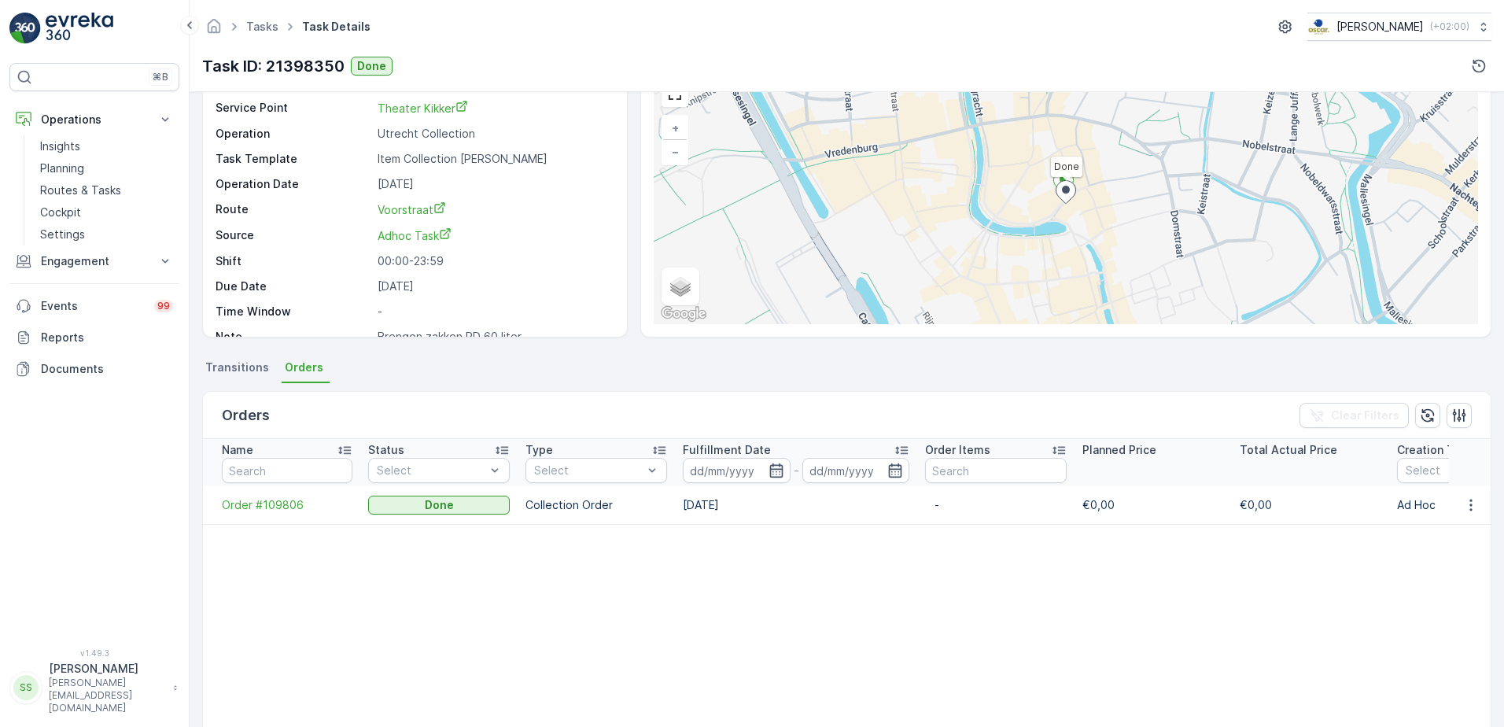
scroll to position [236, 0]
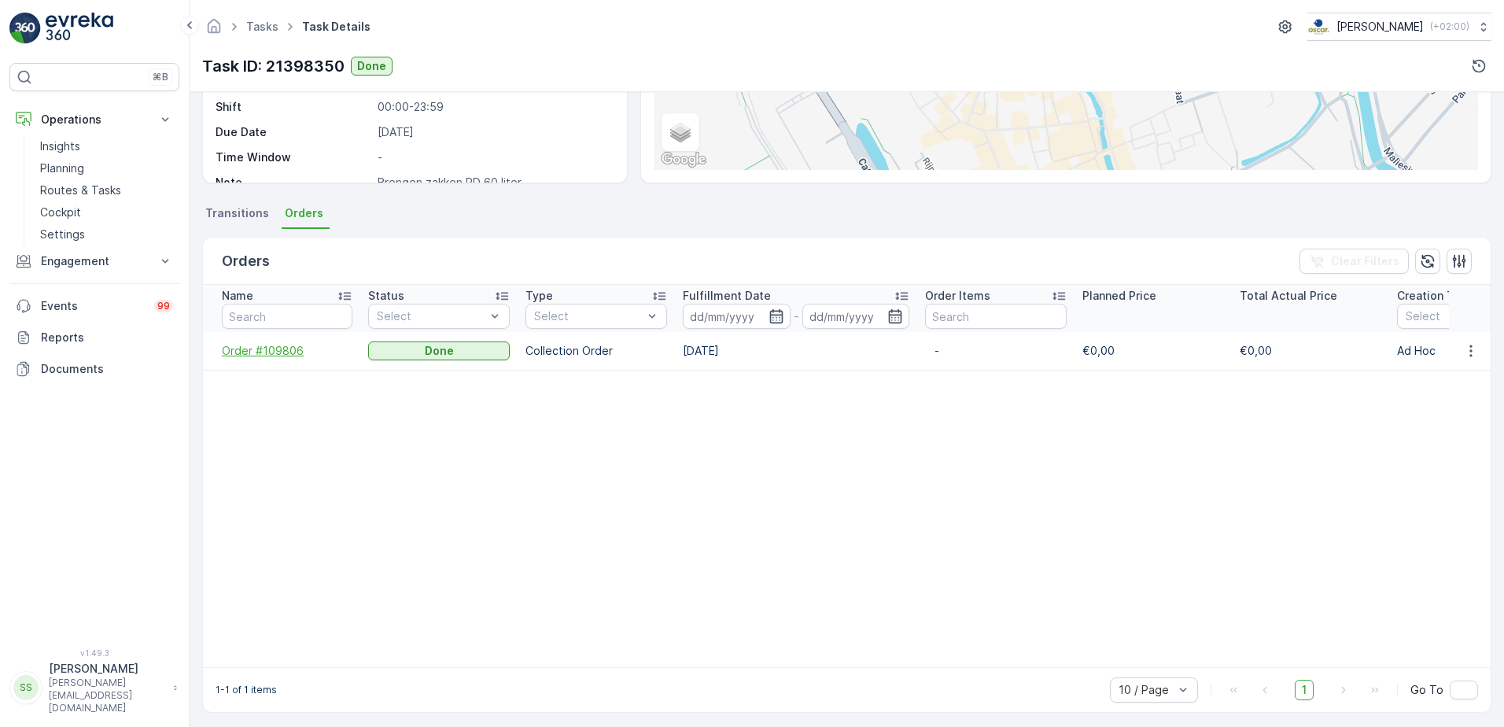
click at [268, 352] on span "Order #109806" at bounding box center [287, 351] width 131 height 16
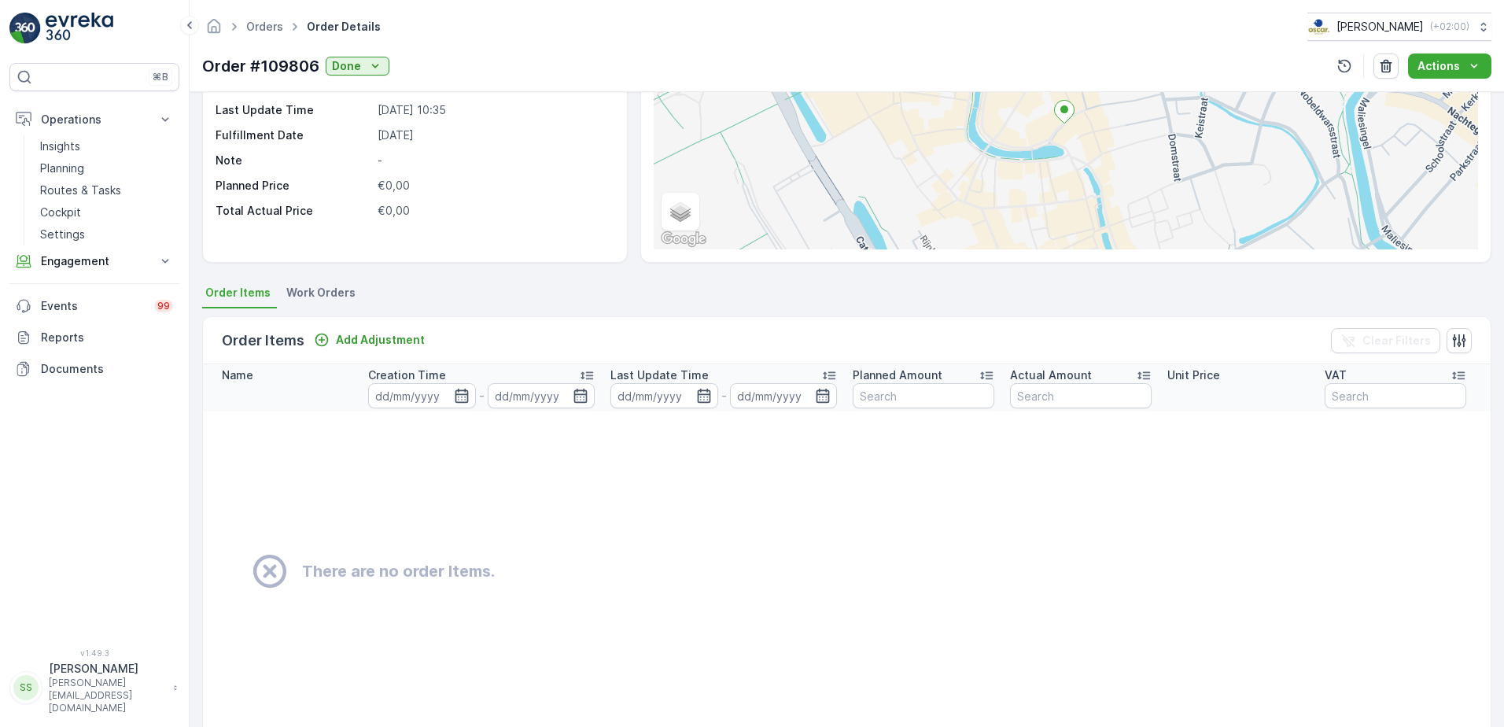
scroll to position [157, 0]
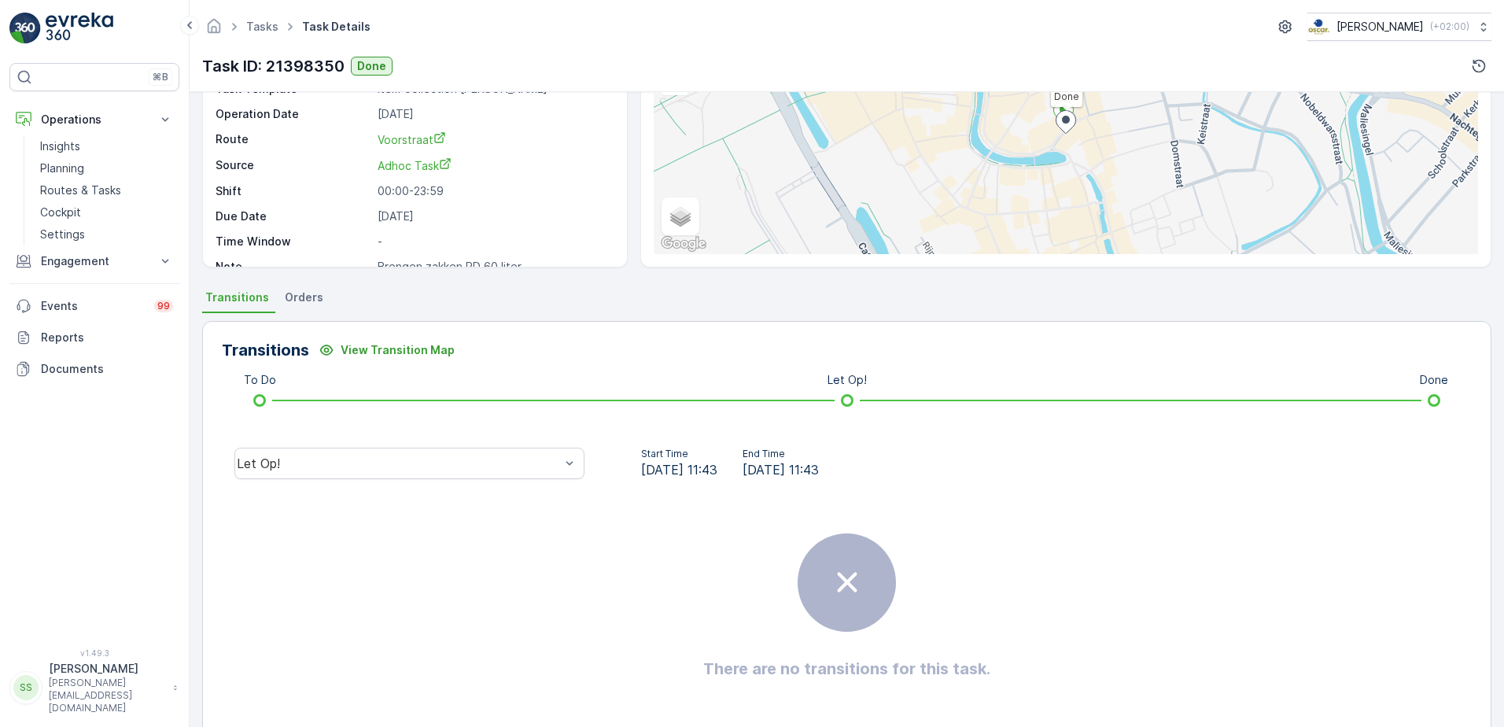
scroll to position [157, 0]
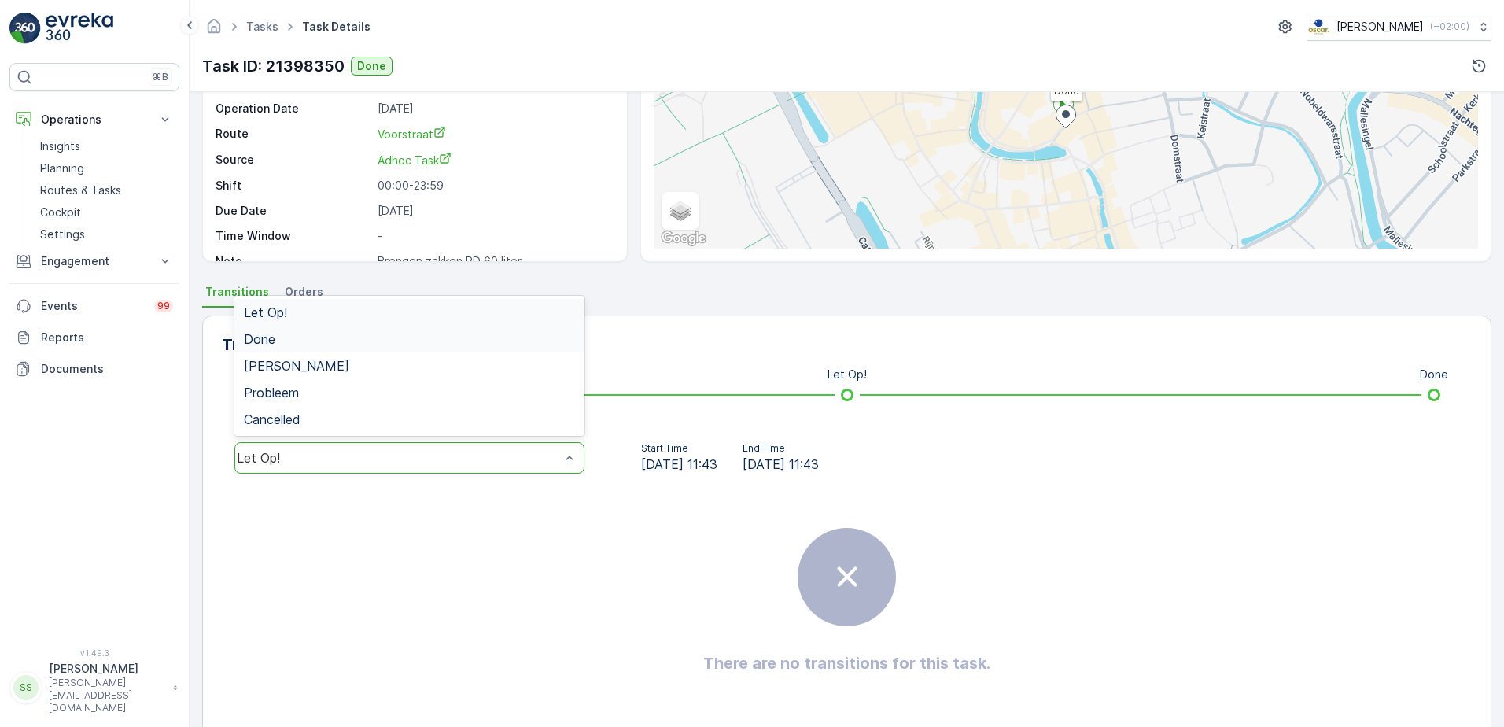
click at [278, 334] on div "Done" at bounding box center [409, 339] width 331 height 14
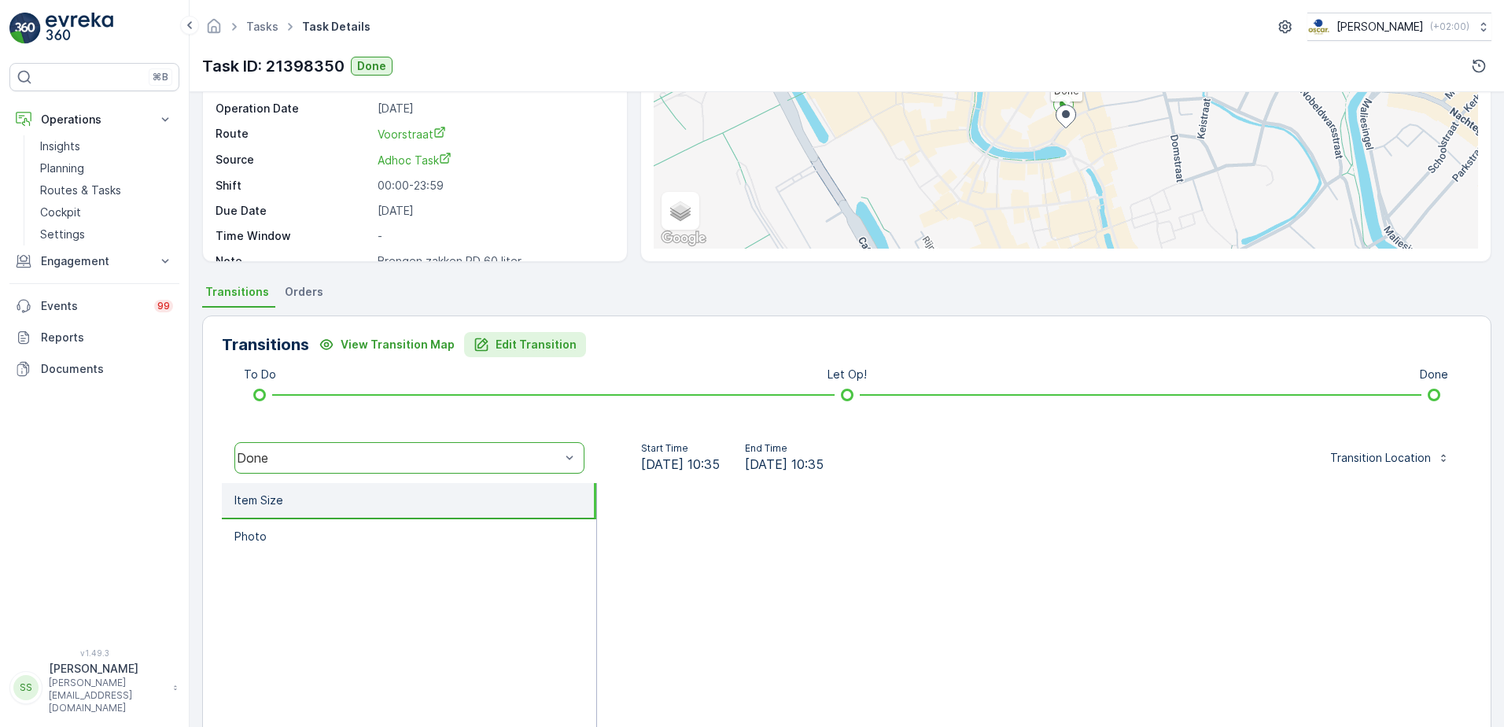
click at [502, 345] on p "Edit Transition" at bounding box center [536, 345] width 81 height 16
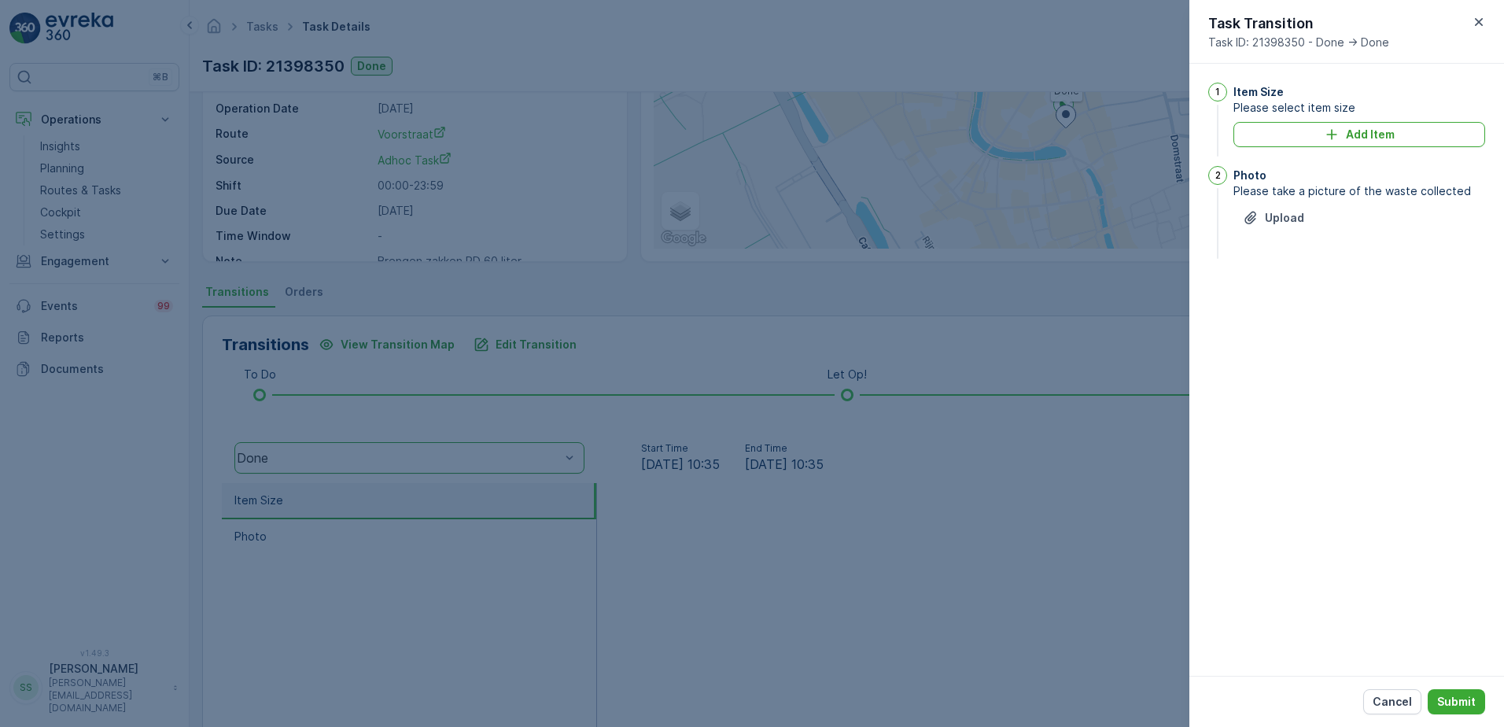
click at [1336, 374] on div "1 Item Size Please select item size Add Item 2 Photo Please take a picture of t…" at bounding box center [1346, 370] width 315 height 612
click at [1337, 138] on icon "Add Item" at bounding box center [1332, 135] width 16 height 16
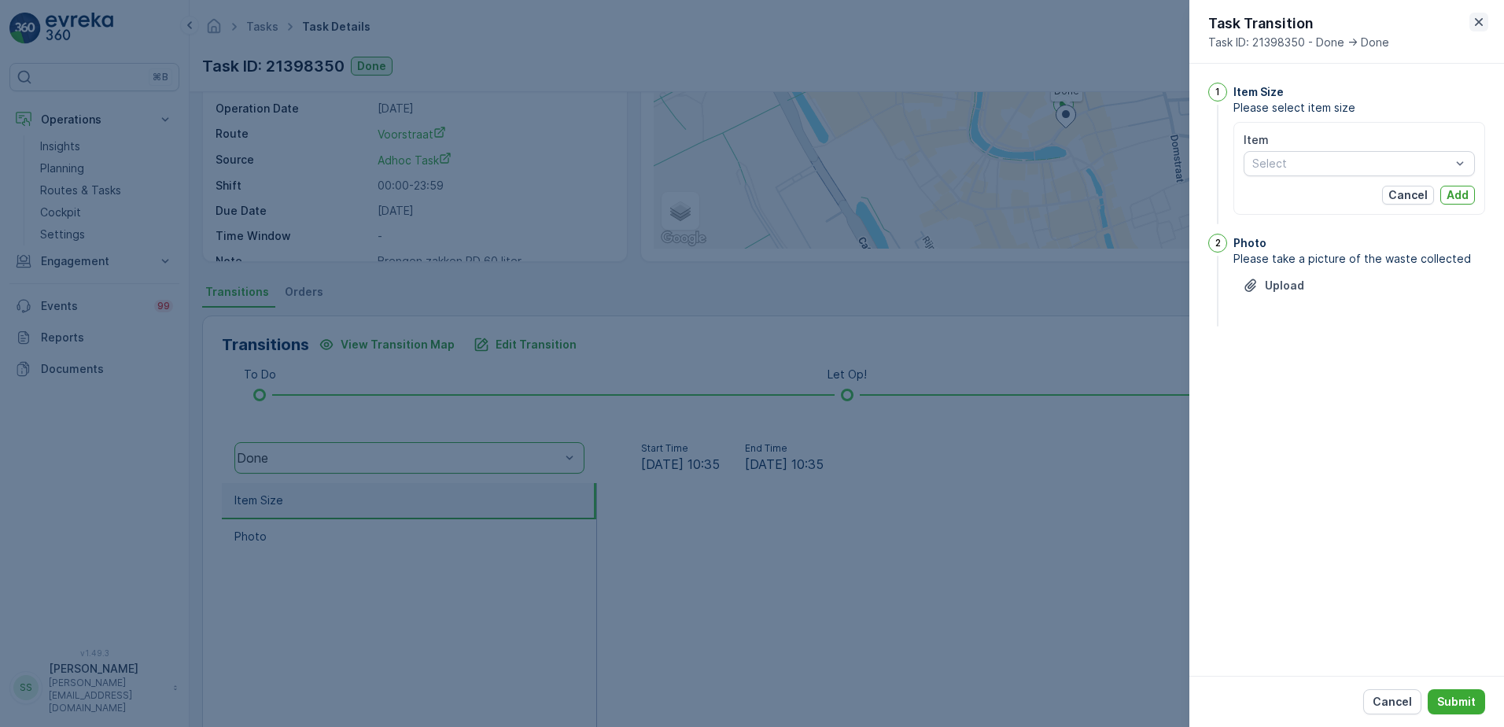
click at [1480, 21] on icon "button" at bounding box center [1479, 22] width 8 height 8
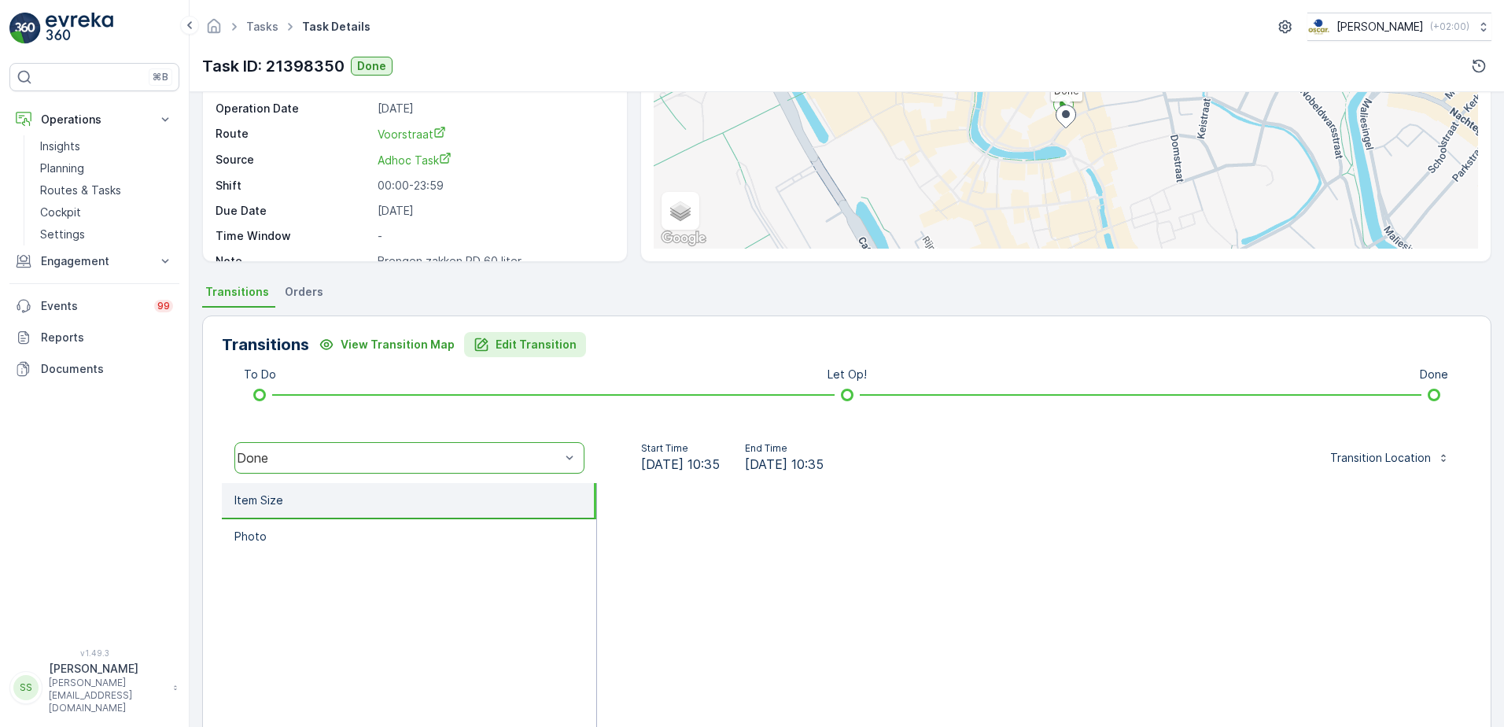
click at [525, 336] on button "Edit Transition" at bounding box center [525, 344] width 122 height 25
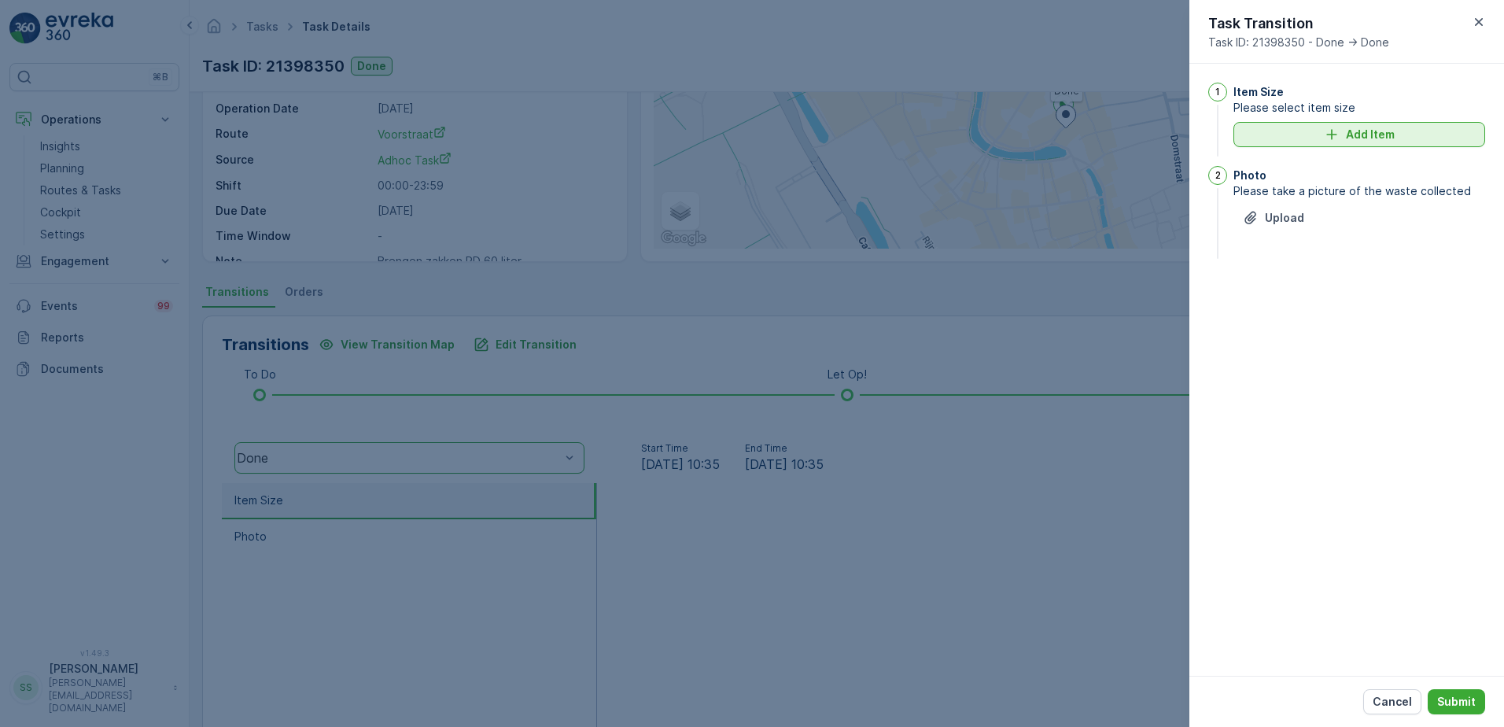
click at [1303, 127] on div "Add Item" at bounding box center [1359, 135] width 233 height 16
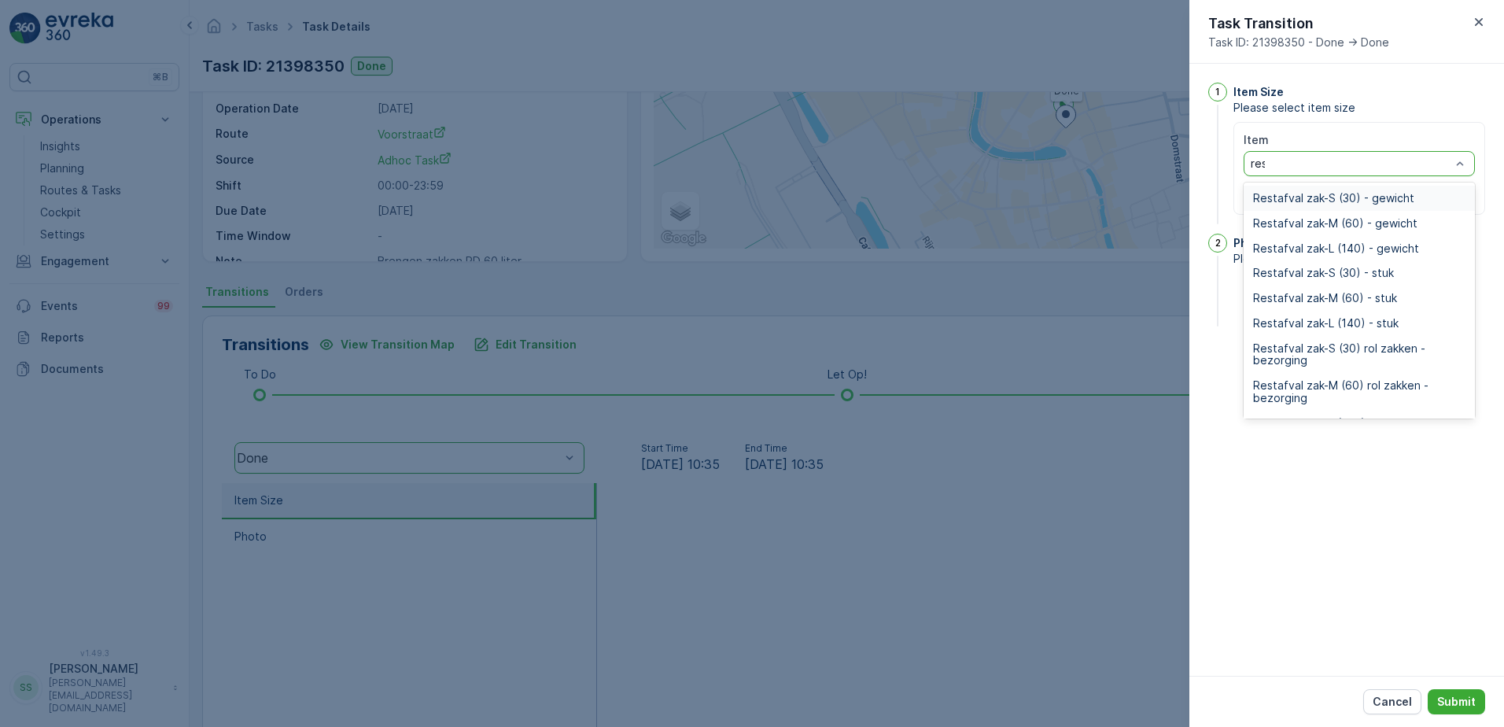
type input "rest"
click at [1349, 223] on span "Restafval zak-M (60) - gewicht" at bounding box center [1335, 223] width 164 height 13
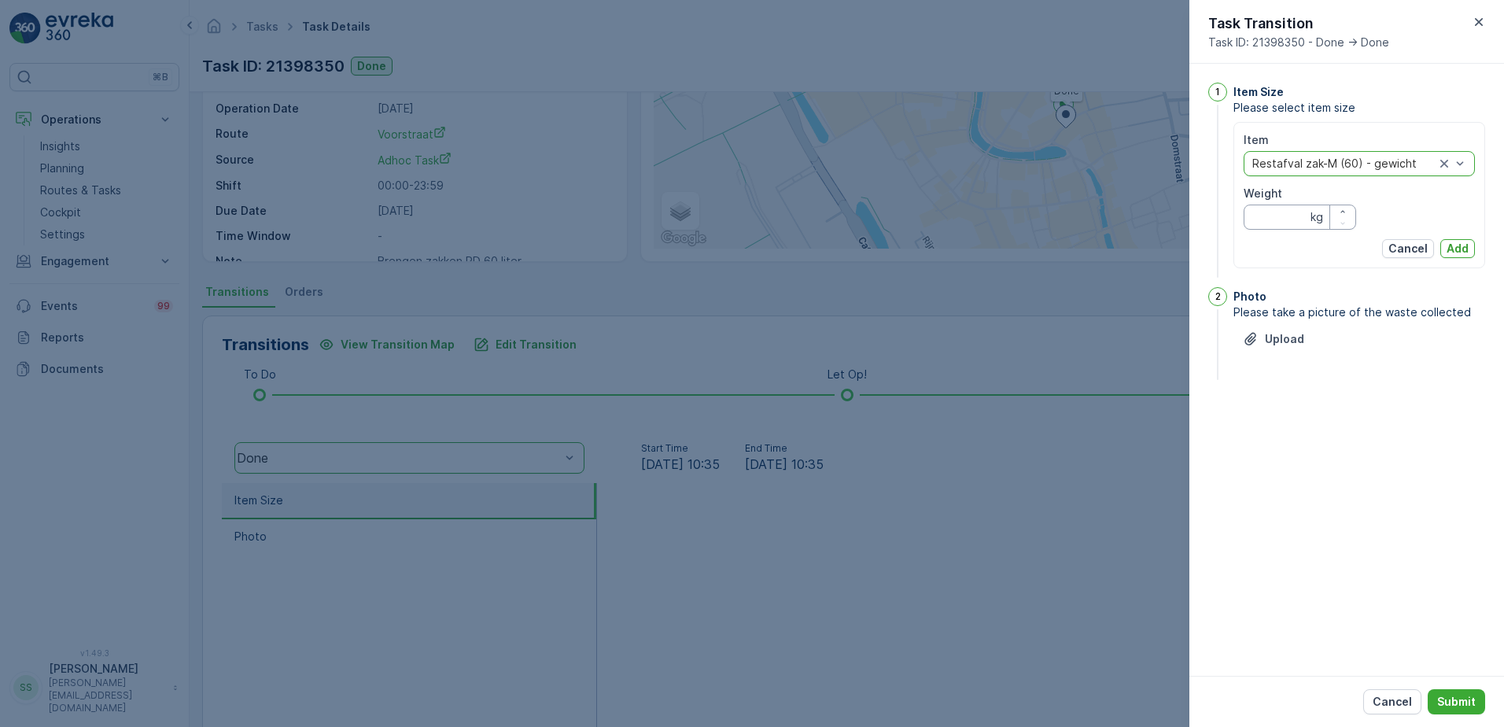
click at [1261, 222] on input "Weight" at bounding box center [1300, 217] width 112 height 25
click at [1430, 158] on div at bounding box center [1344, 163] width 186 height 13
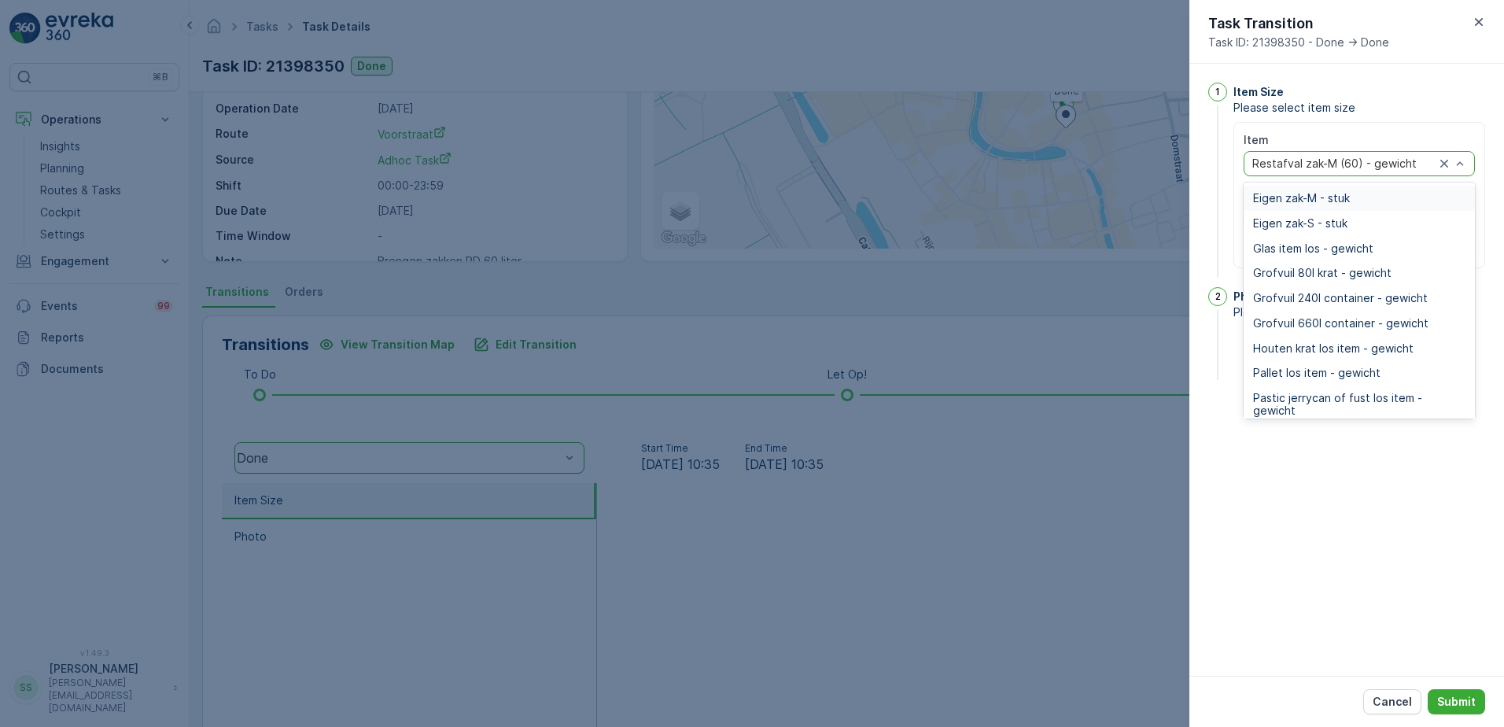
click at [1332, 192] on span "Eigen zak-M - stuk" at bounding box center [1301, 198] width 97 height 13
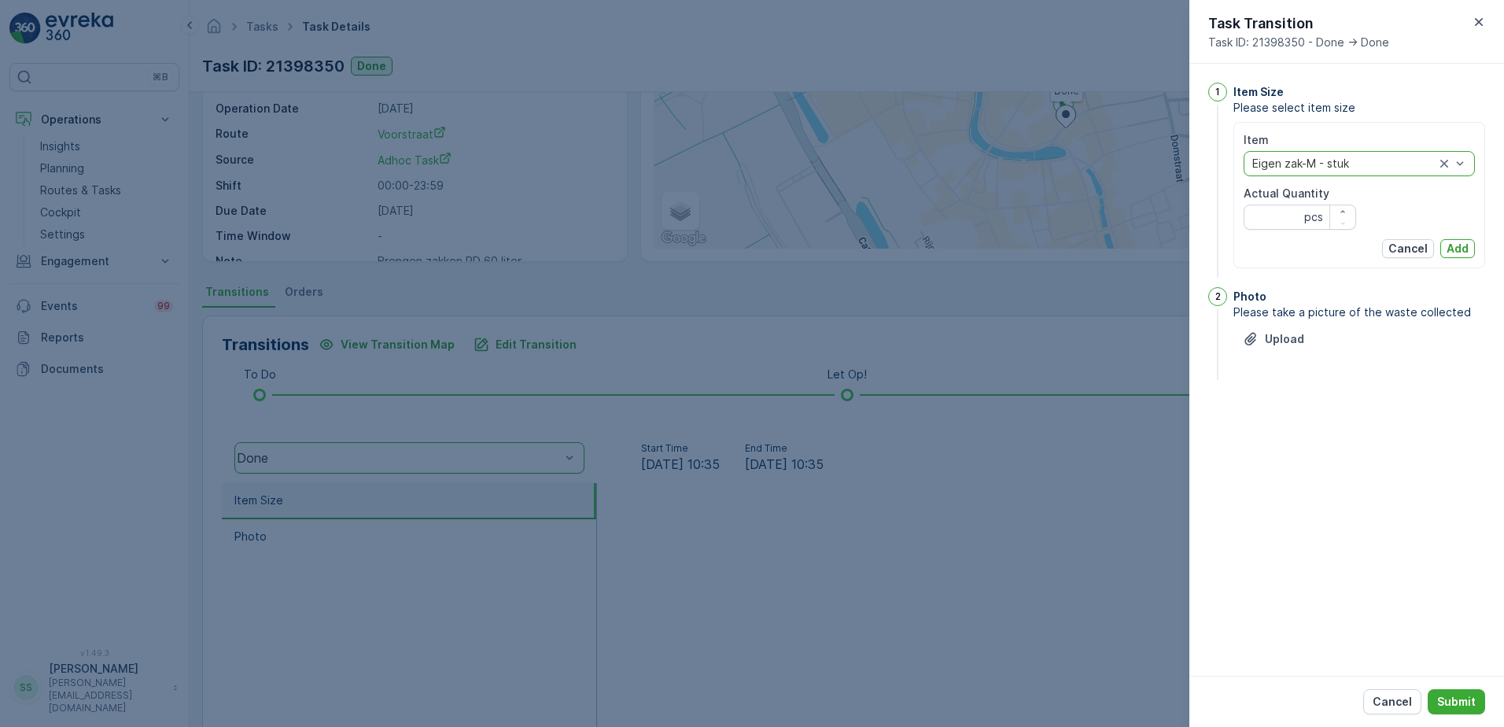
click at [1376, 172] on div "Eigen zak-M - stuk" at bounding box center [1359, 163] width 231 height 25
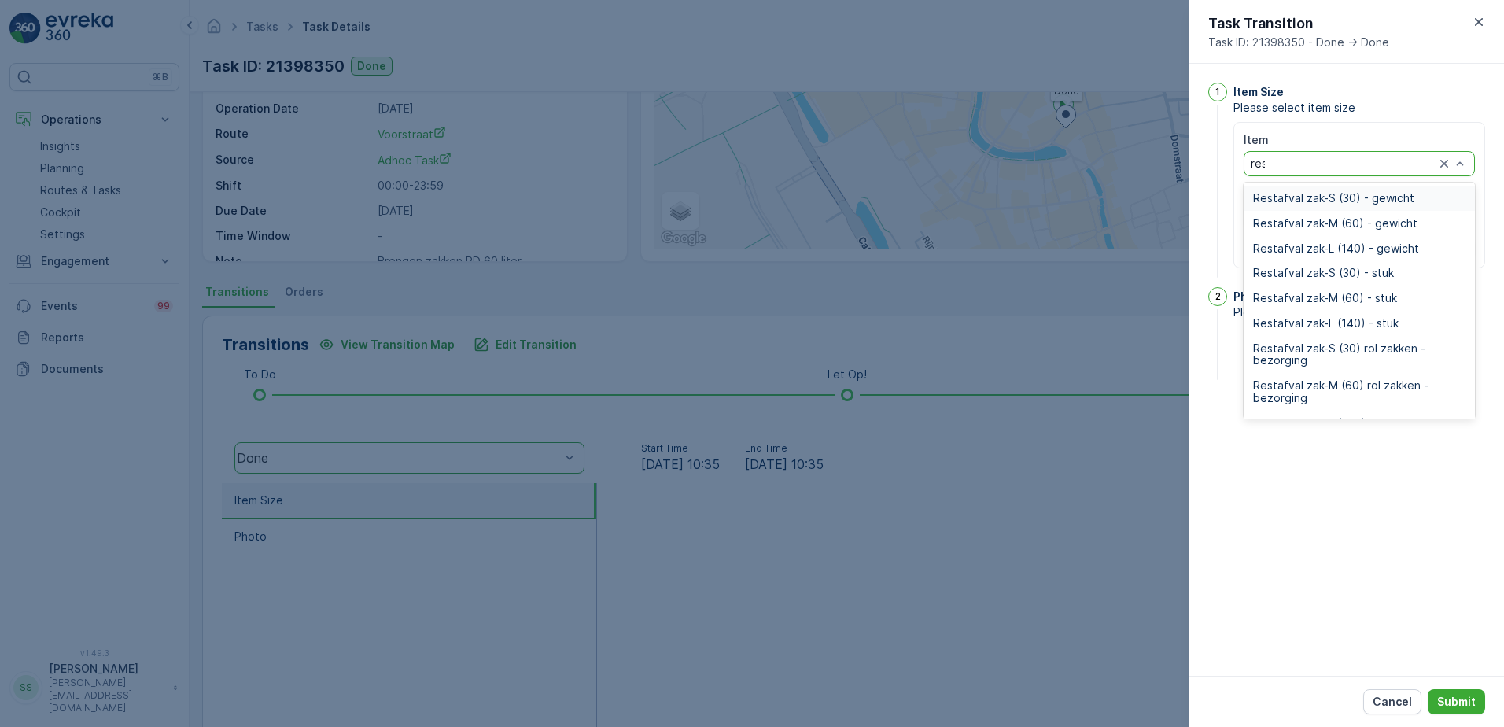
type input "rest"
click at [1317, 302] on span "Restafval zak-M (60) - stuk" at bounding box center [1325, 298] width 144 height 13
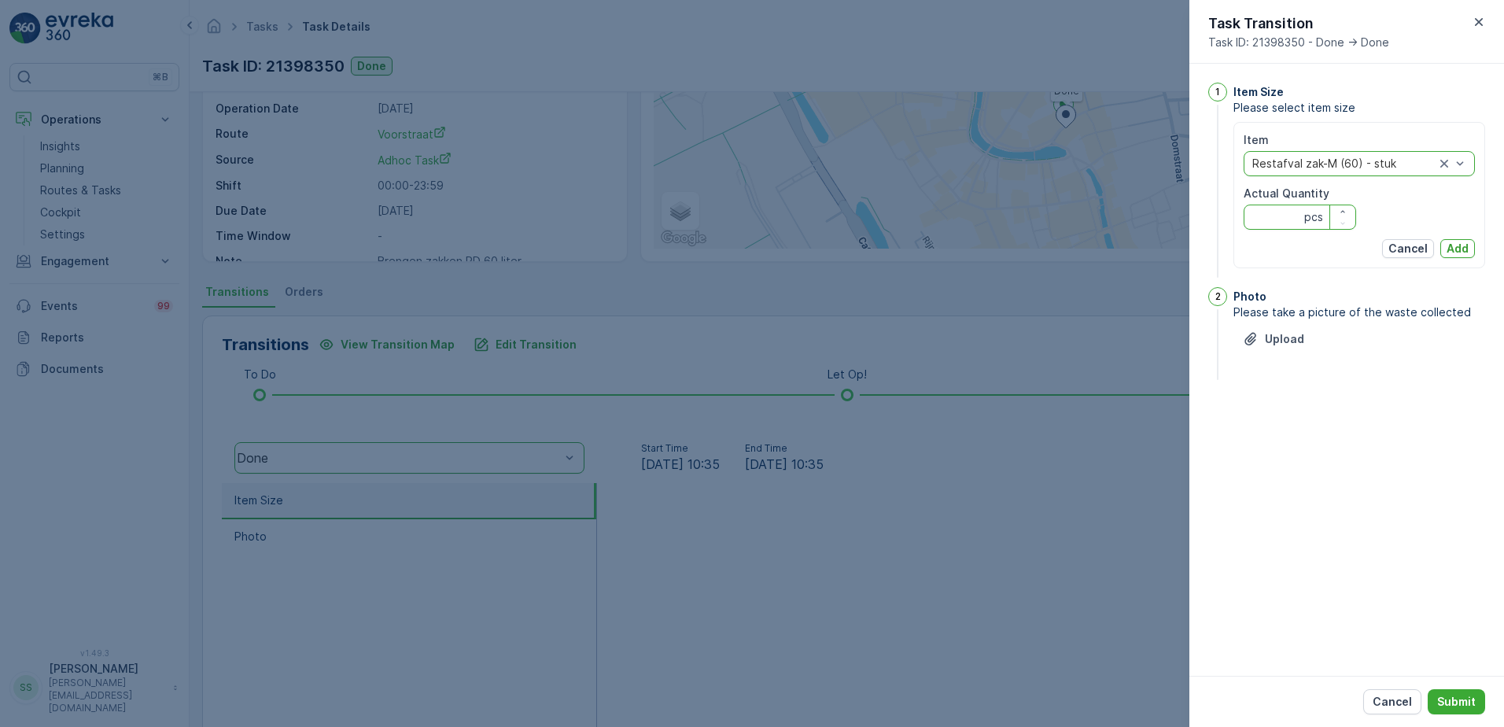
click at [1267, 216] on Quantity "Actual Quantity" at bounding box center [1300, 217] width 112 height 25
type Quantity "4"
click at [1459, 255] on div "Item option Restafval zak-M (60) - stuk, selected. Restafval zak-M (60) - stuk …" at bounding box center [1359, 195] width 252 height 146
click at [1459, 239] on button "Add" at bounding box center [1457, 248] width 35 height 19
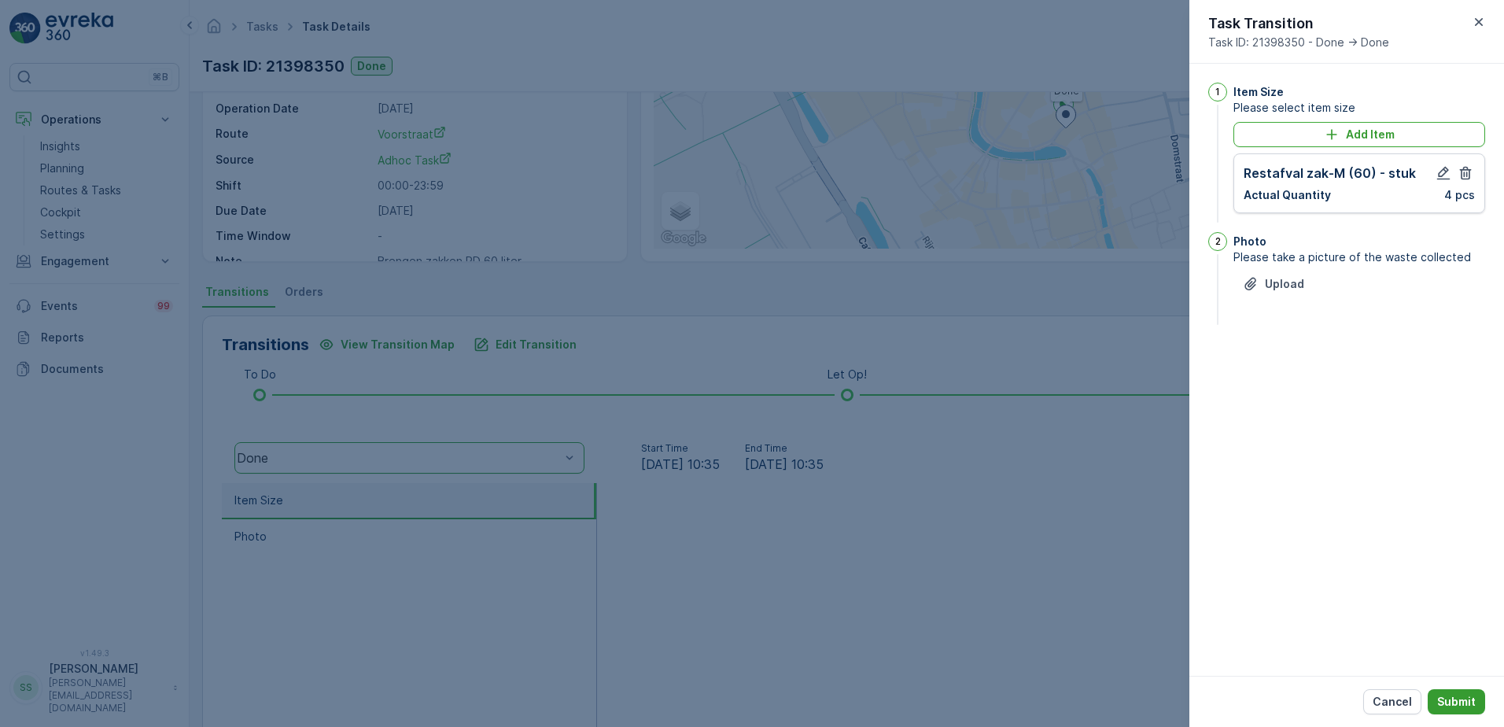
click at [1464, 698] on p "Submit" at bounding box center [1456, 702] width 39 height 16
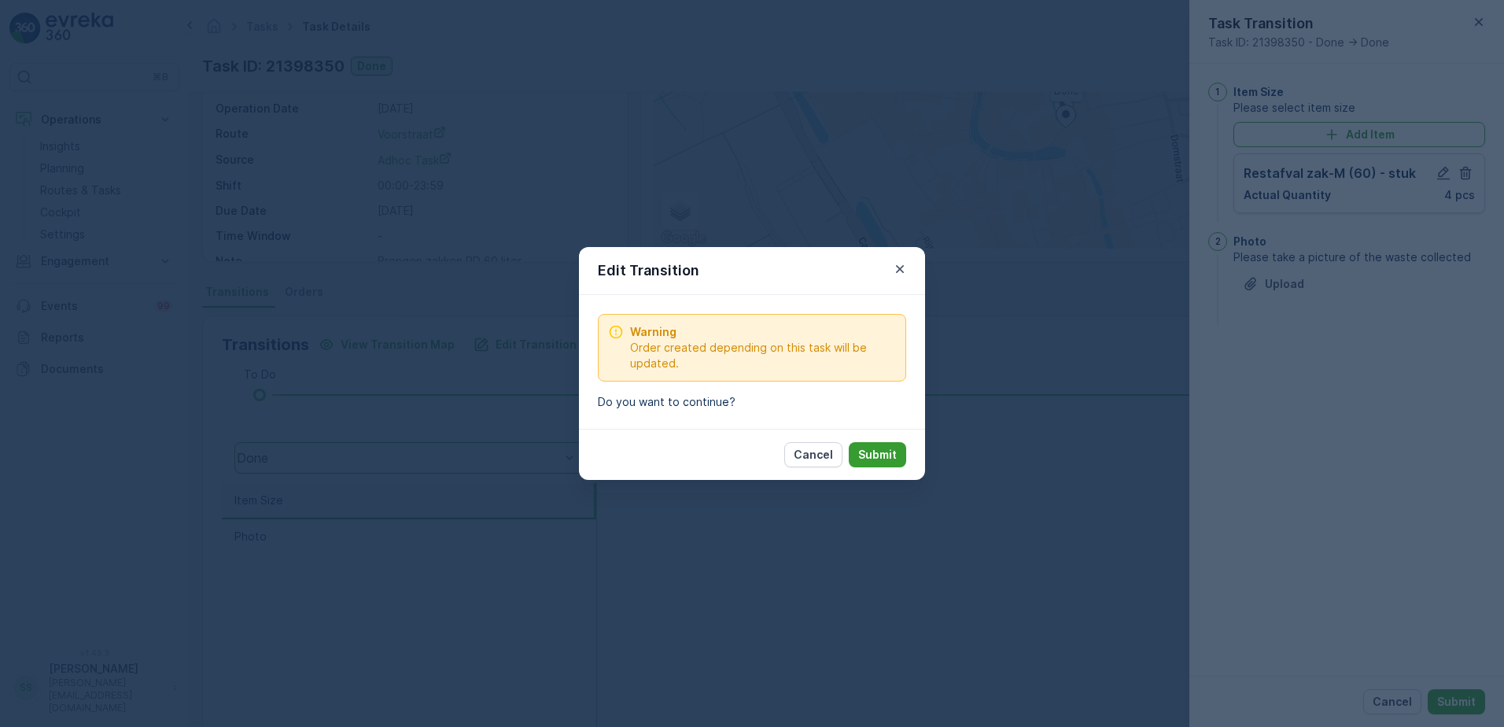
click at [895, 455] on p "Submit" at bounding box center [877, 455] width 39 height 16
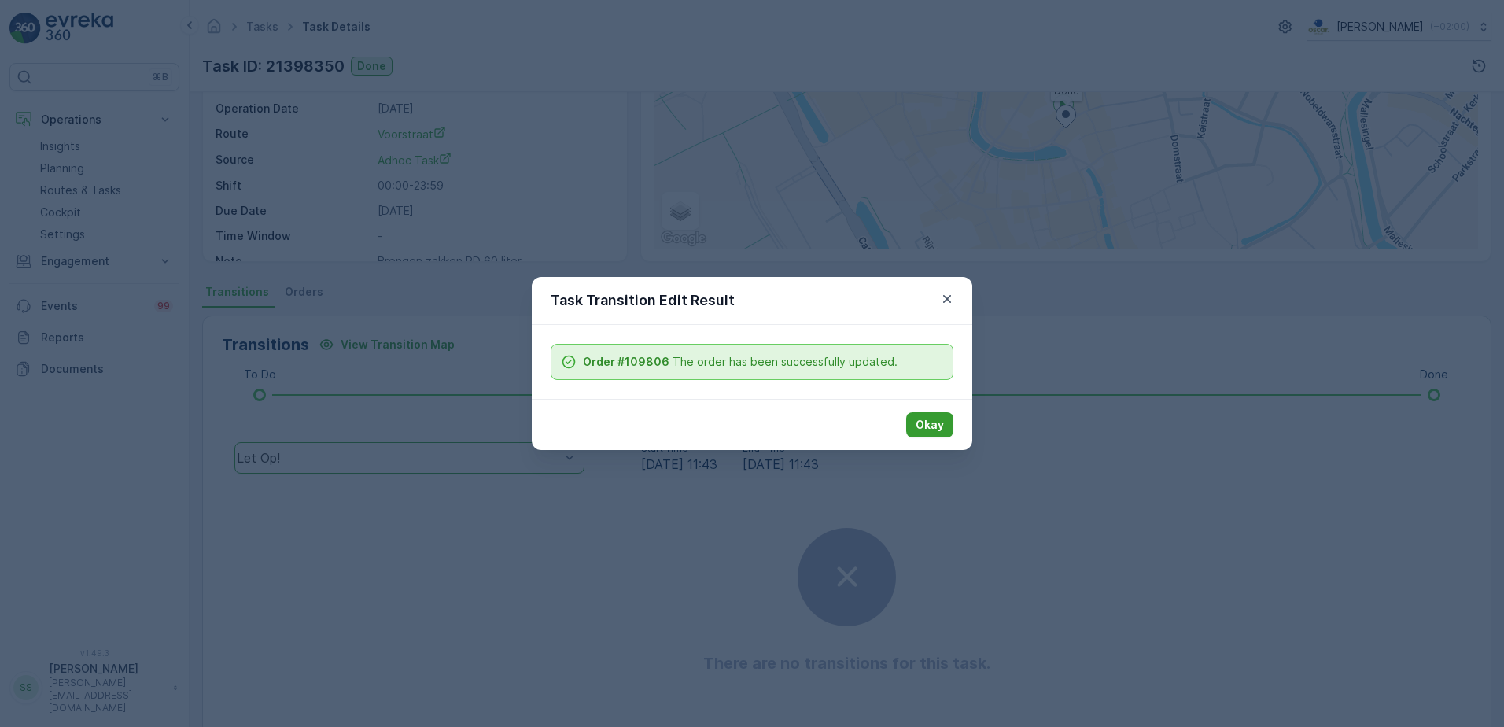
click at [934, 426] on p "Okay" at bounding box center [930, 425] width 28 height 16
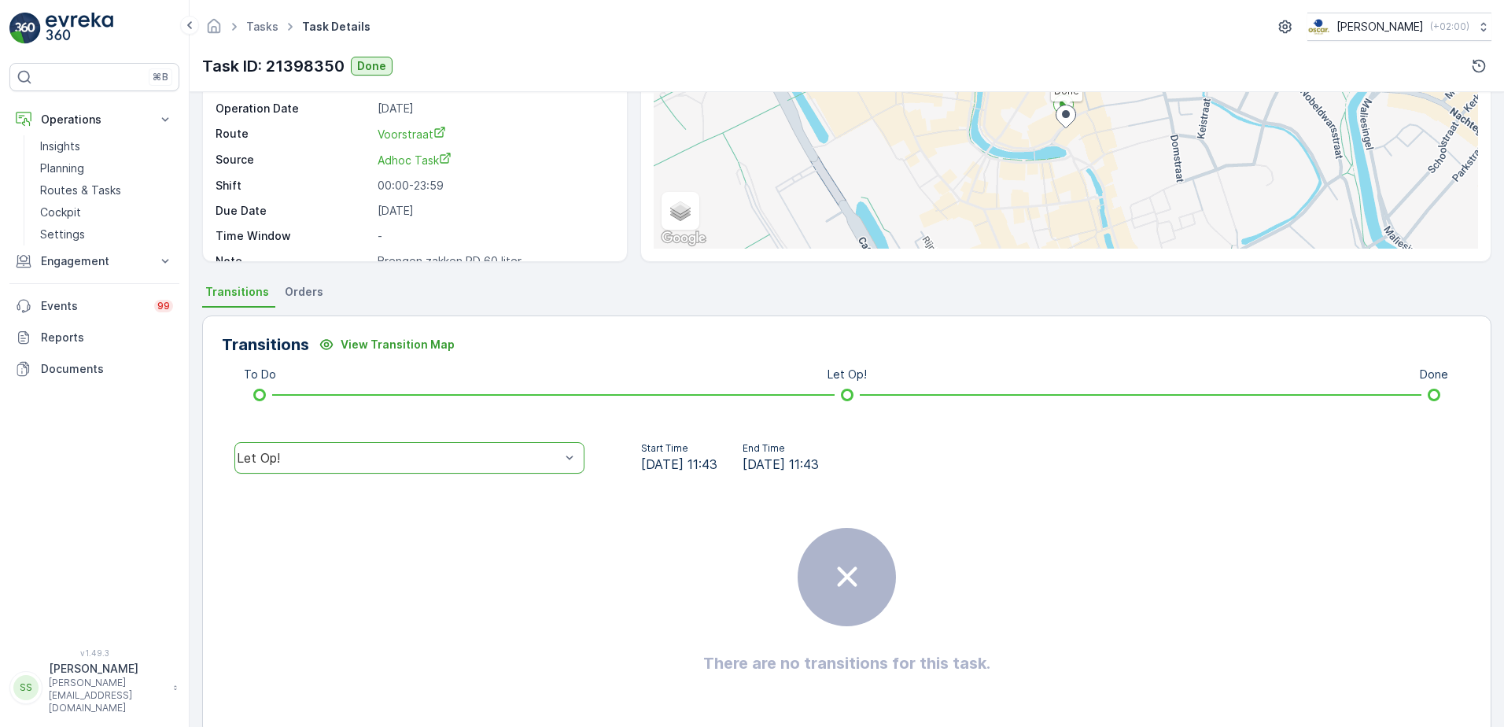
click at [698, 271] on div "Details Task ID 21398350 Service Point Theater Kikker Operation Utrecht Collect…" at bounding box center [847, 409] width 1314 height 635
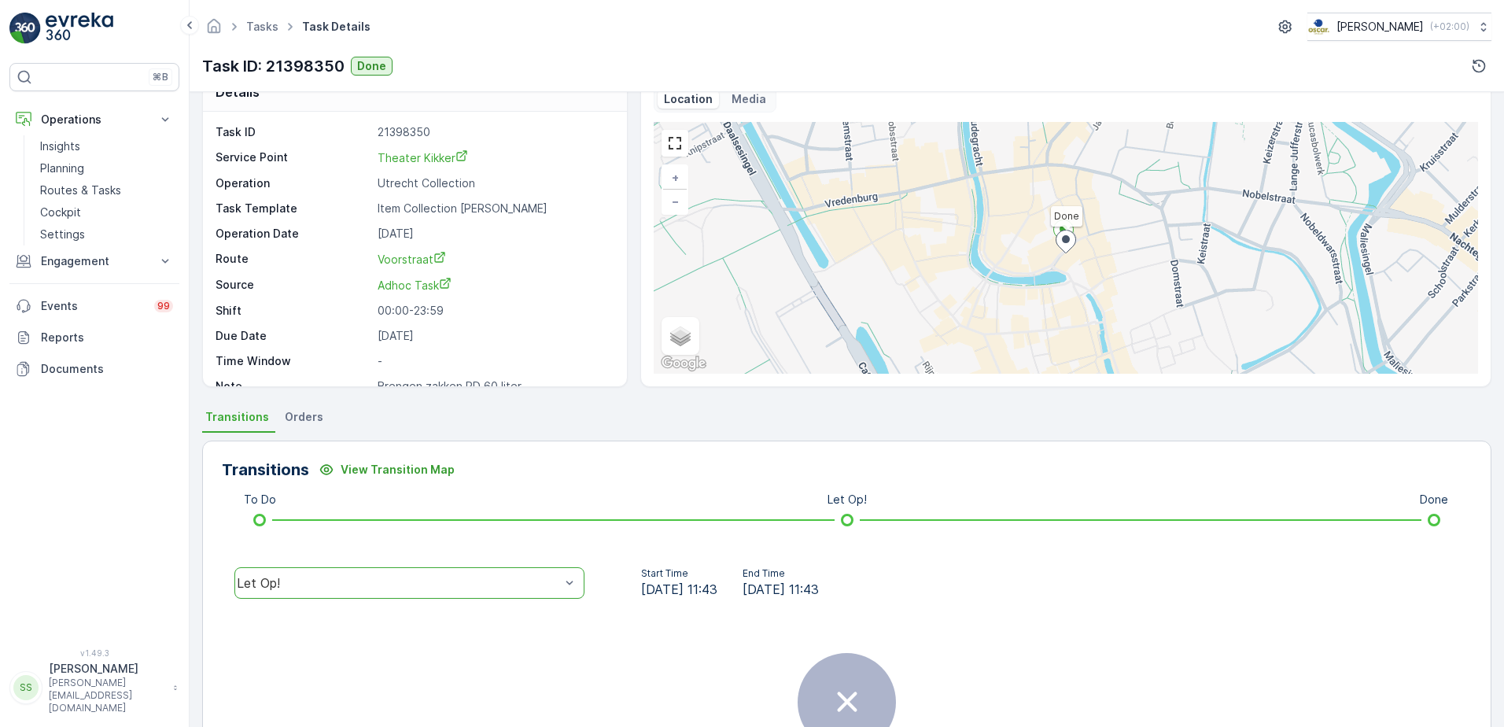
scroll to position [0, 0]
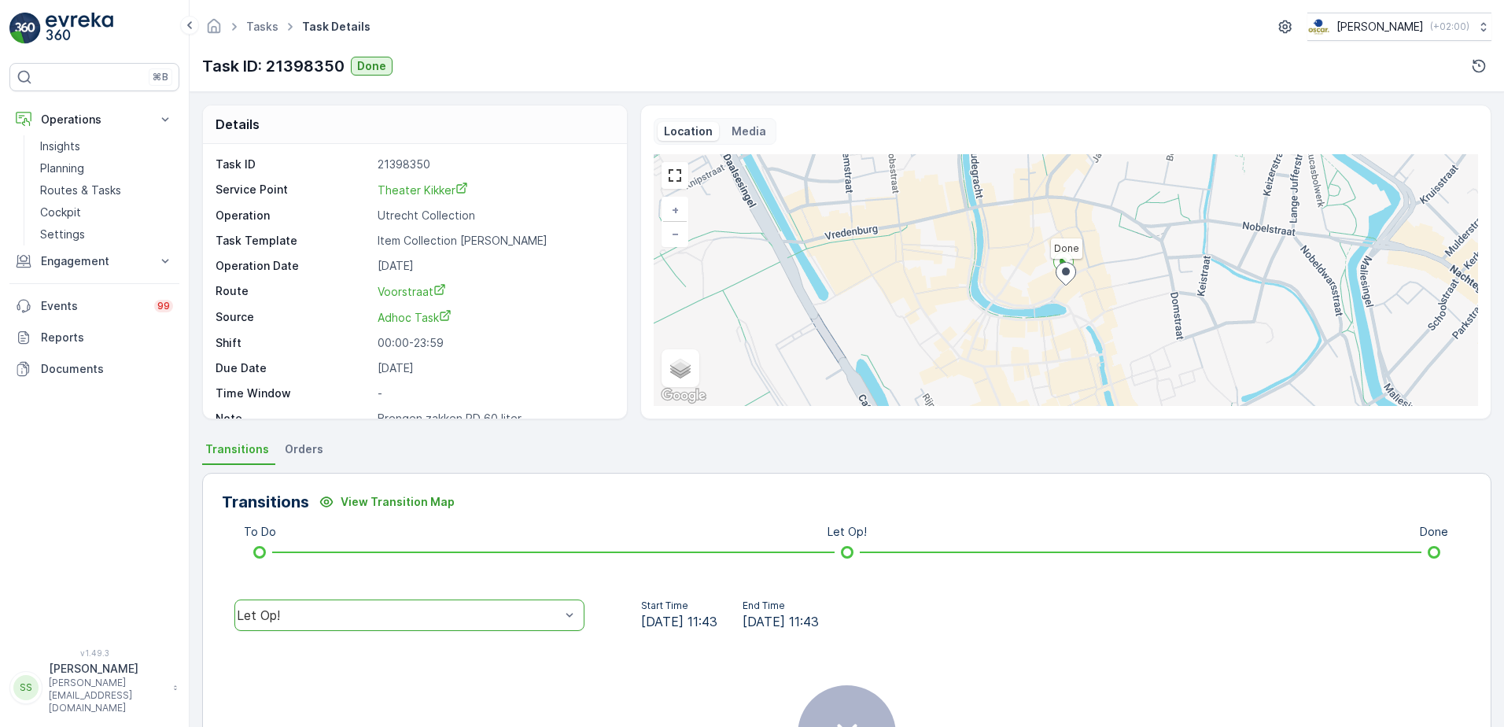
click at [694, 31] on div "Tasks Task Details [PERSON_NAME] ( +02:00 )" at bounding box center [846, 27] width 1289 height 28
click at [435, 124] on div "Details" at bounding box center [415, 124] width 424 height 39
click at [80, 186] on p "Routes & Tasks" at bounding box center [80, 190] width 81 height 16
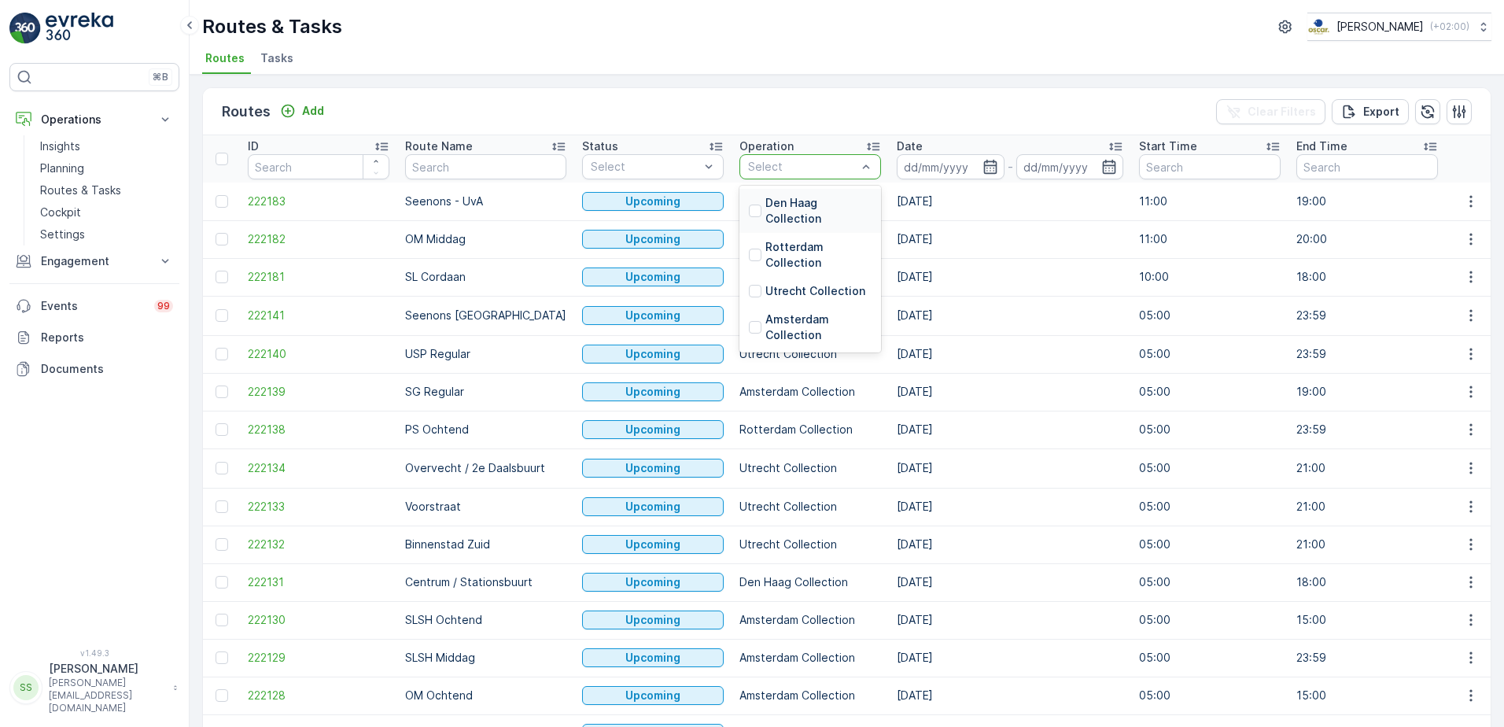
click at [828, 156] on div "Select" at bounding box center [810, 166] width 142 height 25
click at [749, 288] on div at bounding box center [755, 291] width 13 height 13
click at [790, 117] on div "Routes Add Clear Filters Export" at bounding box center [847, 111] width 1288 height 47
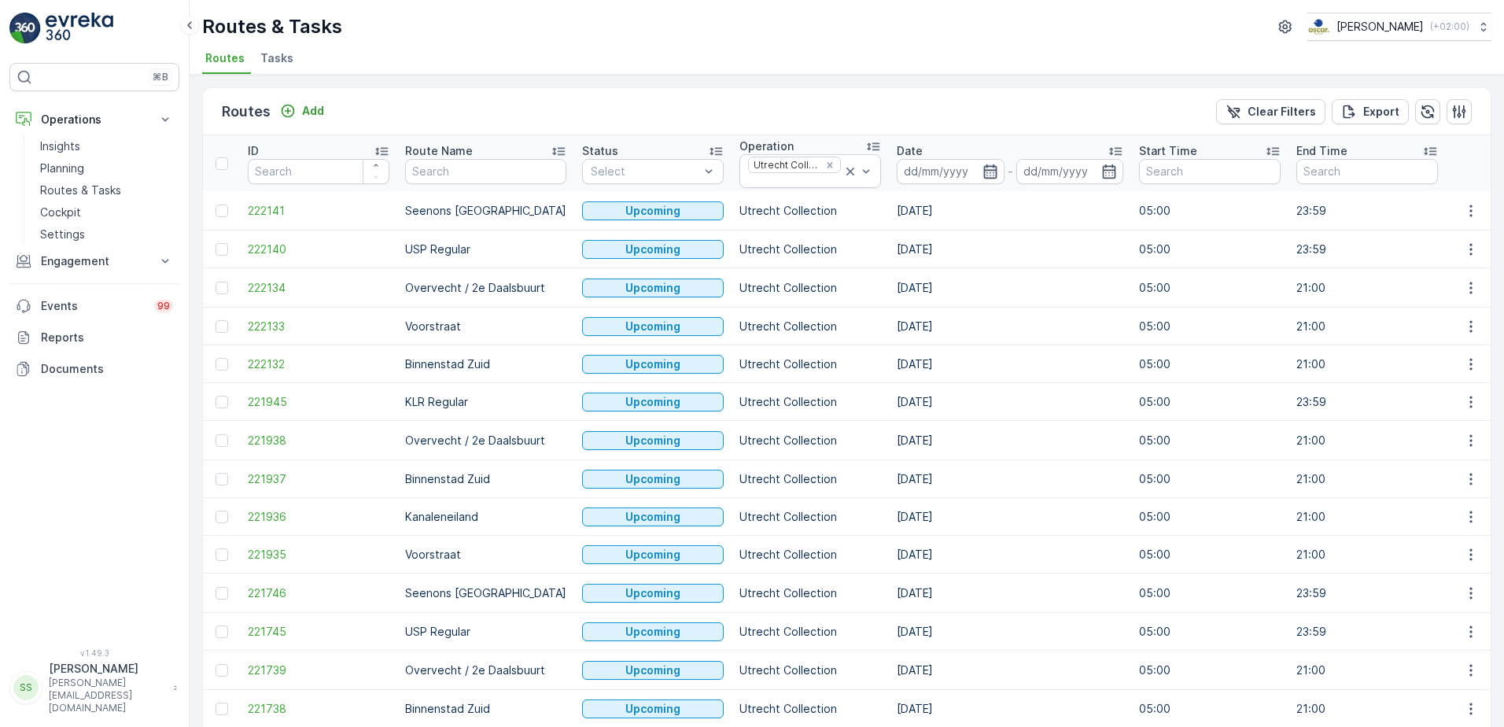
click at [982, 177] on icon "button" at bounding box center [990, 172] width 16 height 16
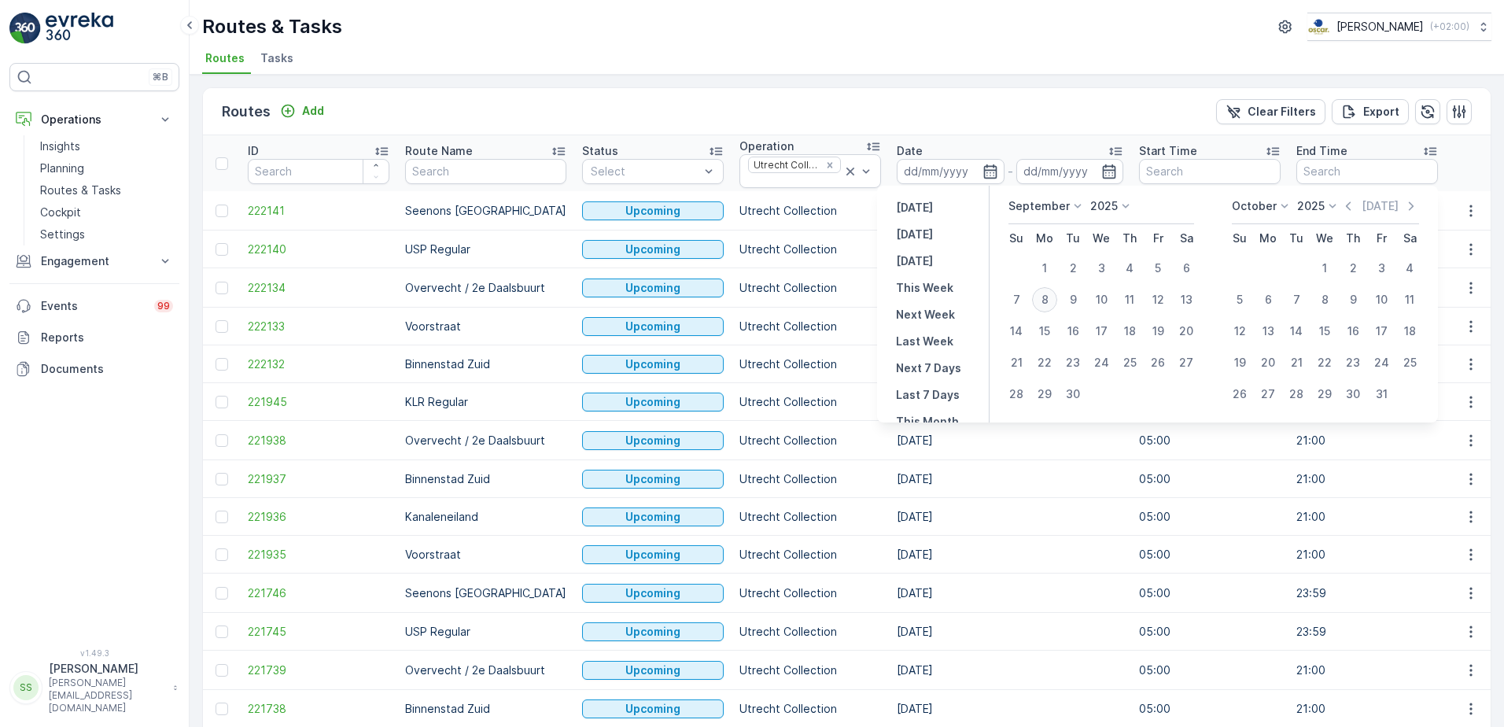
click at [1048, 293] on div "8" at bounding box center [1044, 299] width 25 height 25
type input "[DATE]"
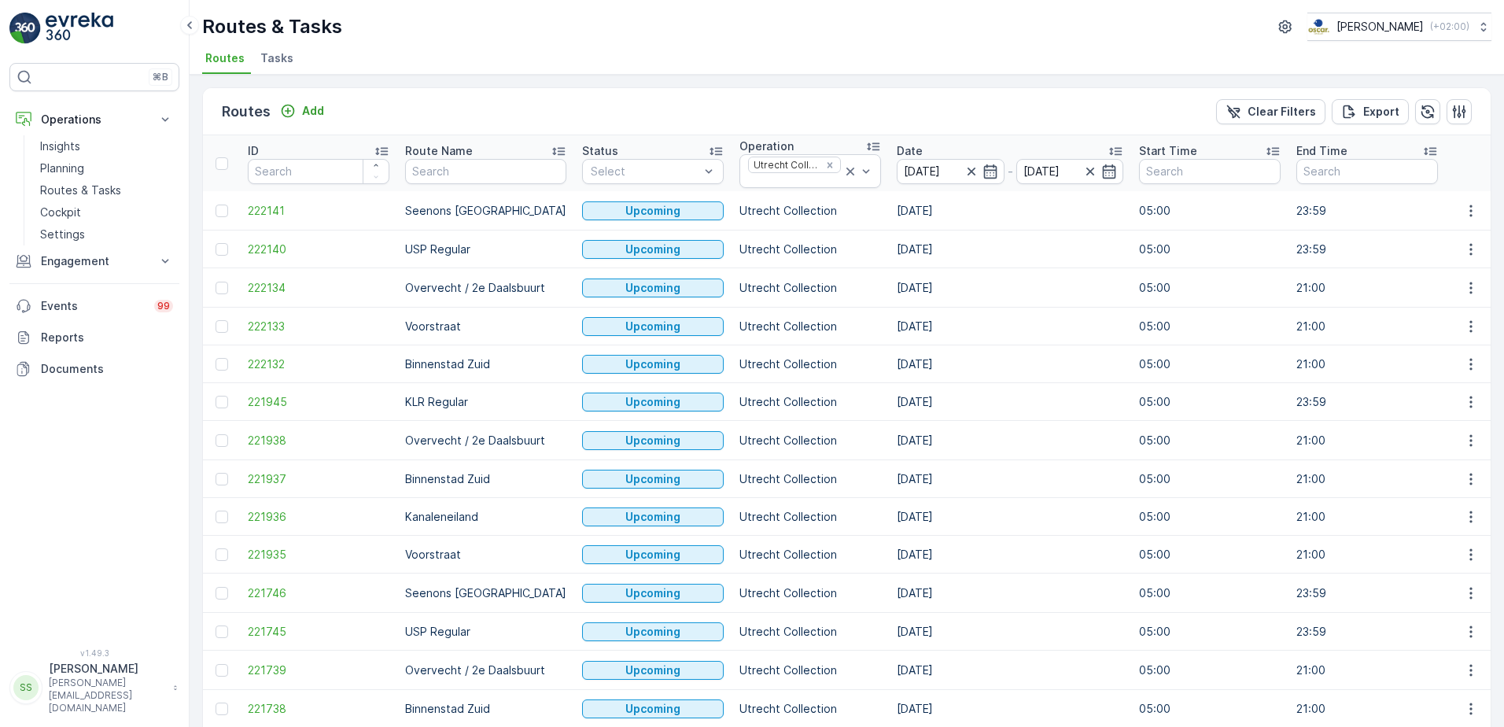
type input "[DATE]"
click at [895, 120] on div "Routes Add Clear Filters Export" at bounding box center [847, 111] width 1288 height 47
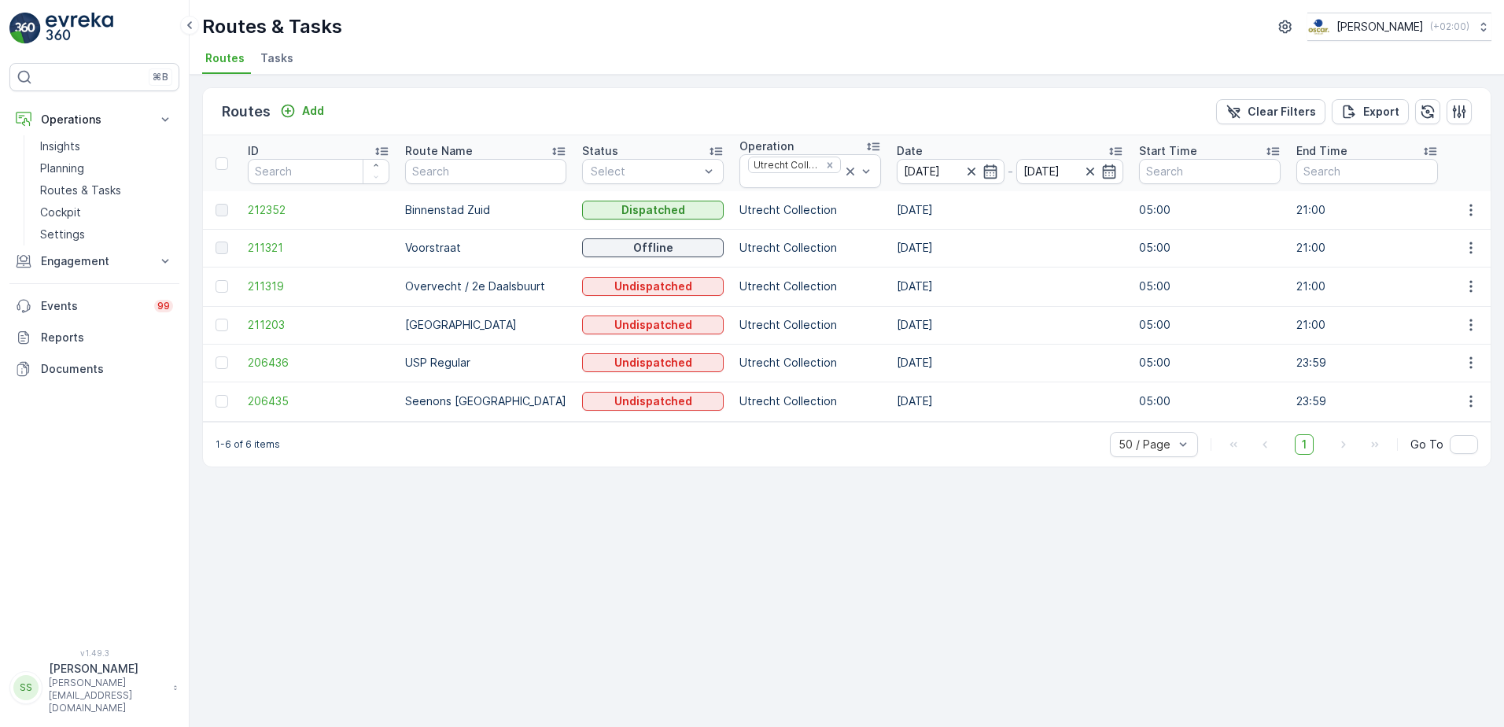
click at [269, 238] on td "211321" at bounding box center [318, 248] width 157 height 38
click at [264, 250] on span "211321" at bounding box center [319, 248] width 142 height 16
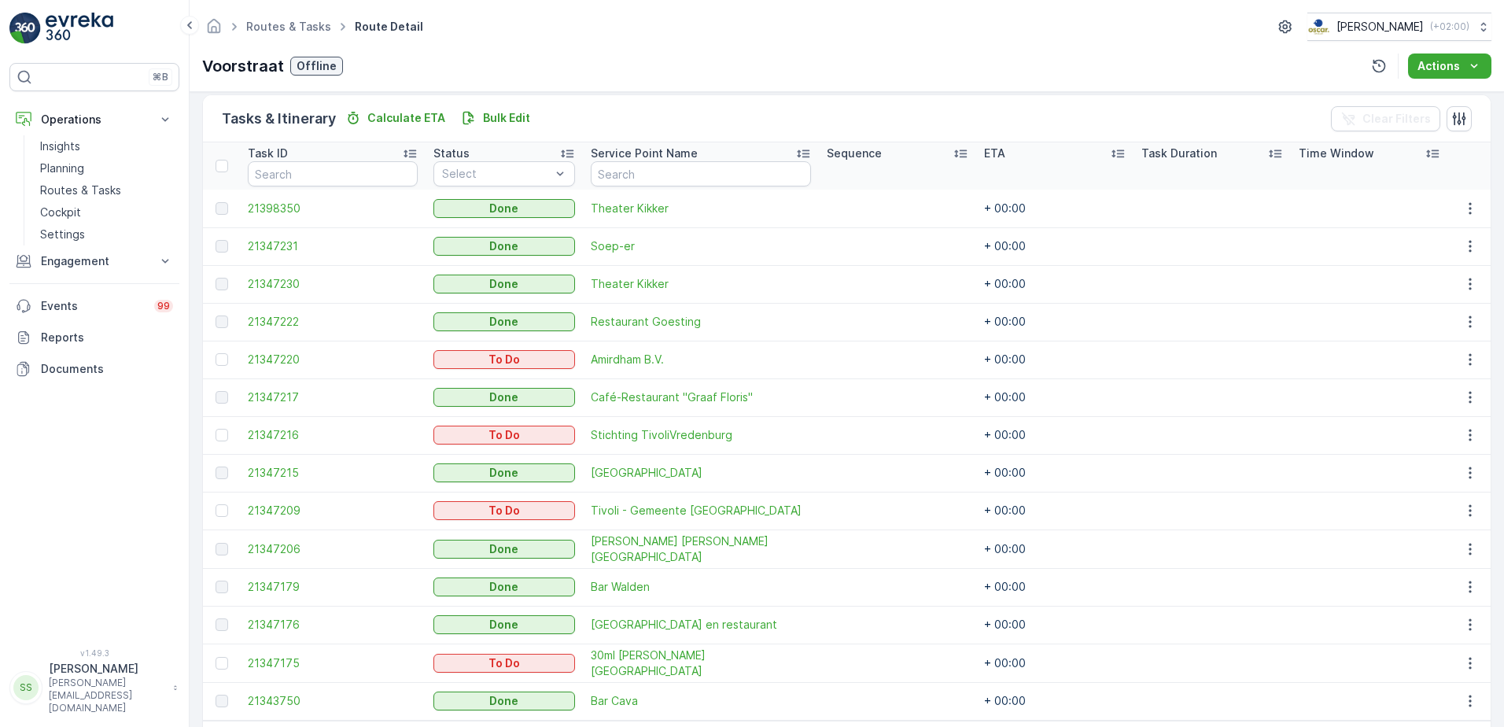
scroll to position [393, 0]
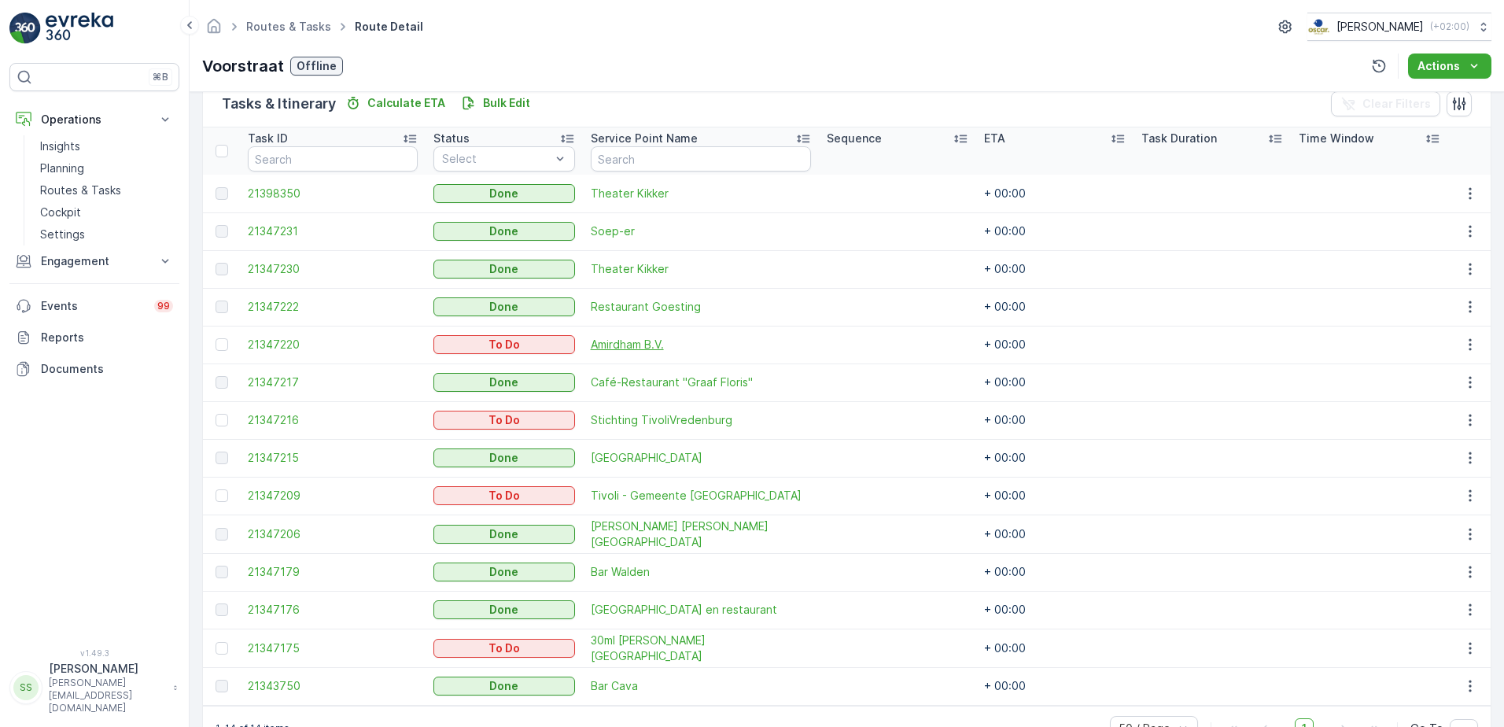
click at [645, 343] on span "Amirdham B.V." at bounding box center [701, 345] width 220 height 16
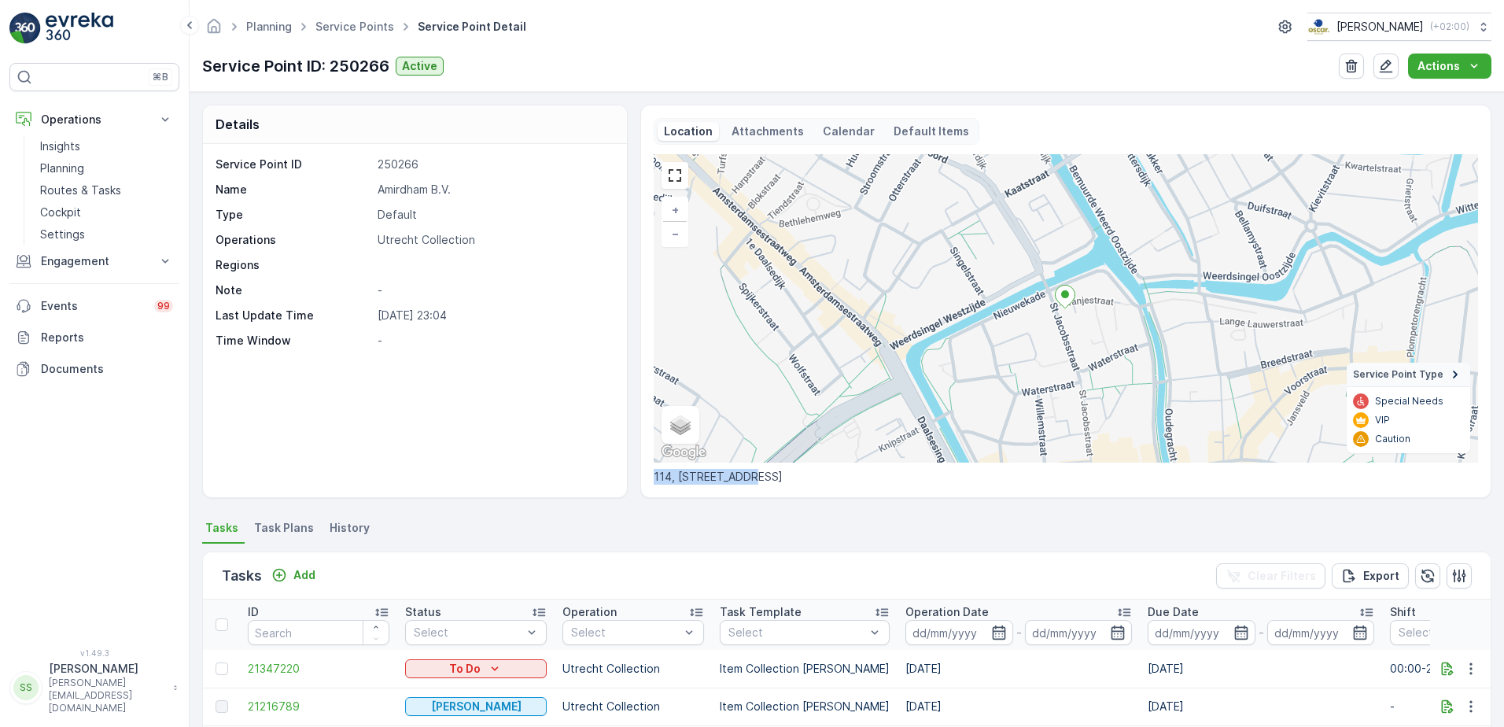
drag, startPoint x: 739, startPoint y: 478, endPoint x: 639, endPoint y: 481, distance: 99.1
click at [640, 481] on div "Location Attachments Calendar Default Items + − Satellite Roadmap Terrain Hybri…" at bounding box center [1065, 301] width 851 height 393
drag, startPoint x: 639, startPoint y: 481, endPoint x: 768, endPoint y: 502, distance: 130.0
click at [768, 502] on div "Details Service Point ID 250266 Name [PERSON_NAME] Type Default Operations Utre…" at bounding box center [847, 409] width 1314 height 635
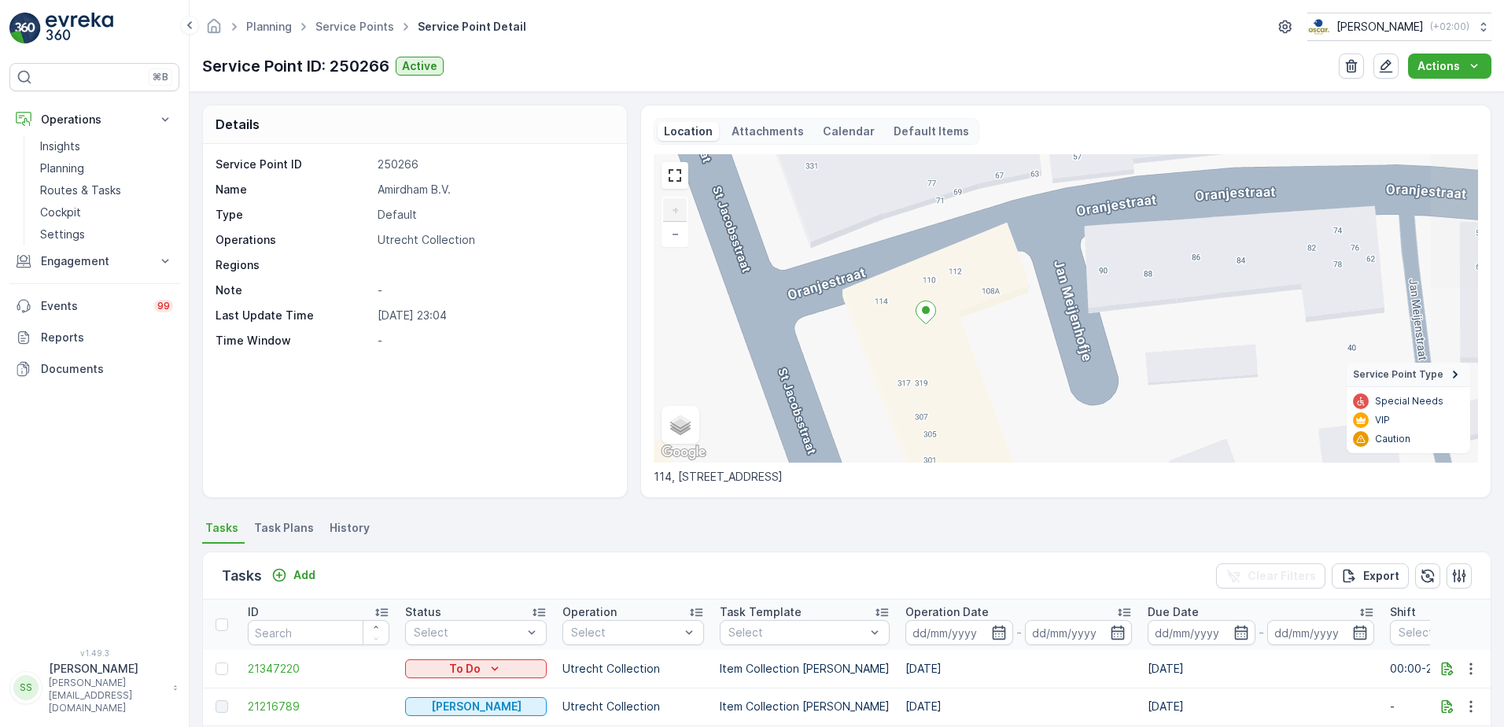
drag, startPoint x: 891, startPoint y: 330, endPoint x: 779, endPoint y: 336, distance: 112.6
click at [779, 336] on div "+ − Satellite Roadmap Terrain Hybrid Leaflet Keyboard shortcuts Map Data Map da…" at bounding box center [1066, 308] width 824 height 308
click at [407, 186] on p "Amirdham B.V." at bounding box center [494, 190] width 233 height 16
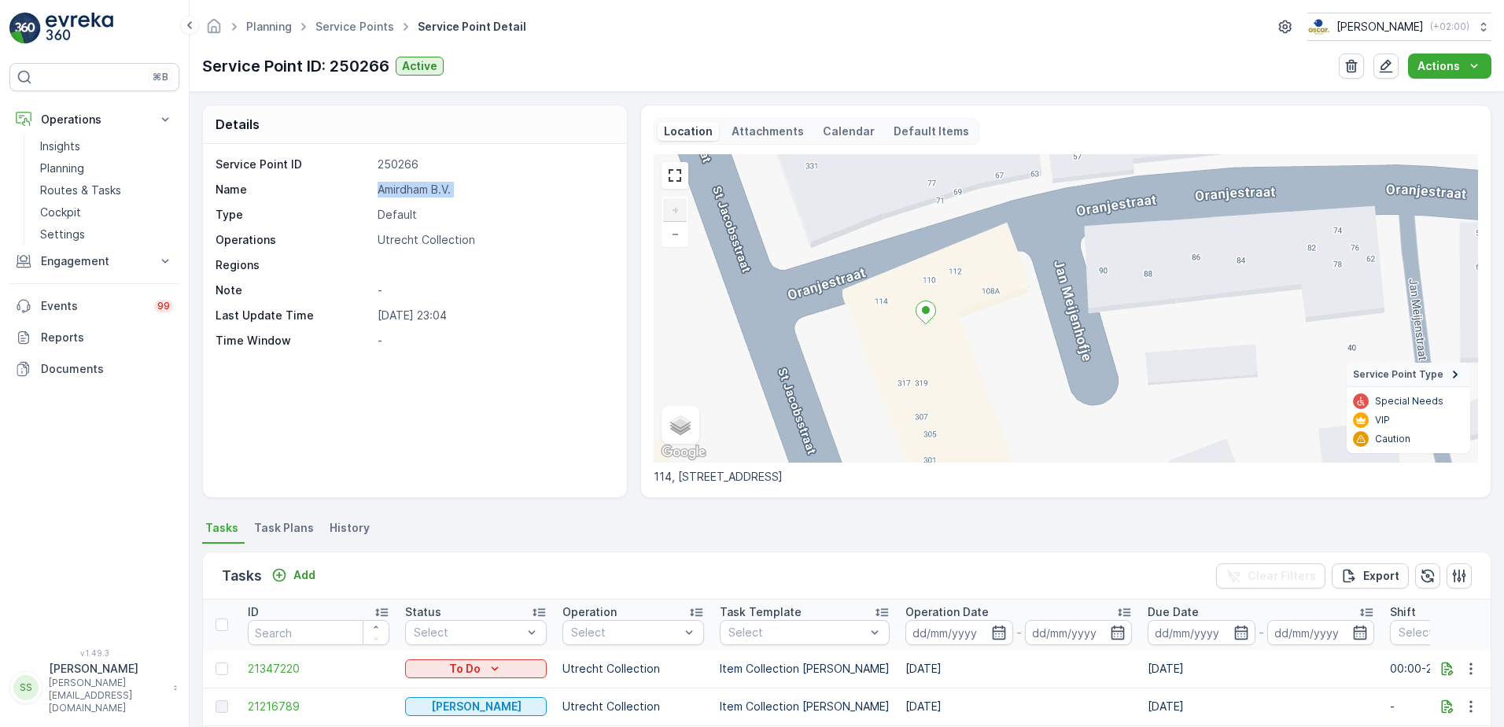
copy p "Amirdham B.V."
click at [538, 394] on div "Service Point ID 250266 Name Amirdham B.V. Type Default Operations Utrecht Coll…" at bounding box center [415, 320] width 424 height 353
click at [404, 193] on p "Amirdham B.V." at bounding box center [494, 190] width 233 height 16
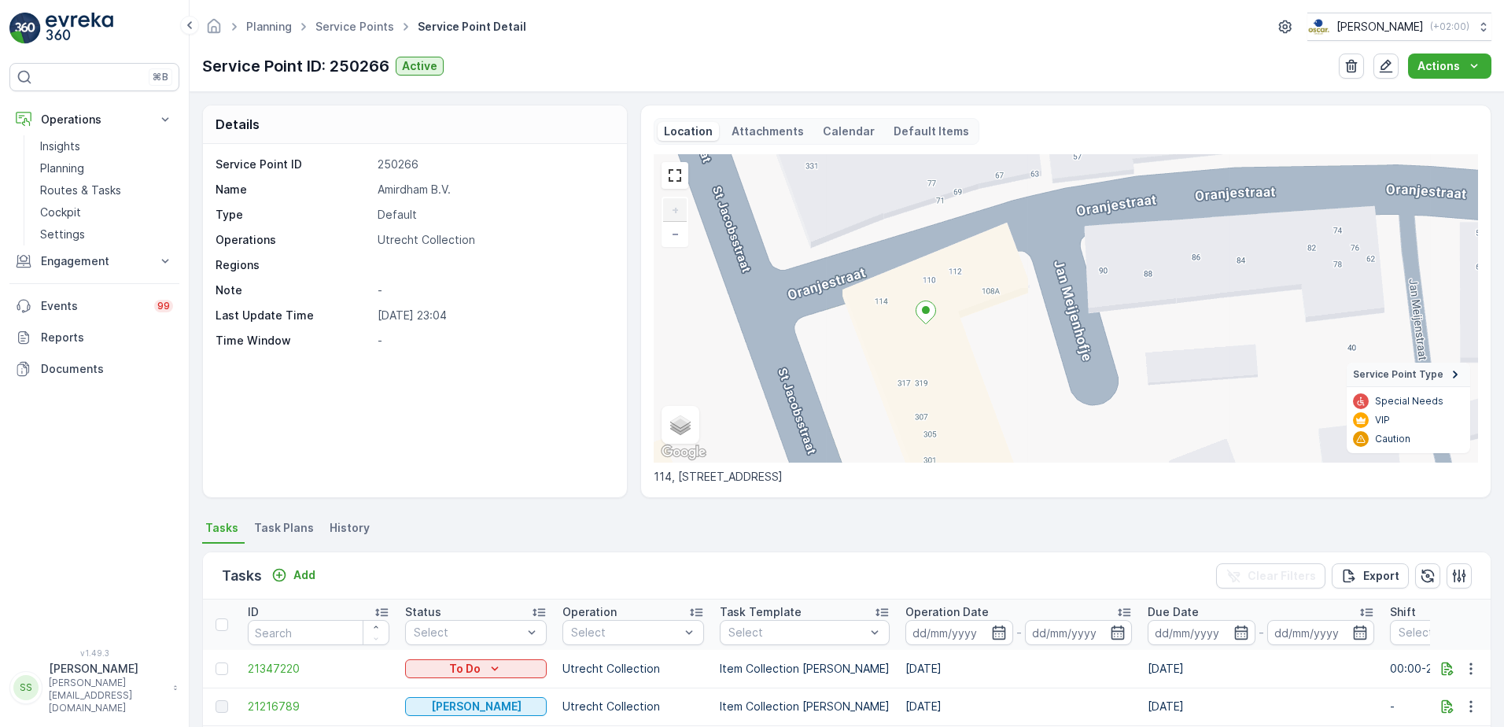
click at [496, 228] on div "Service Point ID 250266 Name Amirdham B.V. Type Default Operations Utrecht Coll…" at bounding box center [413, 253] width 395 height 192
click at [419, 193] on p "Amirdham B.V." at bounding box center [494, 190] width 233 height 16
click at [416, 193] on p "Amirdham B.V." at bounding box center [494, 190] width 233 height 16
drag, startPoint x: 416, startPoint y: 193, endPoint x: 499, endPoint y: 234, distance: 92.9
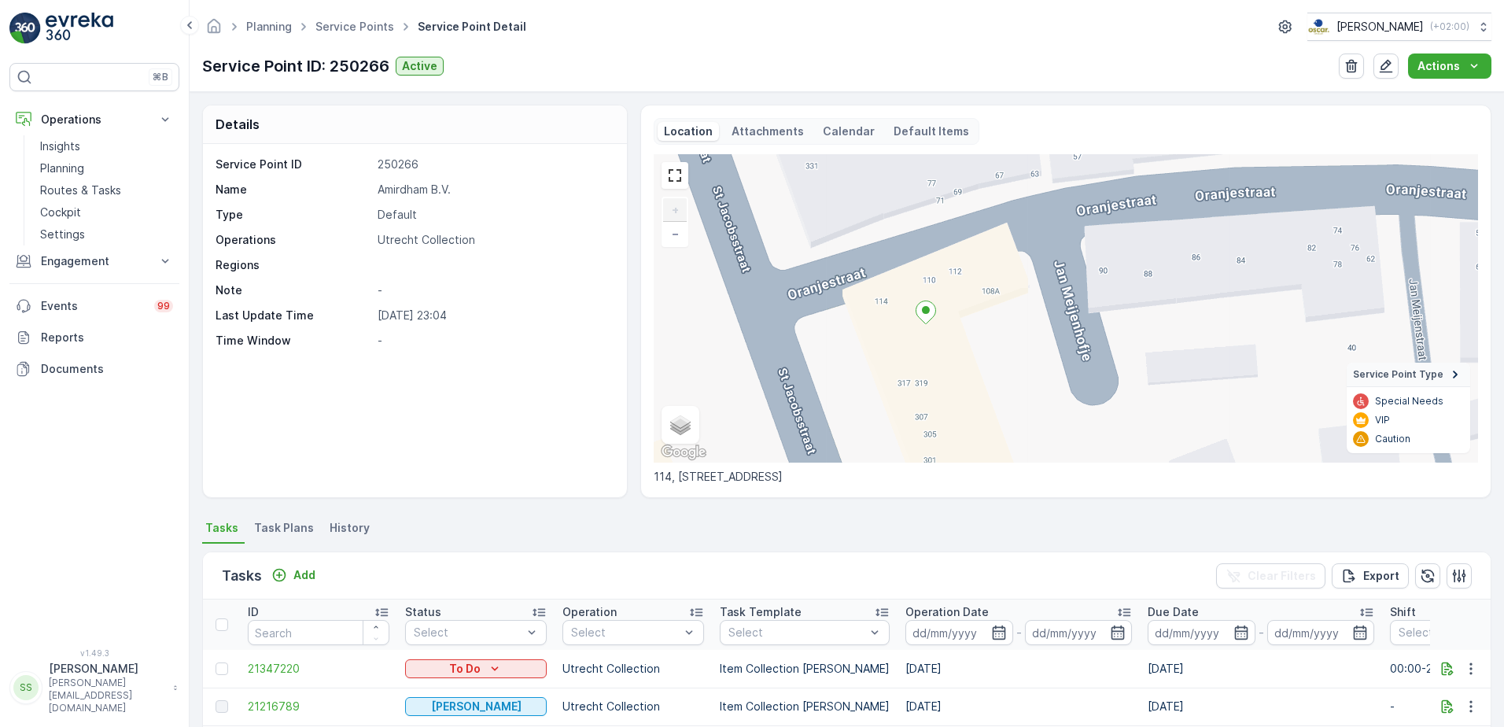
click at [566, 246] on p "Utrecht Collection" at bounding box center [494, 240] width 233 height 16
drag, startPoint x: 453, startPoint y: 190, endPoint x: 340, endPoint y: 190, distance: 113.3
click at [340, 190] on div "Name Amirdham B.V." at bounding box center [413, 190] width 395 height 16
drag, startPoint x: 340, startPoint y: 190, endPoint x: 518, endPoint y: 216, distance: 180.3
click at [518, 216] on p "Default" at bounding box center [494, 215] width 233 height 16
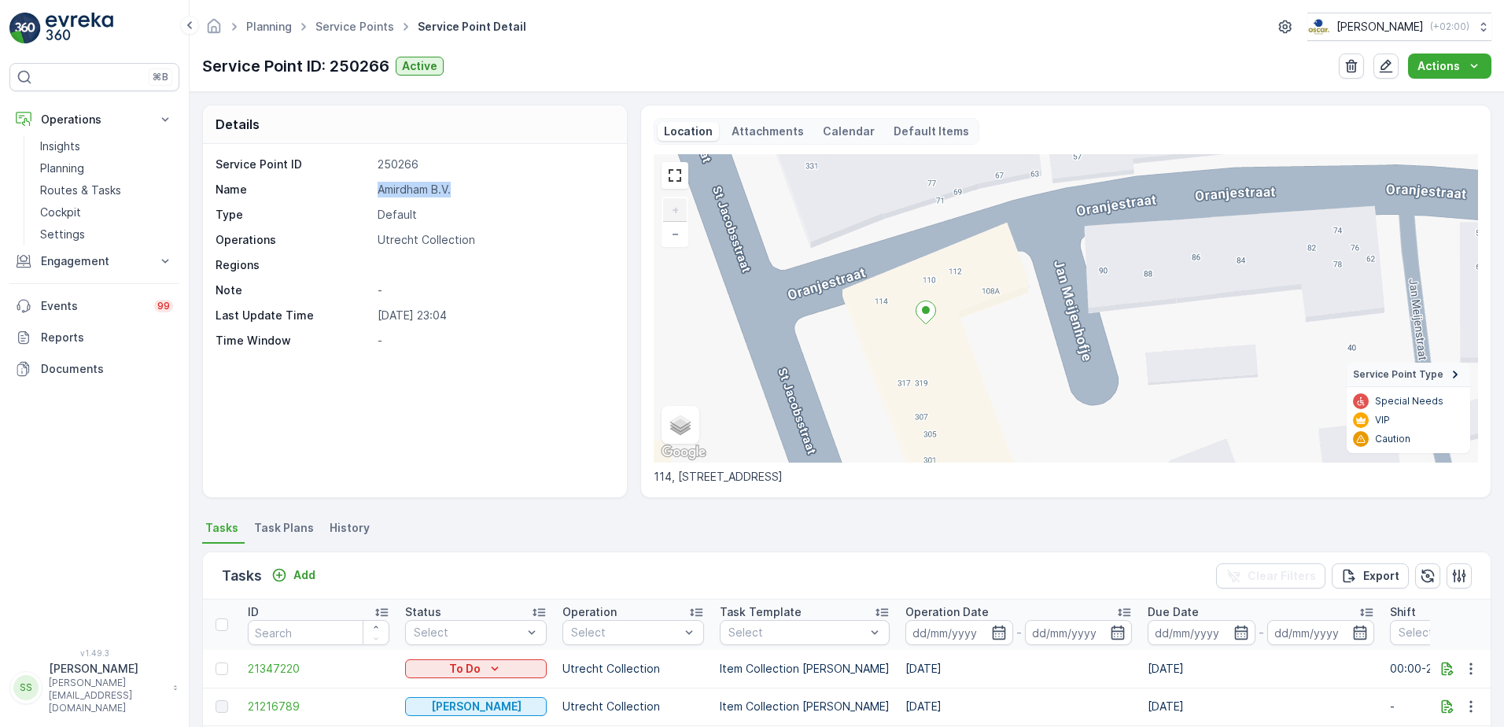
drag, startPoint x: 374, startPoint y: 187, endPoint x: 514, endPoint y: 199, distance: 139.7
click at [514, 199] on div "Service Point ID 250266 Name Amirdham B.V. Type Default Operations Utrecht Coll…" at bounding box center [413, 253] width 395 height 192
drag, startPoint x: 514, startPoint y: 199, endPoint x: 548, endPoint y: 303, distance: 109.4
click at [551, 300] on div "Service Point ID 250266 Name Amirdham B.V. Type Default Operations Utrecht Coll…" at bounding box center [413, 253] width 395 height 192
drag, startPoint x: 449, startPoint y: 193, endPoint x: 371, endPoint y: 195, distance: 77.9
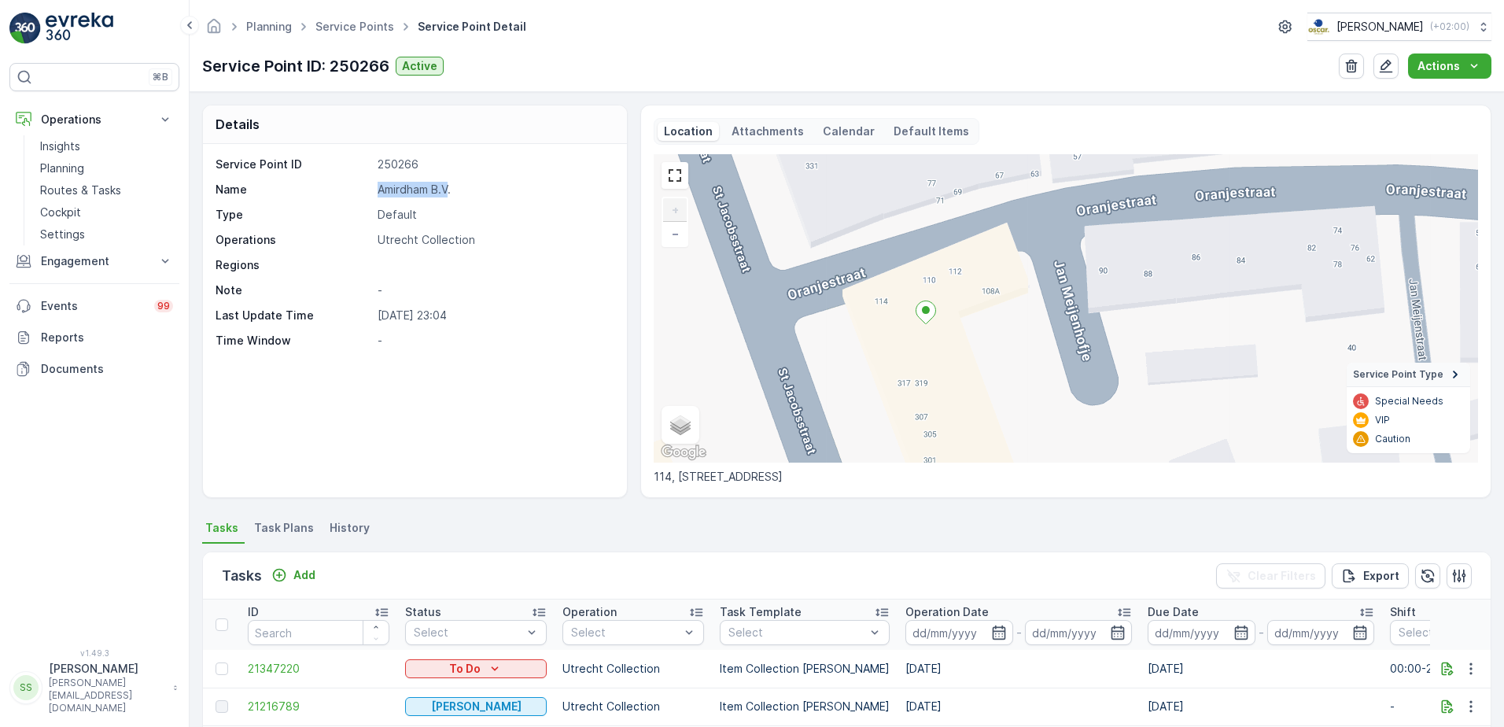
click at [371, 195] on div "Name Amirdham B.V." at bounding box center [413, 190] width 395 height 16
drag, startPoint x: 371, startPoint y: 195, endPoint x: 459, endPoint y: 196, distance: 88.1
click at [459, 196] on p "Amirdham B.V." at bounding box center [494, 190] width 233 height 16
drag, startPoint x: 460, startPoint y: 189, endPoint x: 359, endPoint y: 190, distance: 100.7
click at [359, 190] on div "Name Amirdham B.V." at bounding box center [413, 190] width 395 height 16
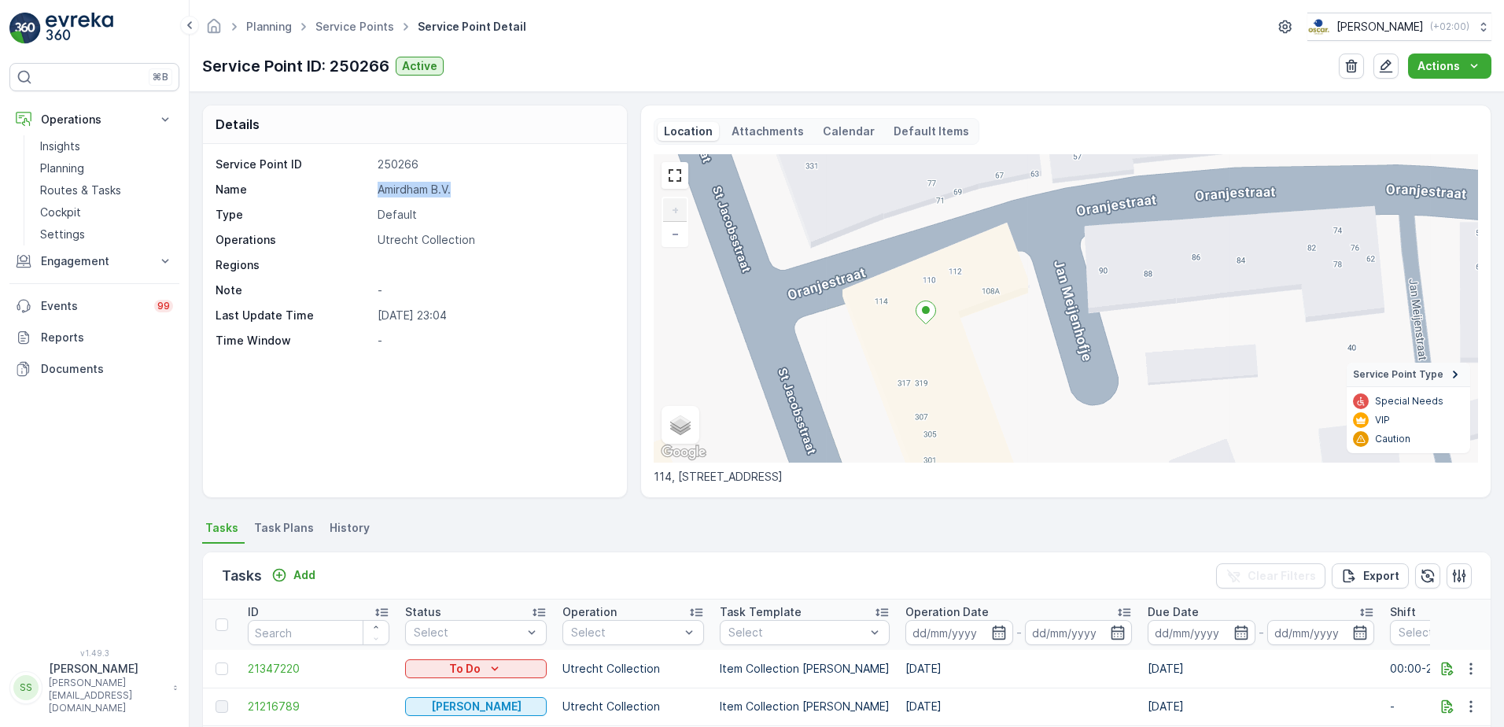
copy div "Amirdham B.V."
click at [575, 172] on div "Service Point ID 250266 Name Amirdham B.V. Type Default Operations Utrecht Coll…" at bounding box center [413, 253] width 395 height 192
click at [555, 352] on div "Service Point ID 250266 Name Amirdham B.V. Type Default Operations Utrecht Coll…" at bounding box center [415, 320] width 424 height 353
click at [57, 192] on p "Routes & Tasks" at bounding box center [80, 190] width 81 height 16
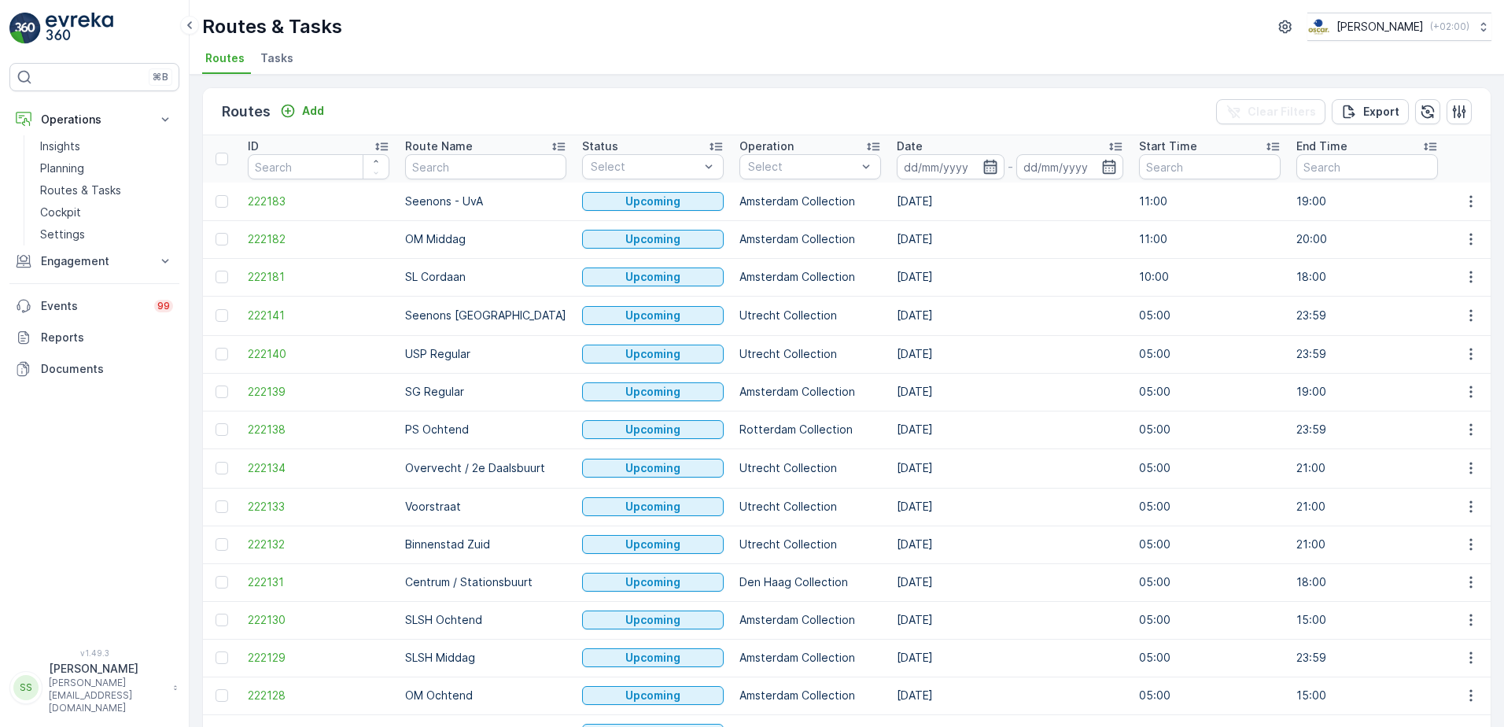
click at [964, 155] on input at bounding box center [951, 166] width 108 height 25
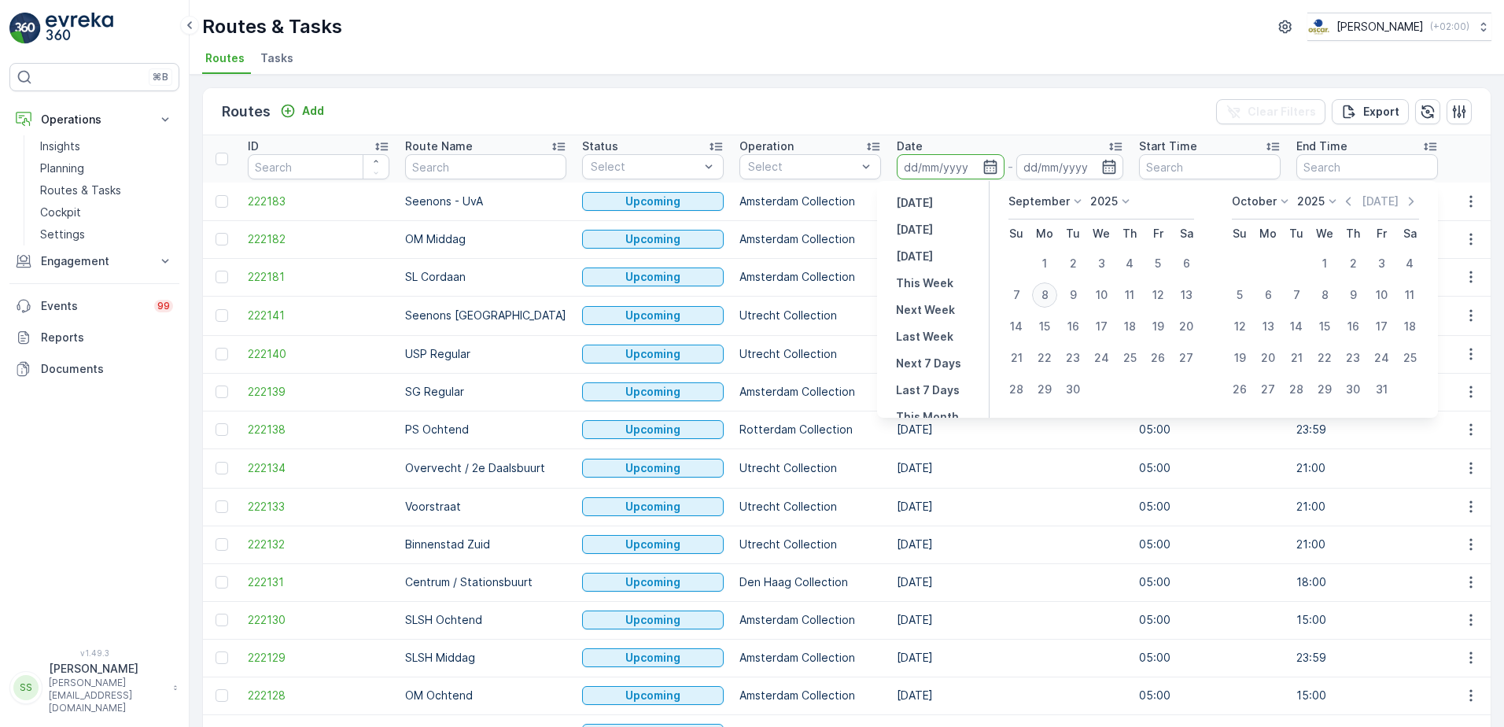
click at [1048, 295] on div "8" at bounding box center [1044, 294] width 25 height 25
type input "[DATE]"
click at [972, 102] on div "Routes Add Clear Filters Export" at bounding box center [847, 111] width 1288 height 47
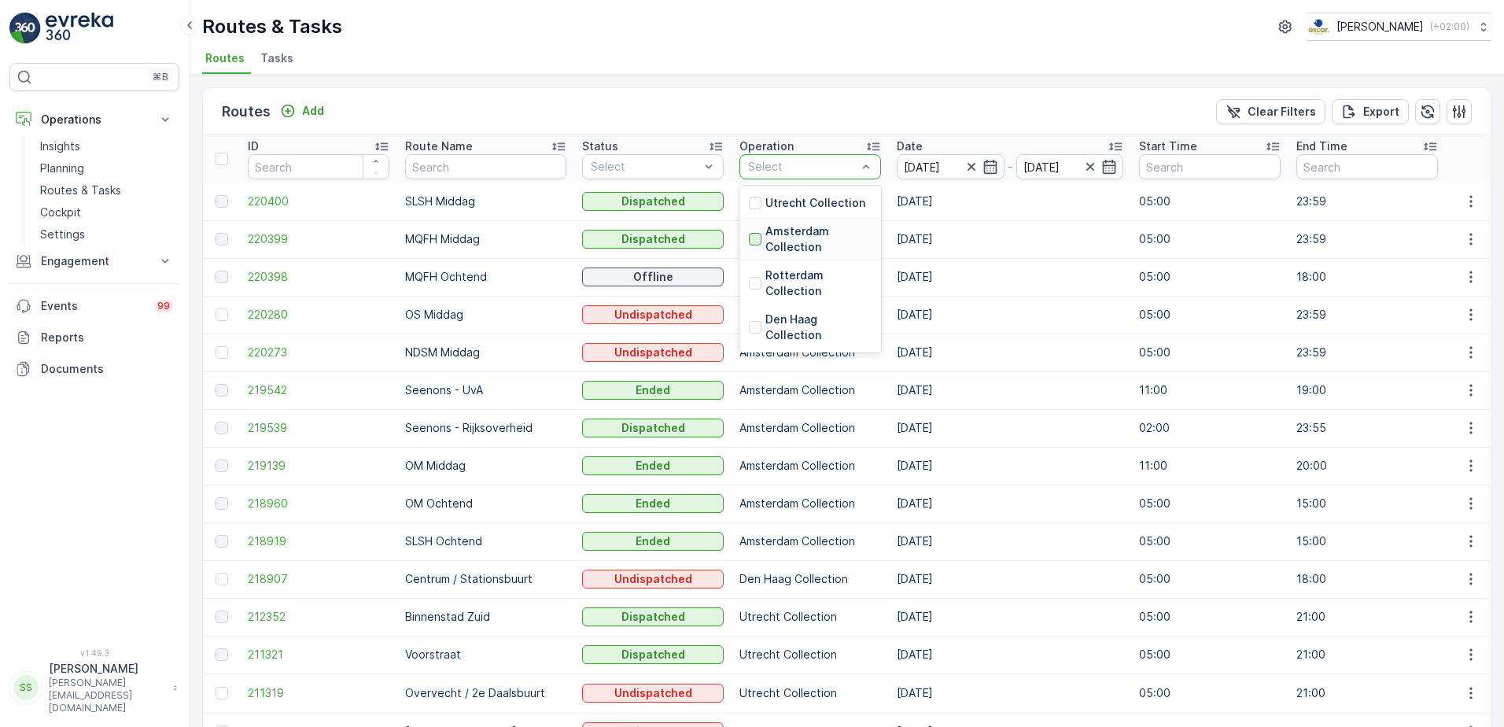
click at [749, 241] on div at bounding box center [755, 239] width 13 height 13
click at [781, 112] on div "Routes Add Clear Filters Export" at bounding box center [847, 111] width 1288 height 47
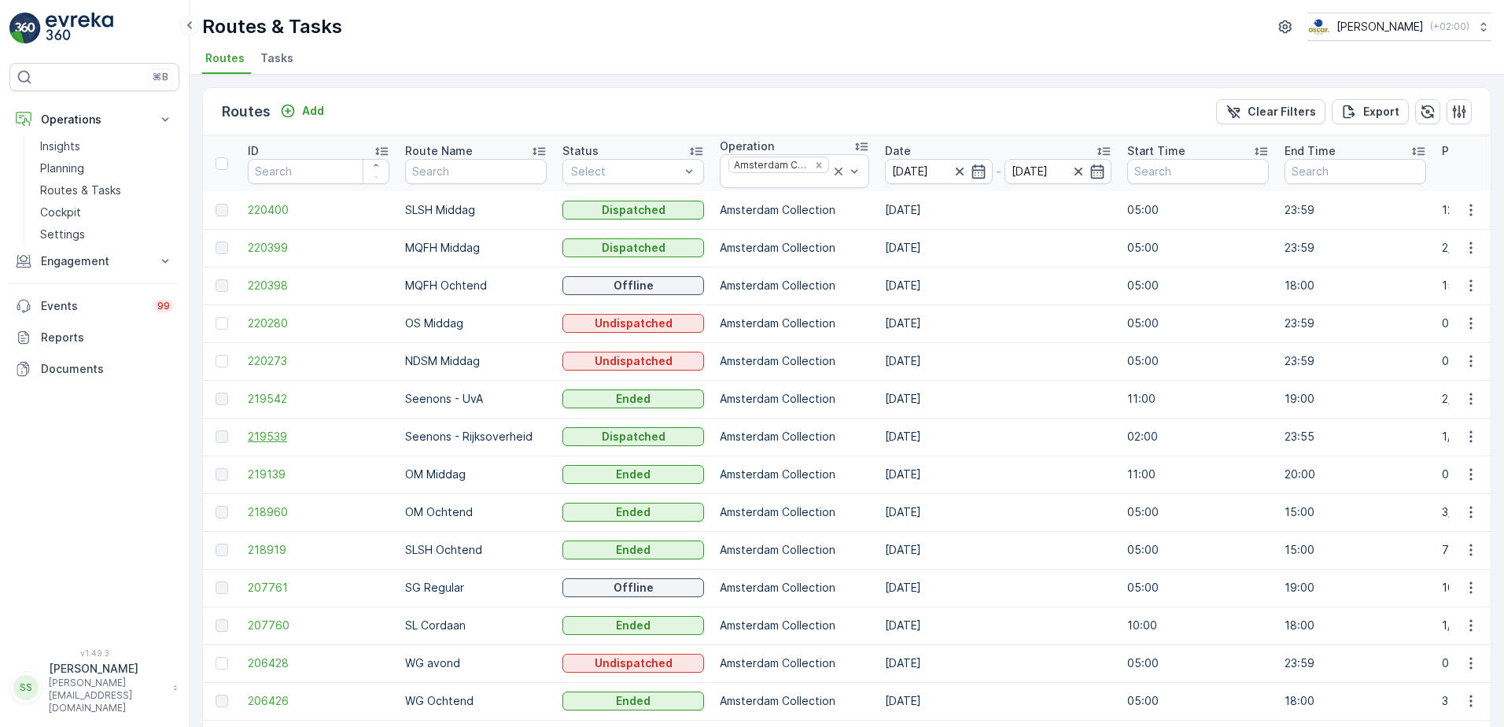
click at [271, 437] on span "219539" at bounding box center [319, 437] width 142 height 16
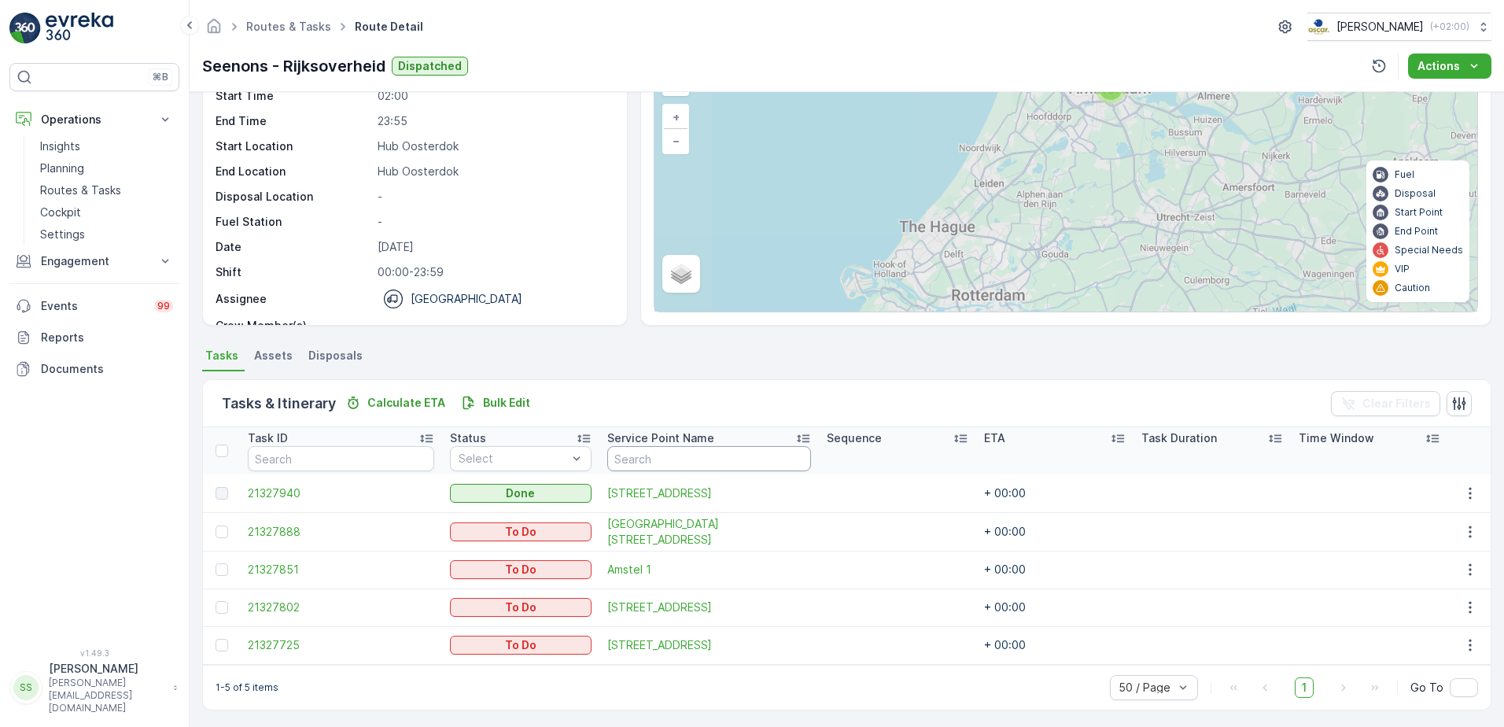
scroll to position [97, 0]
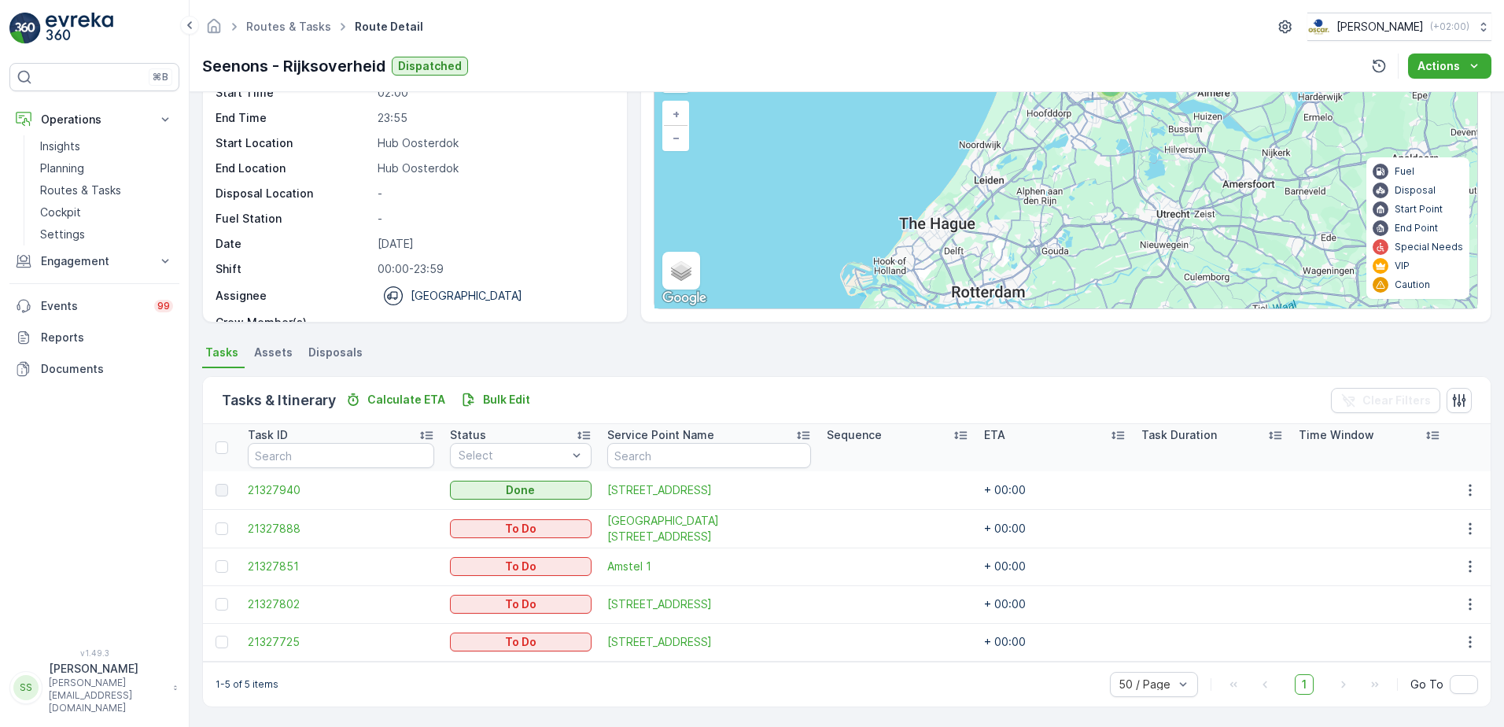
click at [768, 396] on div "Tasks & Itinerary Calculate ETA Bulk Edit Clear Filters" at bounding box center [847, 400] width 1288 height 47
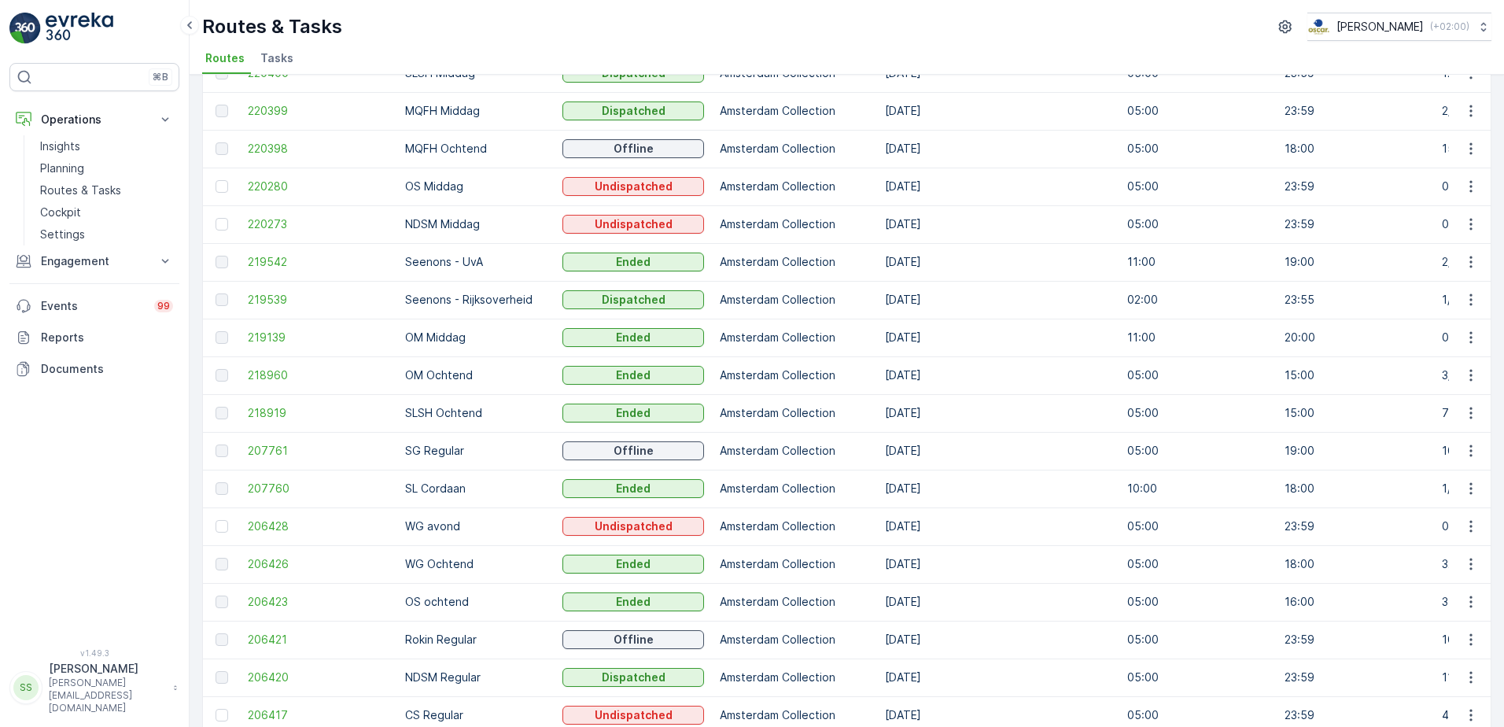
scroll to position [157, 0]
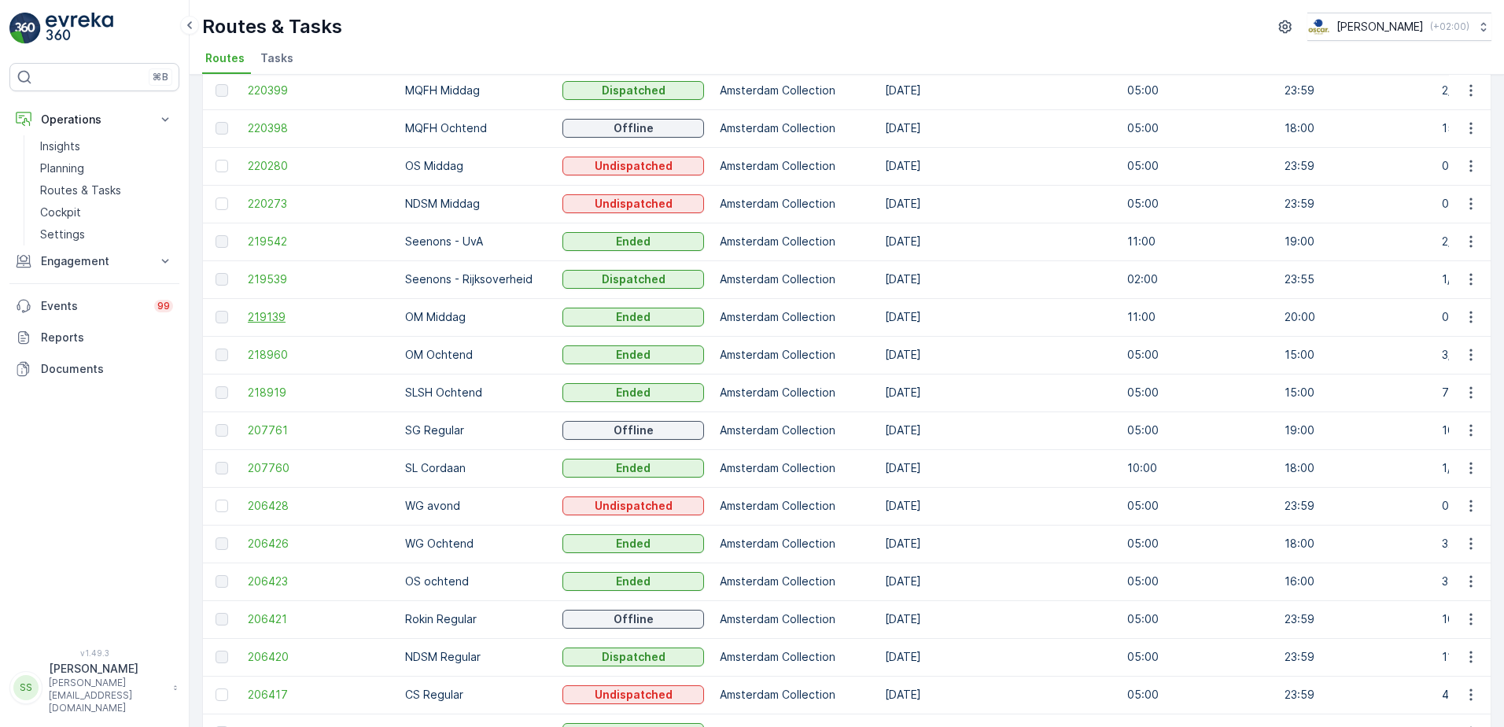
click at [278, 315] on span "219139" at bounding box center [319, 317] width 142 height 16
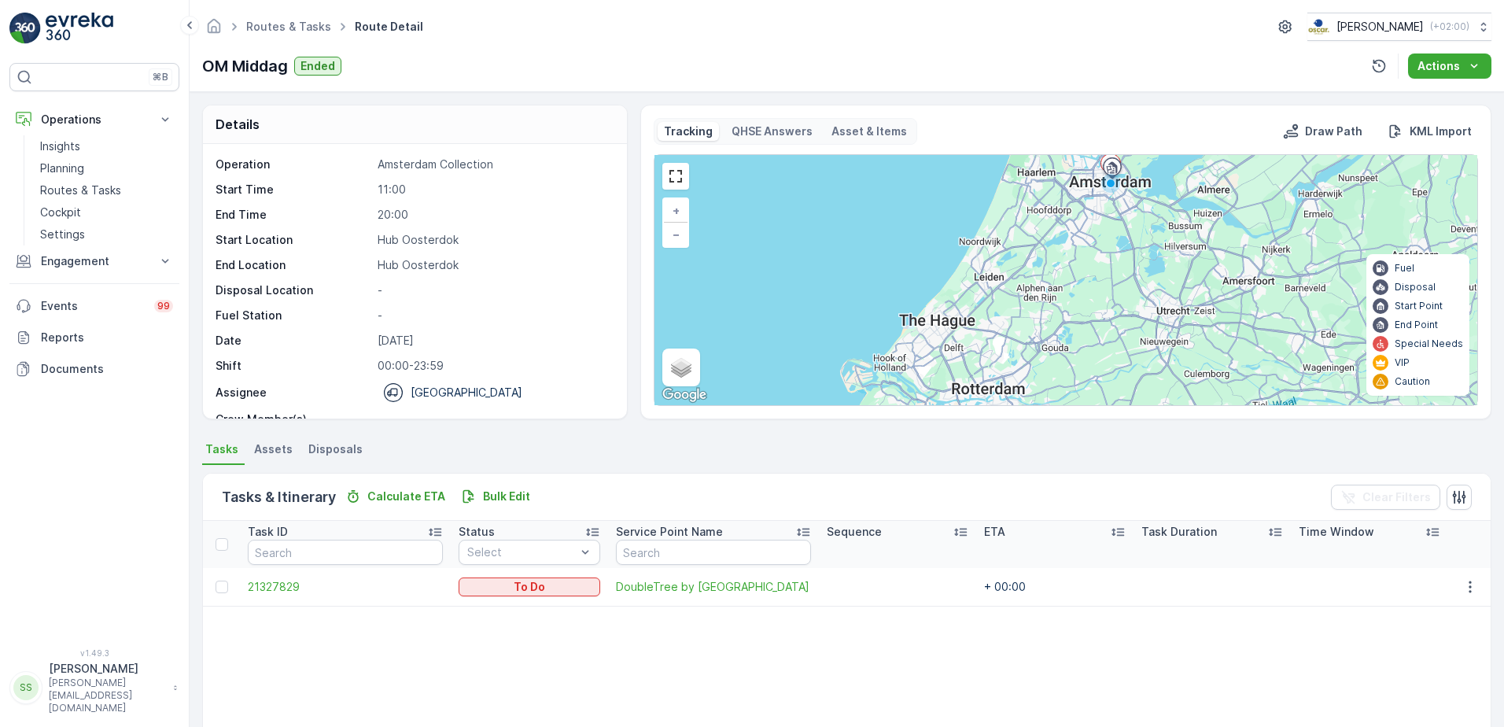
scroll to position [85, 0]
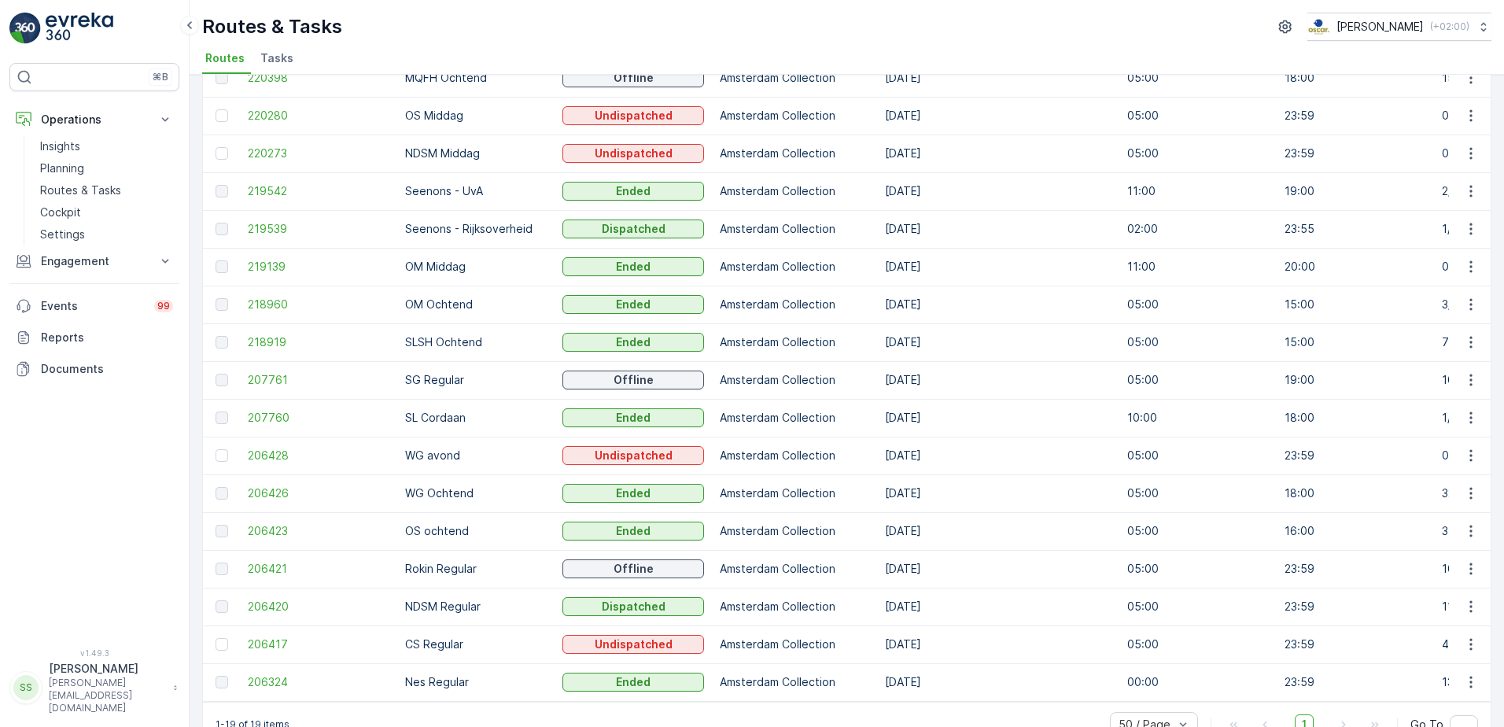
scroll to position [249, 0]
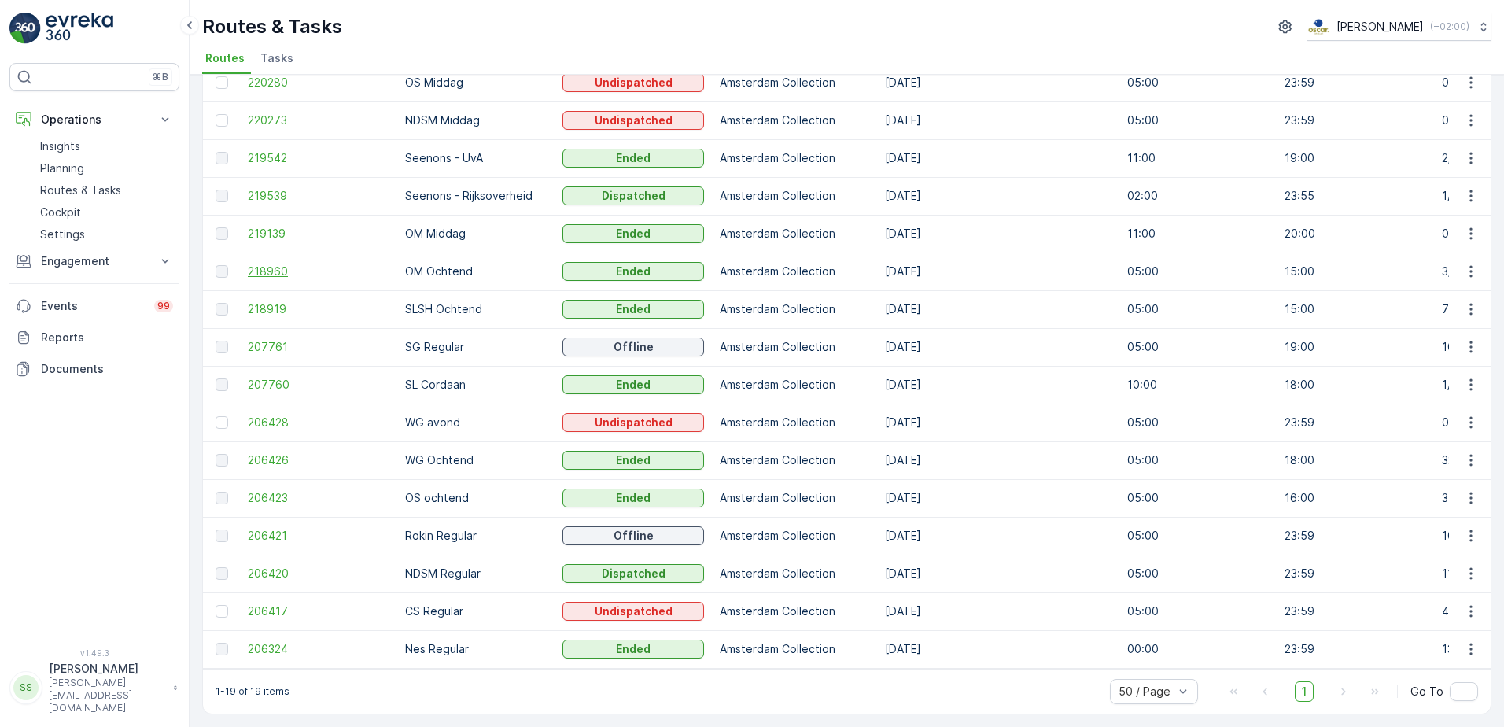
click at [263, 263] on span "218960" at bounding box center [319, 271] width 142 height 16
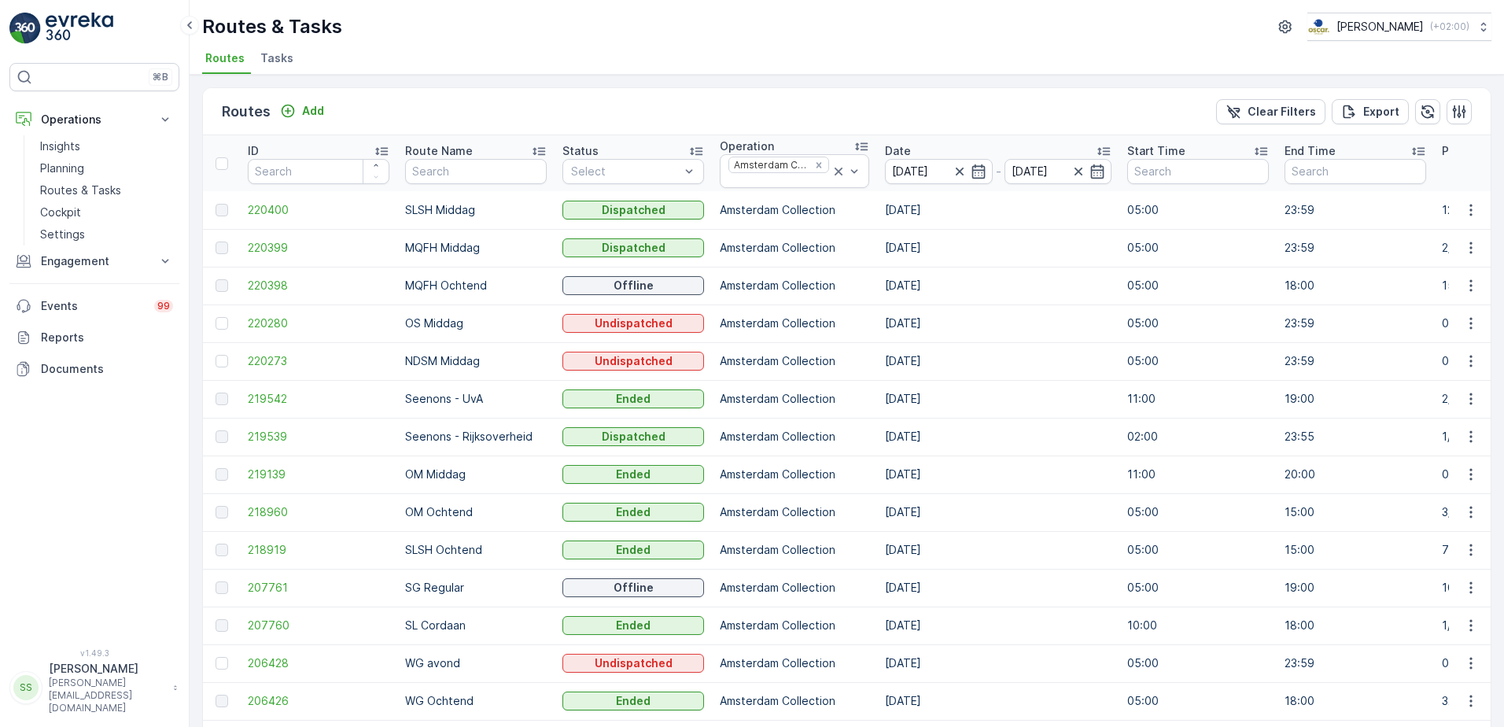
drag, startPoint x: 472, startPoint y: 112, endPoint x: 335, endPoint y: 77, distance: 141.2
click at [461, 113] on div "Routes Add Clear Filters Export" at bounding box center [847, 111] width 1288 height 47
click at [289, 61] on span "Tasks" at bounding box center [276, 58] width 33 height 16
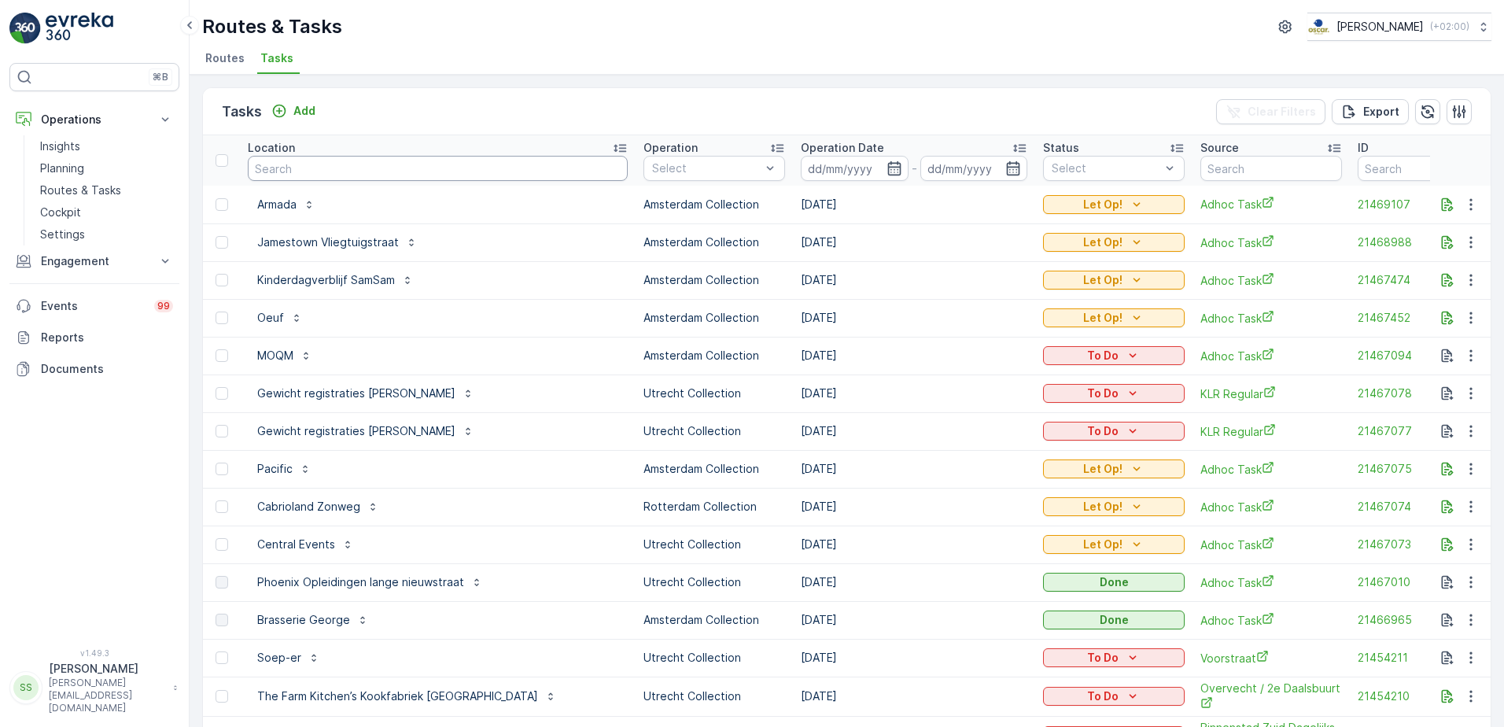
click at [296, 158] on input "text" at bounding box center [438, 168] width 380 height 25
type input "petit"
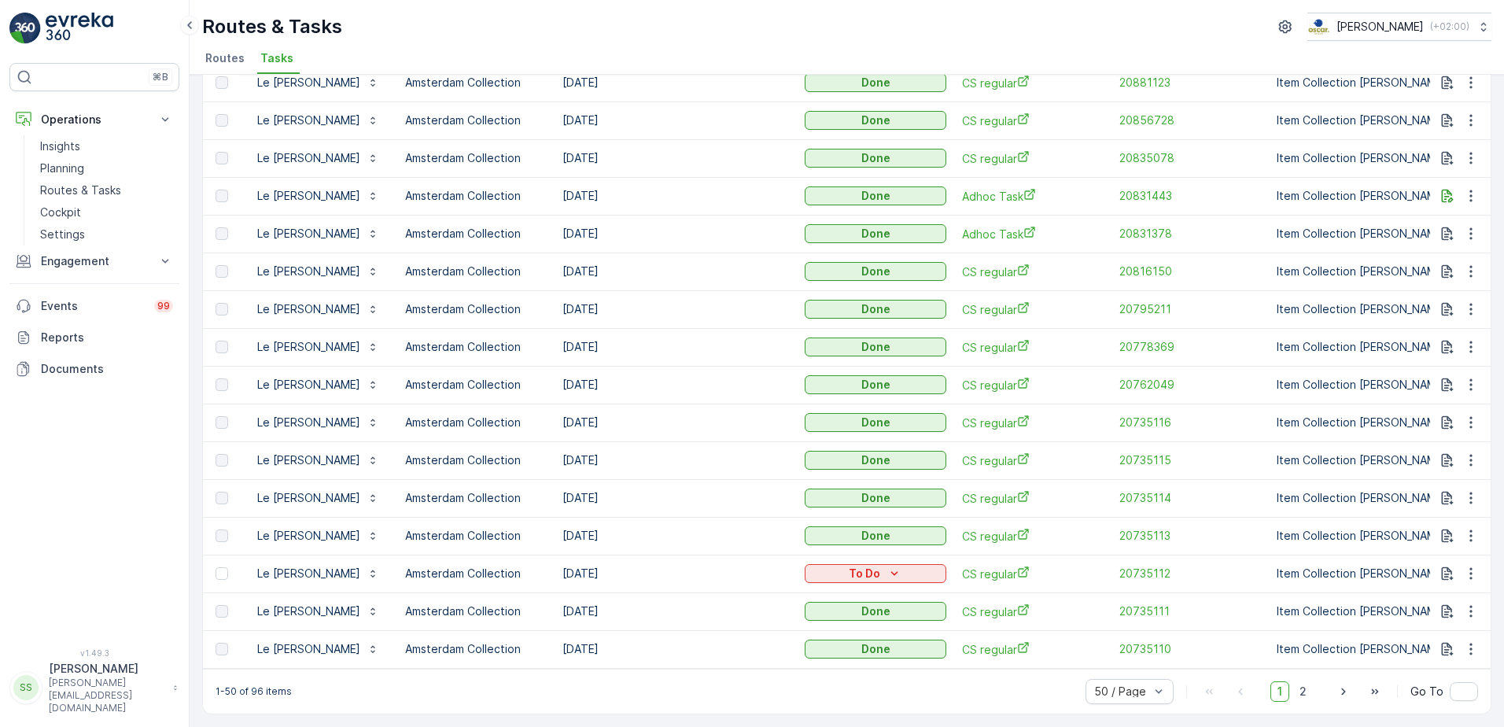
scroll to position [1177, 0]
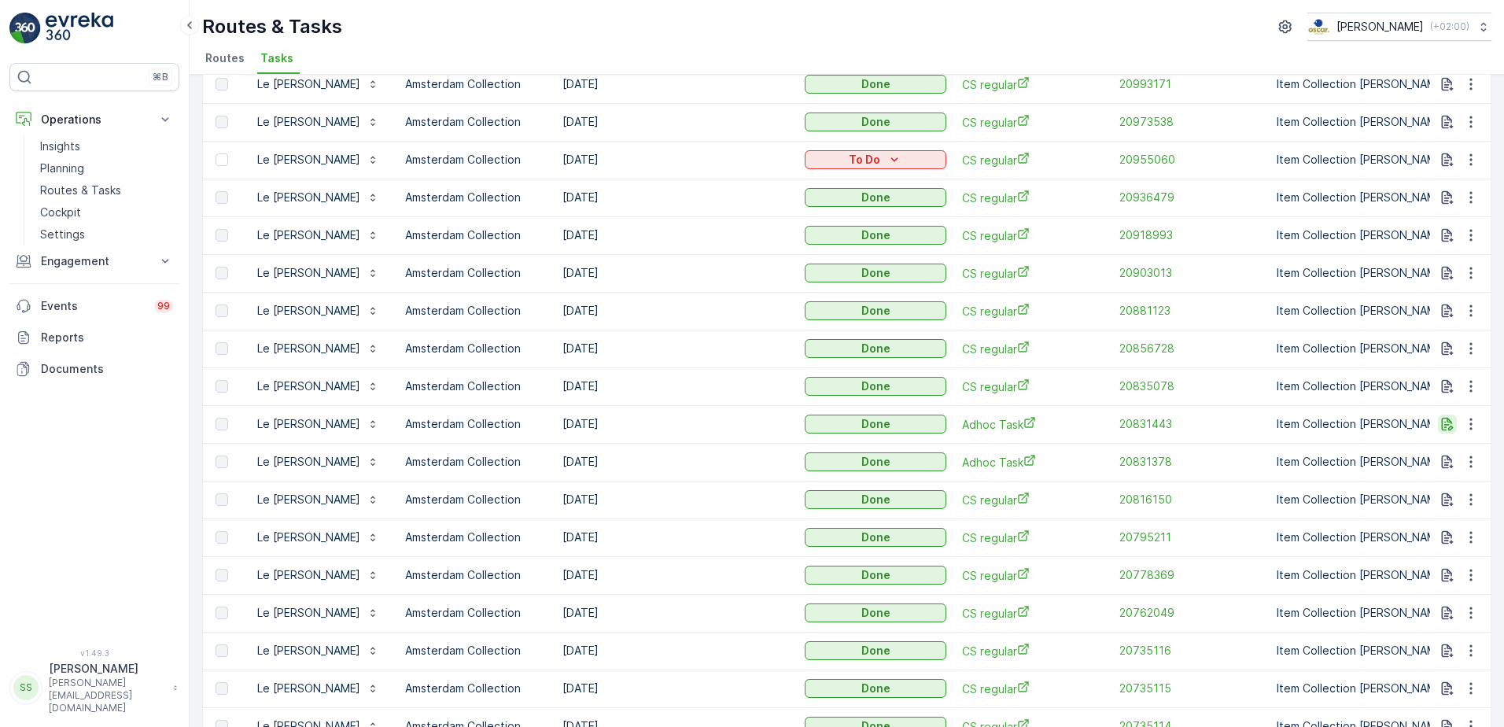
click at [1442, 419] on icon "button" at bounding box center [1448, 424] width 12 height 13
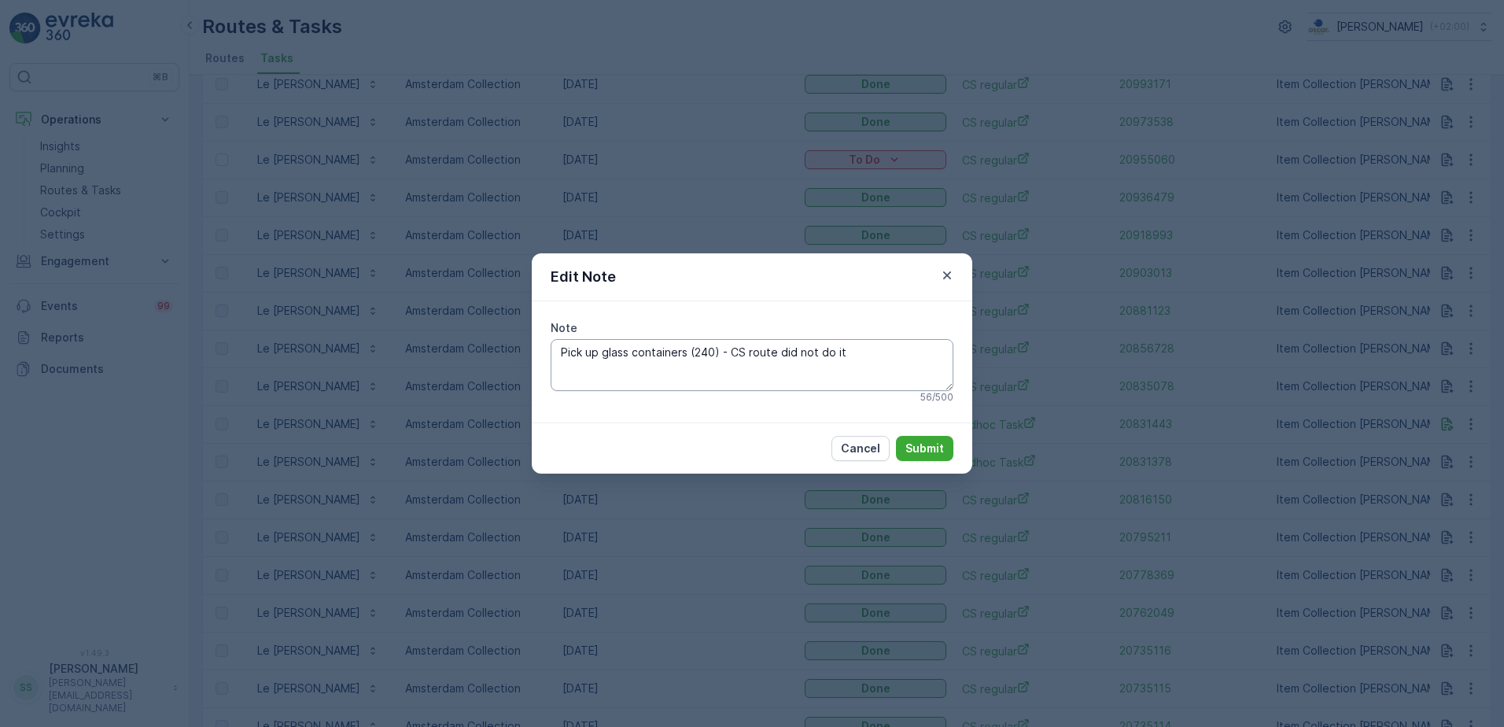
click at [932, 353] on textarea "Pick up glass containers (240) - CS route did not do it" at bounding box center [752, 365] width 403 height 52
click at [949, 279] on icon "button" at bounding box center [947, 275] width 16 height 16
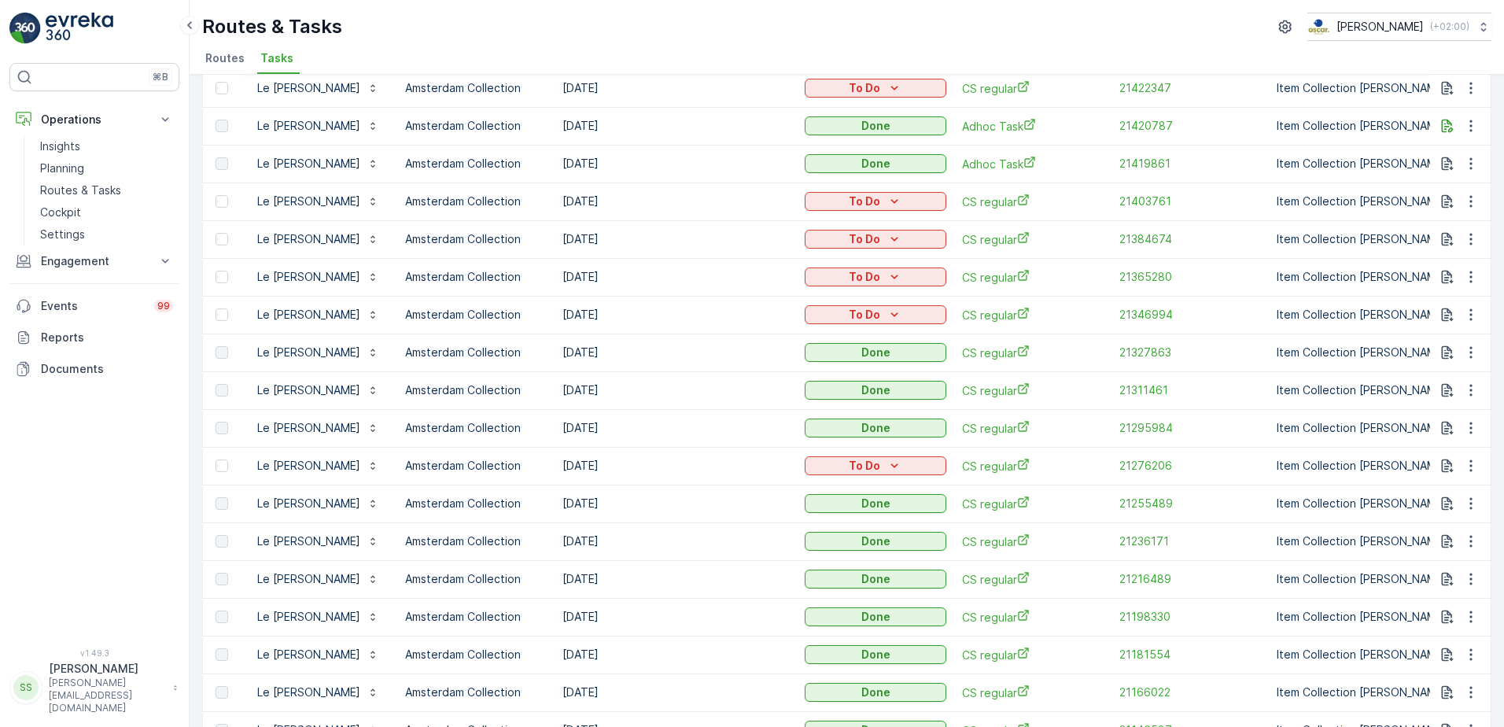
scroll to position [0, 0]
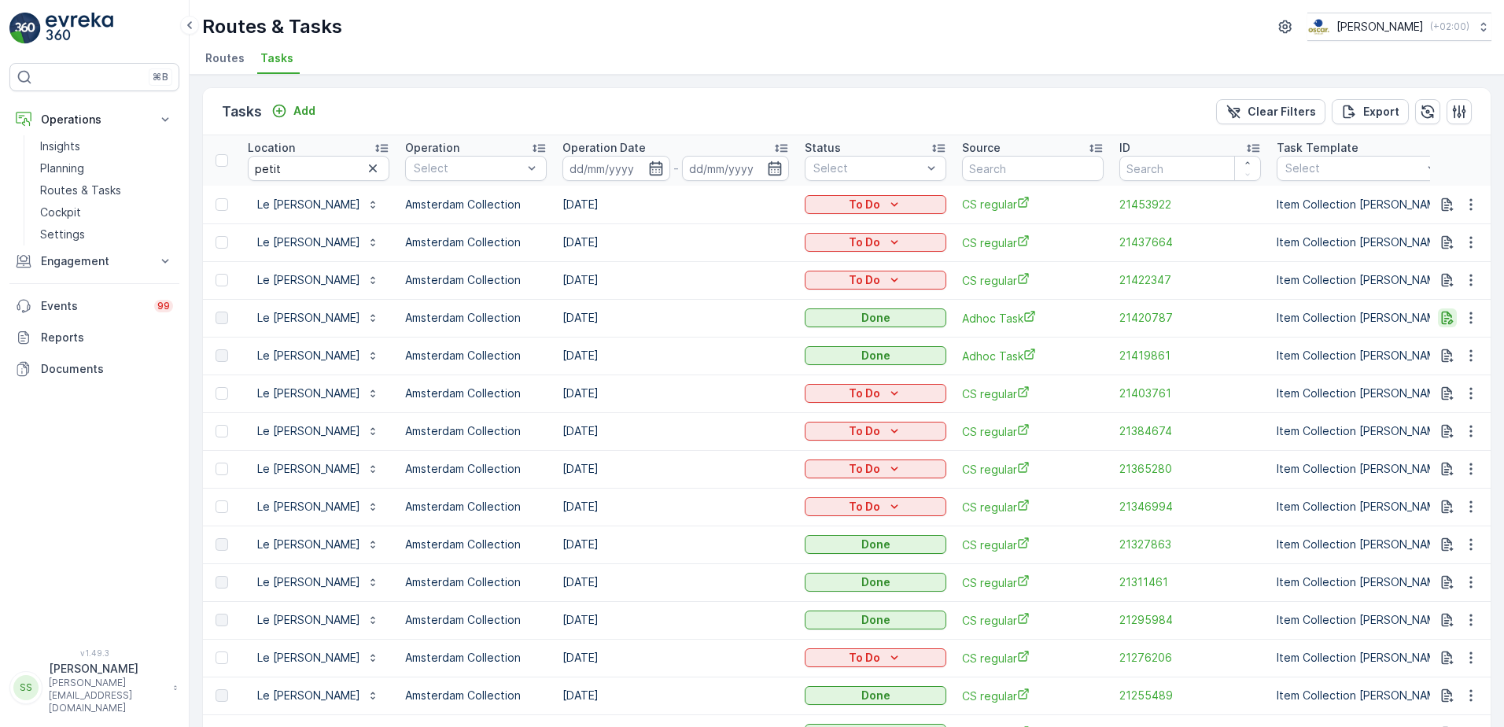
click at [1446, 320] on icon "button" at bounding box center [1448, 317] width 12 height 13
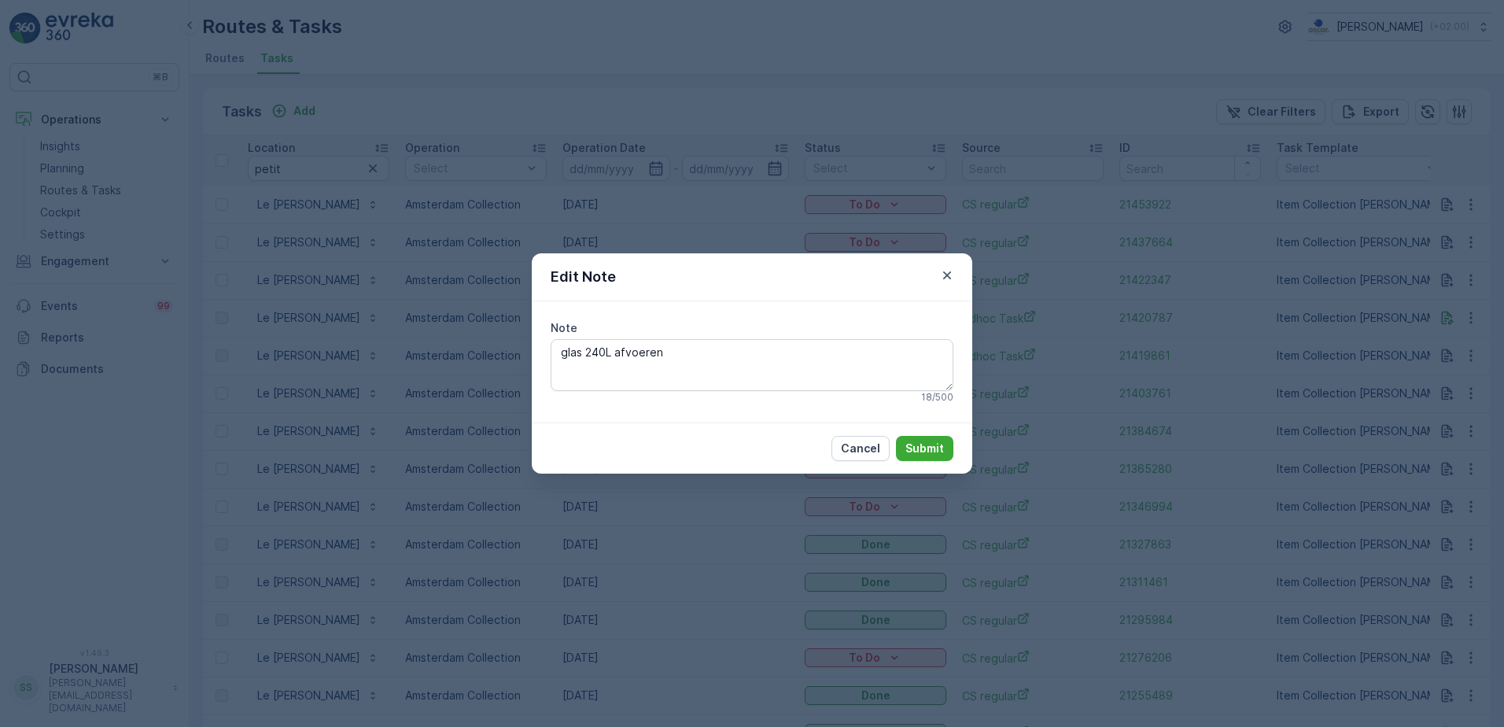
click at [941, 278] on icon "button" at bounding box center [947, 275] width 16 height 16
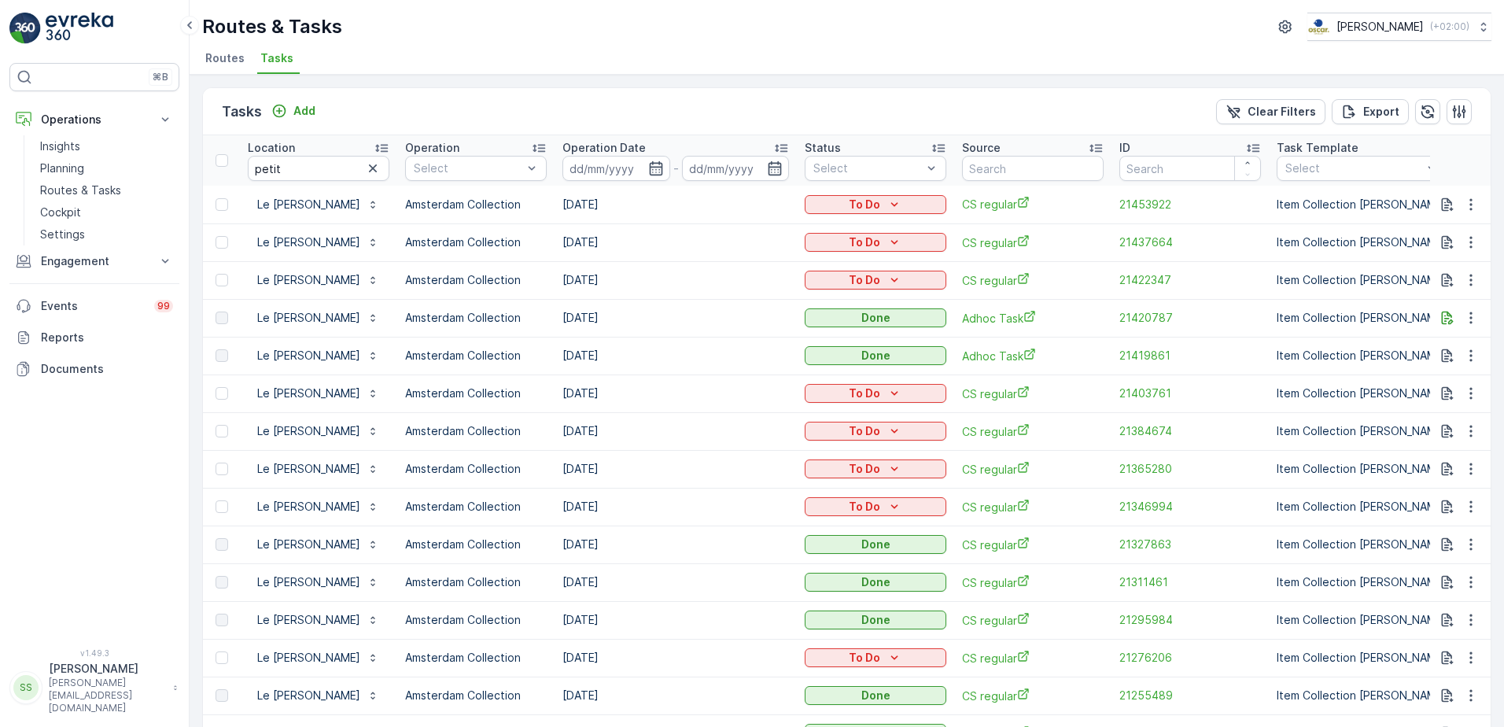
click at [772, 117] on div "Tasks Add Clear Filters Export" at bounding box center [847, 111] width 1288 height 47
click at [415, 104] on div "Tasks Add Clear Filters Export" at bounding box center [847, 111] width 1288 height 47
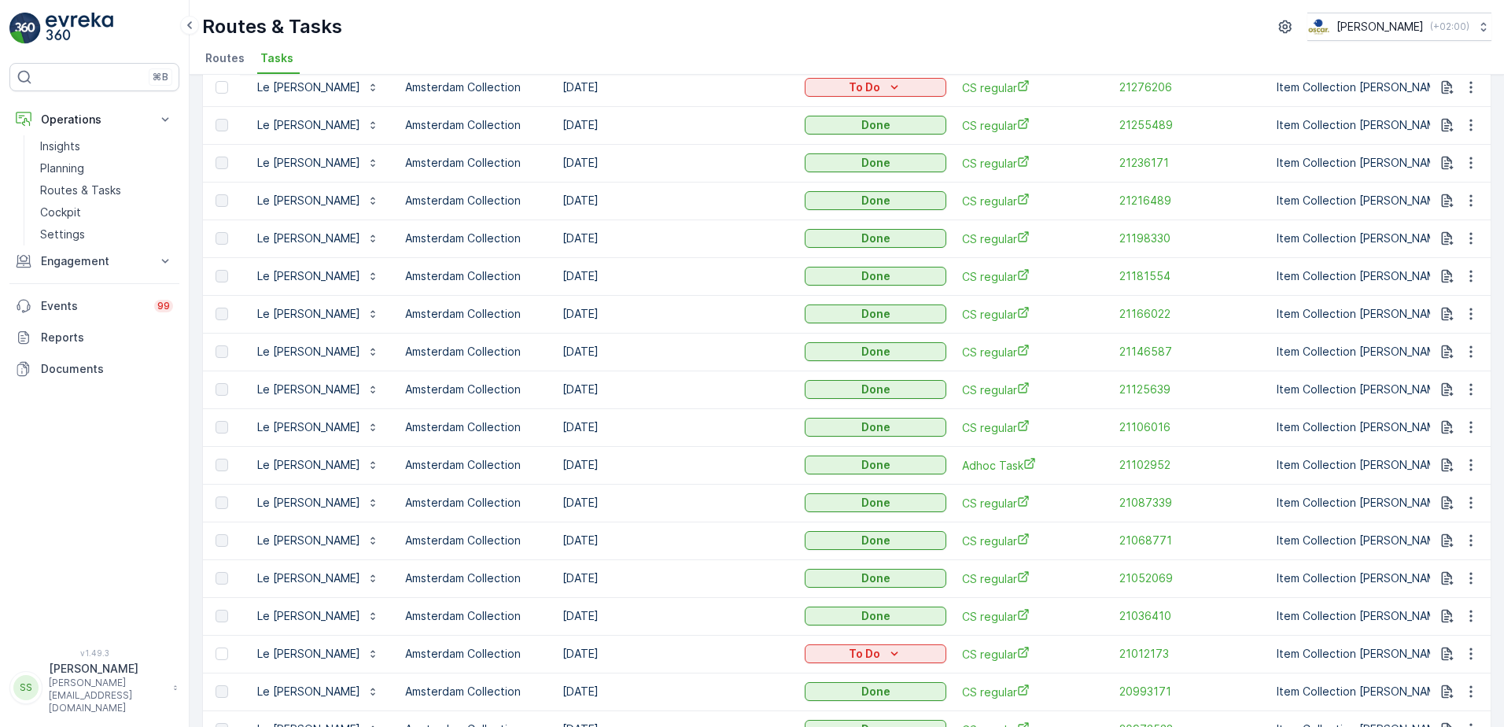
scroll to position [20, 0]
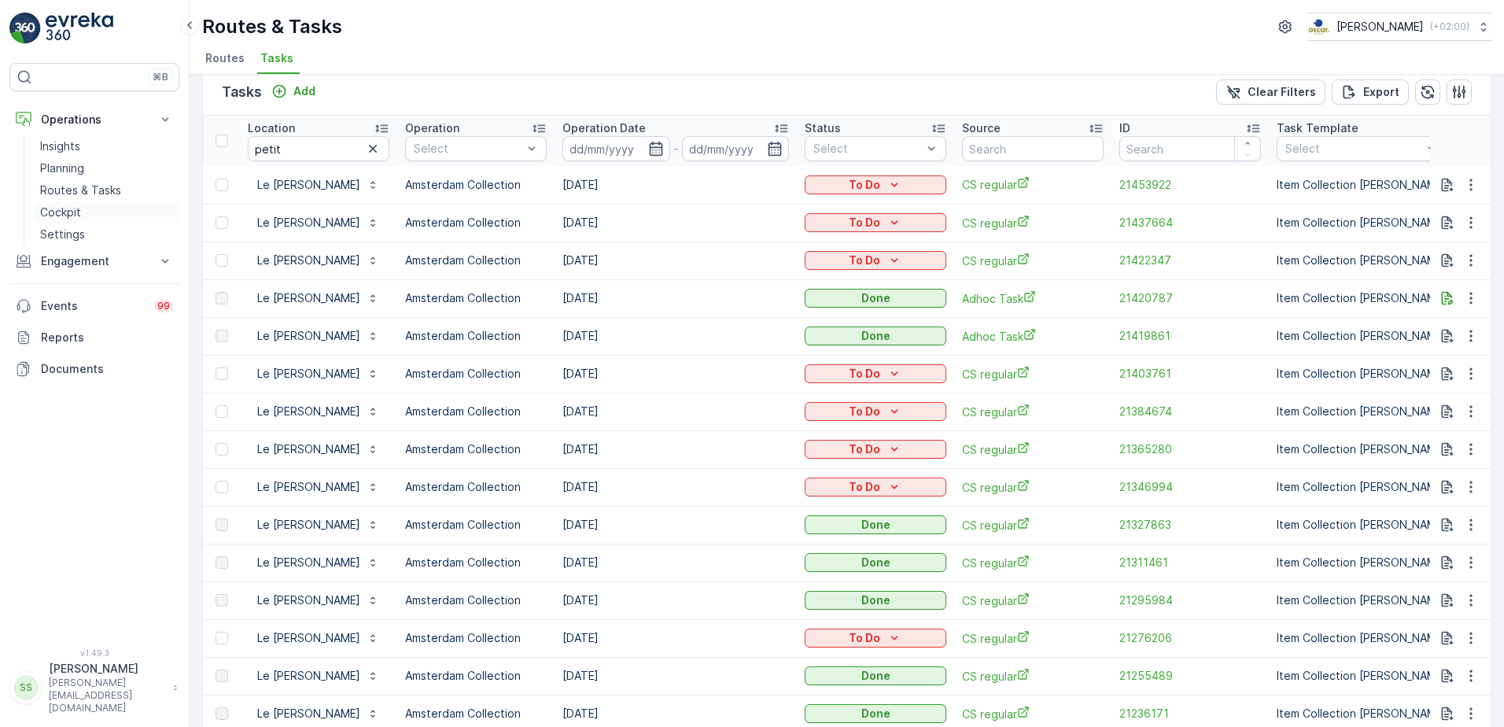
drag, startPoint x: 86, startPoint y: 193, endPoint x: 131, endPoint y: 216, distance: 50.0
click at [86, 193] on p "Routes & Tasks" at bounding box center [80, 190] width 81 height 16
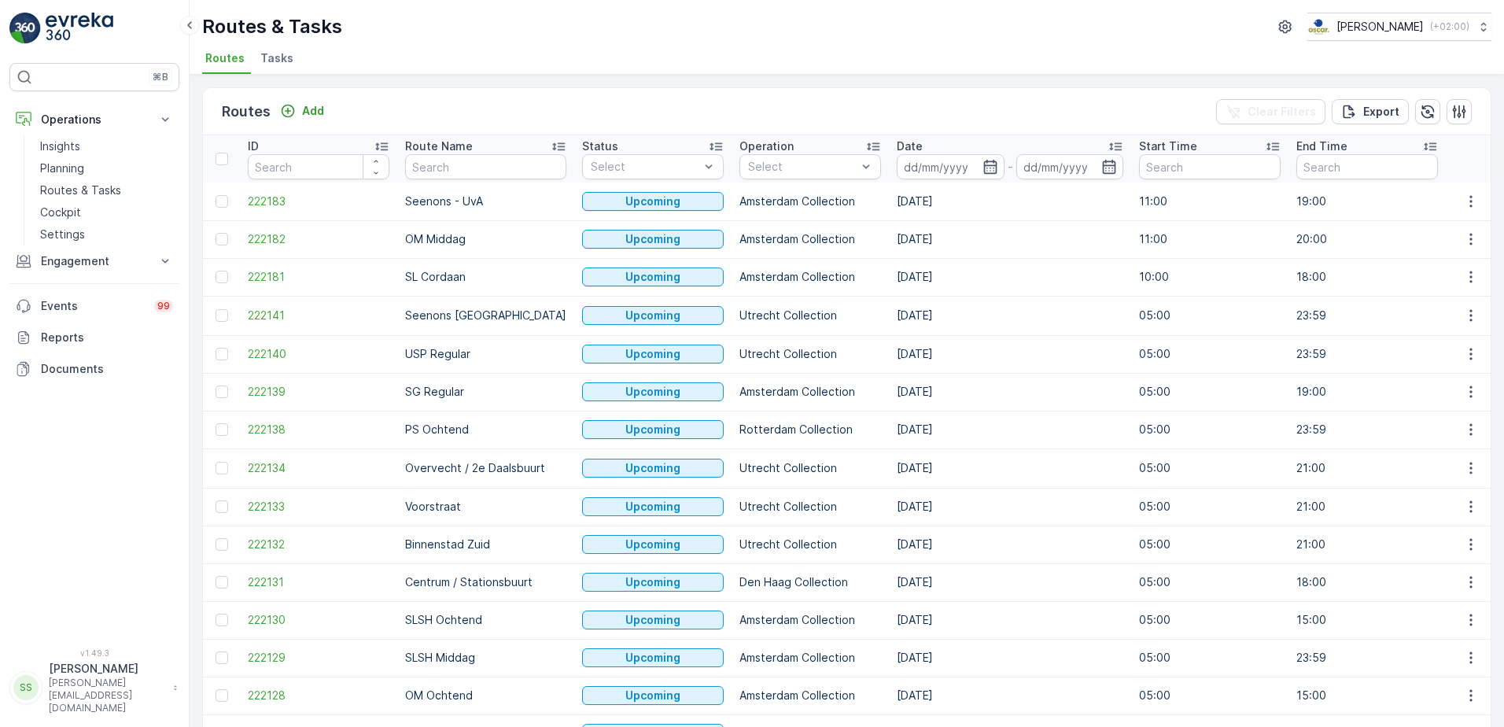
click at [401, 19] on div "Routes & Tasks Oscar Circulair ( +02:00 )" at bounding box center [846, 27] width 1289 height 28
click at [263, 51] on span "Tasks" at bounding box center [276, 58] width 33 height 16
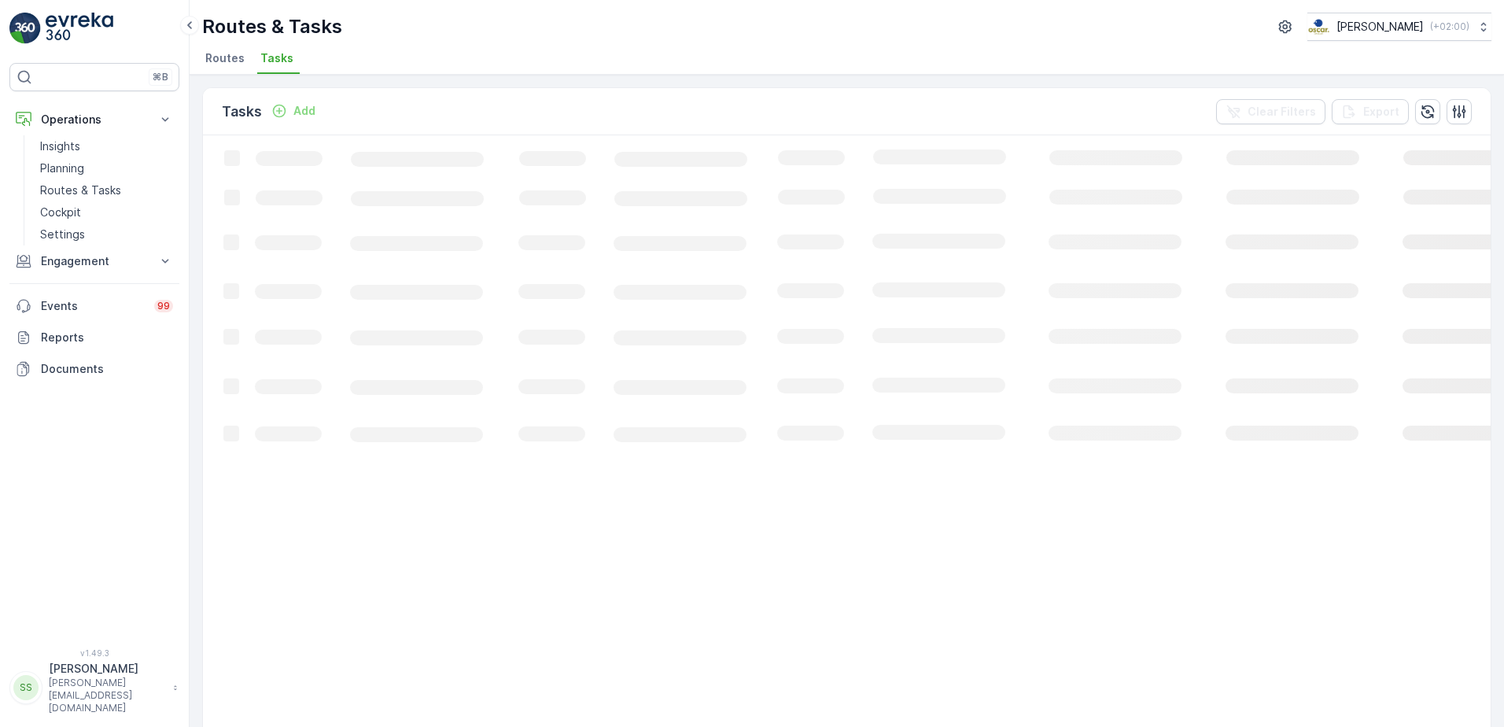
click at [388, 53] on ul "Routes Tasks" at bounding box center [840, 60] width 1277 height 27
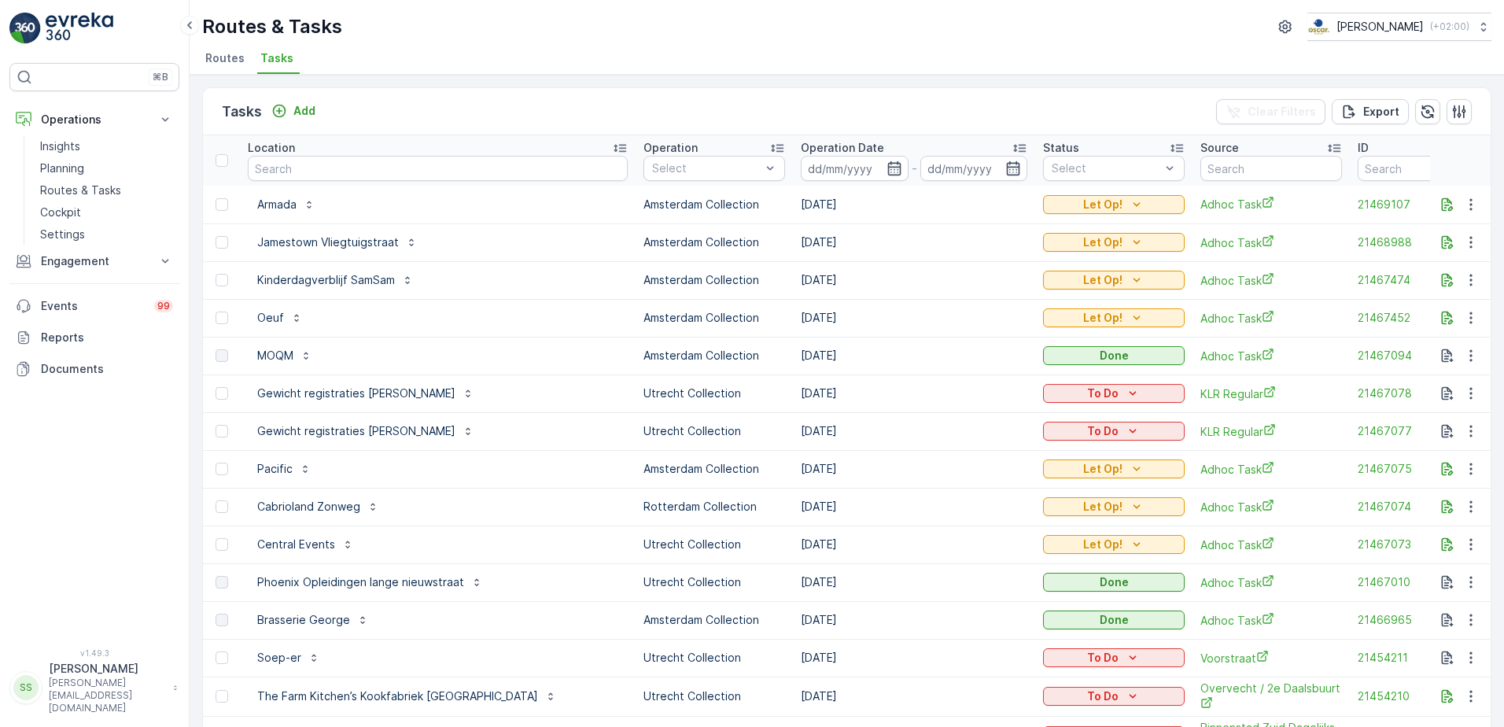
click at [227, 61] on span "Routes" at bounding box center [224, 58] width 39 height 16
click at [338, 57] on ul "Routes Tasks" at bounding box center [840, 60] width 1277 height 27
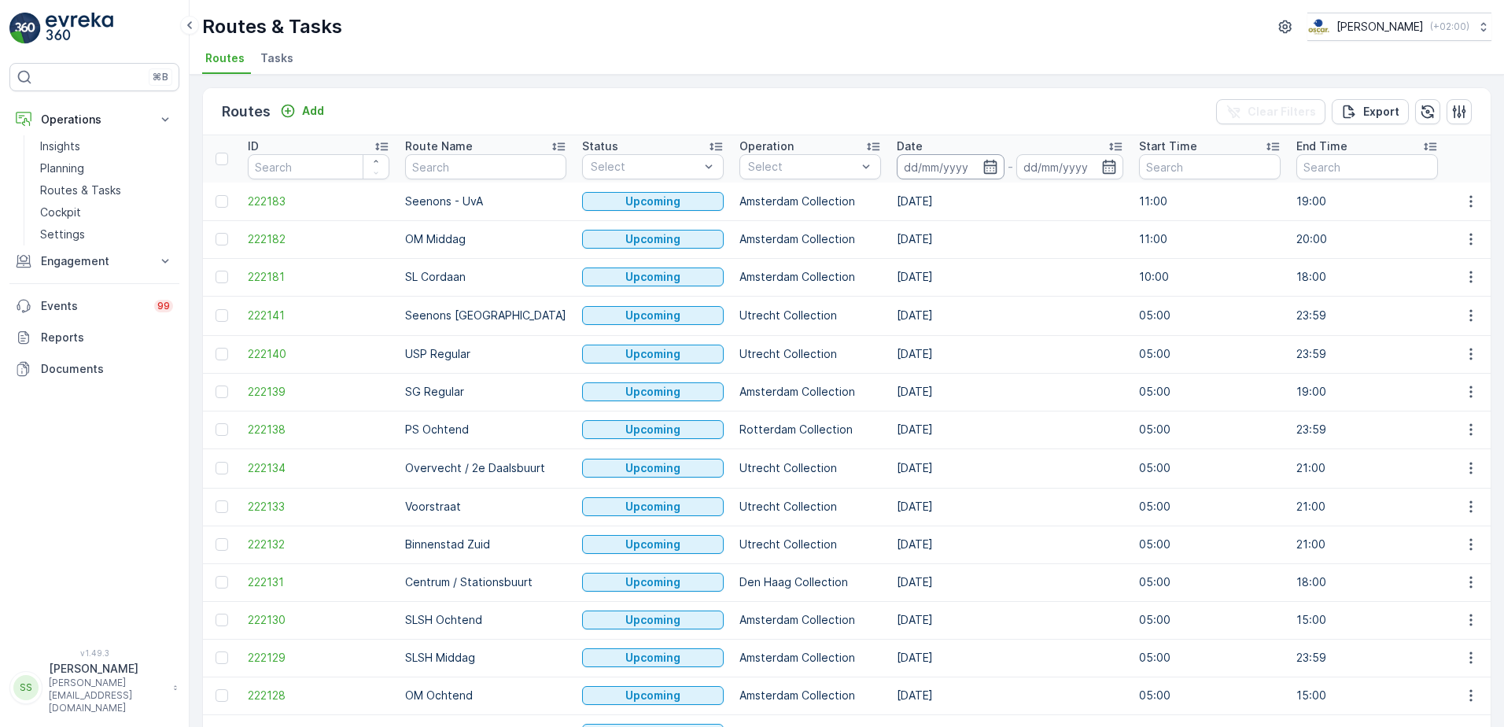
click at [954, 160] on input at bounding box center [951, 166] width 108 height 25
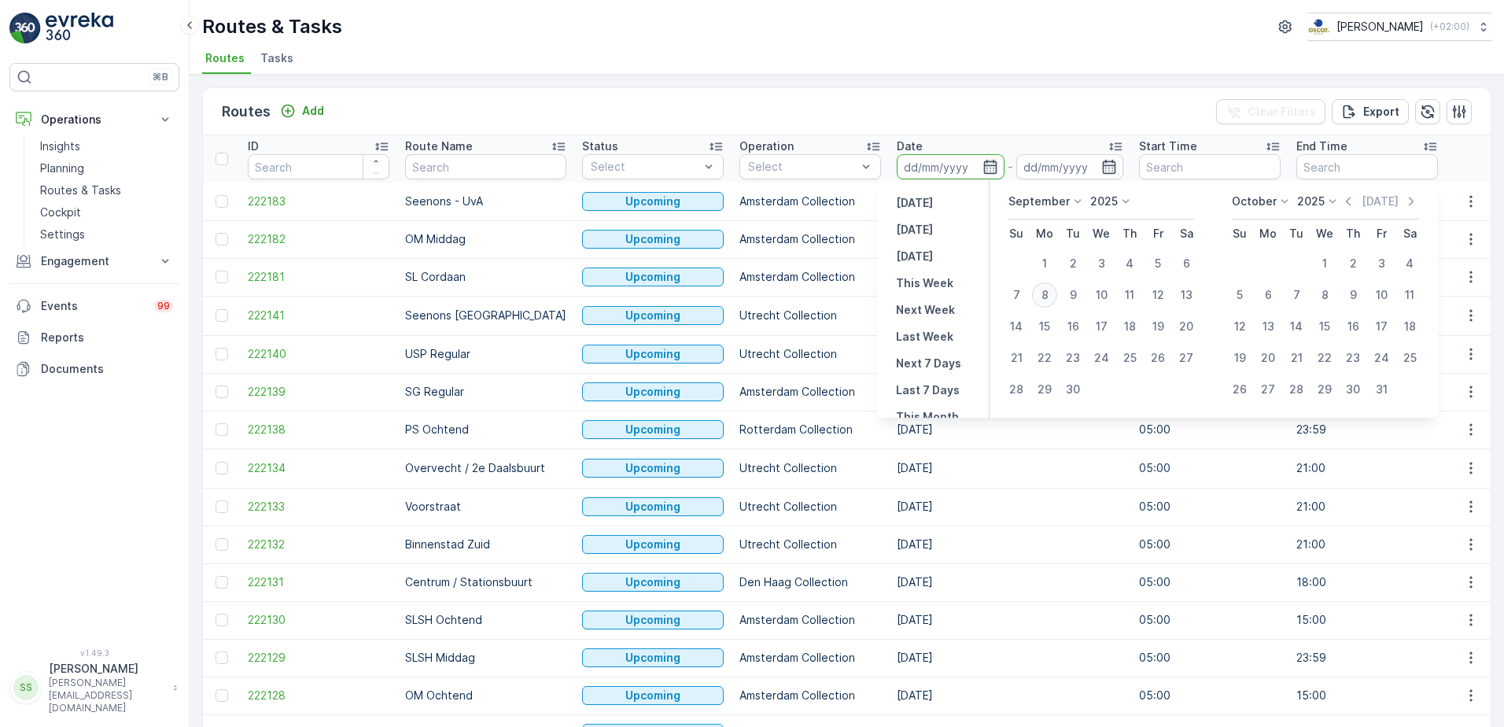
click at [1049, 293] on div "8" at bounding box center [1044, 294] width 25 height 25
type input "[DATE]"
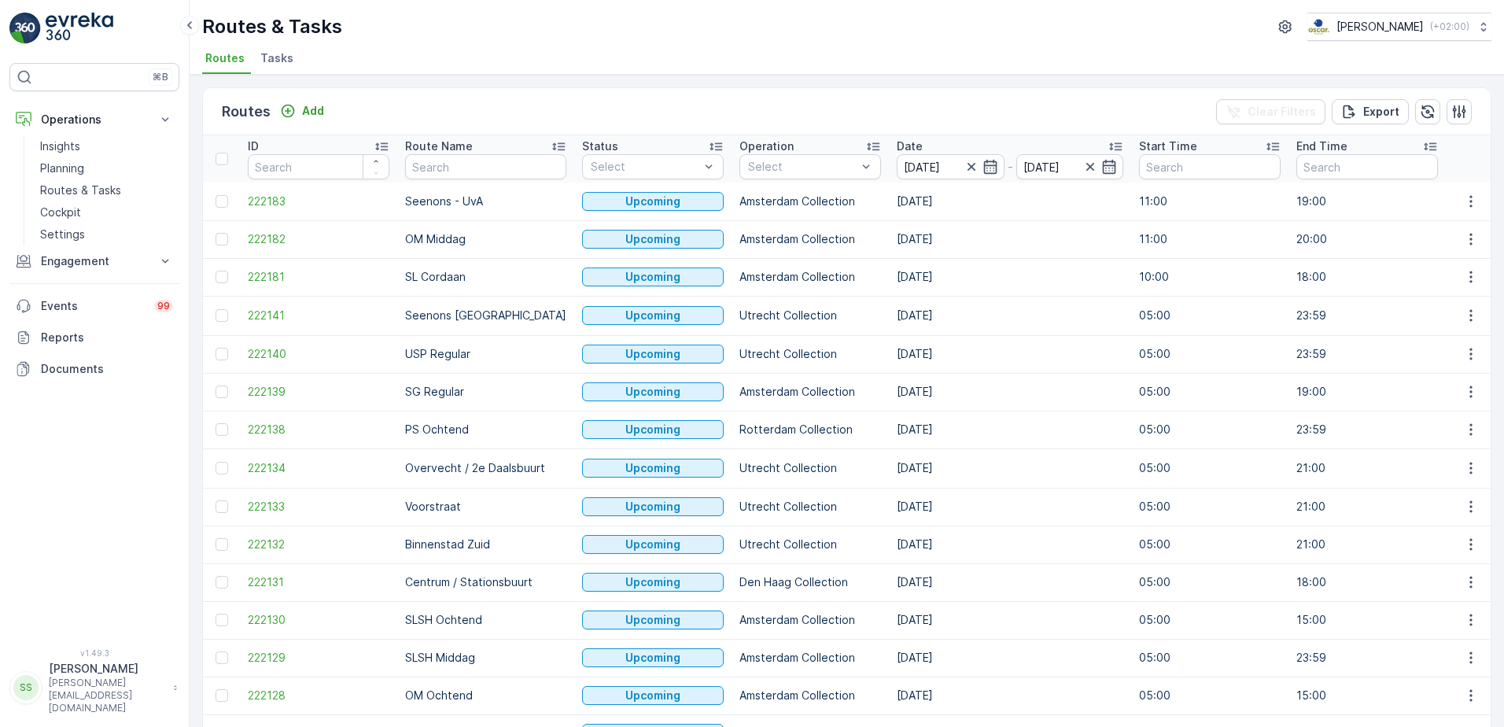
click at [810, 72] on ul "Routes Tasks" at bounding box center [840, 60] width 1277 height 27
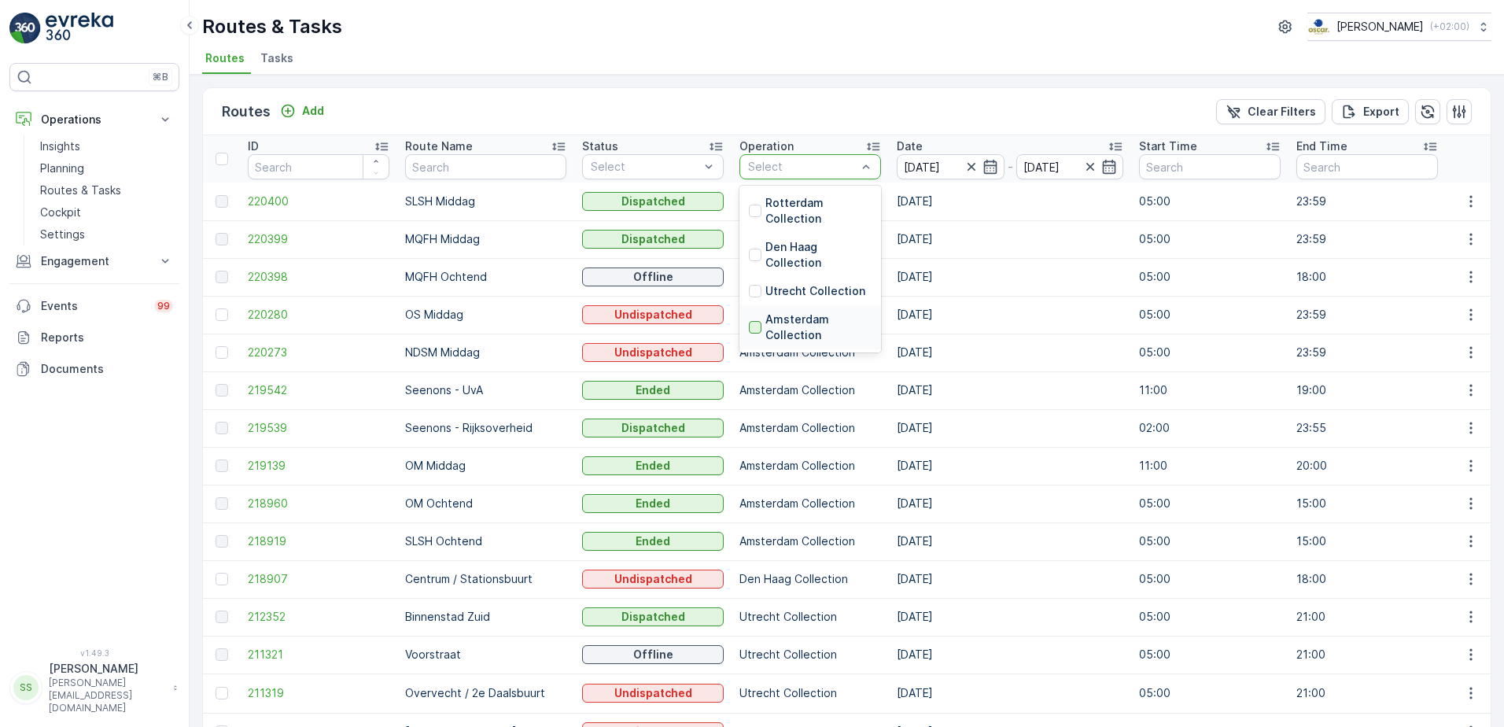
click at [749, 328] on div at bounding box center [755, 327] width 13 height 13
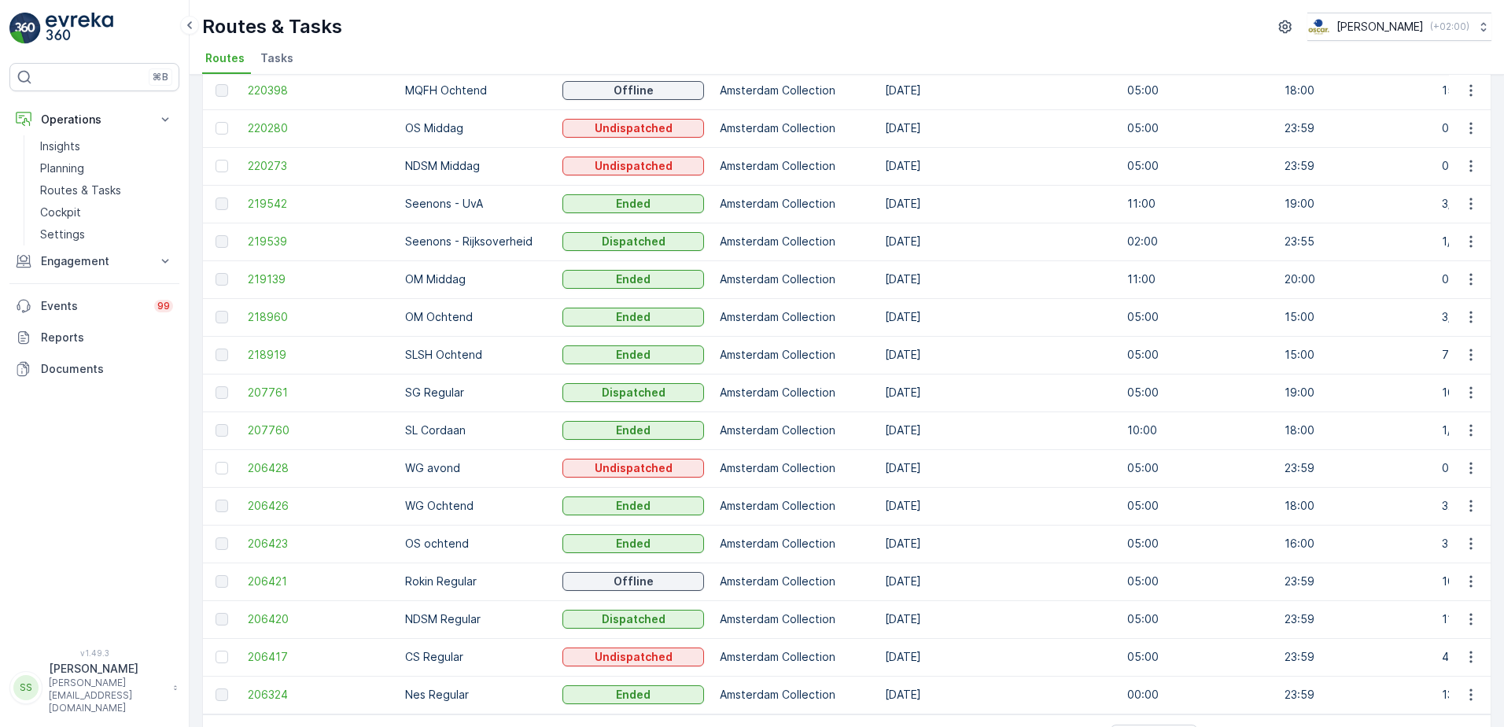
scroll to position [170, 0]
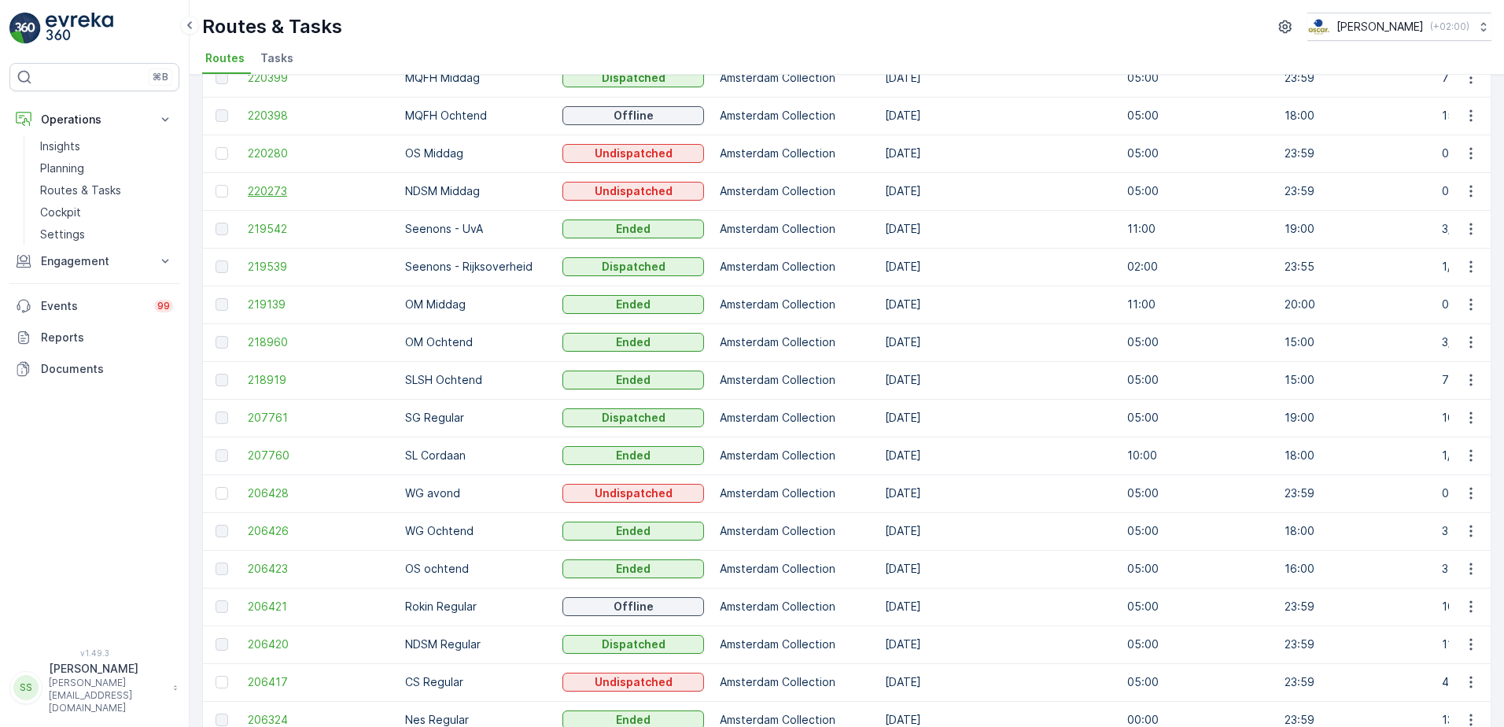
click at [262, 185] on span "220273" at bounding box center [319, 191] width 142 height 16
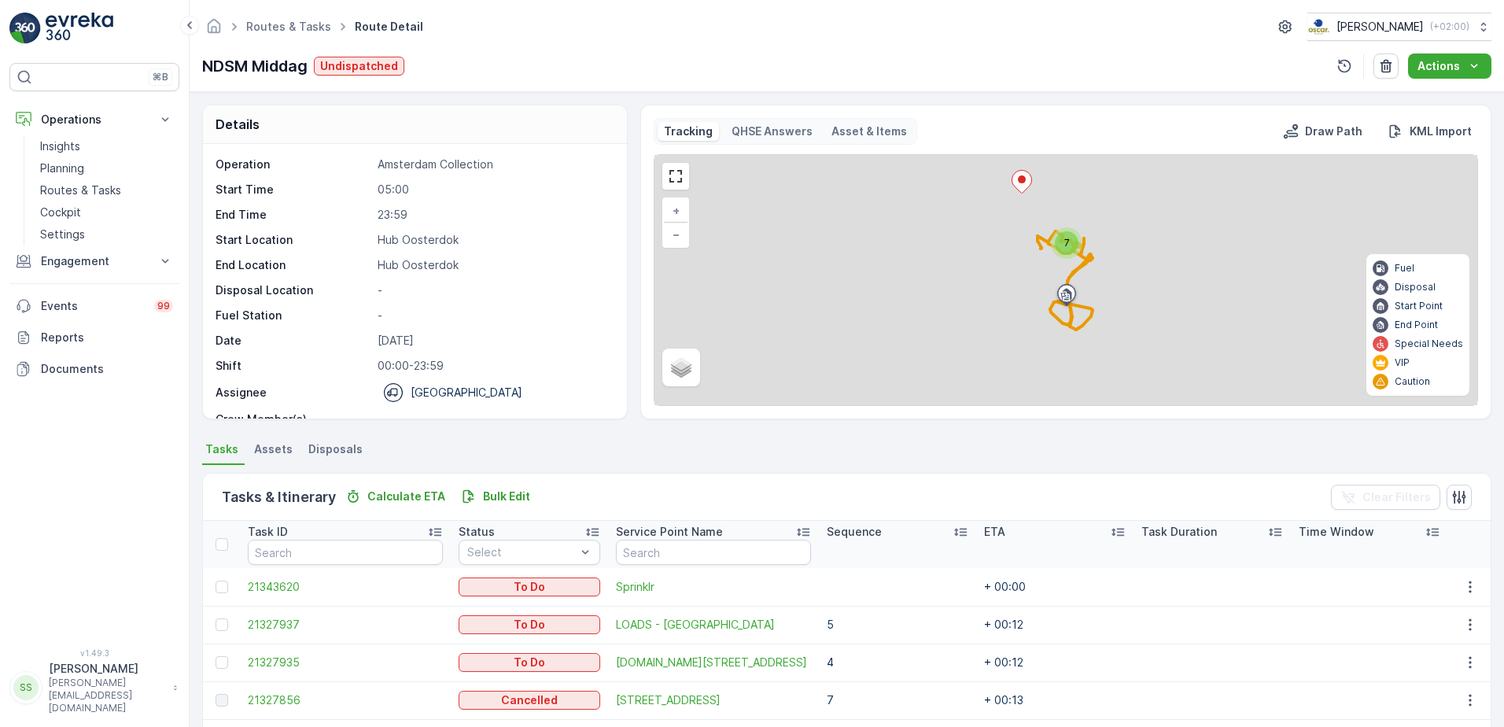
click at [868, 131] on p "Asset & Items" at bounding box center [869, 131] width 76 height 16
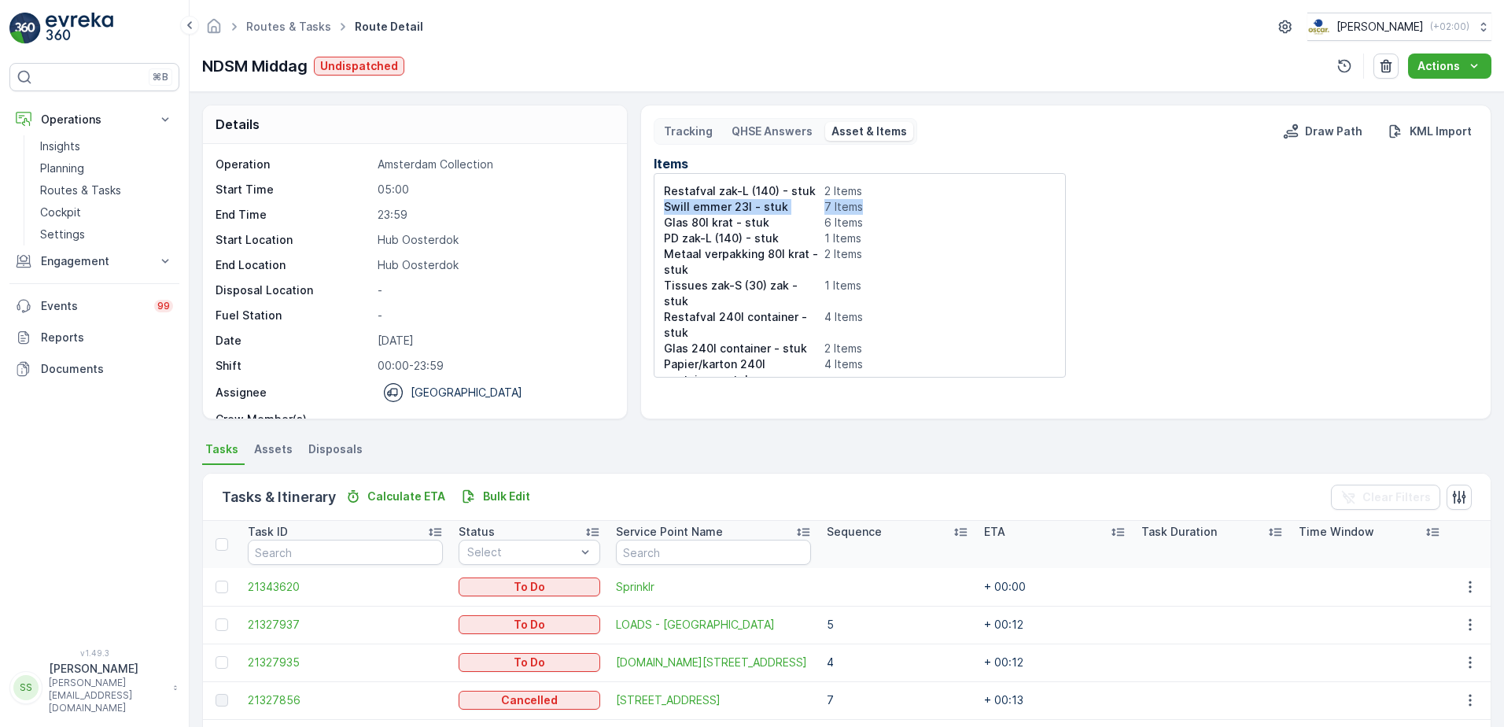
drag, startPoint x: 660, startPoint y: 208, endPoint x: 885, endPoint y: 208, distance: 225.0
click at [885, 208] on div "Restafval zak-L (140) - stuk 2 Items Swill emmer 23l - stuk 7 Items Glas 80l kr…" at bounding box center [860, 275] width 412 height 205
click at [686, 218] on p "Glas 80l krat - stuk" at bounding box center [741, 223] width 154 height 16
click at [713, 241] on p "PD zak-L (140) - stuk" at bounding box center [741, 238] width 154 height 16
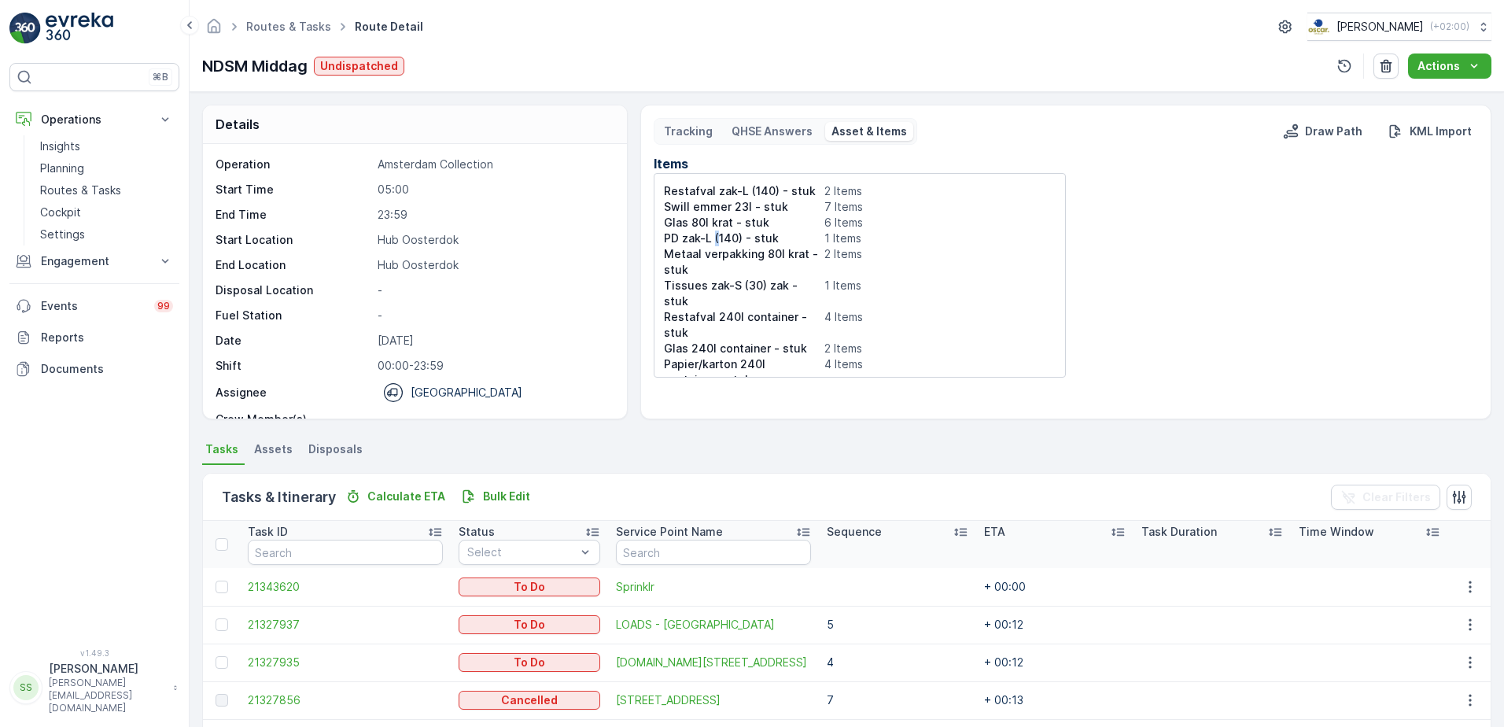
click at [713, 241] on p "PD zak-L (140) - stuk" at bounding box center [741, 238] width 154 height 16
drag, startPoint x: 713, startPoint y: 241, endPoint x: 716, endPoint y: 251, distance: 9.9
click at [716, 251] on p "Metaal verpakking 80l krat - stuk" at bounding box center [741, 261] width 154 height 31
drag, startPoint x: 716, startPoint y: 251, endPoint x: 721, endPoint y: 280, distance: 29.6
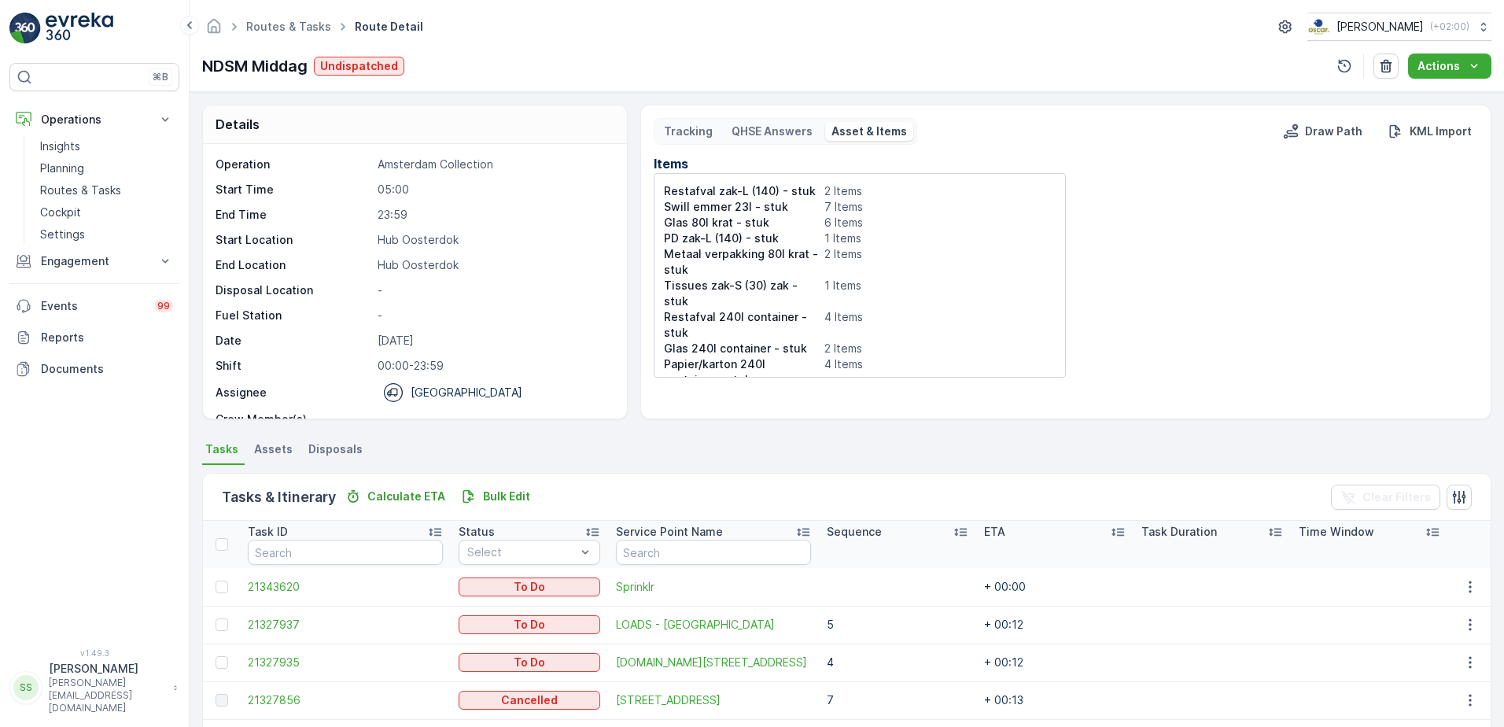
click at [721, 280] on p "Tissues zak-S (30) zak - stuk" at bounding box center [741, 293] width 154 height 31
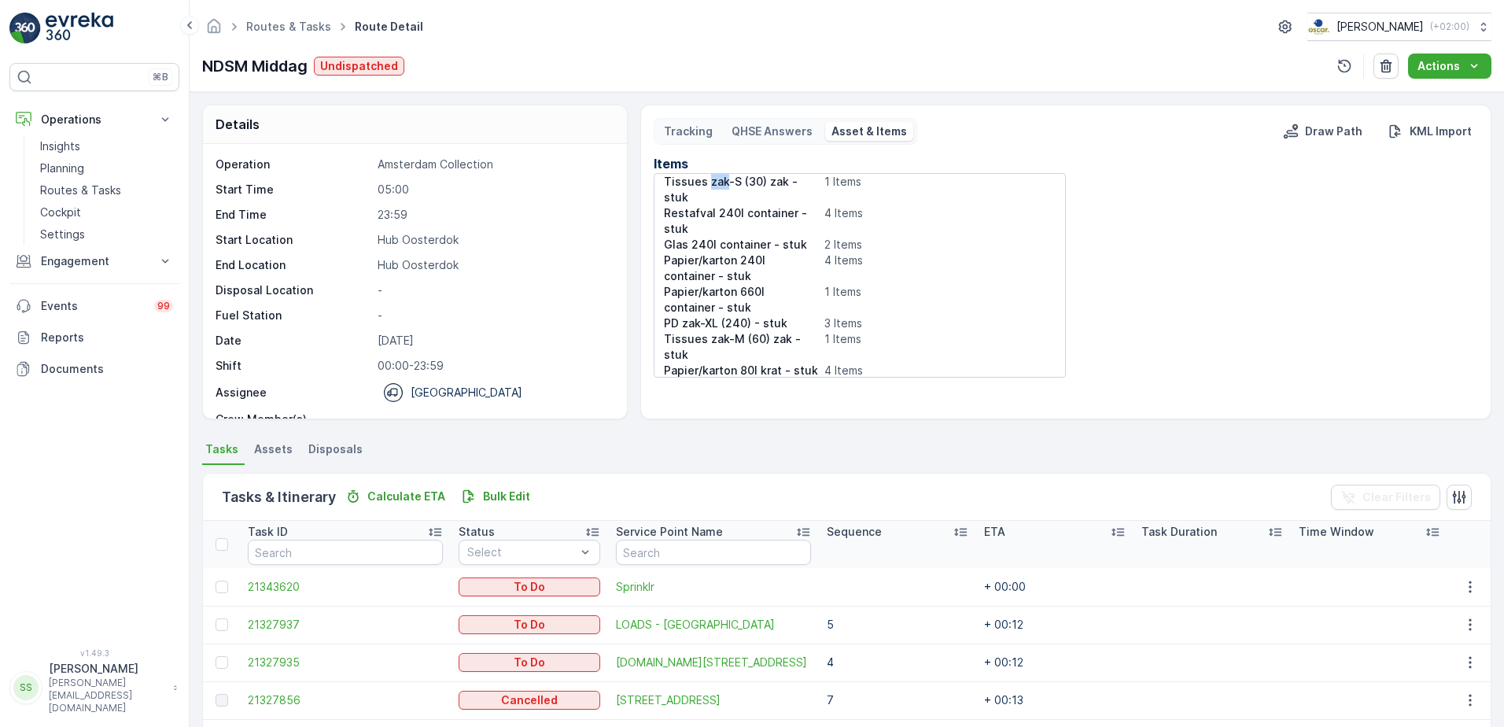
scroll to position [79, 0]
click at [736, 263] on p "Glas 240l container - stuk" at bounding box center [741, 270] width 154 height 16
click at [726, 296] on p "Papier/karton 240l container - stuk" at bounding box center [741, 293] width 154 height 31
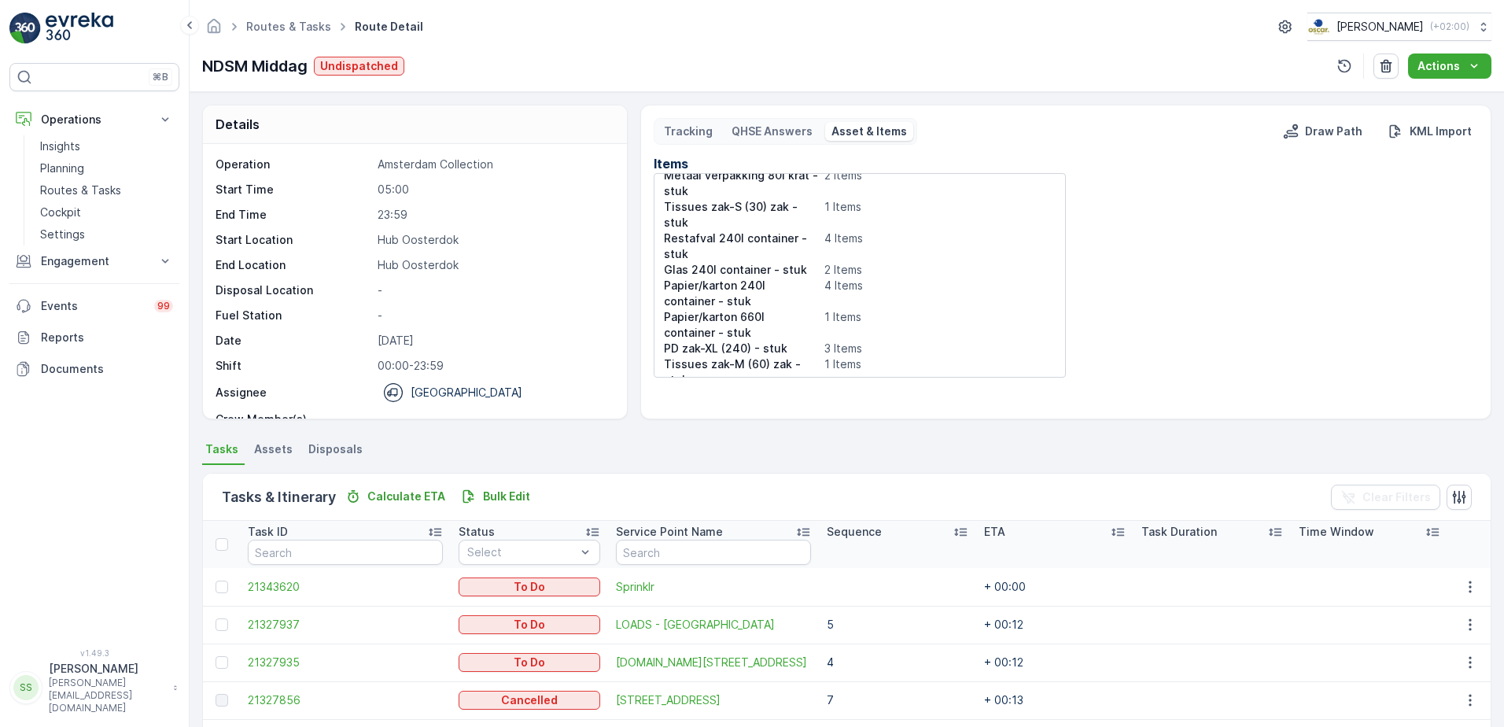
click at [735, 314] on p "Papier/karton 660l container - stuk" at bounding box center [741, 324] width 154 height 31
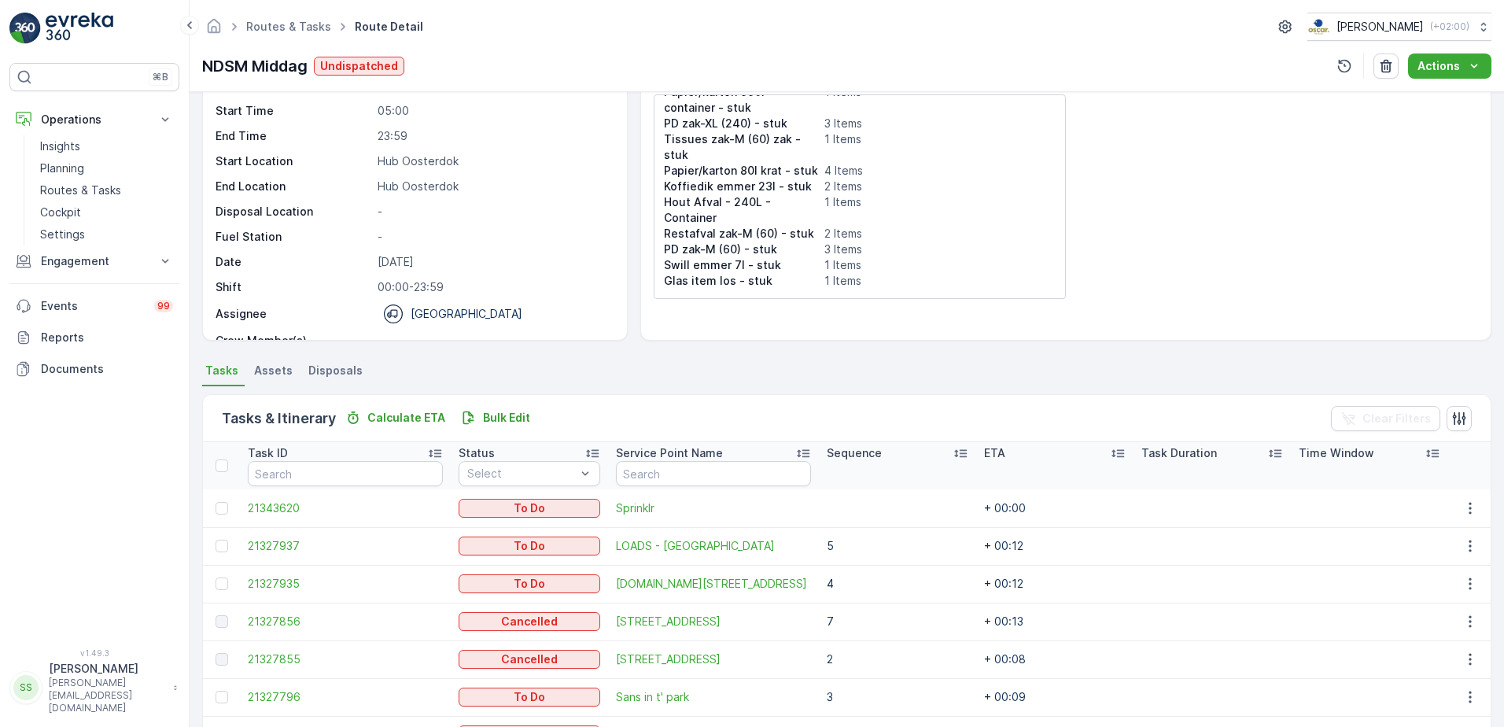
click at [741, 263] on p "Swill emmer 7l - stuk" at bounding box center [741, 265] width 154 height 16
drag, startPoint x: 741, startPoint y: 263, endPoint x: 703, endPoint y: 245, distance: 42.2
click at [703, 245] on p "PD zak-M (60) - stuk" at bounding box center [741, 249] width 154 height 16
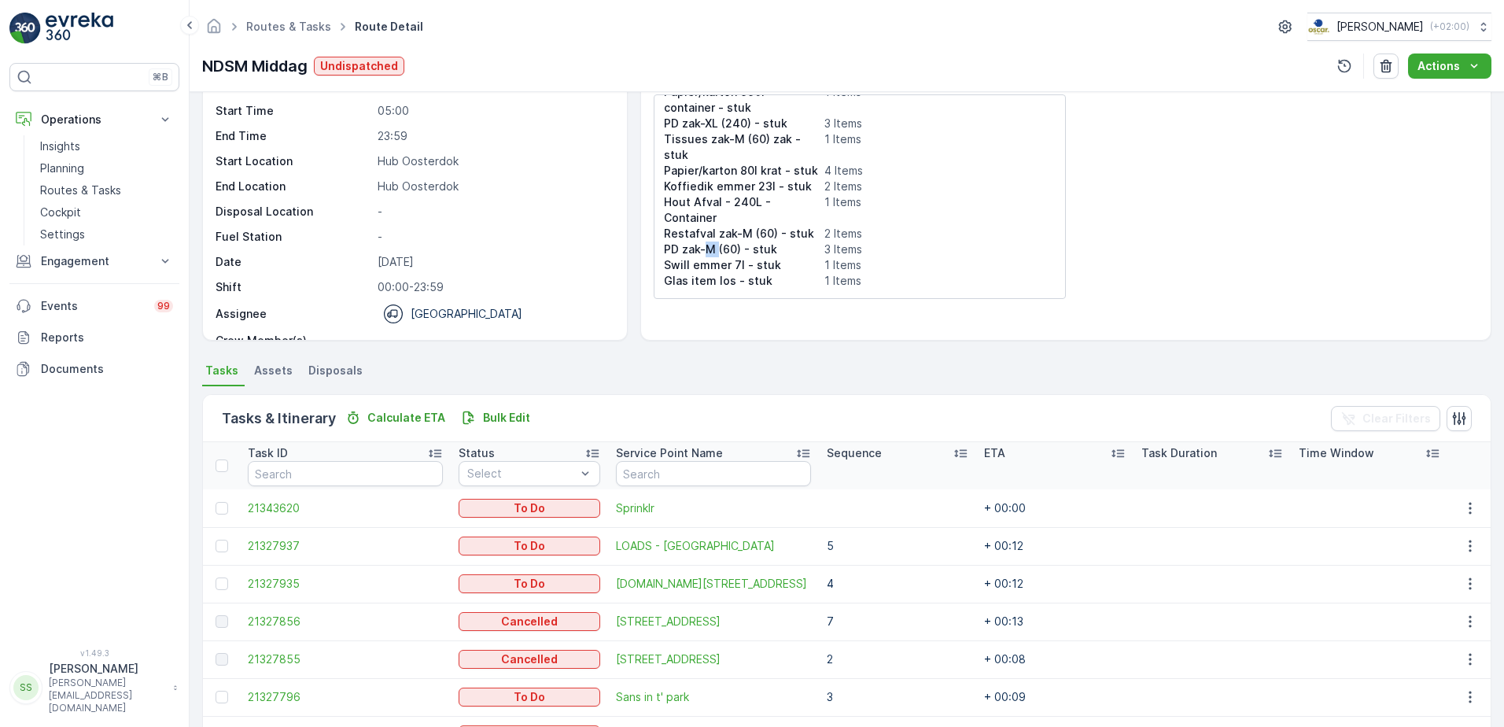
click at [703, 245] on p "PD zak-M (60) - stuk" at bounding box center [741, 249] width 154 height 16
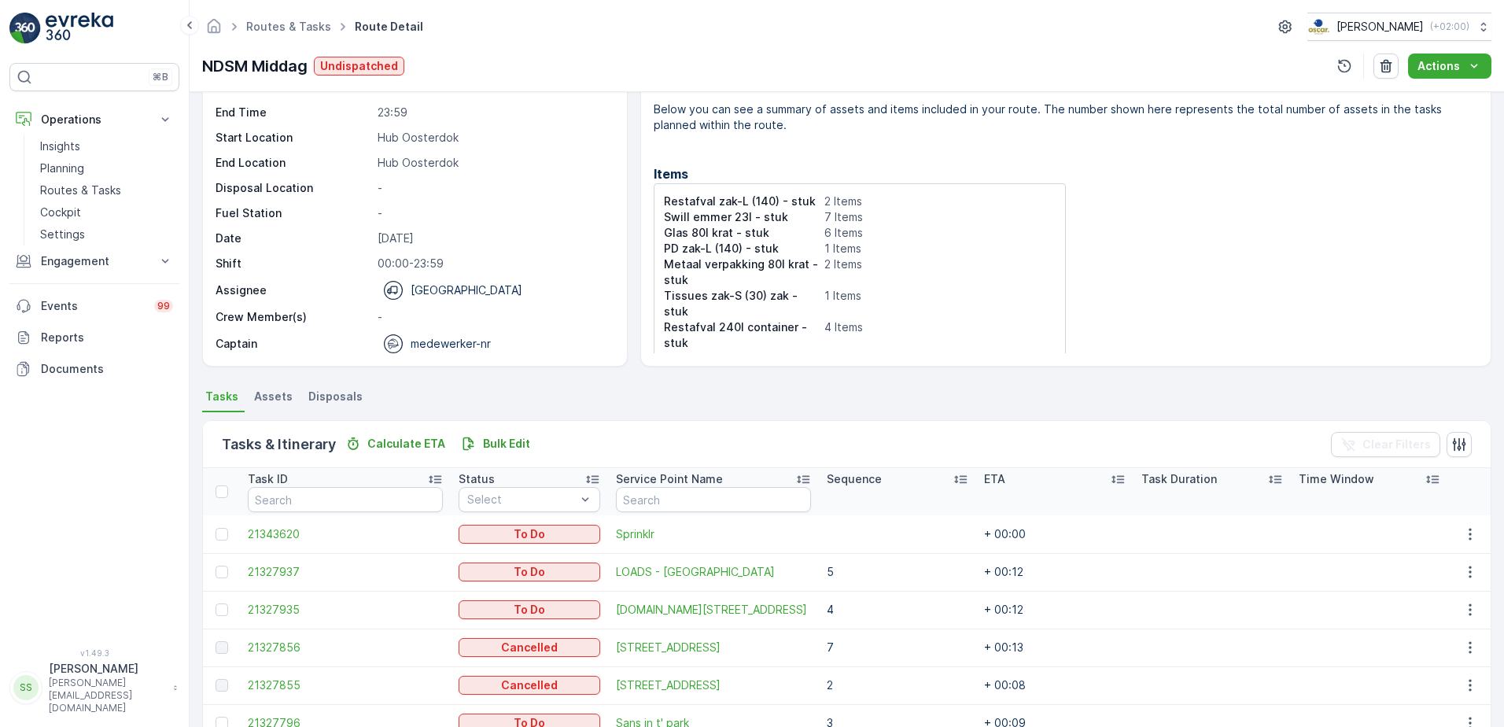
scroll to position [210, 0]
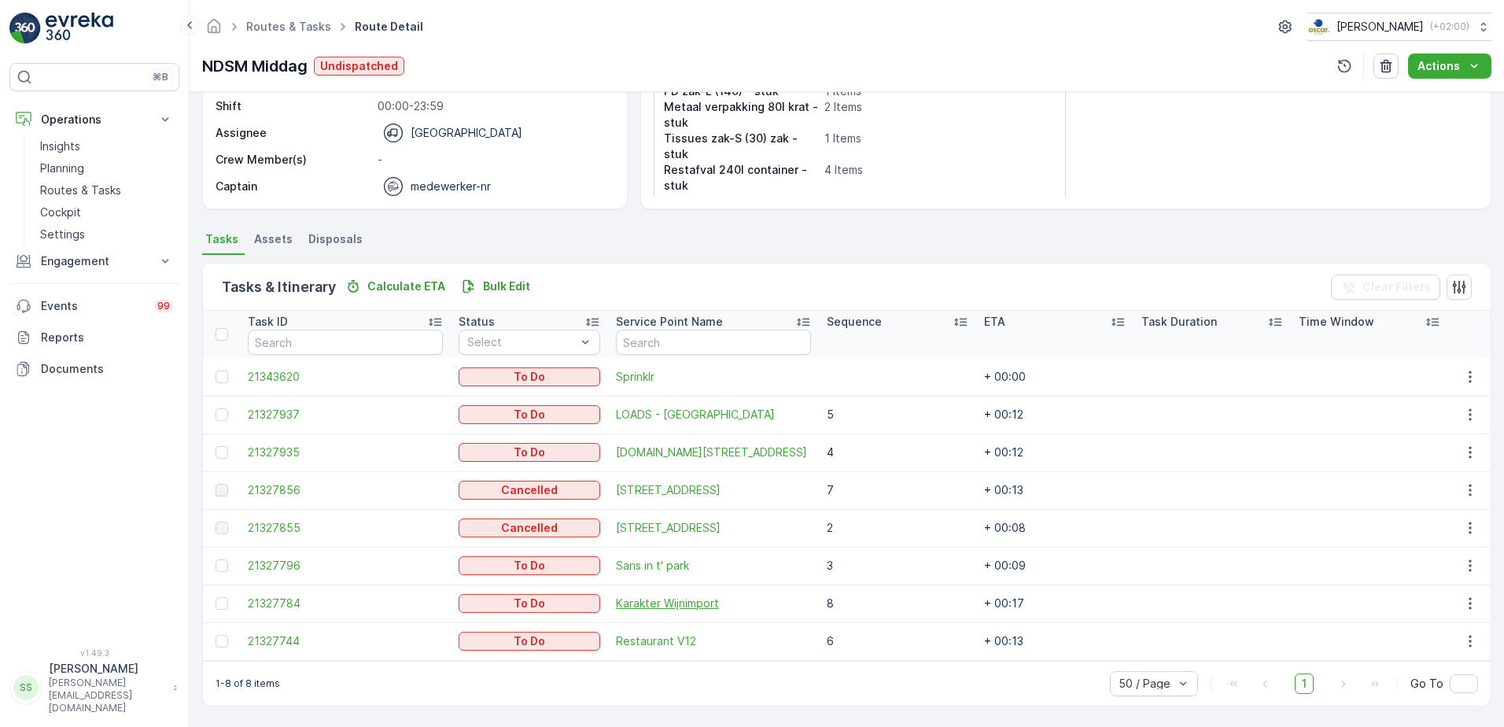
click at [669, 605] on span "Karakter Wijnimport" at bounding box center [713, 603] width 195 height 16
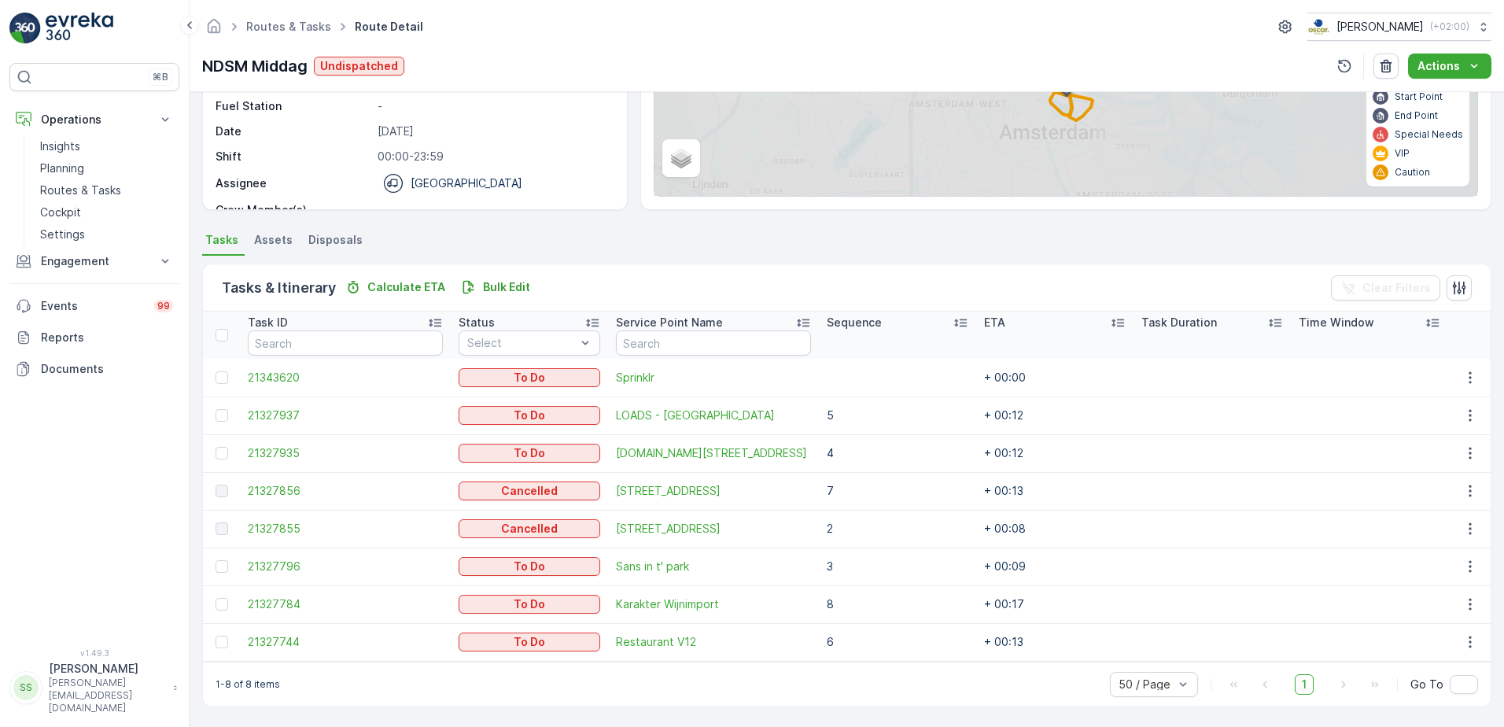
scroll to position [210, 0]
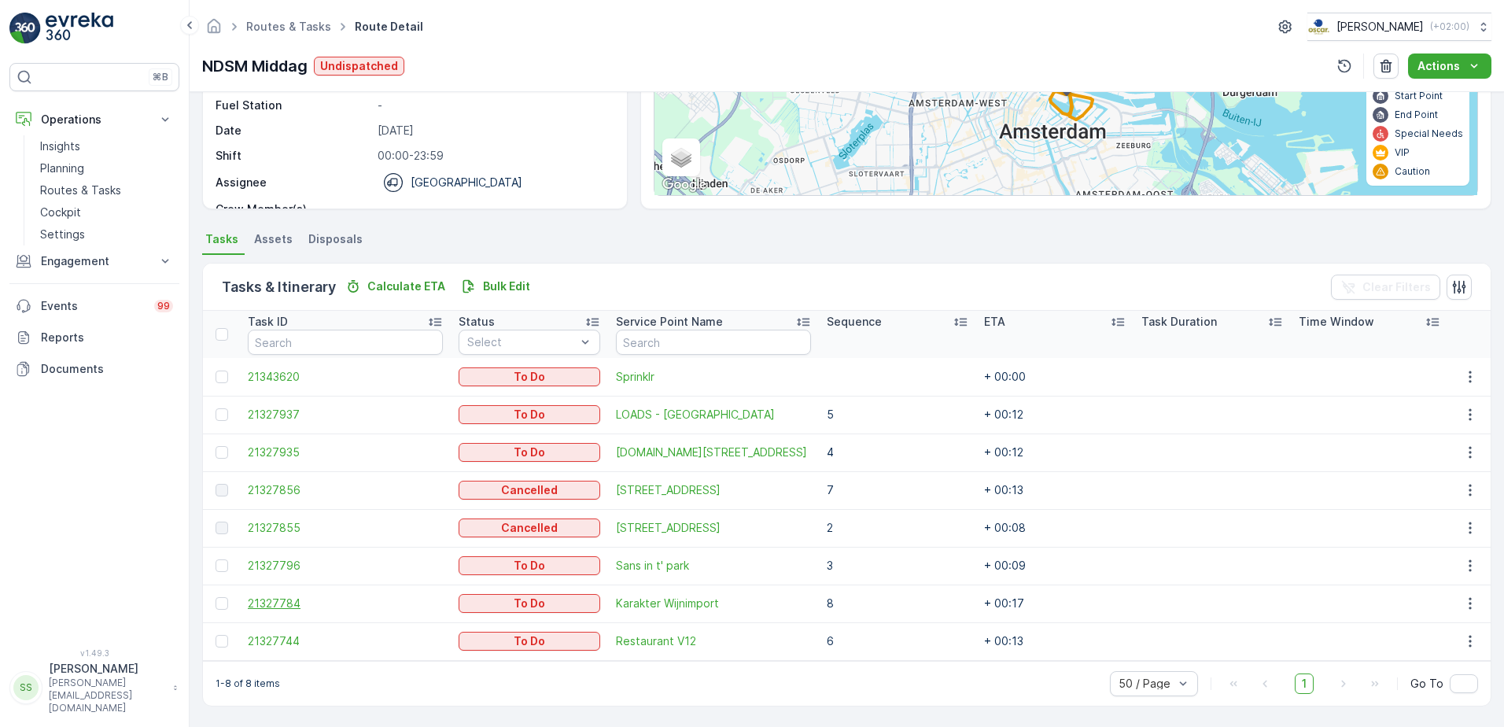
click at [267, 602] on span "21327784" at bounding box center [345, 603] width 195 height 16
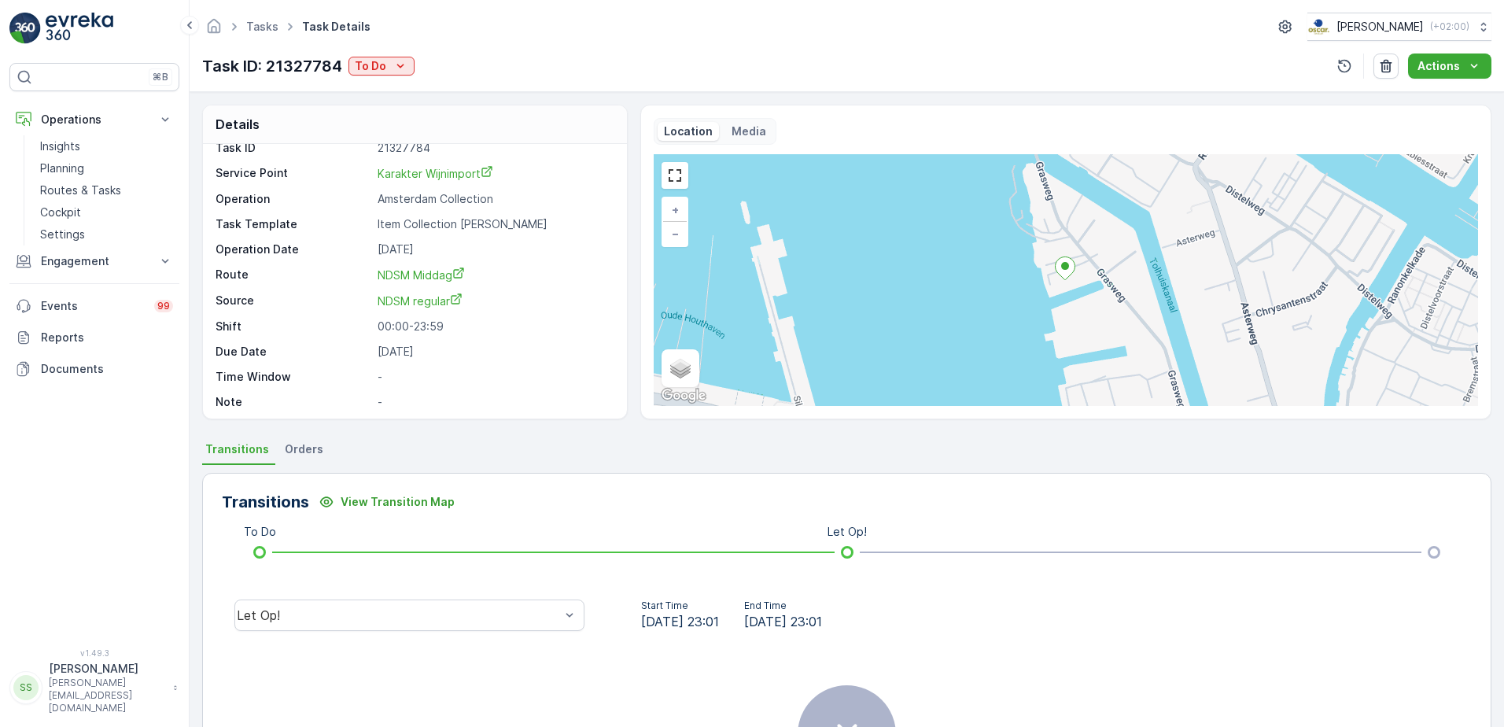
scroll to position [20, 0]
click at [390, 629] on div "Let Op!" at bounding box center [409, 614] width 350 height 31
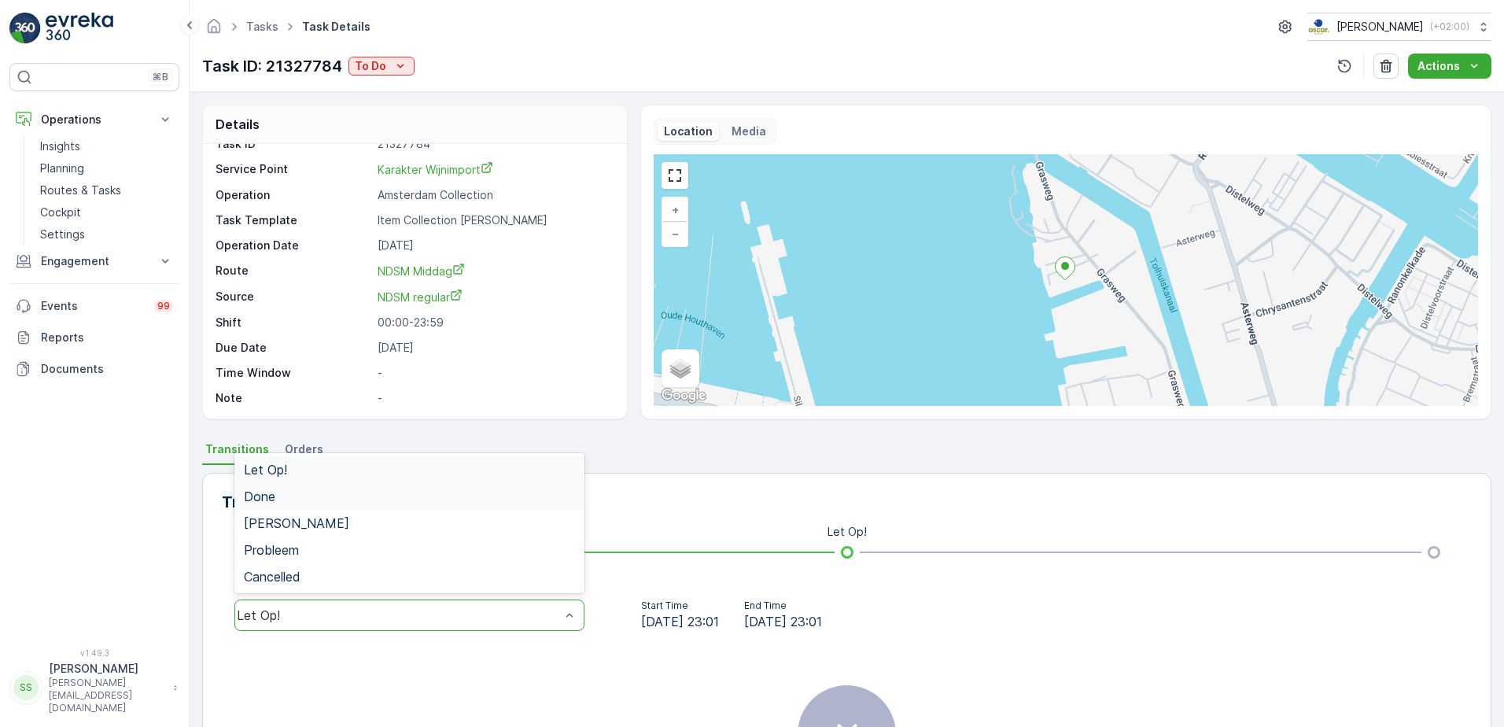
click at [272, 488] on div "Done" at bounding box center [409, 496] width 350 height 27
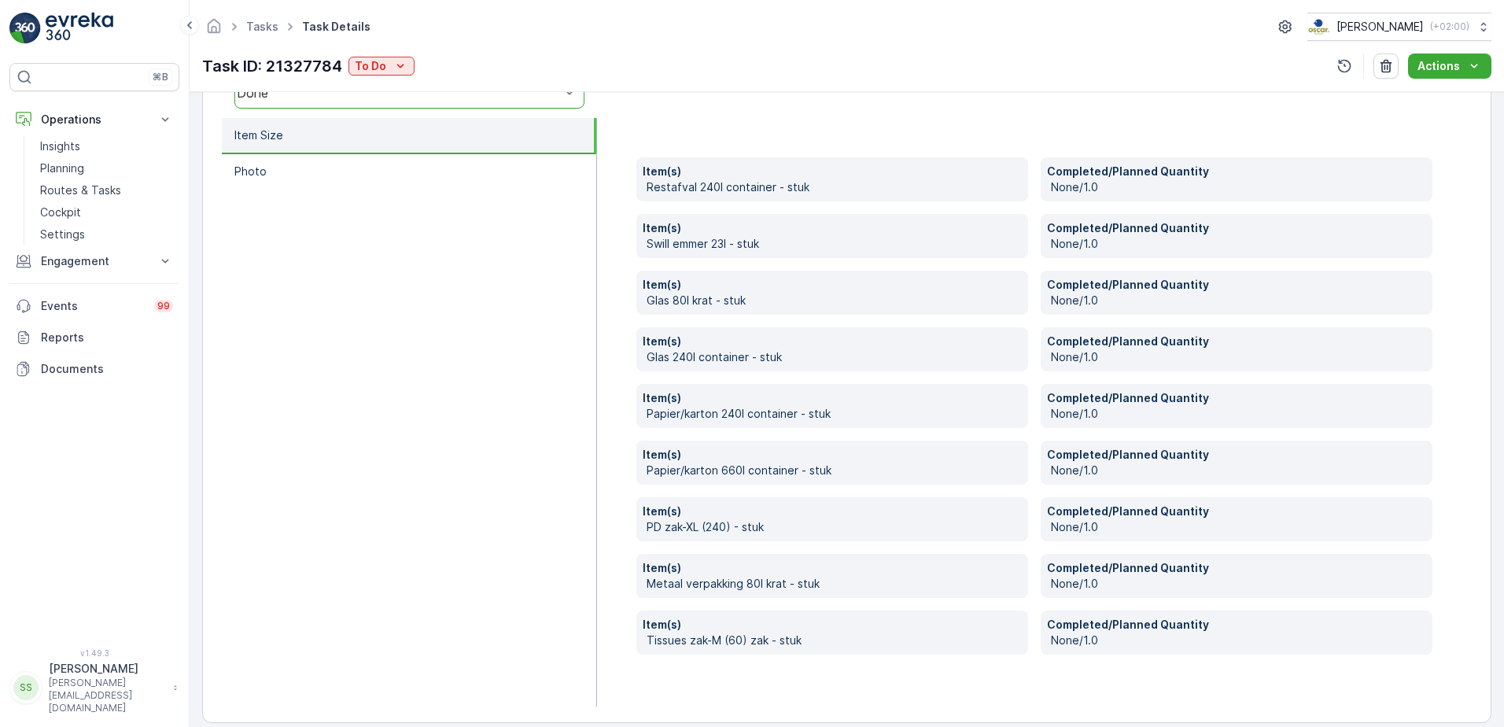
scroll to position [539, 0]
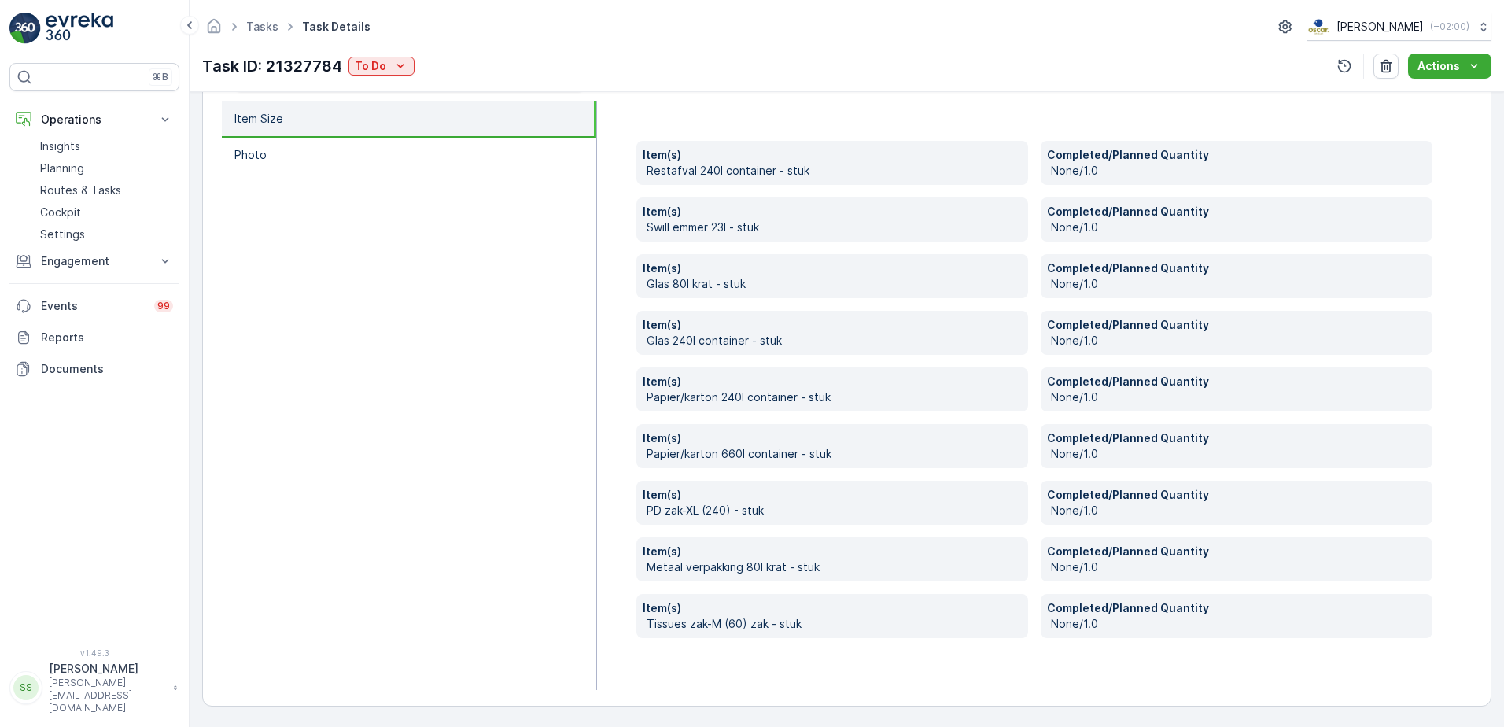
click at [453, 413] on ul "Item Size Photo" at bounding box center [409, 395] width 375 height 588
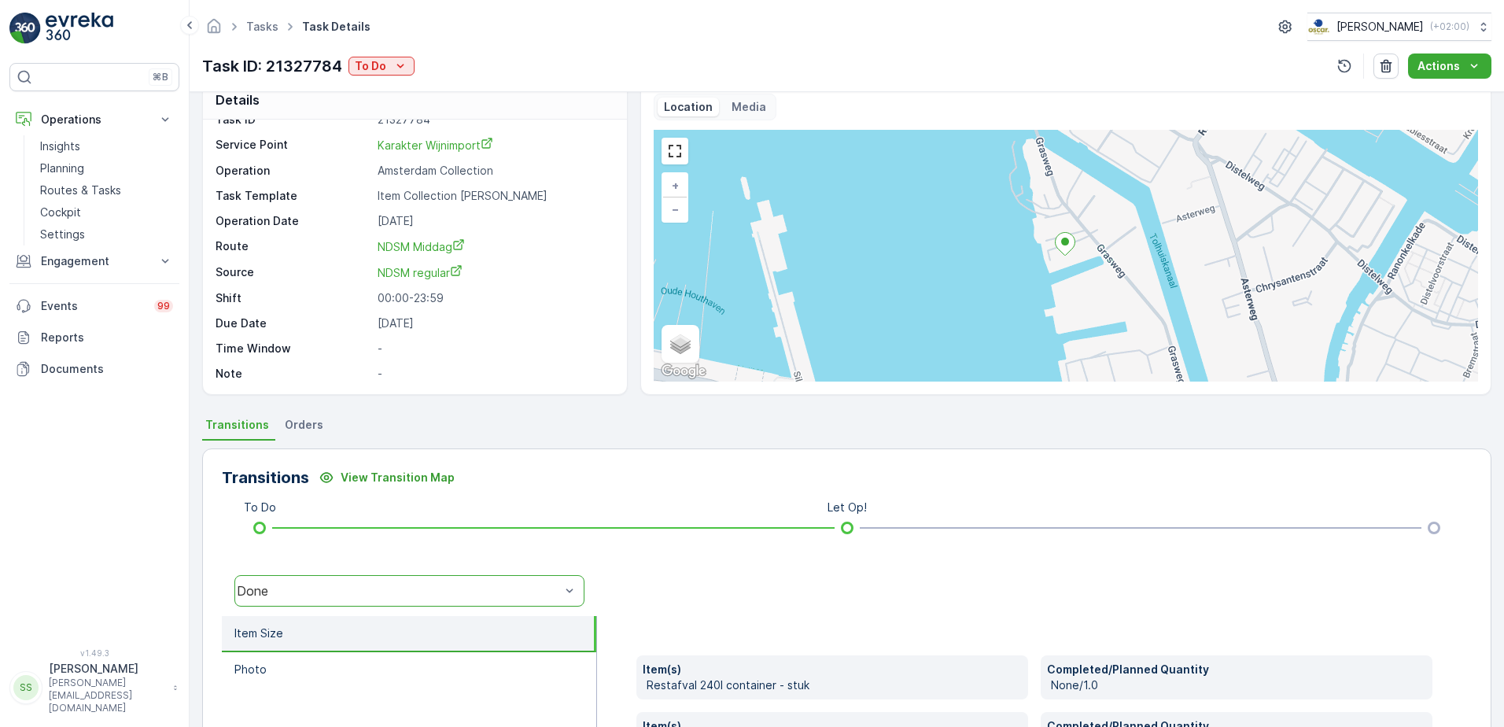
scroll to position [0, 0]
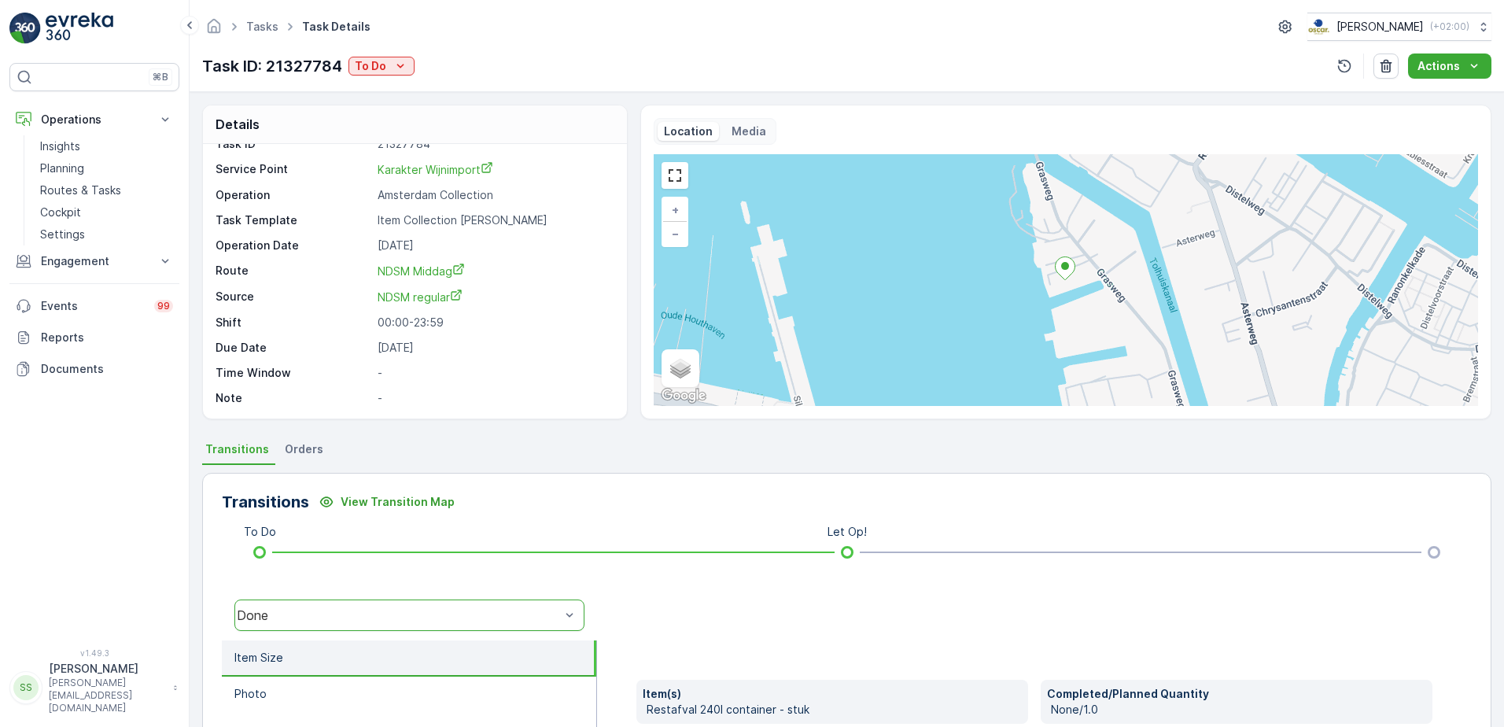
click at [440, 433] on div "Details Task ID 21327784 Service Point Karakter Wijnimport Operation Amsterdam …" at bounding box center [847, 409] width 1314 height 635
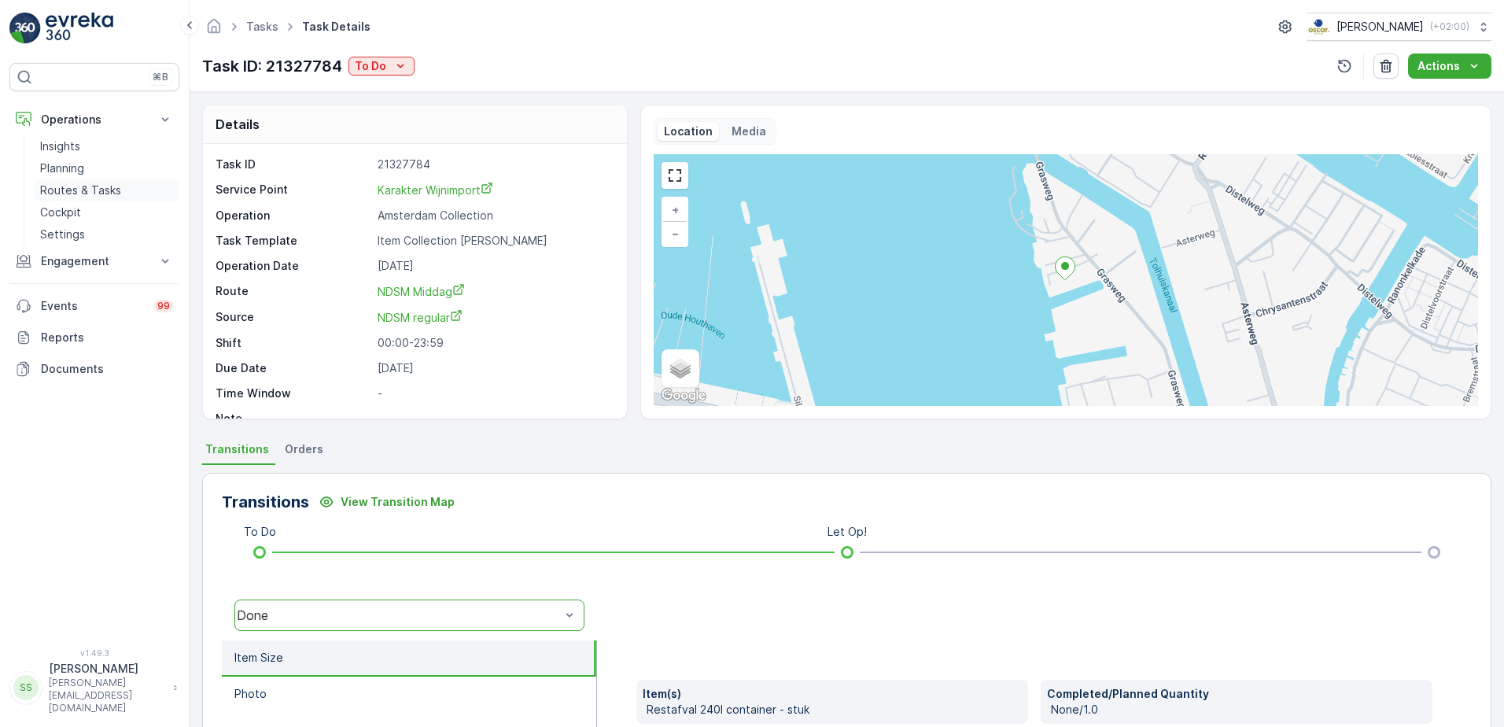
click at [64, 200] on link "Routes & Tasks" at bounding box center [107, 190] width 146 height 22
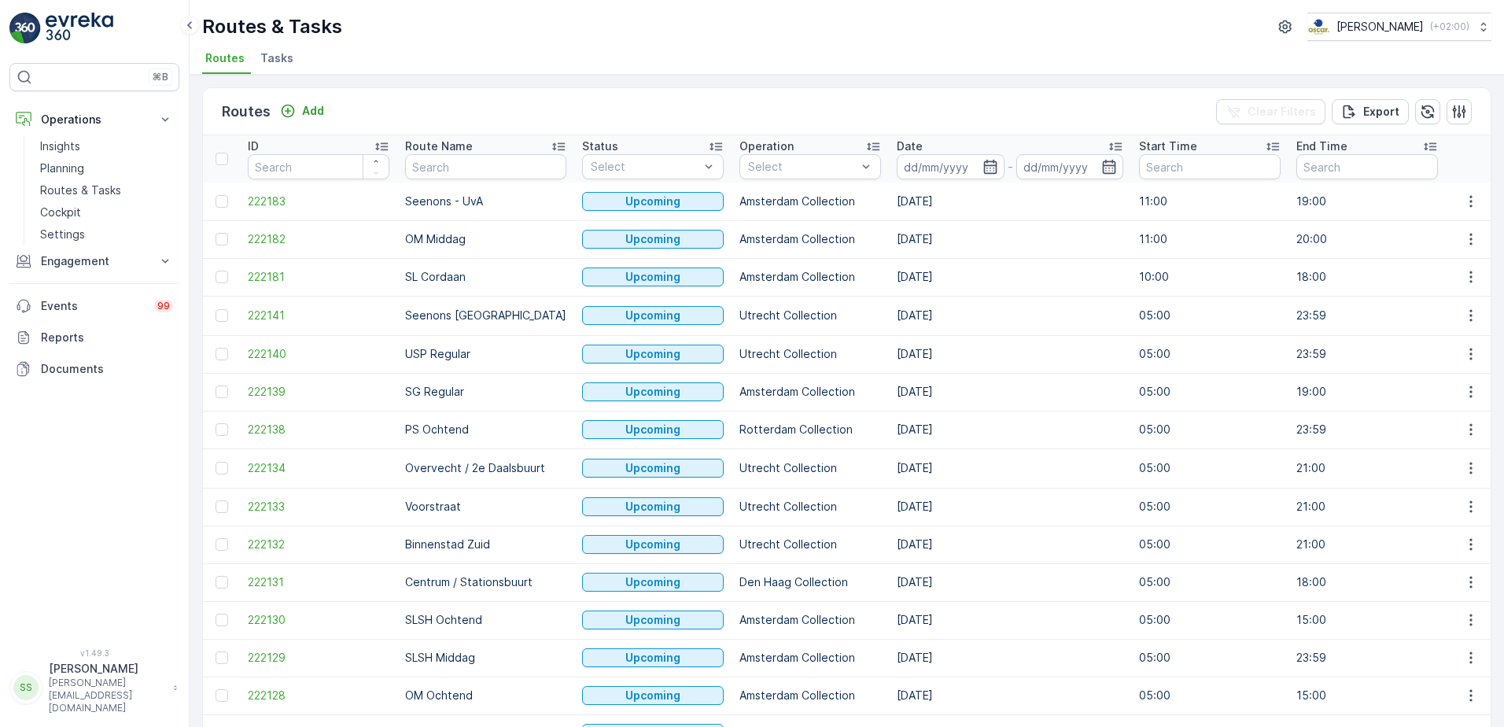
click at [290, 61] on li "Tasks" at bounding box center [278, 60] width 42 height 27
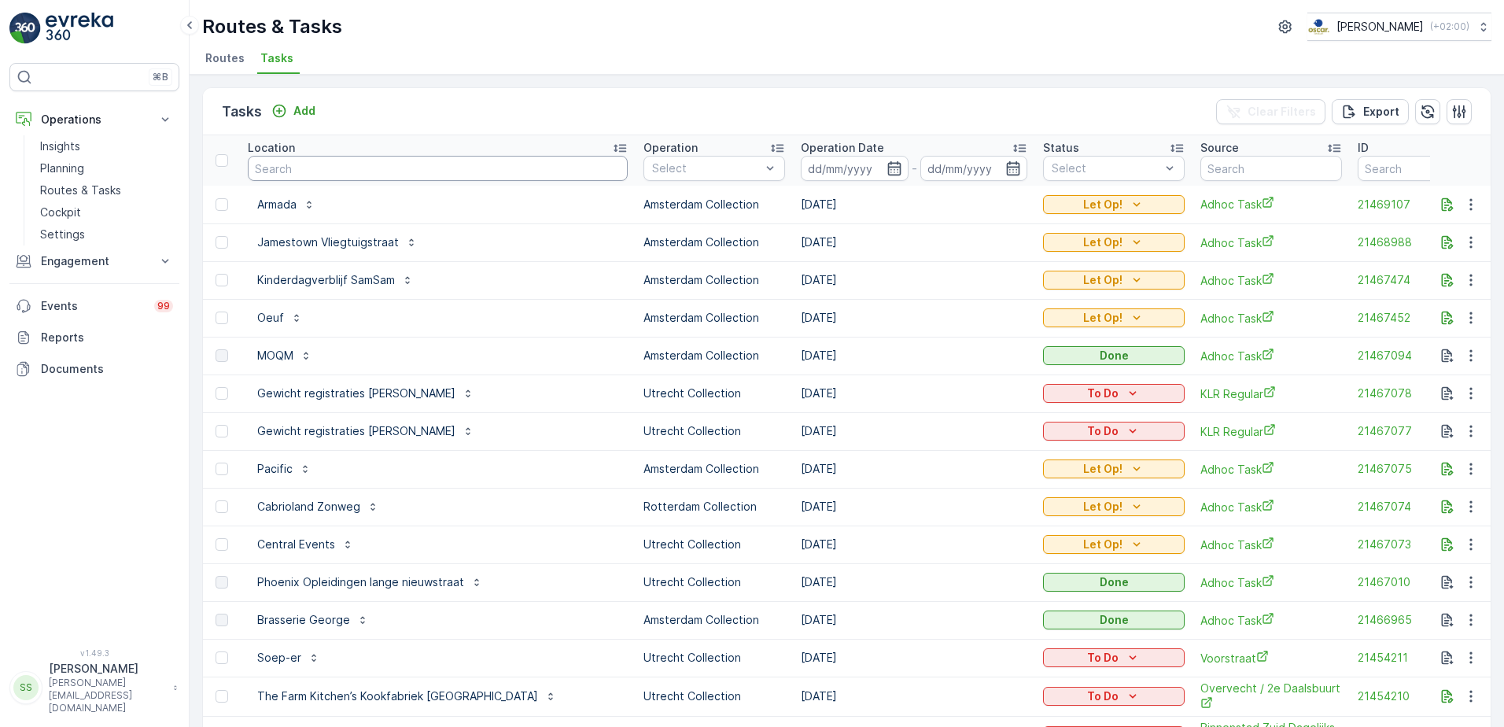
click at [321, 159] on input "text" at bounding box center [438, 168] width 380 height 25
type input "petit"
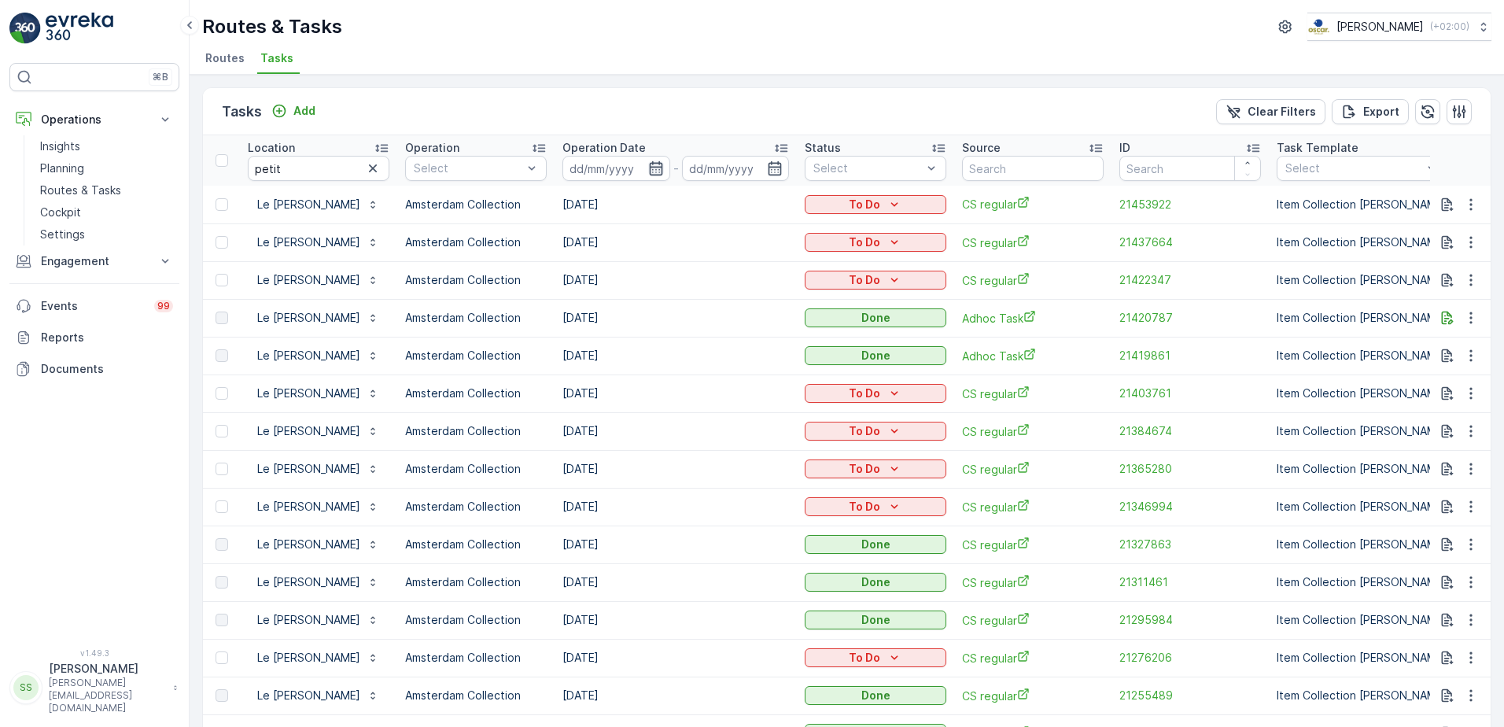
click at [654, 169] on icon "button" at bounding box center [656, 168] width 16 height 16
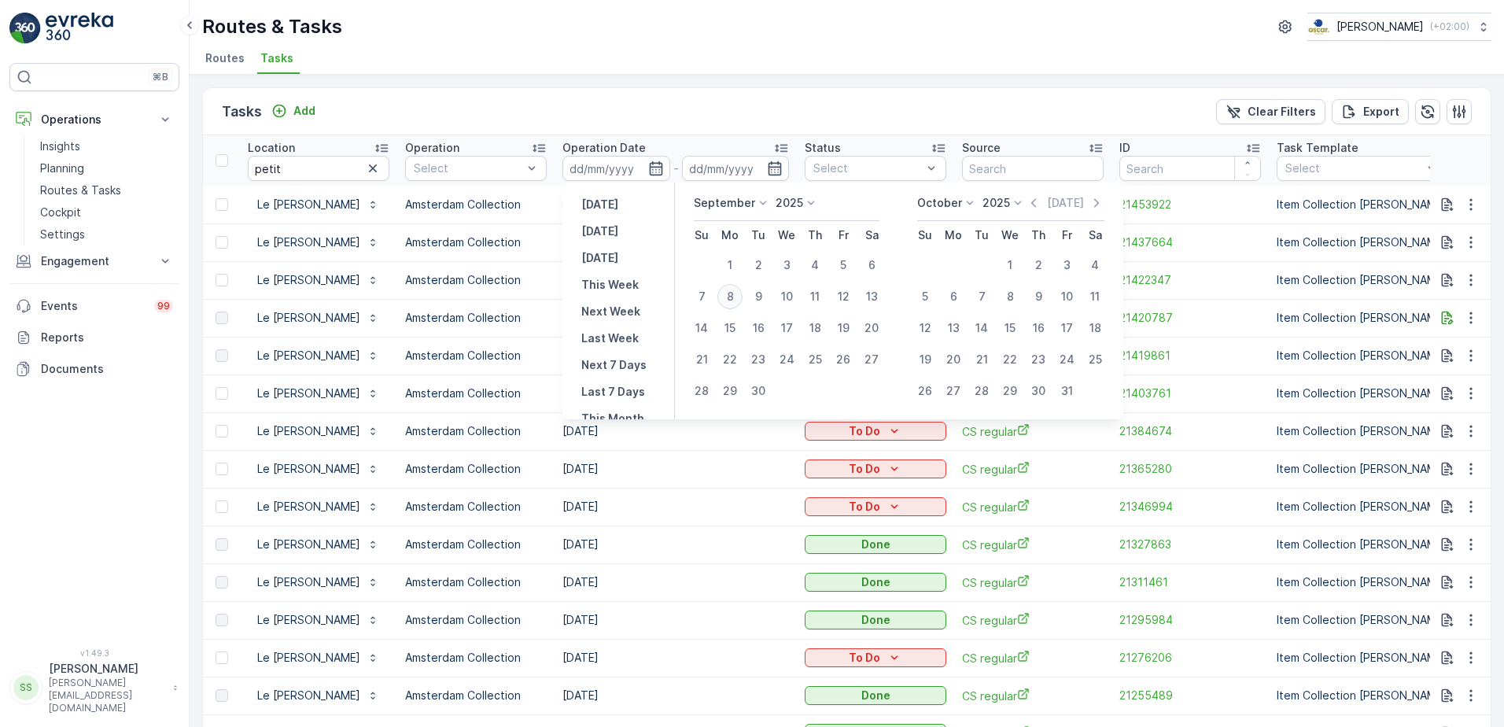
click at [732, 297] on div "8" at bounding box center [729, 296] width 25 height 25
type input "[DATE]"
click at [720, 116] on div "Tasks Add Clear Filters Export" at bounding box center [847, 111] width 1288 height 47
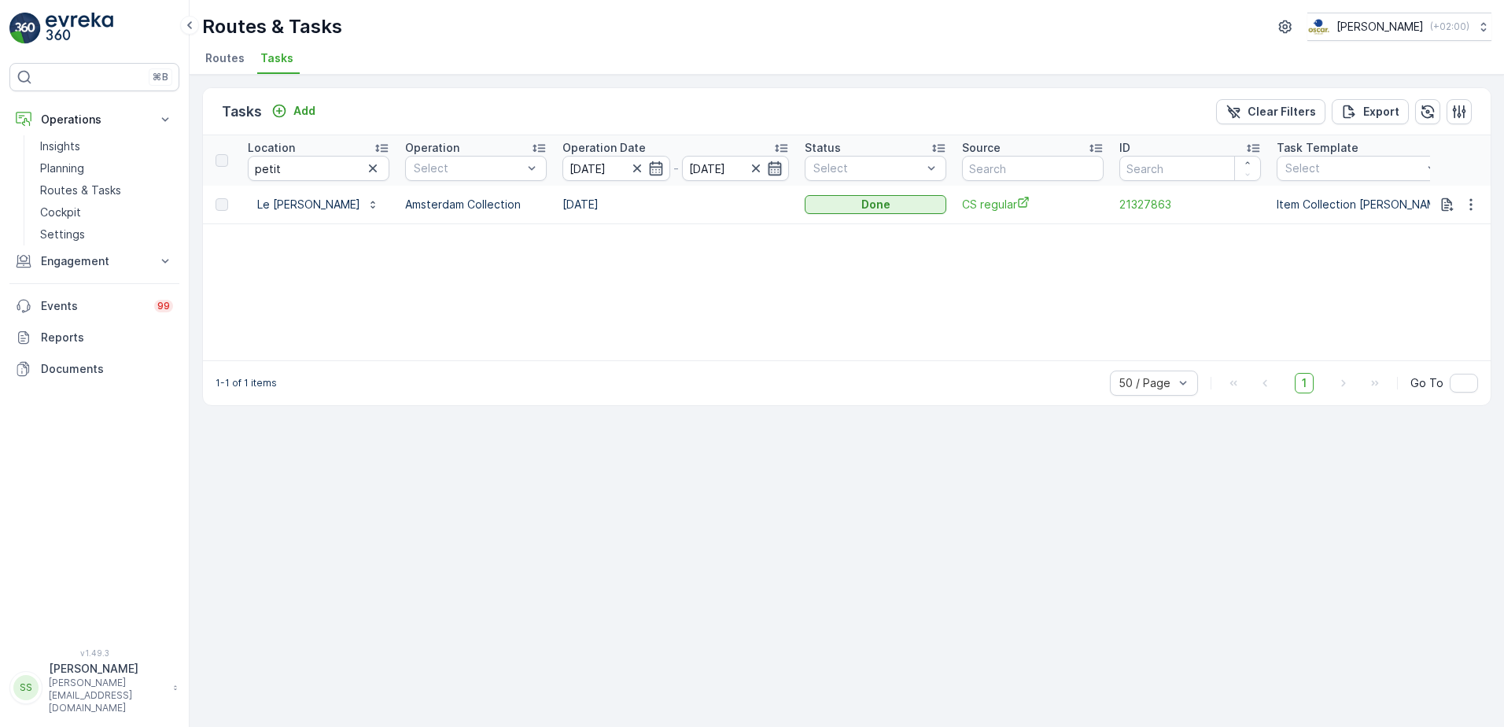
click at [779, 167] on icon "button" at bounding box center [774, 168] width 13 height 14
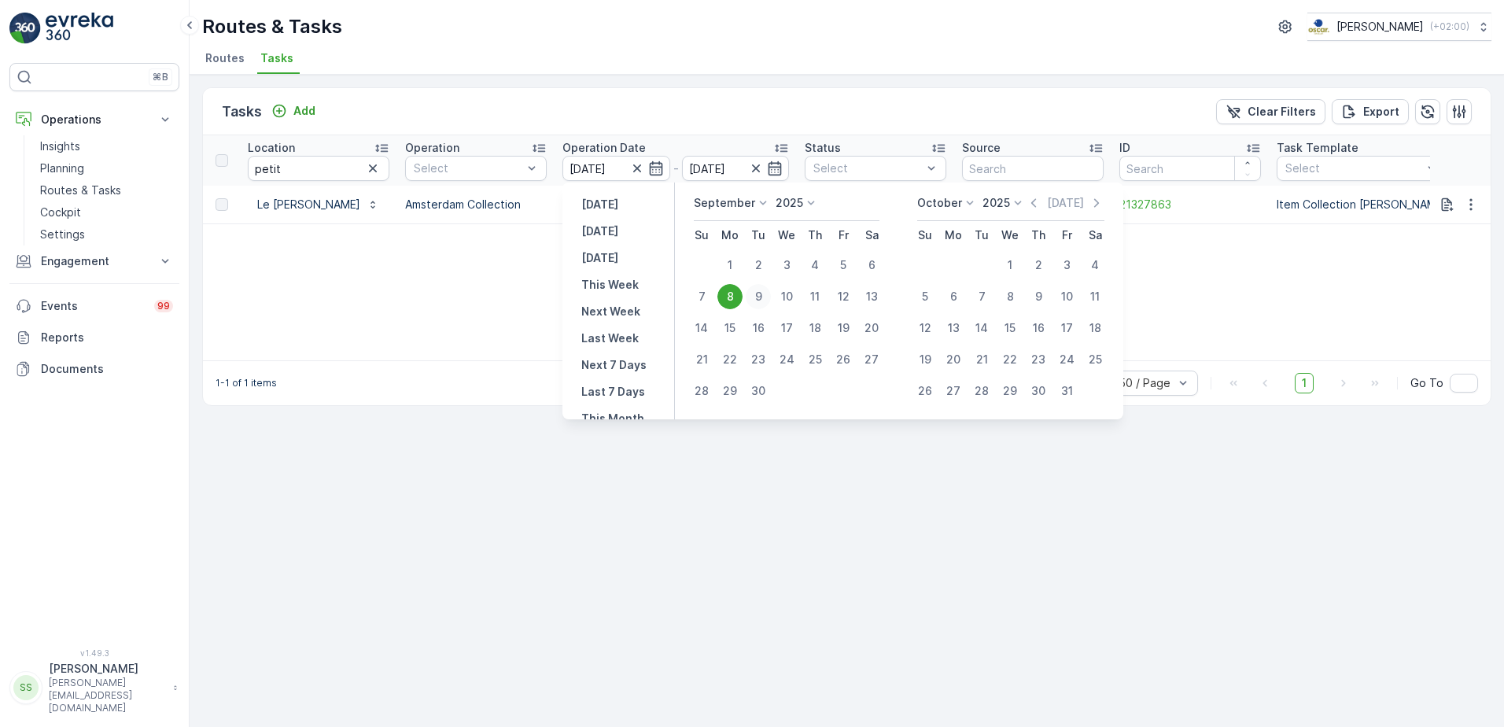
click at [766, 304] on div "9" at bounding box center [758, 296] width 25 height 25
type input "09.09.2025"
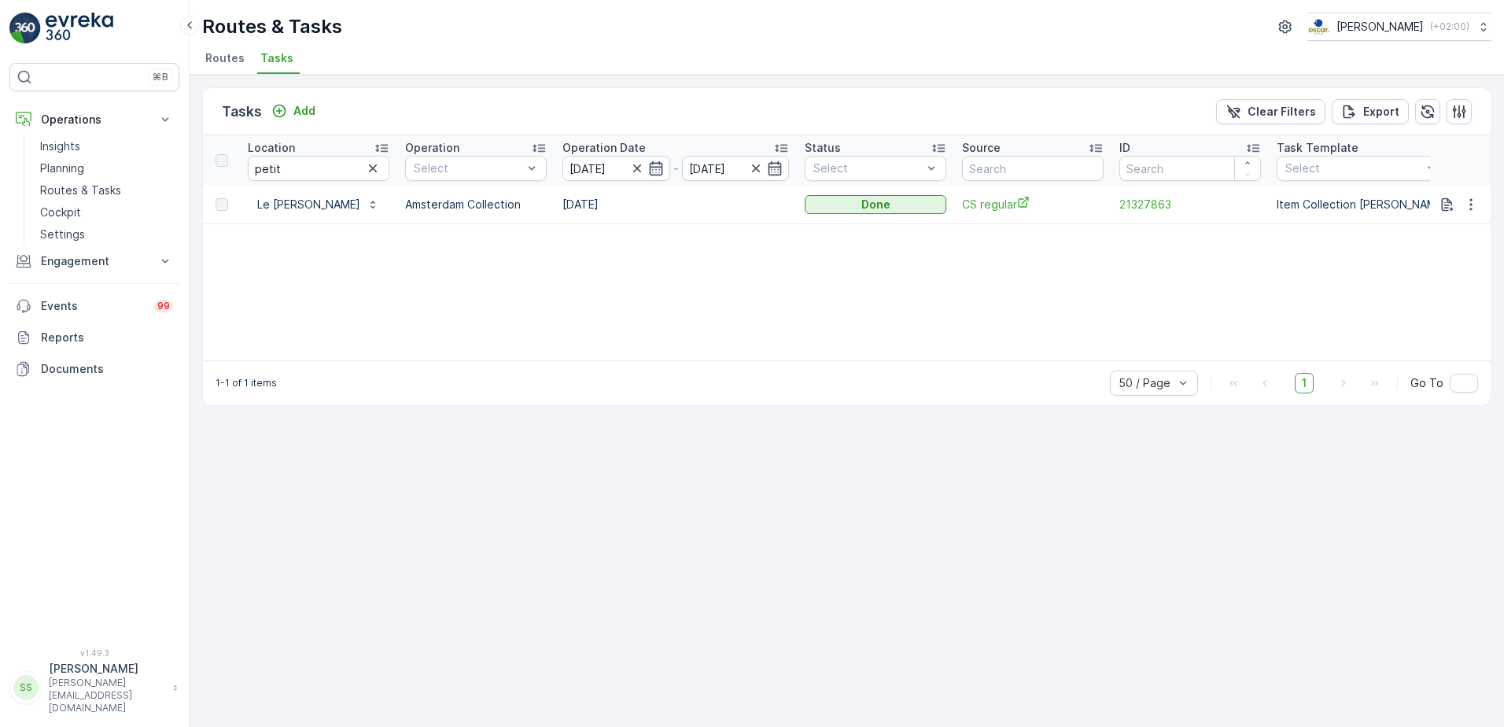
click at [754, 104] on div "Tasks Add Clear Filters Export" at bounding box center [847, 111] width 1288 height 47
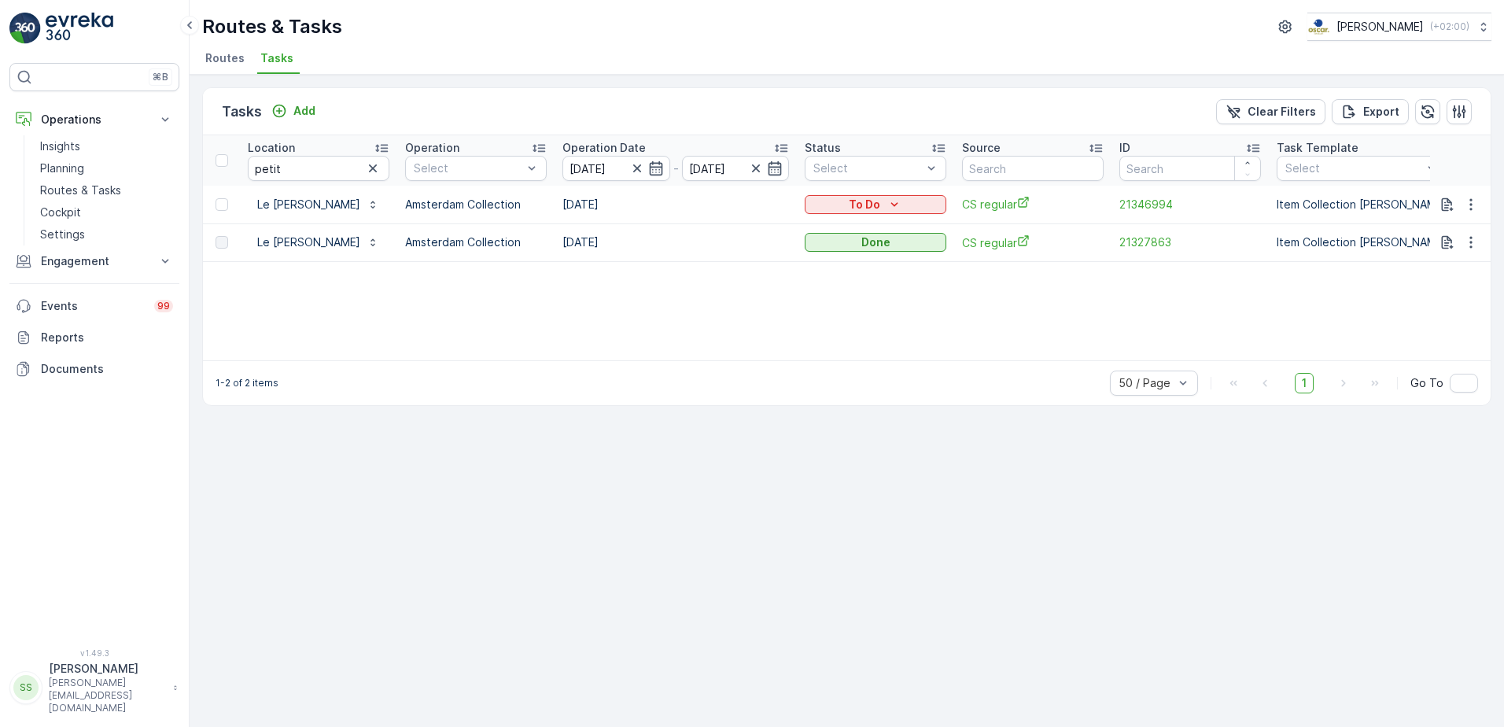
drag, startPoint x: 528, startPoint y: 83, endPoint x: 404, endPoint y: 81, distance: 124.3
click at [521, 83] on div "Tasks Add Clear Filters Export Location petit Operation Select Operation Date 0…" at bounding box center [847, 401] width 1314 height 652
click at [300, 101] on div "Tasks Add" at bounding box center [272, 112] width 100 height 22
click at [301, 105] on p "Add" at bounding box center [304, 111] width 22 height 16
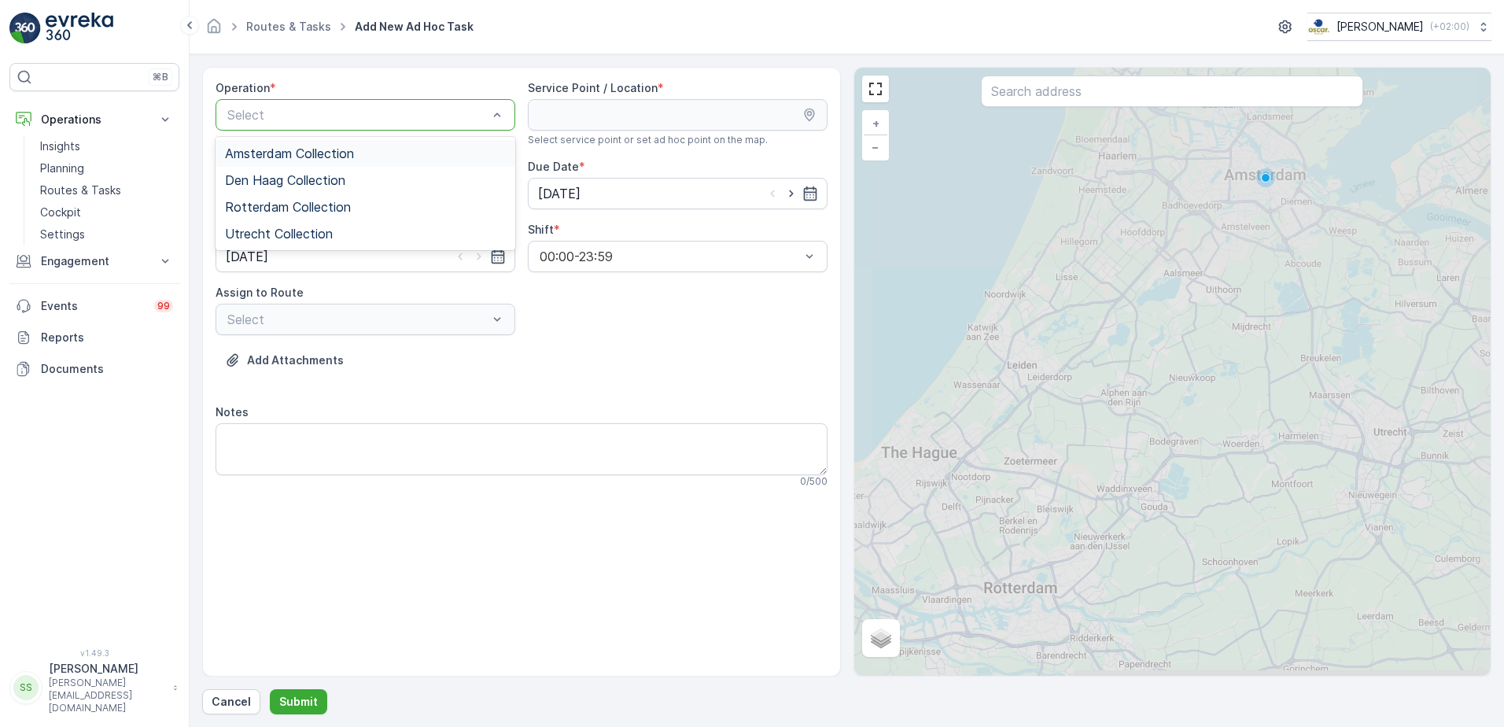
click at [253, 154] on span "Amsterdam Collection" at bounding box center [289, 153] width 129 height 14
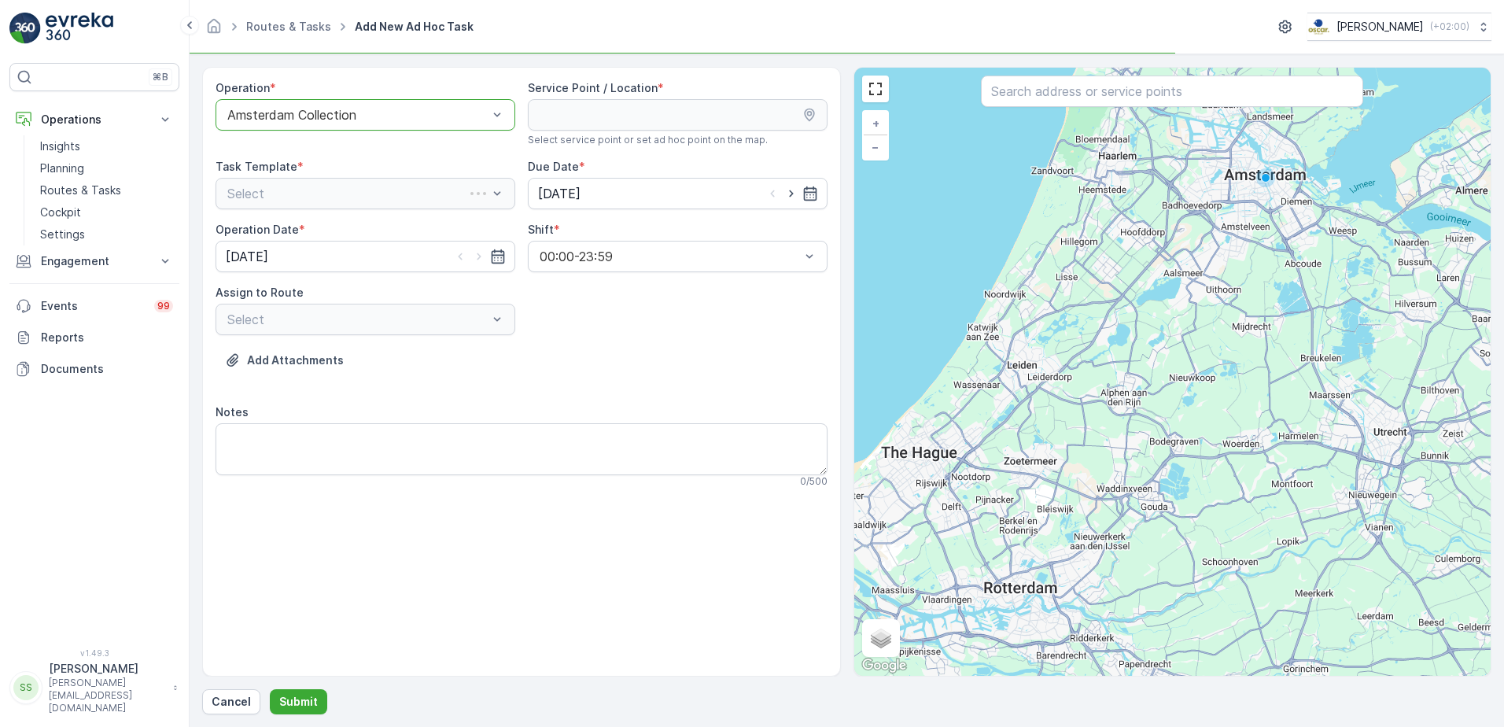
click at [636, 327] on div "Operation * option Amsterdam Collection, selected. Amsterdam Collection Service…" at bounding box center [522, 290] width 612 height 420
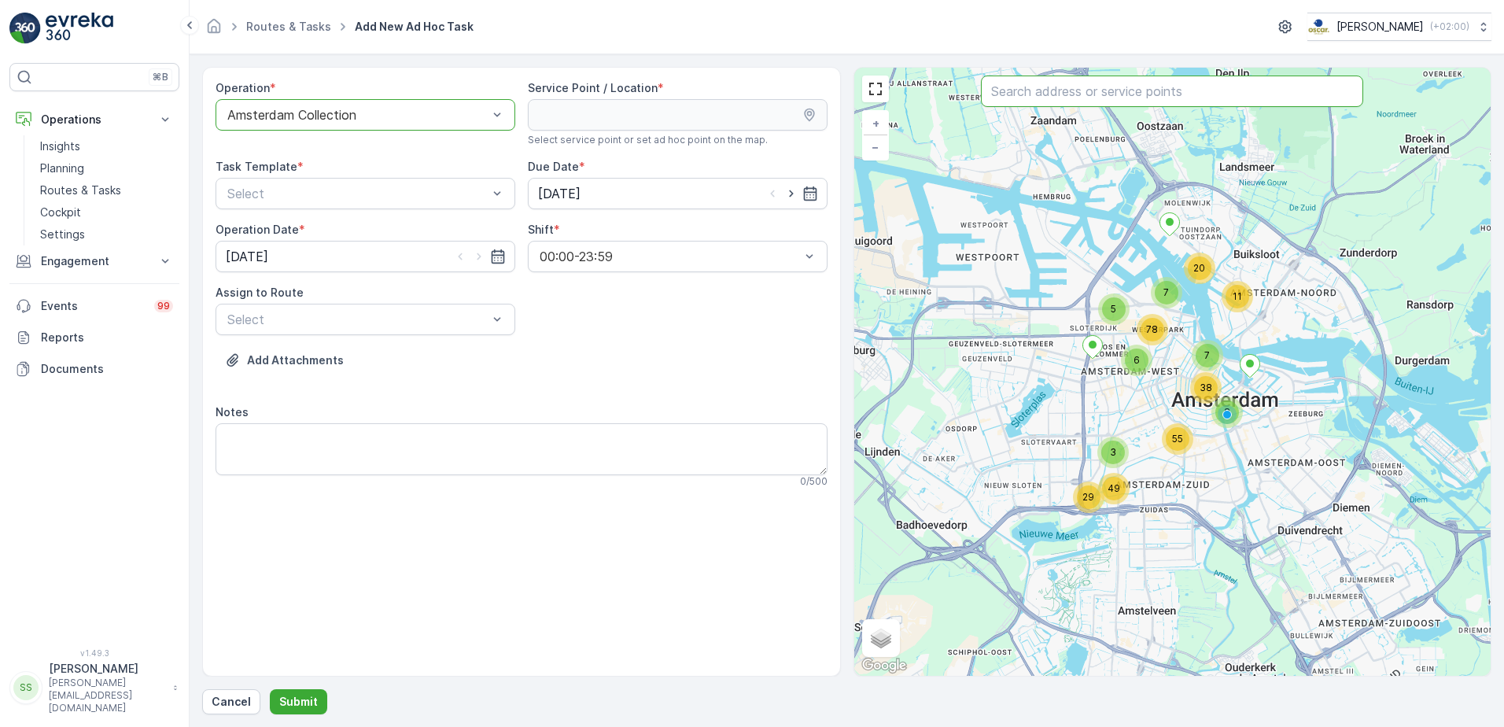
click at [1057, 83] on input "text" at bounding box center [1172, 91] width 382 height 31
type input "petit"
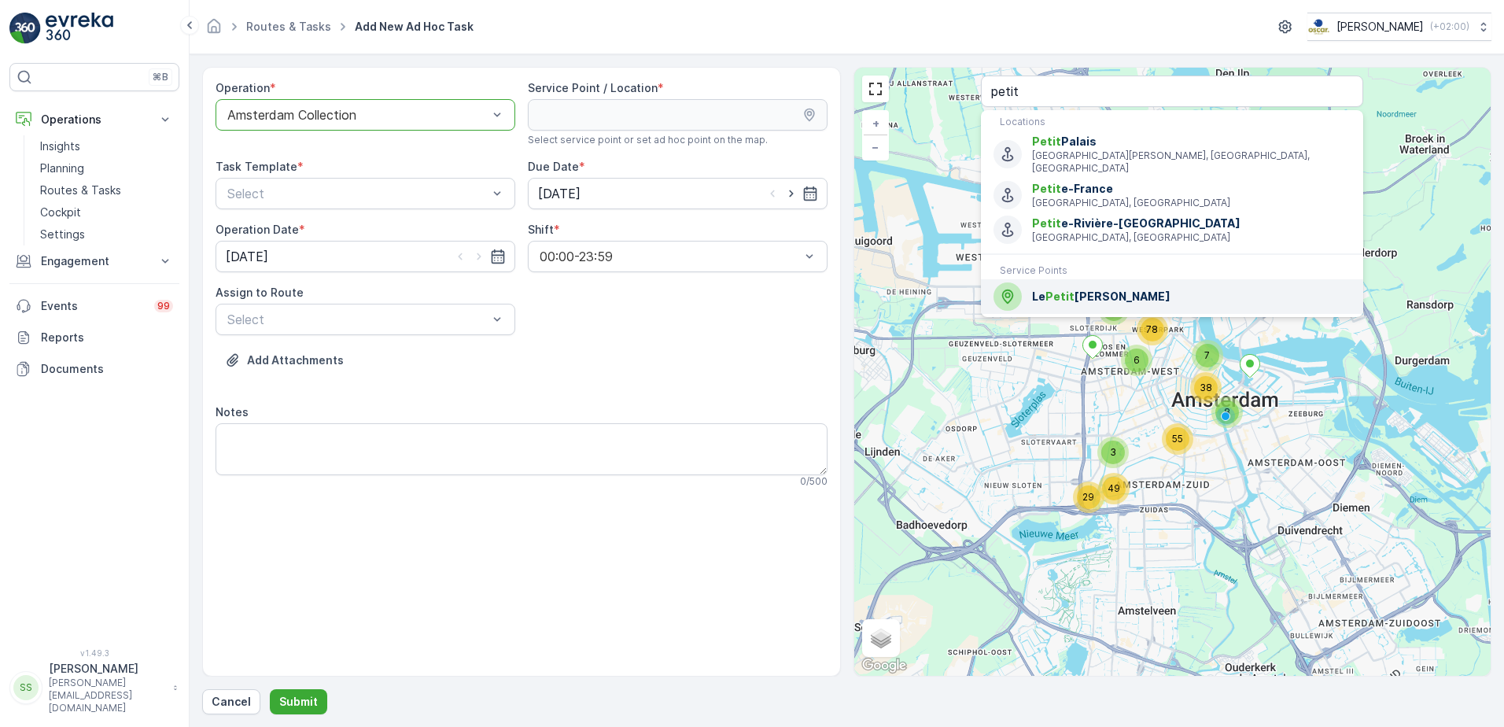
drag, startPoint x: 1093, startPoint y: 281, endPoint x: 1076, endPoint y: 283, distance: 16.7
click at [1093, 289] on span "Le Petit George" at bounding box center [1191, 297] width 319 height 16
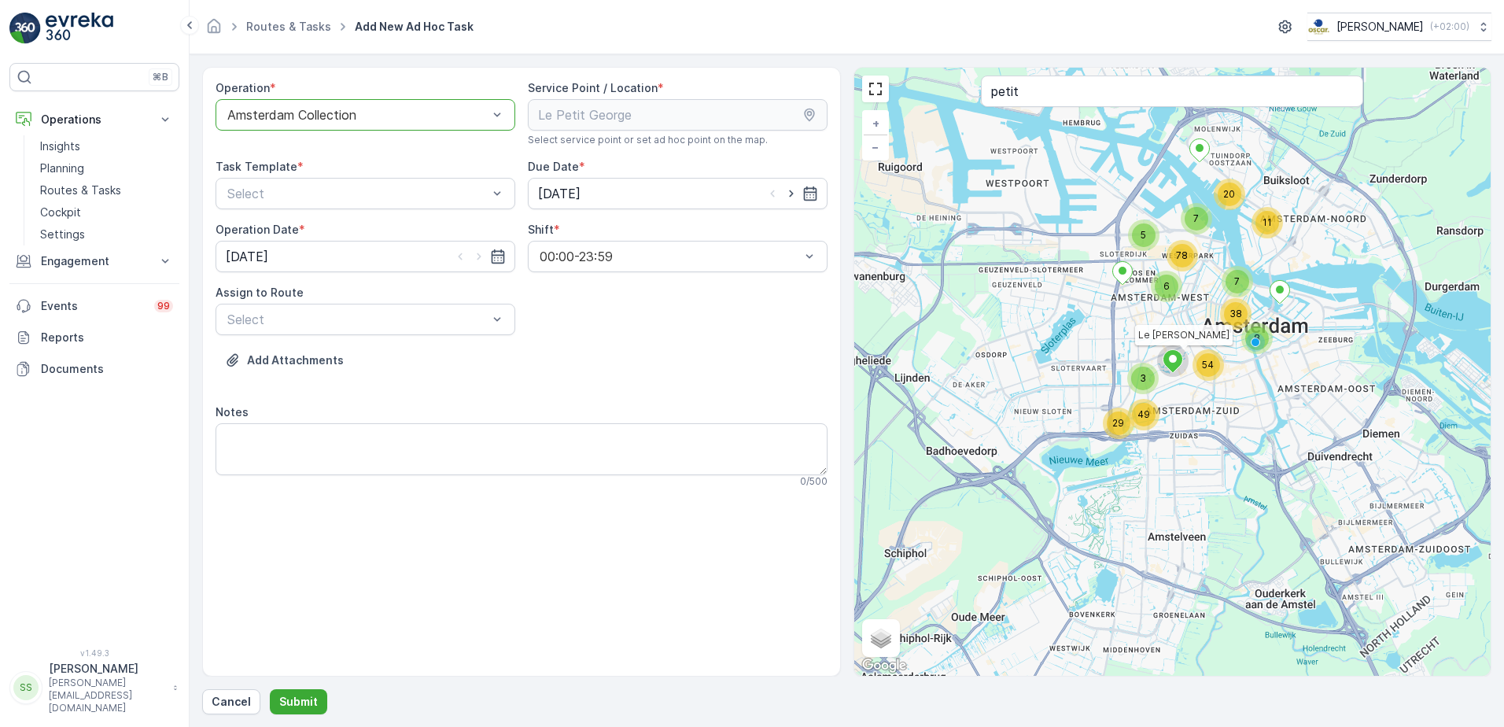
click at [488, 348] on div "Add Attachments" at bounding box center [522, 370] width 612 height 44
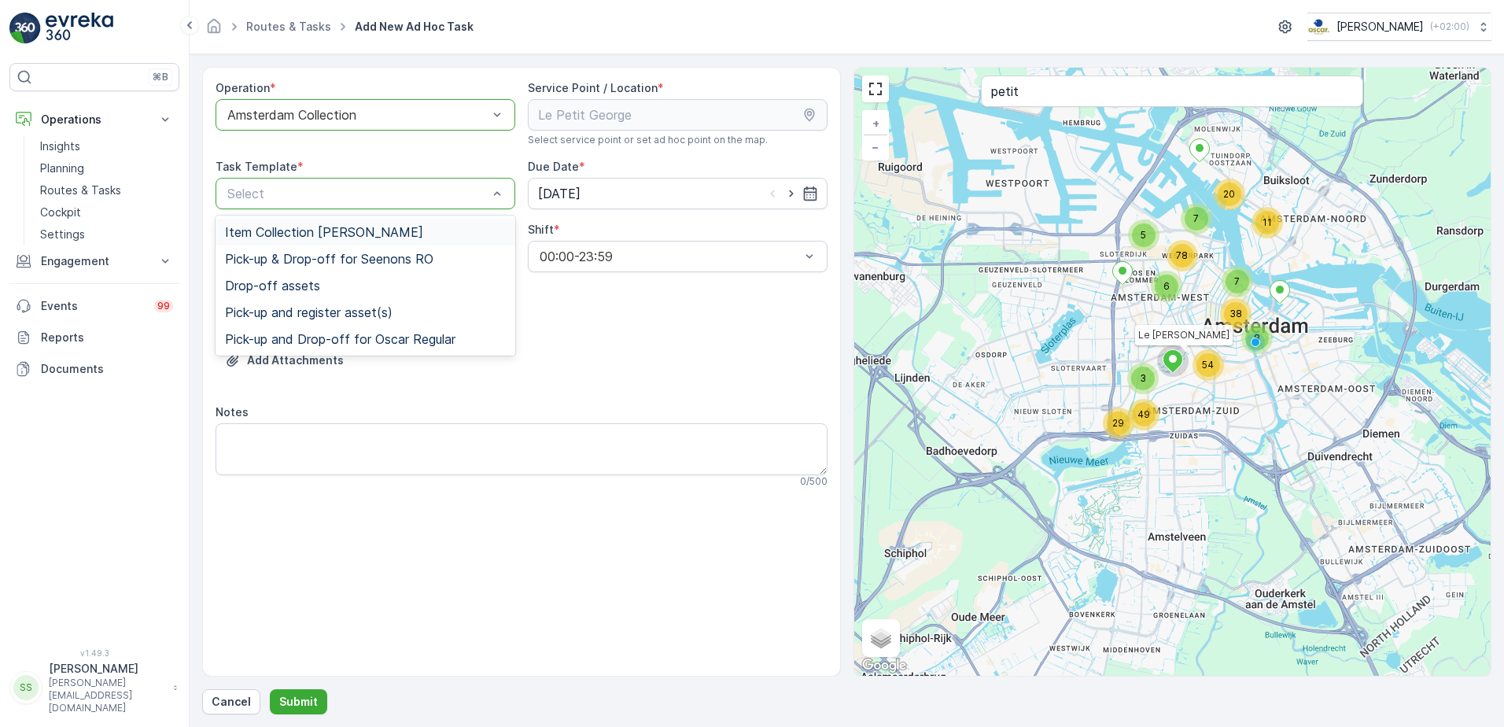
click at [293, 238] on span "Item Collection [PERSON_NAME]" at bounding box center [324, 232] width 198 height 14
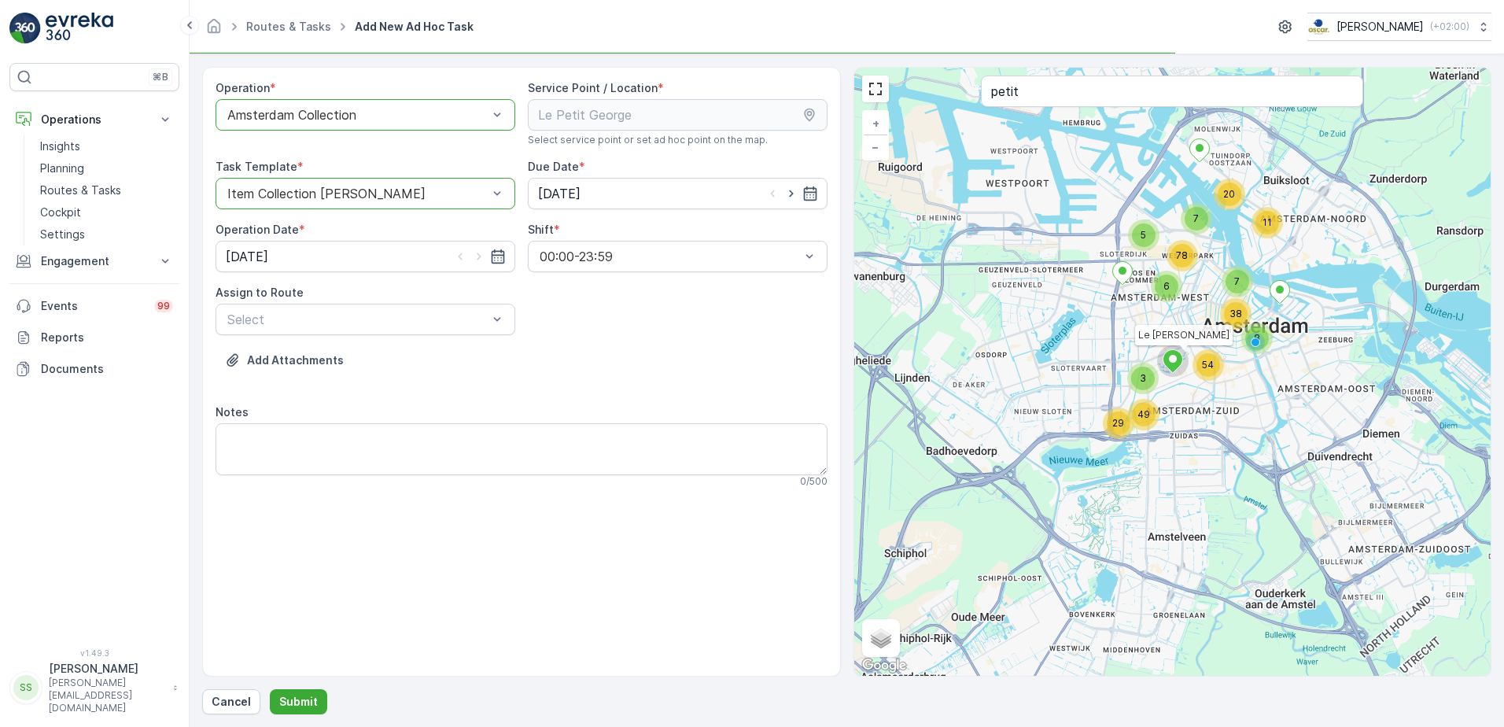
click at [697, 310] on div "Operation * option Amsterdam Collection, selected. Amsterdam Collection Service…" at bounding box center [522, 290] width 612 height 420
click at [789, 191] on icon "button" at bounding box center [791, 193] width 4 height 7
type input "09.09.2025"
click at [476, 251] on icon "button" at bounding box center [479, 257] width 16 height 16
type input "09.09.2025"
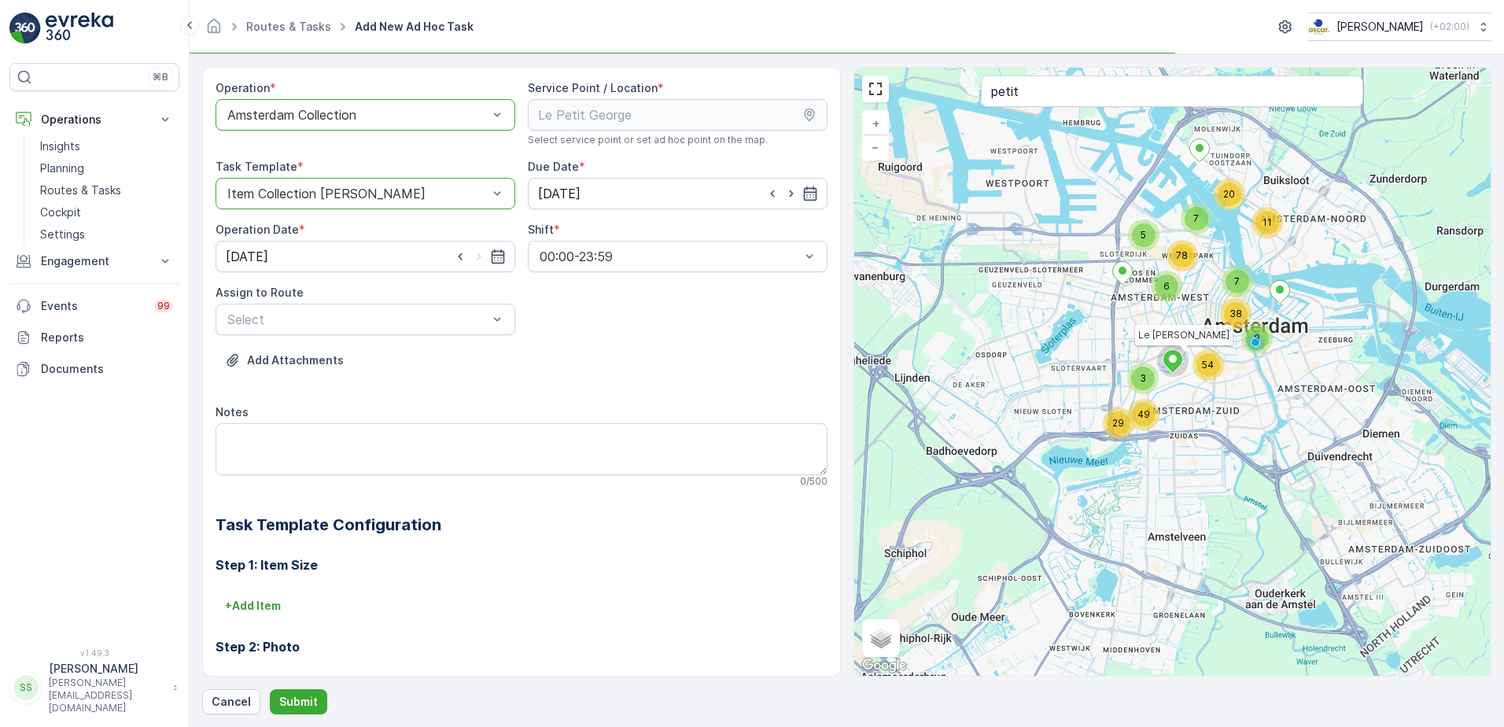
click at [610, 324] on div "Operation * option Amsterdam Collection, selected. Amsterdam Collection Service…" at bounding box center [522, 470] width 612 height 780
click at [573, 322] on div "Operation * option Amsterdam Collection, selected. Amsterdam Collection Service…" at bounding box center [522, 470] width 612 height 780
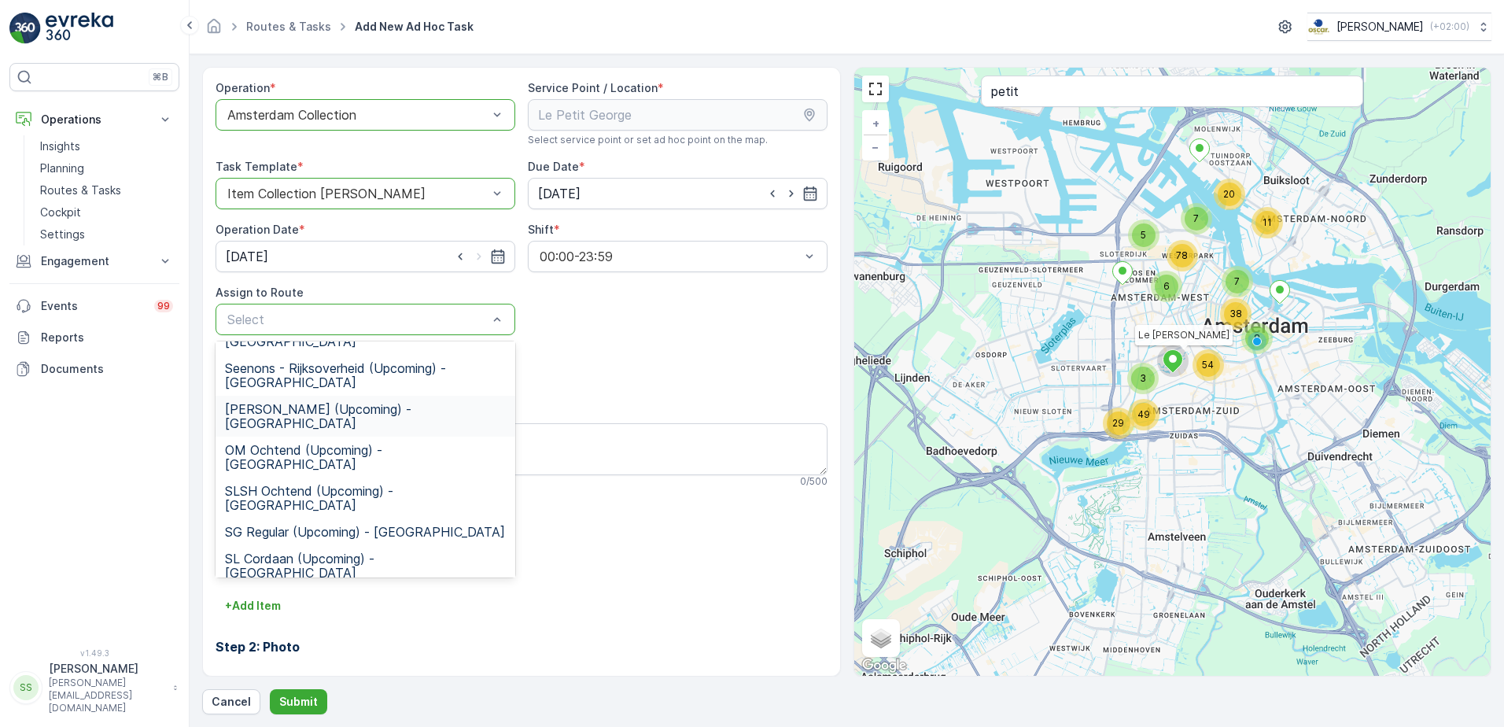
scroll to position [236, 0]
click at [269, 708] on div "CS Regular (Upcoming) - Amsterdam" at bounding box center [366, 721] width 300 height 27
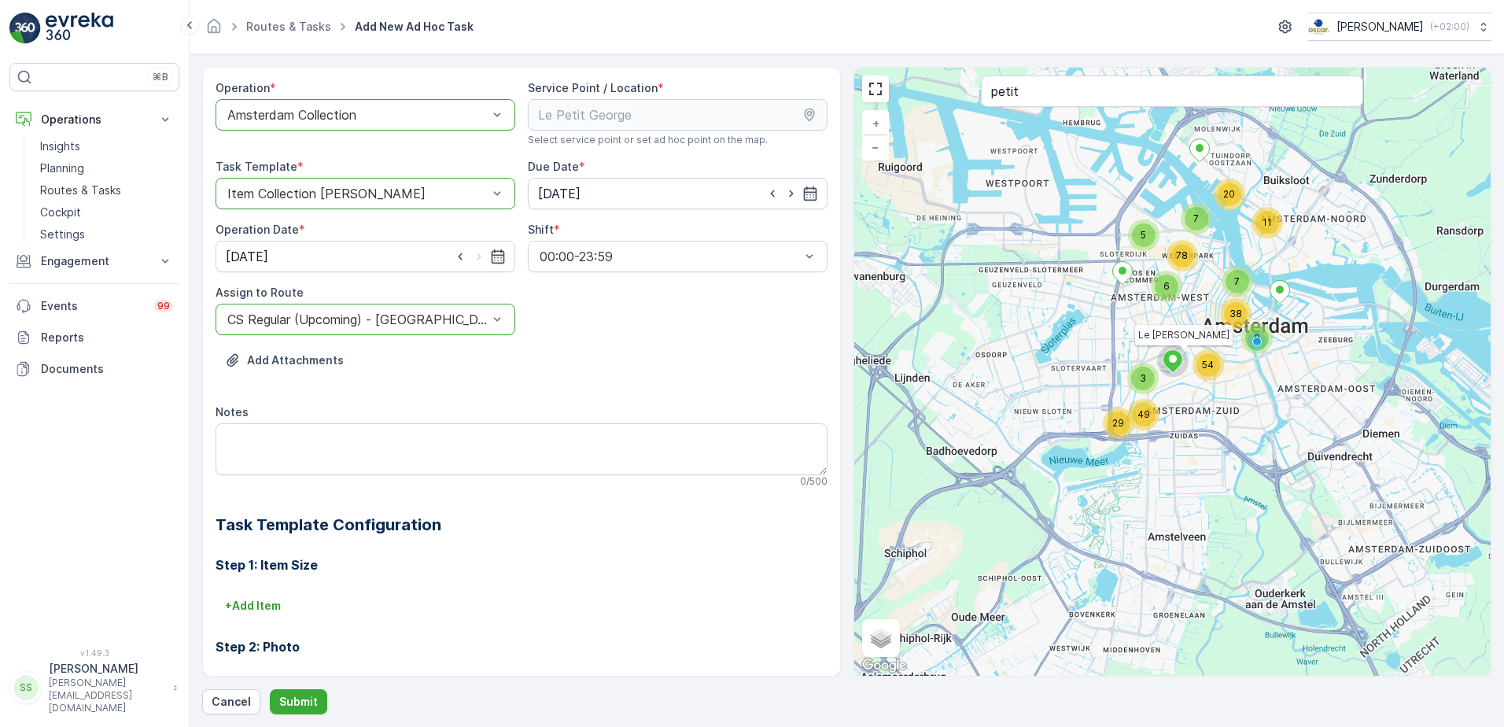
drag, startPoint x: 635, startPoint y: 341, endPoint x: 566, endPoint y: 377, distance: 77.4
click at [634, 341] on div "Operation * option Amsterdam Collection, selected. Amsterdam Collection Service…" at bounding box center [522, 470] width 612 height 780
click at [327, 440] on textarea "Notes" at bounding box center [522, 449] width 612 height 52
click at [617, 372] on div "Add Attachments" at bounding box center [522, 370] width 612 height 44
click at [404, 385] on div "Add Attachments" at bounding box center [522, 370] width 612 height 44
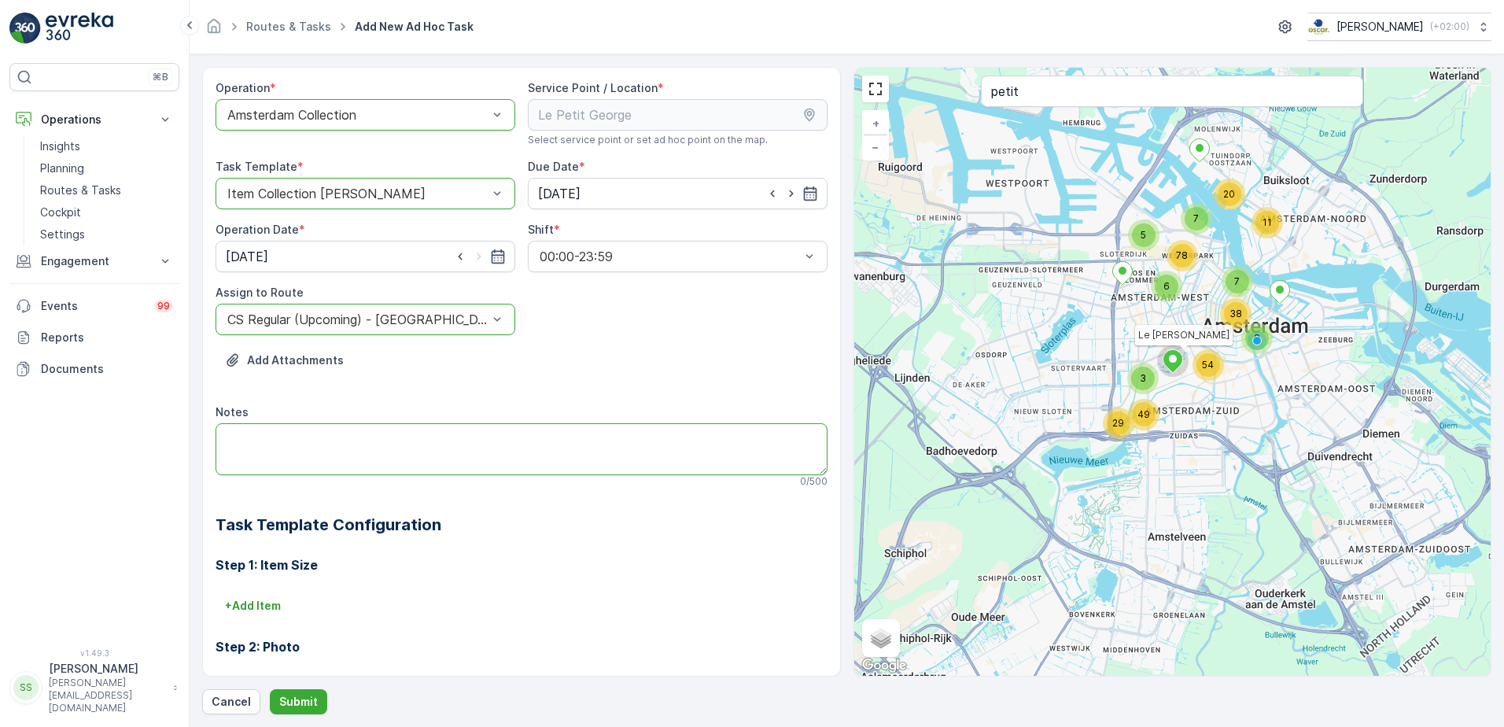
click at [331, 433] on textarea "Notes" at bounding box center [522, 449] width 612 height 52
click at [512, 364] on div "Add Attachments" at bounding box center [522, 370] width 612 height 44
click at [282, 451] on textarea "Notes" at bounding box center [522, 449] width 612 height 52
type textarea "G"
type textarea "Please take the 240L paper from the client, they have smaller paper crates now."
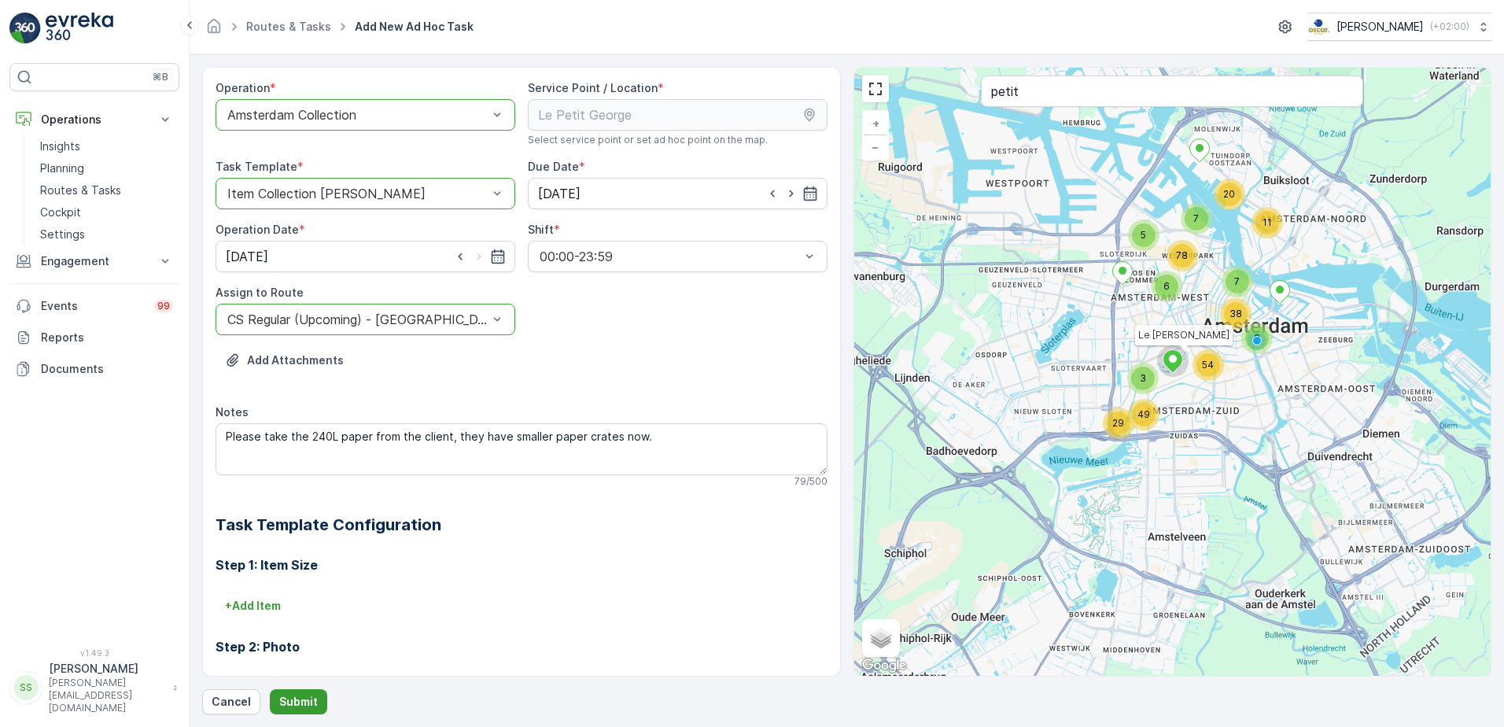
click at [273, 706] on button "Submit" at bounding box center [298, 701] width 57 height 25
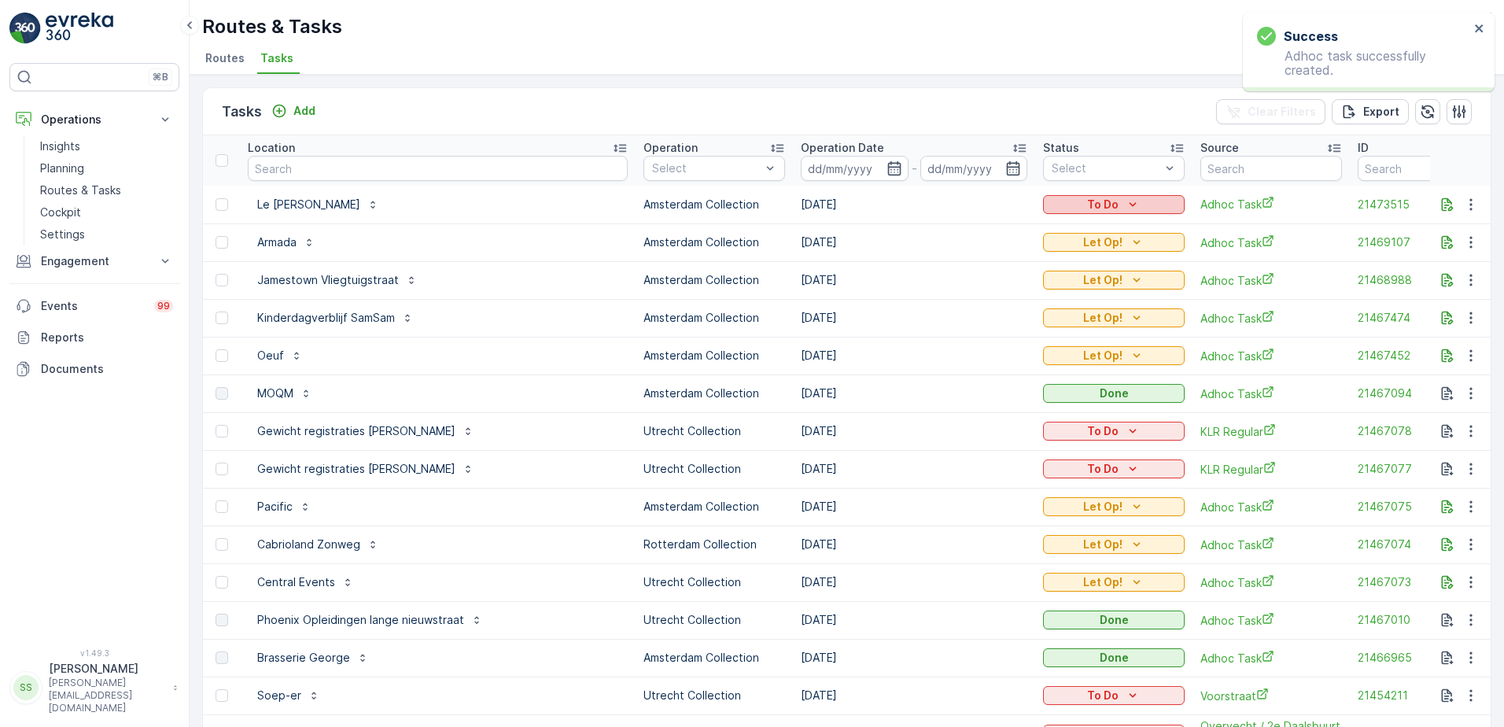
click at [1049, 201] on div "To Do" at bounding box center [1113, 205] width 129 height 16
click at [933, 227] on span "Let Op!" at bounding box center [935, 228] width 39 height 16
click at [210, 54] on span "Routes" at bounding box center [224, 58] width 39 height 16
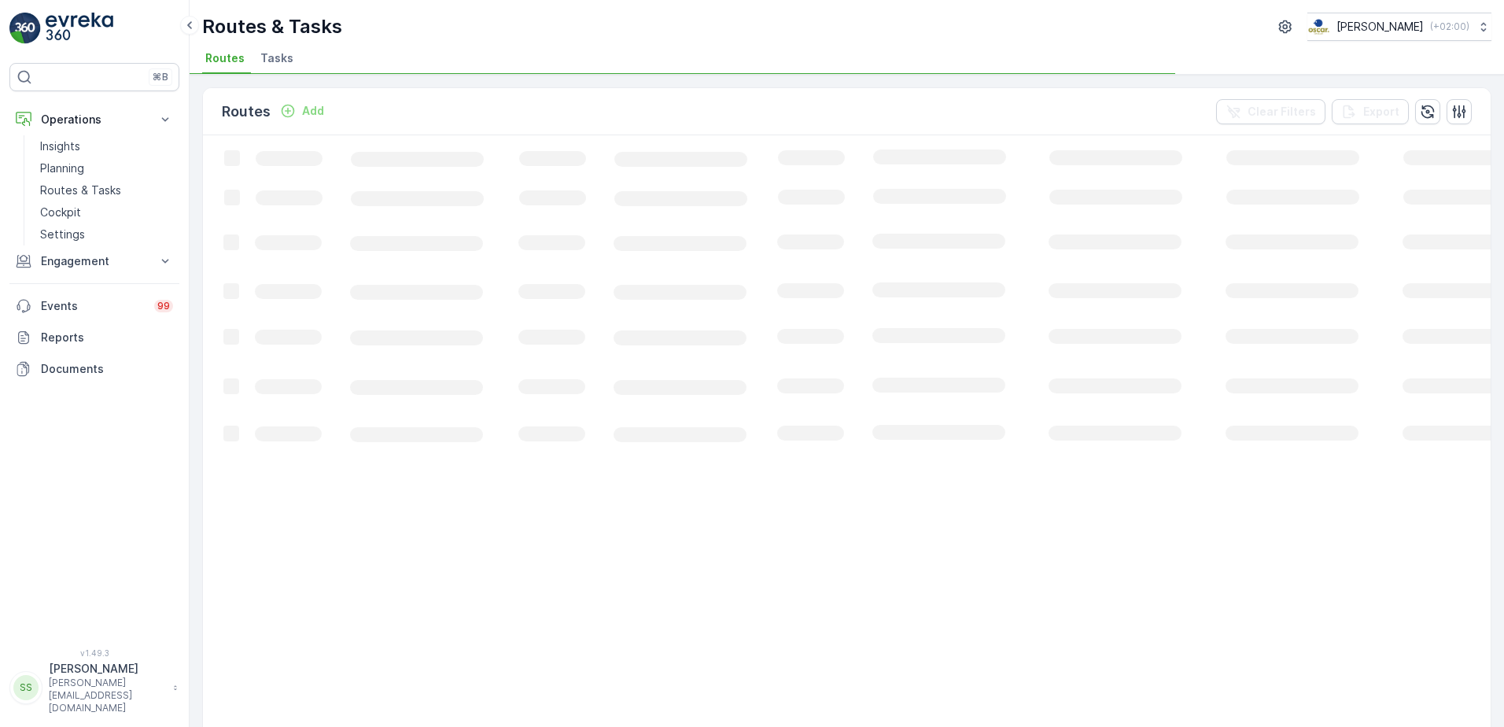
click at [487, 113] on div "Routes Add Clear Filters Export" at bounding box center [847, 111] width 1288 height 47
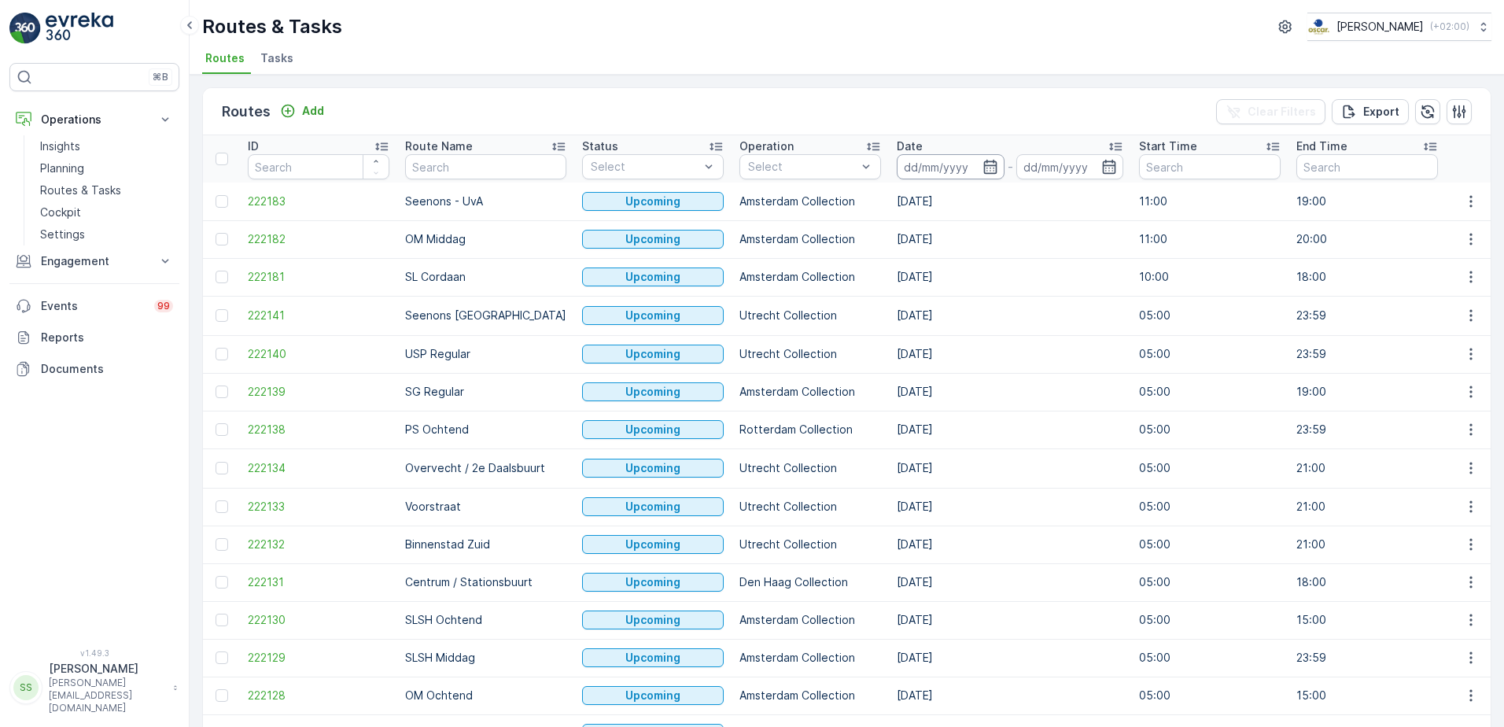
drag, startPoint x: 936, startPoint y: 159, endPoint x: 940, endPoint y: 173, distance: 14.7
click at [936, 160] on input at bounding box center [951, 166] width 108 height 25
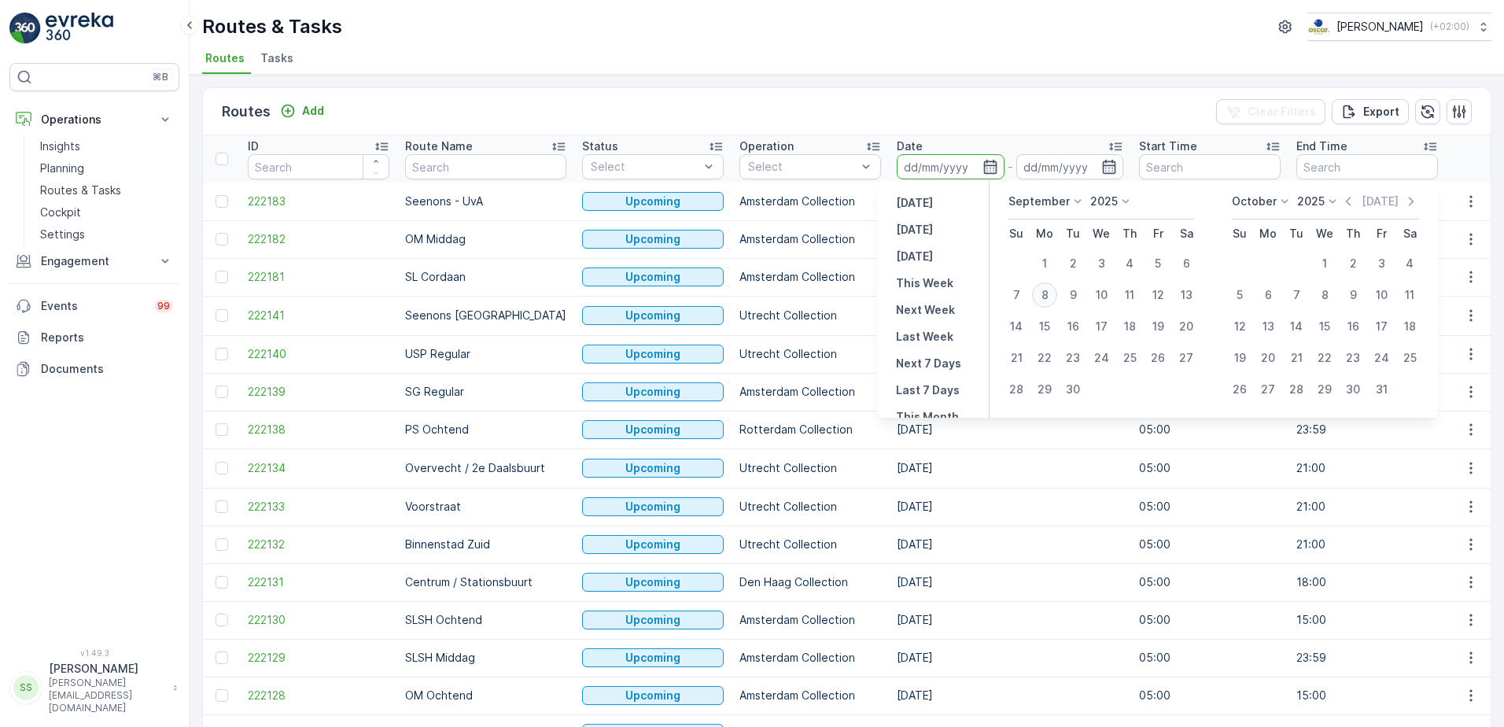
click at [1047, 297] on div "8" at bounding box center [1044, 294] width 25 height 25
type input "[DATE]"
click at [762, 105] on div "Routes Add Clear Filters Export" at bounding box center [847, 111] width 1288 height 47
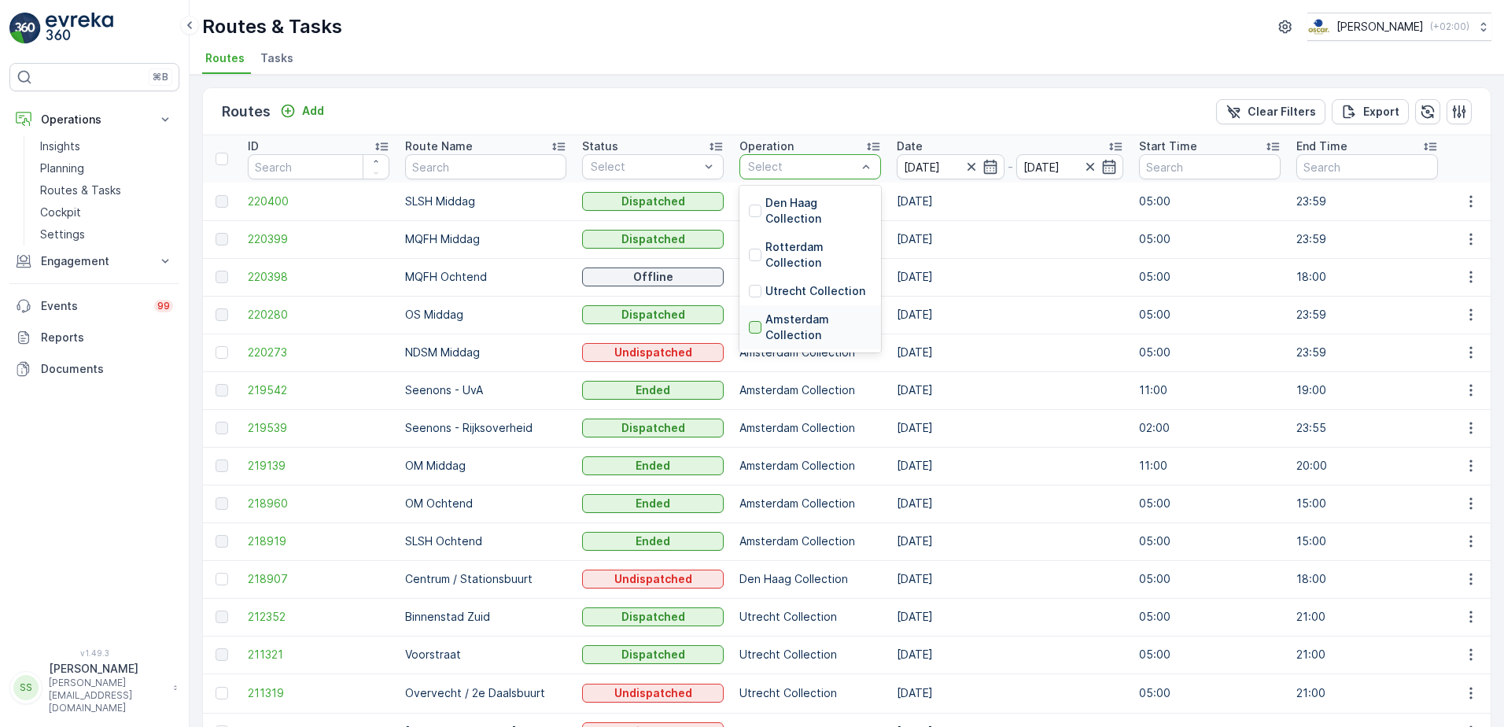
click at [749, 328] on div at bounding box center [755, 327] width 13 height 13
click at [693, 110] on div "Routes Add Clear Filters Export" at bounding box center [847, 111] width 1288 height 47
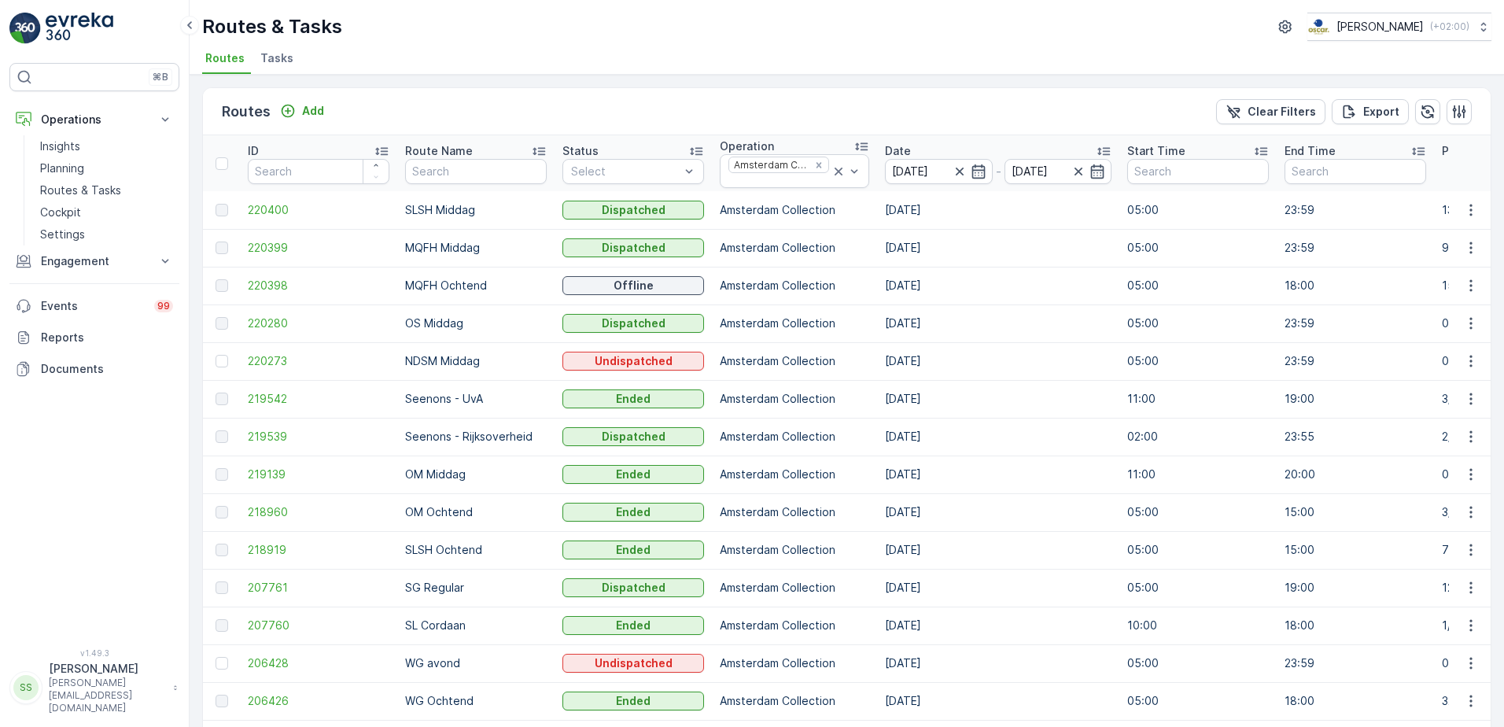
click at [190, 117] on div "Routes Add Clear Filters Export ID Route Name Status Select Operation Amsterdam…" at bounding box center [847, 401] width 1314 height 652
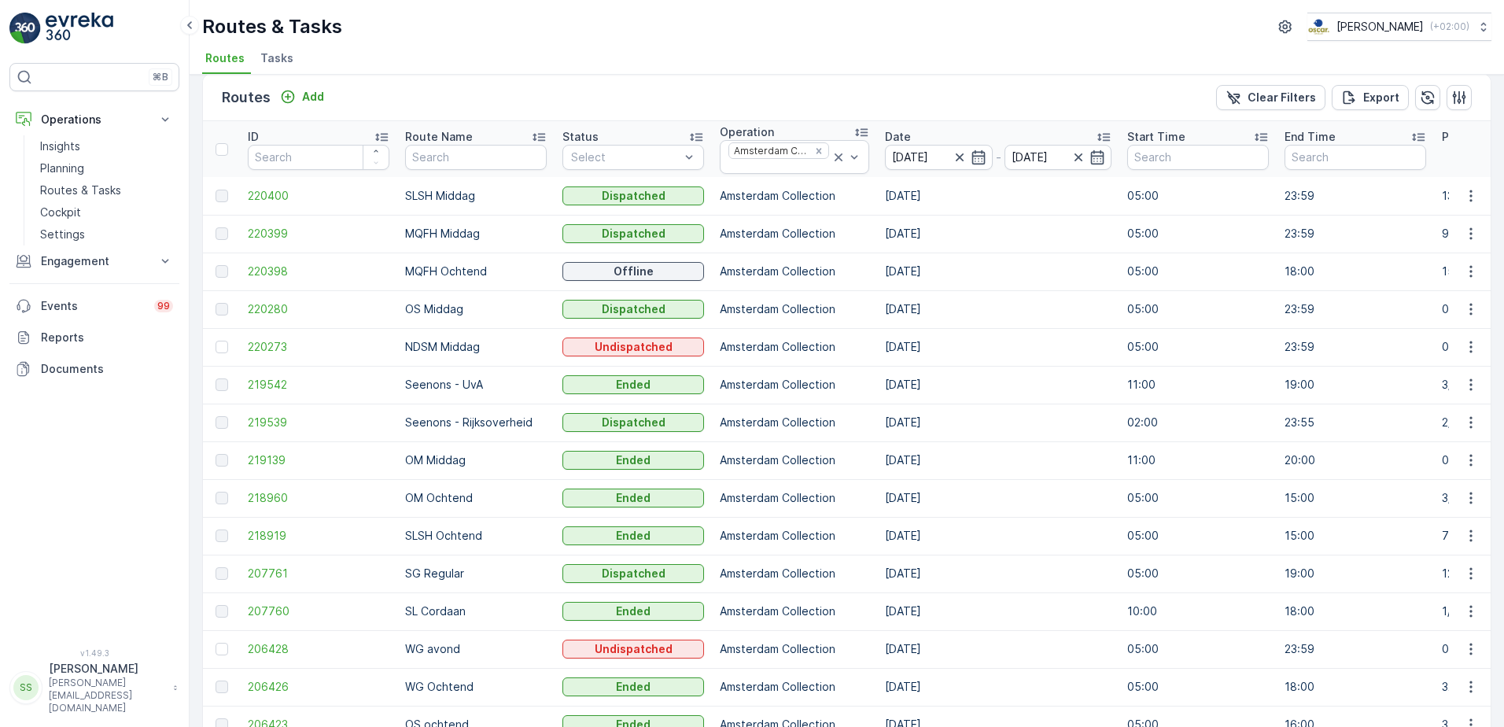
scroll to position [13, 0]
click at [383, 92] on div "Routes Add Clear Filters Export" at bounding box center [847, 99] width 1288 height 47
click at [816, 153] on icon "Remove Amsterdam Collection" at bounding box center [819, 152] width 6 height 6
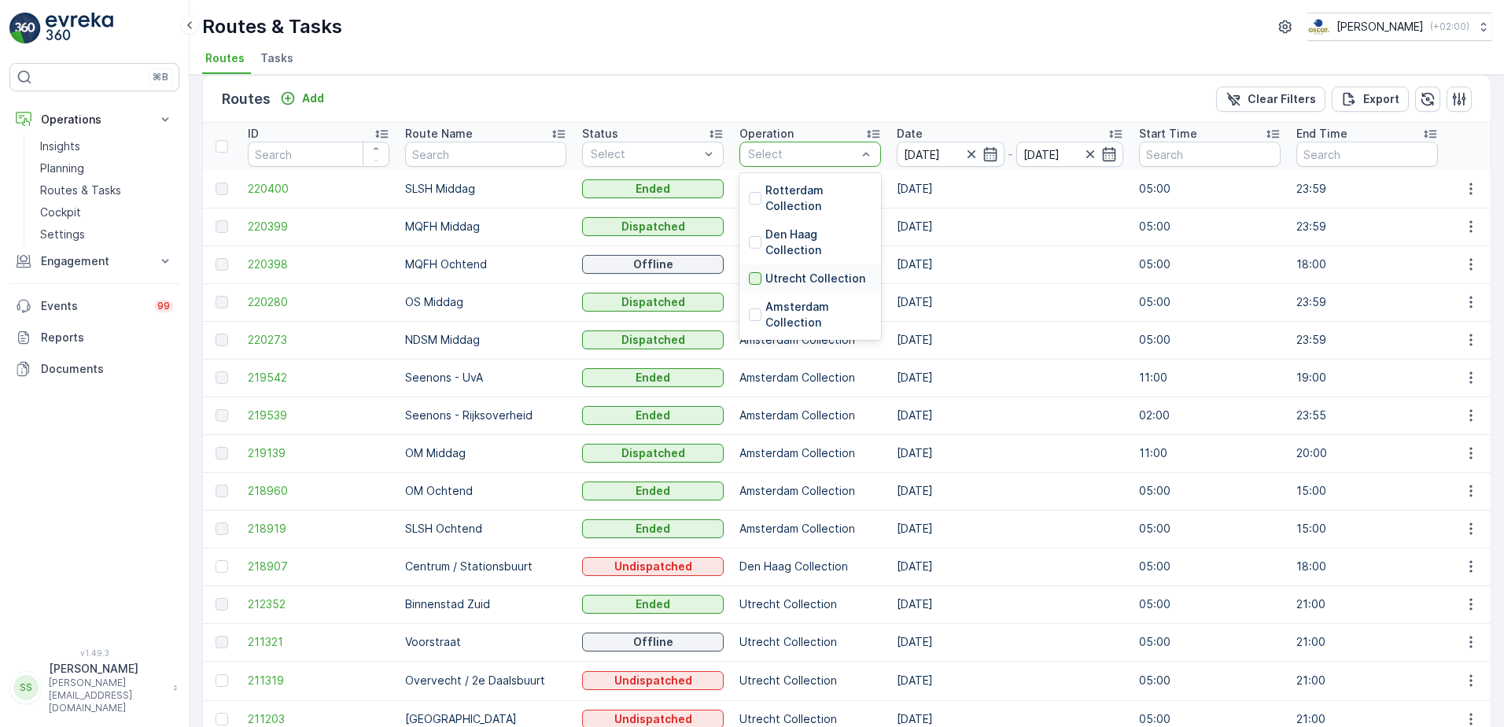
click at [749, 279] on div at bounding box center [755, 278] width 13 height 13
click at [779, 101] on div "Routes Add Clear Filters Export" at bounding box center [847, 99] width 1288 height 47
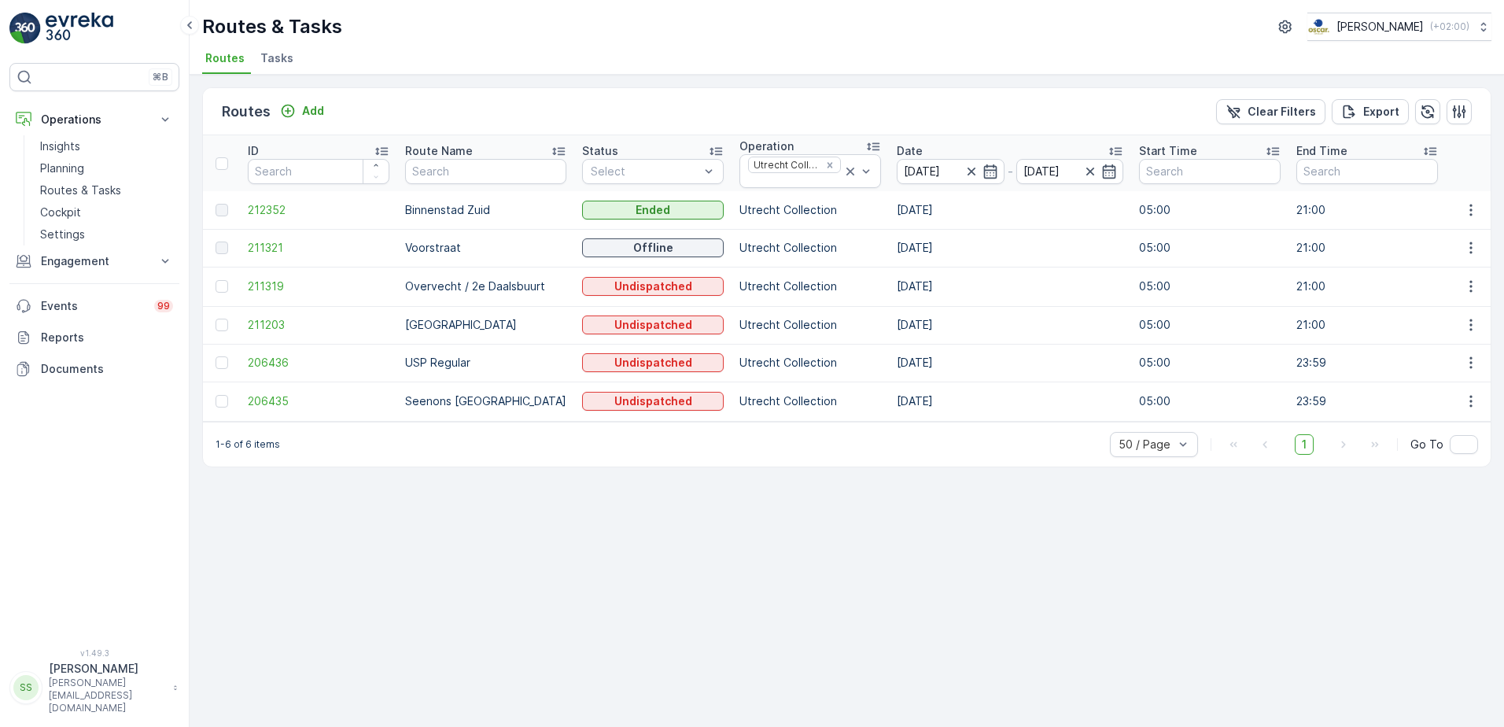
click at [527, 52] on ul "Routes Tasks" at bounding box center [840, 60] width 1277 height 27
click at [77, 185] on p "Routes & Tasks" at bounding box center [80, 190] width 81 height 16
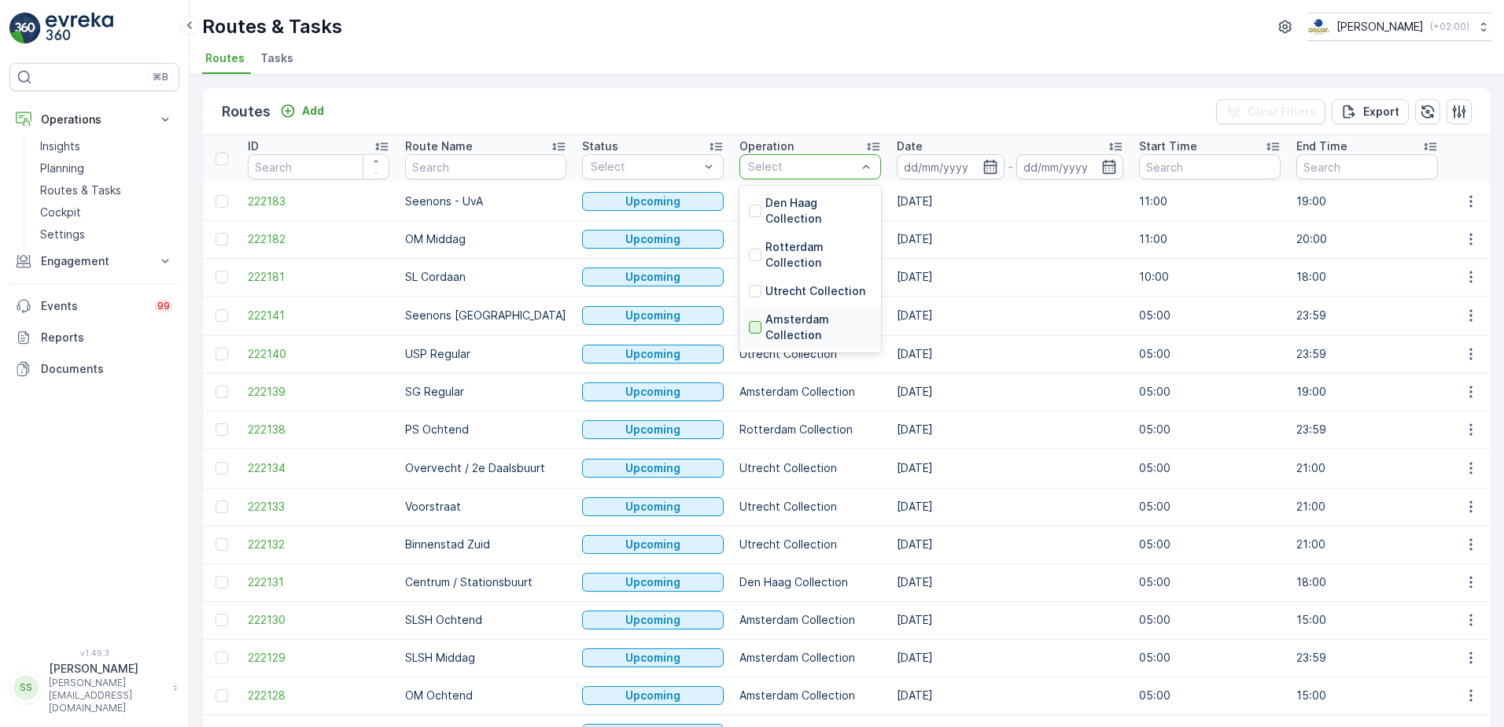
click at [749, 326] on div at bounding box center [755, 327] width 13 height 13
click at [940, 113] on div "Routes Add Clear Filters Export" at bounding box center [847, 111] width 1288 height 47
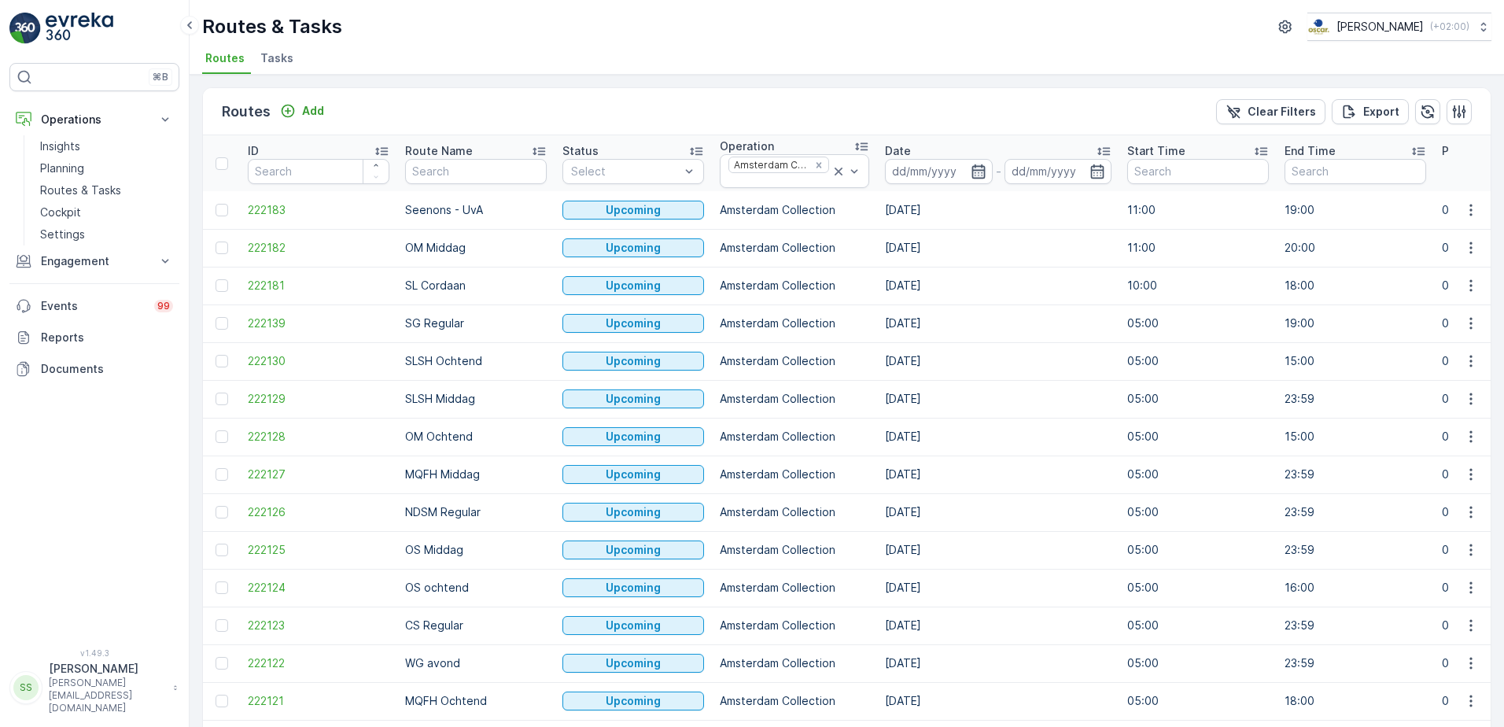
click at [972, 171] on icon "button" at bounding box center [979, 172] width 16 height 16
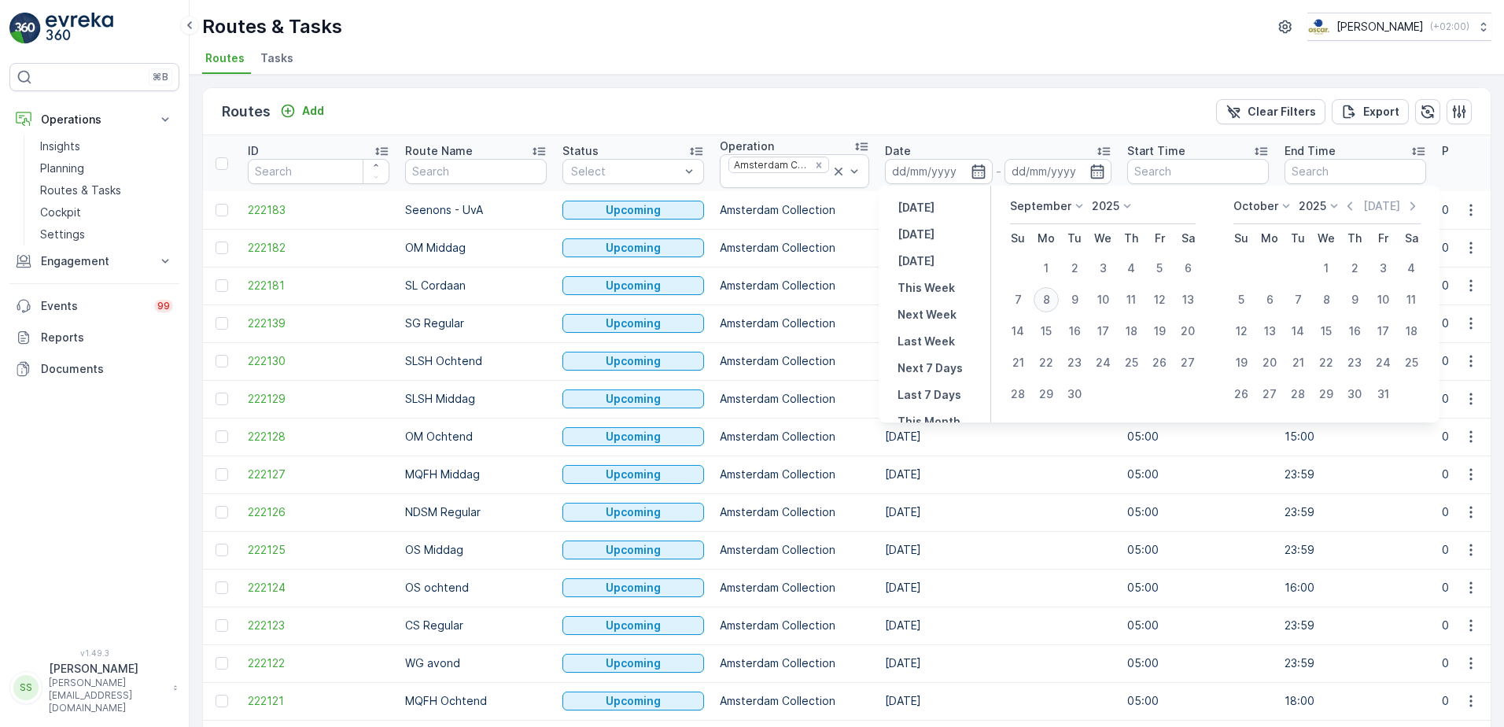
click at [1056, 297] on div "8" at bounding box center [1046, 299] width 25 height 25
type input "[DATE]"
click at [1038, 123] on div "Routes Add Clear Filters Export" at bounding box center [847, 111] width 1288 height 47
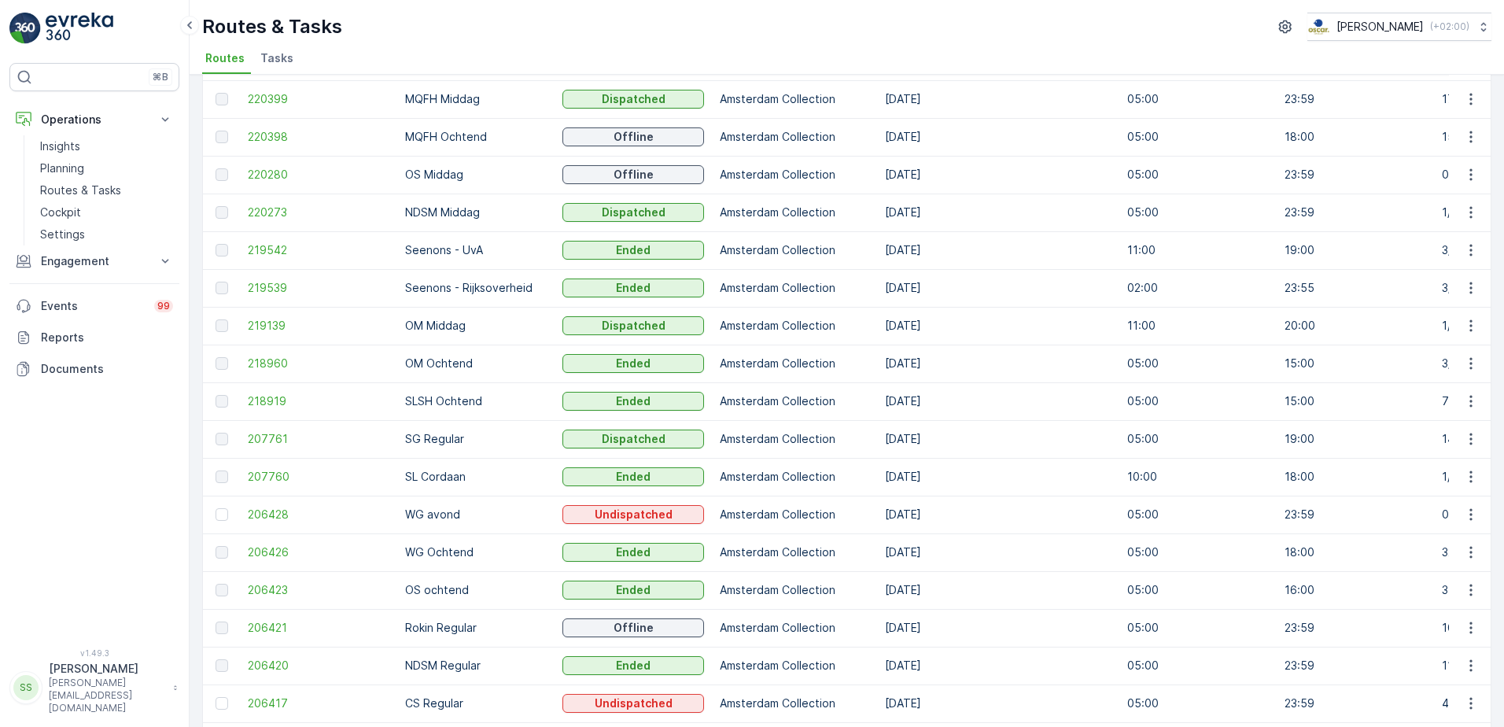
scroll to position [249, 0]
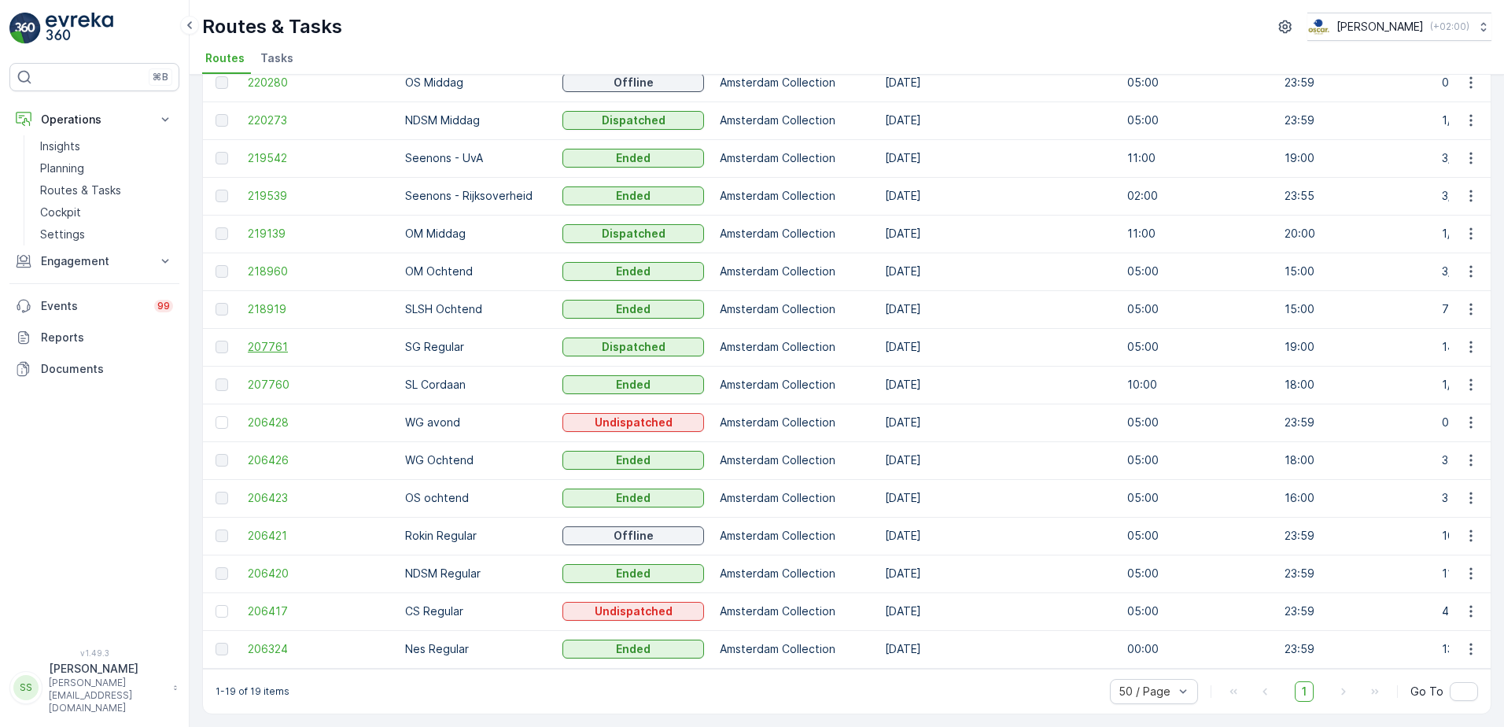
click at [263, 339] on span "207761" at bounding box center [319, 347] width 142 height 16
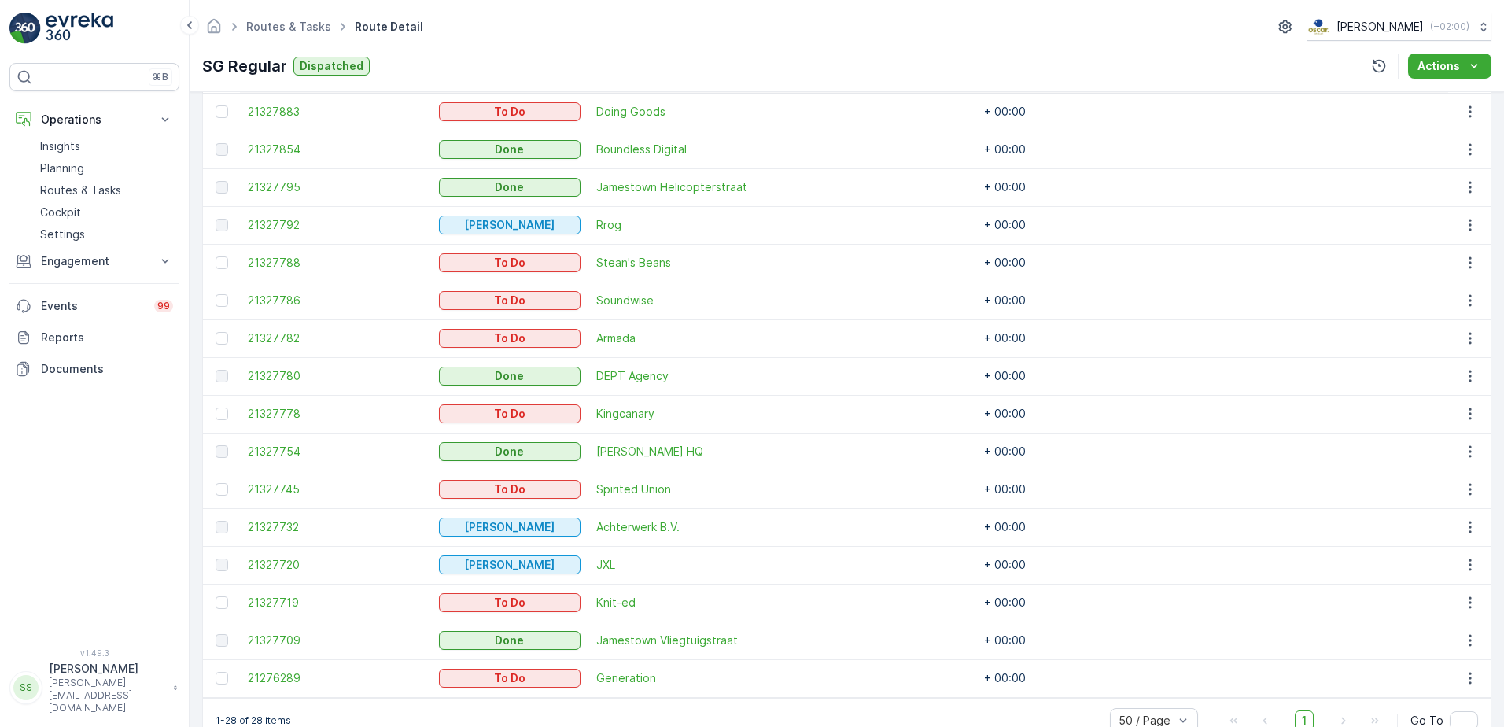
scroll to position [965, 0]
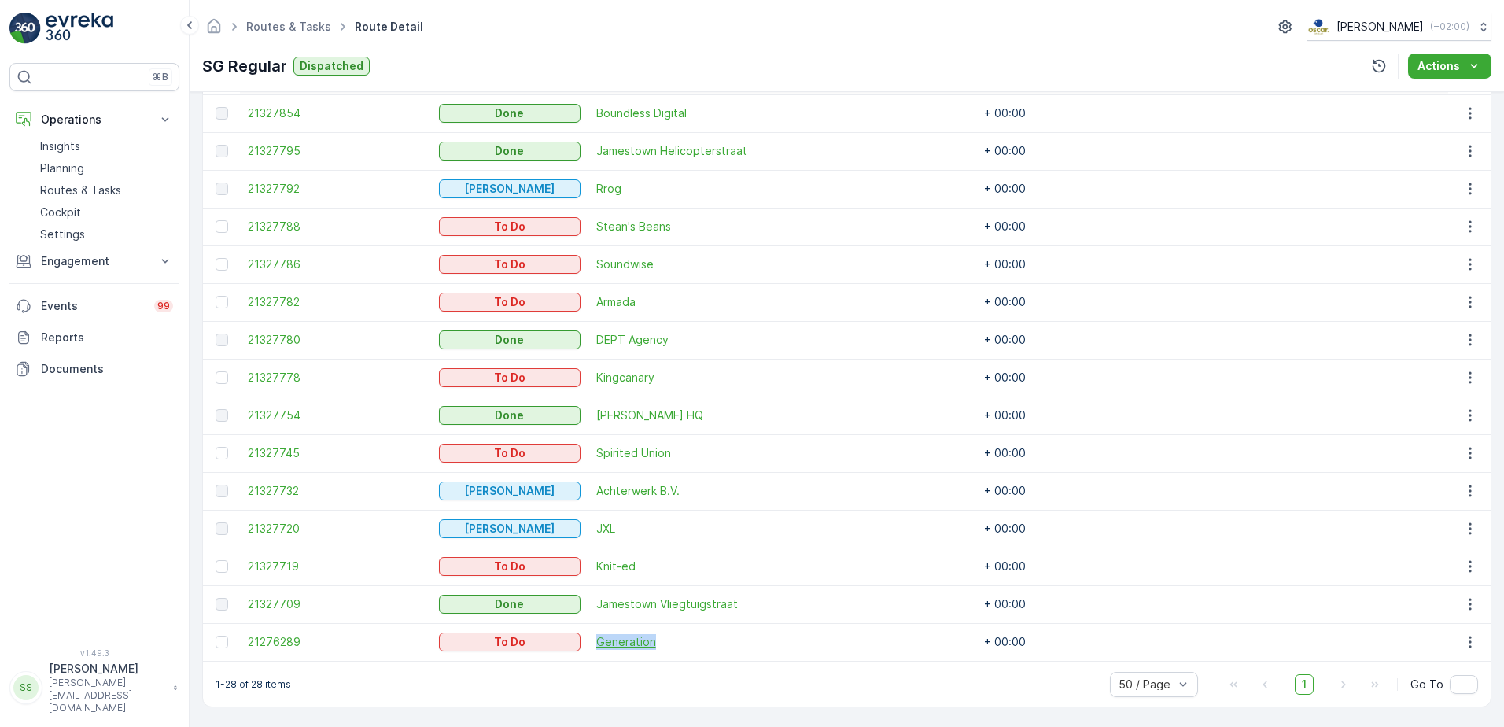
drag, startPoint x: 601, startPoint y: 642, endPoint x: 757, endPoint y: 638, distance: 155.8
click at [757, 638] on td "Generation" at bounding box center [703, 642] width 230 height 38
drag, startPoint x: 757, startPoint y: 638, endPoint x: 922, endPoint y: 654, distance: 165.9
click at [922, 650] on td at bounding box center [897, 642] width 157 height 38
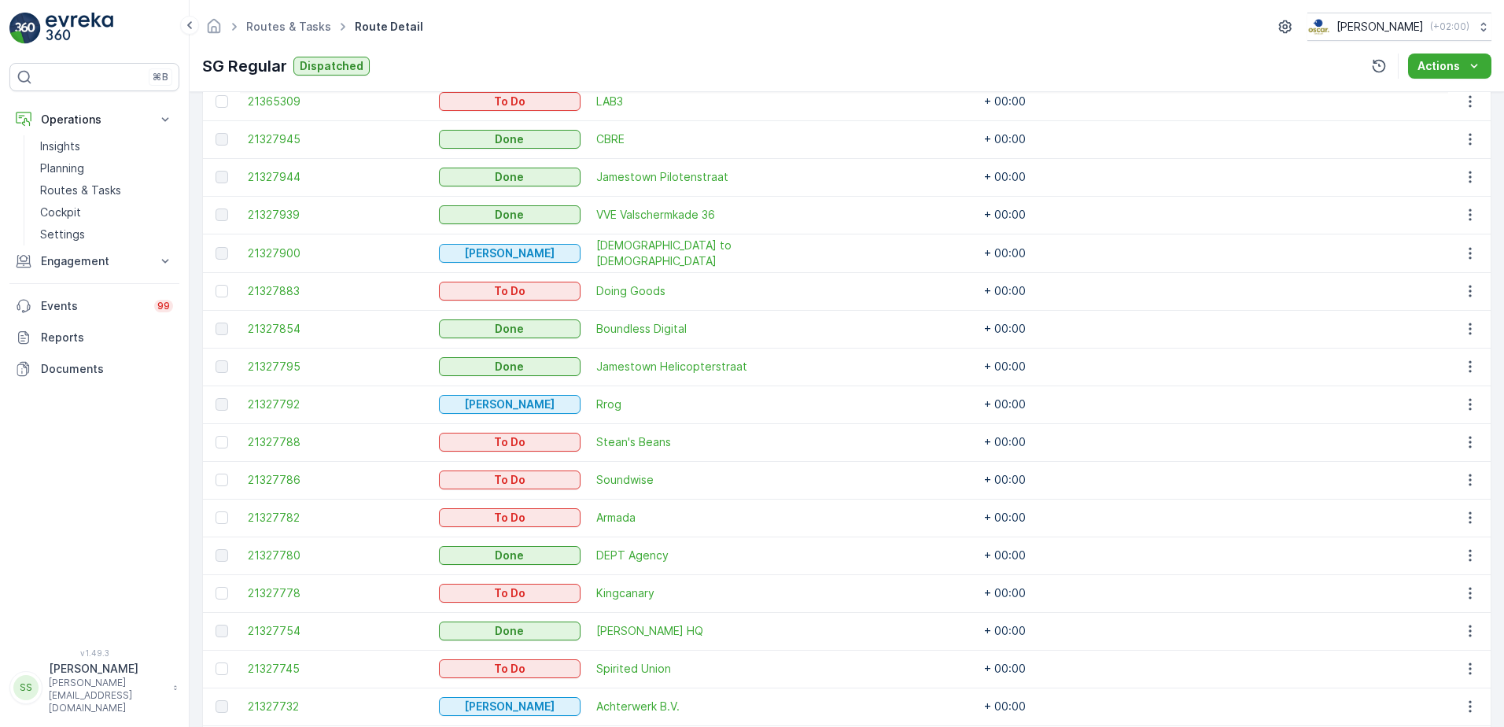
scroll to position [415, 0]
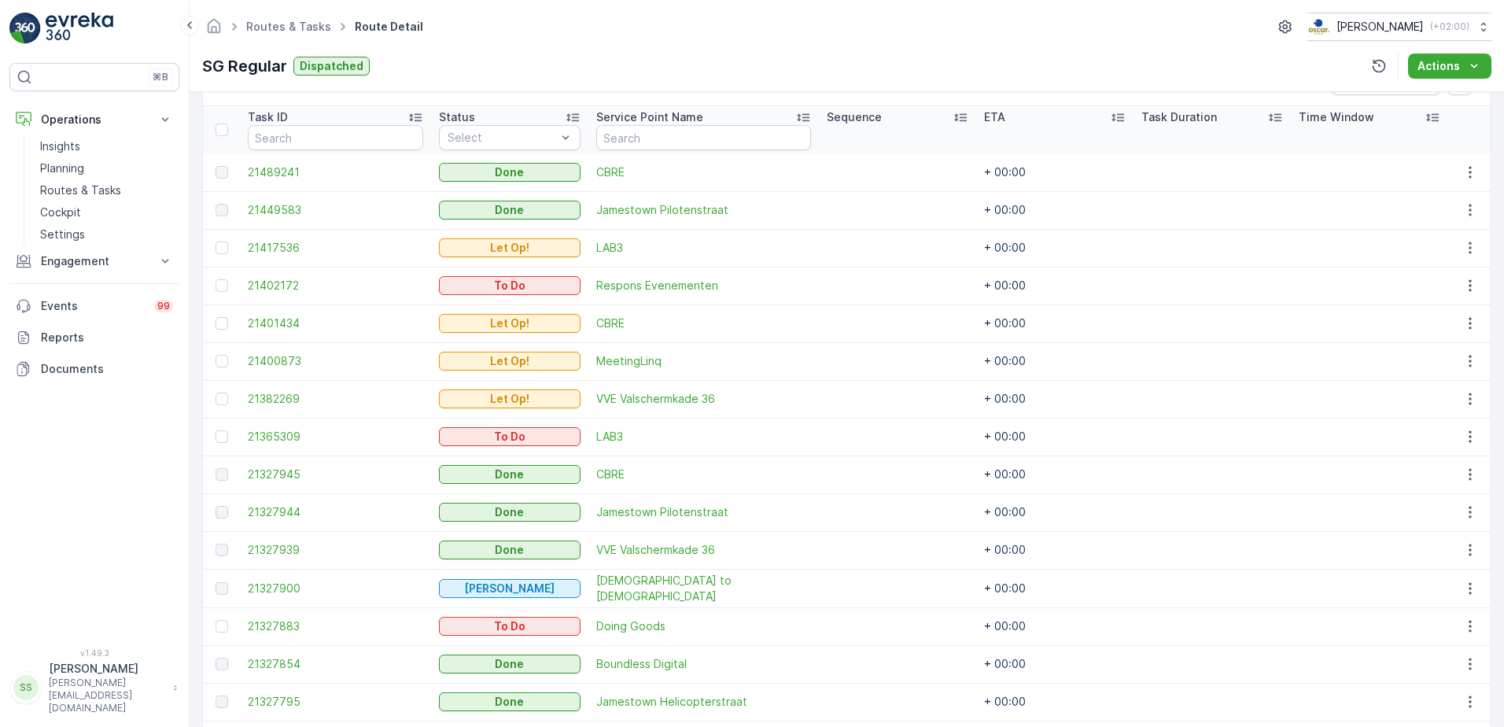
click at [987, 284] on td "+ 00:00" at bounding box center [1054, 286] width 157 height 38
click at [986, 284] on td "+ 00:00" at bounding box center [1054, 286] width 157 height 38
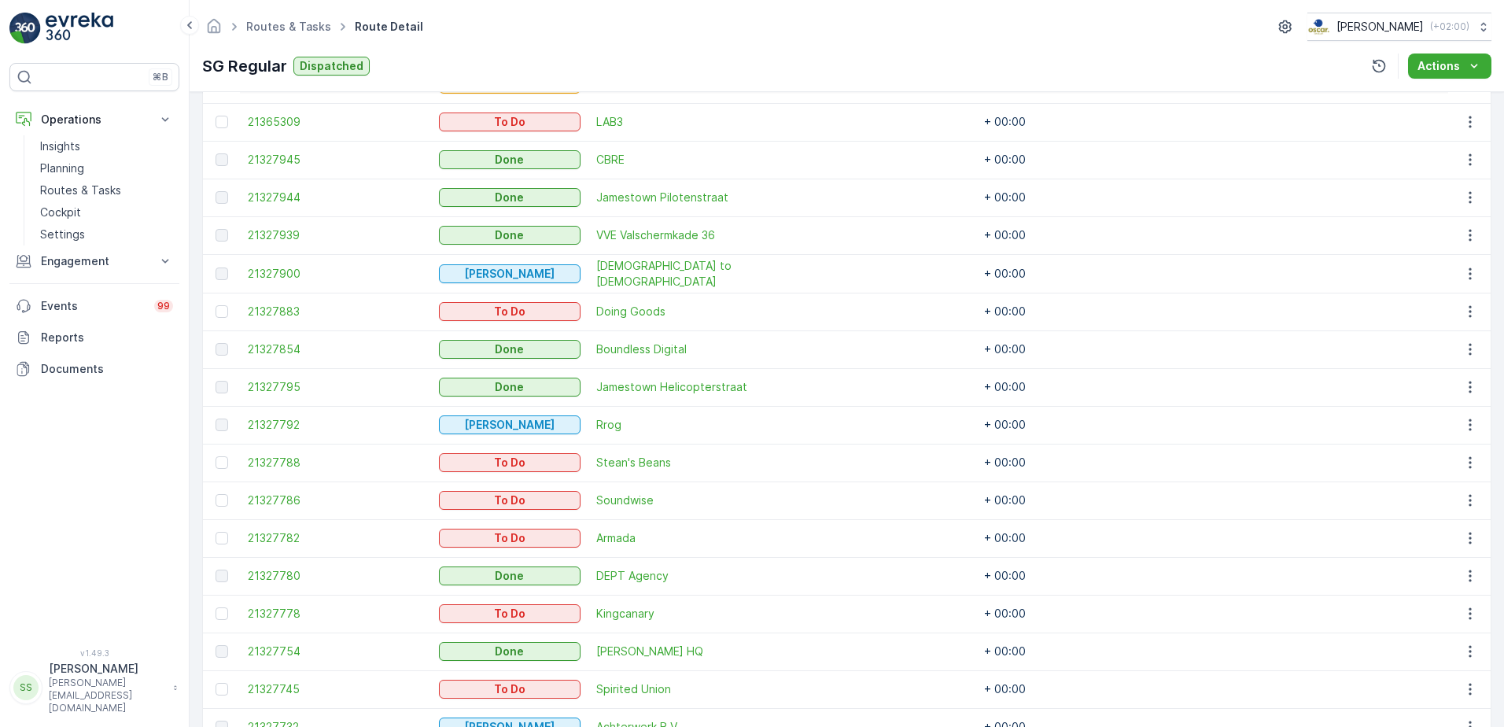
scroll to position [965, 0]
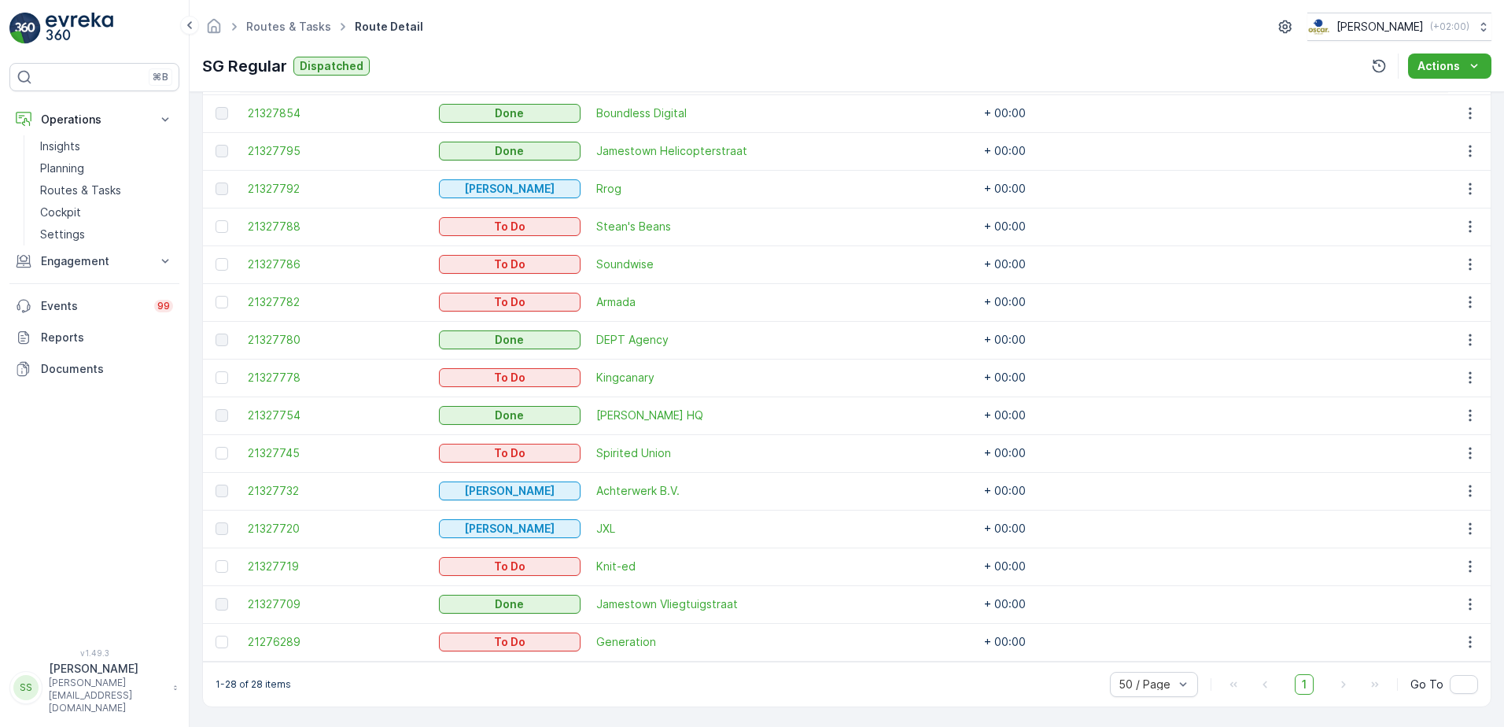
click at [993, 377] on td "+ 00:00" at bounding box center [1054, 378] width 157 height 38
click at [1007, 640] on td "+ 00:00" at bounding box center [1054, 642] width 157 height 38
click at [982, 643] on td "+ 00:00" at bounding box center [1054, 642] width 157 height 38
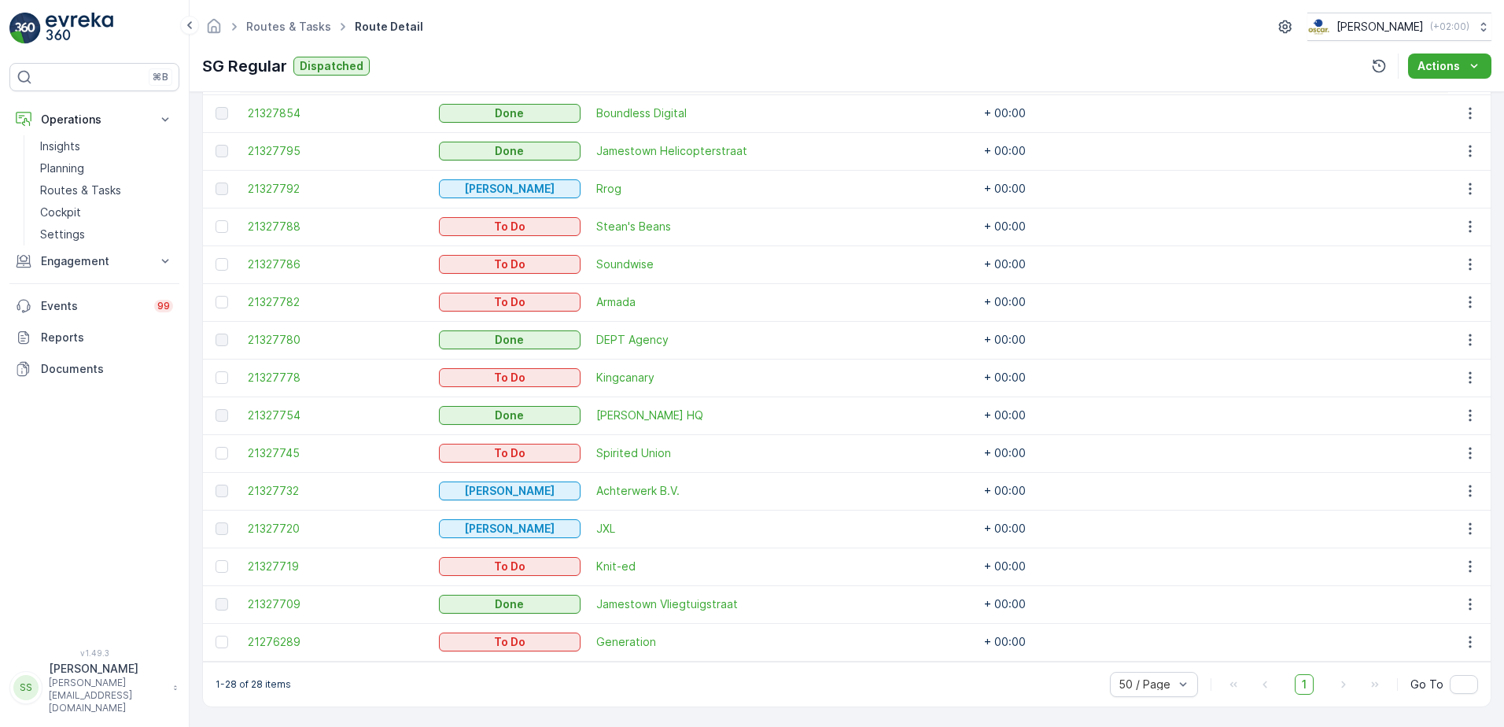
drag, startPoint x: 982, startPoint y: 643, endPoint x: 1019, endPoint y: 643, distance: 37.0
click at [1019, 643] on td "+ 00:00" at bounding box center [1054, 642] width 157 height 38
click at [995, 639] on td "+ 00:00" at bounding box center [1054, 642] width 157 height 38
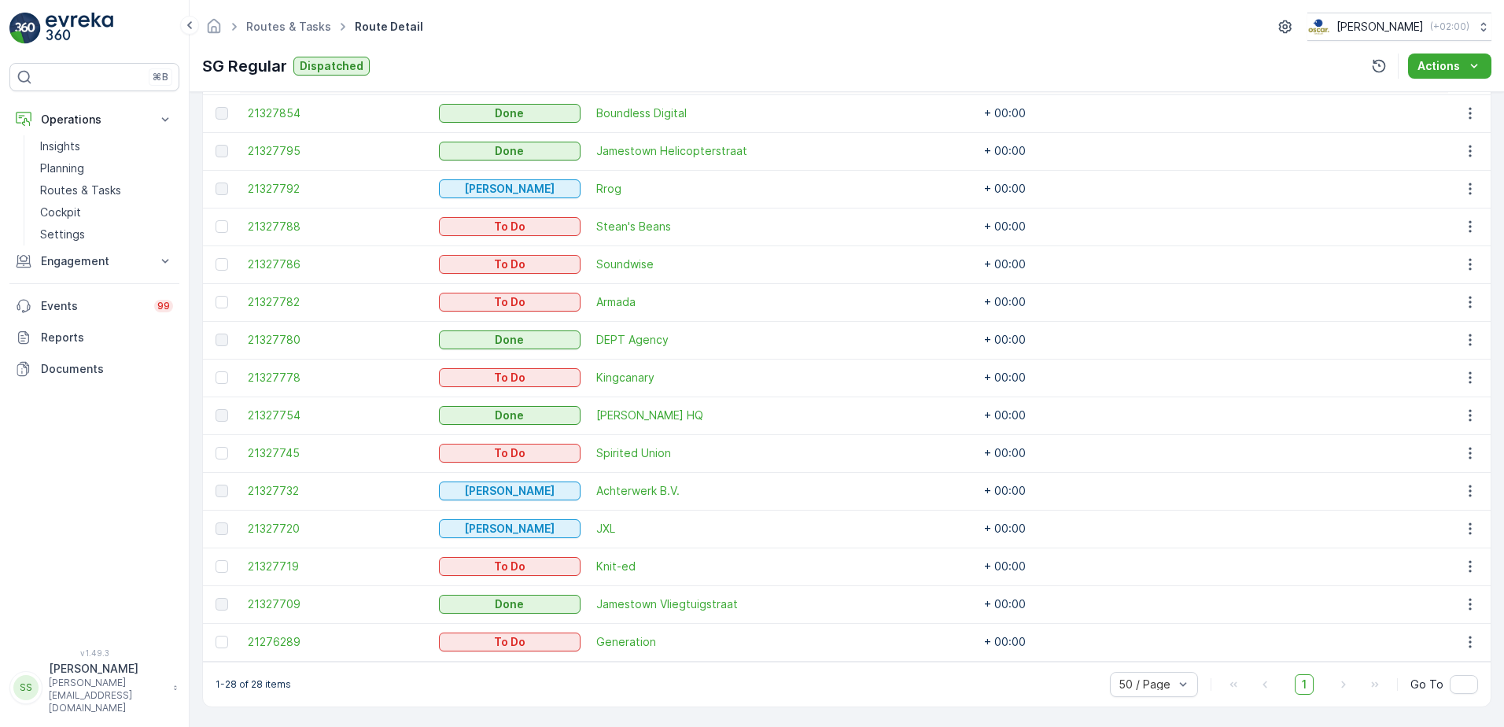
drag, startPoint x: 995, startPoint y: 639, endPoint x: 1001, endPoint y: 660, distance: 21.2
click at [1001, 662] on div "1-28 of 28 items 50 / Page 1 Go To" at bounding box center [847, 684] width 1288 height 45
click at [988, 640] on td "+ 00:00" at bounding box center [1054, 642] width 157 height 38
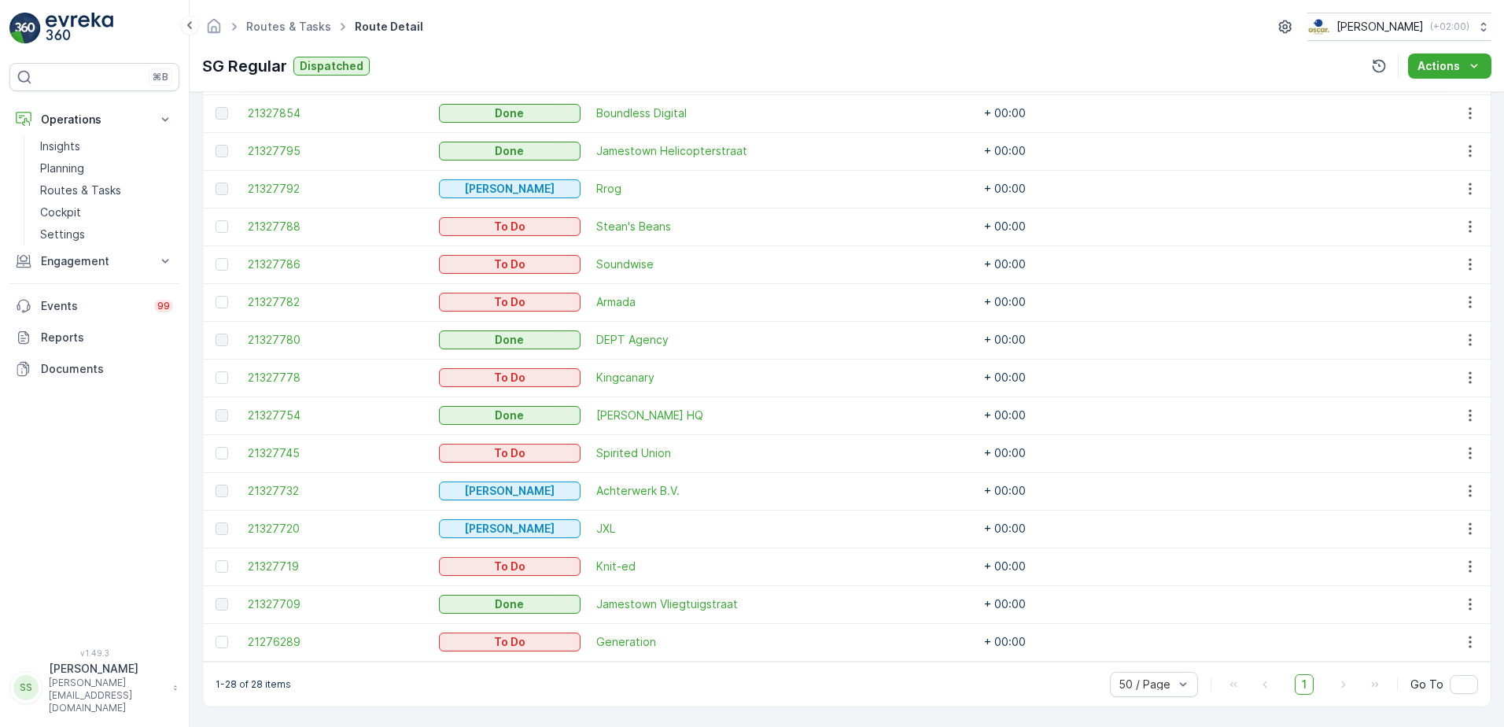
drag, startPoint x: 988, startPoint y: 640, endPoint x: 988, endPoint y: 681, distance: 40.9
click at [988, 681] on div "1-28 of 28 items 50 / Page 1 Go To" at bounding box center [847, 684] width 1288 height 45
click at [983, 642] on td "+ 00:00" at bounding box center [1054, 642] width 157 height 38
drag, startPoint x: 983, startPoint y: 642, endPoint x: 975, endPoint y: 647, distance: 9.9
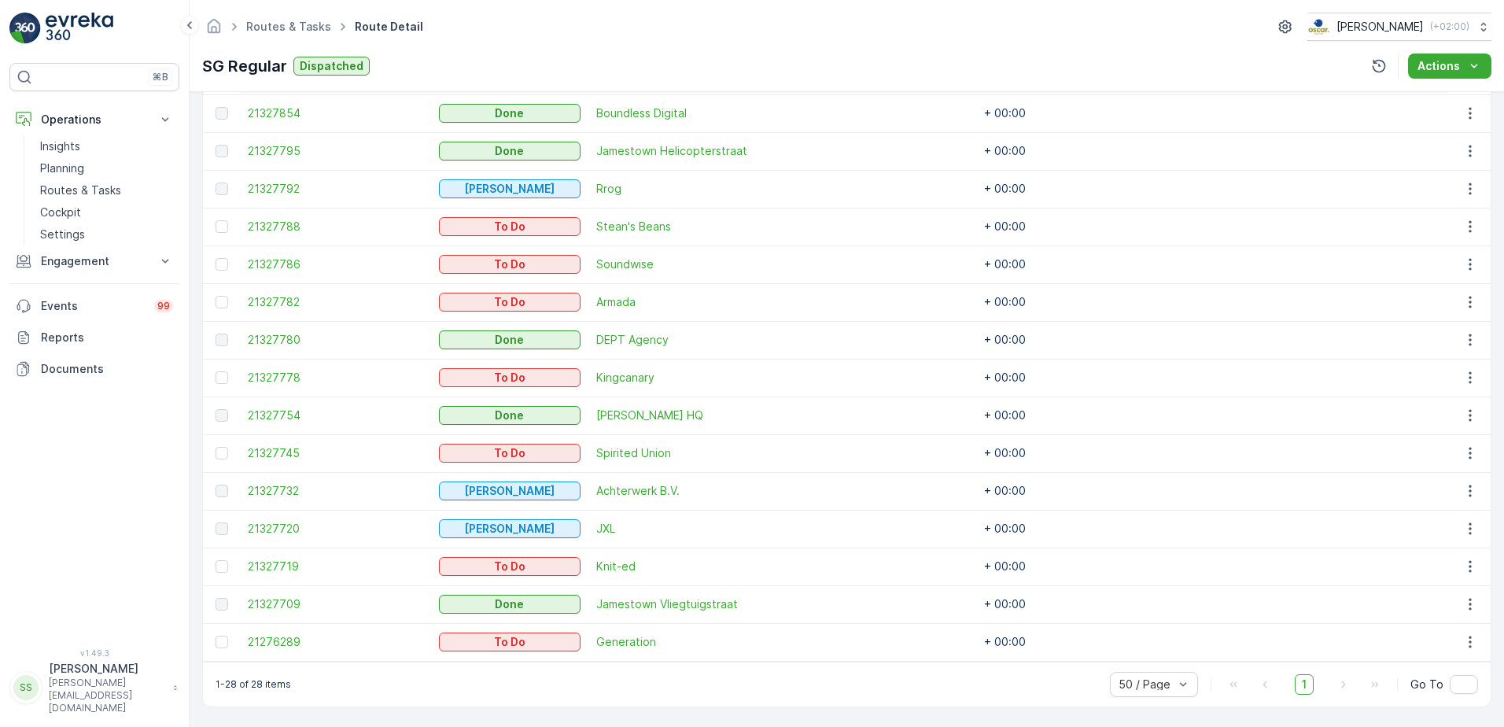
click at [976, 647] on td "+ 00:00" at bounding box center [1054, 642] width 157 height 38
click at [976, 640] on td "+ 00:00" at bounding box center [1054, 642] width 157 height 38
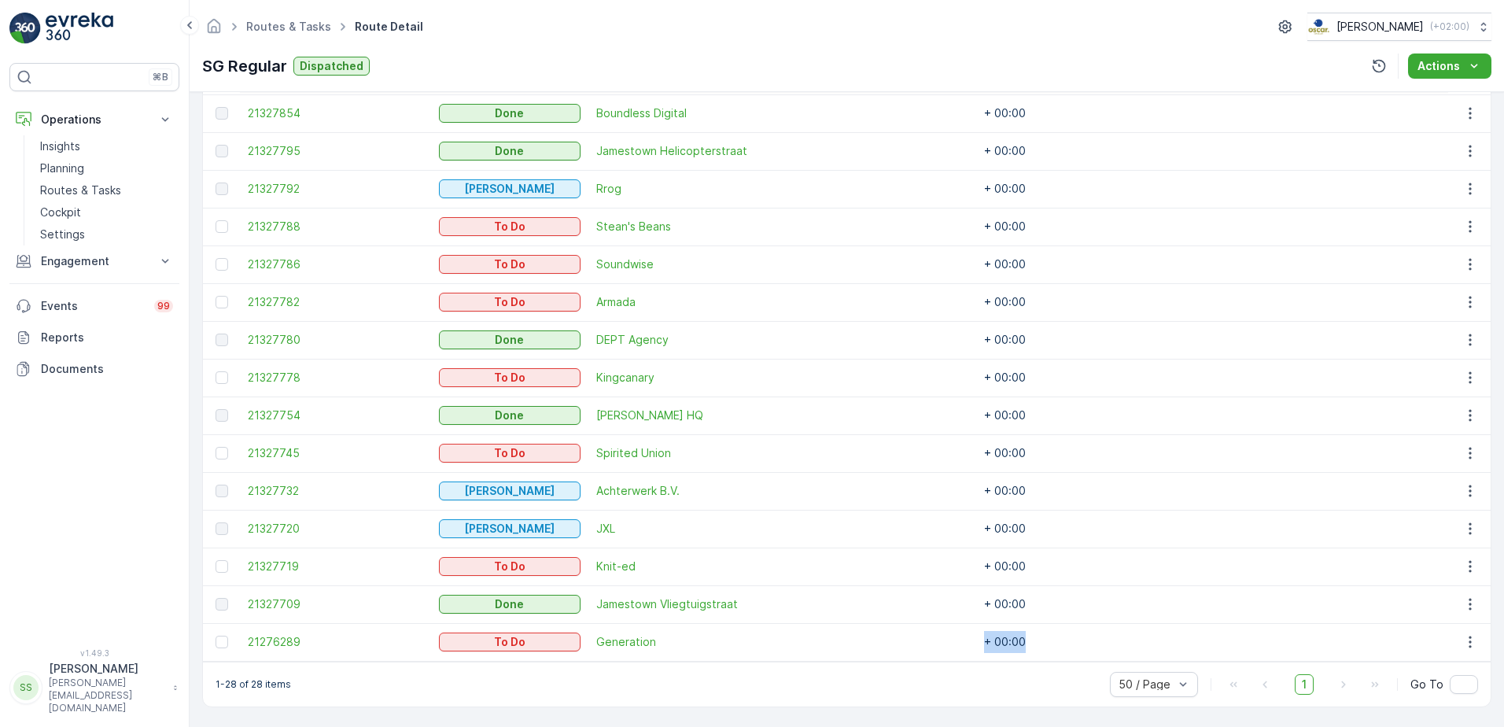
click at [976, 640] on td "+ 00:00" at bounding box center [1054, 642] width 157 height 38
click at [976, 635] on td "+ 00:00" at bounding box center [1054, 642] width 157 height 38
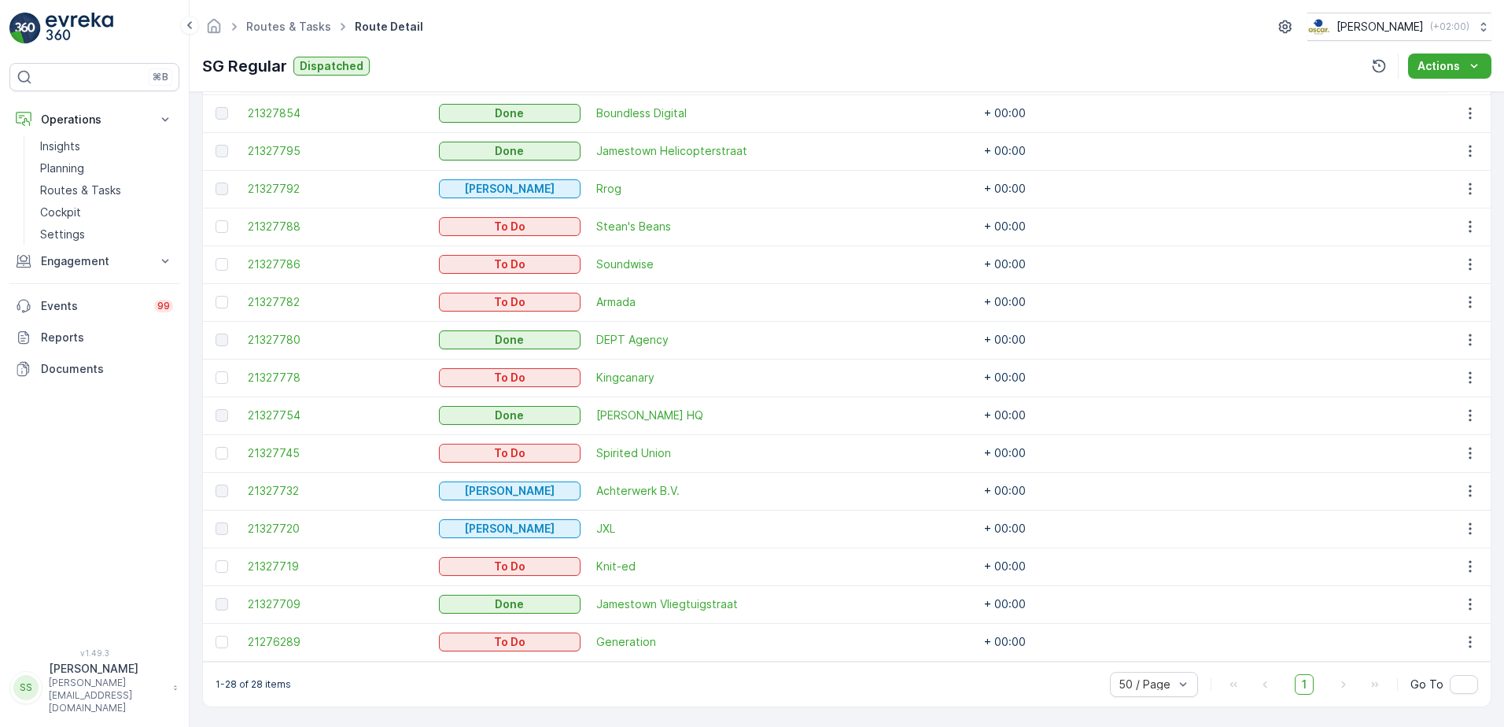
click at [1072, 613] on td "+ 00:00" at bounding box center [1054, 604] width 157 height 38
click at [1003, 632] on td "+ 00:00" at bounding box center [1054, 642] width 157 height 38
click at [1000, 637] on td "+ 00:00" at bounding box center [1054, 642] width 157 height 38
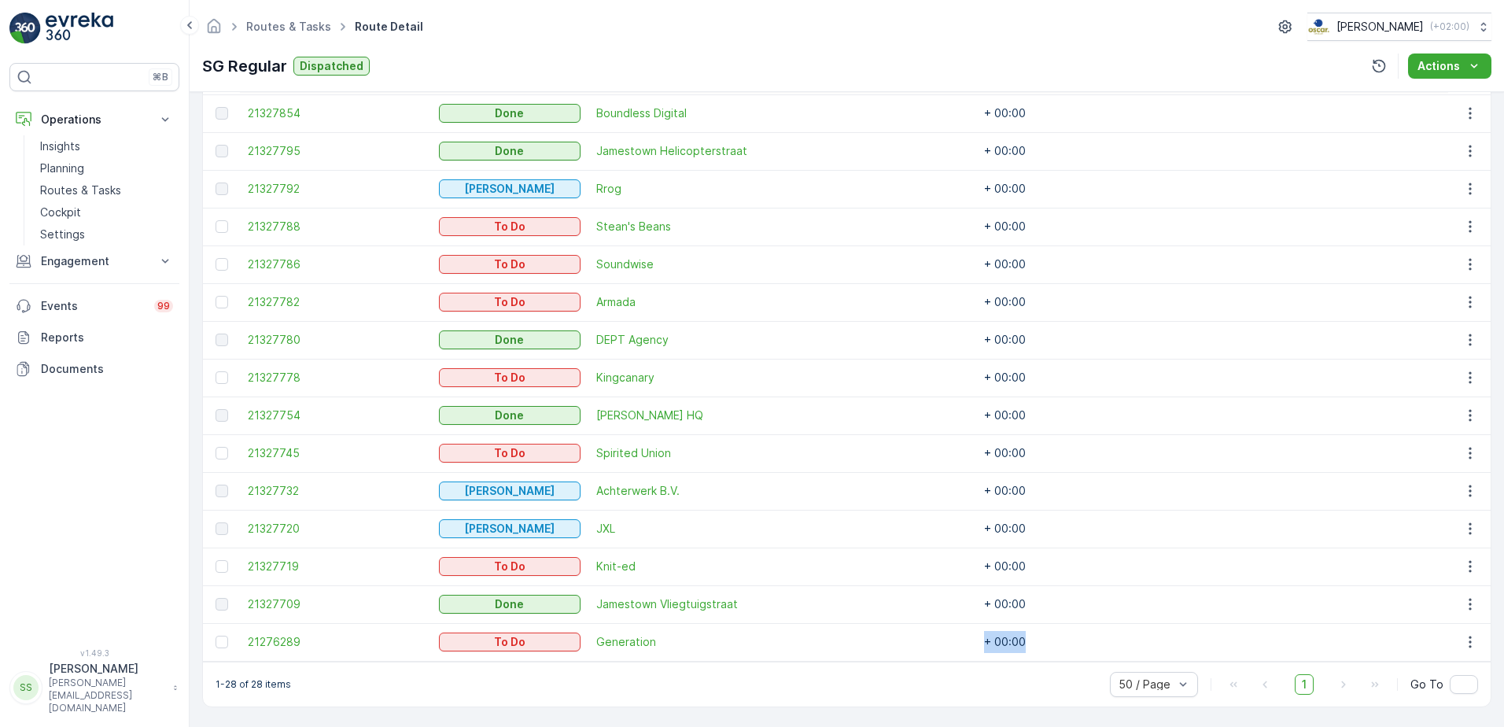
click at [1000, 637] on td "+ 00:00" at bounding box center [1054, 642] width 157 height 38
drag, startPoint x: 1000, startPoint y: 637, endPoint x: 1007, endPoint y: 669, distance: 32.2
click at [1008, 669] on div "1-28 of 28 items 50 / Page 1 Go To" at bounding box center [847, 684] width 1288 height 45
click at [976, 639] on td "+ 00:00" at bounding box center [1054, 642] width 157 height 38
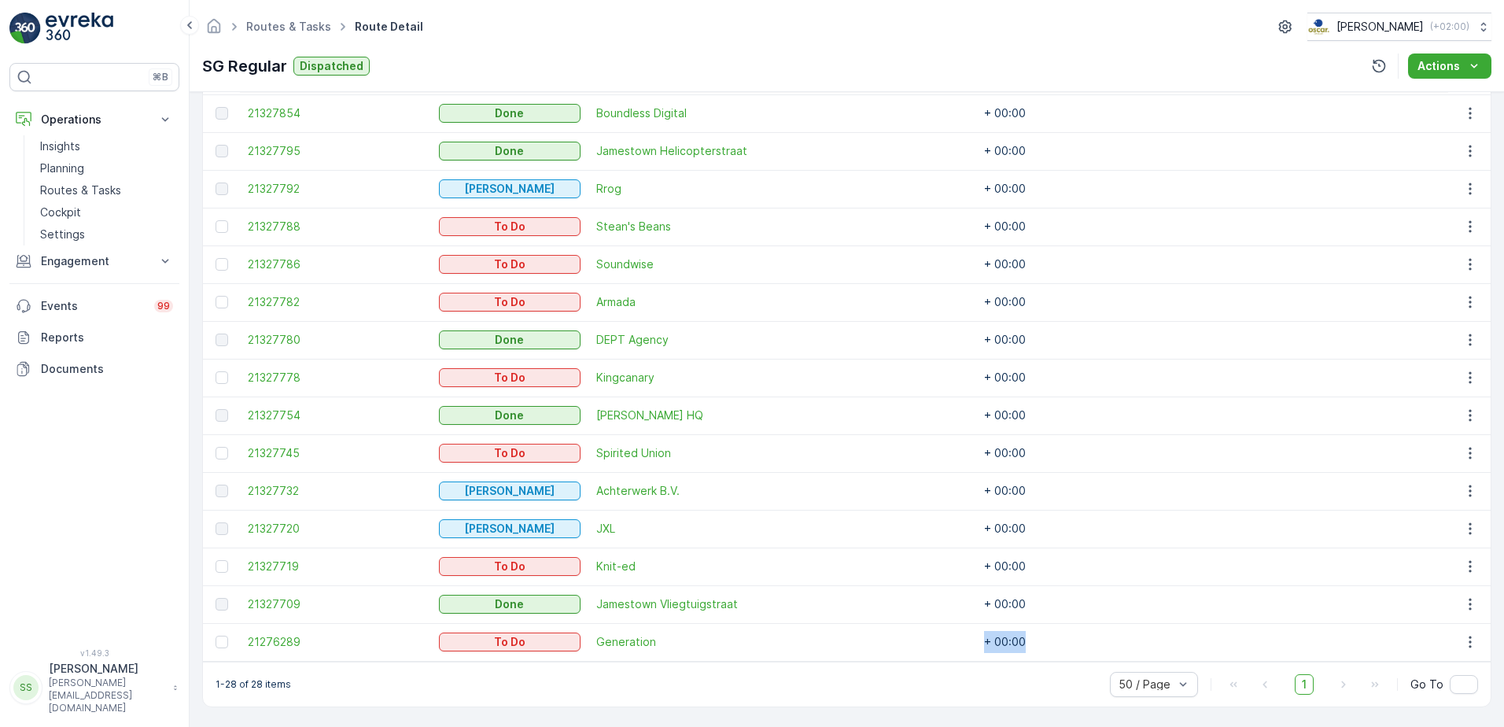
click at [976, 639] on td "+ 00:00" at bounding box center [1054, 642] width 157 height 38
drag, startPoint x: 974, startPoint y: 639, endPoint x: 973, endPoint y: 695, distance: 55.9
click at [973, 695] on div "1-28 of 28 items 50 / Page 1 Go To" at bounding box center [847, 684] width 1288 height 45
click at [992, 630] on td "+ 00:00" at bounding box center [1054, 642] width 157 height 38
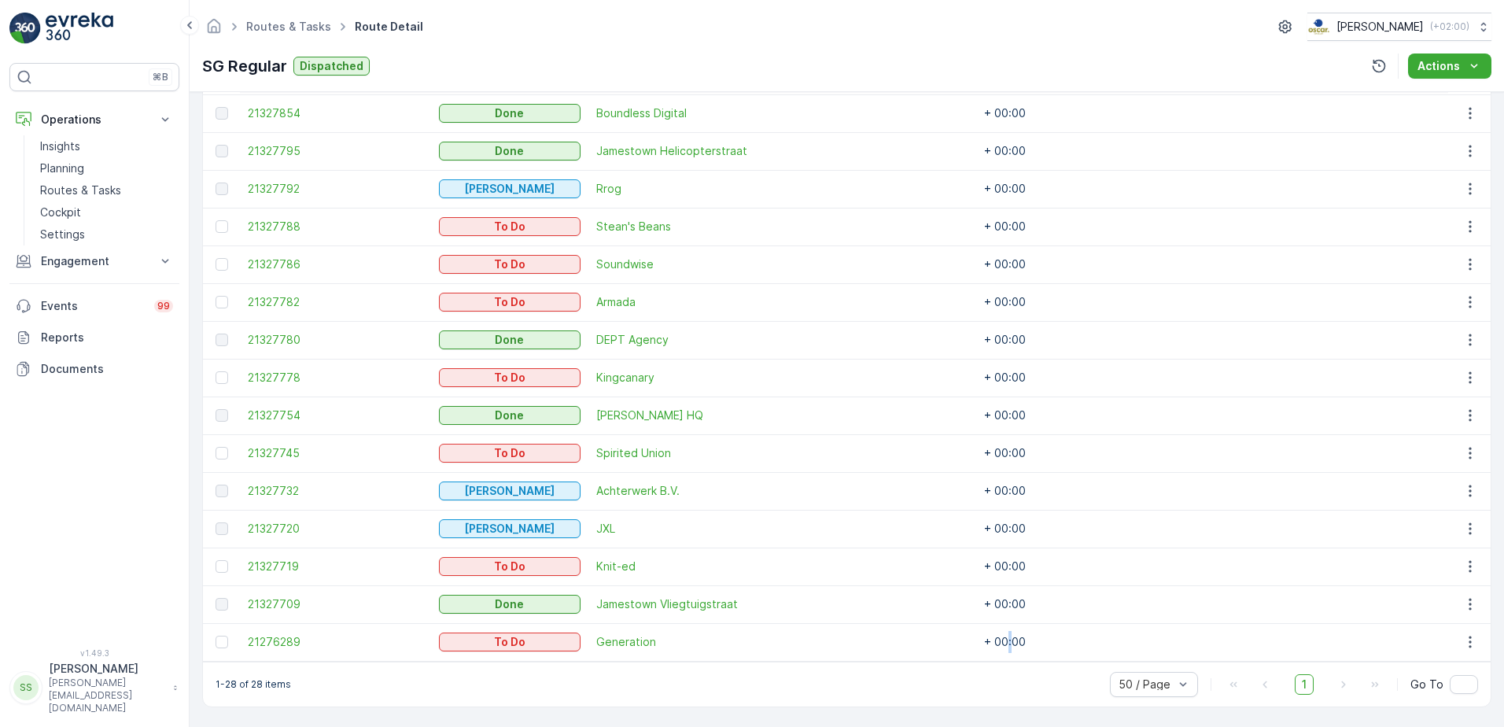
click at [992, 633] on td "+ 00:00" at bounding box center [1054, 642] width 157 height 38
click at [993, 640] on td "+ 00:00" at bounding box center [1054, 642] width 157 height 38
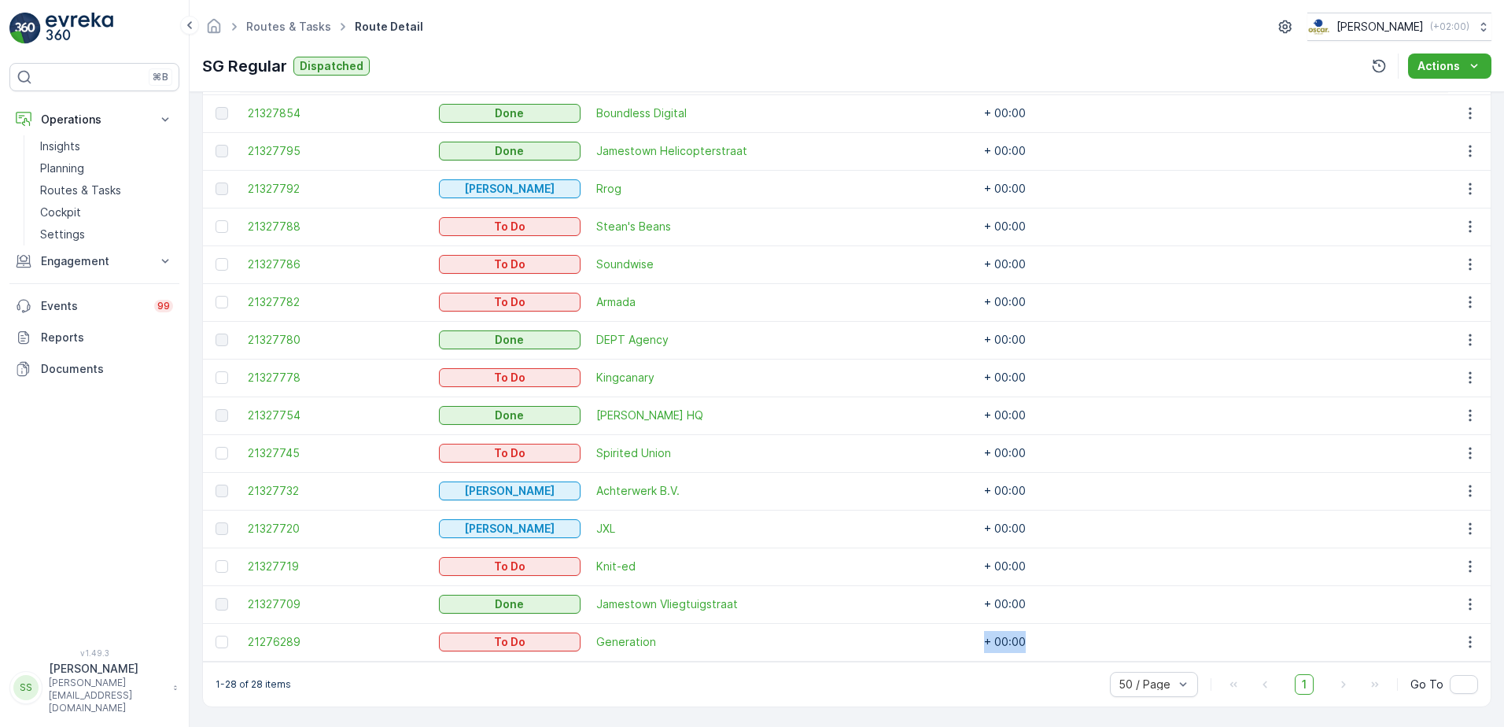
click at [993, 640] on td "+ 00:00" at bounding box center [1054, 642] width 157 height 38
drag, startPoint x: 993, startPoint y: 640, endPoint x: 939, endPoint y: 639, distance: 54.3
click at [939, 639] on td at bounding box center [897, 642] width 157 height 38
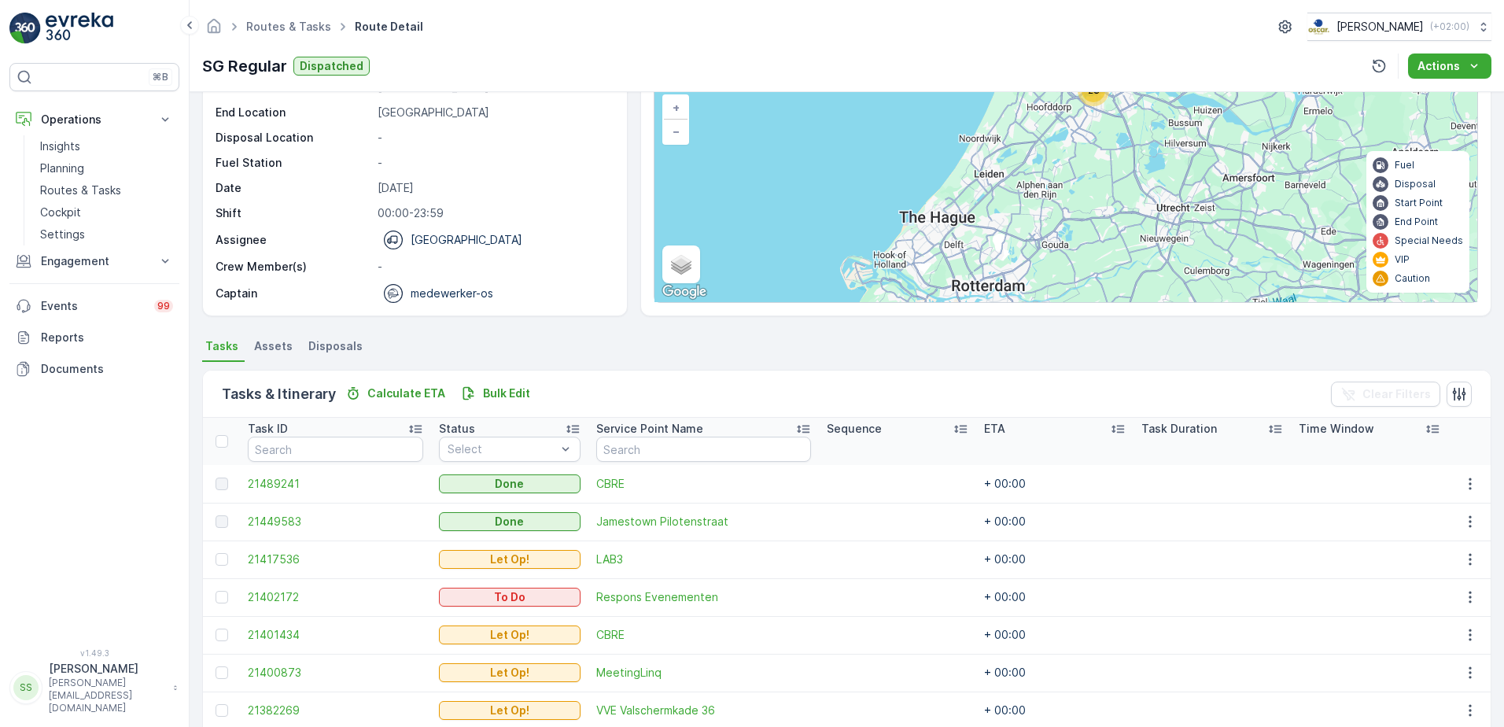
scroll to position [0, 0]
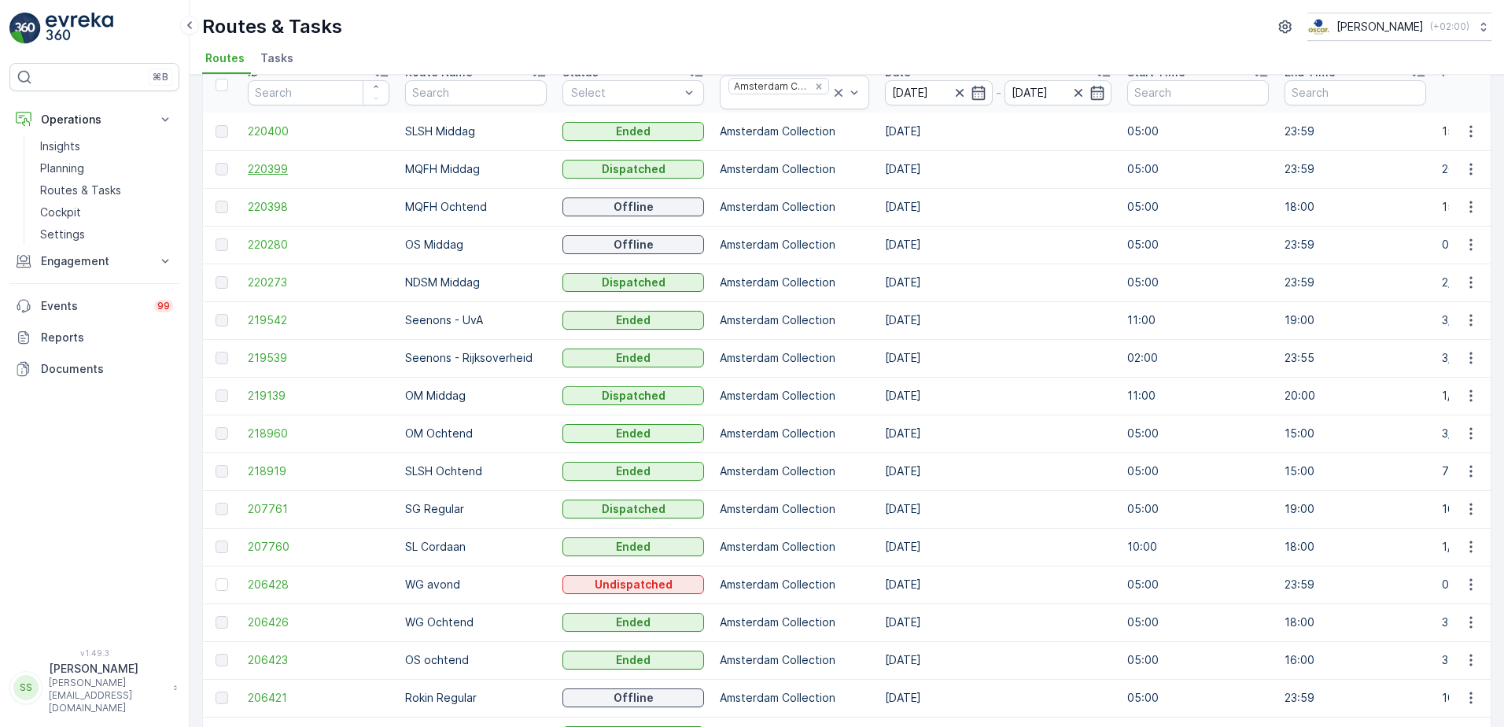
scroll to position [157, 0]
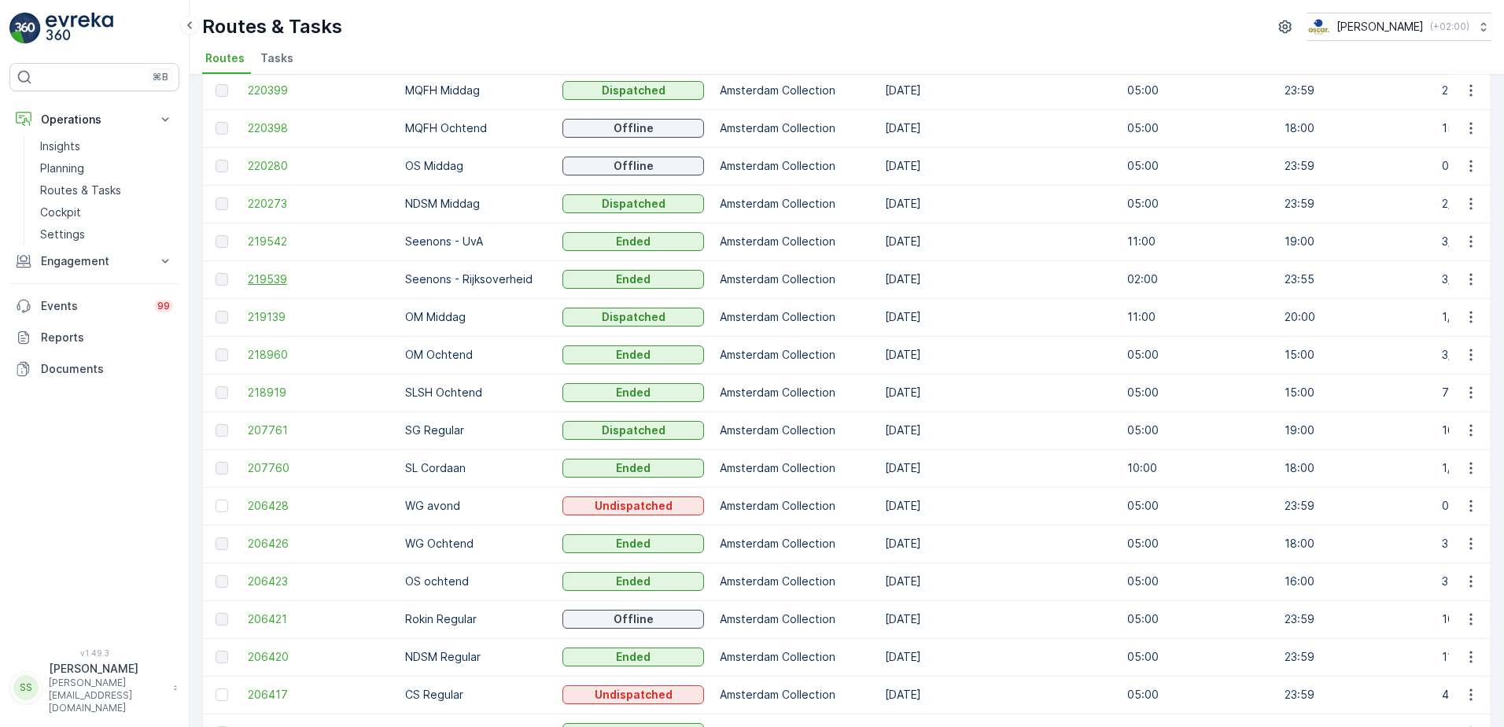
click at [282, 276] on span "219539" at bounding box center [319, 279] width 142 height 16
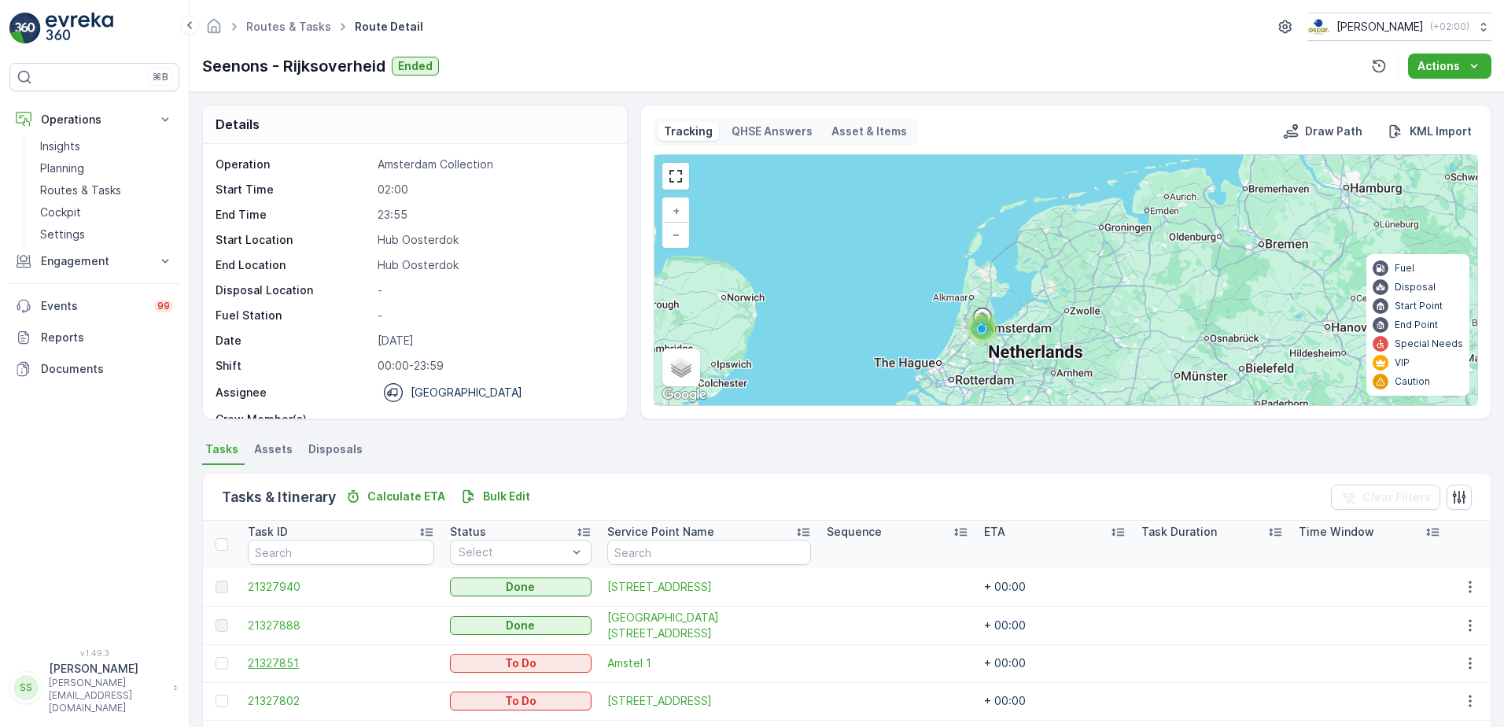
click at [263, 658] on span "21327851" at bounding box center [341, 663] width 186 height 16
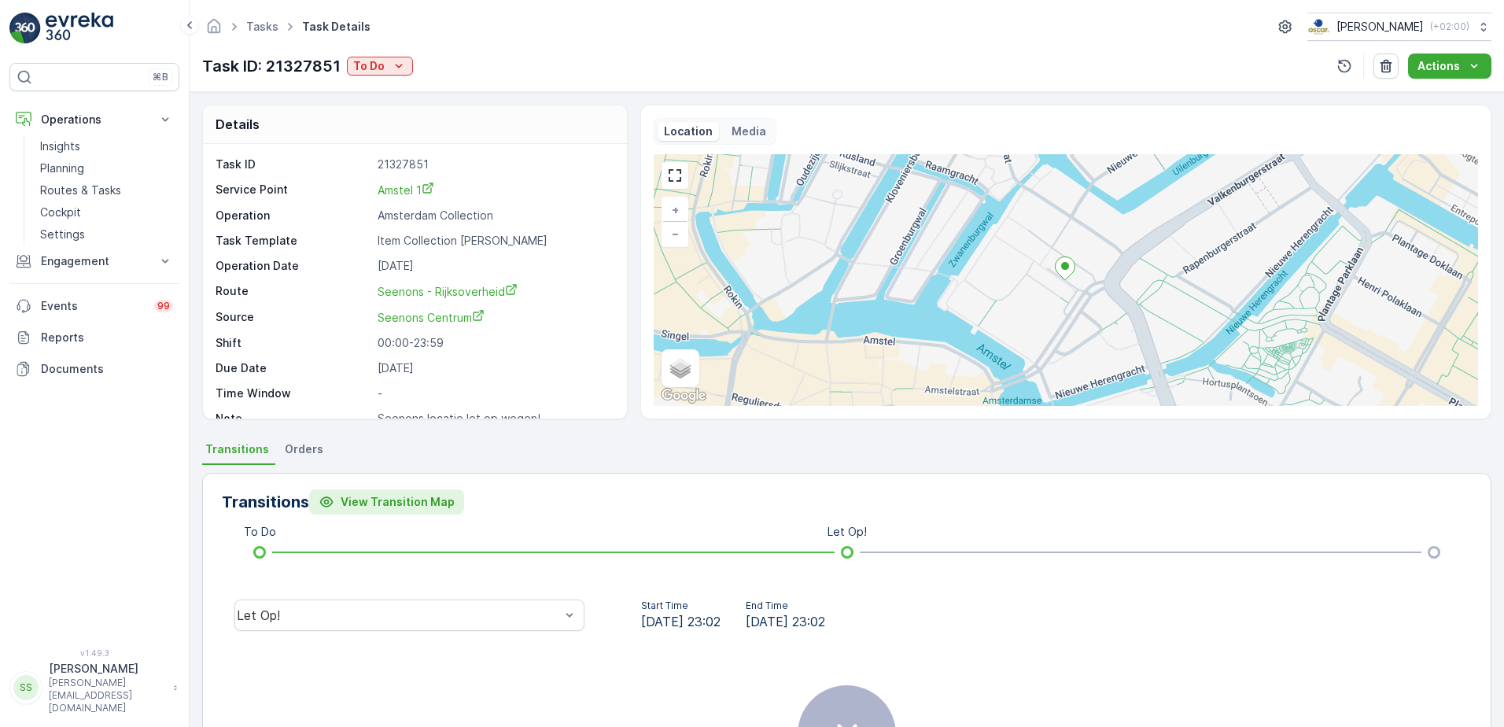
scroll to position [20, 0]
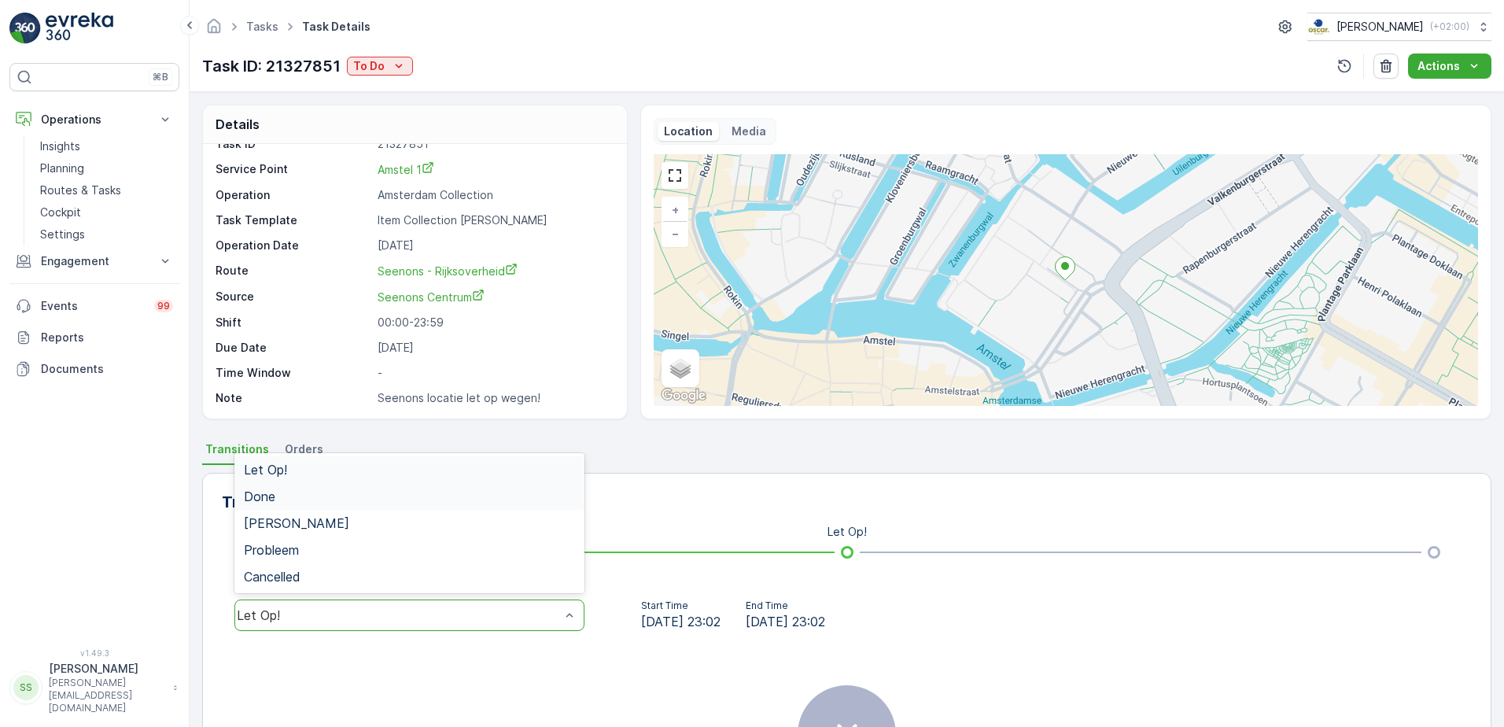
click at [250, 496] on span "Done" at bounding box center [259, 496] width 31 height 14
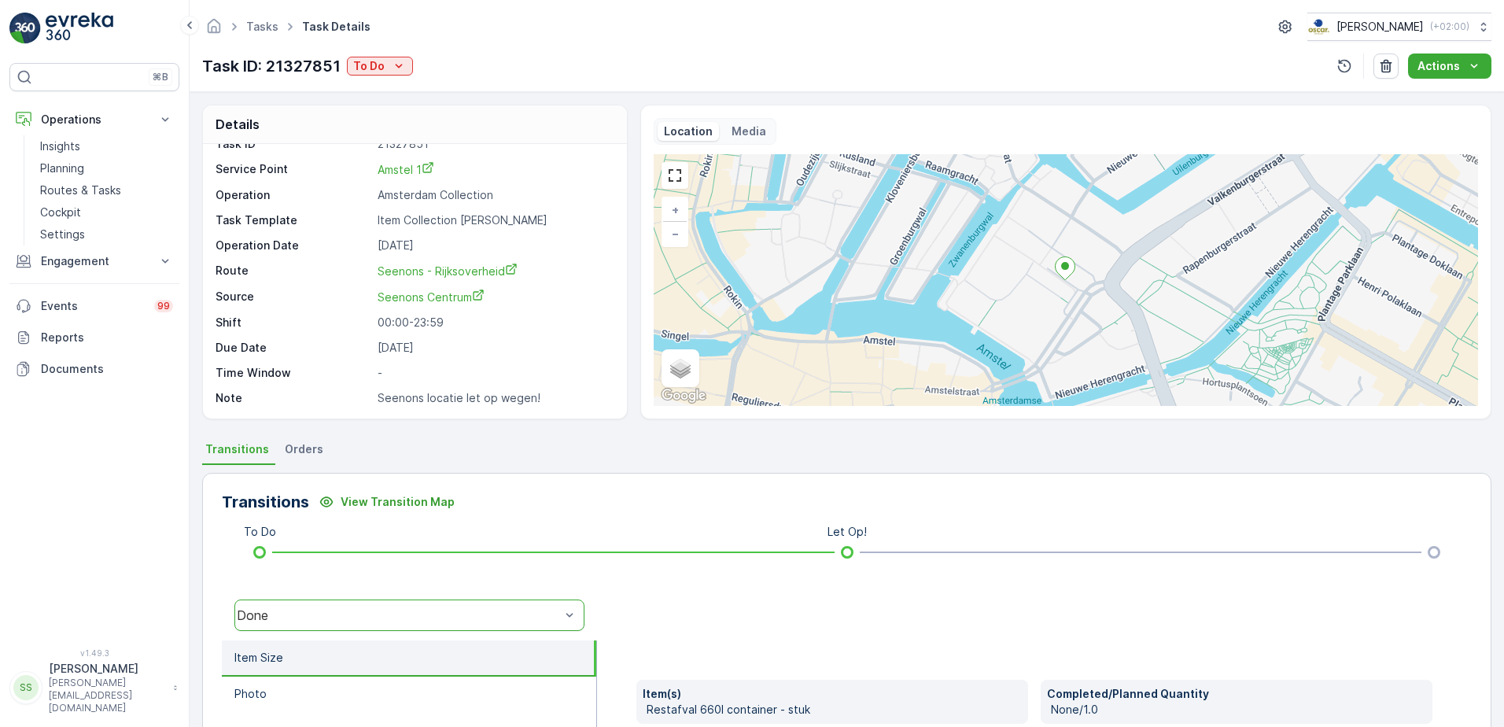
click at [589, 439] on ul "Transitions Orders" at bounding box center [846, 451] width 1289 height 27
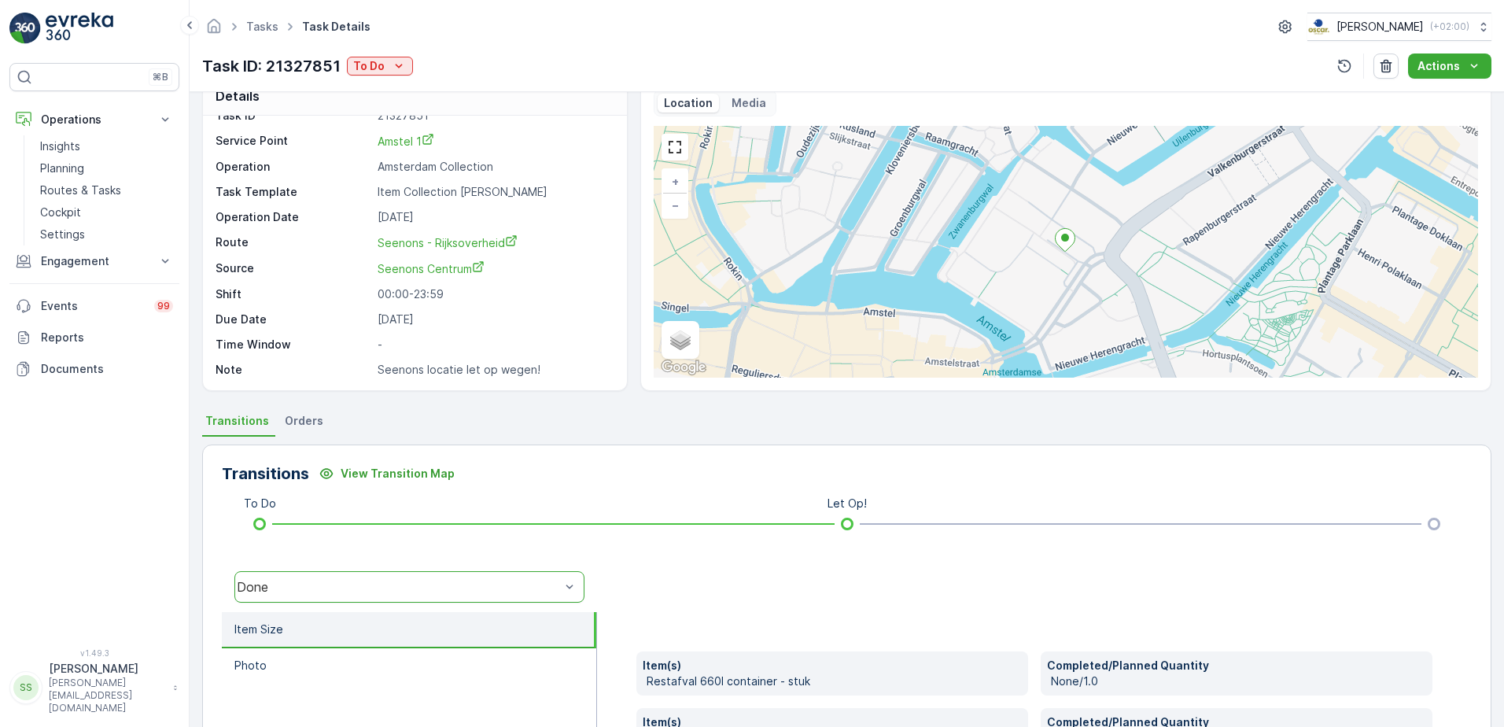
scroll to position [0, 0]
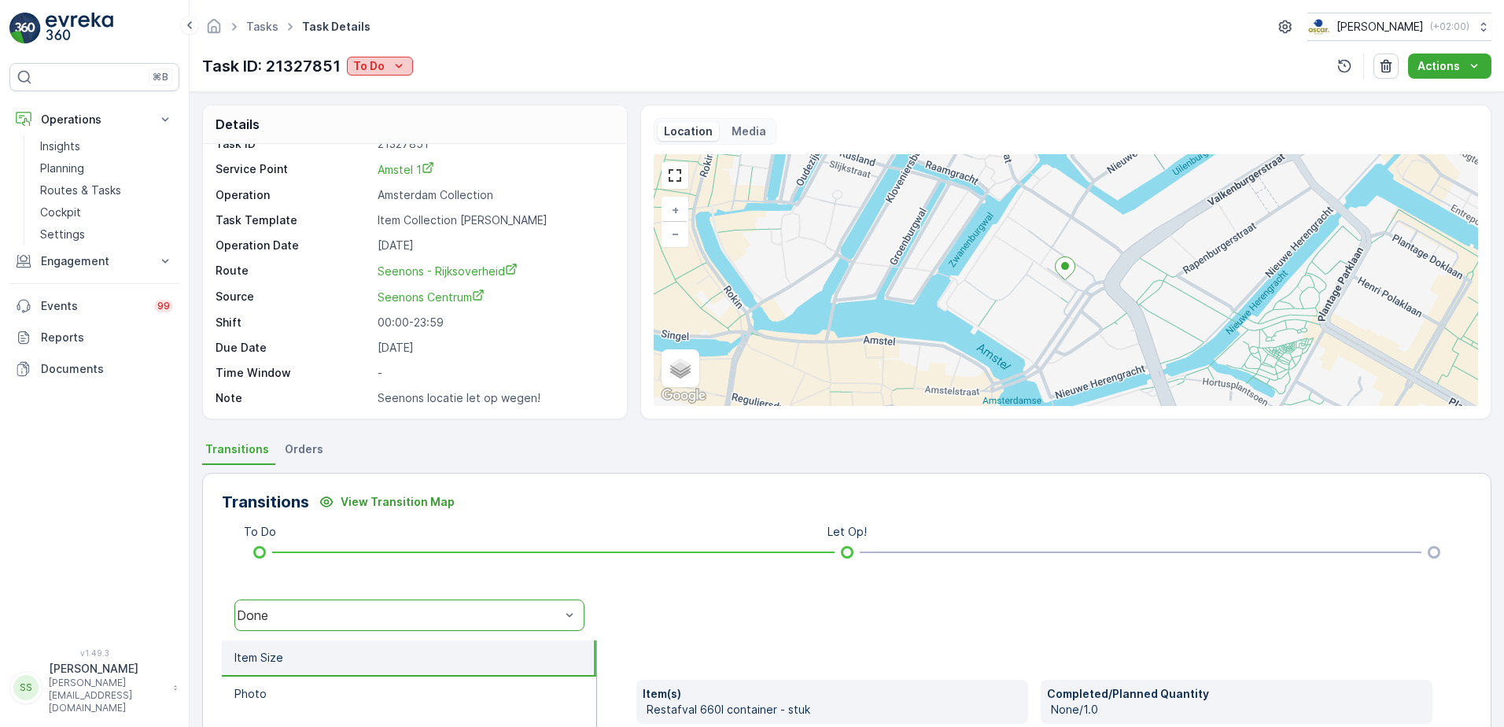
click at [395, 68] on icon "To Do" at bounding box center [399, 66] width 16 height 16
click at [368, 131] on span "Done" at bounding box center [370, 134] width 28 height 16
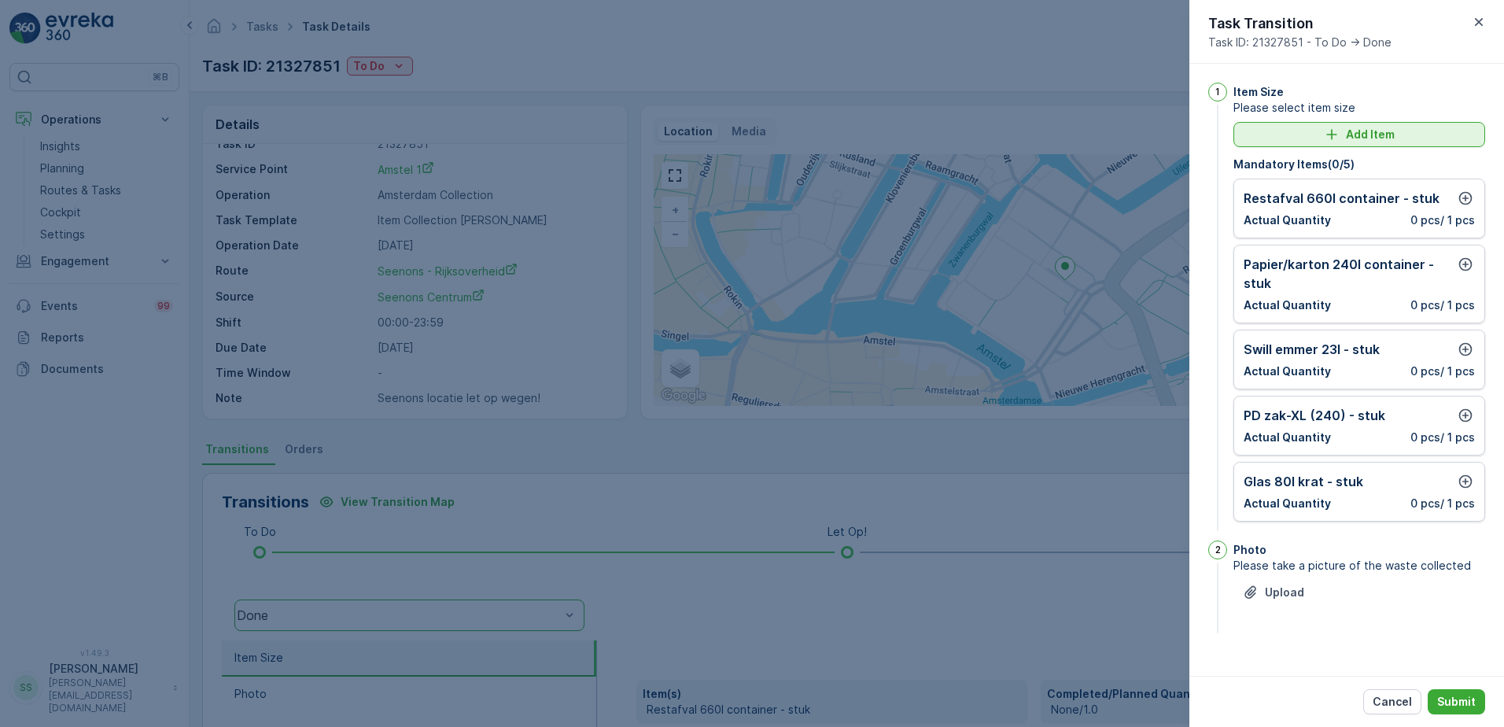
click at [1371, 137] on p "Add Item" at bounding box center [1370, 135] width 49 height 16
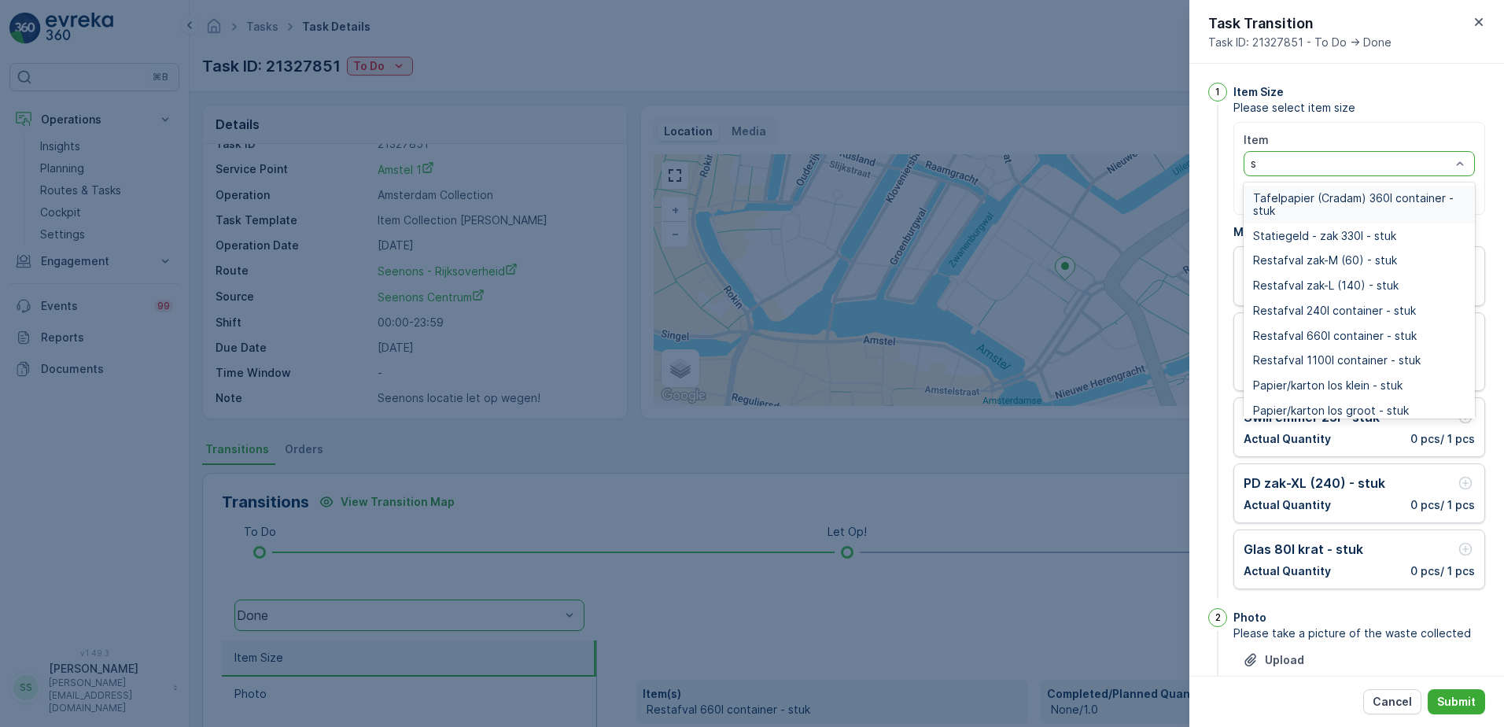
type input "sw"
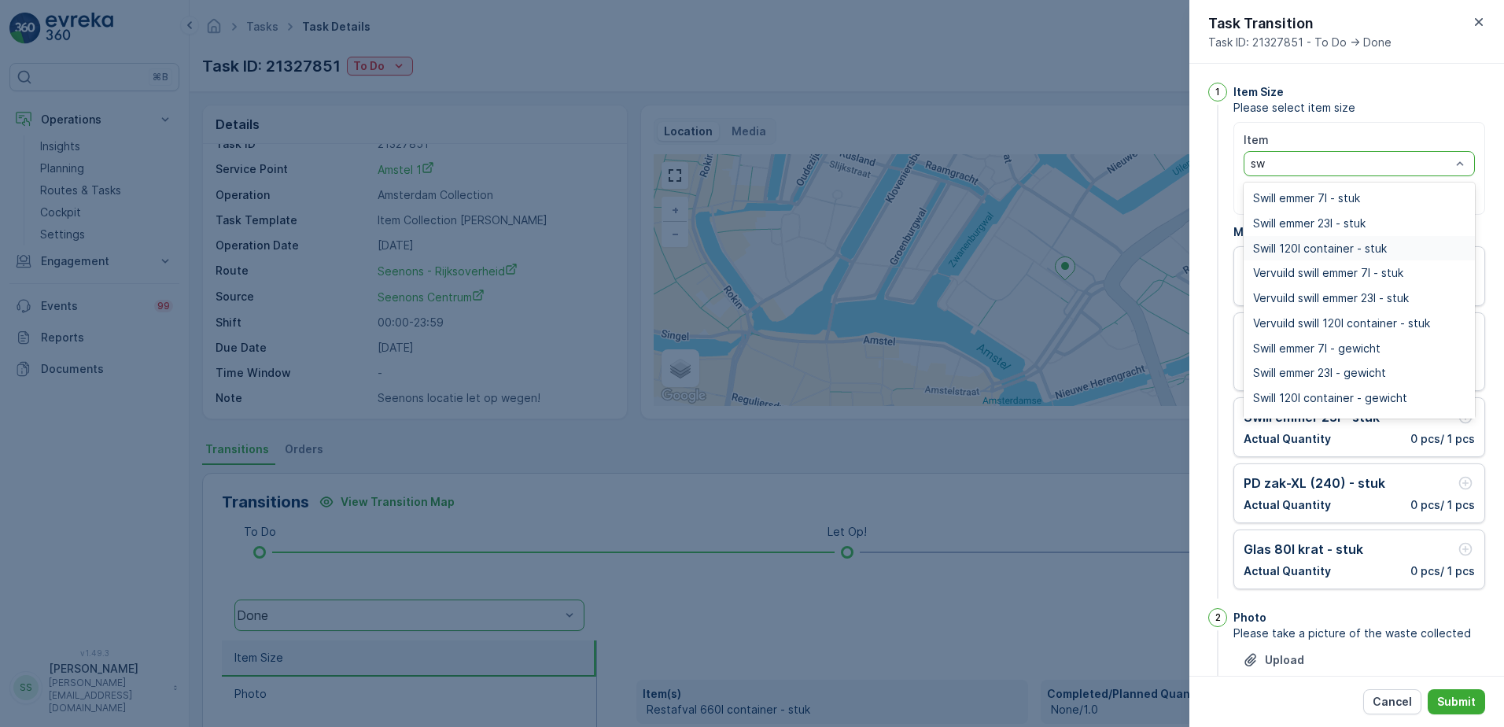
click at [1308, 245] on span "Swill 120l container - stuk" at bounding box center [1320, 248] width 134 height 13
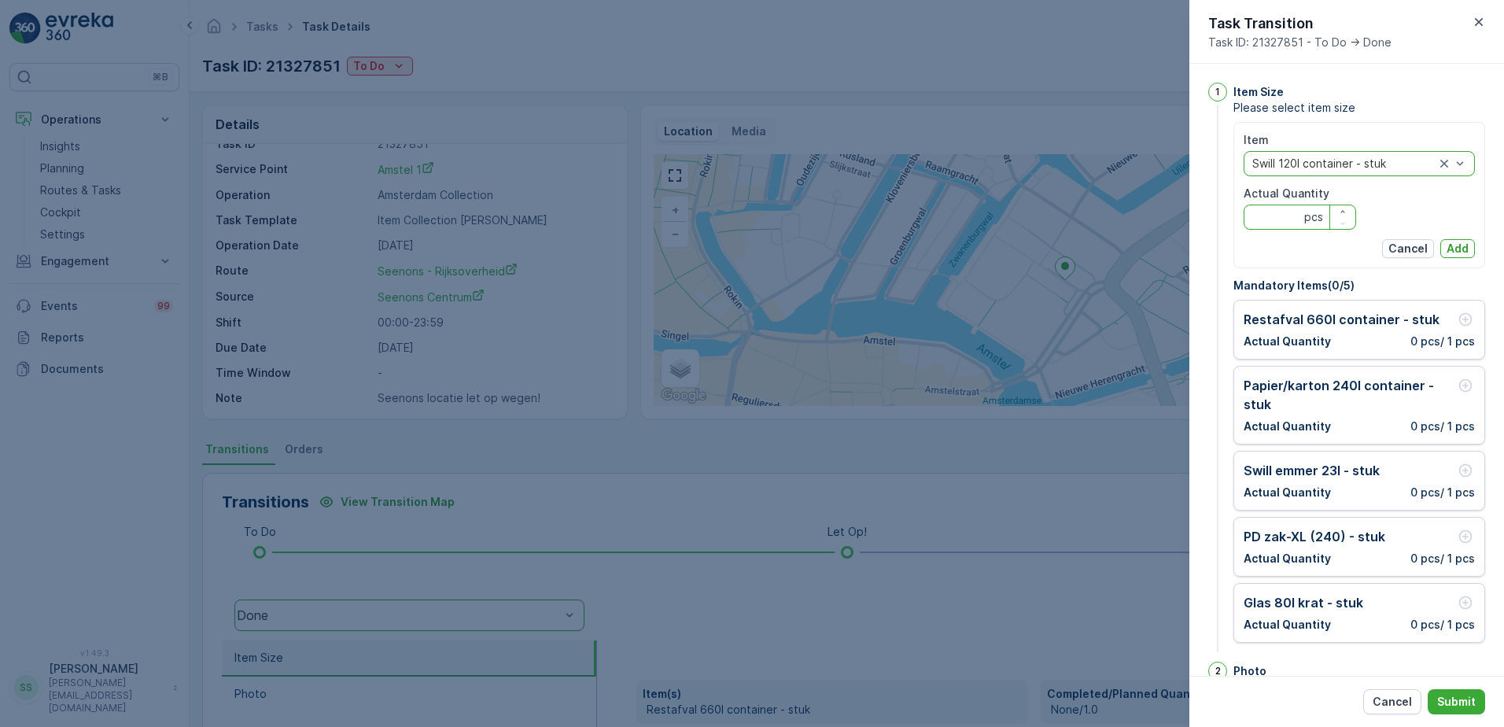
click at [1277, 221] on Quantity "Actual Quantity" at bounding box center [1300, 217] width 112 height 25
type Quantity "1"
click at [1450, 248] on p "Add" at bounding box center [1457, 249] width 22 height 16
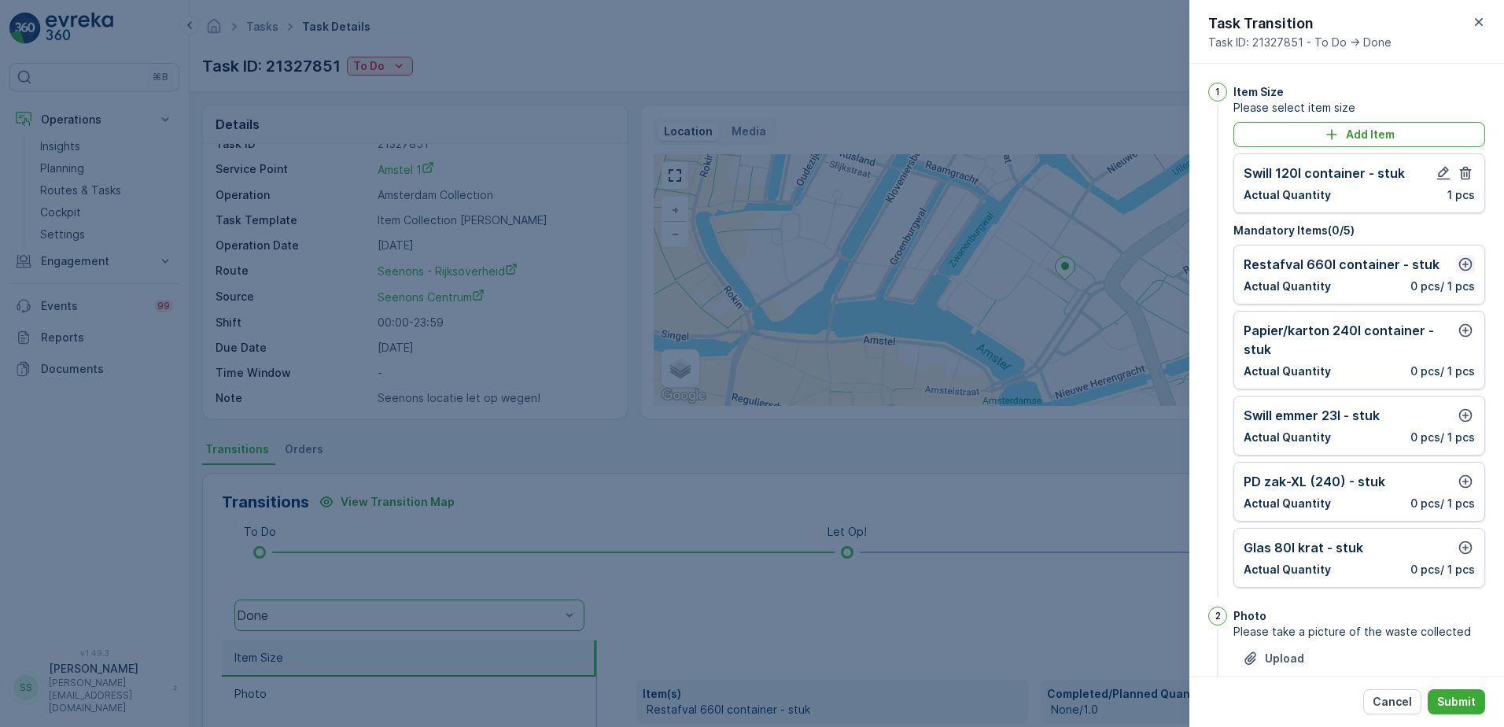
click at [1458, 261] on icon "button" at bounding box center [1466, 264] width 16 height 16
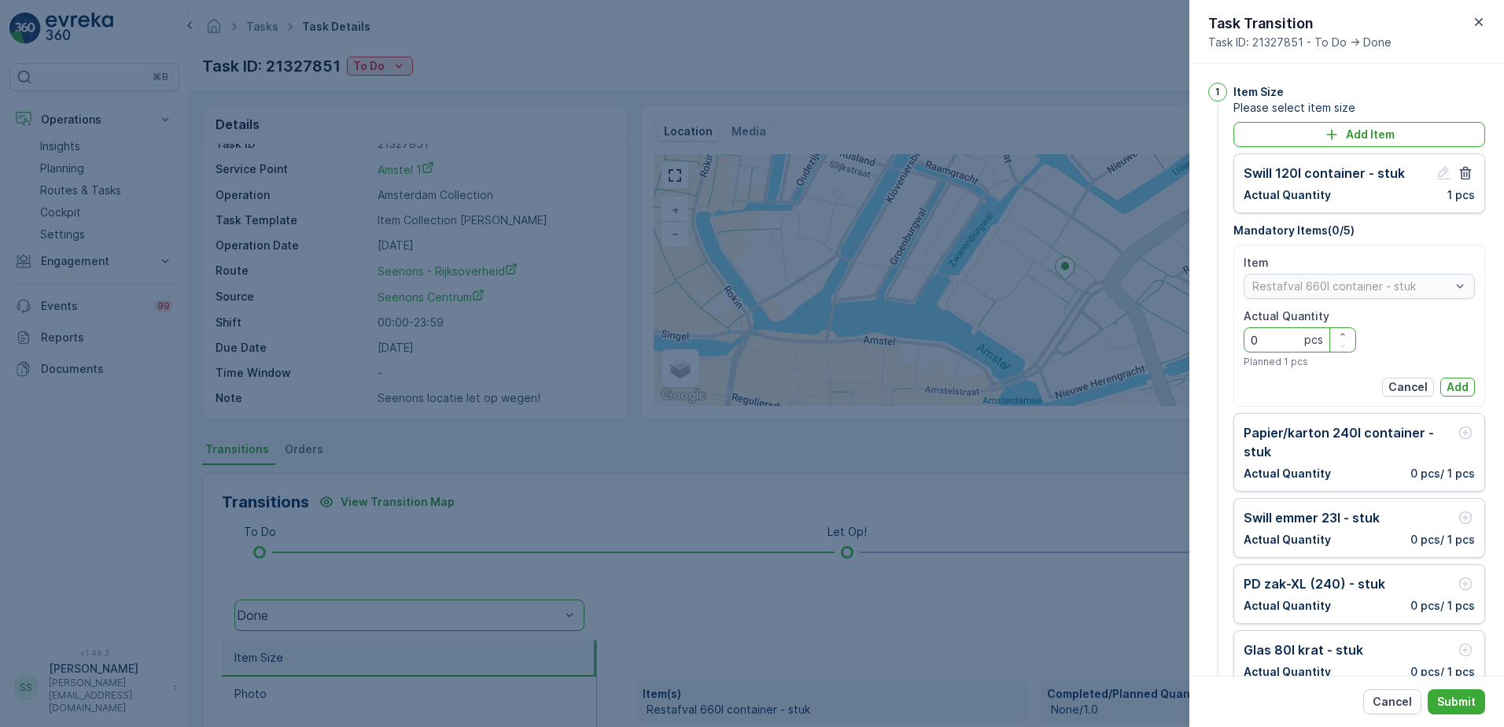
drag, startPoint x: 1293, startPoint y: 342, endPoint x: 1214, endPoint y: 341, distance: 79.4
click at [1208, 342] on div "1 Item Size Please select item size Add Item Swill 120l container - stuk Actual…" at bounding box center [1346, 393] width 277 height 620
type Quantity "1"
drag, startPoint x: 1445, startPoint y: 383, endPoint x: 1433, endPoint y: 382, distance: 11.8
click at [1446, 383] on p "Add" at bounding box center [1457, 387] width 22 height 16
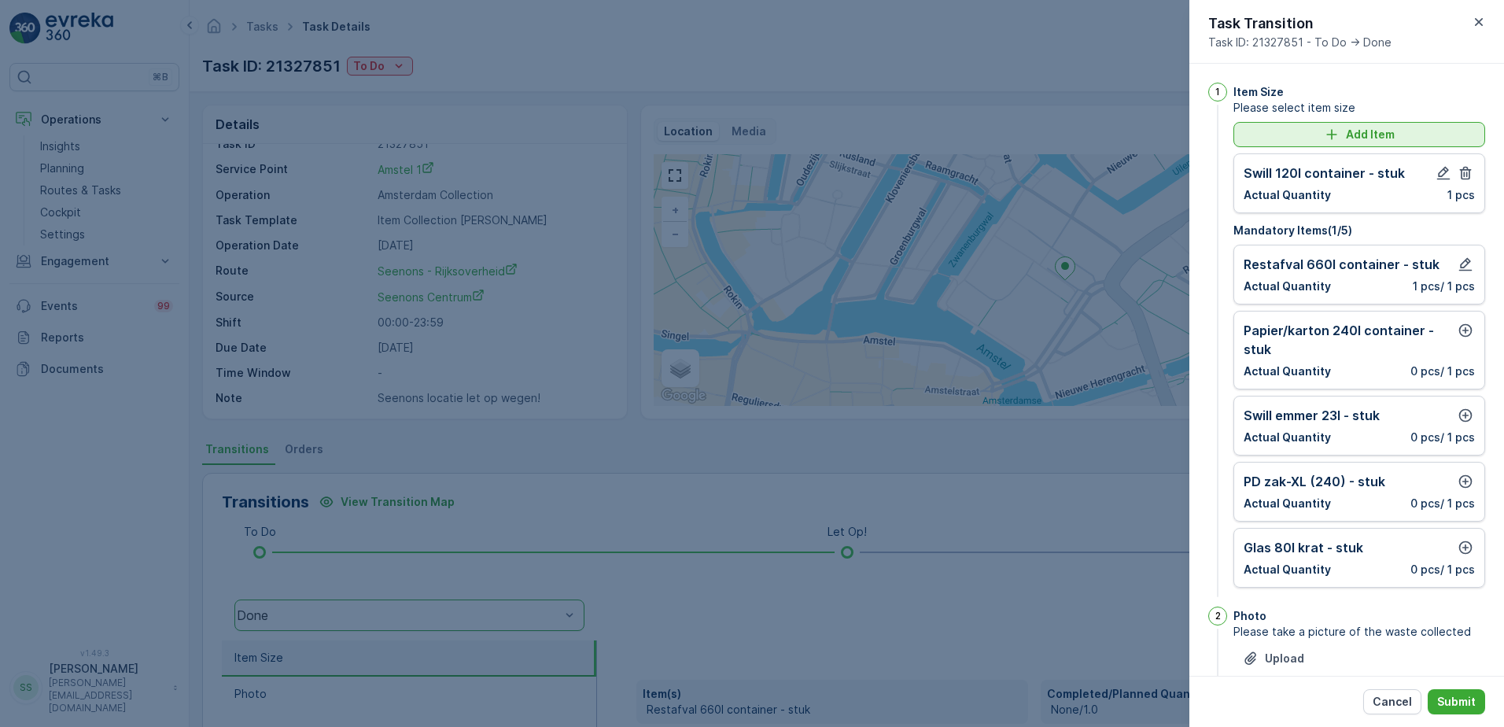
click at [1360, 135] on p "Add Item" at bounding box center [1370, 135] width 49 height 16
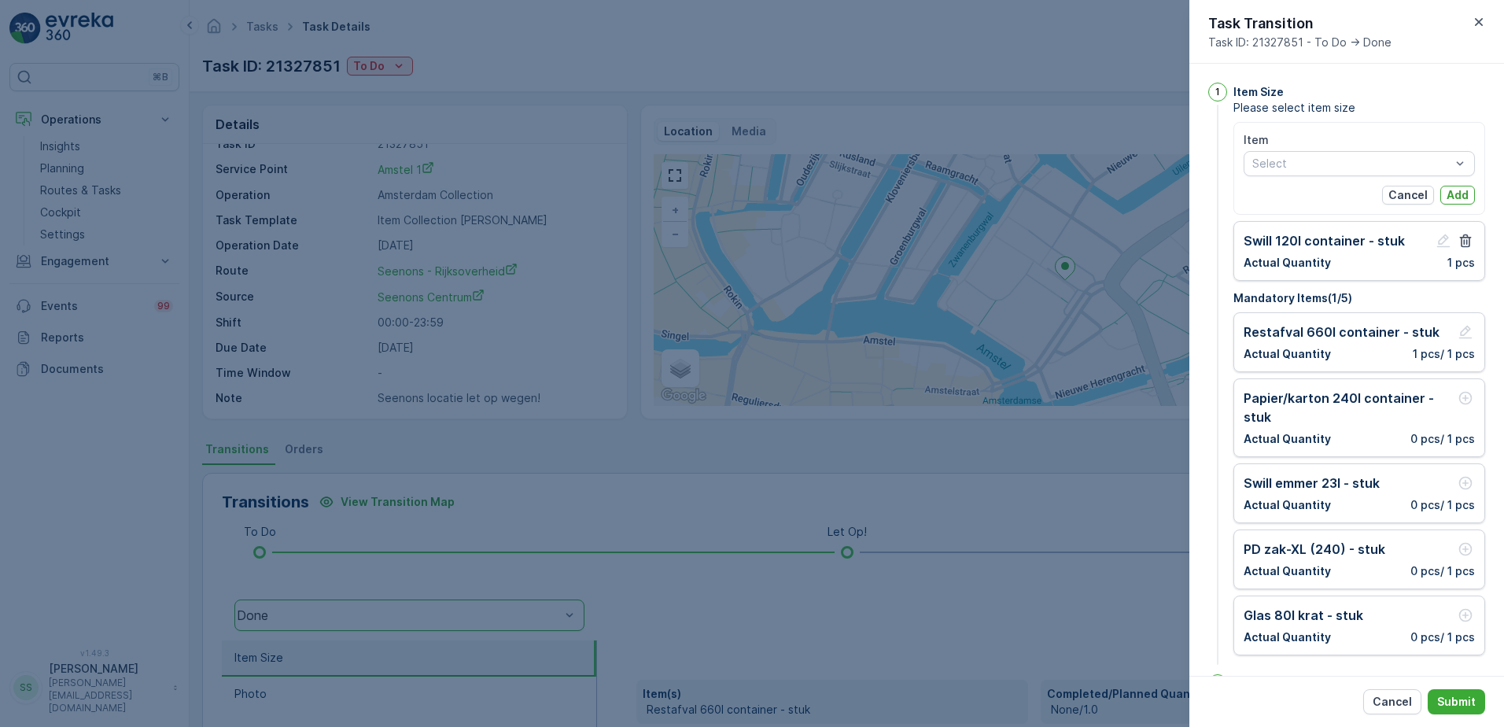
click at [1299, 149] on div "Item Select" at bounding box center [1359, 154] width 231 height 44
type input "["
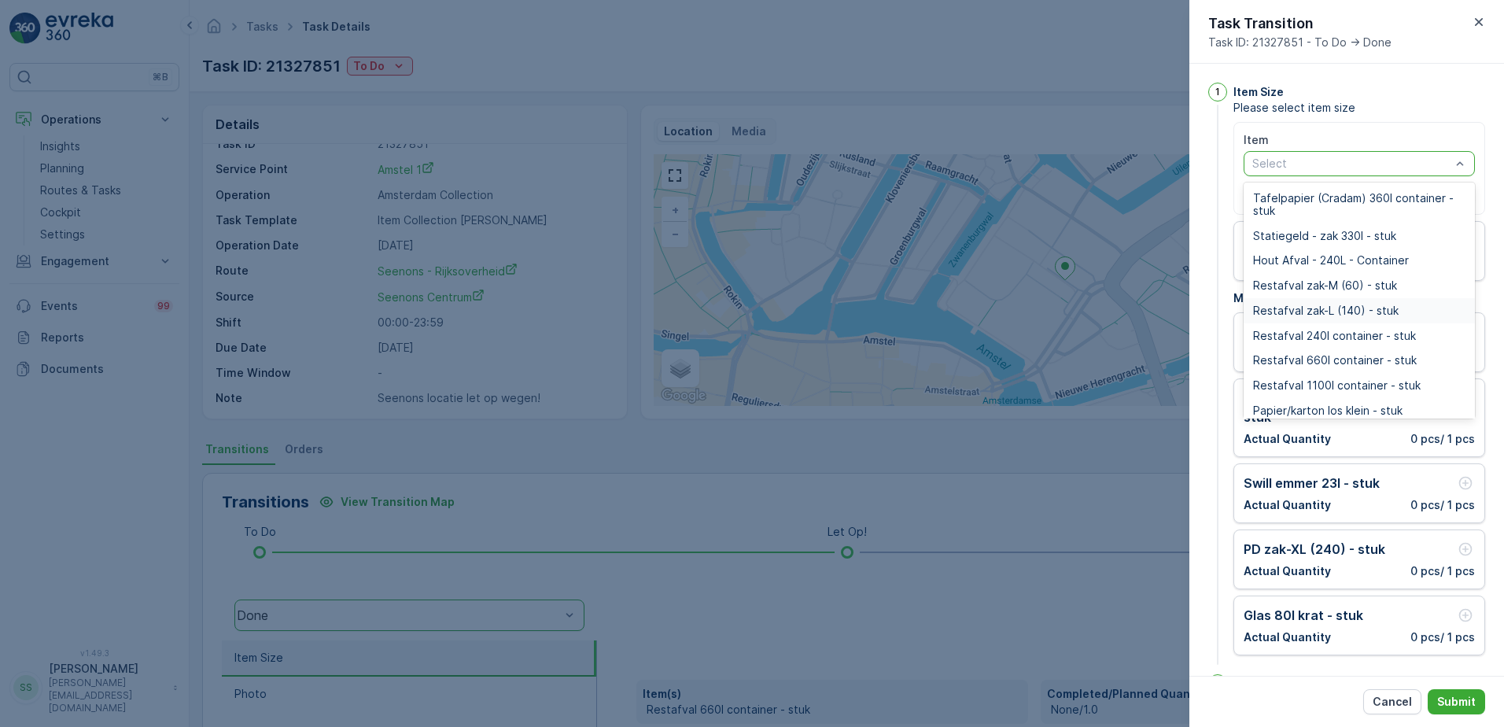
click at [1269, 164] on div at bounding box center [1351, 163] width 201 height 13
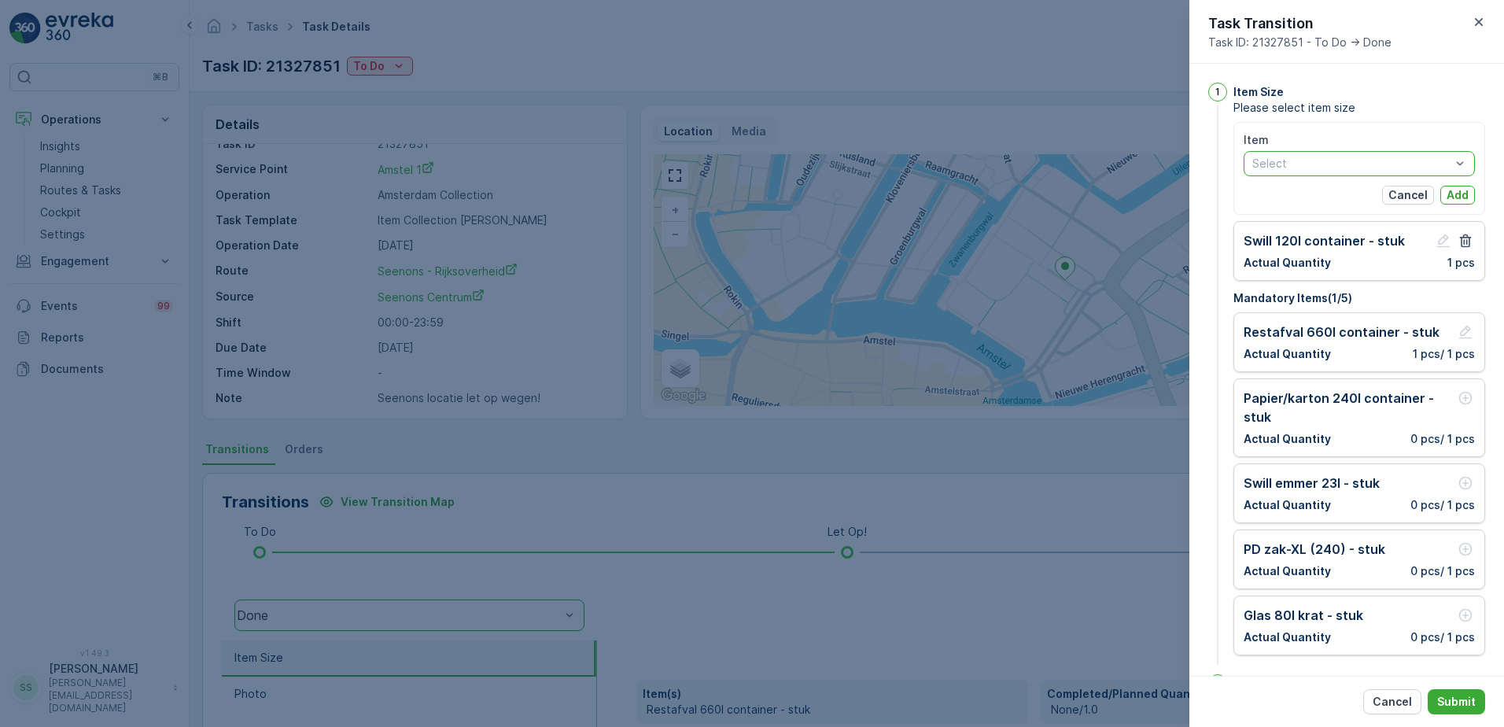
click at [1269, 164] on div at bounding box center [1351, 163] width 201 height 13
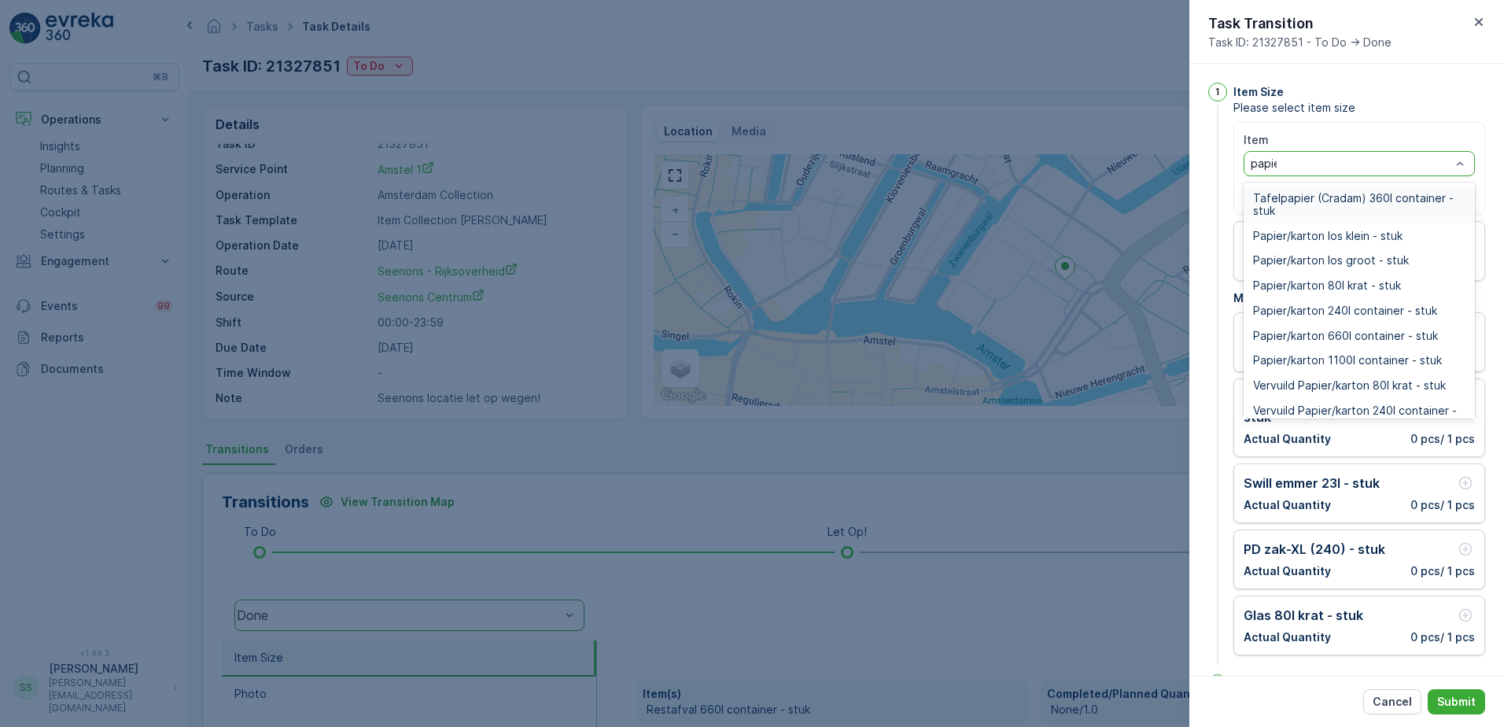
type input "papier"
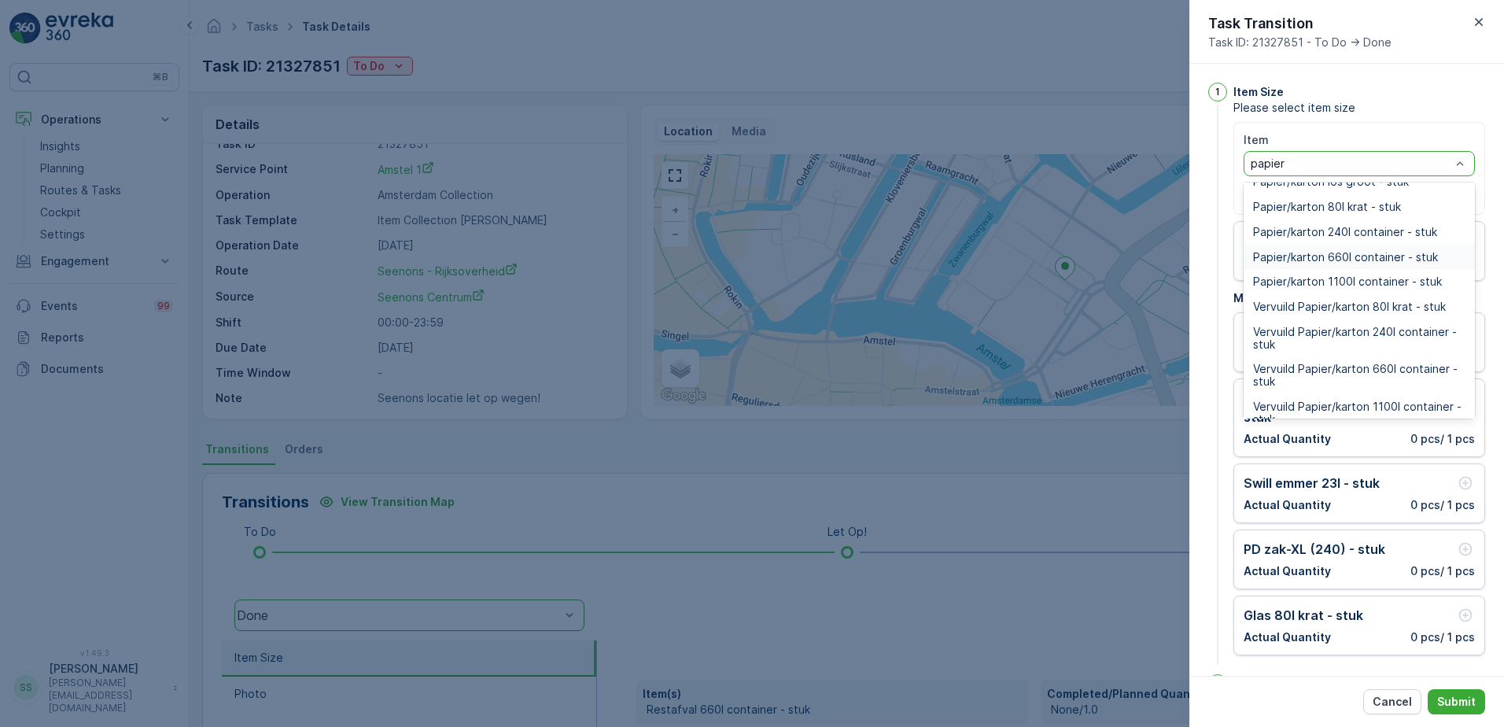
click at [1255, 260] on span "Papier/karton 660l container - stuk" at bounding box center [1345, 257] width 185 height 13
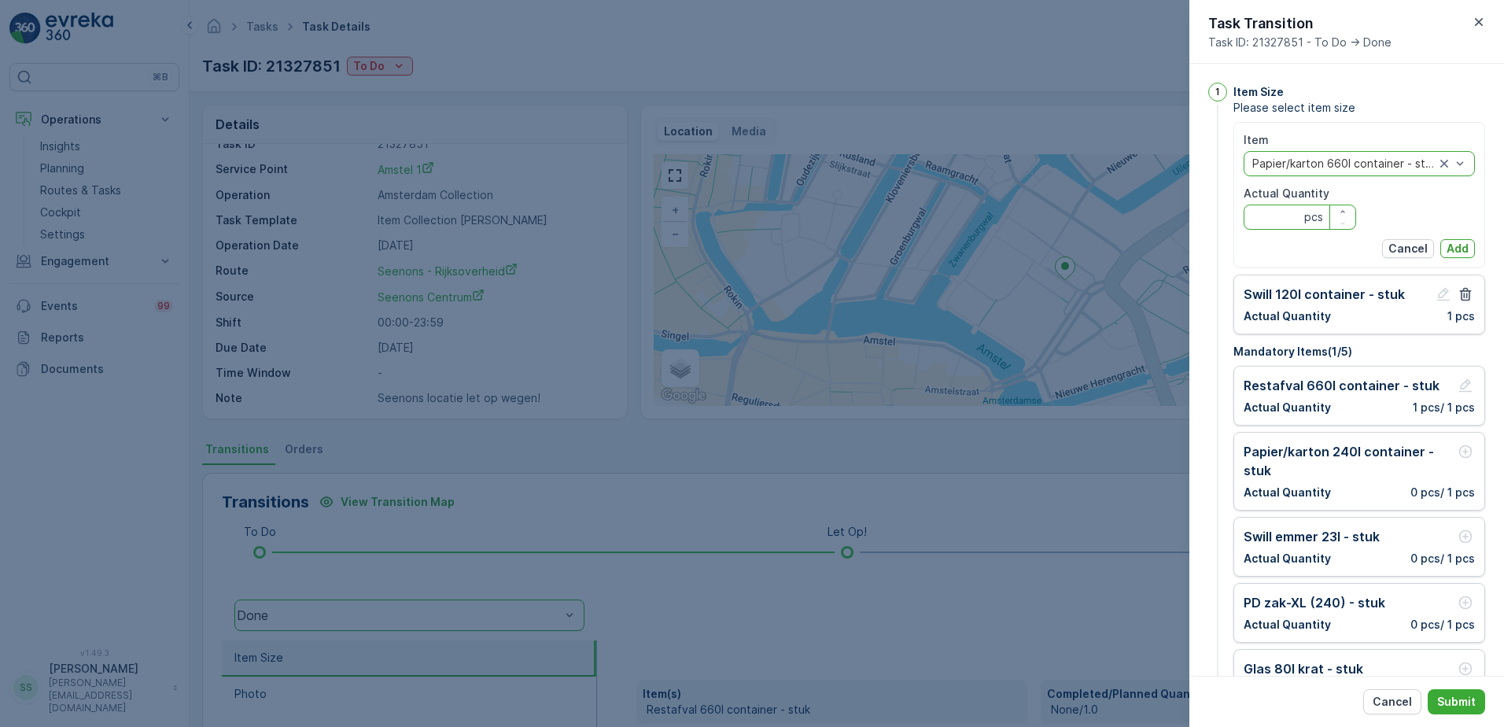
click at [1284, 219] on Quantity "Actual Quantity" at bounding box center [1300, 217] width 112 height 25
type Quantity "3"
click at [1465, 248] on button "Add" at bounding box center [1457, 248] width 35 height 19
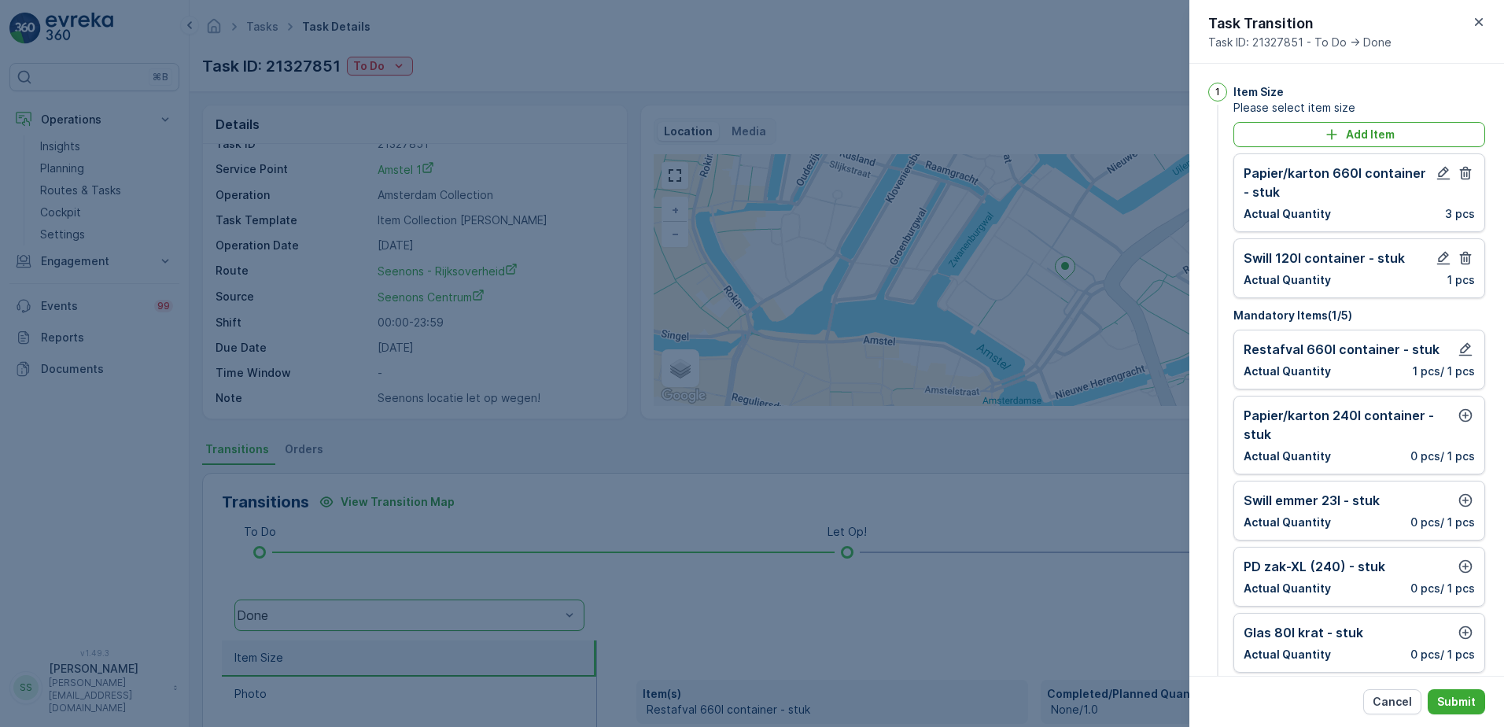
click at [1384, 444] on div "Papier/karton 240l container - stuk Actual Quantity 0 pcs / 1 pcs" at bounding box center [1359, 435] width 231 height 58
click at [1464, 418] on icon "button" at bounding box center [1466, 415] width 16 height 16
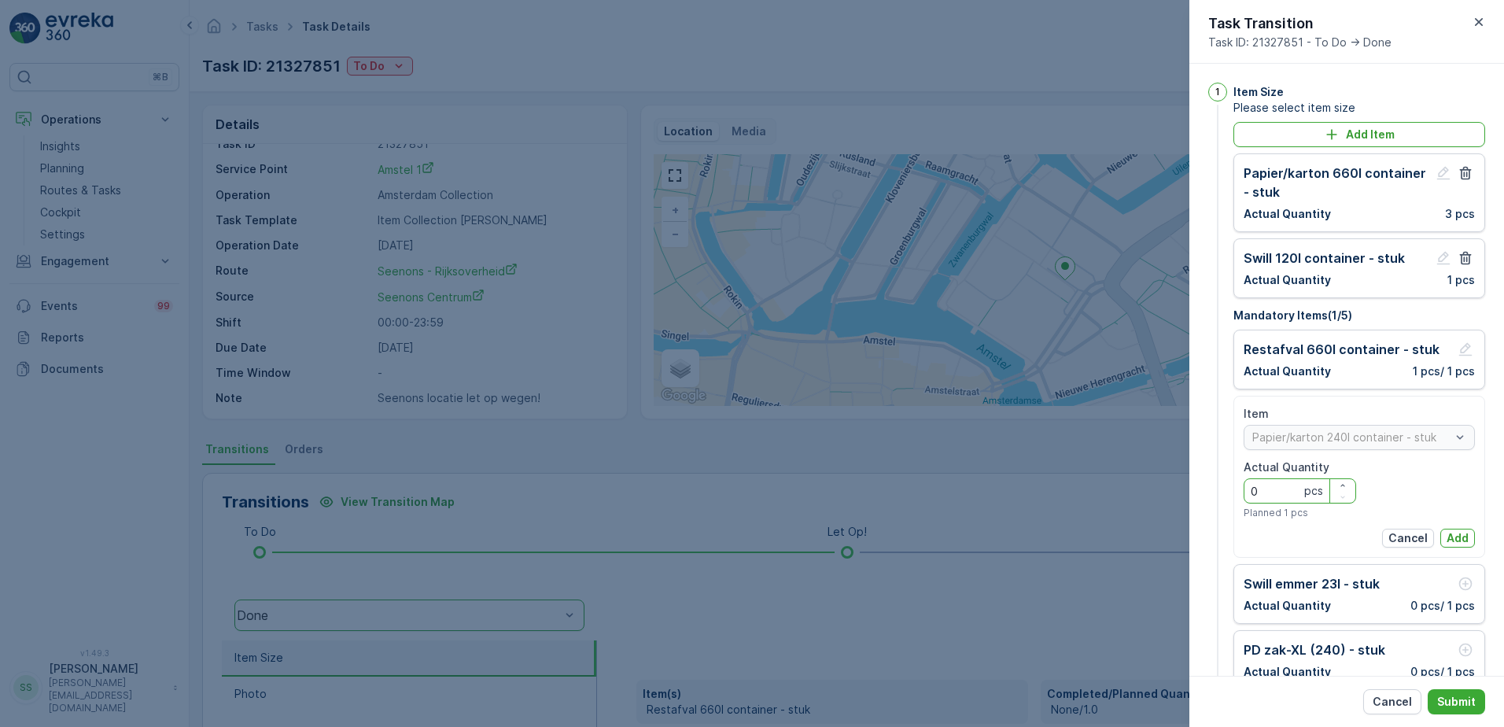
drag, startPoint x: 1222, startPoint y: 499, endPoint x: 1240, endPoint y: 493, distance: 18.2
click at [1210, 498] on div "1 Item Size Please select item size Add Item Papier/karton 660l container - stu…" at bounding box center [1346, 426] width 277 height 686
click at [1457, 535] on p "Add" at bounding box center [1457, 538] width 22 height 16
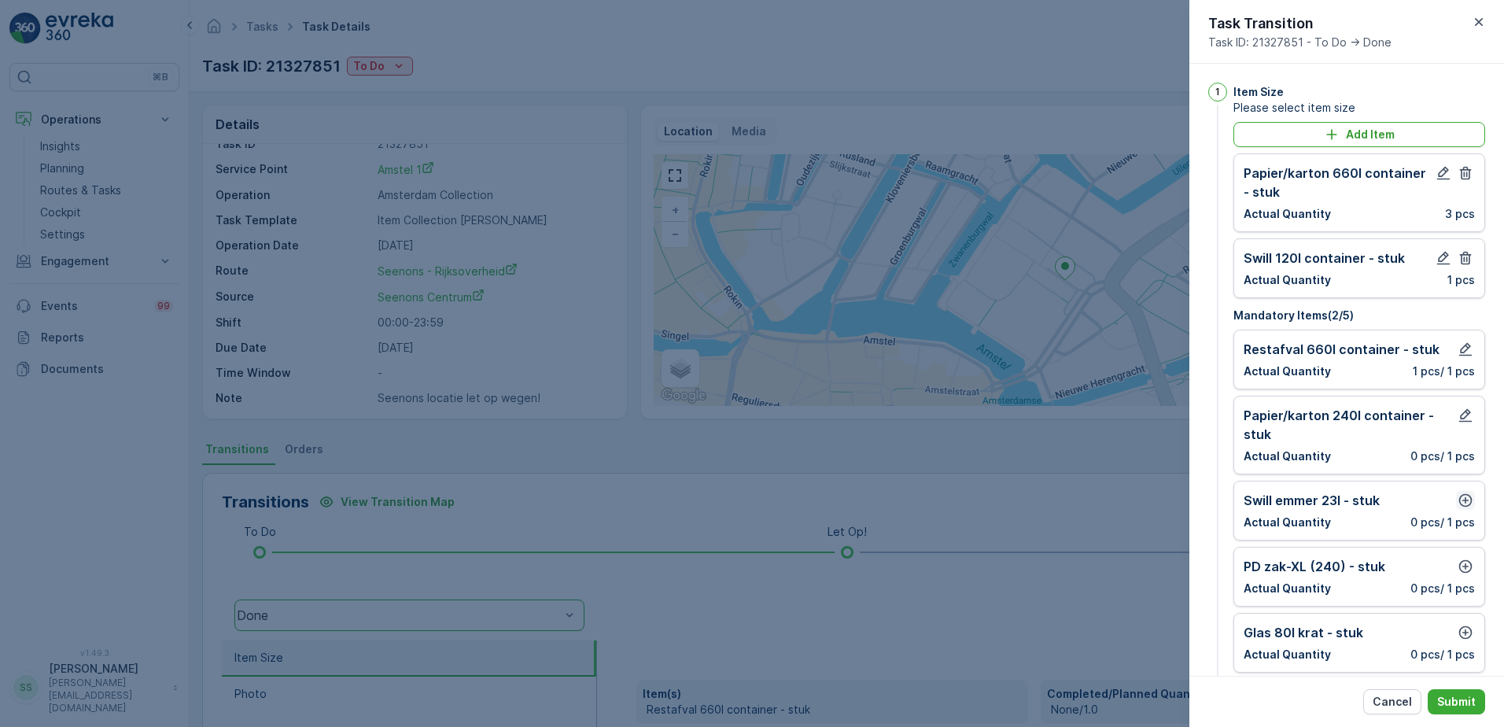
click at [1462, 507] on icon "button" at bounding box center [1466, 500] width 16 height 16
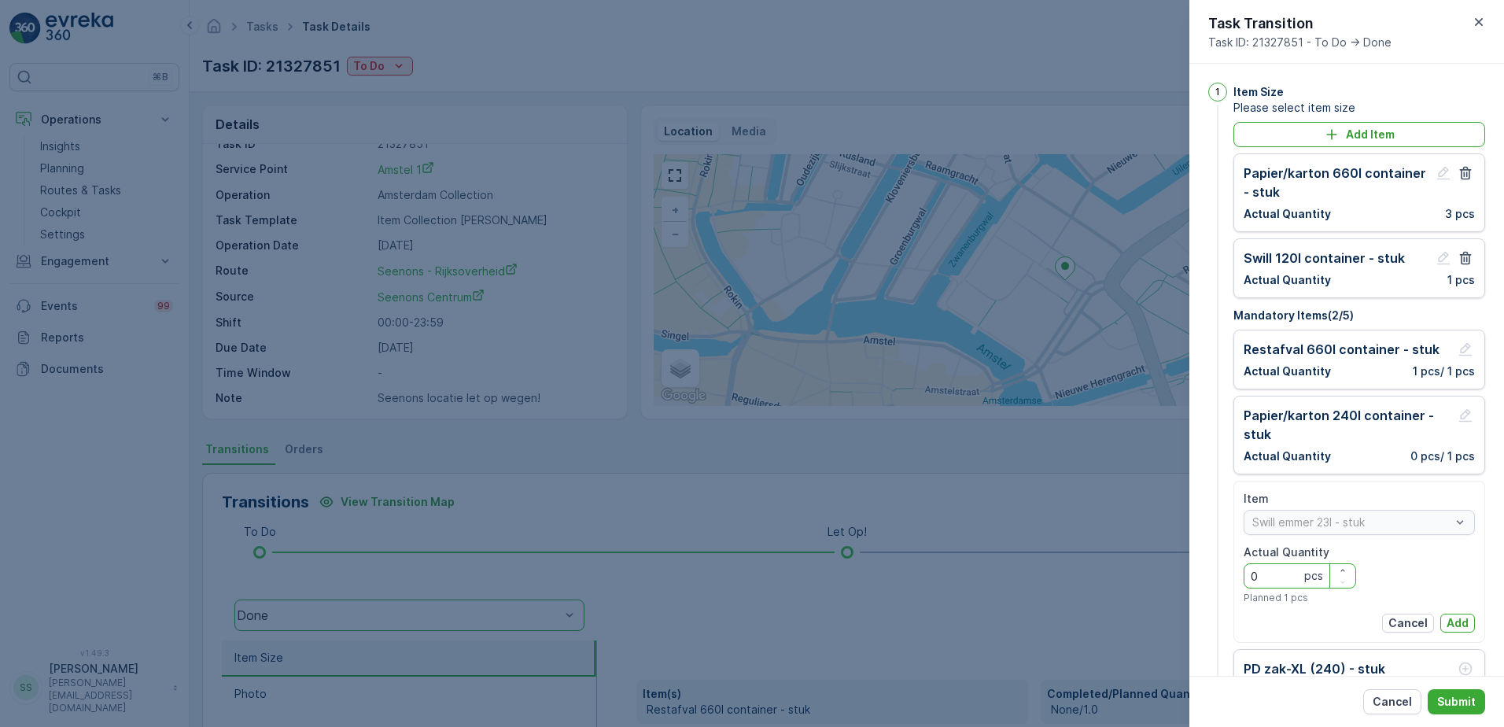
drag, startPoint x: 1269, startPoint y: 580, endPoint x: 1307, endPoint y: 591, distance: 40.1
click at [1228, 579] on div "1 Item Size Please select item size Add Item Papier/karton 660l container - stu…" at bounding box center [1346, 435] width 277 height 705
click at [1451, 621] on p "Add" at bounding box center [1457, 623] width 22 height 16
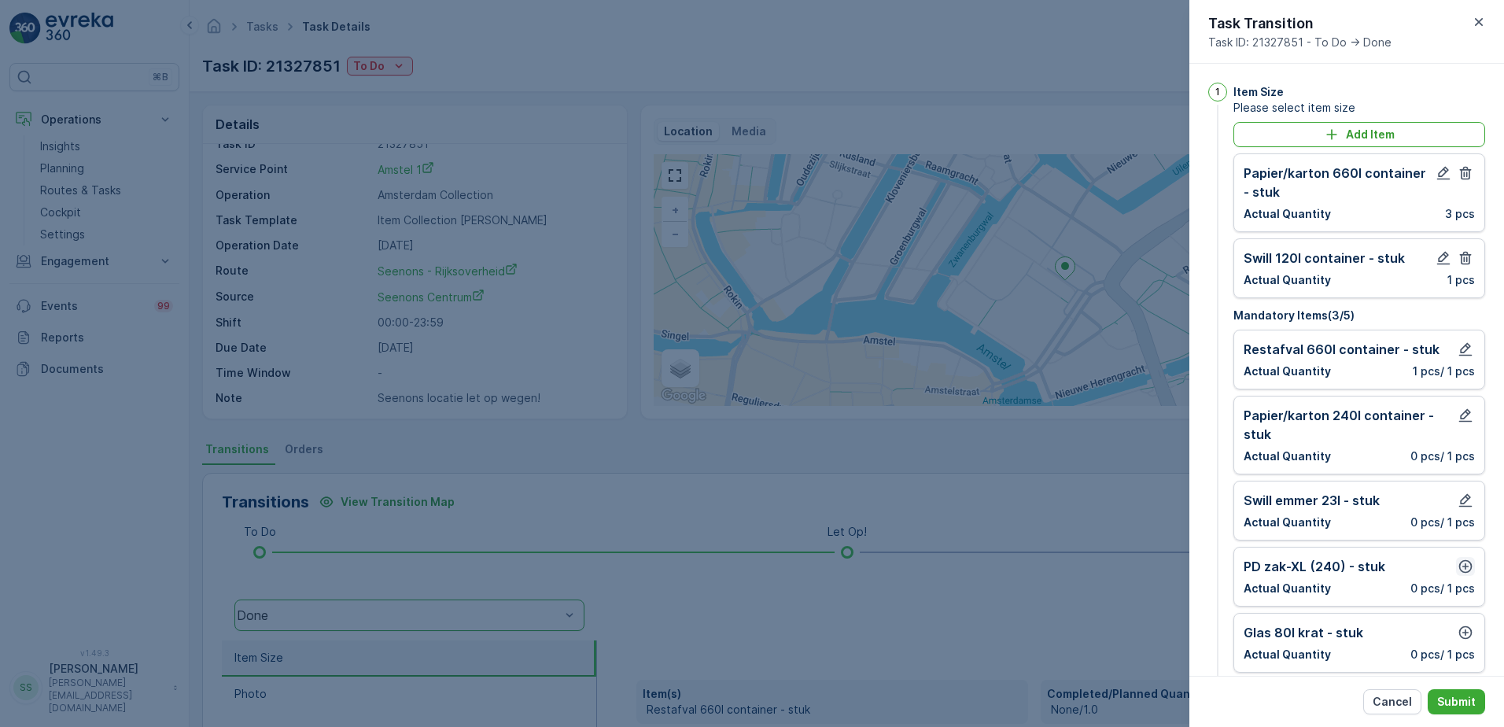
click at [1461, 566] on icon "button" at bounding box center [1465, 566] width 13 height 13
drag, startPoint x: 1277, startPoint y: 639, endPoint x: 1236, endPoint y: 639, distance: 41.7
click at [1236, 639] on div "Item PD zak-XL (240) - stuk Actual Quantity 0 pcs Planned 1 pcs Cancel Add" at bounding box center [1359, 628] width 252 height 162
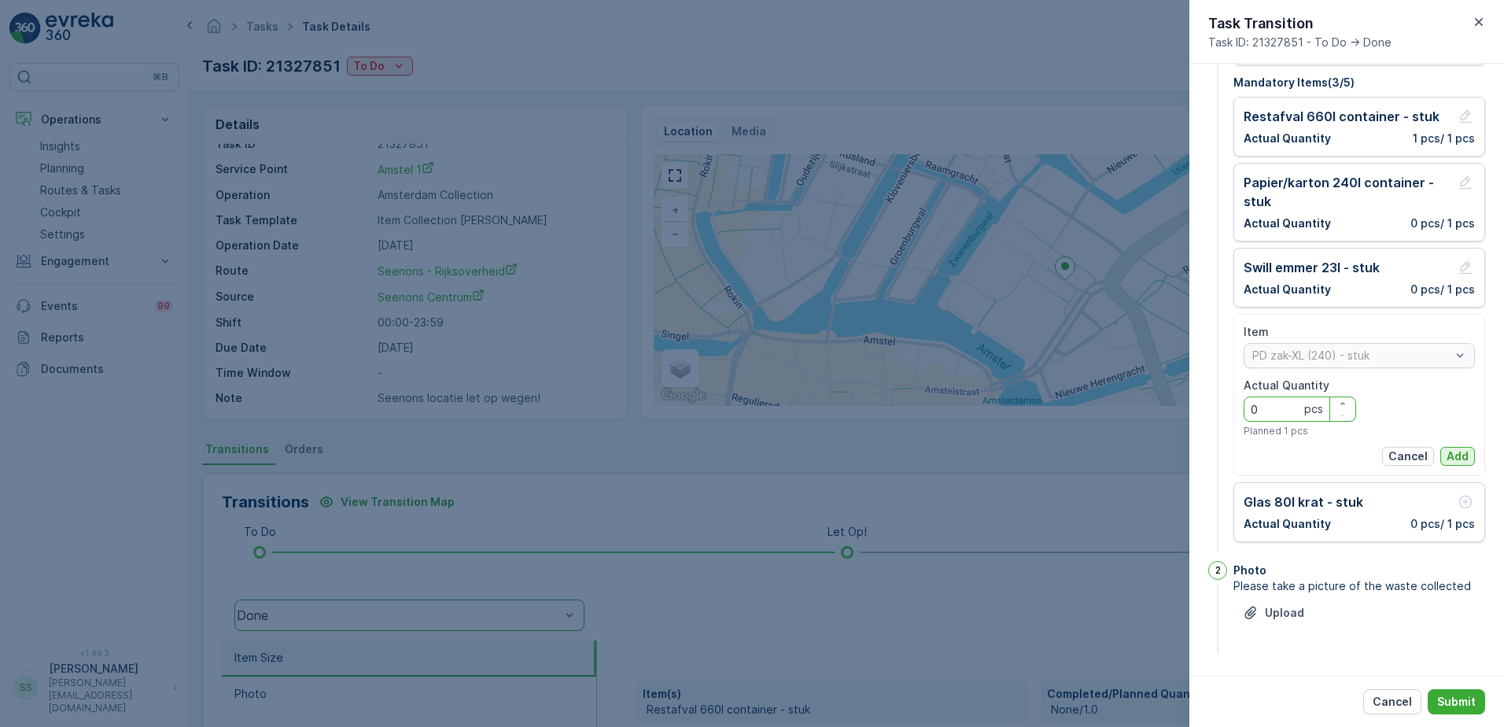
click at [1453, 459] on p "Add" at bounding box center [1457, 456] width 22 height 16
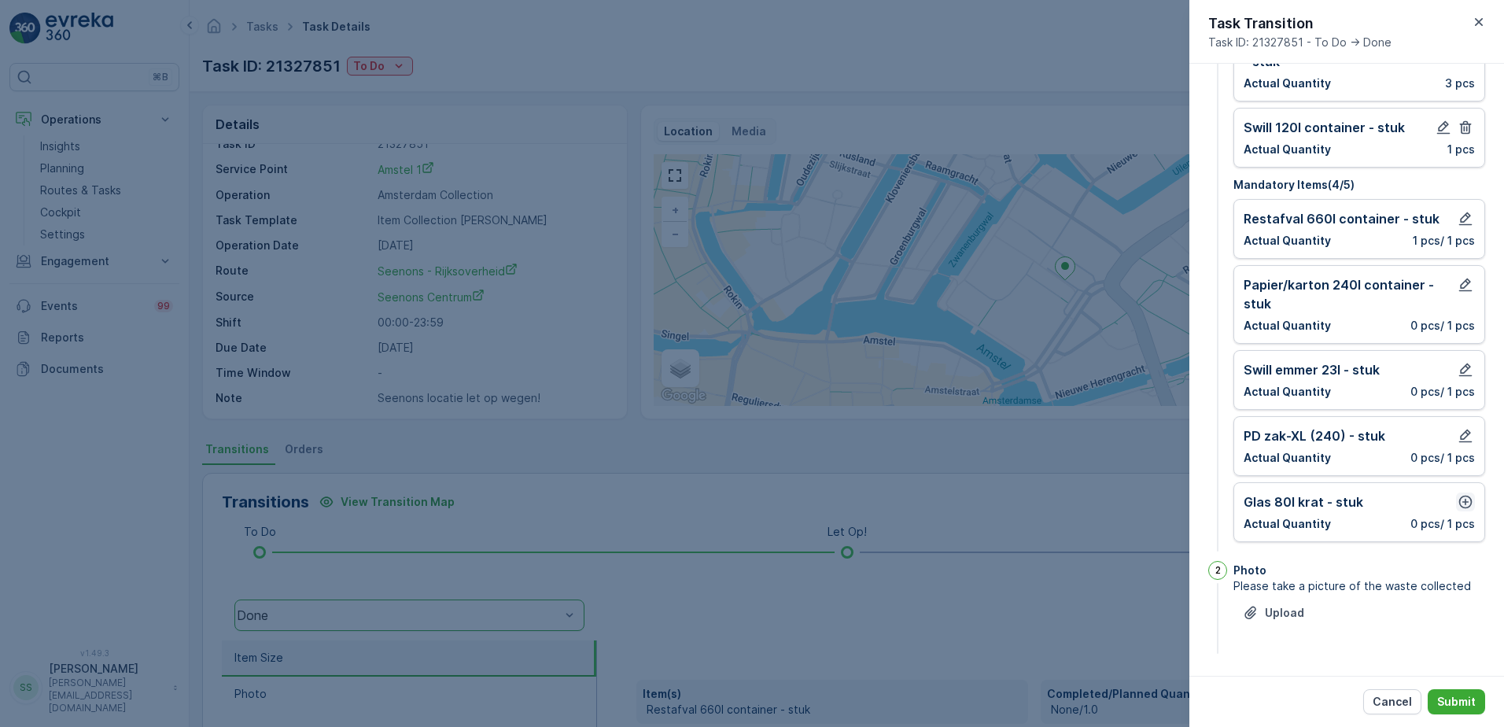
click at [1461, 498] on icon "button" at bounding box center [1466, 502] width 16 height 16
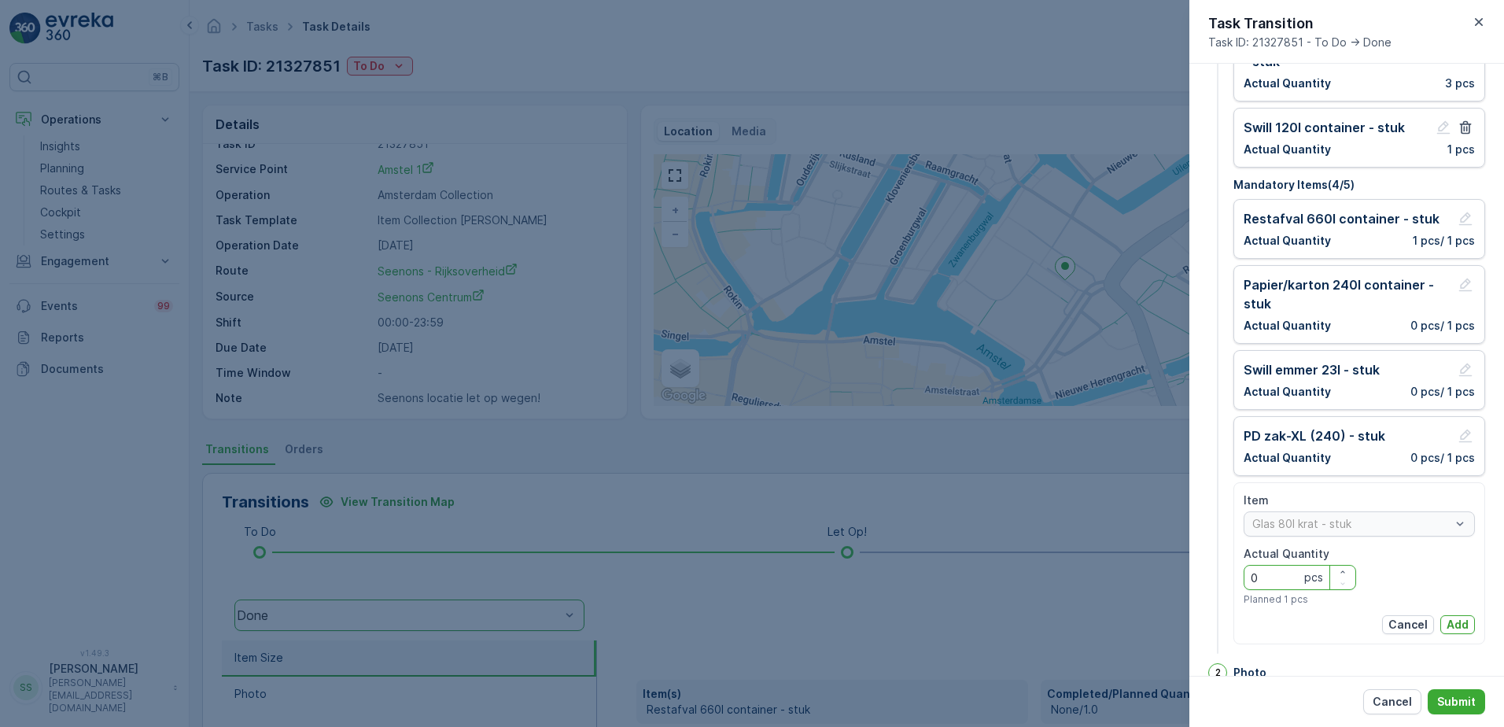
drag, startPoint x: 1284, startPoint y: 584, endPoint x: 1225, endPoint y: 584, distance: 59.8
click at [1225, 585] on div "1 Item Size Please select item size Add Item Papier/karton 660l container - stu…" at bounding box center [1346, 304] width 277 height 705
click at [1442, 620] on button "Add" at bounding box center [1457, 624] width 35 height 19
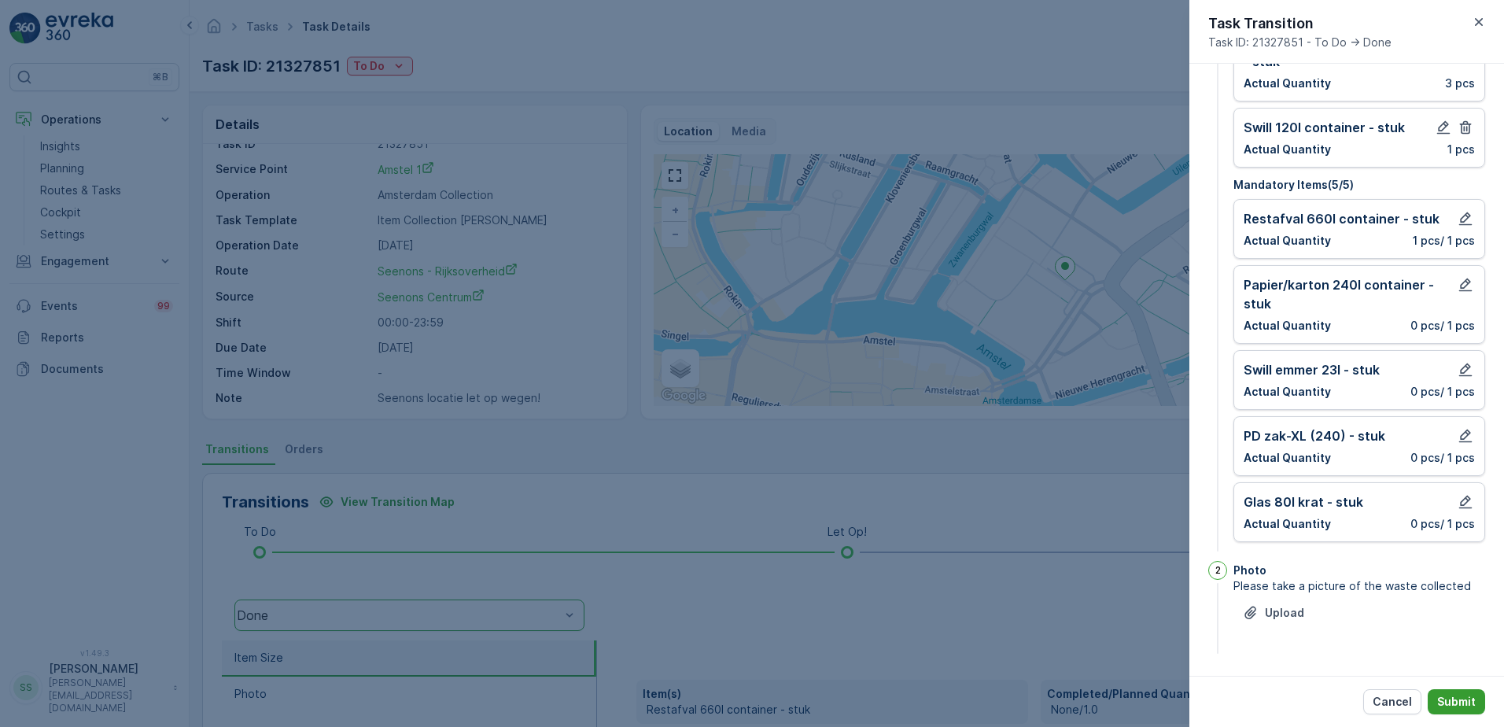
click at [1457, 706] on p "Submit" at bounding box center [1456, 702] width 39 height 16
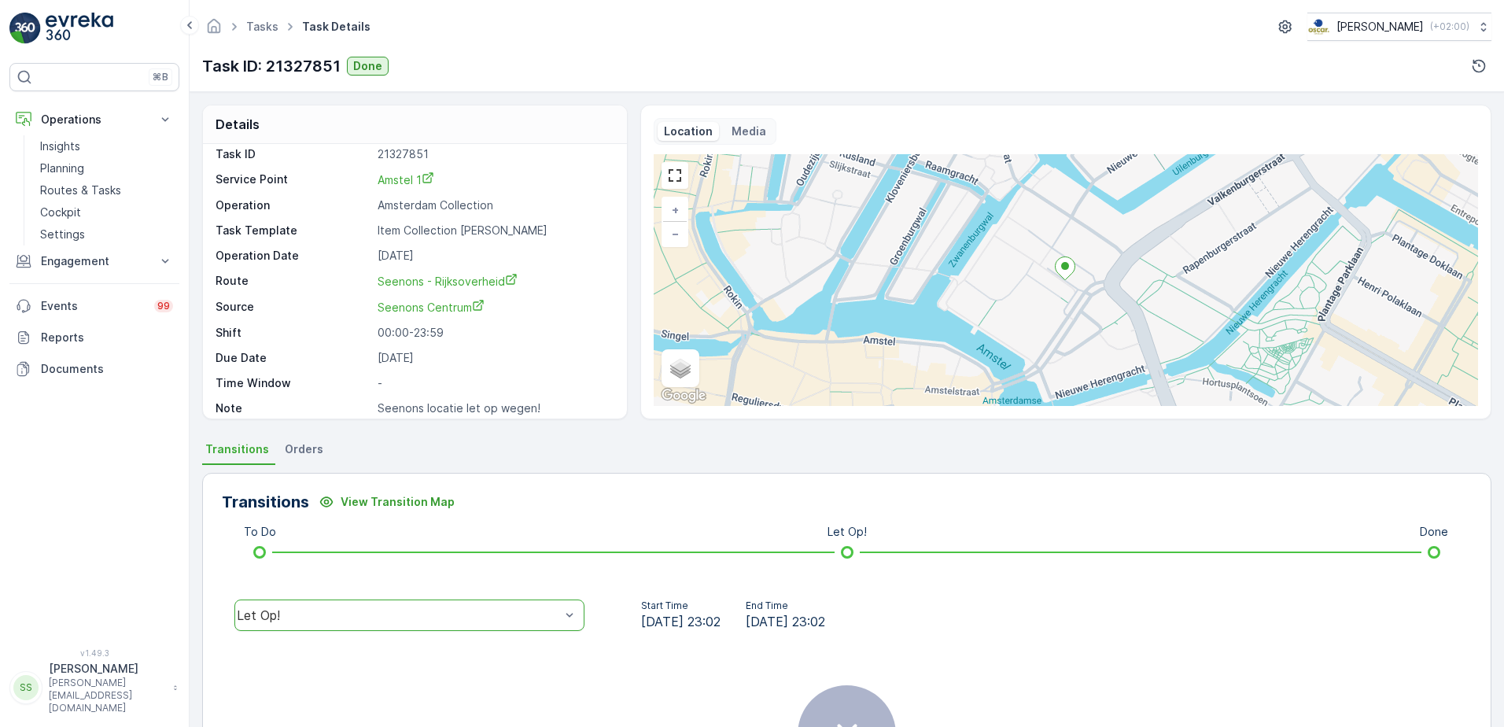
scroll to position [0, 0]
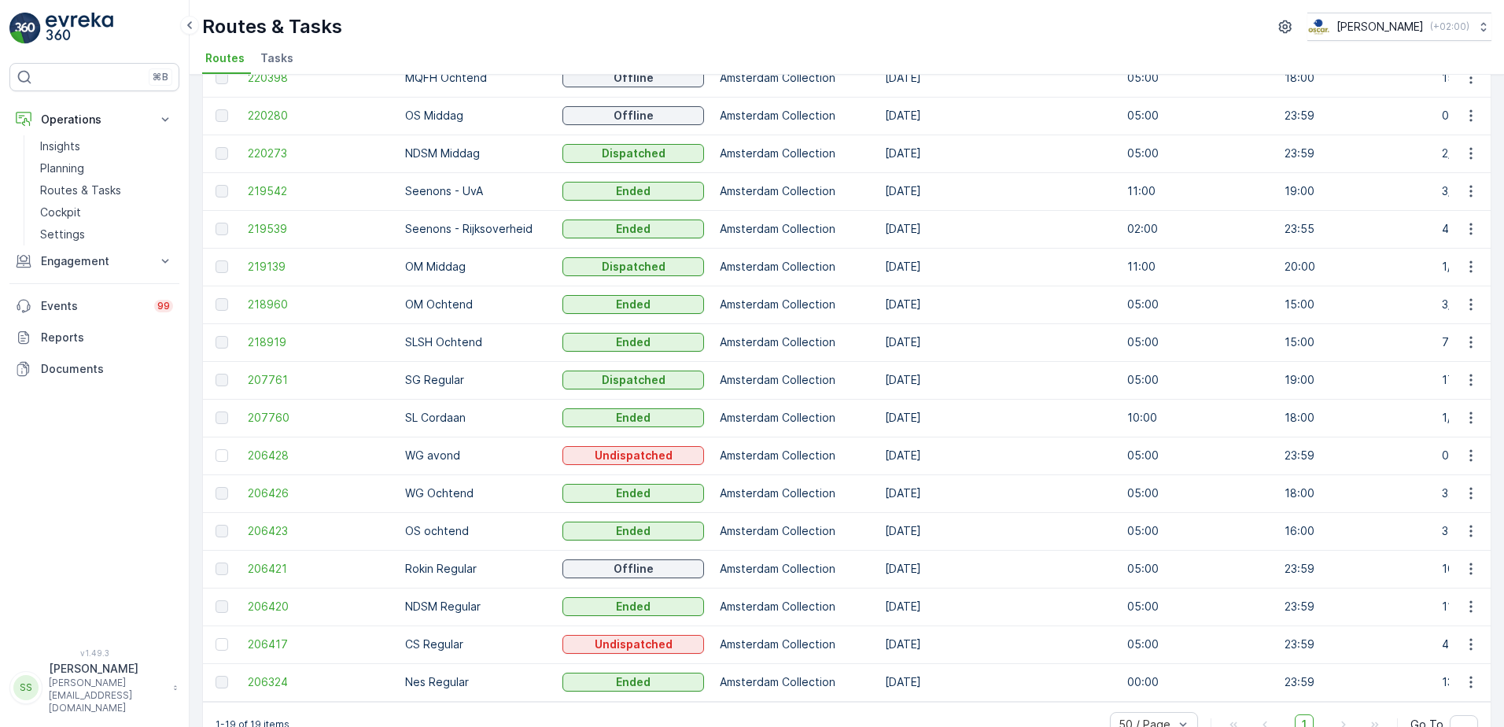
scroll to position [236, 0]
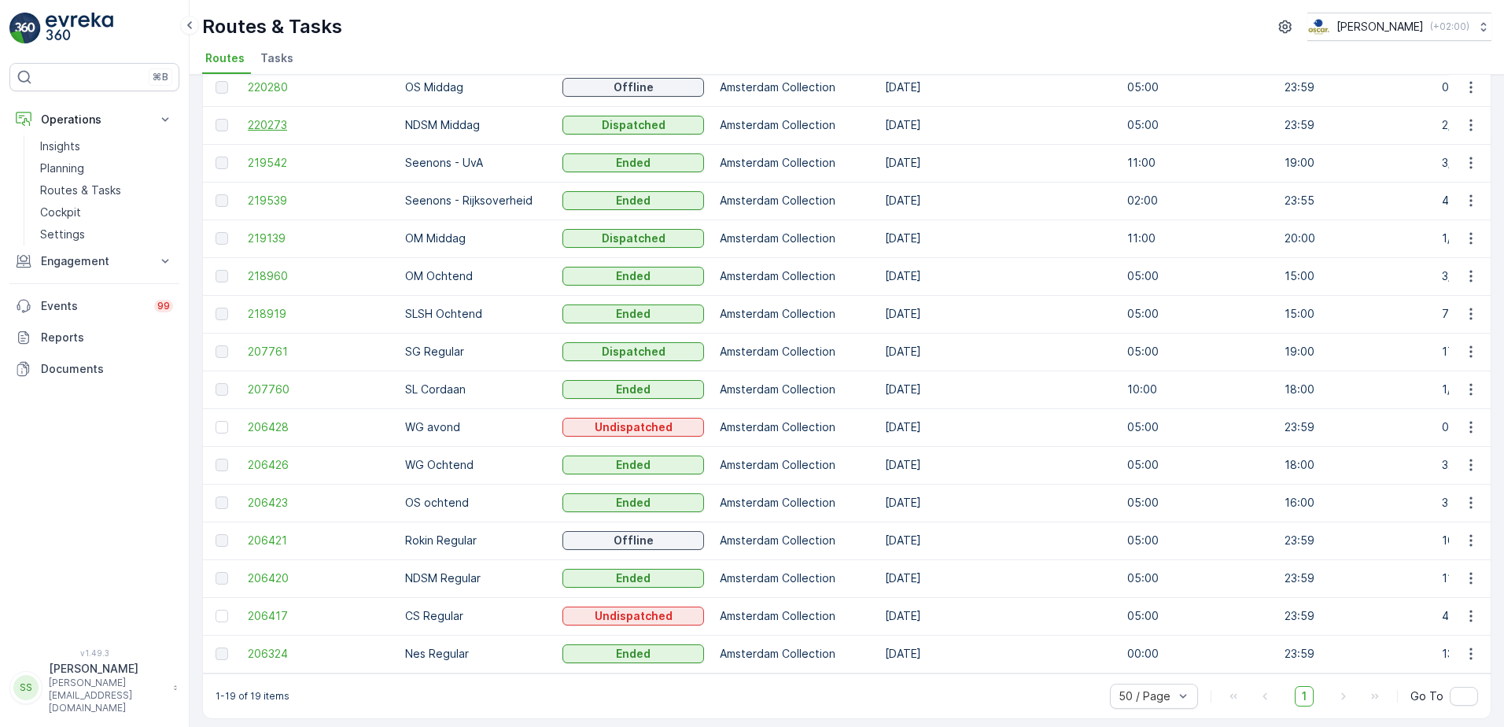
click at [264, 126] on span "220273" at bounding box center [319, 125] width 142 height 16
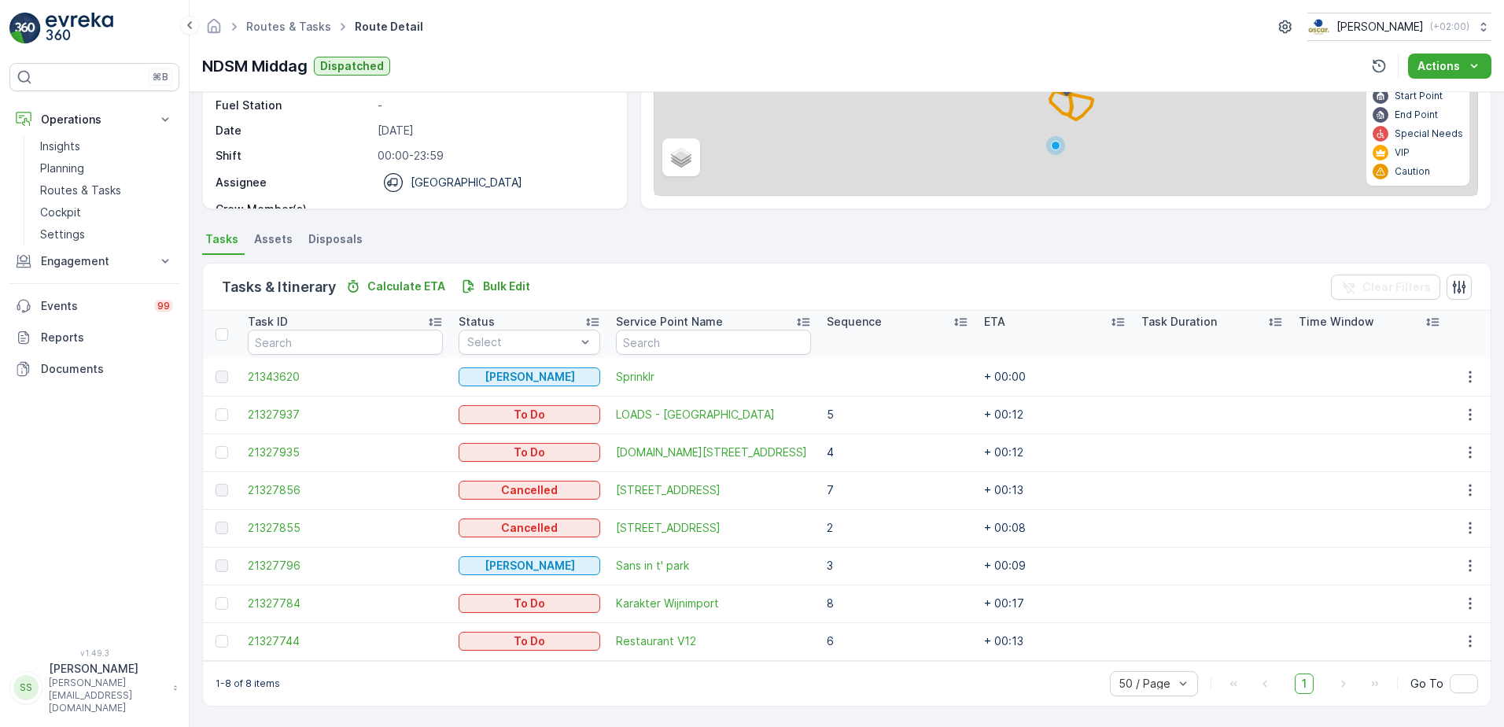
scroll to position [210, 0]
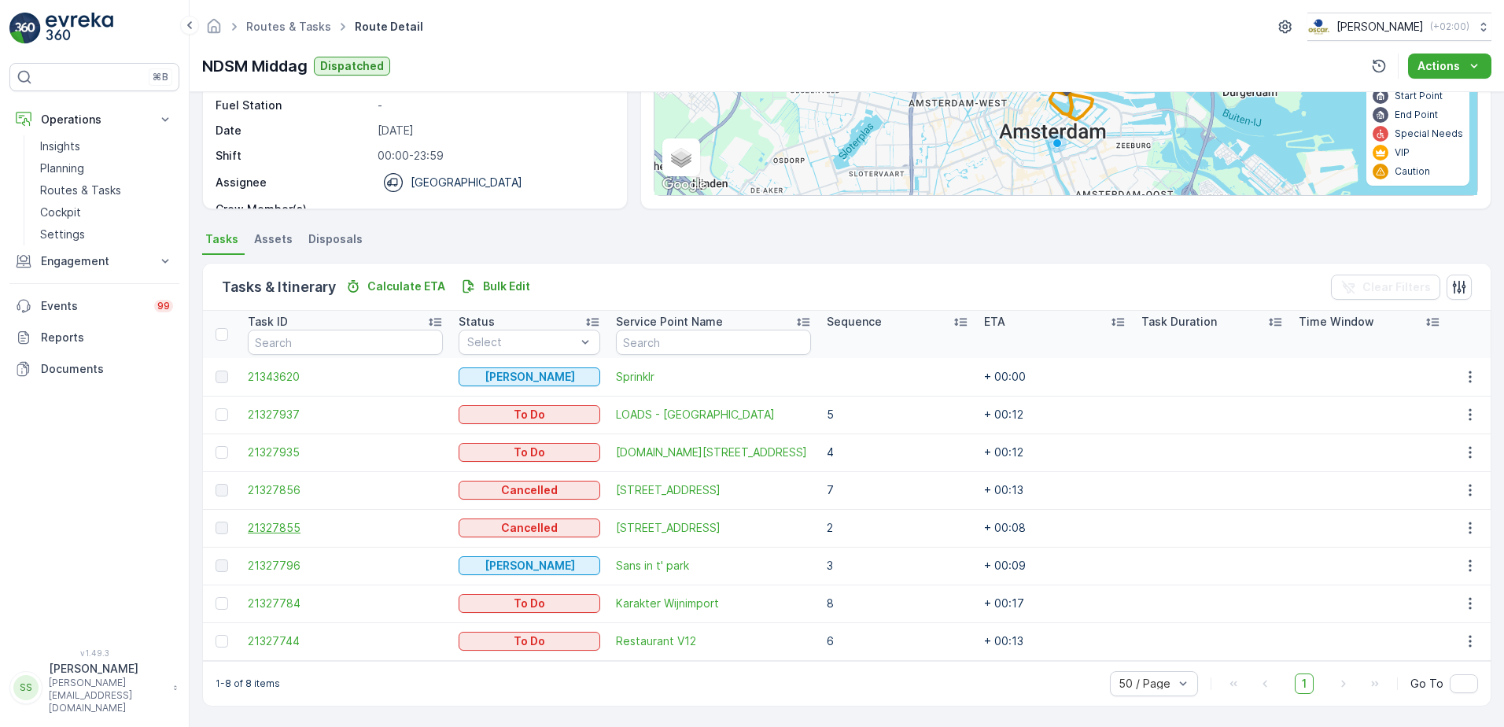
click at [273, 525] on span "21327855" at bounding box center [345, 528] width 195 height 16
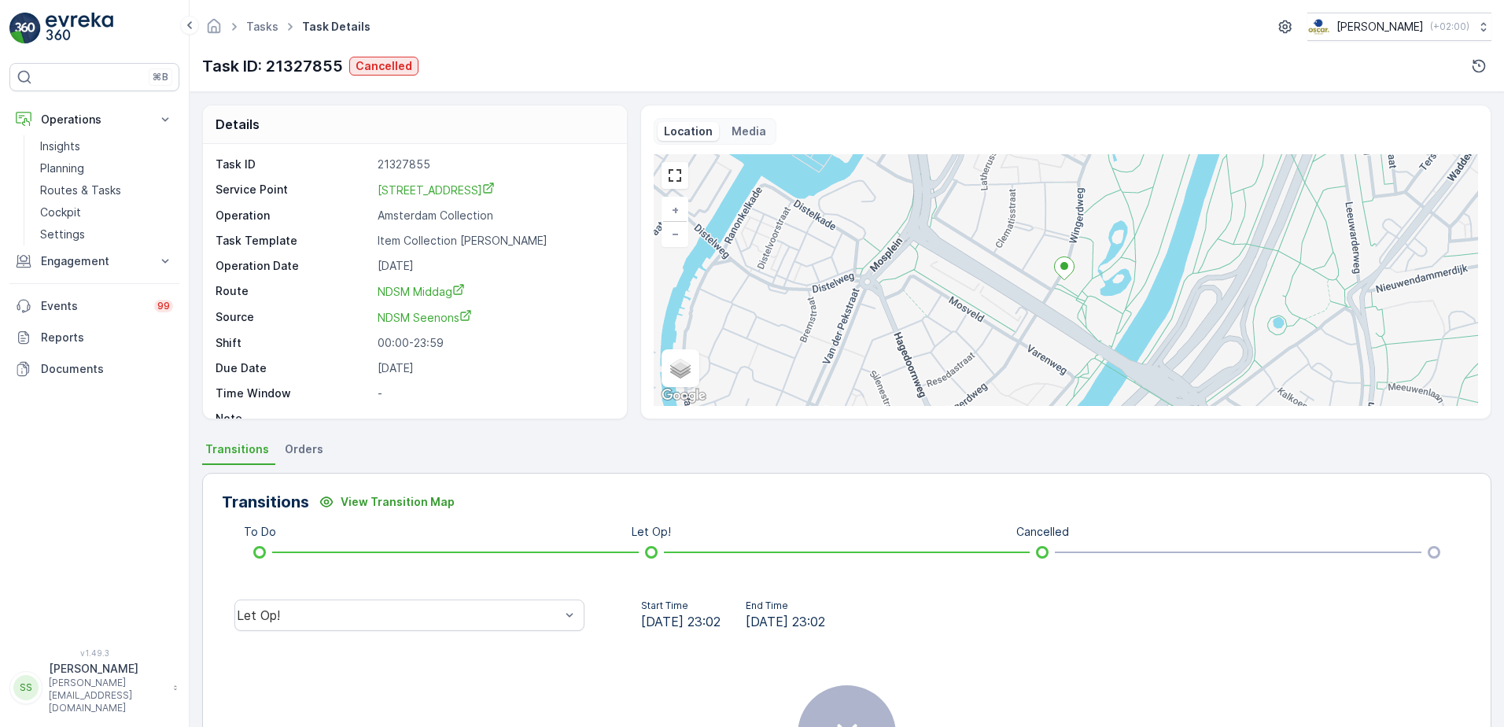
drag, startPoint x: 546, startPoint y: 267, endPoint x: 579, endPoint y: 303, distance: 49.0
click at [545, 267] on p "[DATE]" at bounding box center [494, 266] width 233 height 16
click at [322, 625] on div "Let Op!" at bounding box center [409, 614] width 350 height 31
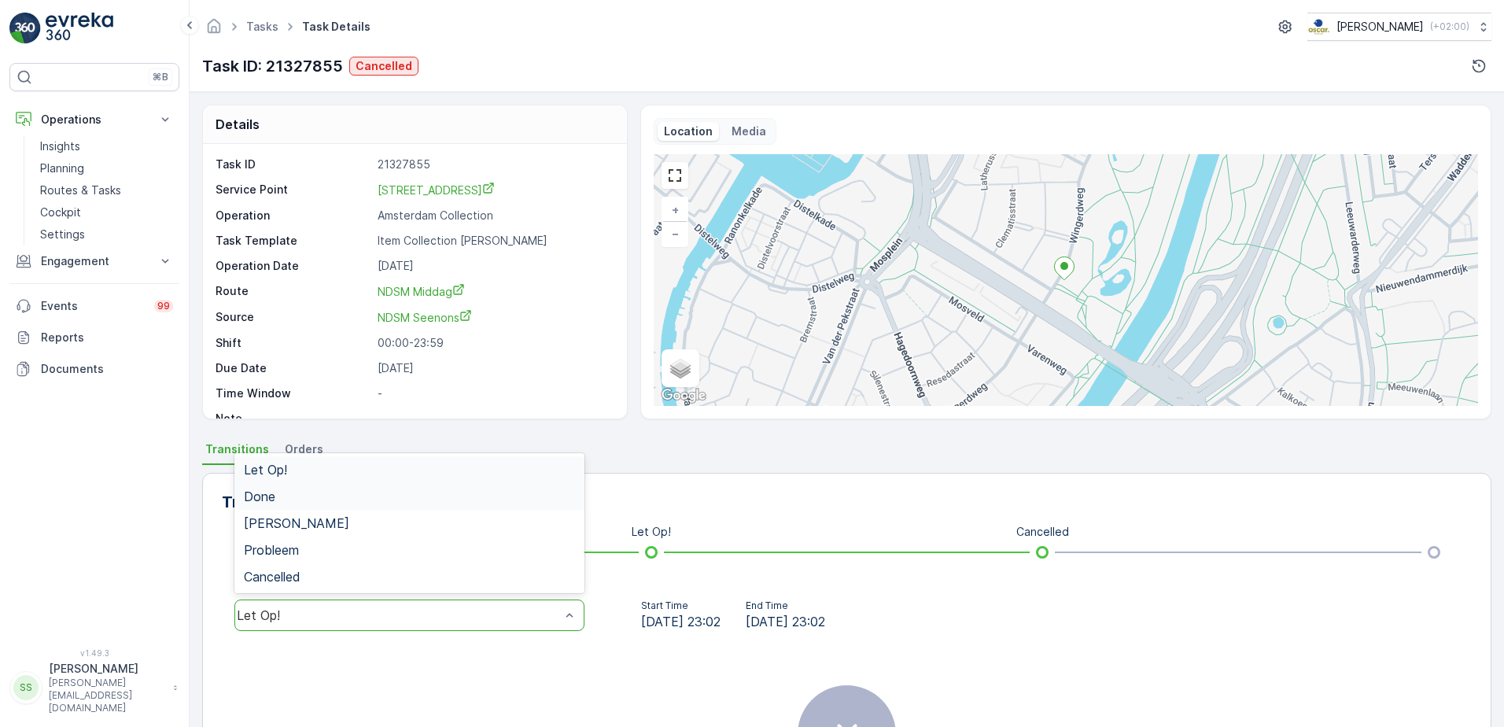
click at [267, 503] on span "Done" at bounding box center [259, 496] width 31 height 14
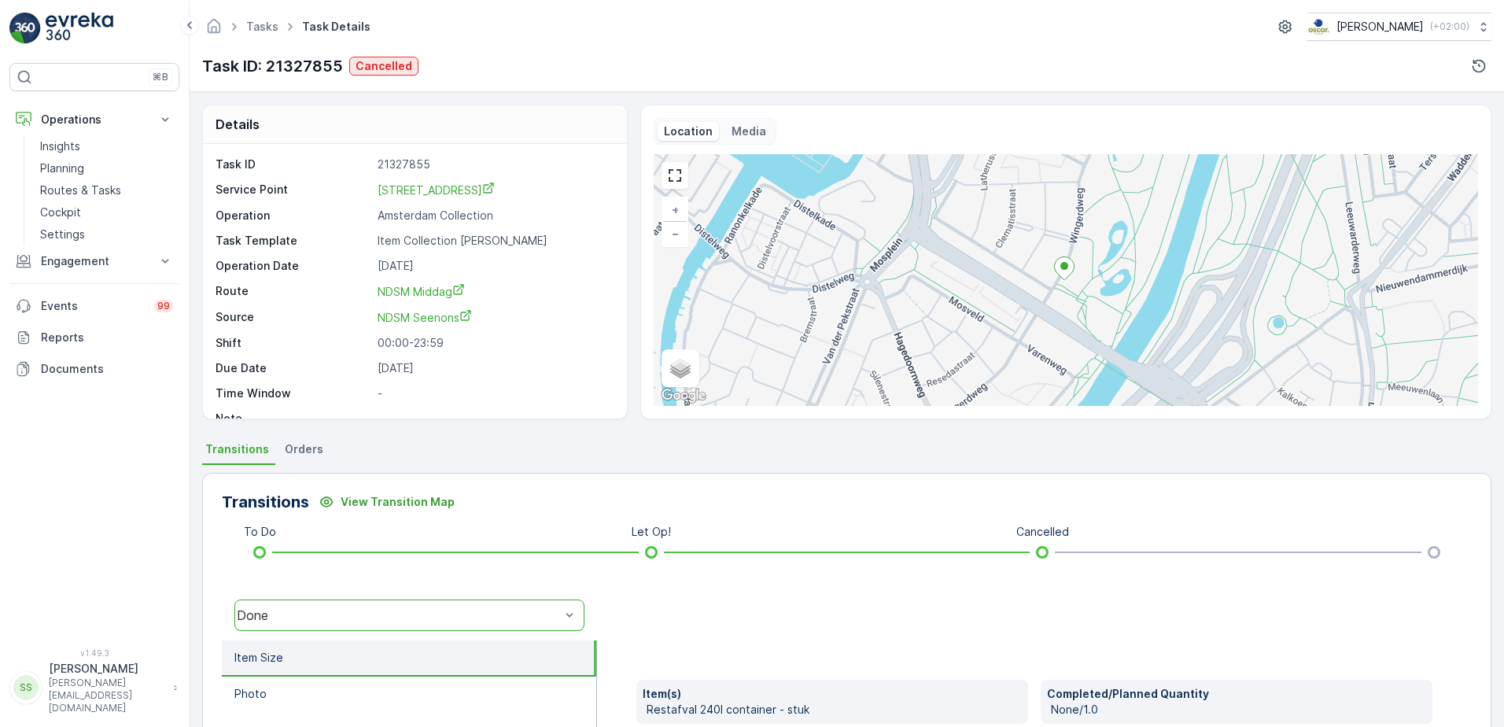
click at [514, 477] on div "Transitions View Transition Map To Do Let Op! Cancelled option Done, selected. …" at bounding box center [846, 722] width 1289 height 499
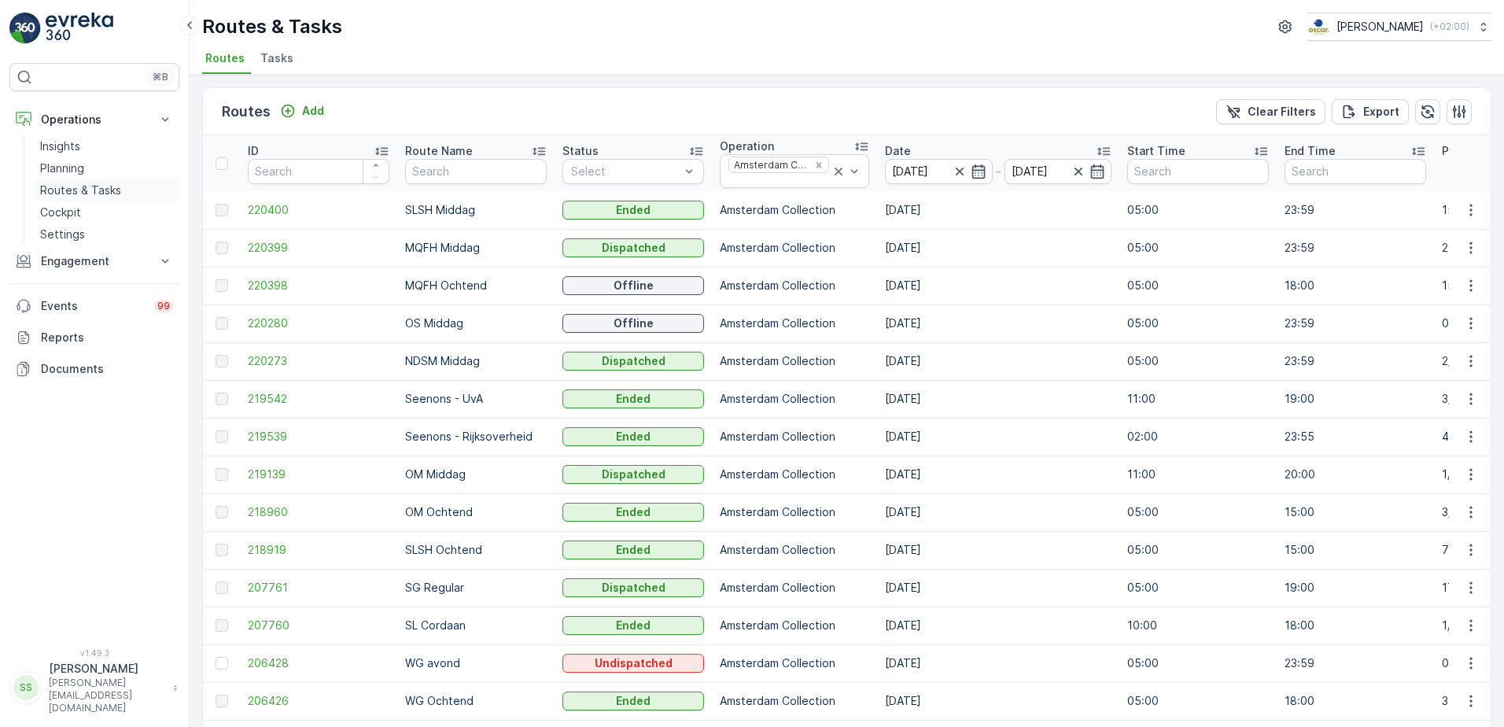
click at [95, 190] on p "Routes & Tasks" at bounding box center [80, 190] width 81 height 16
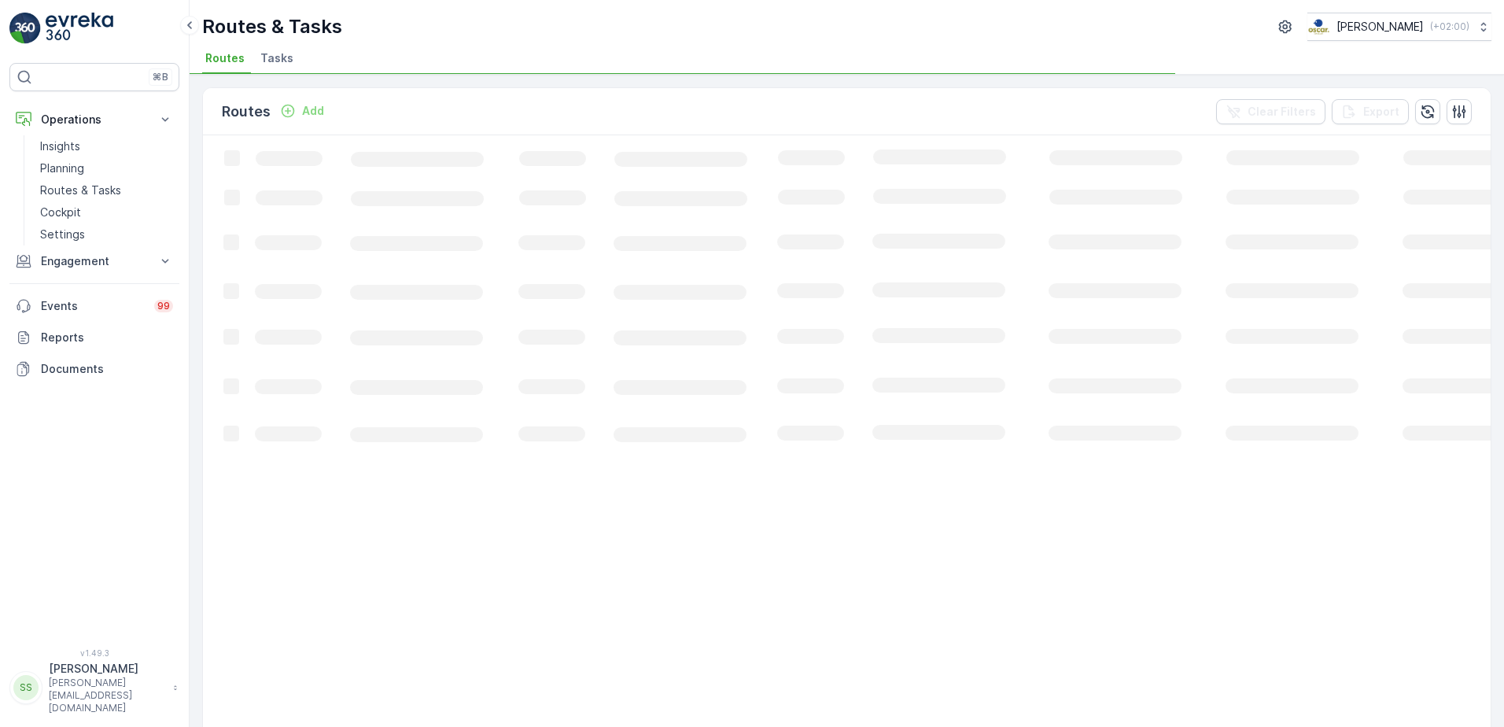
click at [273, 64] on span "Tasks" at bounding box center [276, 58] width 33 height 16
click at [421, 112] on div "Tasks Add Clear Filters Export" at bounding box center [847, 111] width 1288 height 47
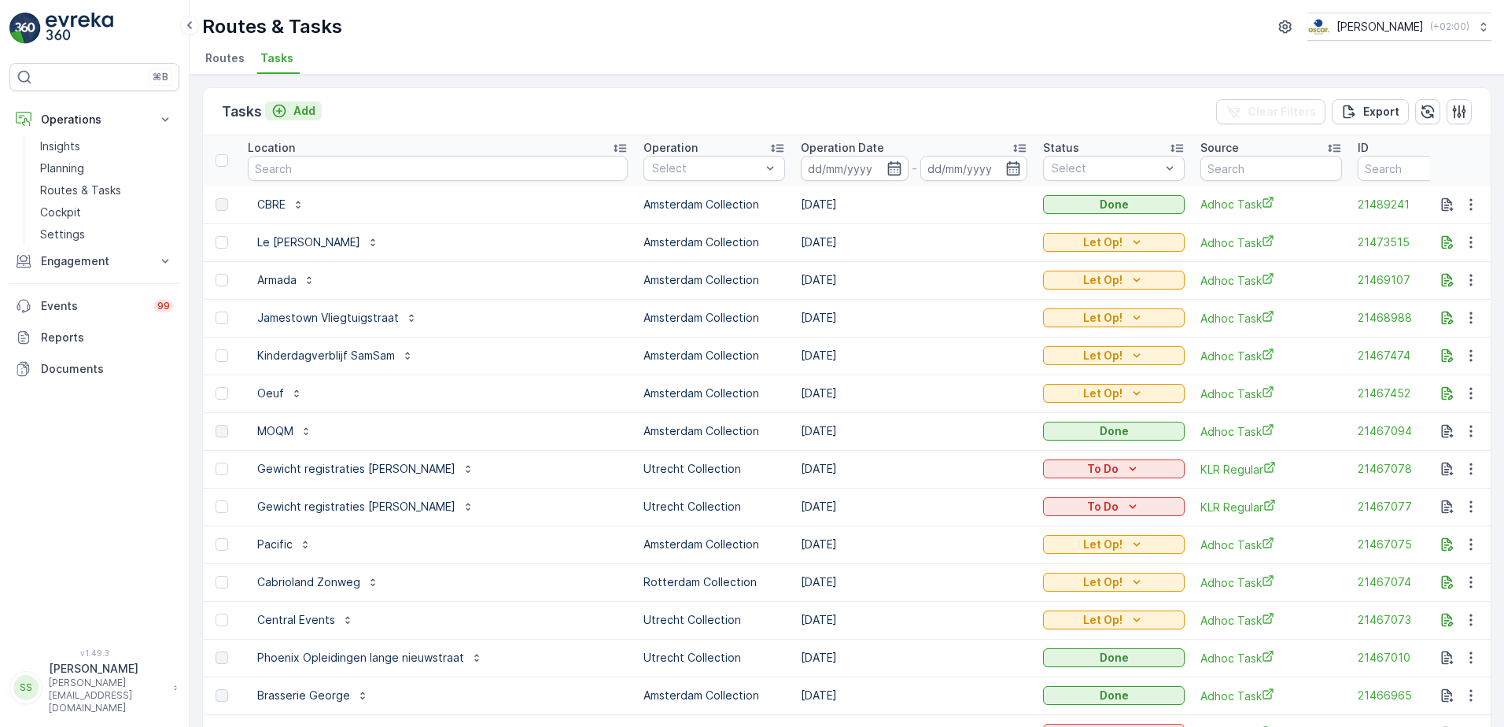
click at [302, 112] on p "Add" at bounding box center [304, 111] width 22 height 16
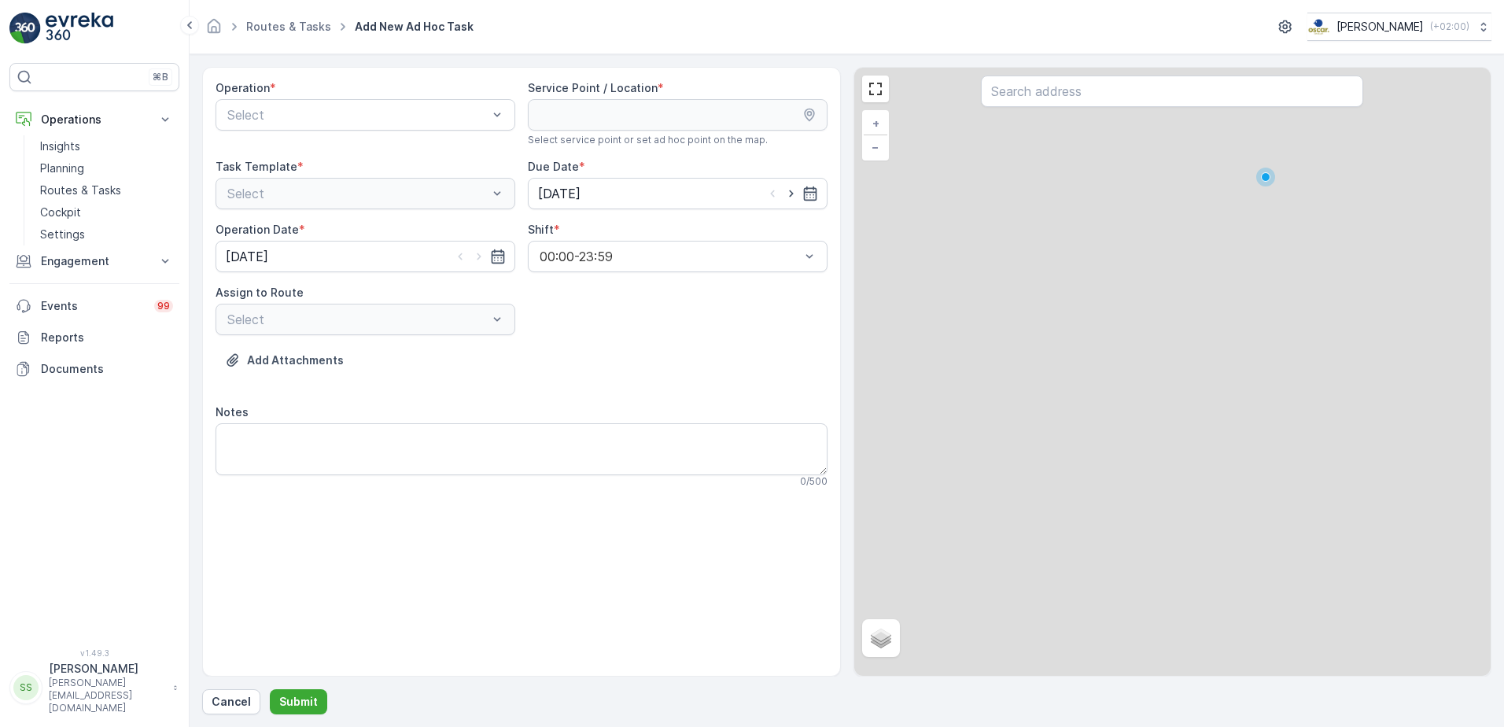
click at [294, 94] on div "Operation *" at bounding box center [366, 88] width 300 height 16
click at [275, 149] on span "Amsterdam Collection" at bounding box center [289, 153] width 129 height 14
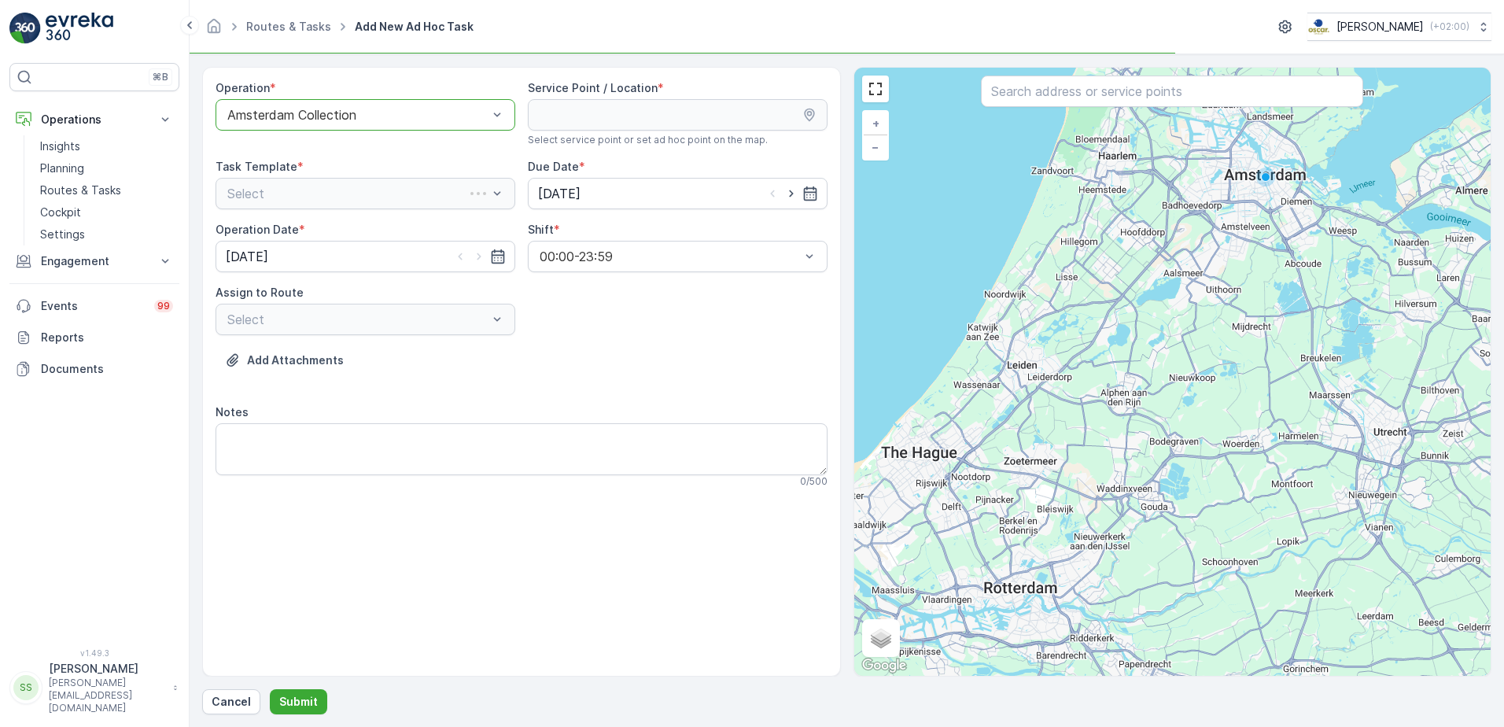
click at [673, 337] on div "Operation * option Amsterdam Collection, selected. Amsterdam Collection Service…" at bounding box center [522, 290] width 612 height 420
click at [1050, 93] on input "text" at bounding box center [1172, 91] width 382 height 31
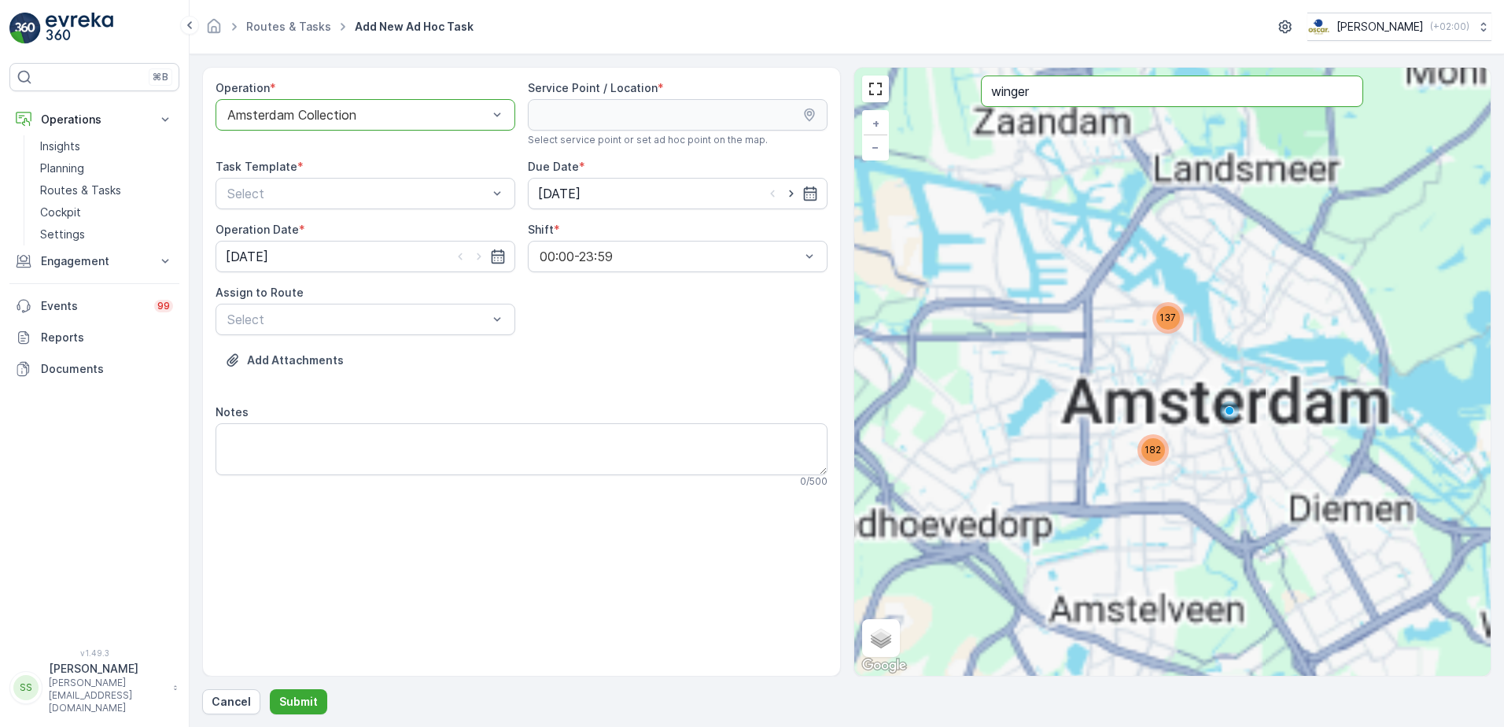
type input "winger"
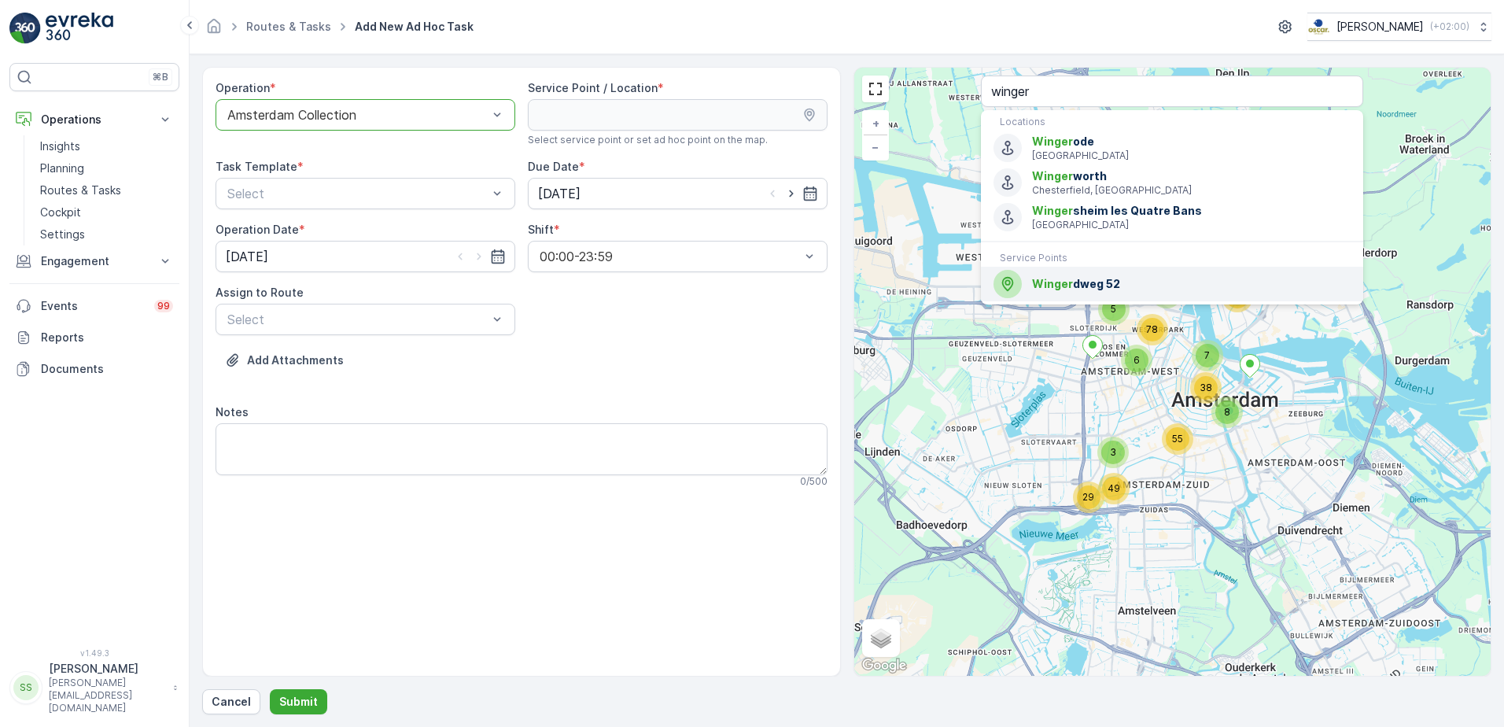
click at [1062, 282] on span "Winger" at bounding box center [1052, 283] width 41 height 13
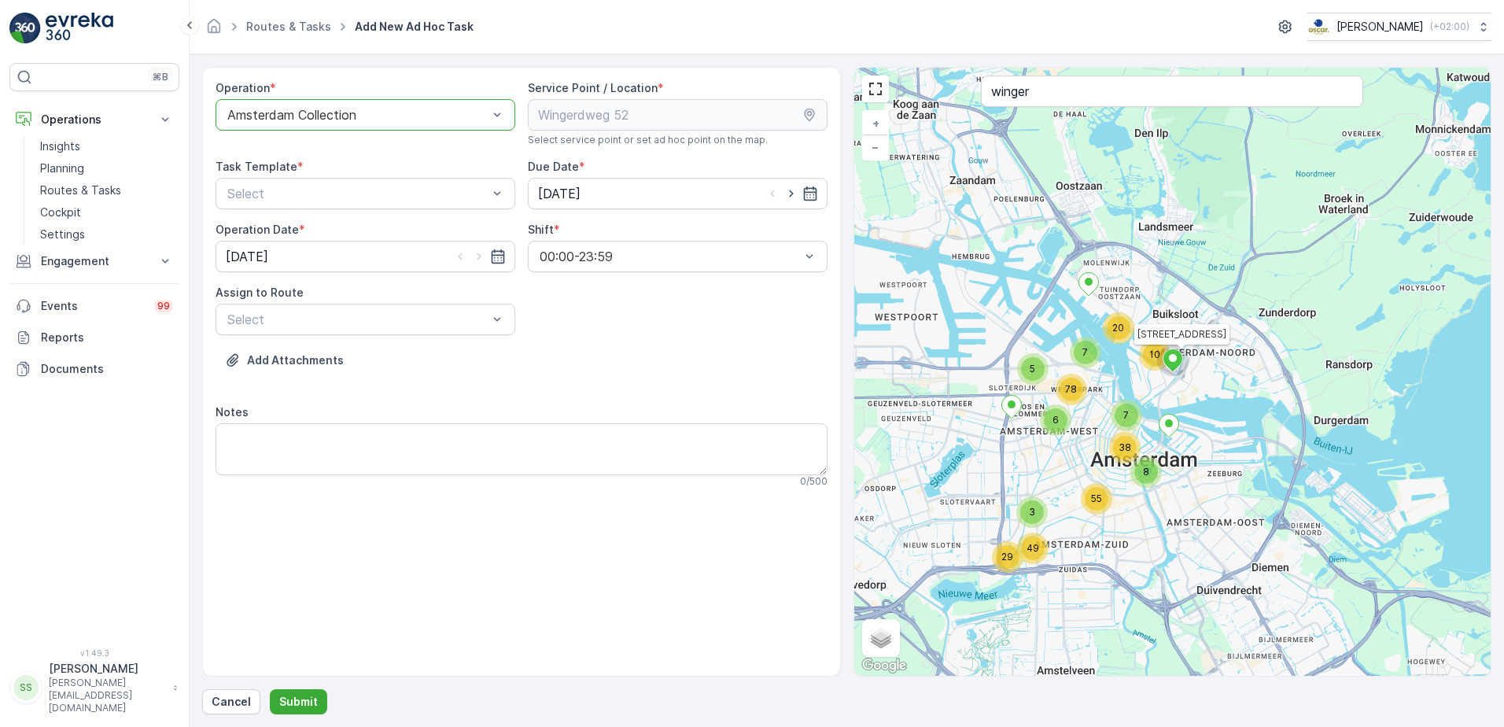
click at [610, 347] on div "Operation * option Amsterdam Collection, selected. Amsterdam Collection Service…" at bounding box center [522, 290] width 612 height 420
drag, startPoint x: 326, startPoint y: 208, endPoint x: 175, endPoint y: 212, distance: 151.1
click at [319, 209] on div "Operation * option Amsterdam Collection, selected. Amsterdam Collection Service…" at bounding box center [522, 290] width 612 height 420
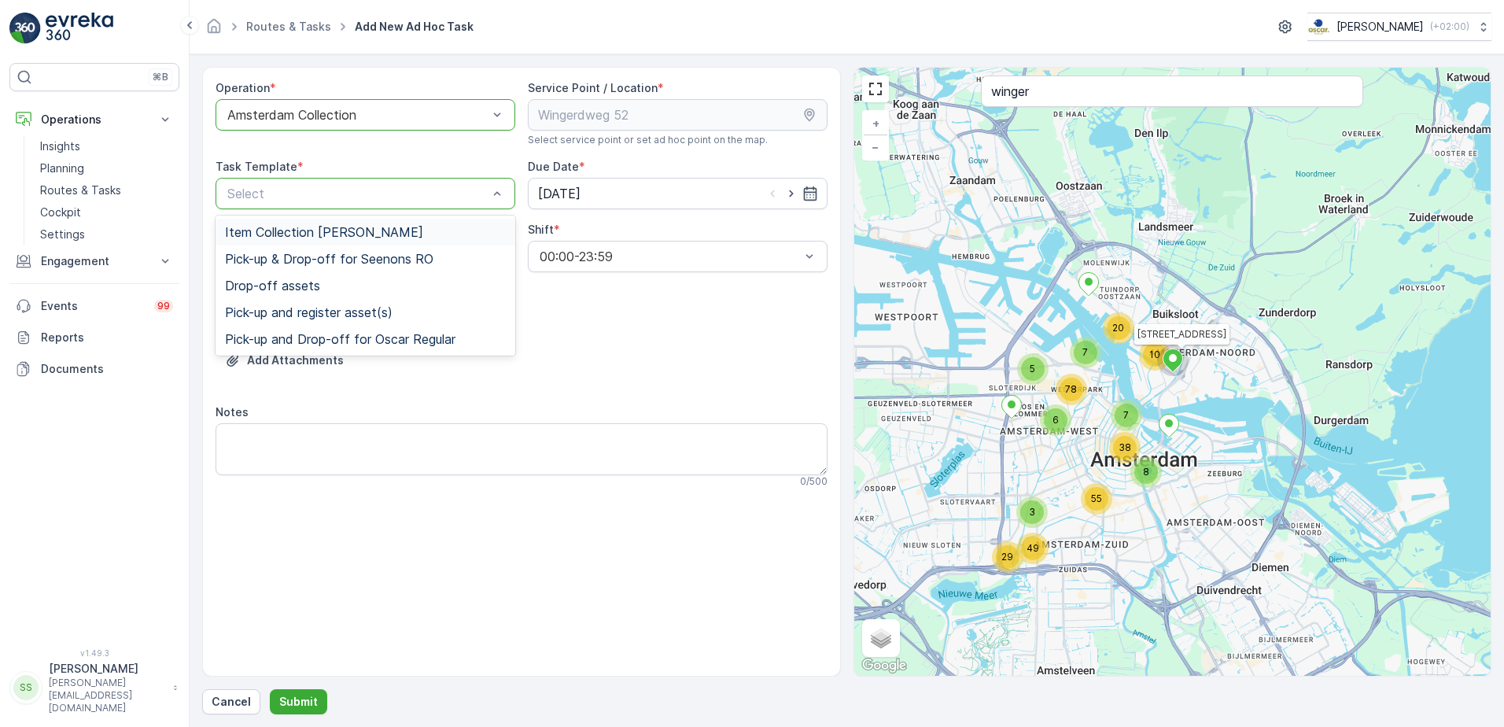
click at [269, 225] on span "Item Collection [PERSON_NAME]" at bounding box center [324, 232] width 198 height 14
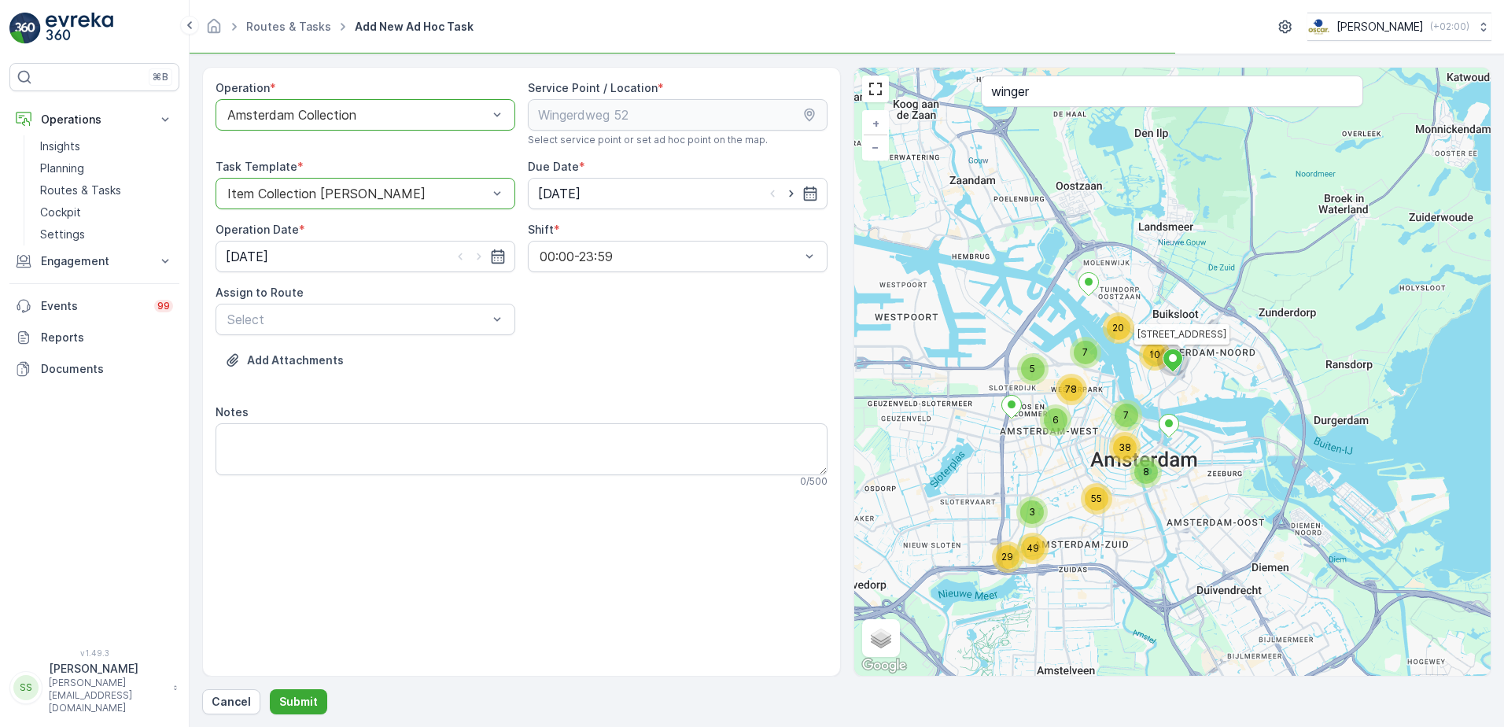
drag, startPoint x: 698, startPoint y: 368, endPoint x: 696, endPoint y: 352, distance: 15.9
click at [697, 364] on div "Add Attachments" at bounding box center [522, 370] width 612 height 44
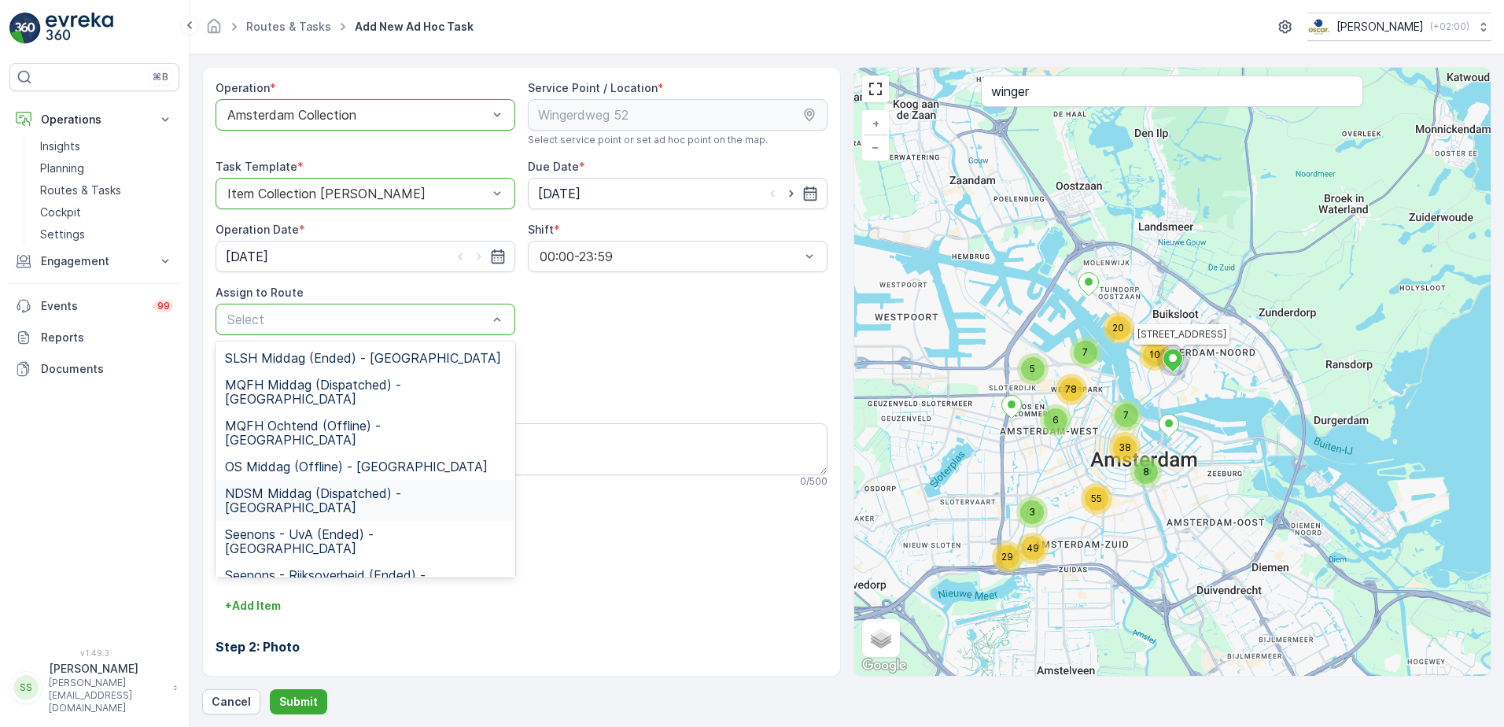
click at [275, 486] on span "NDSM Middag (Dispatched) - Amsterdam" at bounding box center [365, 500] width 281 height 28
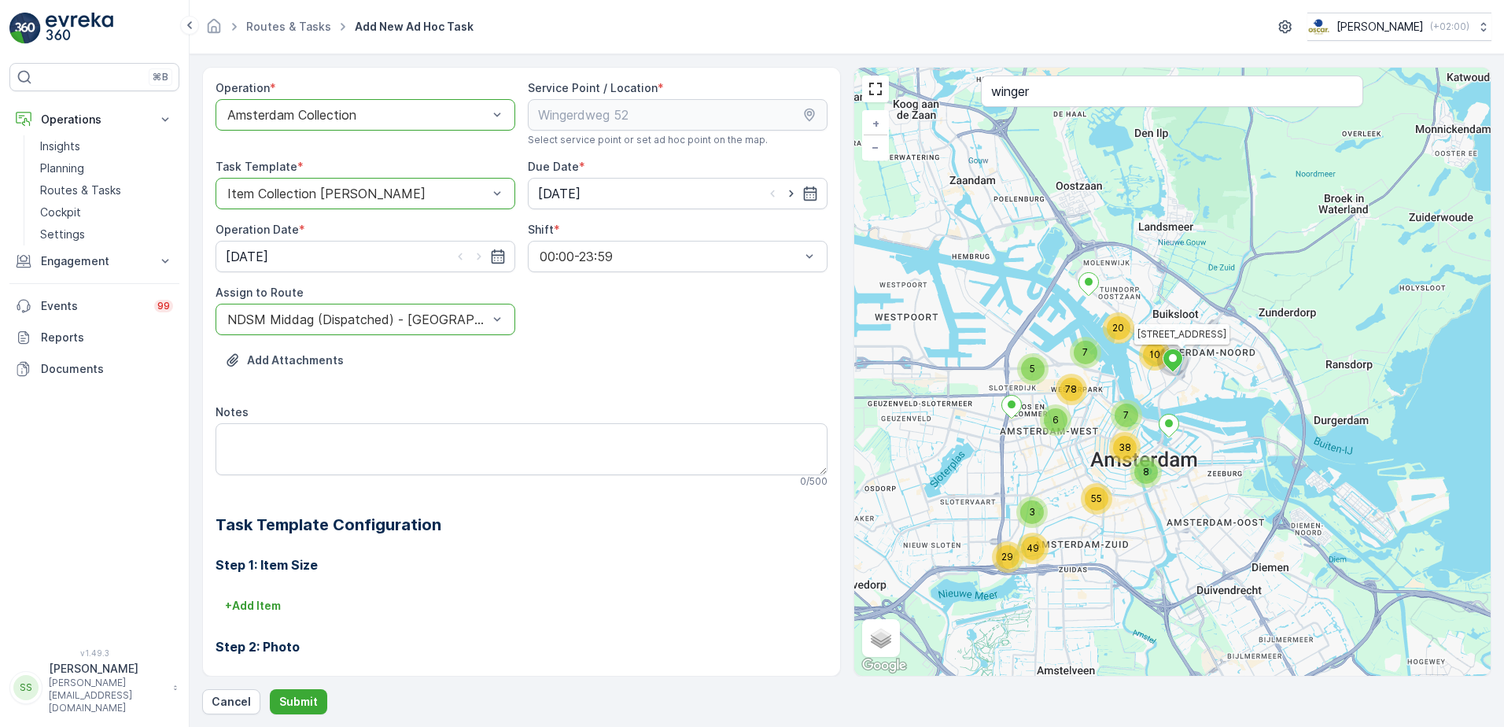
click at [470, 555] on h3 "Step 1: Item Size" at bounding box center [522, 564] width 612 height 19
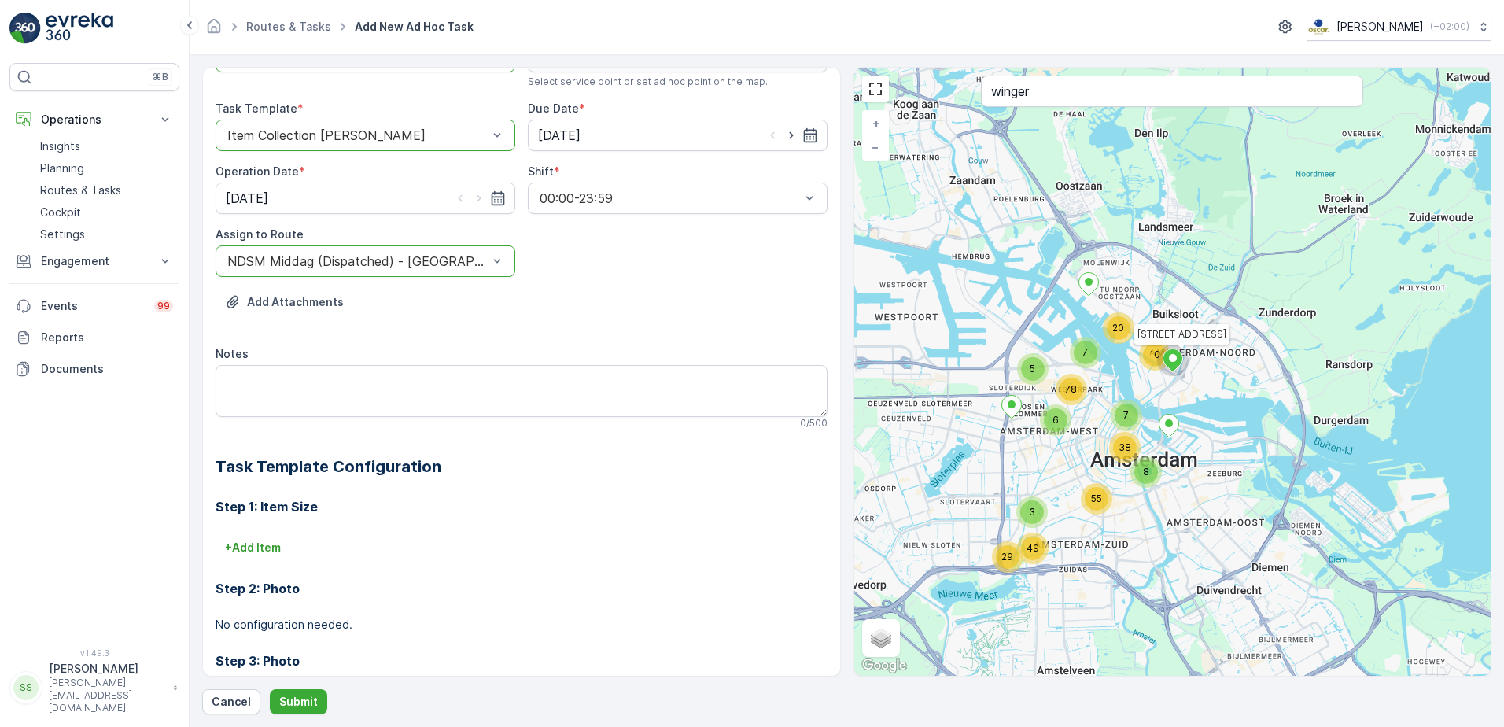
scroll to position [157, 0]
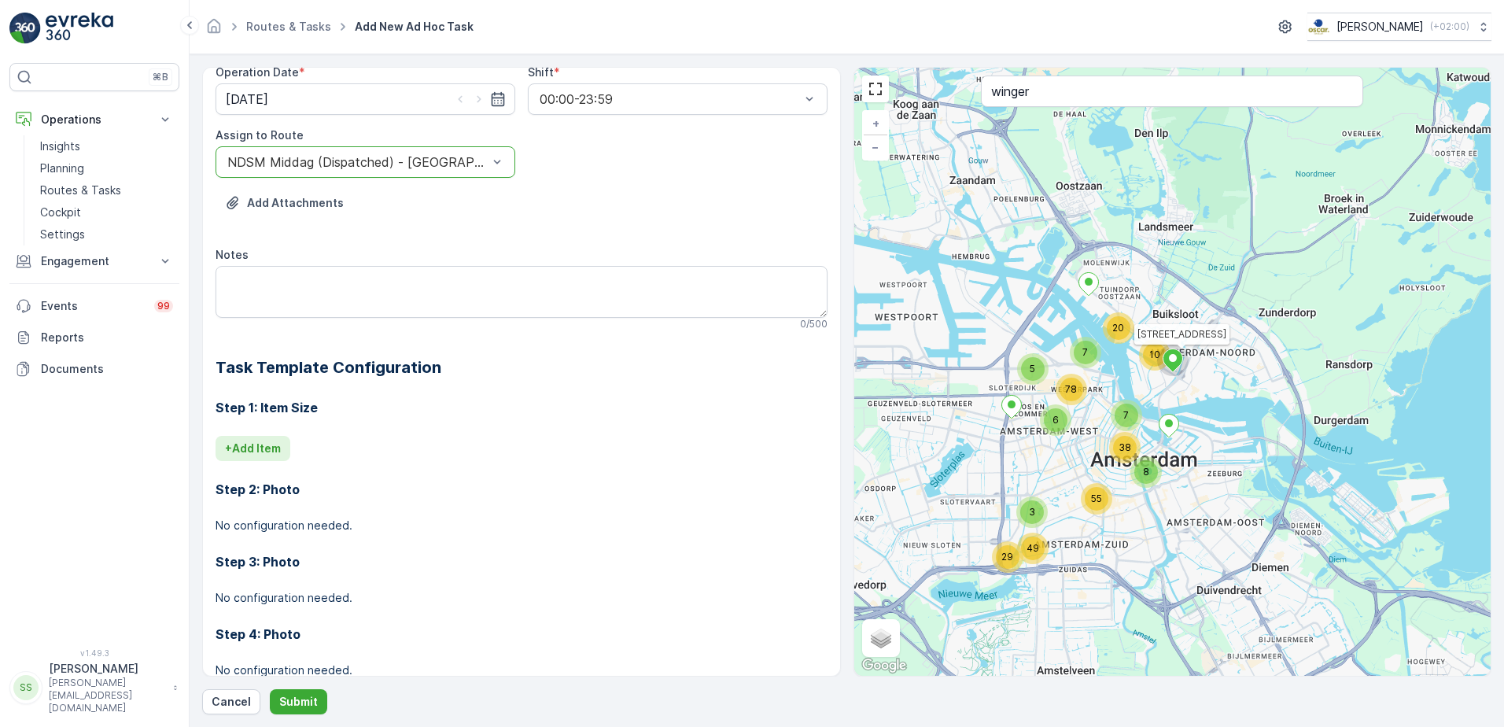
click at [252, 443] on p "+ Add Item" at bounding box center [253, 448] width 56 height 16
drag, startPoint x: 596, startPoint y: 358, endPoint x: 348, endPoint y: 518, distance: 295.8
click at [595, 358] on h2 "Task Template Configuration" at bounding box center [522, 368] width 612 height 24
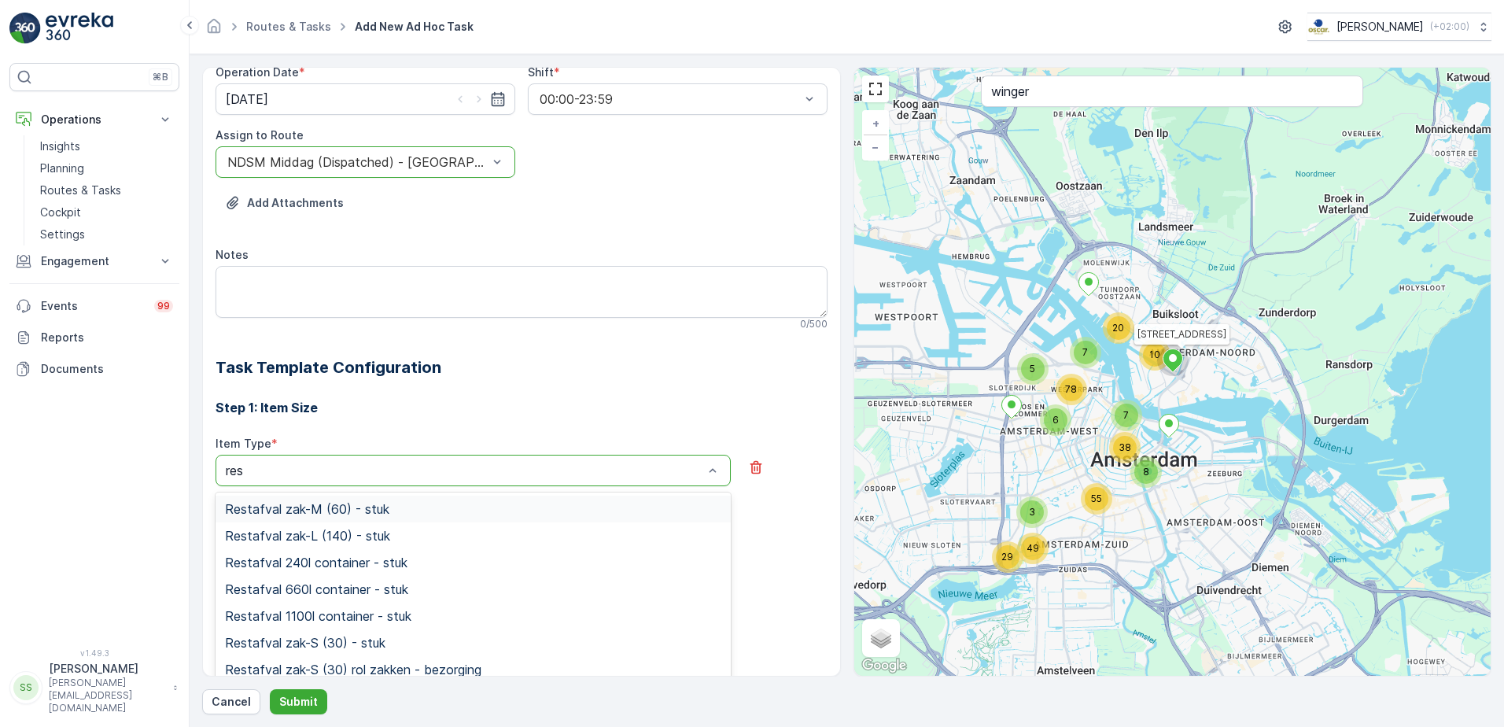
type input "rest"
click at [305, 552] on div "Restafval 240l container - stuk" at bounding box center [473, 562] width 515 height 27
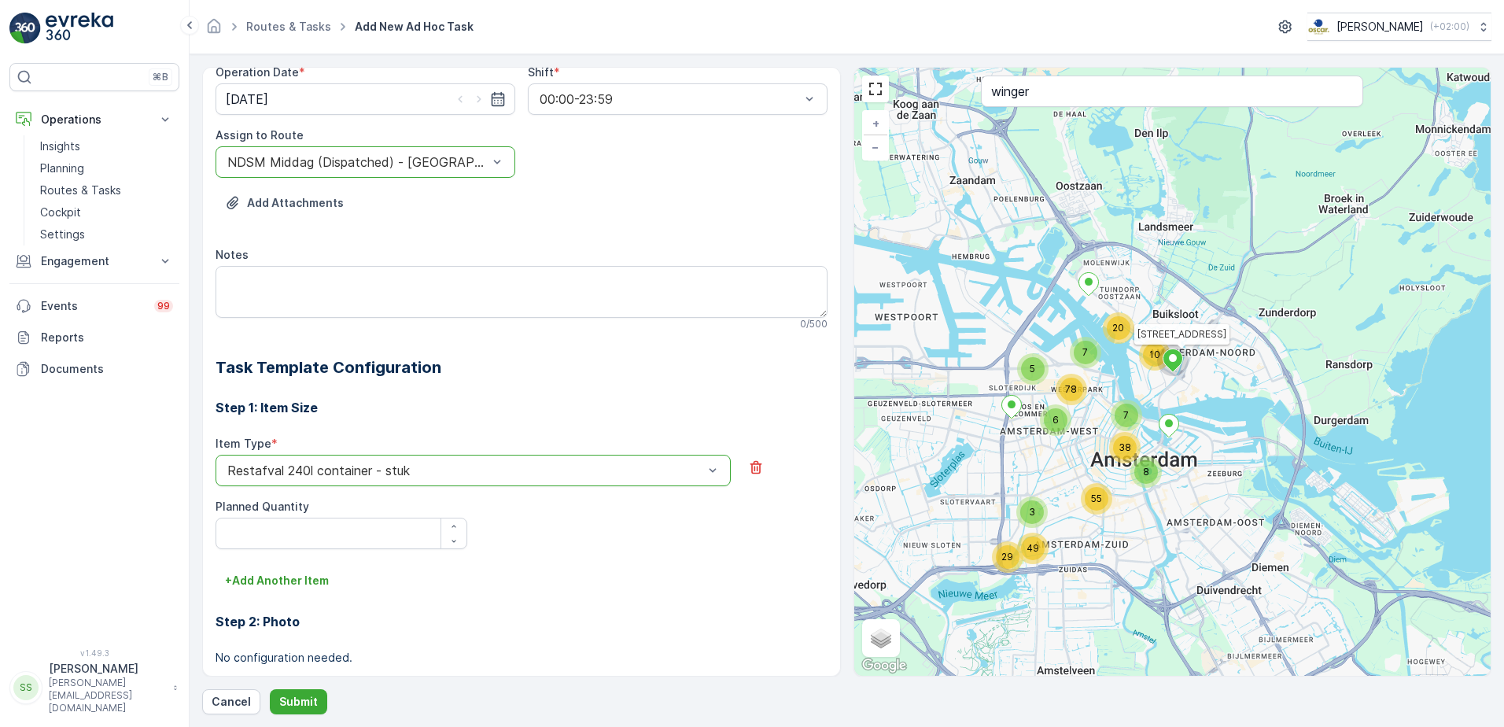
click at [553, 384] on div "Step 1: Item Size Item Type * option Restafval 240l container - stuk is disable…" at bounding box center [522, 607] width 612 height 456
click at [299, 544] on Quantity "Planned Quantity" at bounding box center [342, 533] width 252 height 31
type Quantity "1"
click at [297, 591] on button "+ Add Another Item" at bounding box center [277, 580] width 123 height 25
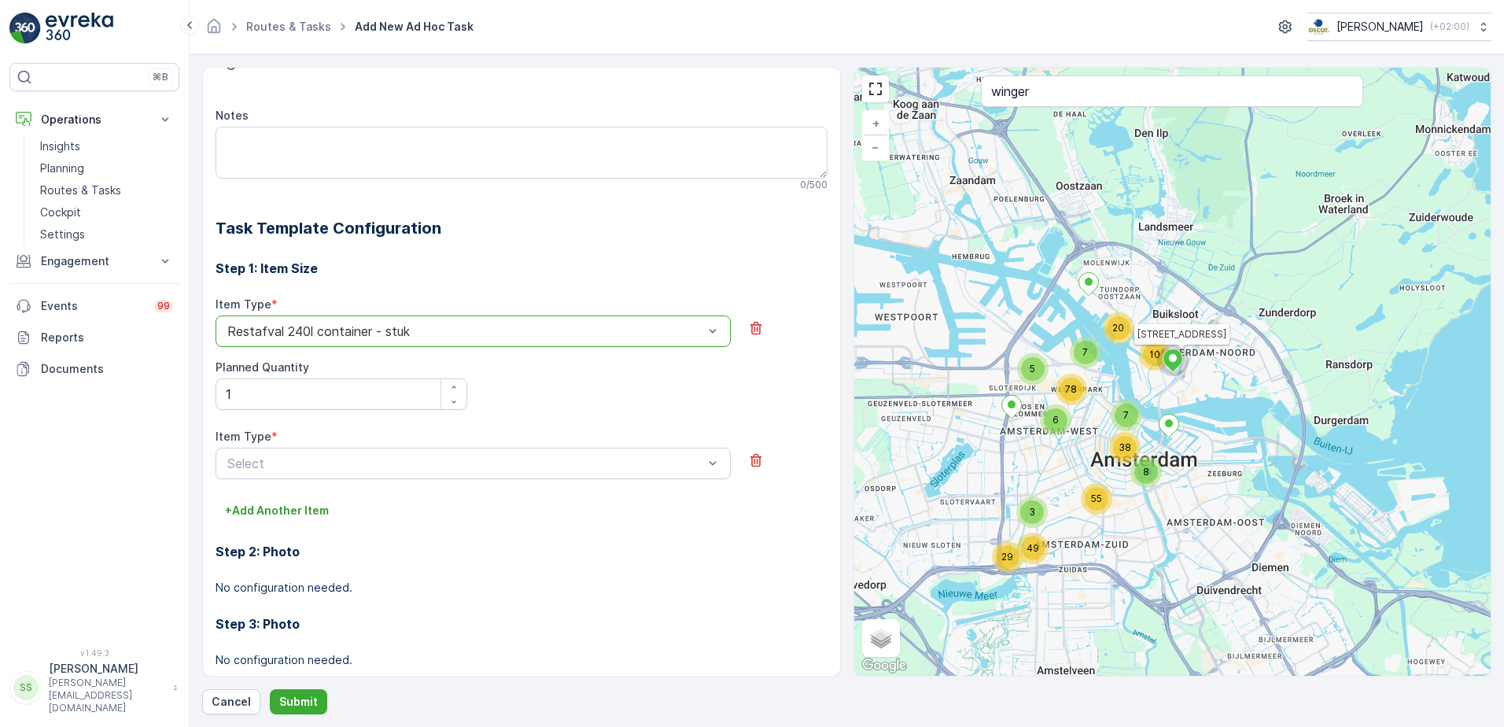
scroll to position [315, 0]
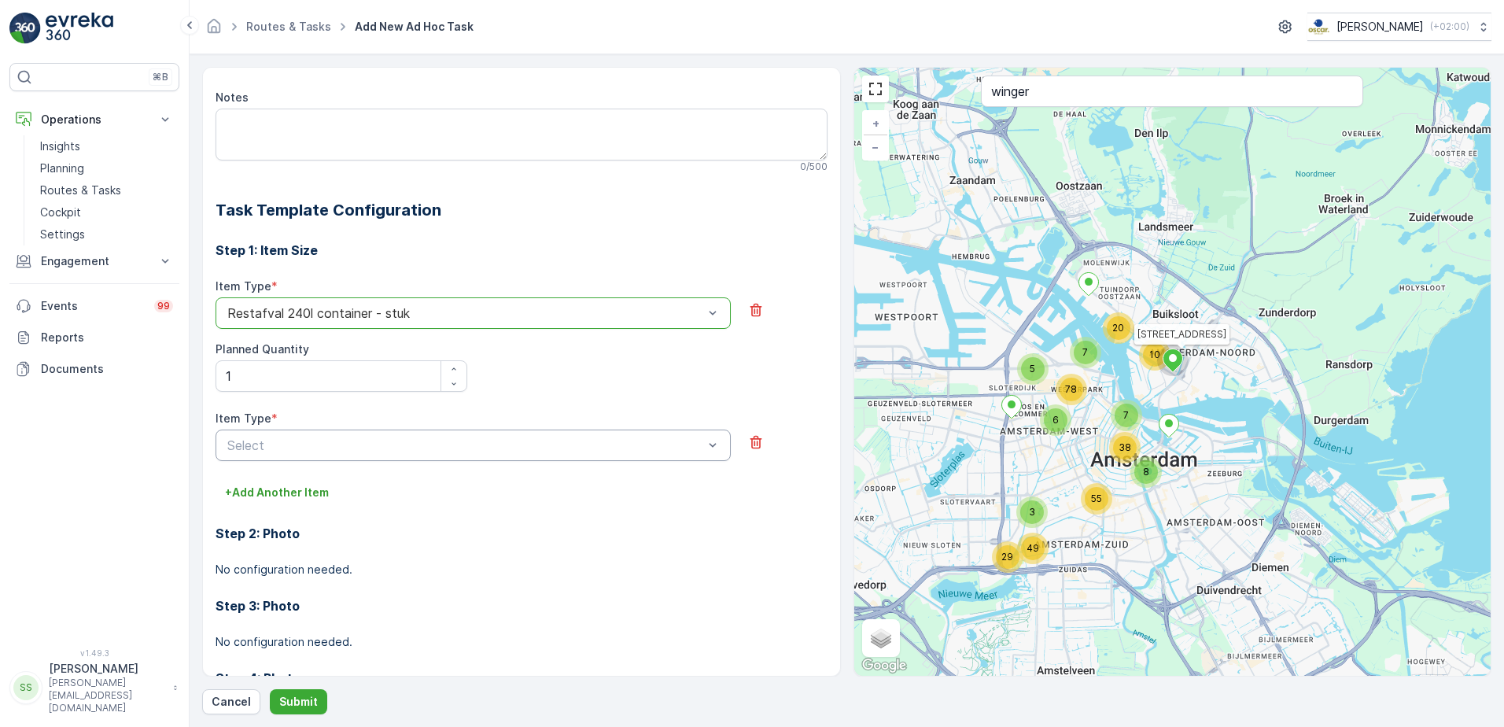
click at [303, 435] on div "Select" at bounding box center [473, 444] width 515 height 31
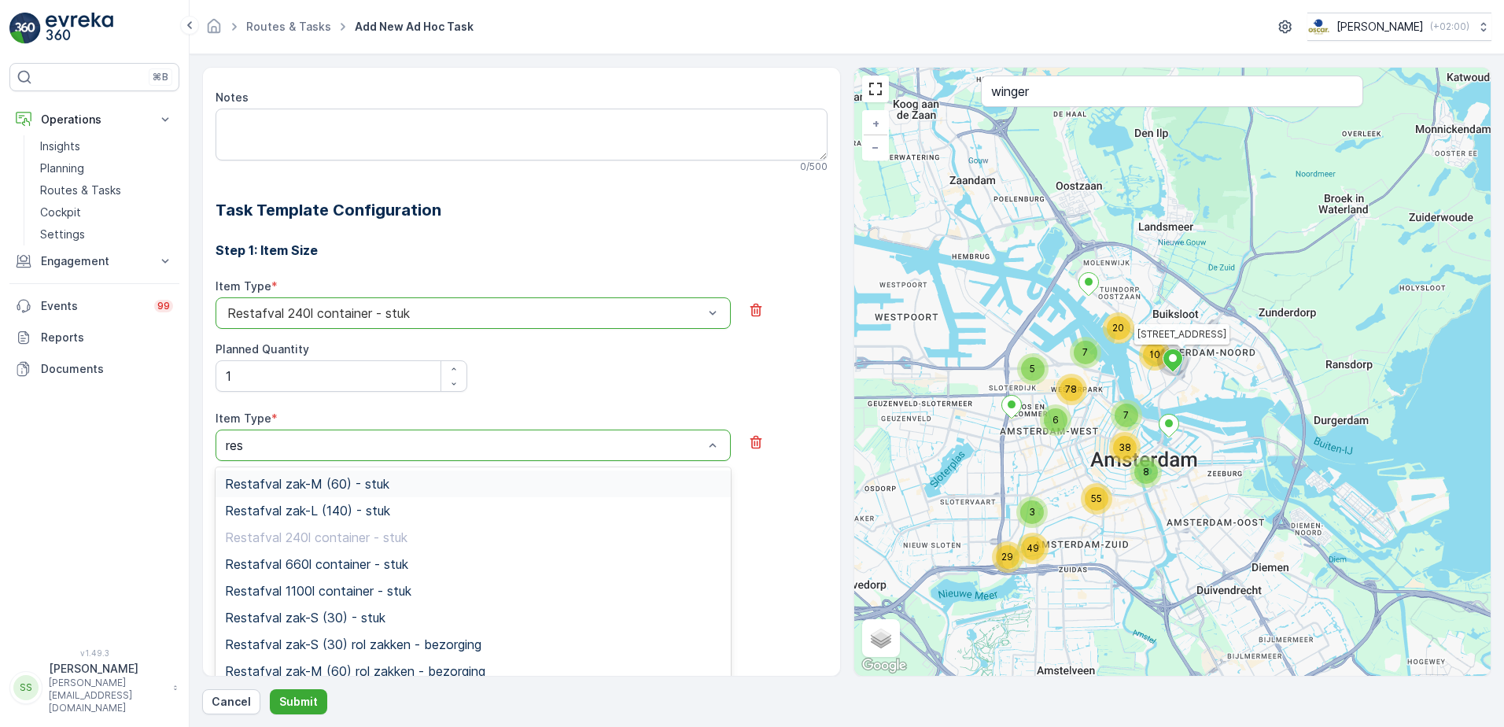
type input "rest"
click at [329, 482] on span "Restafval zak-M (60) - stuk" at bounding box center [307, 484] width 164 height 14
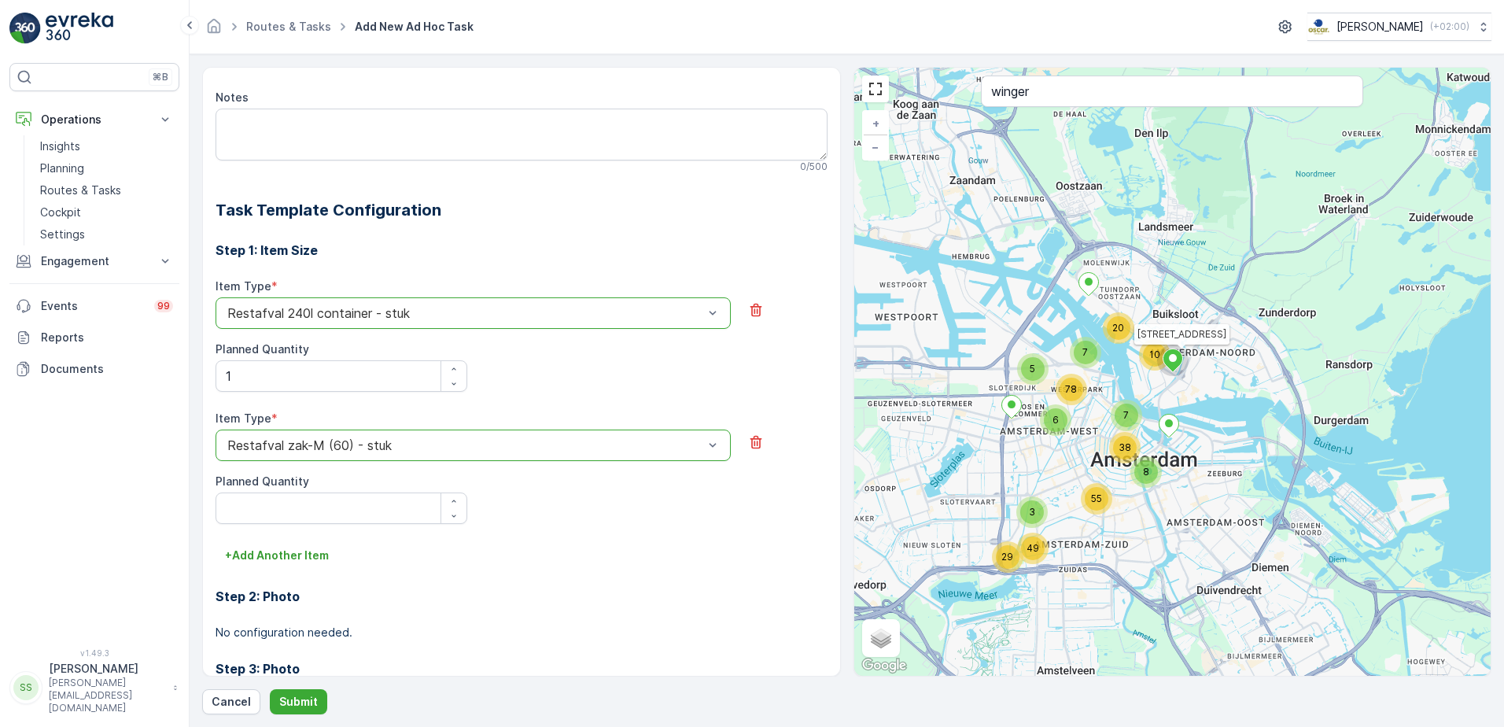
click at [324, 522] on Quantity "Planned Quantity" at bounding box center [342, 507] width 252 height 31
type Quantity "1"
click at [296, 551] on p "+ Add Another Item" at bounding box center [277, 555] width 104 height 16
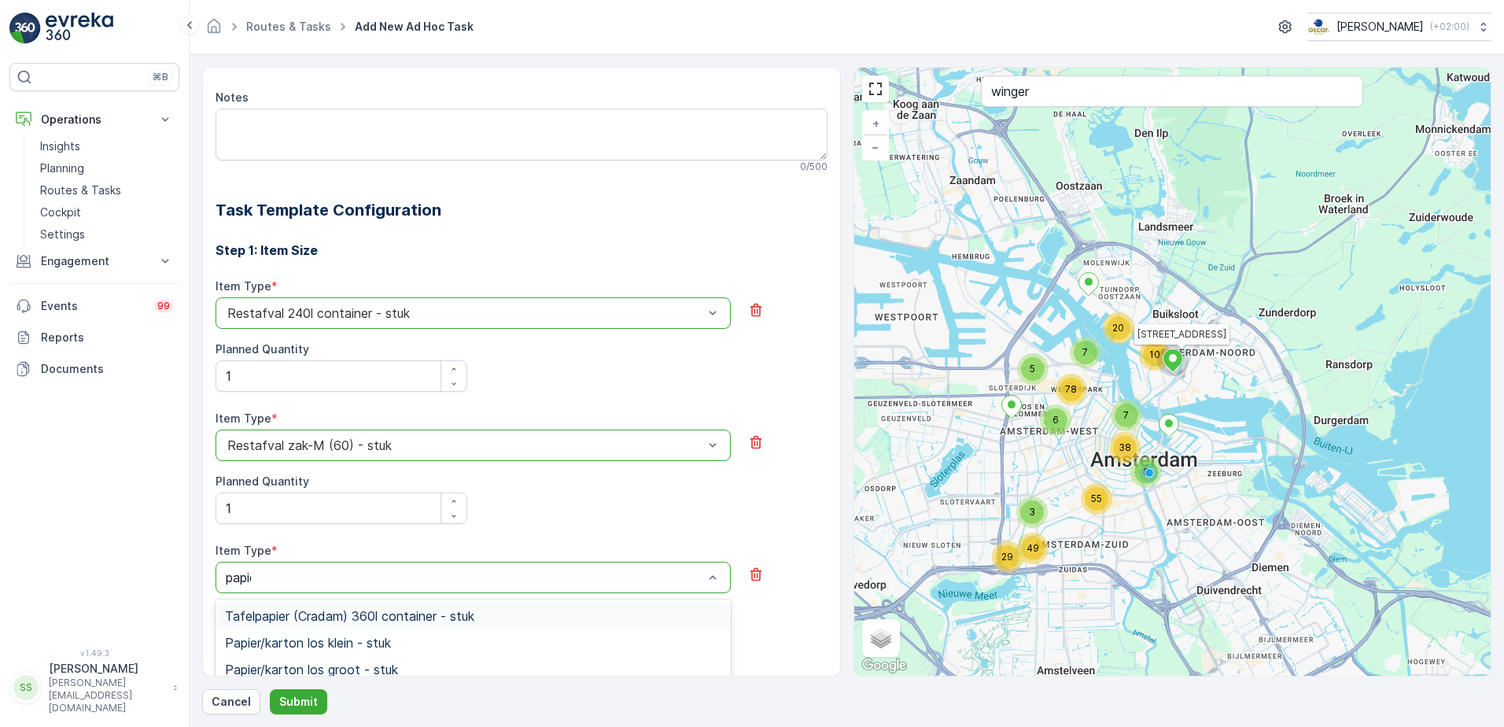
type input "papier"
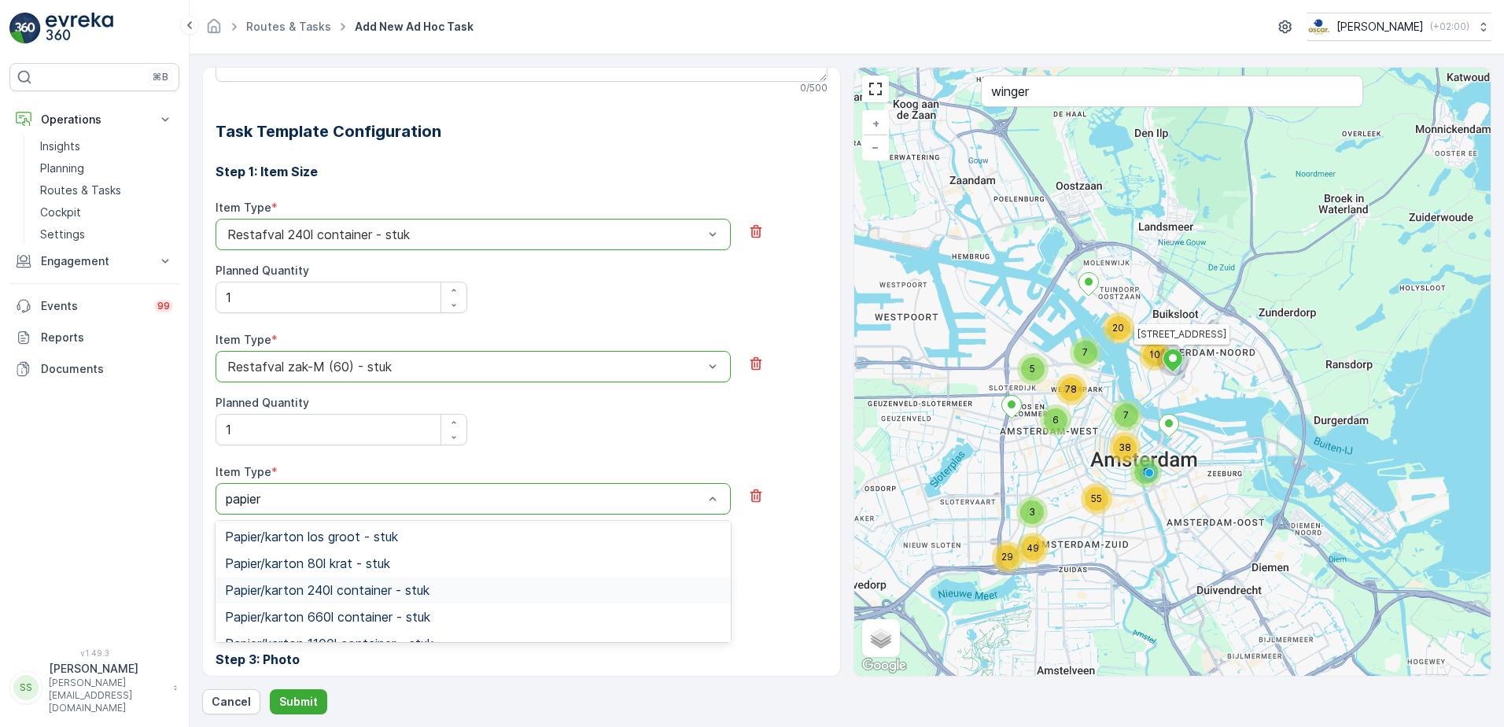
scroll to position [79, 0]
click at [322, 566] on span "Papier/karton 240l container - stuk" at bounding box center [327, 565] width 205 height 14
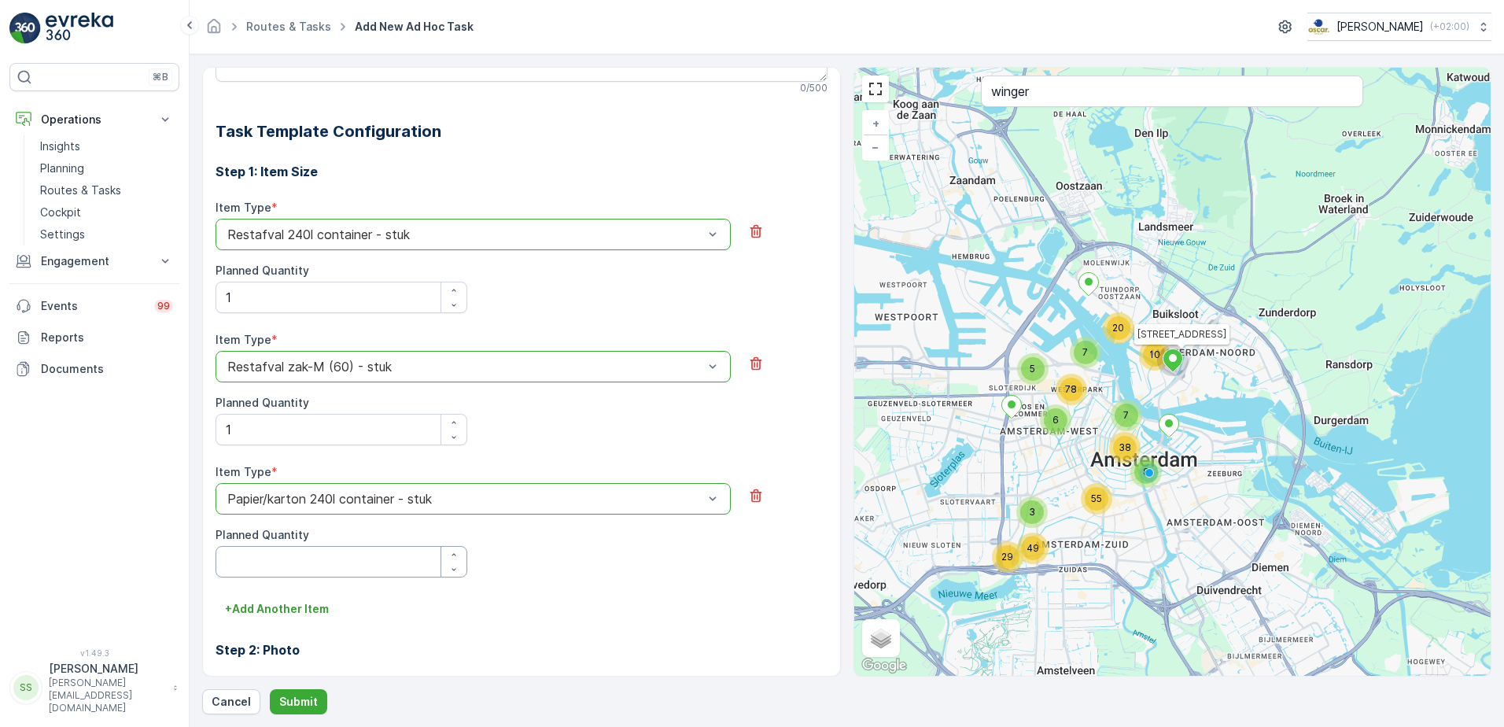
click at [320, 545] on div "Planned Quantity" at bounding box center [342, 552] width 252 height 50
click at [331, 575] on Quantity "Planned Quantity" at bounding box center [342, 561] width 252 height 31
type Quantity "1"
click at [307, 699] on p "Submit" at bounding box center [298, 702] width 39 height 16
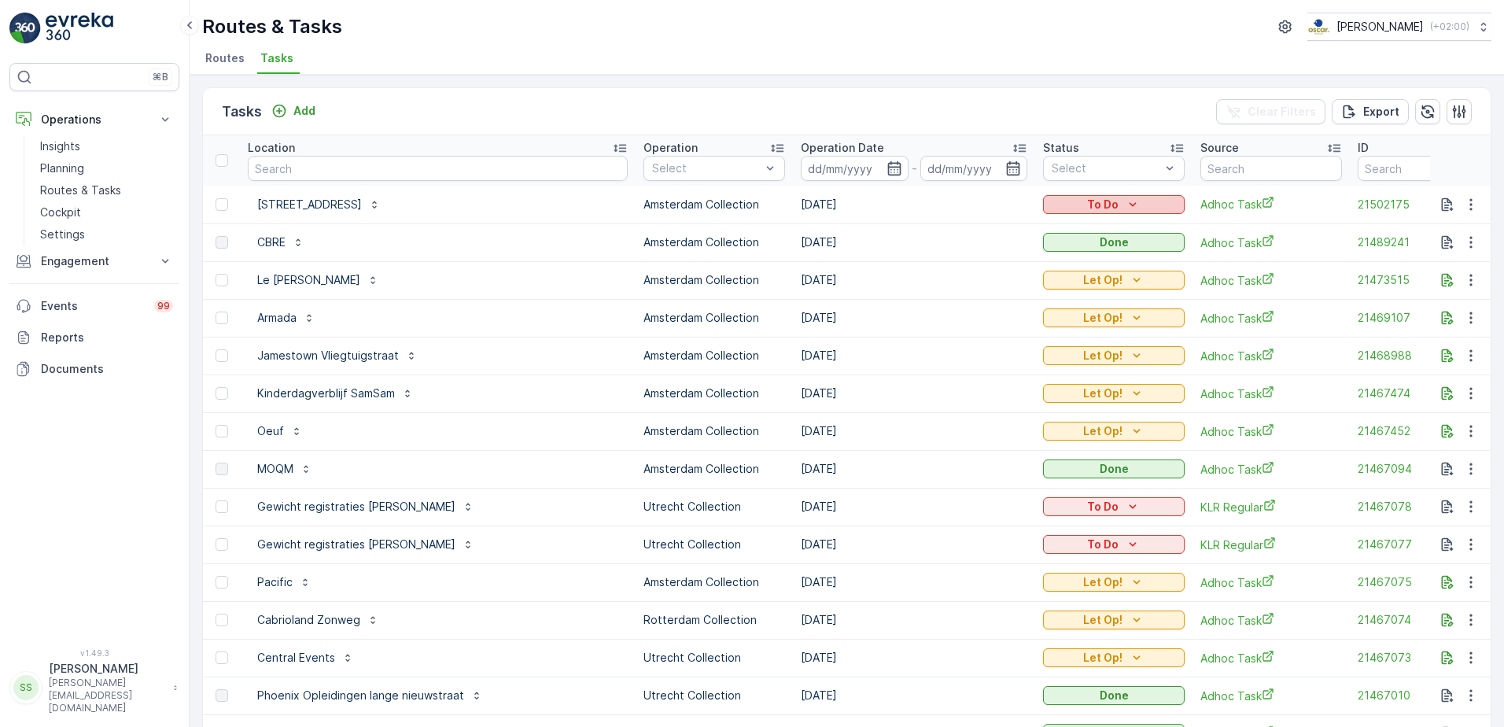
click at [1125, 202] on icon "To Do" at bounding box center [1133, 205] width 16 height 16
click at [942, 278] on span "Done" at bounding box center [930, 272] width 28 height 16
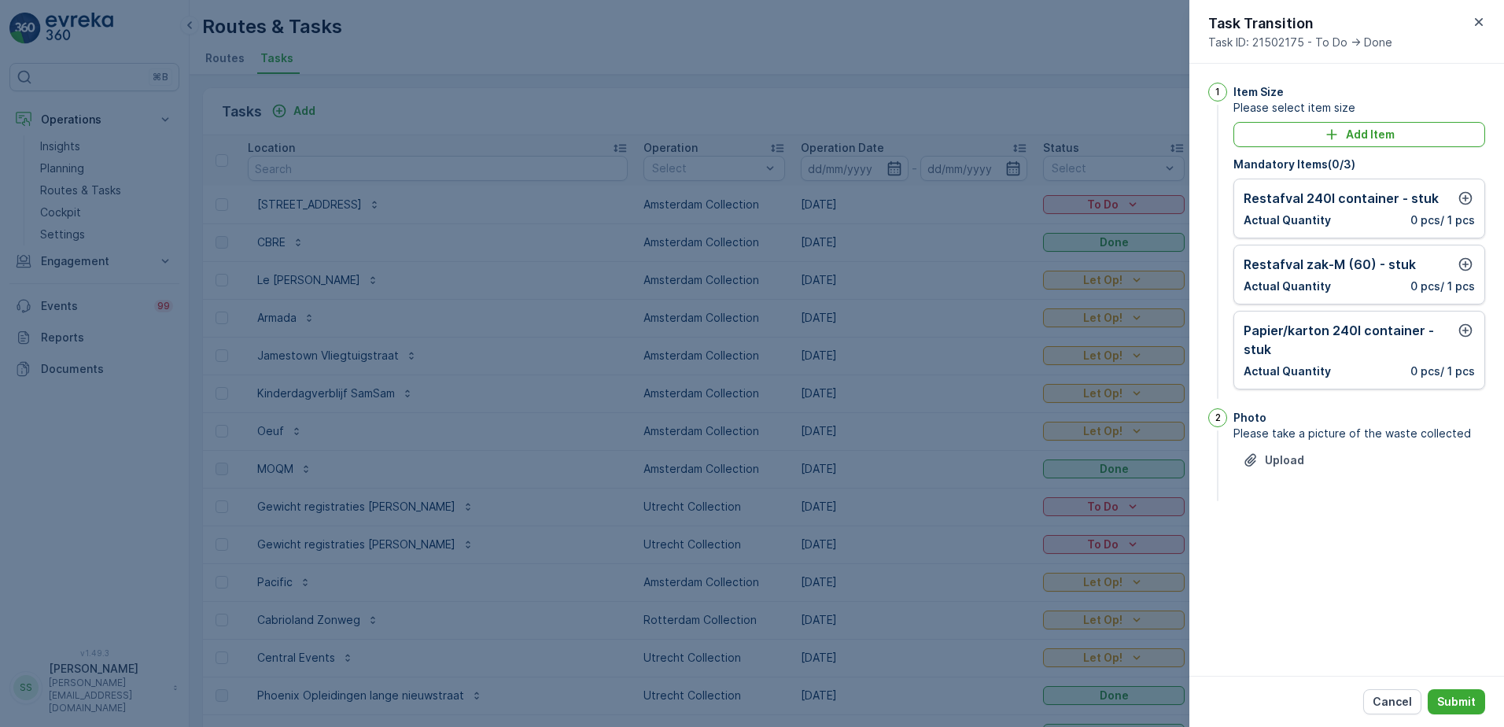
click at [1435, 200] on div "Restafval 240l container - stuk" at bounding box center [1359, 198] width 231 height 19
click at [1463, 203] on icon "button" at bounding box center [1465, 198] width 13 height 13
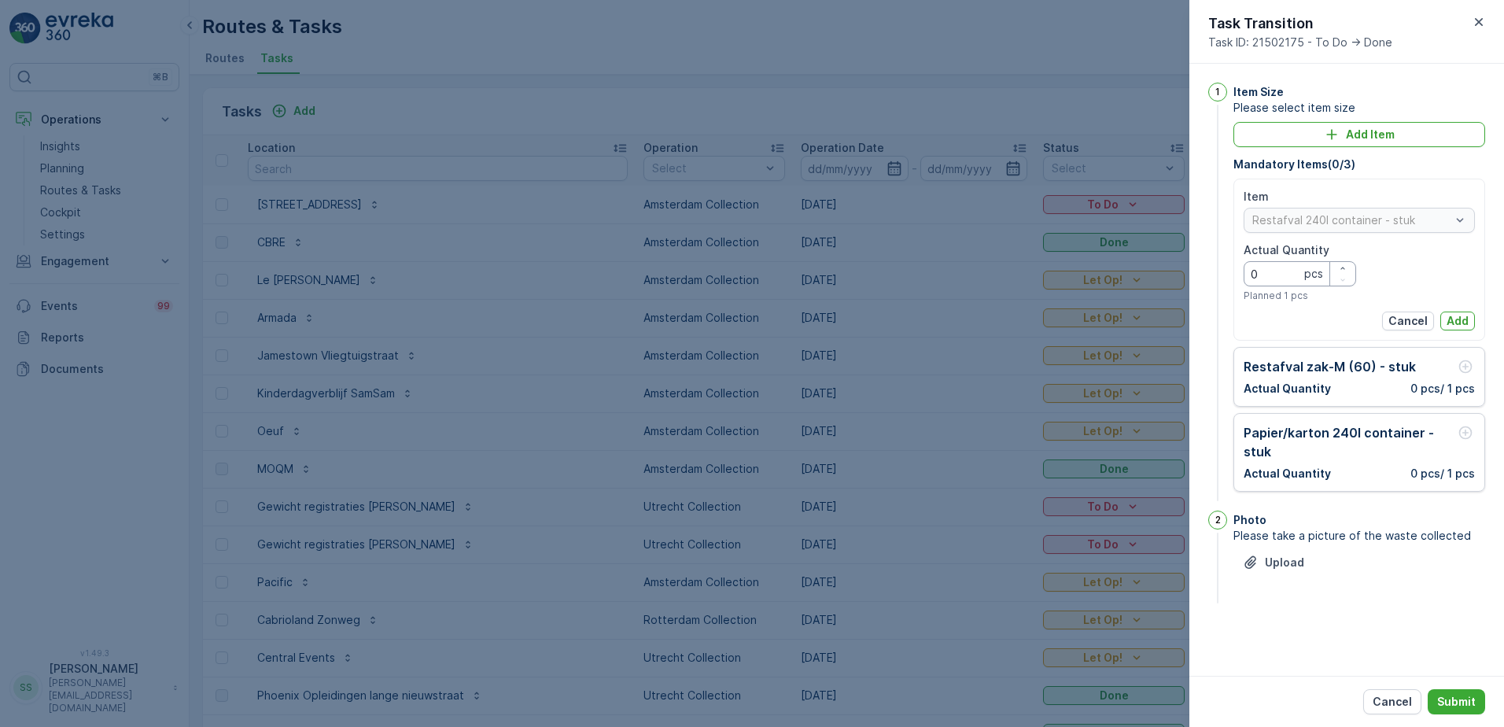
drag, startPoint x: 1259, startPoint y: 284, endPoint x: 1165, endPoint y: 283, distance: 93.6
type Quantity "1"
click at [1465, 321] on p "Add" at bounding box center [1457, 321] width 22 height 16
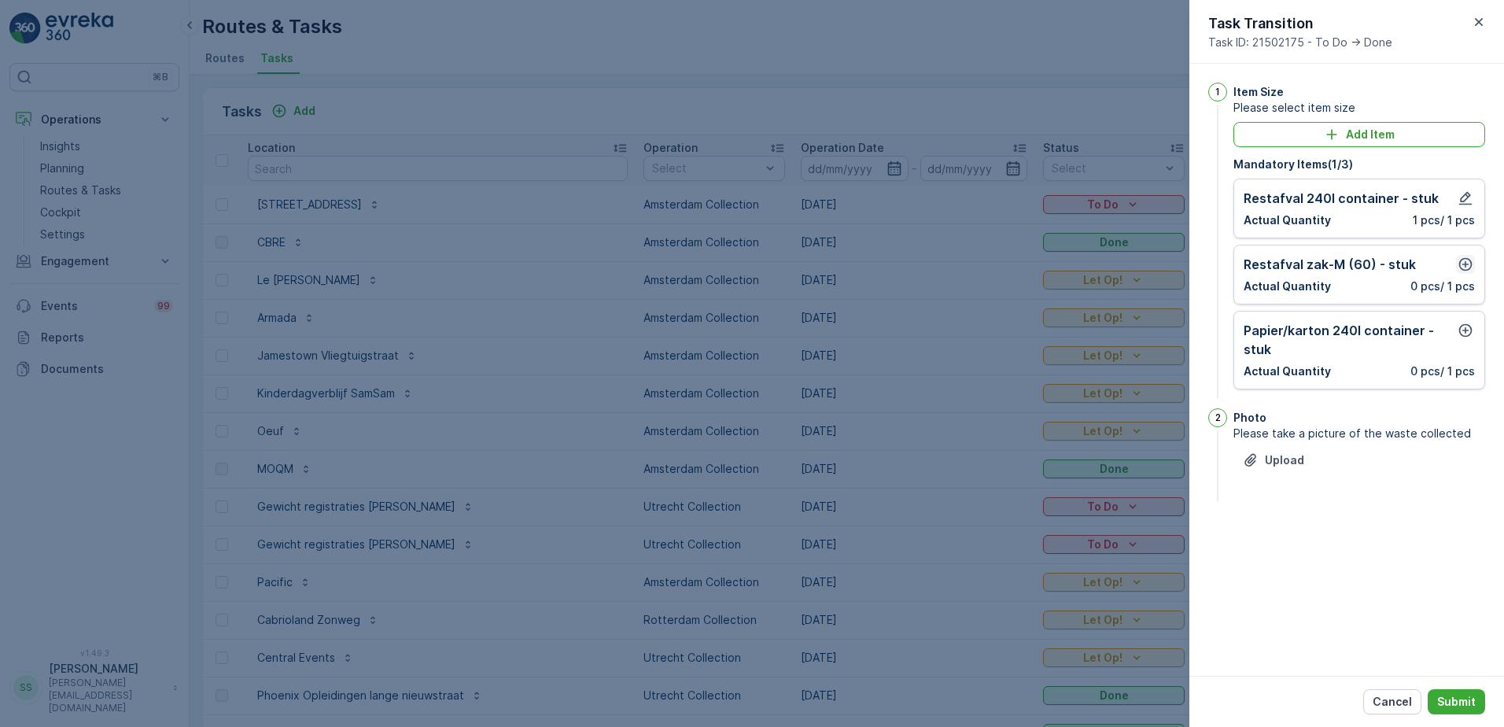
click at [1460, 260] on icon "button" at bounding box center [1466, 264] width 16 height 16
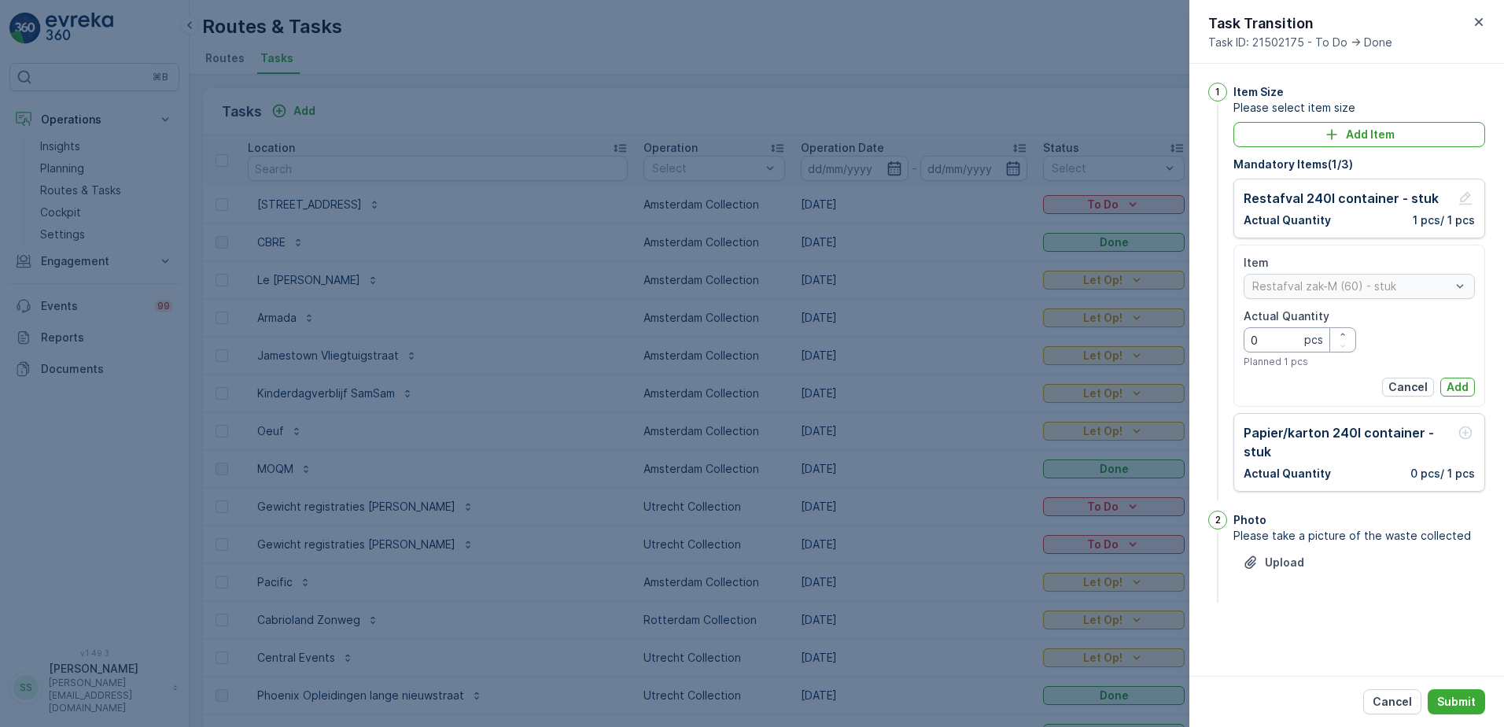
drag, startPoint x: 1246, startPoint y: 342, endPoint x: 1160, endPoint y: 341, distance: 85.8
type Quantity "1"
click at [1466, 384] on p "Add" at bounding box center [1457, 387] width 22 height 16
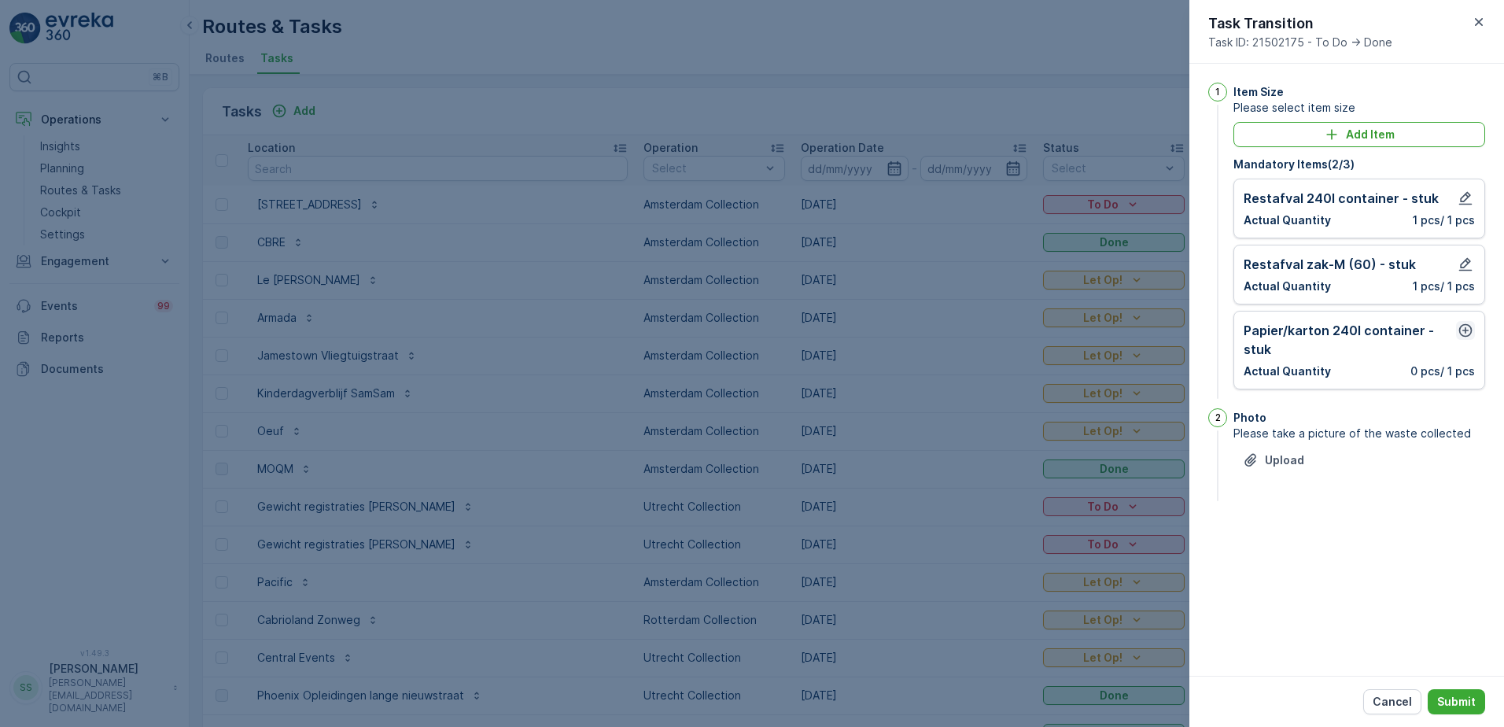
click at [1464, 331] on icon "button" at bounding box center [1466, 330] width 16 height 16
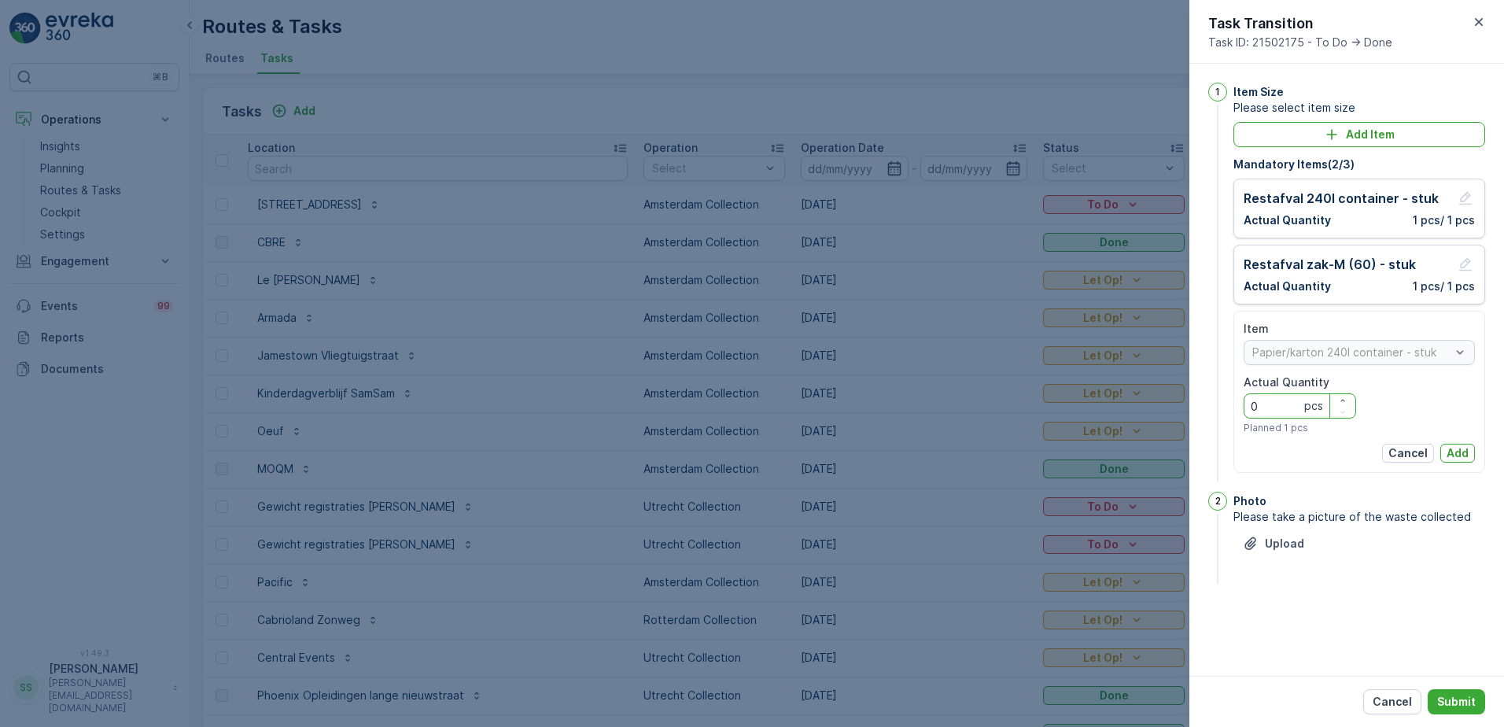
drag, startPoint x: 1271, startPoint y: 404, endPoint x: 1239, endPoint y: 402, distance: 32.3
click at [1213, 406] on div "1 Item Size Please select item size Add Item Mandatory Items ( 2 / 3 ) Restafva…" at bounding box center [1346, 284] width 277 height 403
type Quantity "1"
click at [1471, 456] on button "Add" at bounding box center [1457, 453] width 35 height 19
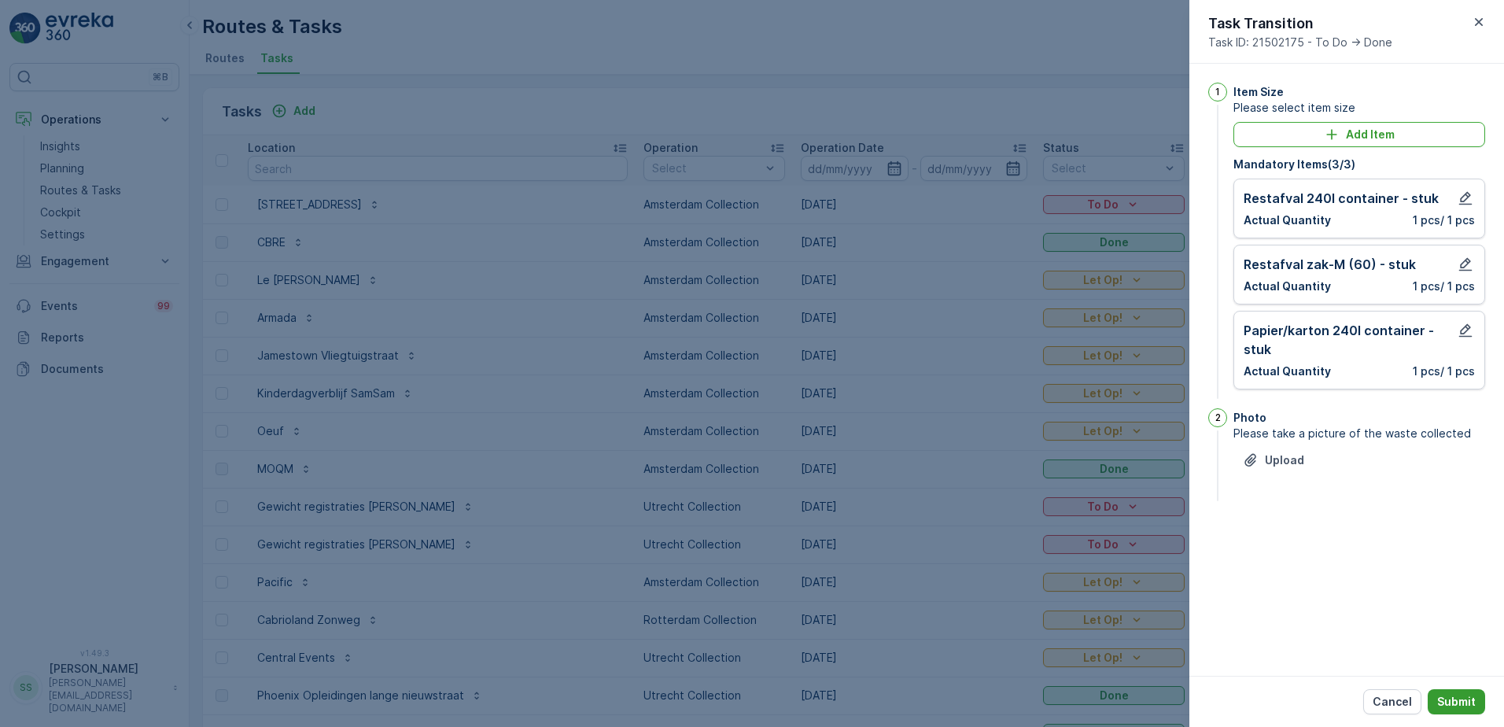
click at [1470, 710] on button "Submit" at bounding box center [1456, 701] width 57 height 25
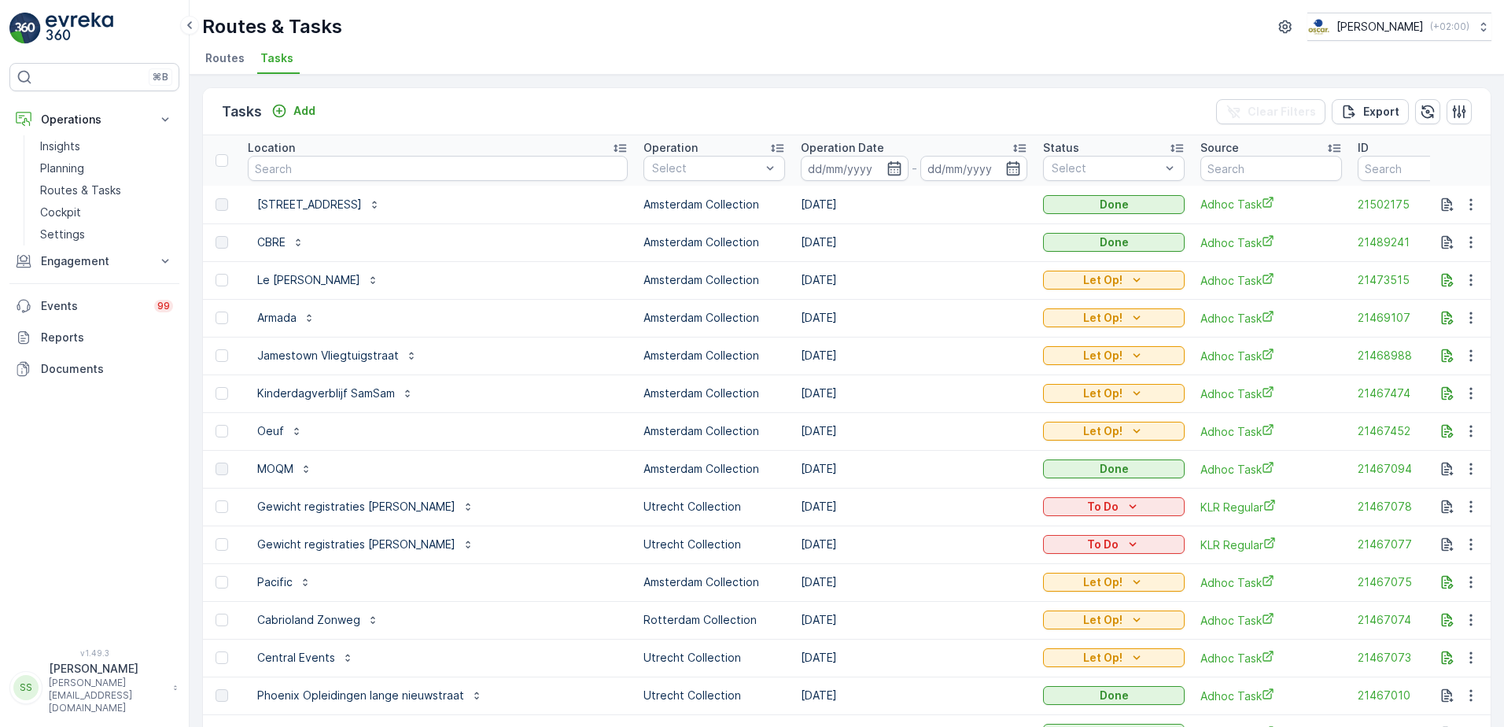
drag, startPoint x: 389, startPoint y: 123, endPoint x: 379, endPoint y: 126, distance: 10.7
click at [386, 123] on div "Tasks Add Clear Filters Export" at bounding box center [847, 111] width 1288 height 47
click at [197, 109] on div "Tasks Add Clear Filters Export Location Operation Select Operation Date - Statu…" at bounding box center [847, 401] width 1314 height 652
click at [596, 101] on div "Tasks Add Clear Filters Export" at bounding box center [847, 111] width 1288 height 47
click at [314, 176] on input "text" at bounding box center [438, 168] width 380 height 25
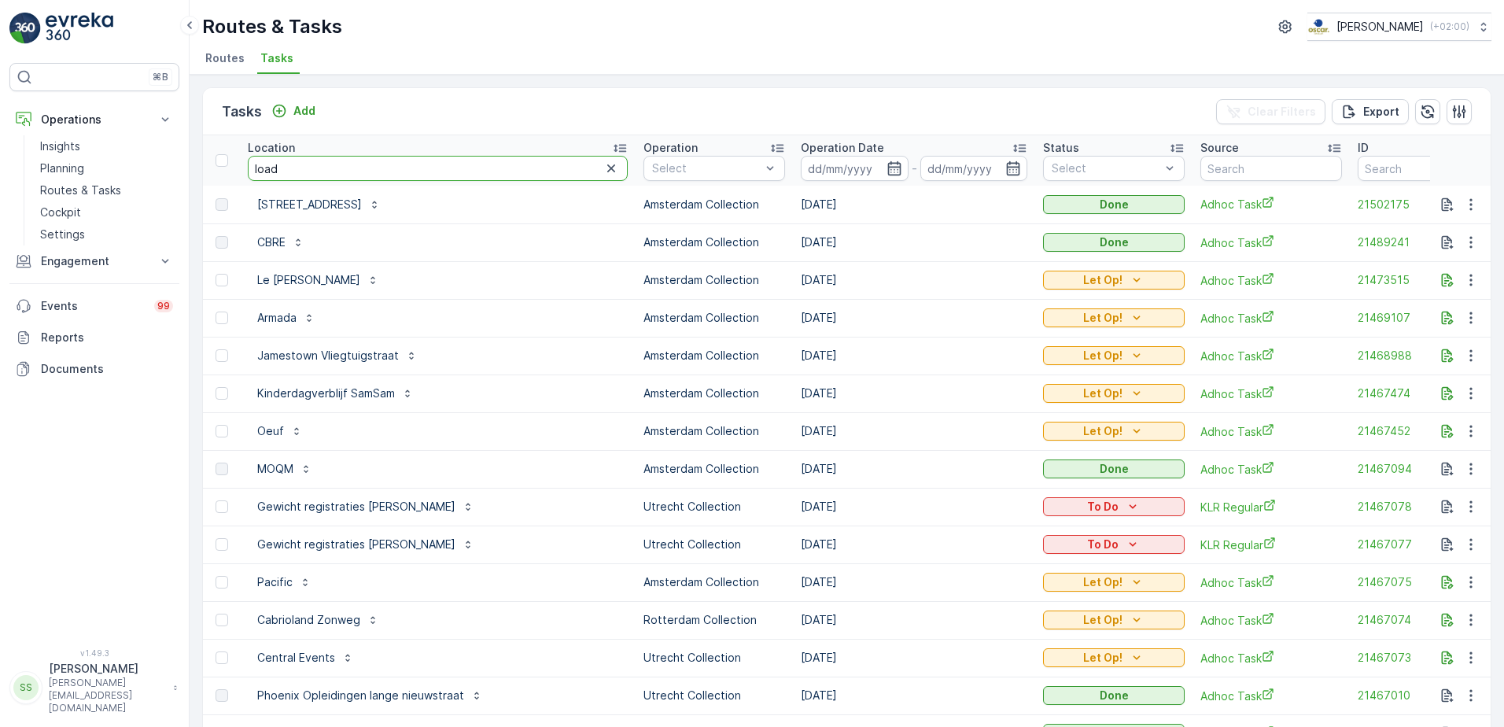
type input "loads"
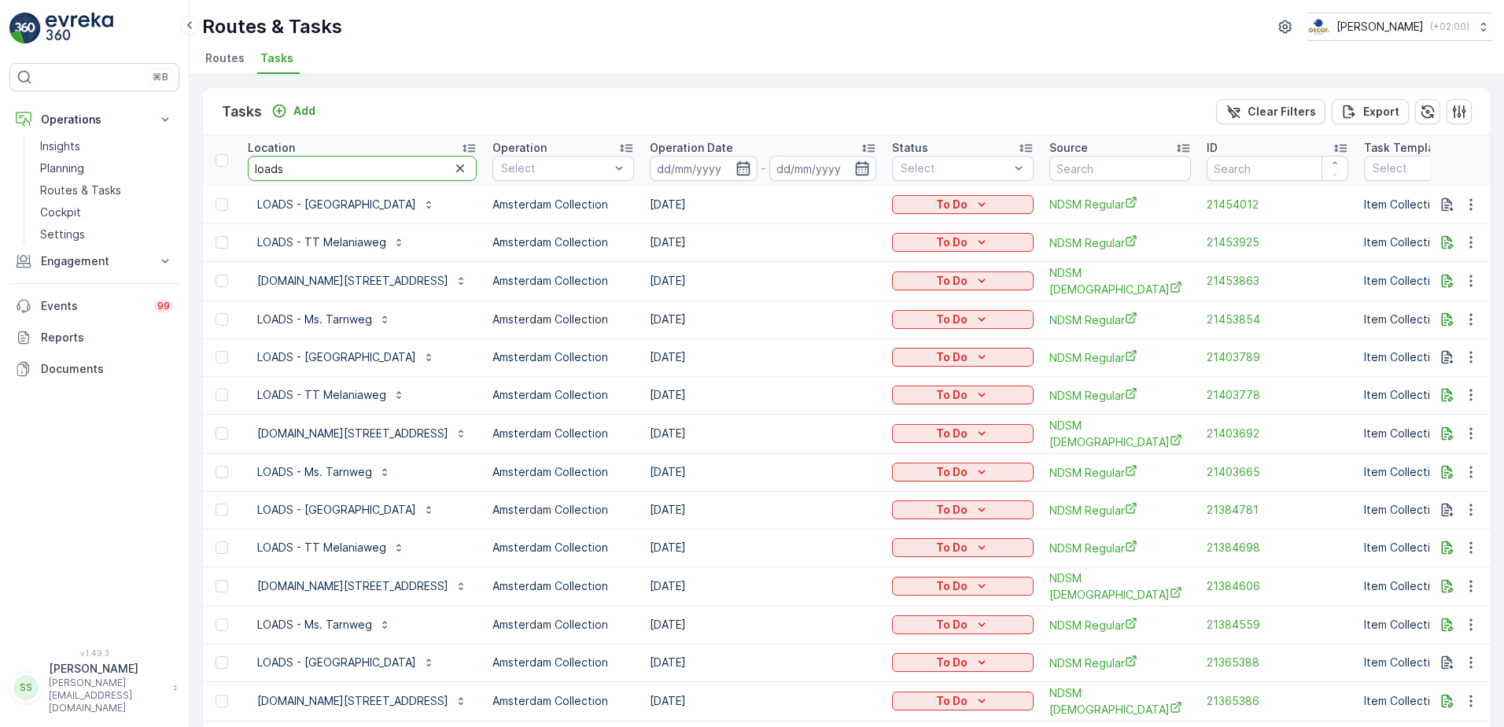
drag, startPoint x: 304, startPoint y: 162, endPoint x: 245, endPoint y: 164, distance: 59.0
click at [245, 164] on th "Location loads" at bounding box center [362, 160] width 245 height 50
type input "loods"
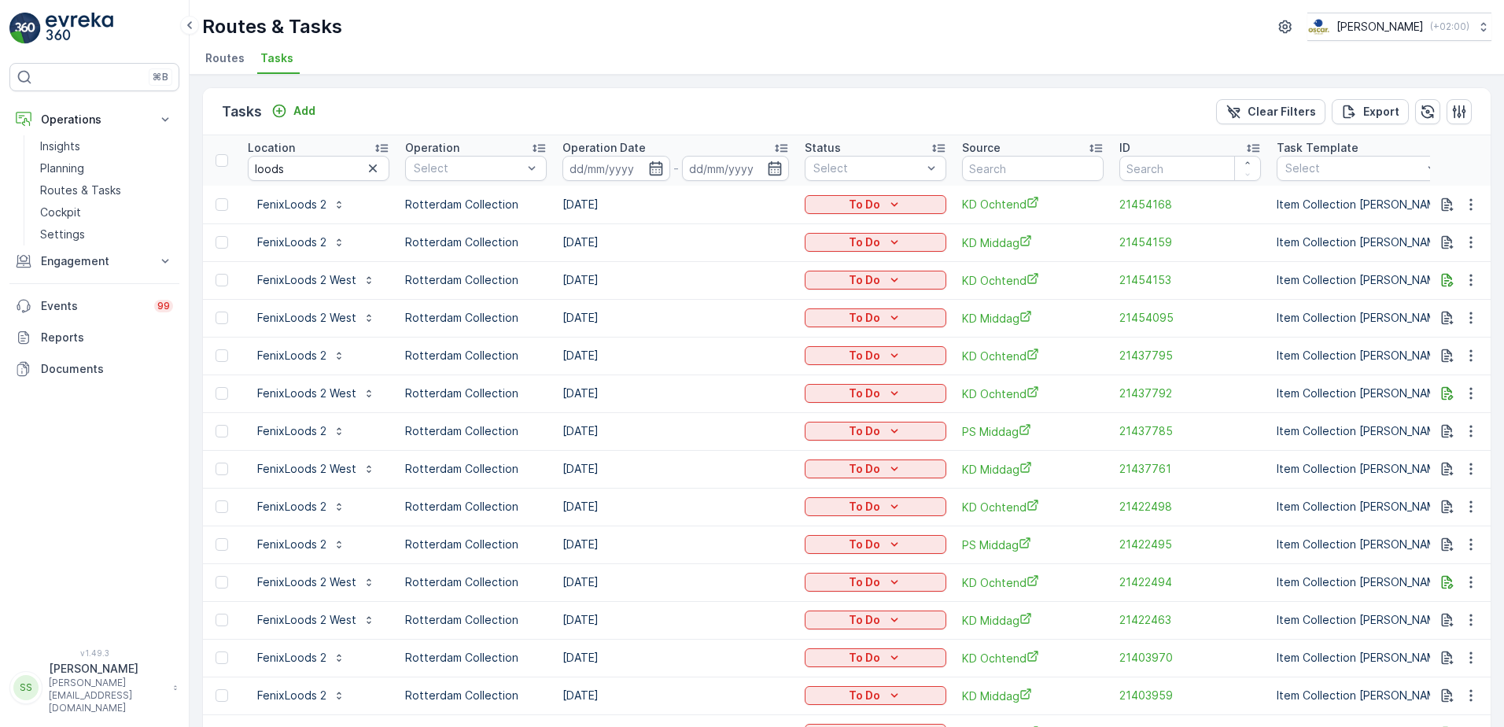
click at [381, 107] on div "Tasks Add Clear Filters Export" at bounding box center [847, 111] width 1288 height 47
click at [214, 57] on span "Routes" at bounding box center [224, 58] width 39 height 16
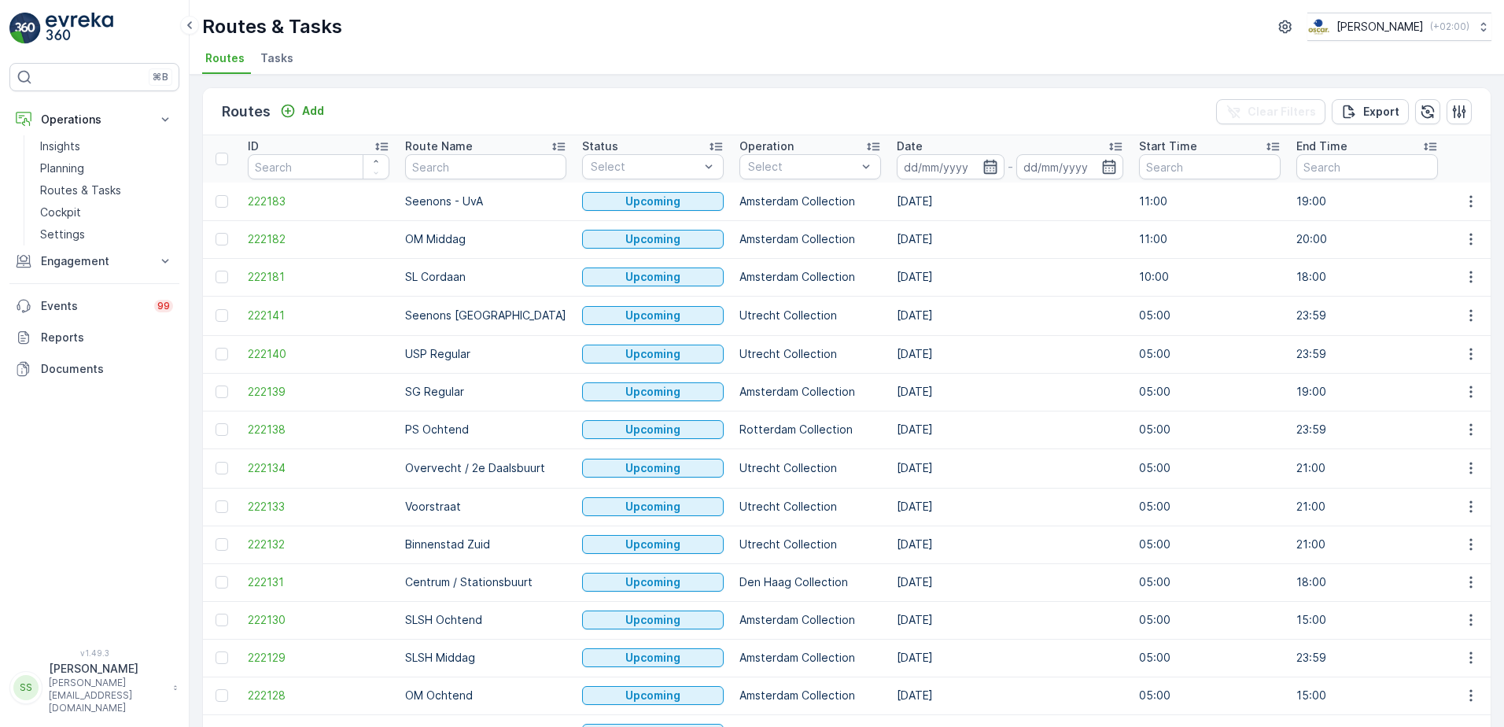
click at [982, 160] on icon "button" at bounding box center [990, 167] width 16 height 16
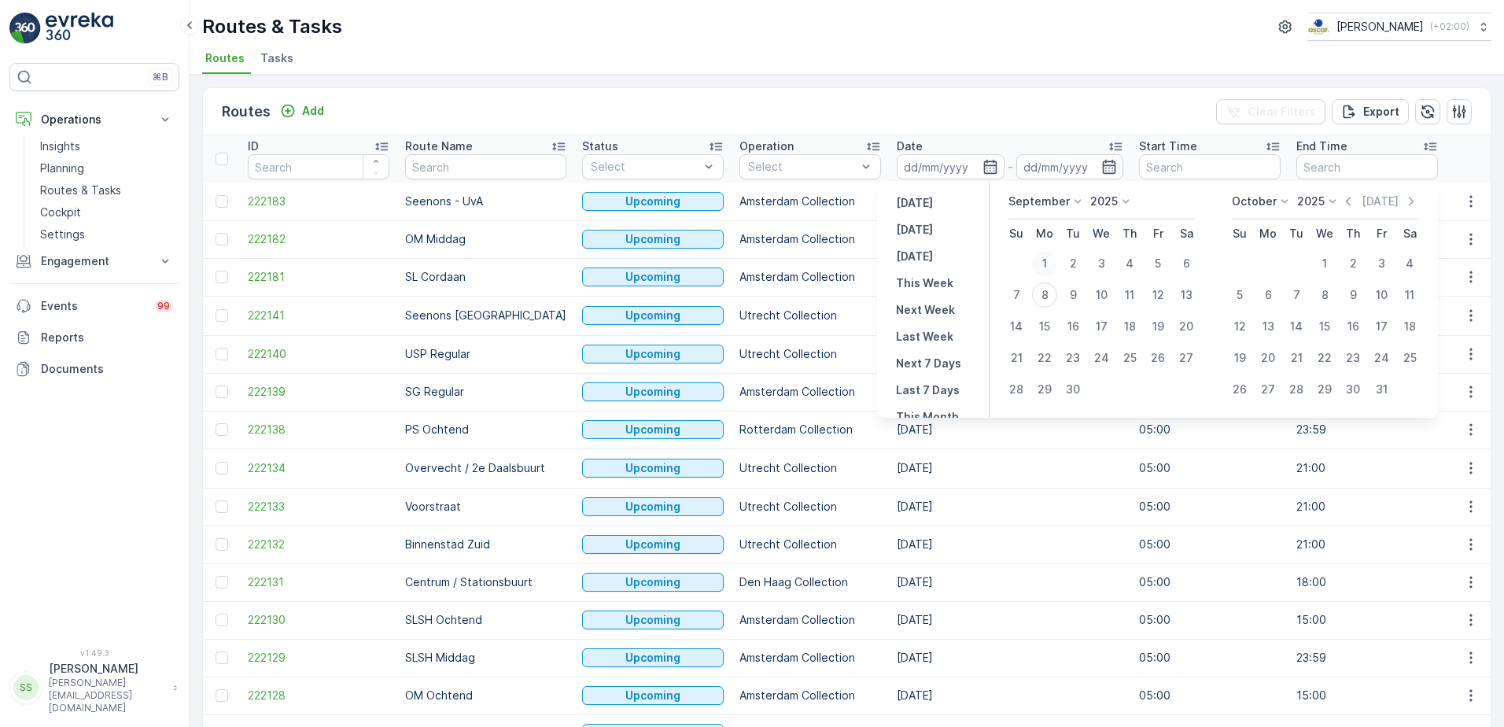
click at [1034, 270] on button "1" at bounding box center [1044, 263] width 28 height 28
type input "[DATE]"
click at [1041, 288] on div "8" at bounding box center [1044, 294] width 25 height 25
type input "[DATE]"
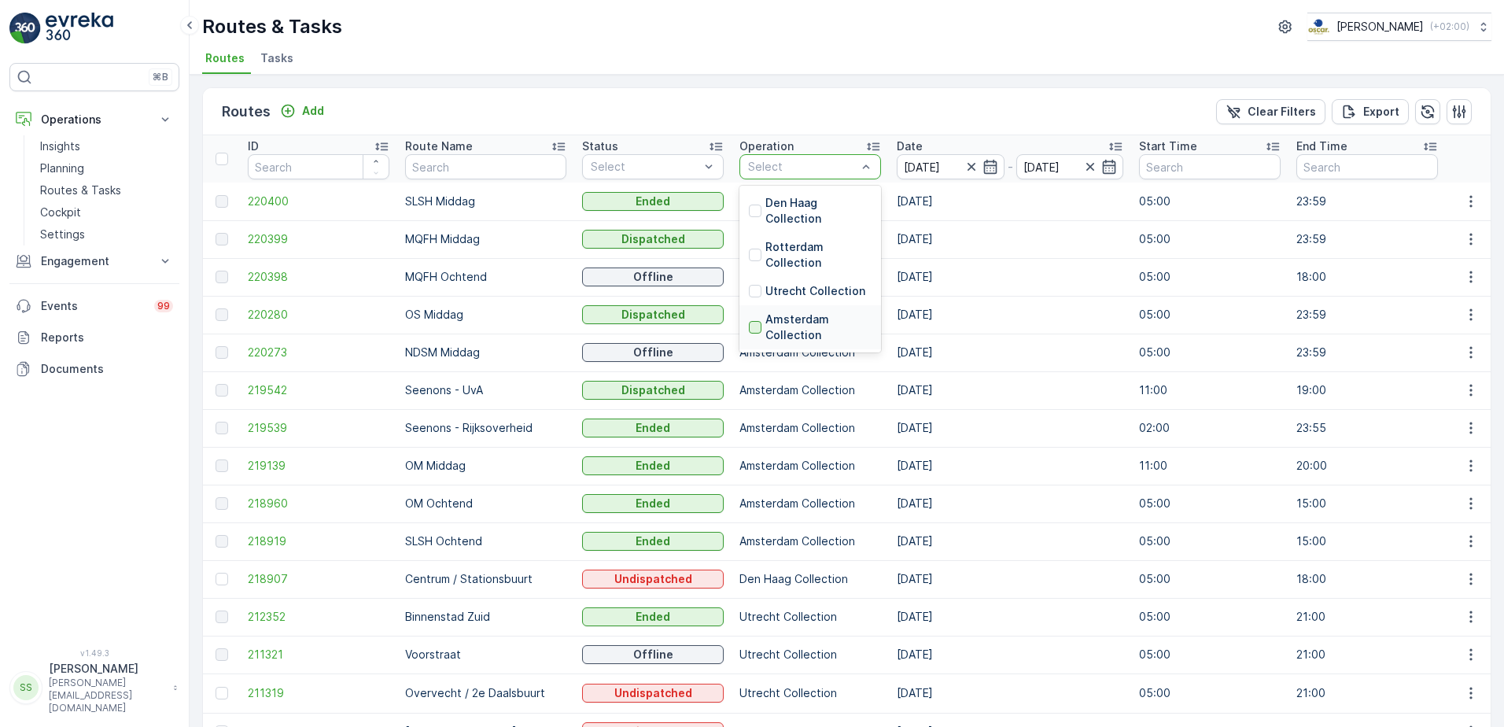
click at [749, 322] on div at bounding box center [755, 327] width 13 height 13
click at [727, 60] on ul "Routes Tasks" at bounding box center [840, 60] width 1277 height 27
click at [721, 99] on div "Routes Add Clear Filters Export" at bounding box center [847, 111] width 1288 height 47
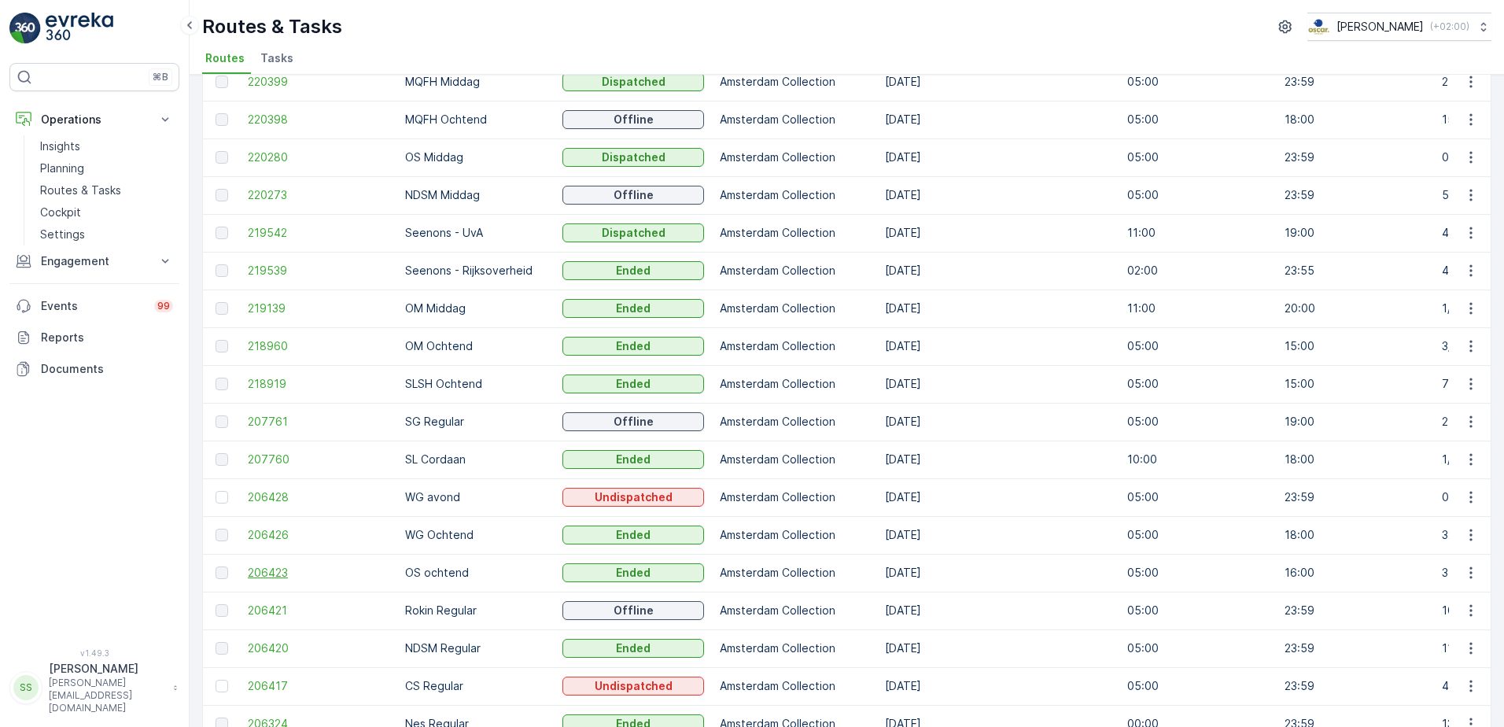
scroll to position [249, 0]
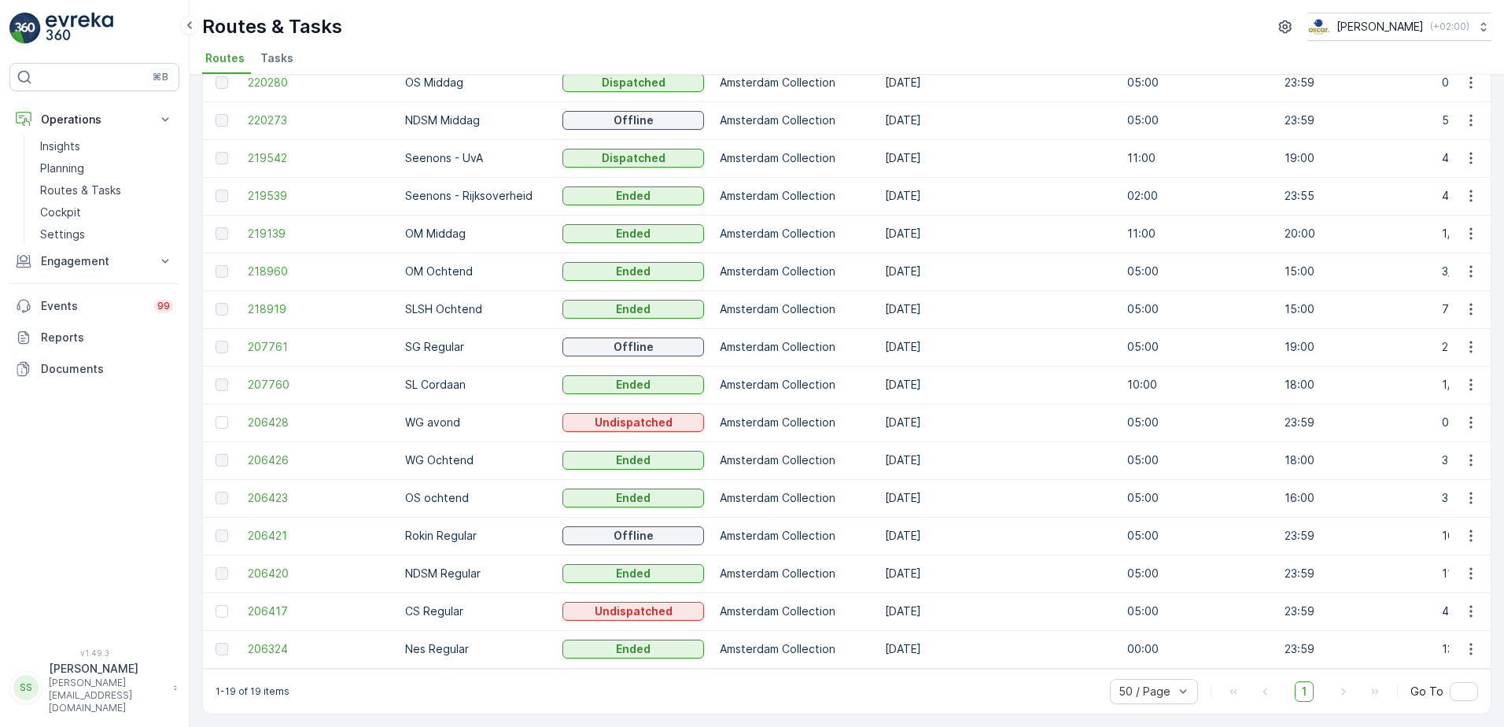
click at [253, 330] on td "207761" at bounding box center [318, 347] width 157 height 38
click at [256, 339] on span "207761" at bounding box center [319, 347] width 142 height 16
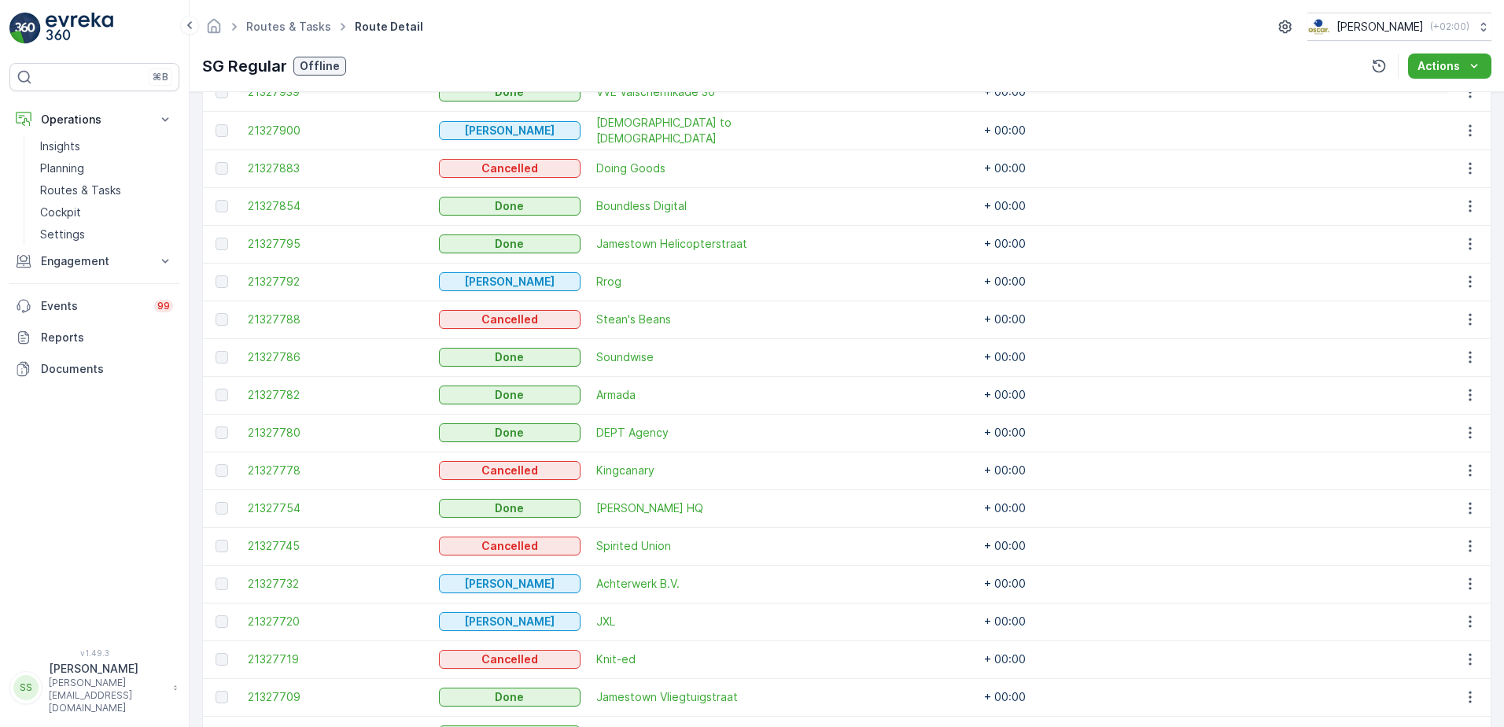
scroll to position [965, 0]
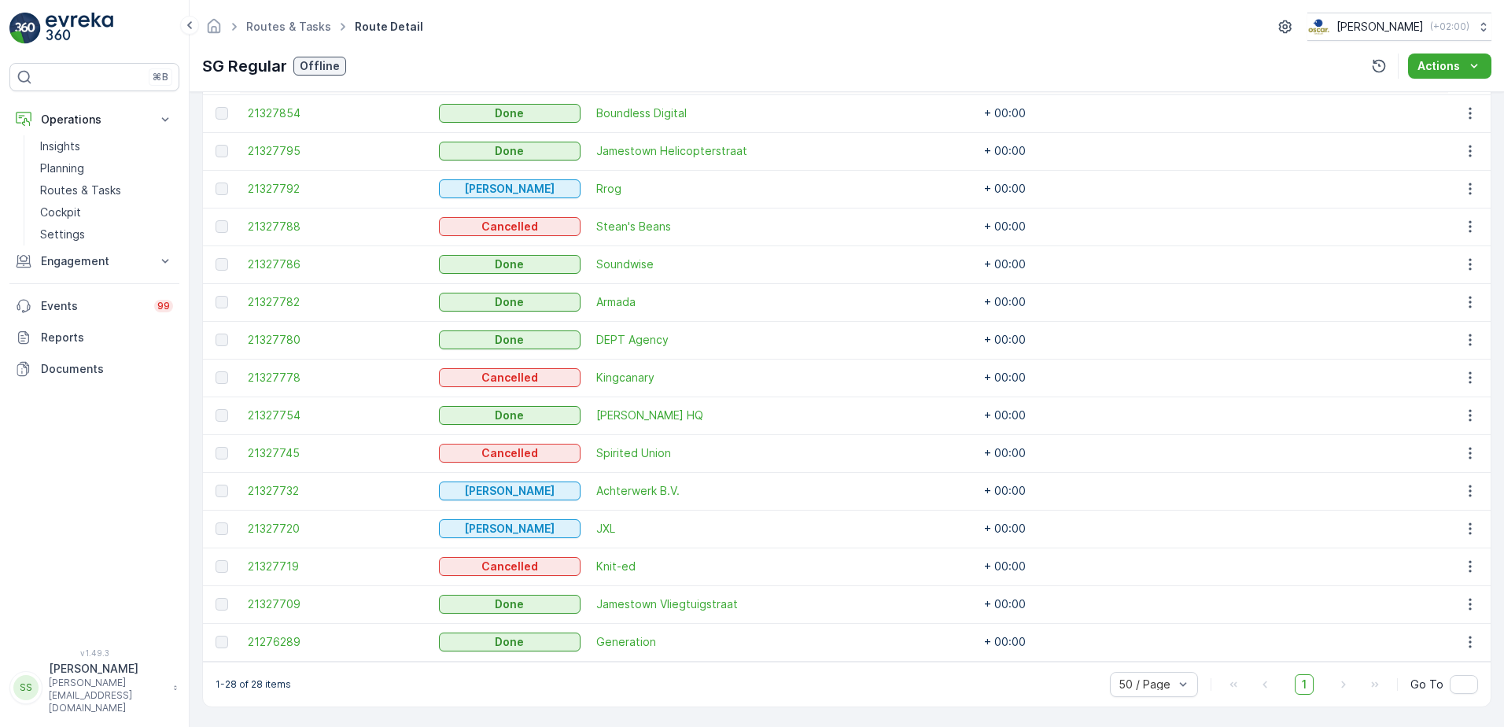
click at [279, 630] on td "21276289" at bounding box center [335, 642] width 191 height 38
click at [287, 643] on span "21276289" at bounding box center [335, 642] width 175 height 16
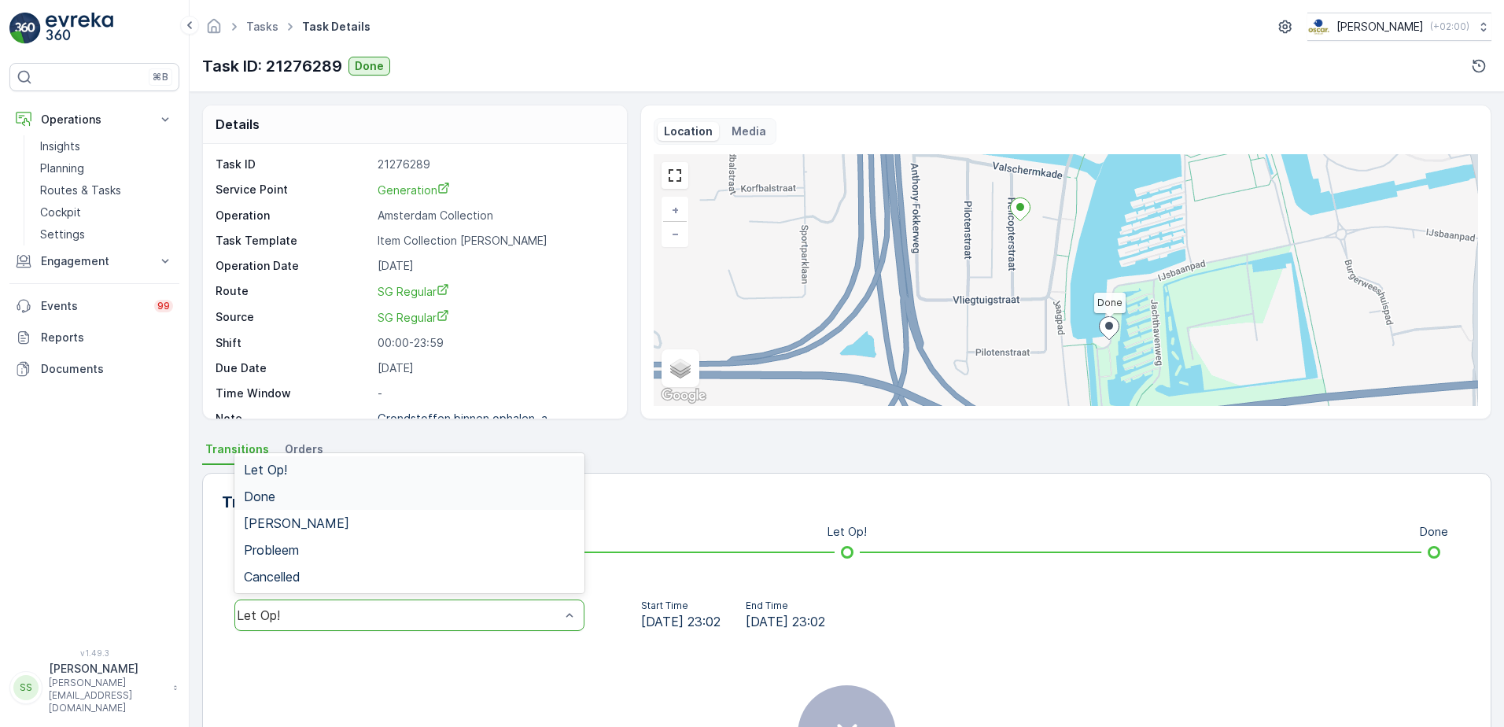
click at [292, 488] on div "Done" at bounding box center [409, 496] width 350 height 27
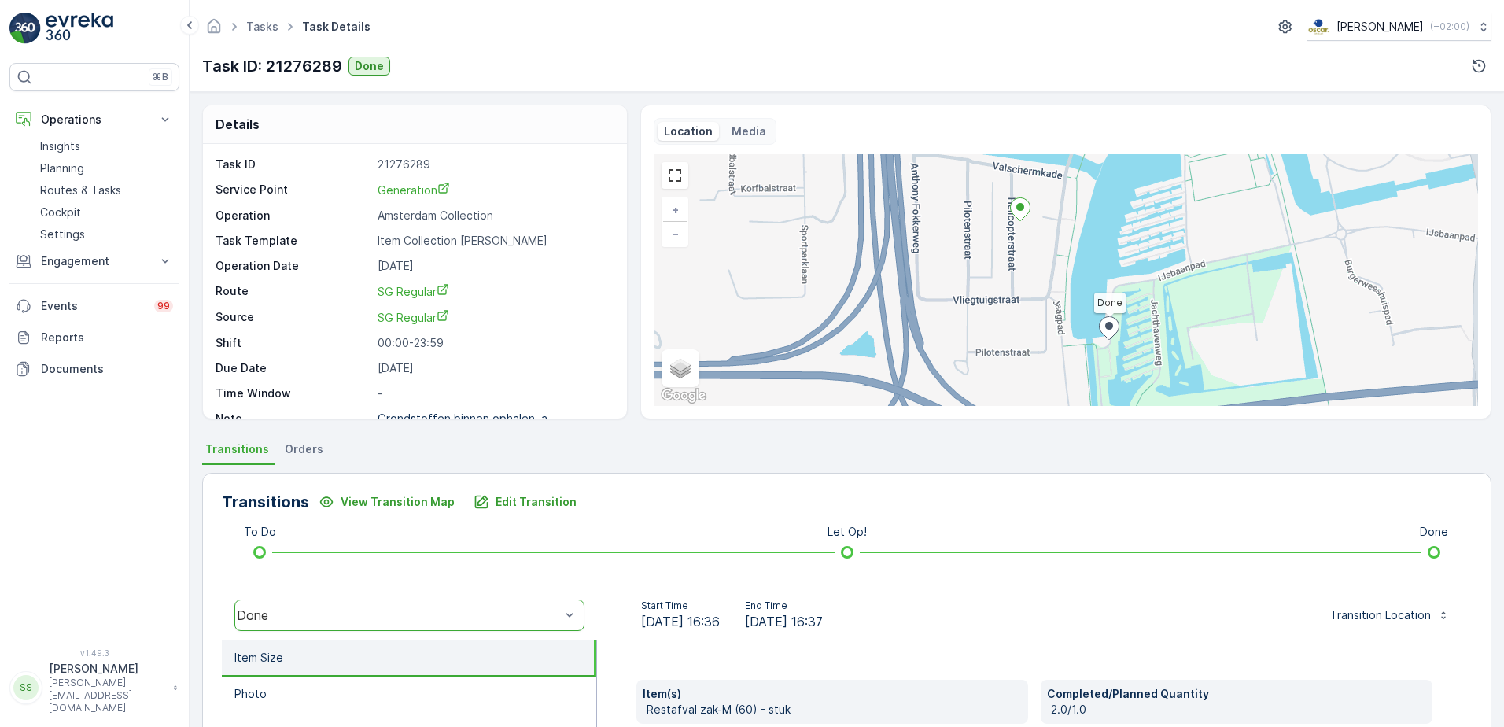
click at [237, 61] on p "Task ID: 21276289" at bounding box center [272, 66] width 140 height 24
click at [629, 53] on div "Task ID: 21276289 Done" at bounding box center [846, 65] width 1289 height 25
click at [89, 189] on p "Routes & Tasks" at bounding box center [80, 190] width 81 height 16
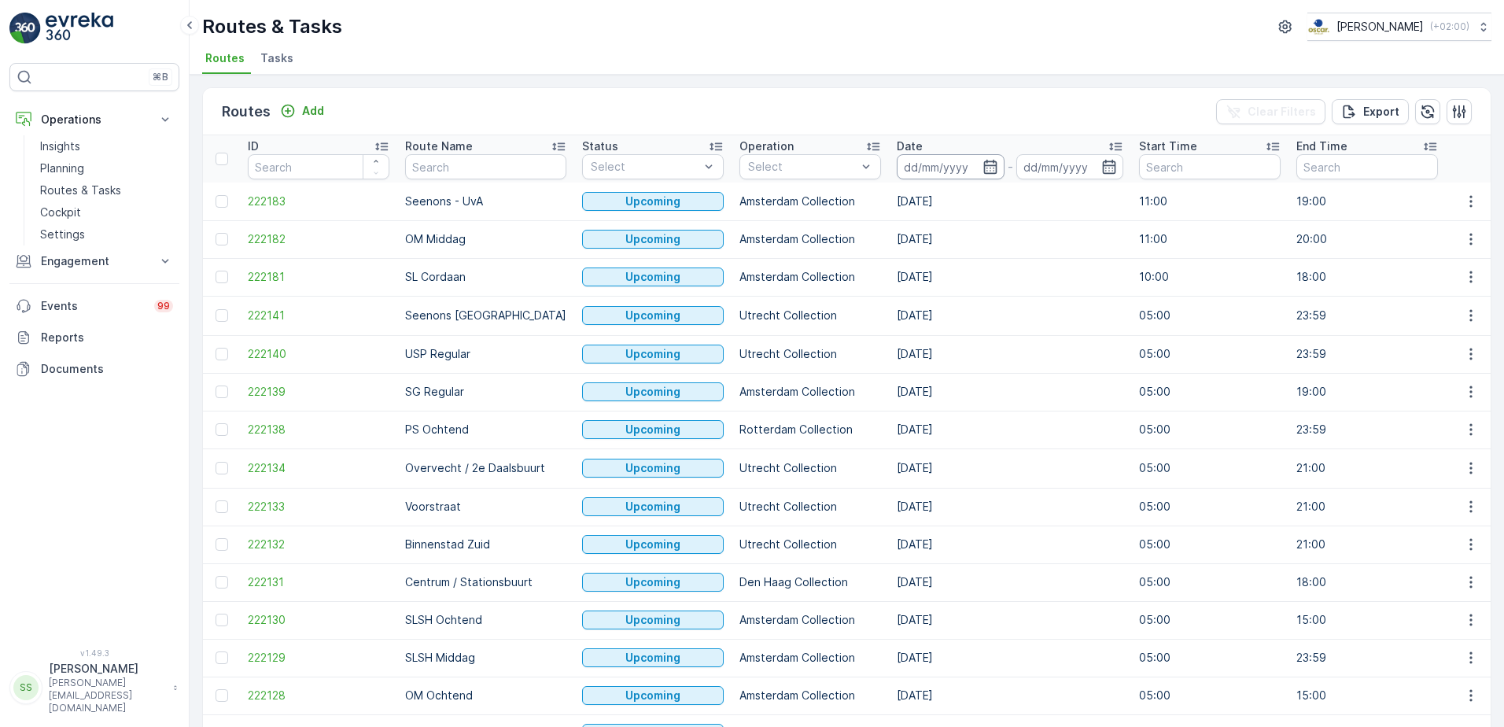
click at [919, 163] on input at bounding box center [951, 166] width 108 height 25
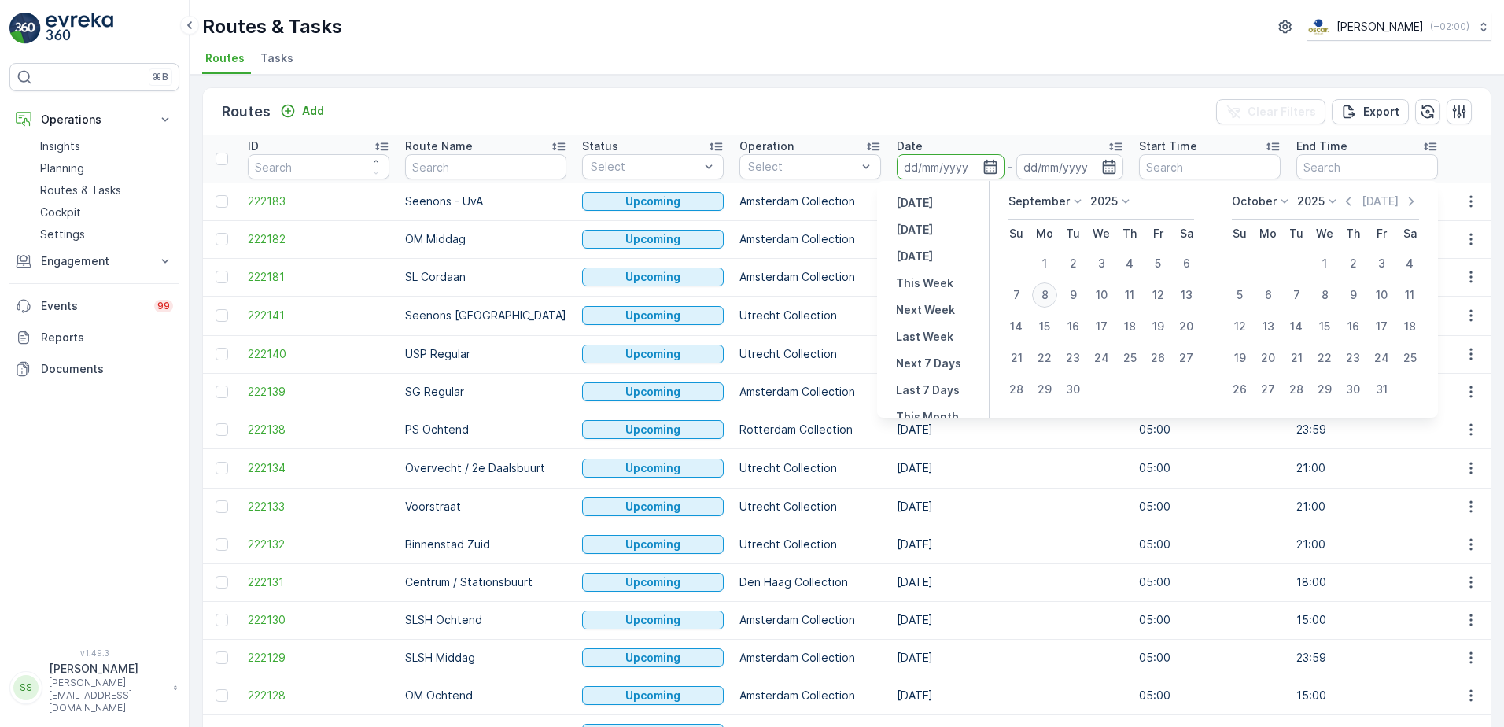
click at [1052, 299] on div "8" at bounding box center [1044, 294] width 25 height 25
type input "[DATE]"
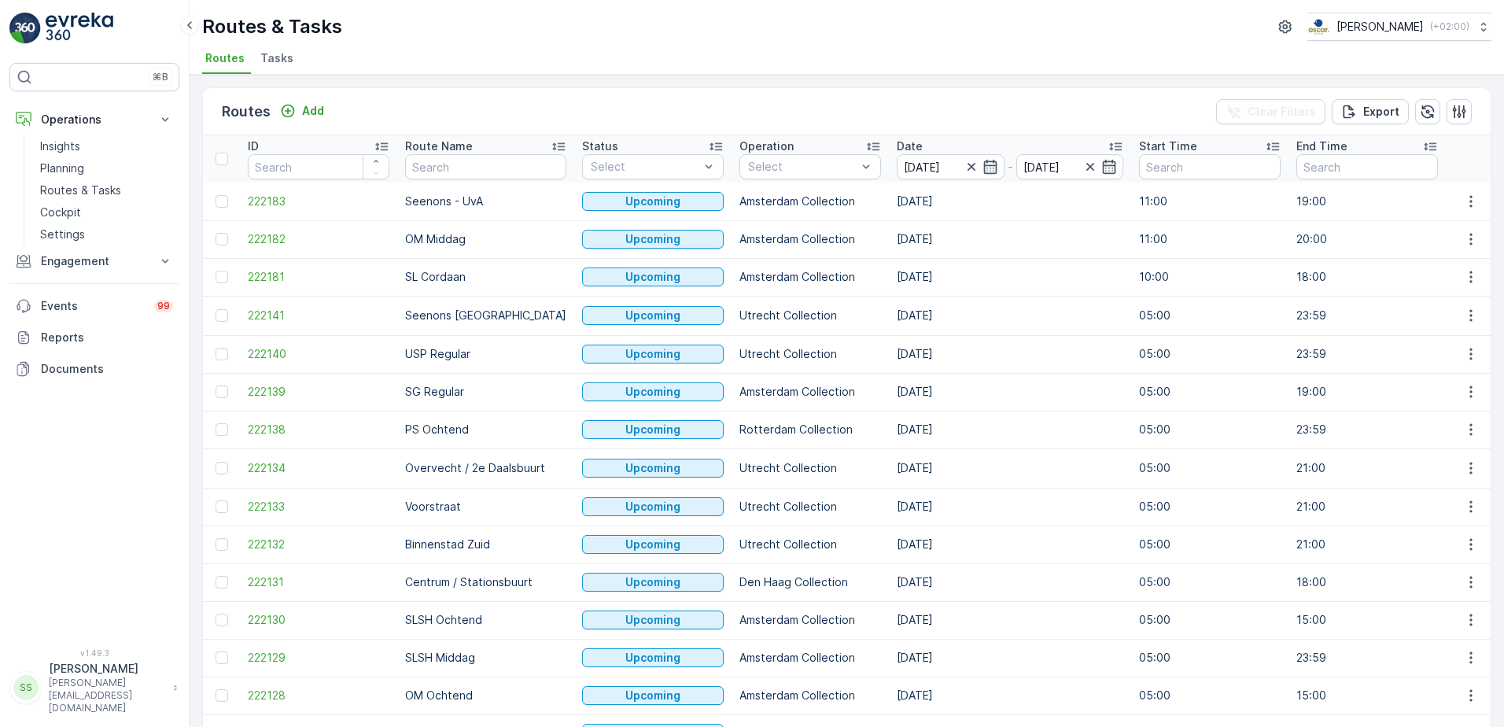
click at [995, 119] on div "Routes Add Clear Filters Export" at bounding box center [847, 111] width 1288 height 47
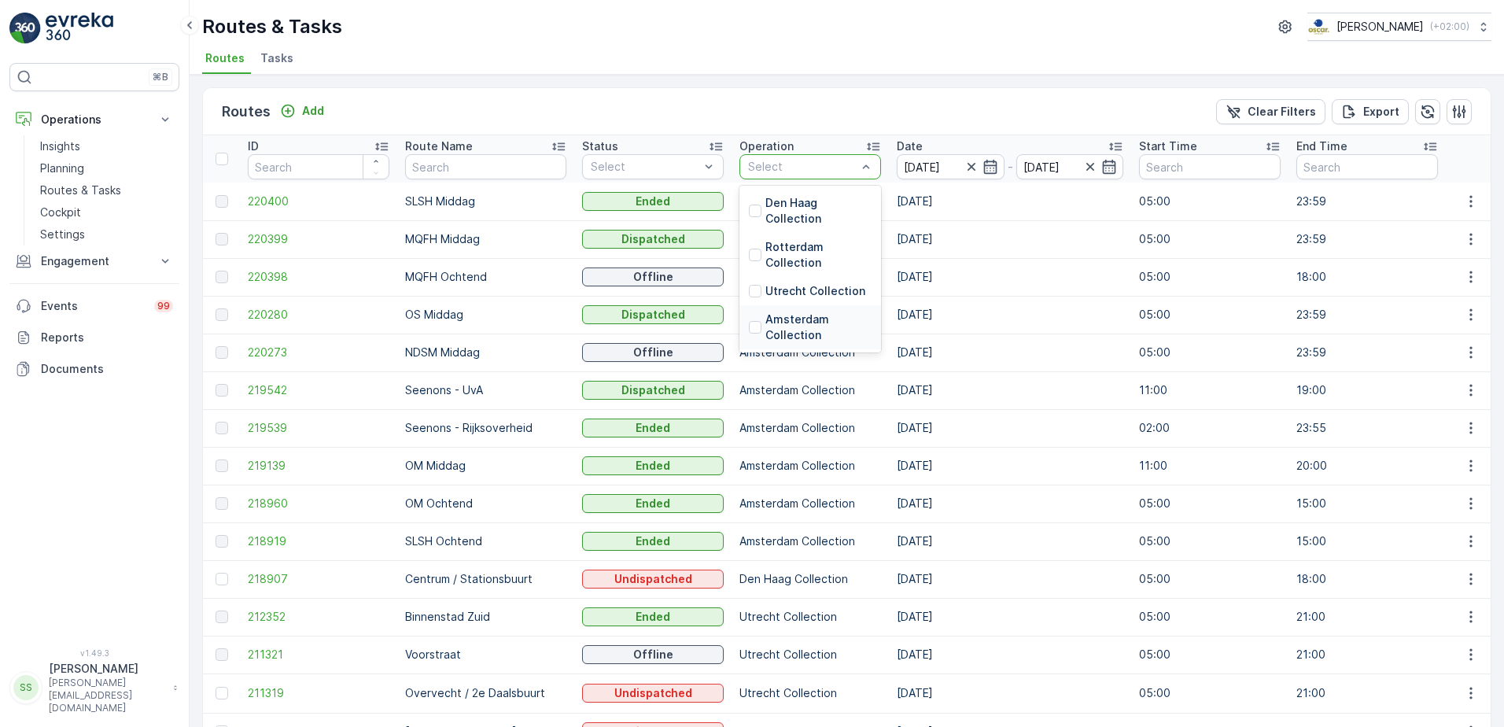
click at [749, 334] on div "Amsterdam Collection" at bounding box center [810, 326] width 123 height 31
click at [857, 116] on div "Routes Add Clear Filters Export" at bounding box center [847, 111] width 1288 height 47
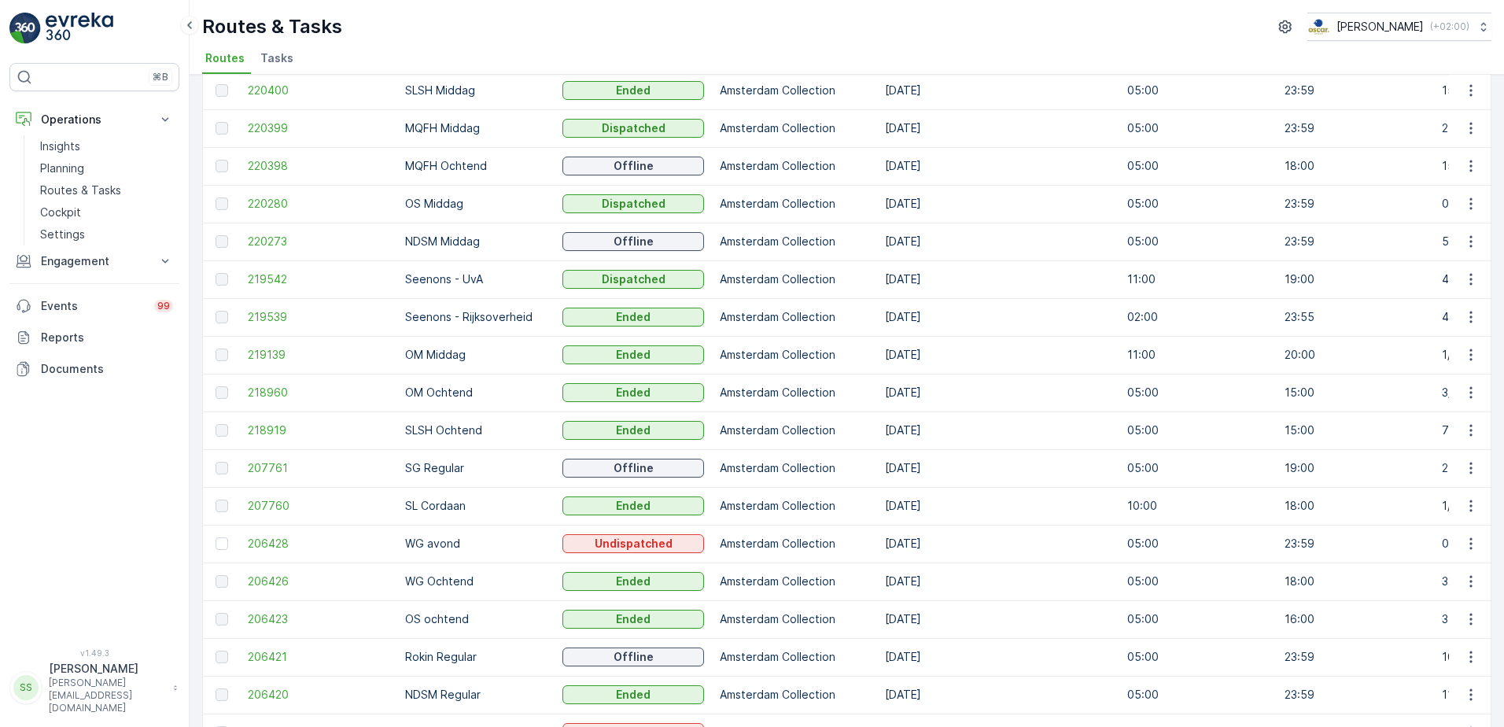
scroll to position [91, 0]
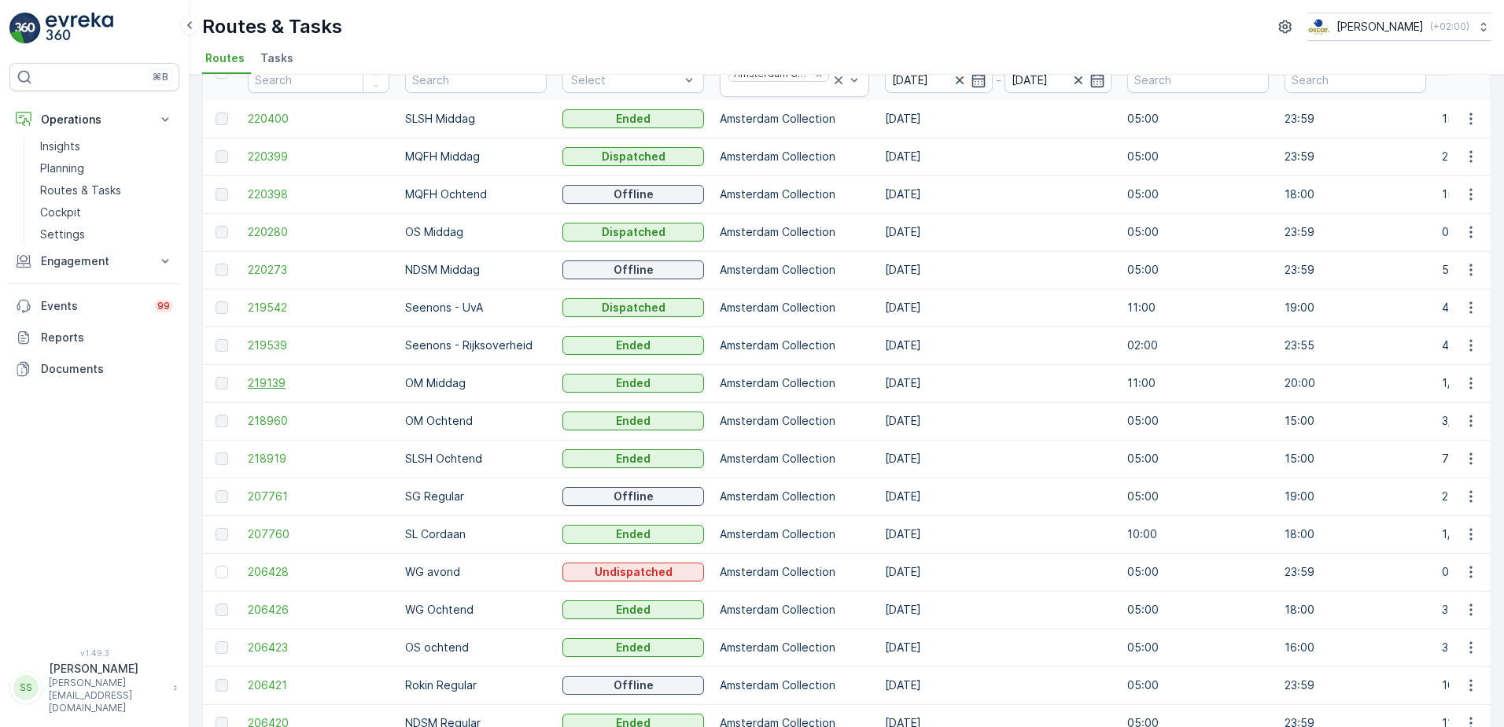
click at [268, 386] on span "219139" at bounding box center [319, 383] width 142 height 16
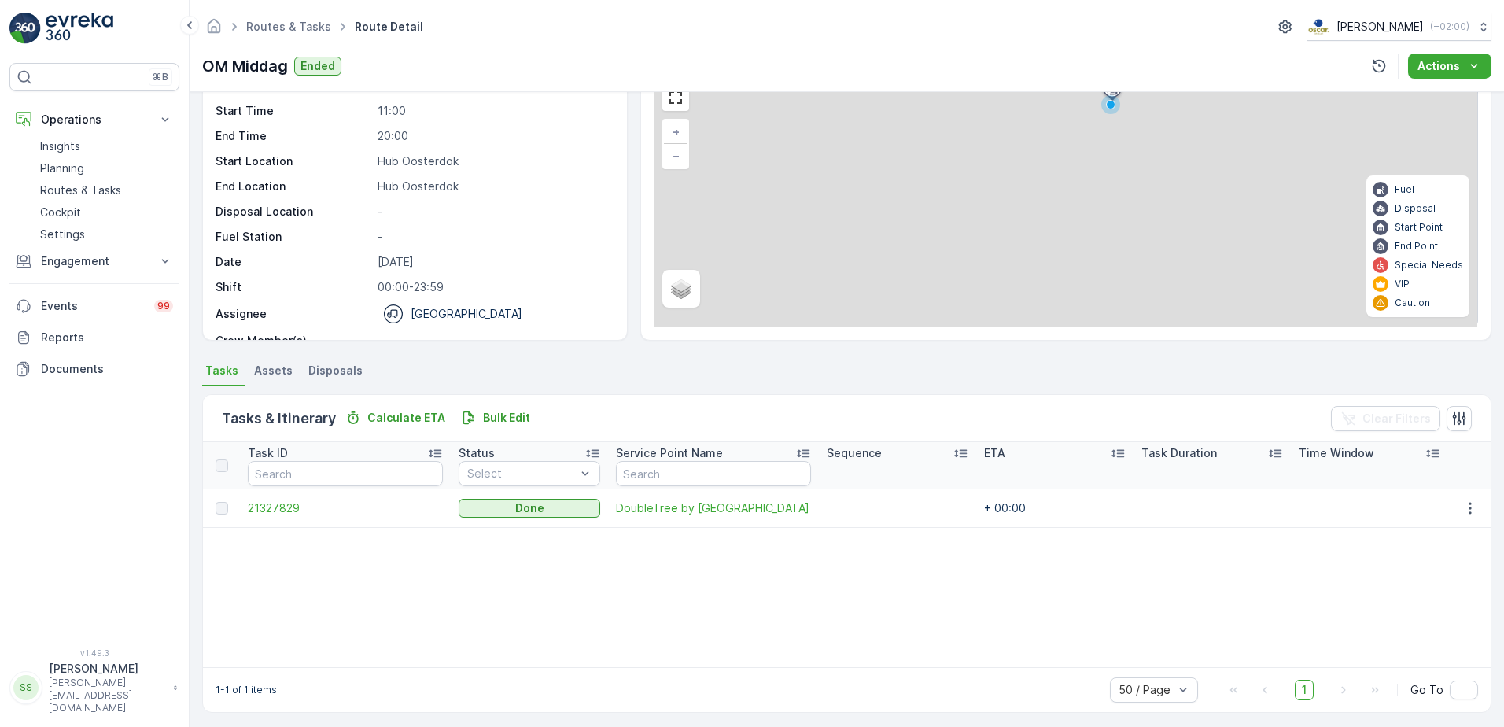
scroll to position [85, 0]
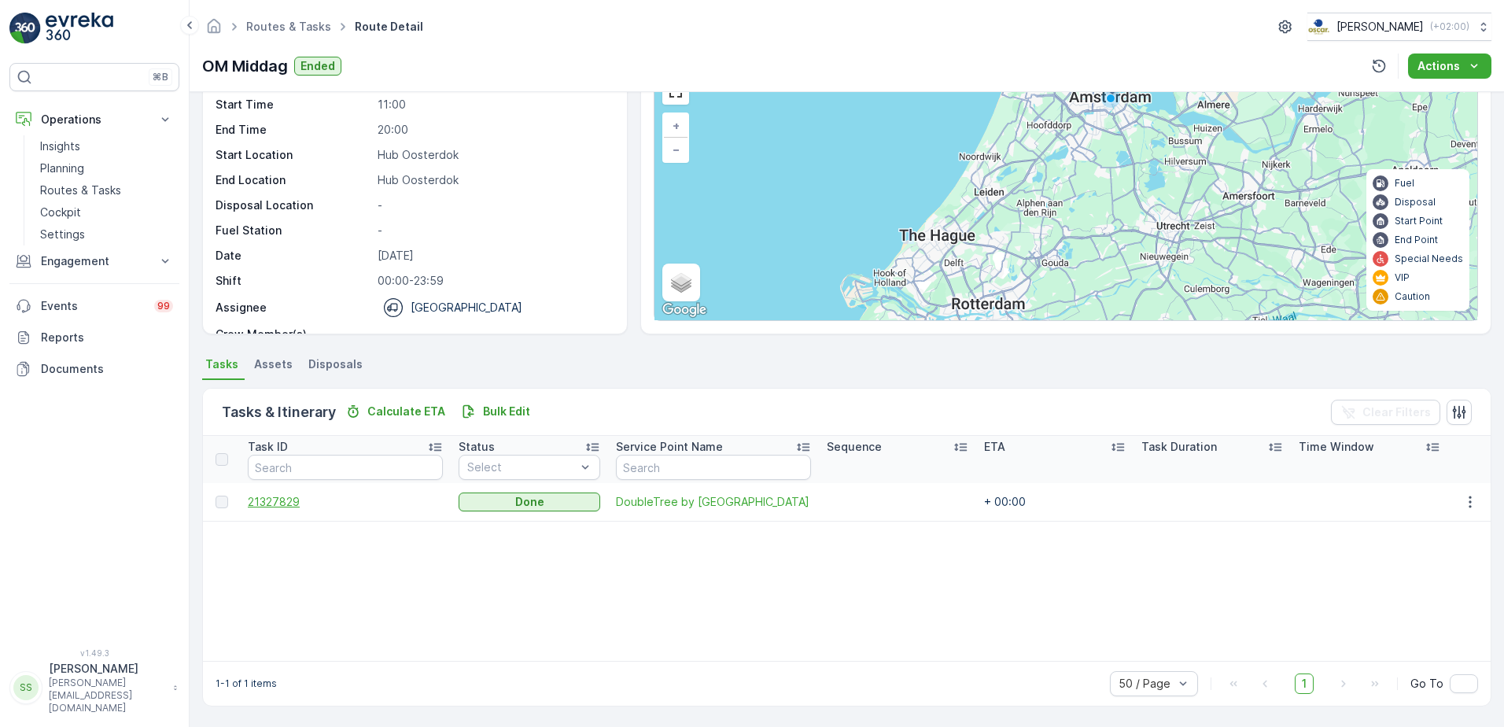
click at [284, 503] on span "21327829" at bounding box center [345, 502] width 195 height 16
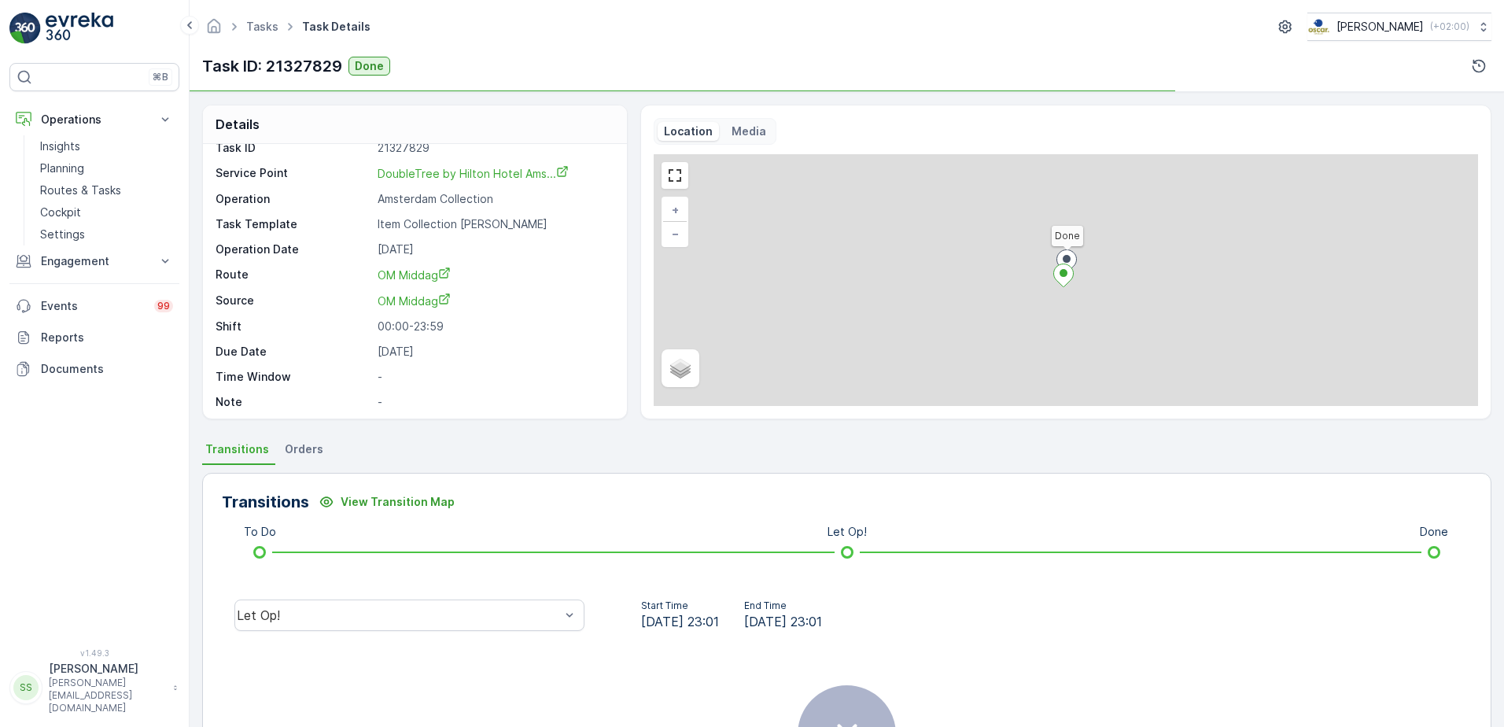
scroll to position [20, 0]
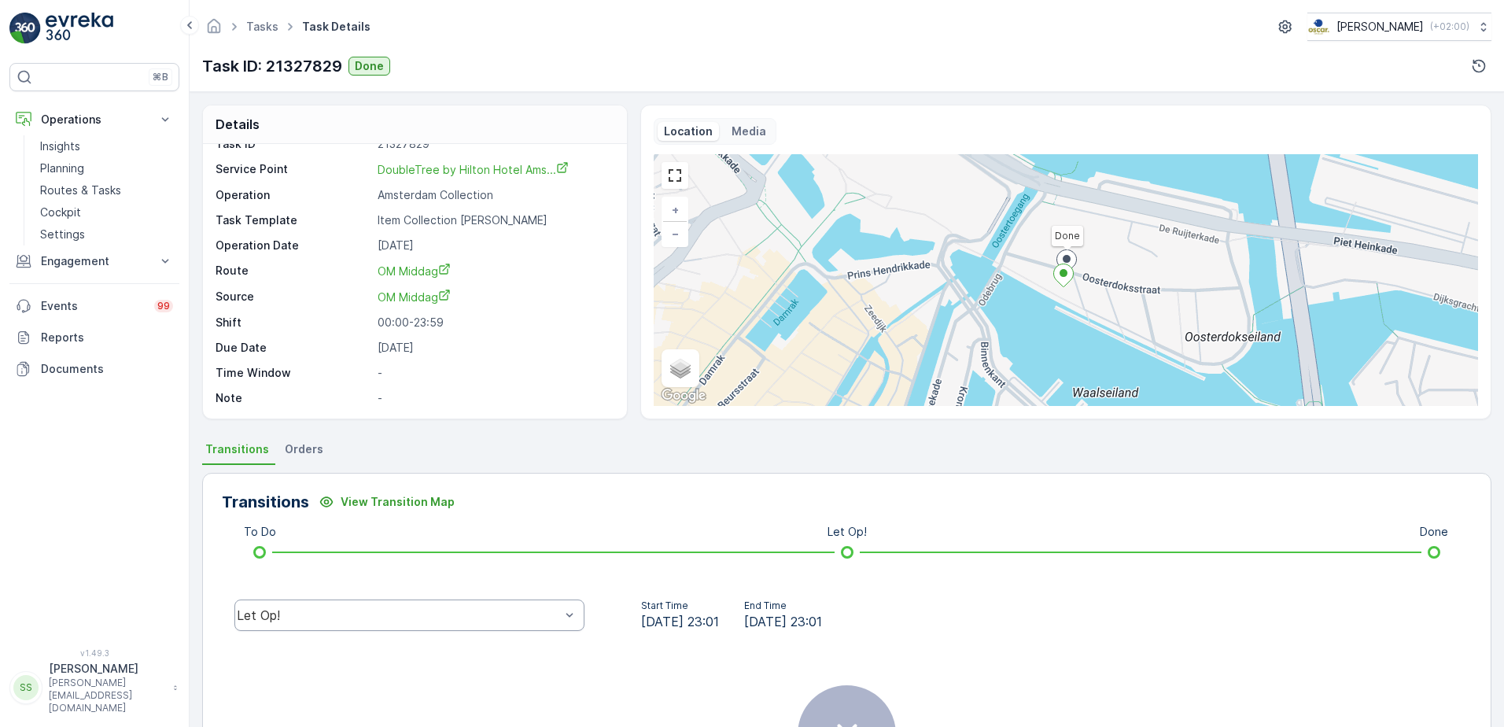
click at [386, 637] on div "Let Op!" at bounding box center [409, 615] width 375 height 50
click at [254, 498] on span "Done" at bounding box center [259, 496] width 31 height 14
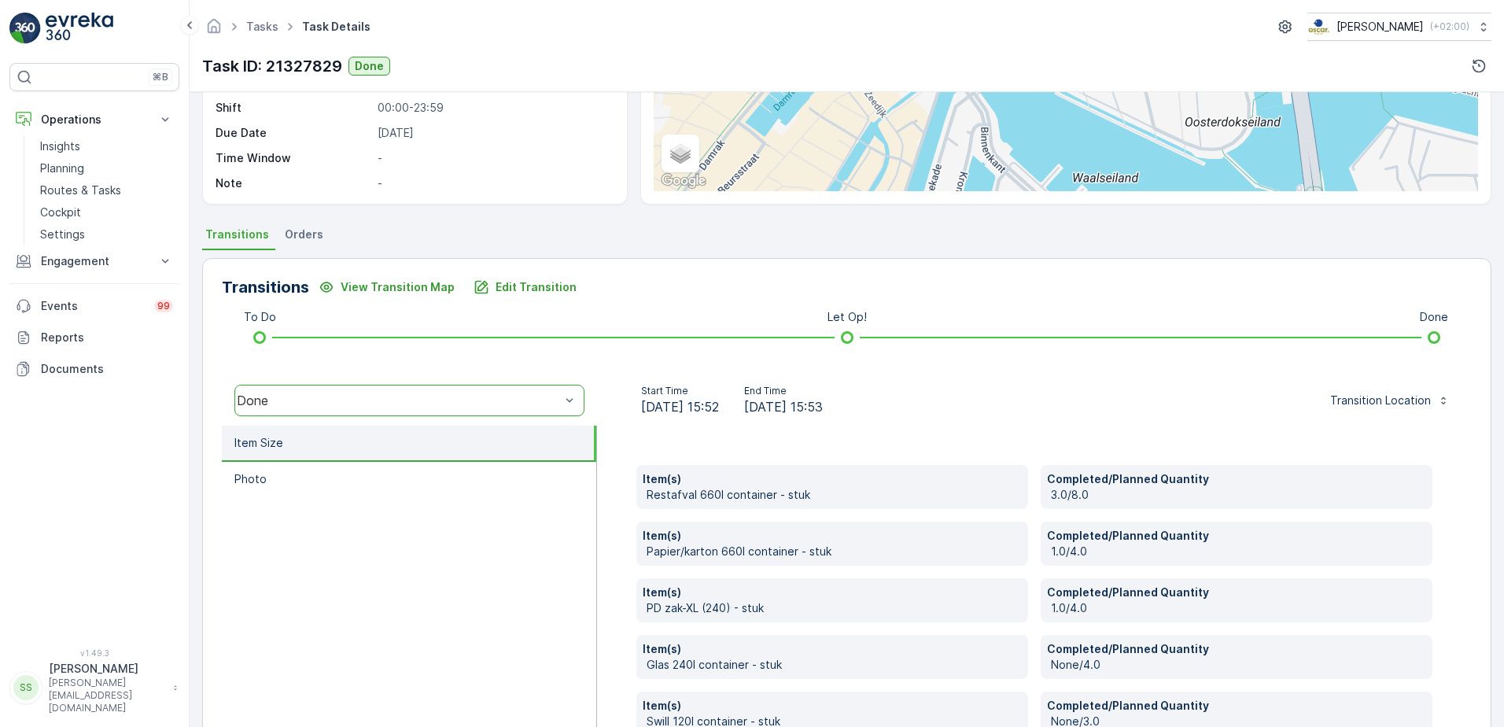
scroll to position [369, 0]
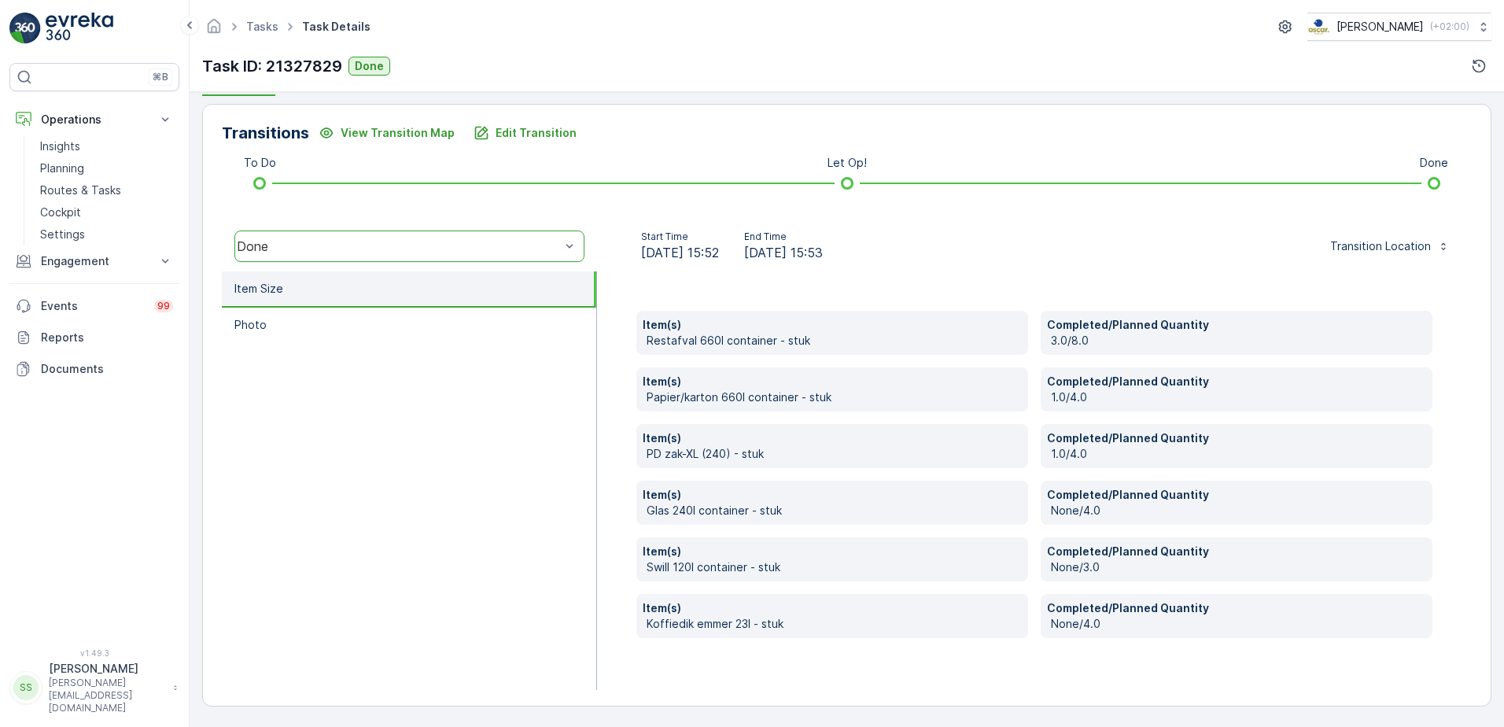
click at [1090, 662] on div "Item(s) Restafval 660l container - stuk Completed/Planned Quantity 3.0/8.0 Item…" at bounding box center [1034, 480] width 875 height 418
click at [713, 341] on p "Restafval 660l container - stuk" at bounding box center [834, 341] width 375 height 16
click at [1035, 341] on div "Item(s) Restafval 660l container - stuk Completed/Planned Quantity 3.0/8.0 Item…" at bounding box center [1034, 474] width 796 height 327
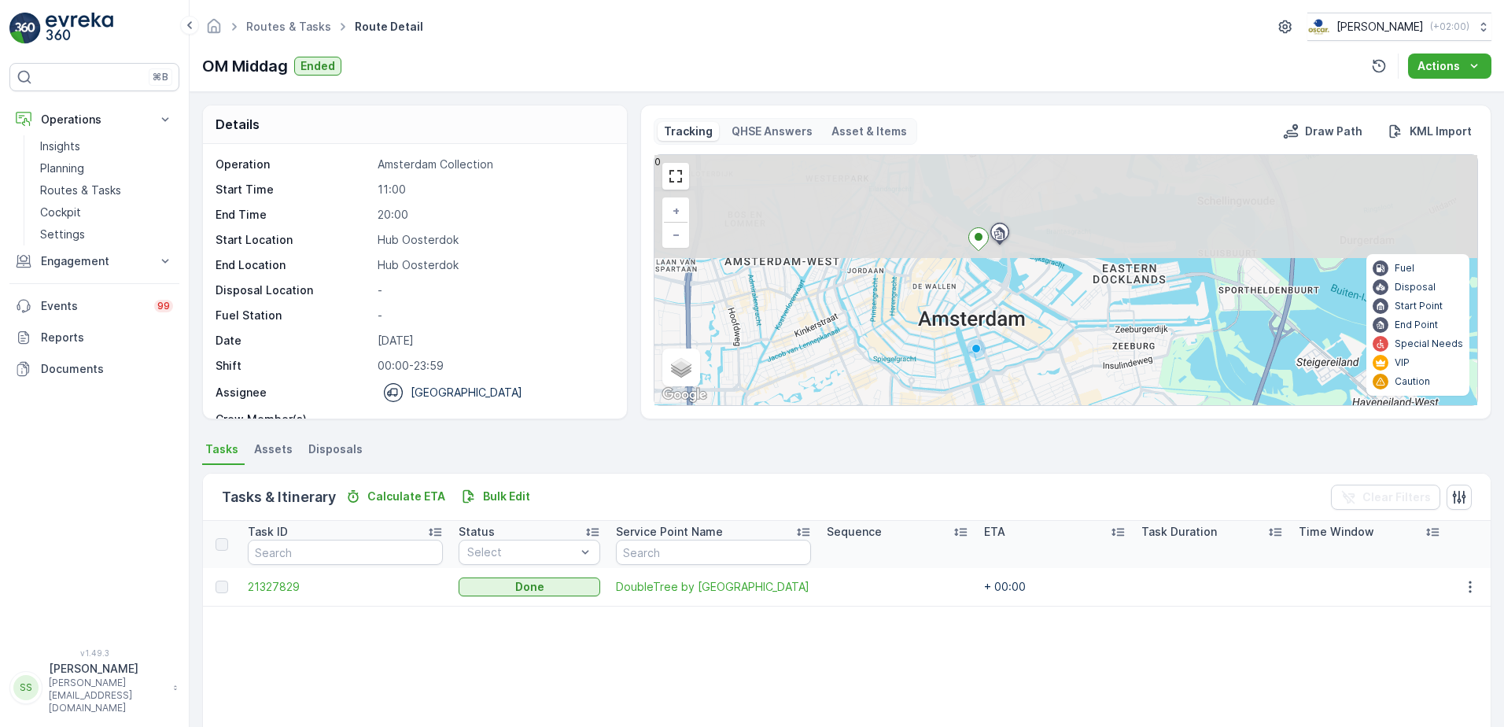
drag, startPoint x: 1034, startPoint y: 202, endPoint x: 1020, endPoint y: 379, distance: 177.5
click at [1020, 379] on div "+ − Satellite Roadmap Terrain Hybrid Leaflet Keyboard shortcuts Map Data Map da…" at bounding box center [1065, 280] width 823 height 250
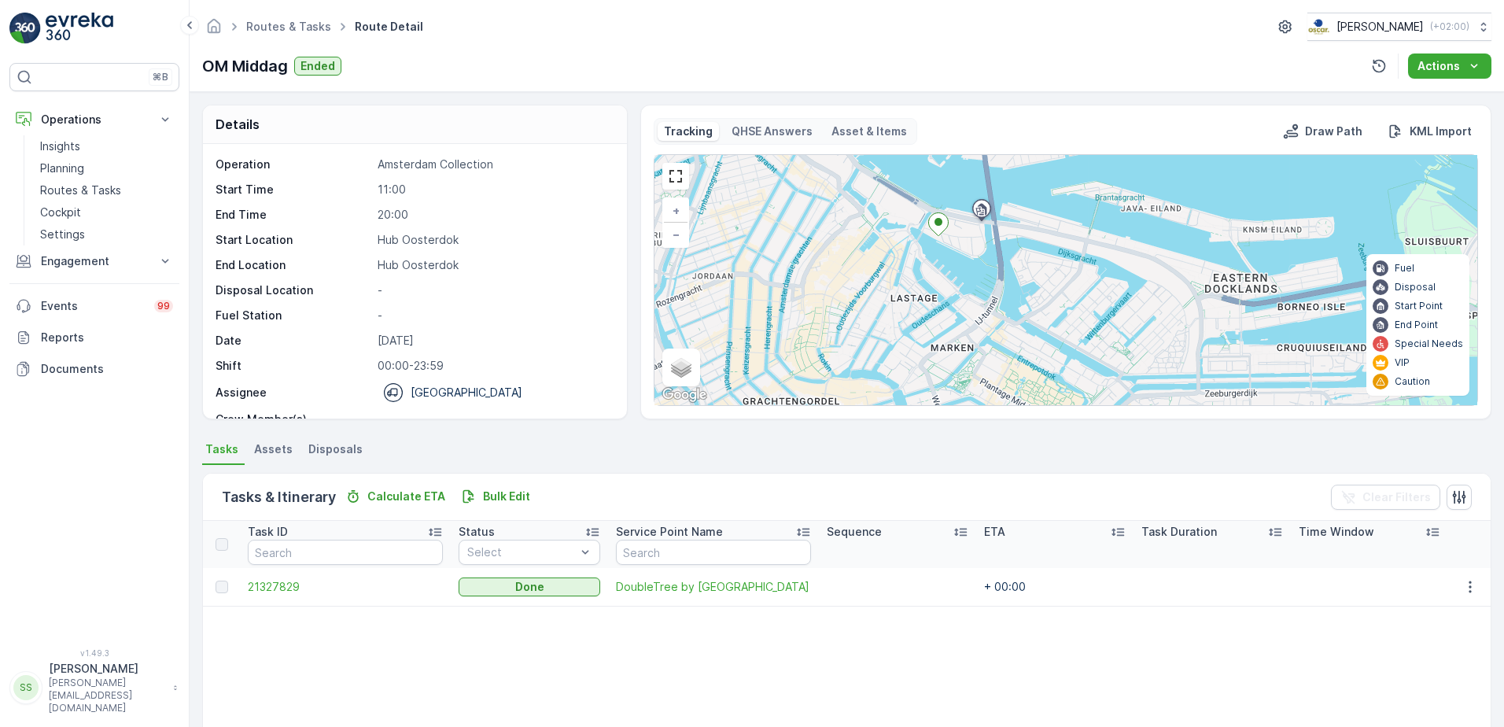
drag, startPoint x: 979, startPoint y: 352, endPoint x: 892, endPoint y: 229, distance: 151.2
click at [953, 293] on div "+ − Satellite Roadmap Terrain Hybrid Leaflet Keyboard shortcuts Map Data Map da…" at bounding box center [1065, 280] width 823 height 250
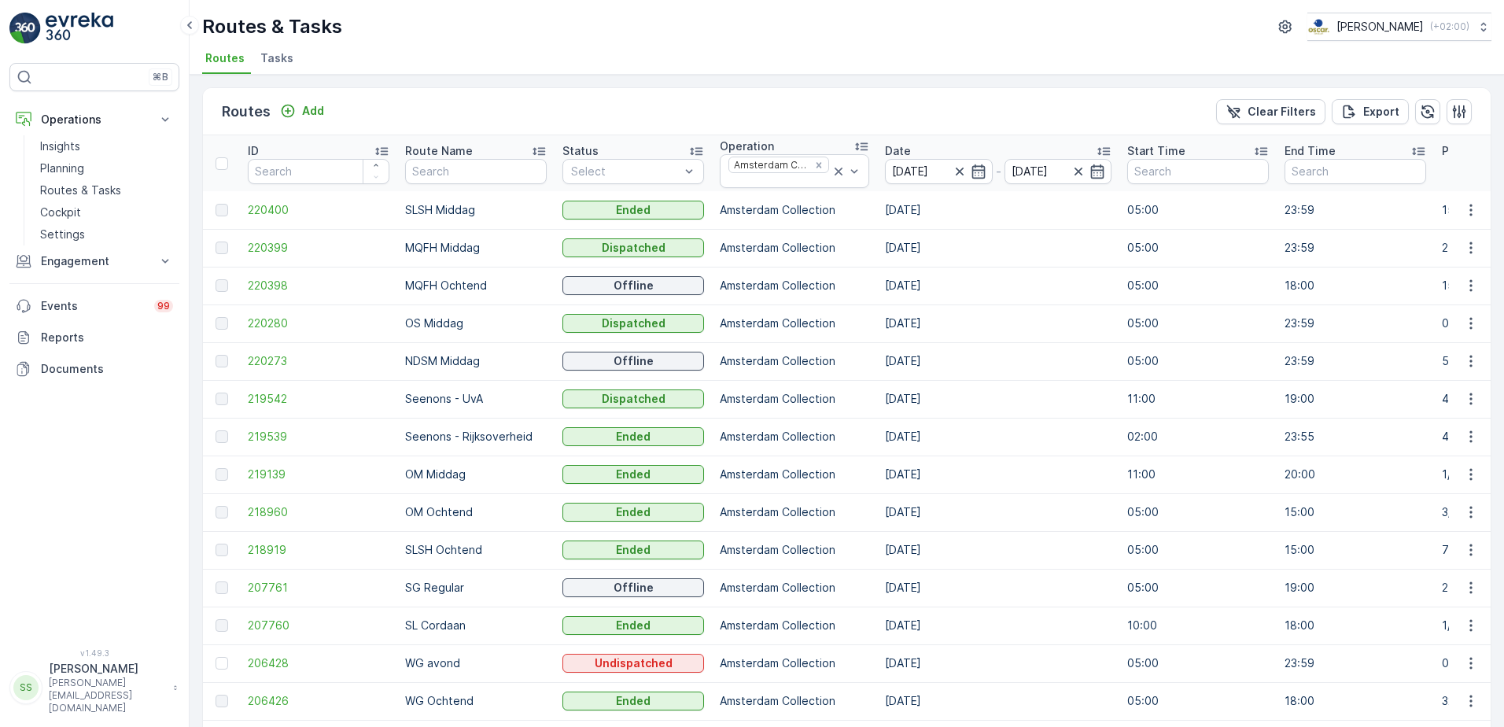
click at [482, 105] on div "Routes Add Clear Filters Export" at bounding box center [847, 111] width 1288 height 47
click at [502, 111] on div "Routes Add Clear Filters Export" at bounding box center [847, 111] width 1288 height 47
